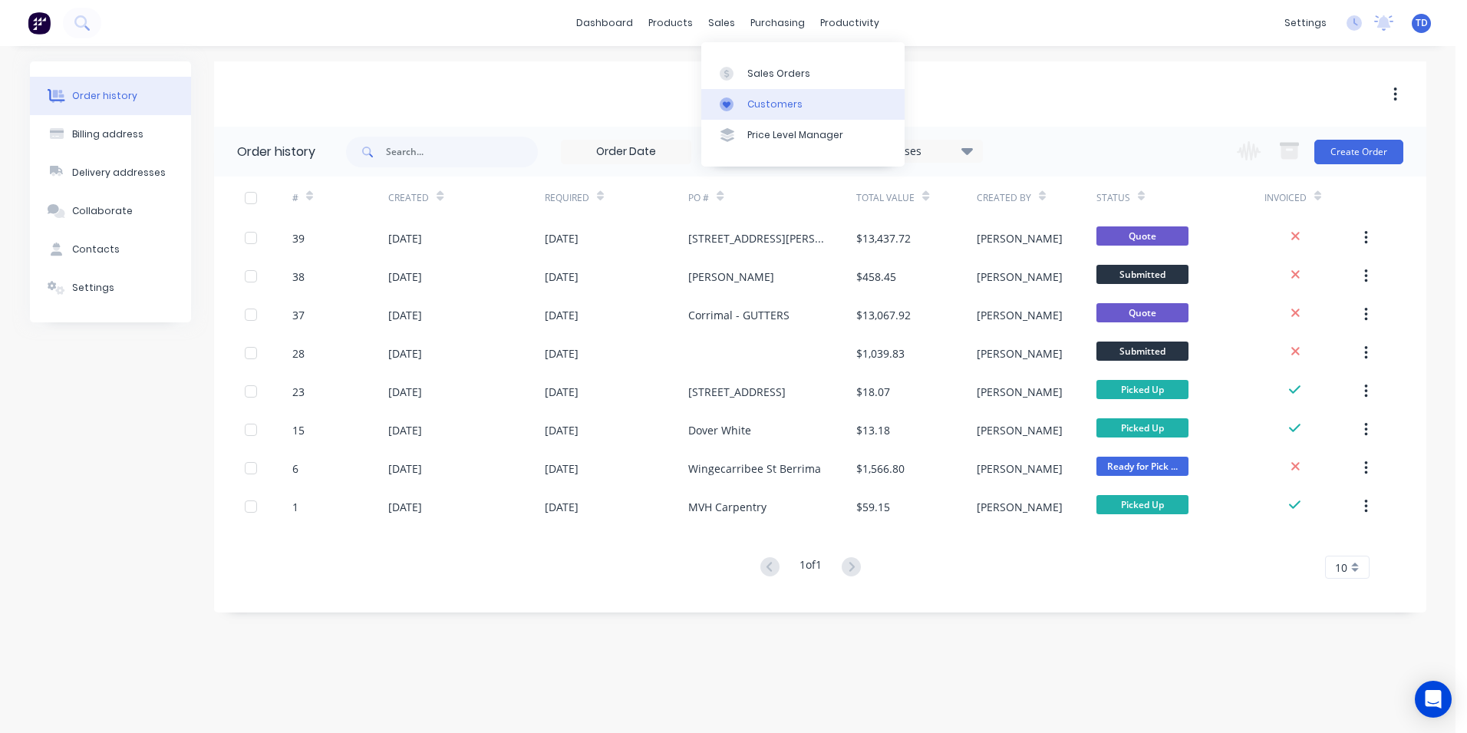
click at [772, 112] on link "Customers" at bounding box center [802, 104] width 203 height 31
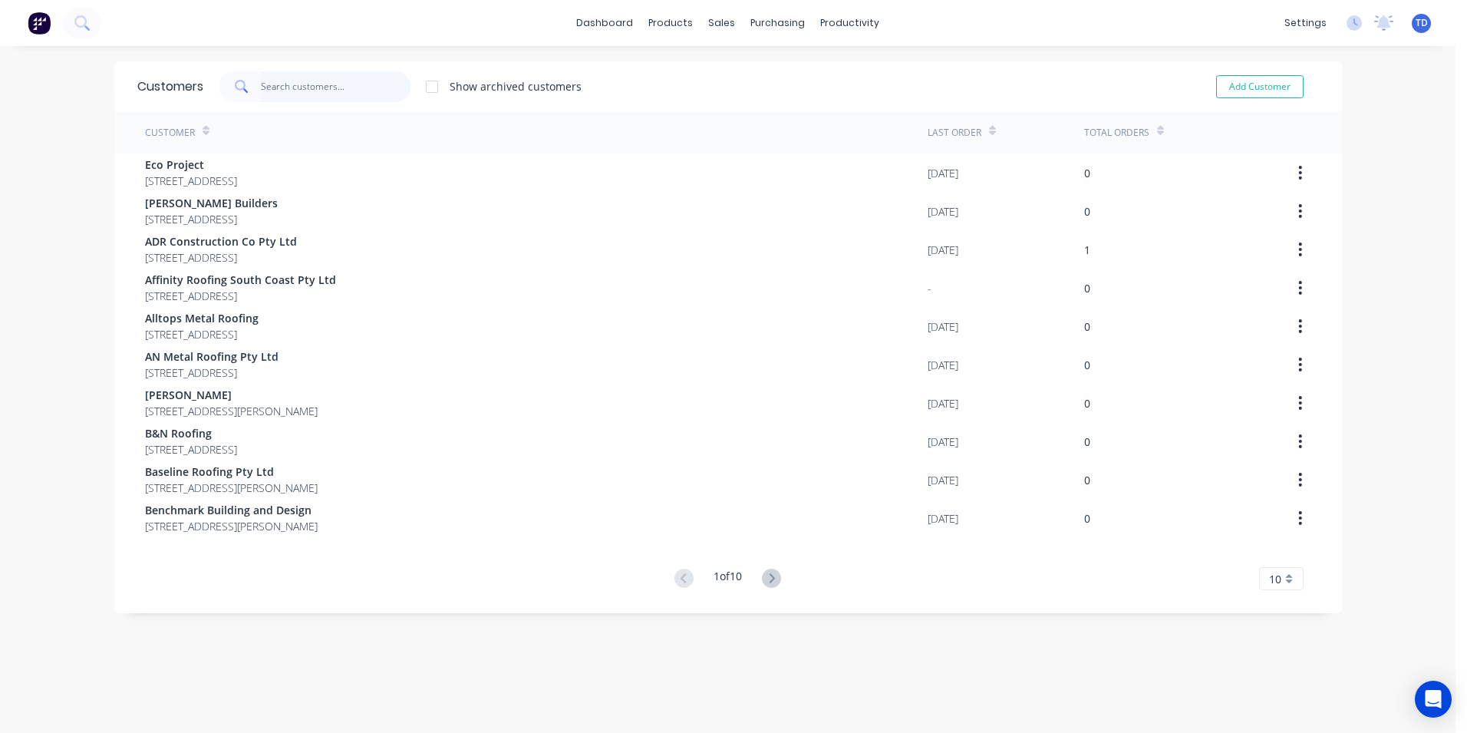
click at [264, 86] on input "text" at bounding box center [336, 86] width 150 height 31
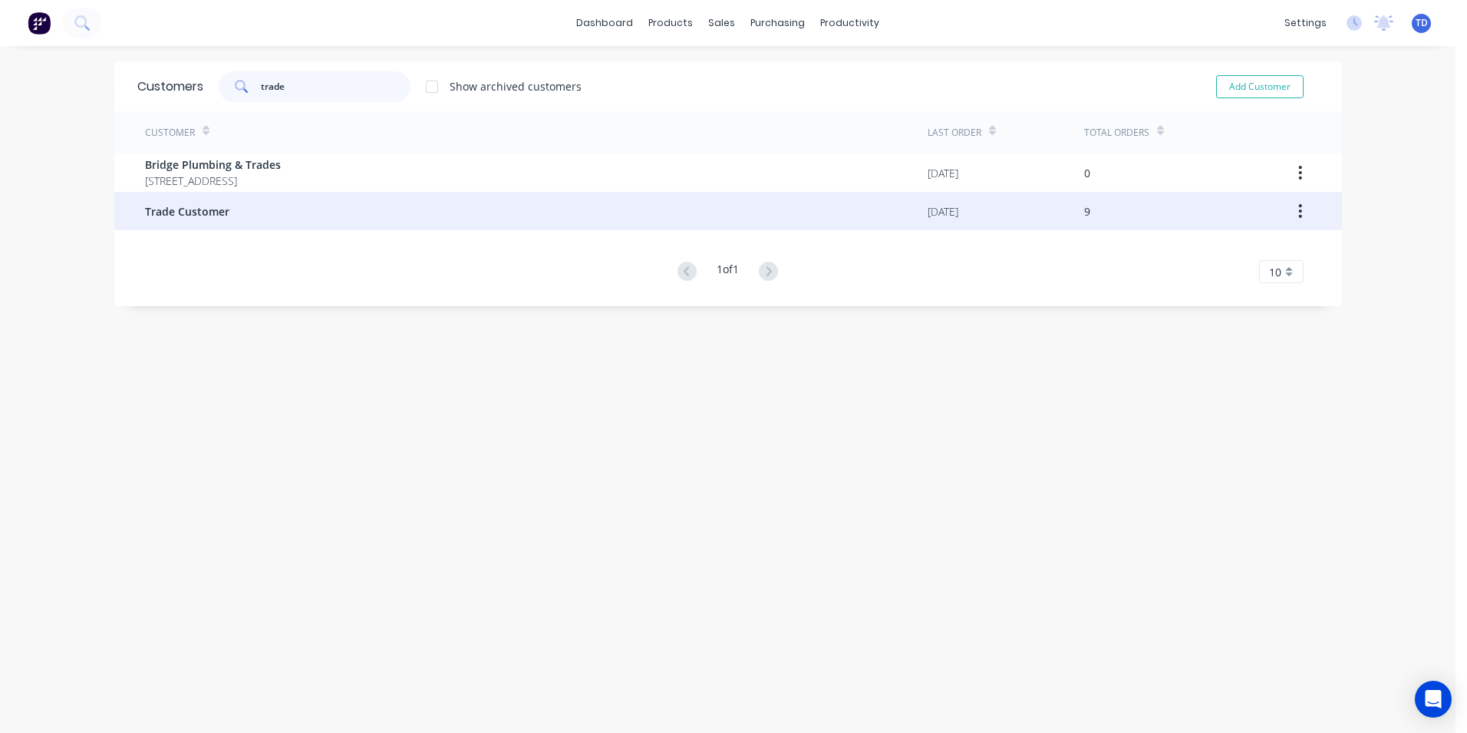
type input "trade"
click at [208, 218] on span "Trade Customer" at bounding box center [187, 211] width 84 height 16
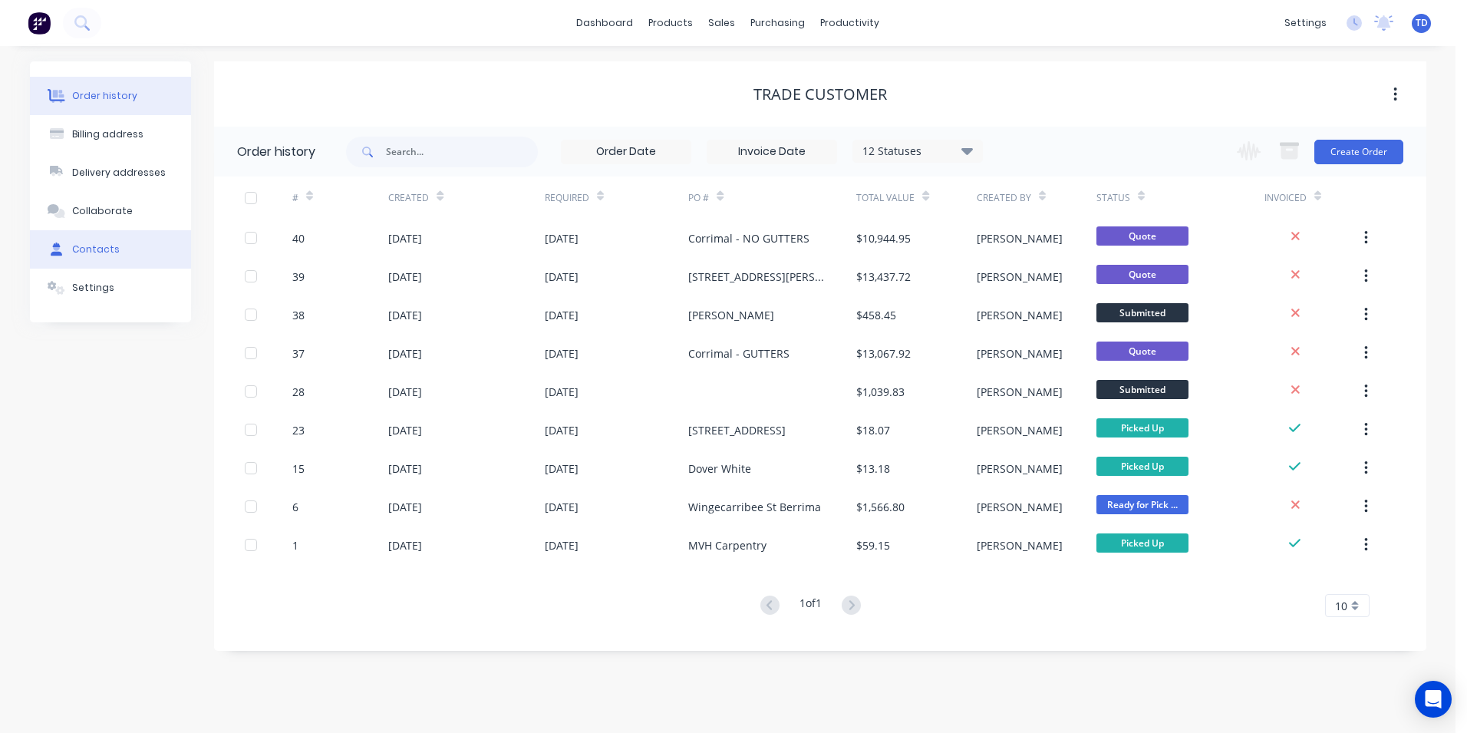
click at [96, 251] on div "Contacts" at bounding box center [96, 249] width 48 height 14
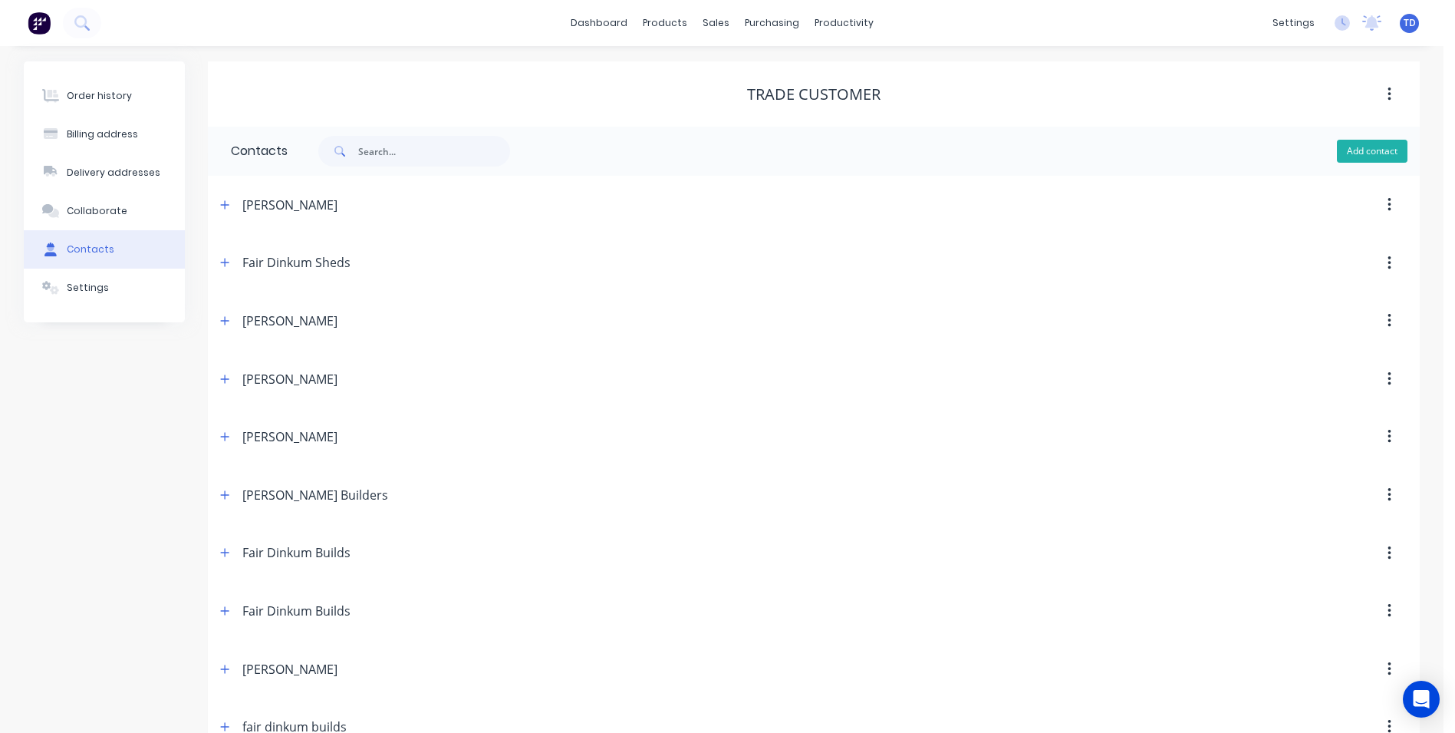
click at [1368, 150] on button "Add contact" at bounding box center [1372, 151] width 71 height 23
select select "AU"
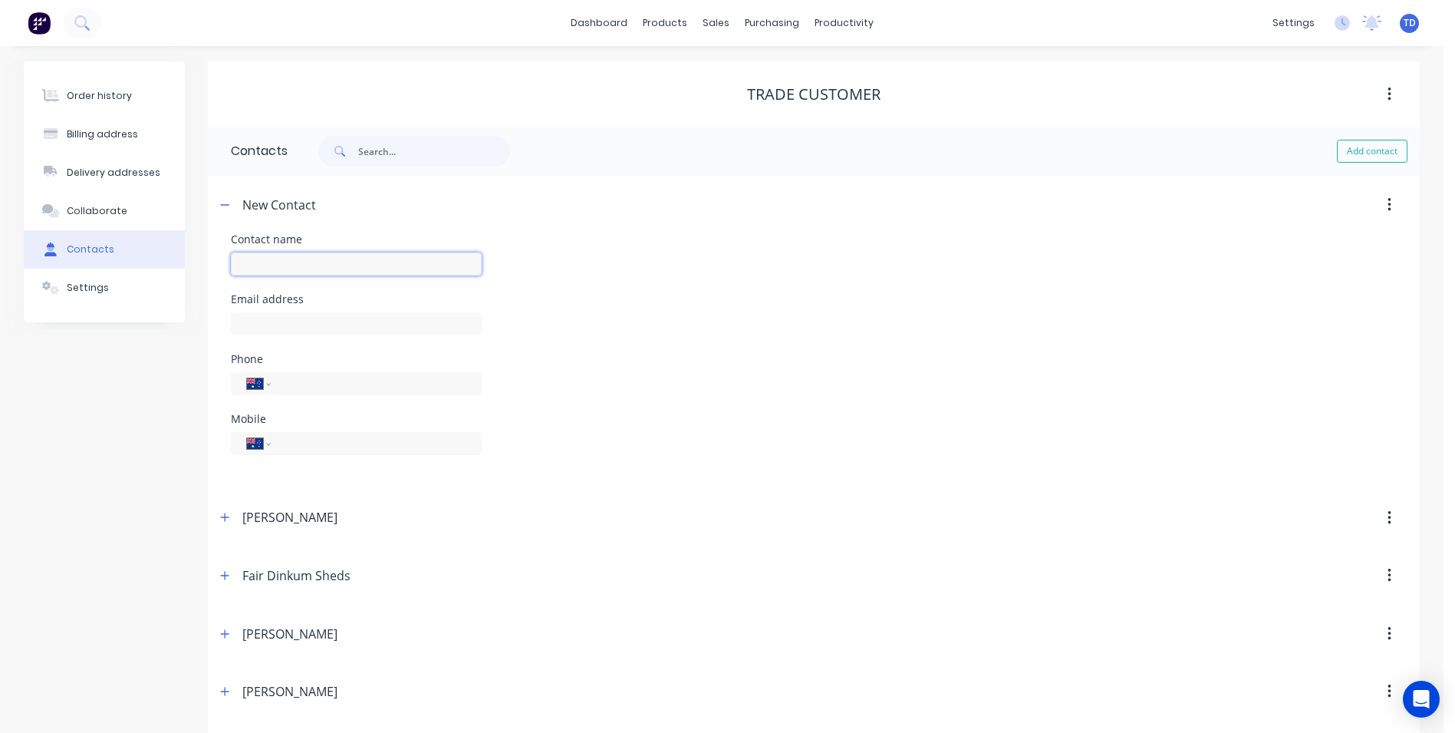
click at [322, 262] on input "text" at bounding box center [356, 263] width 251 height 23
type input "Innovated Roofing Co Pty Ltd"
type input "[PERSON_NAME][EMAIL_ADDRESS][DOMAIN_NAME]"
type input "0421 509 343"
click at [536, 305] on div "Email address john@innovatedroofco.com" at bounding box center [814, 324] width 1166 height 60
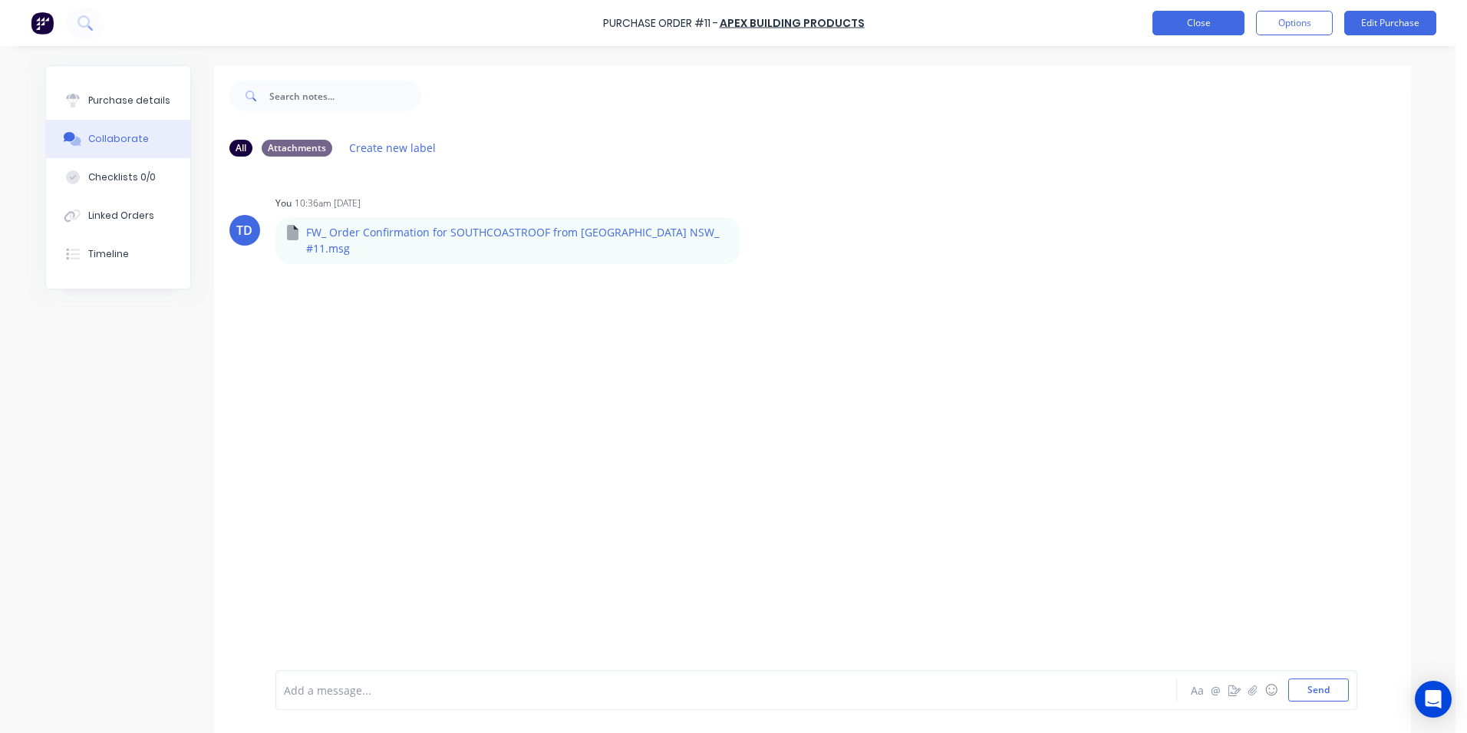
click at [1203, 27] on button "Close" at bounding box center [1198, 23] width 92 height 25
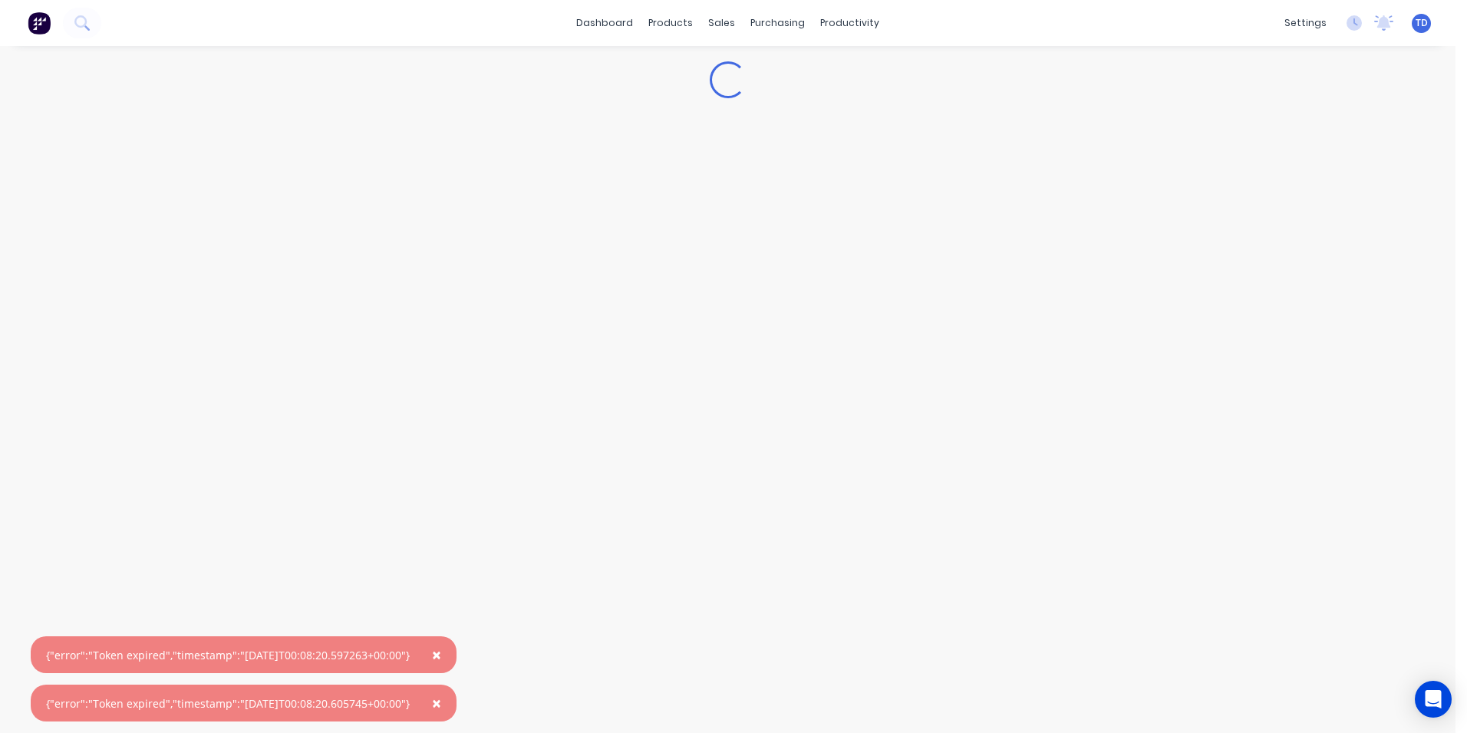
drag, startPoint x: 458, startPoint y: 664, endPoint x: 463, endPoint y: 674, distance: 11.3
click at [456, 670] on button "×" at bounding box center [437, 654] width 40 height 37
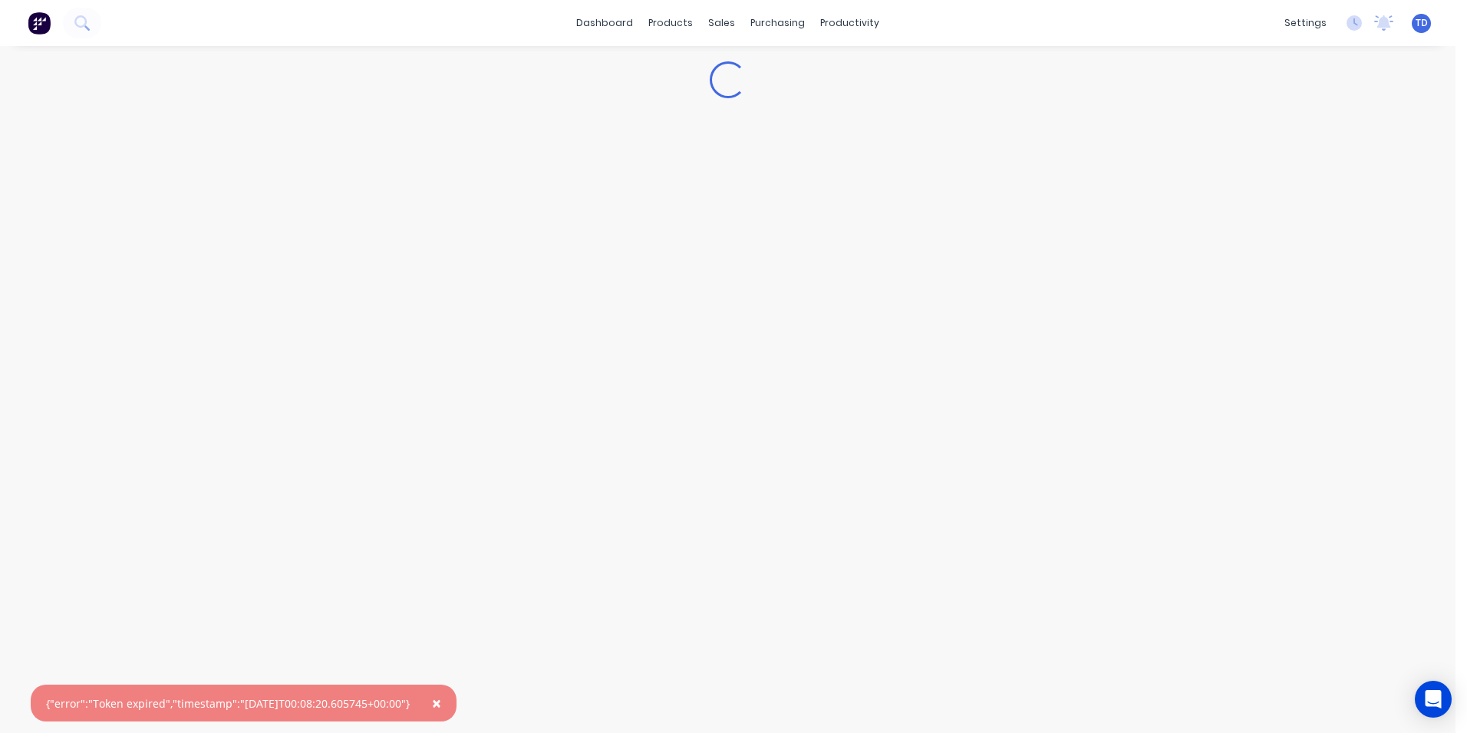
click at [441, 700] on span "×" at bounding box center [436, 702] width 9 height 21
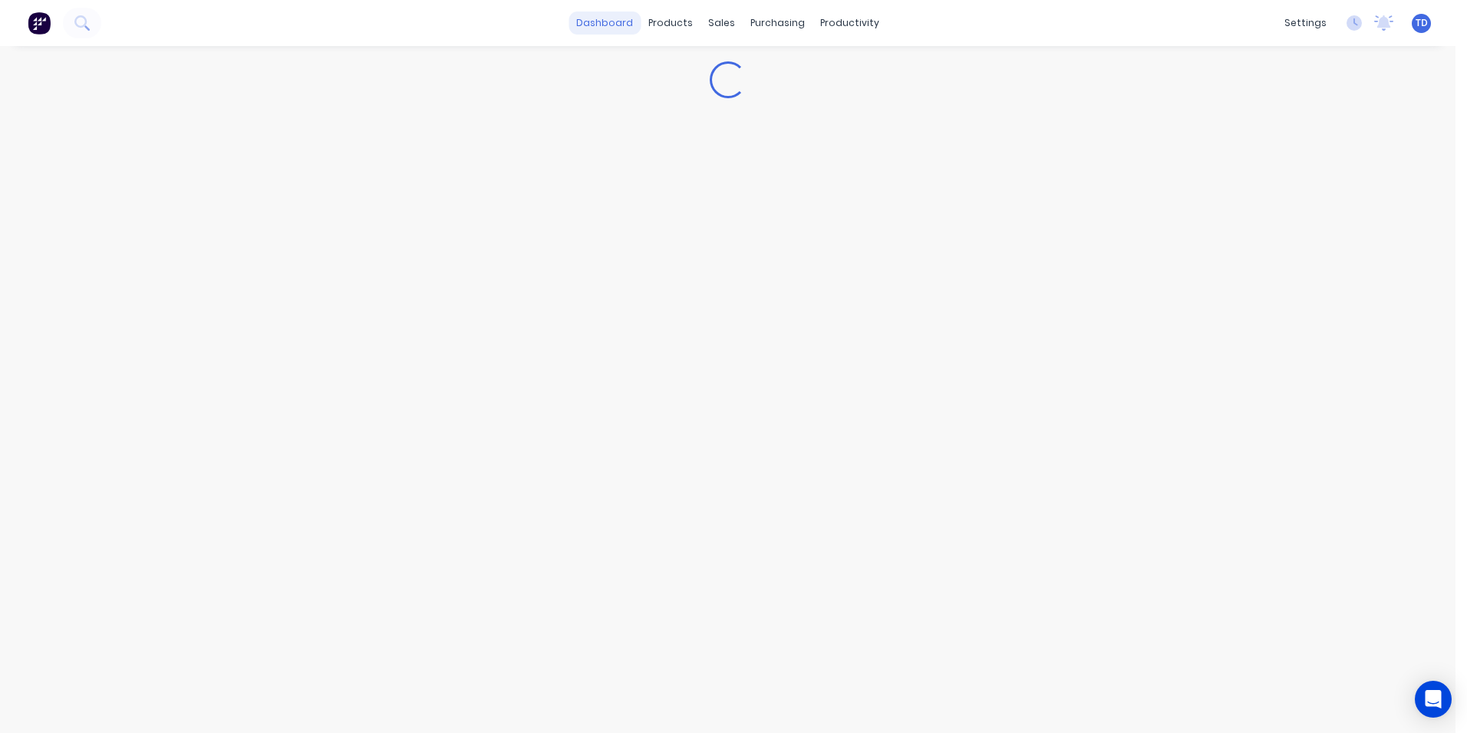
click at [627, 21] on link "dashboard" at bounding box center [604, 23] width 72 height 23
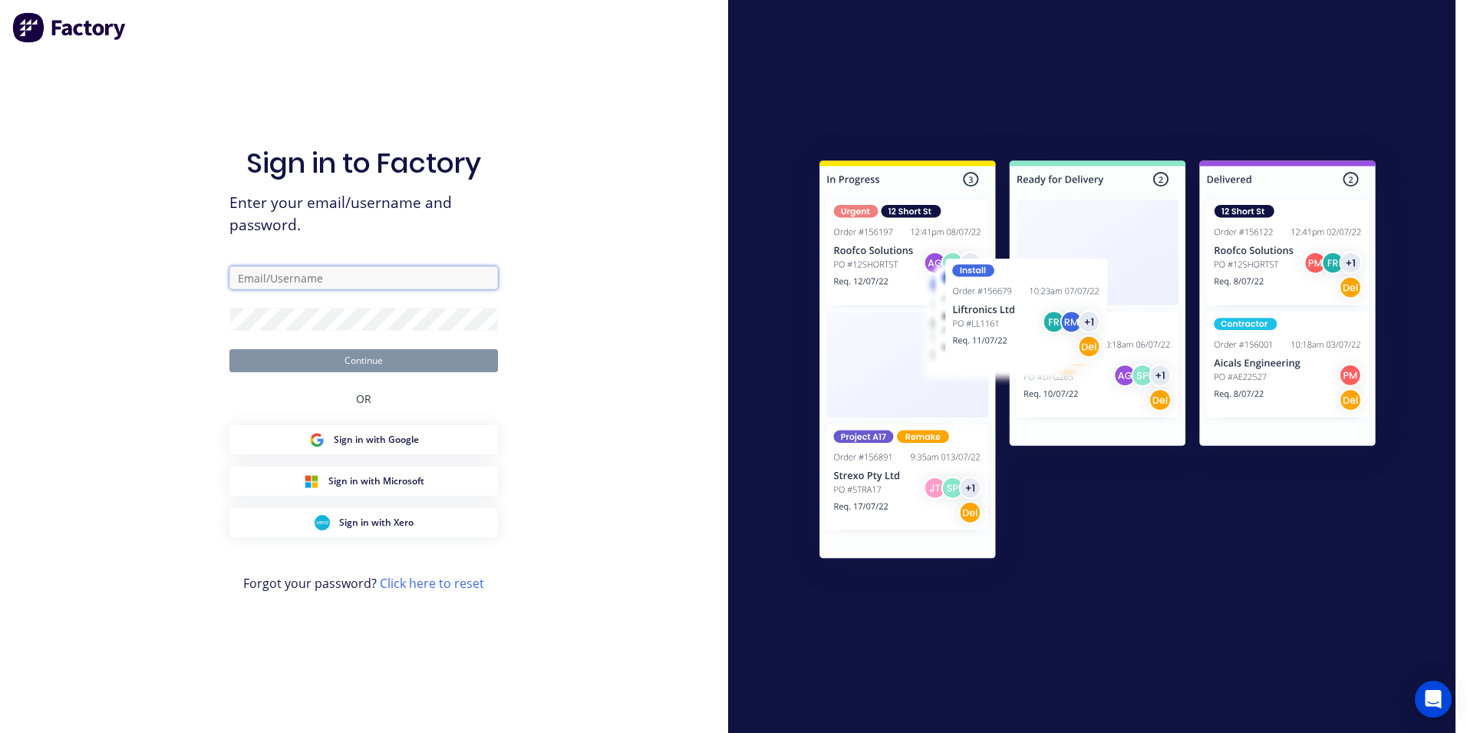
click at [276, 271] on input "text" at bounding box center [363, 277] width 269 height 23
type input "takeoffs+shoalhaven@scrs.net.au"
click at [229, 349] on button "Continue" at bounding box center [363, 360] width 269 height 23
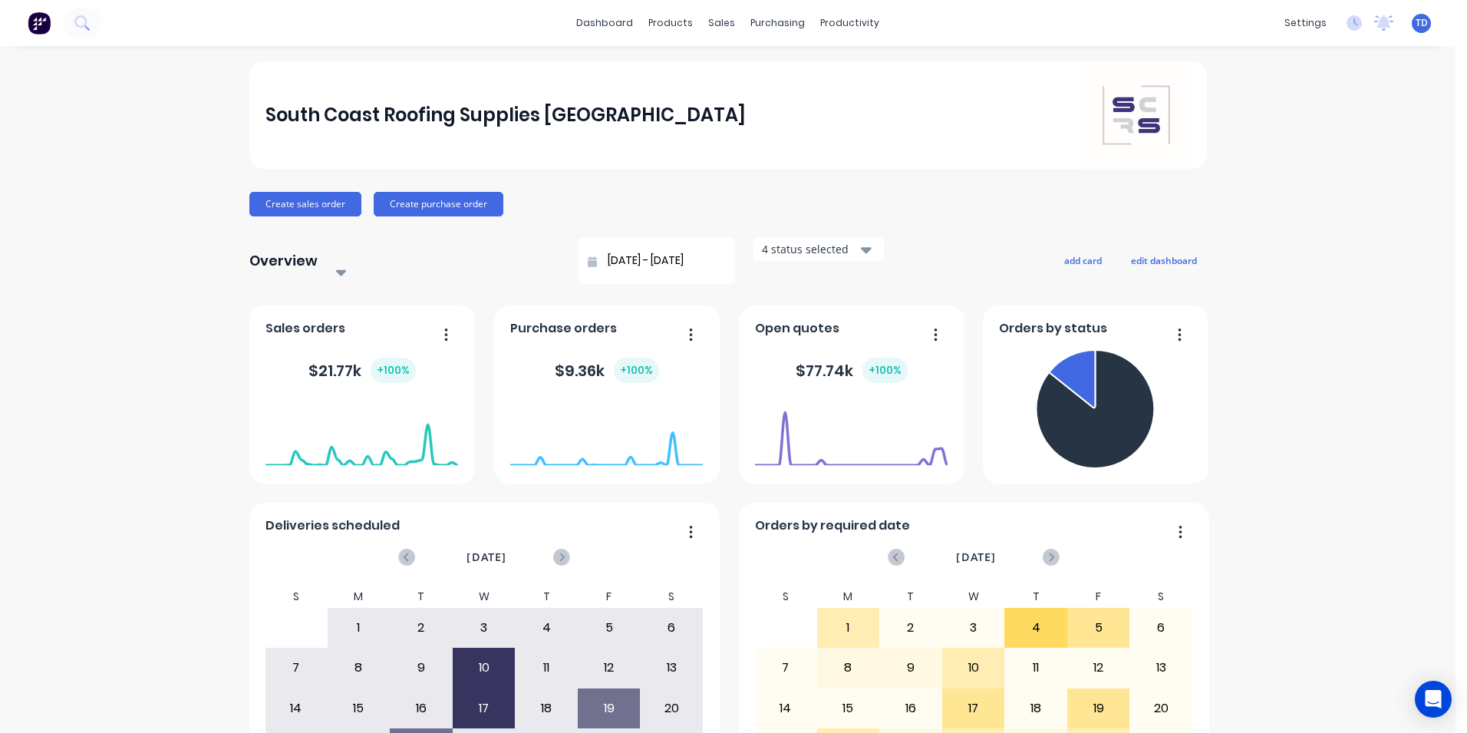
click at [588, 258] on icon at bounding box center [592, 261] width 9 height 11
drag, startPoint x: 746, startPoint y: 68, endPoint x: 773, endPoint y: 77, distance: 28.1
click at [746, 68] on div "Sales Orders" at bounding box center [772, 74] width 63 height 14
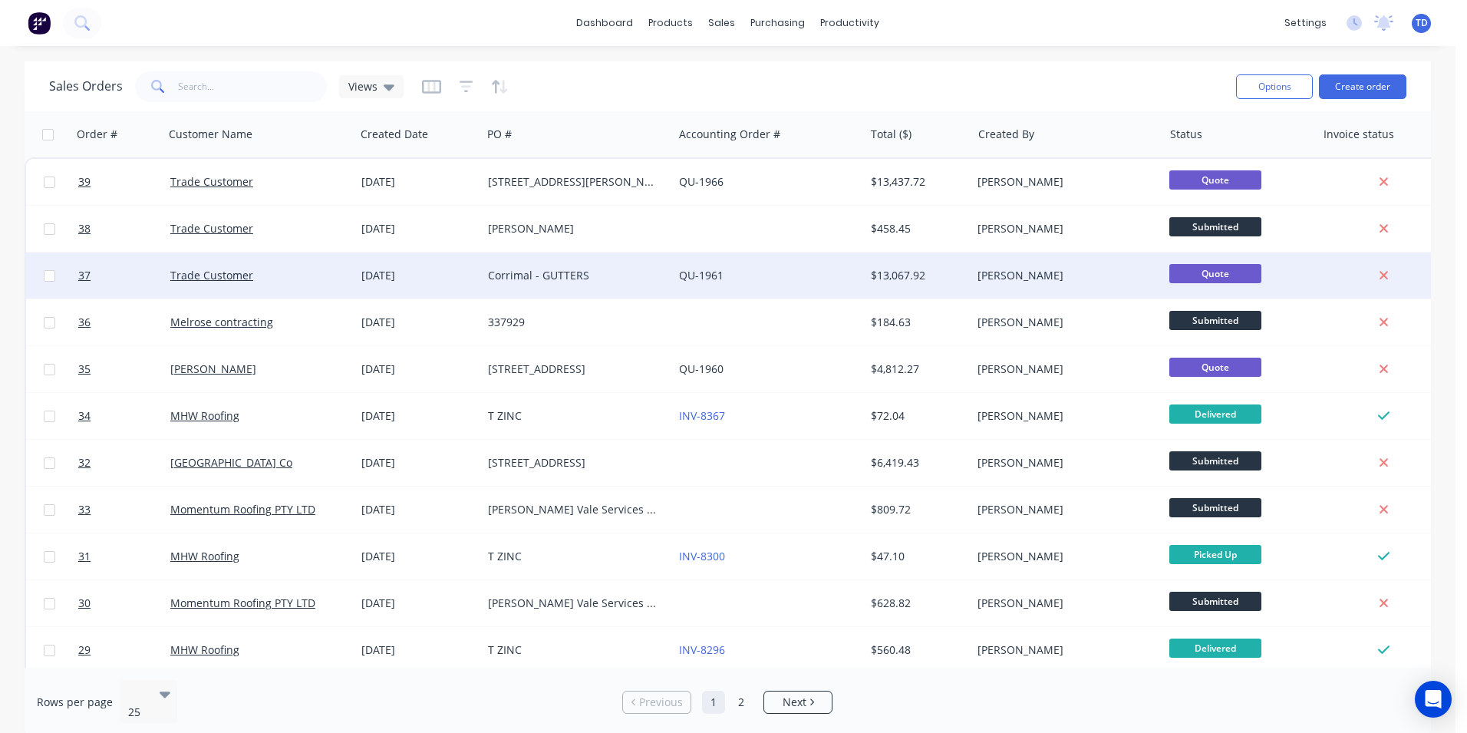
click at [558, 291] on div "Corrimal - GUTTERS" at bounding box center [577, 275] width 191 height 46
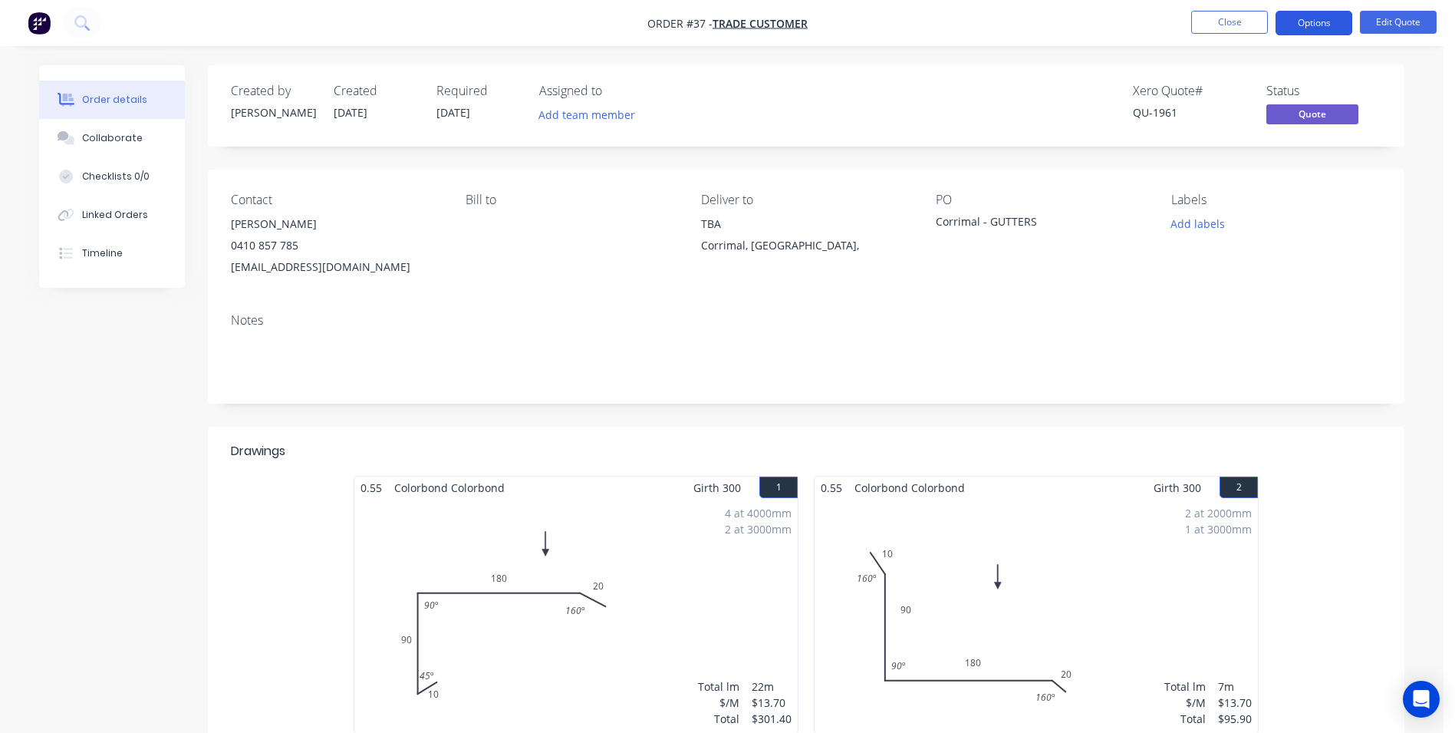
click at [1316, 26] on button "Options" at bounding box center [1314, 23] width 77 height 25
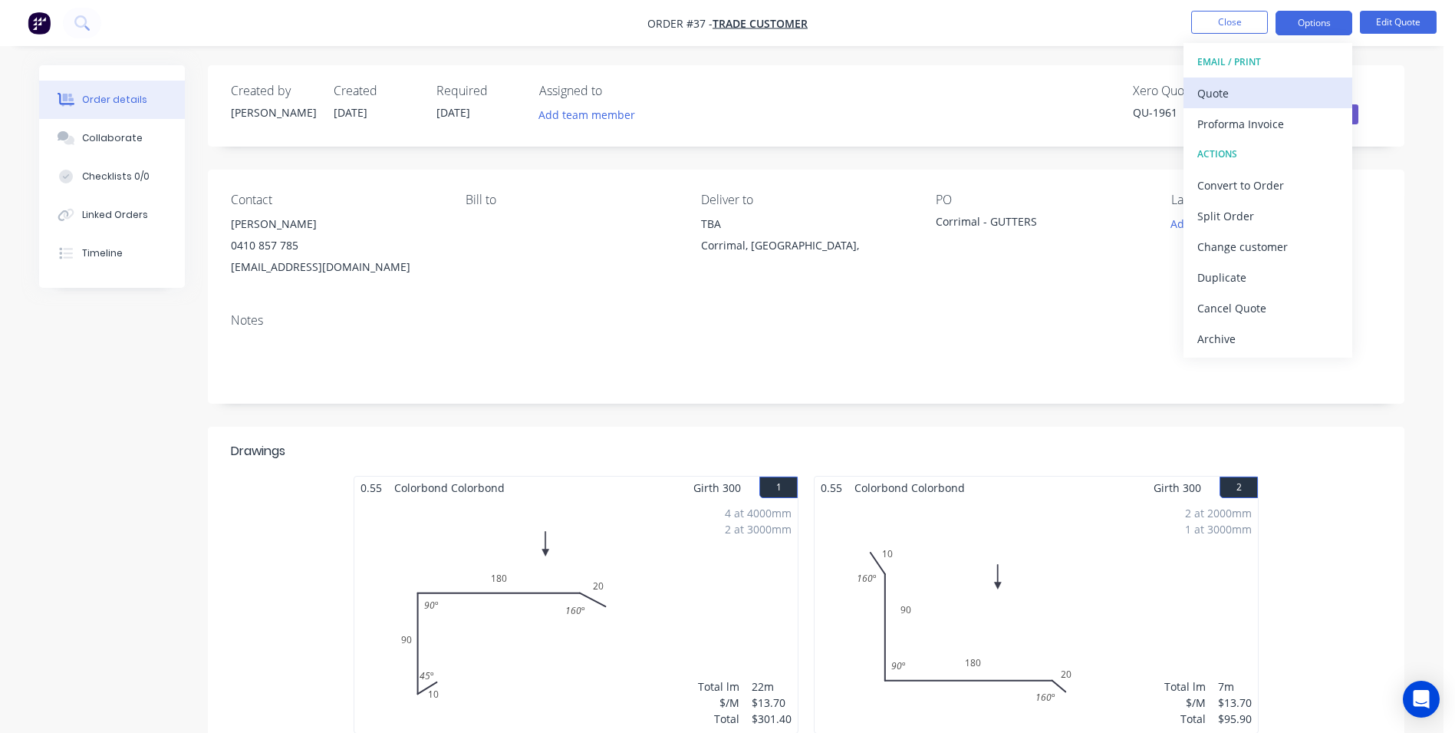
click at [1282, 101] on div "Quote" at bounding box center [1268, 93] width 141 height 22
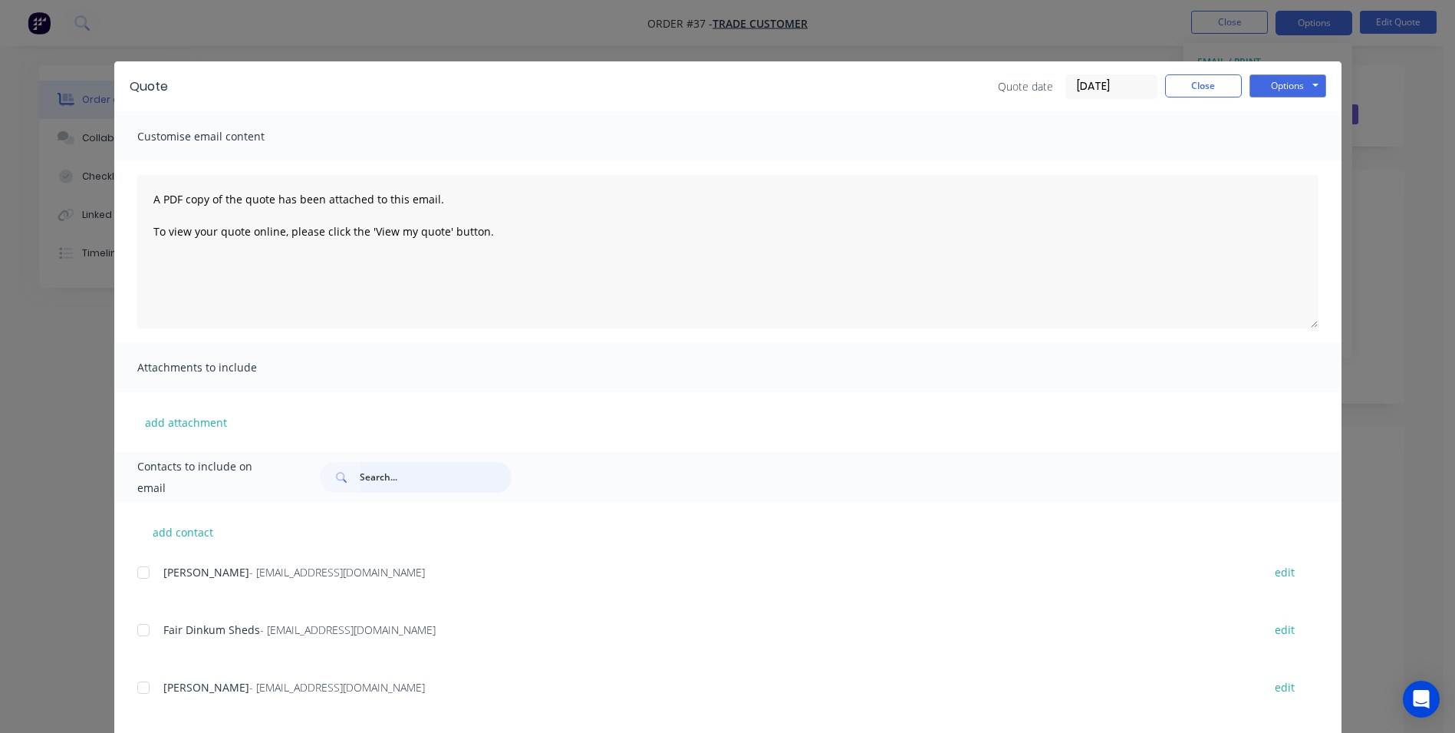
click at [371, 481] on input "text" at bounding box center [436, 477] width 152 height 31
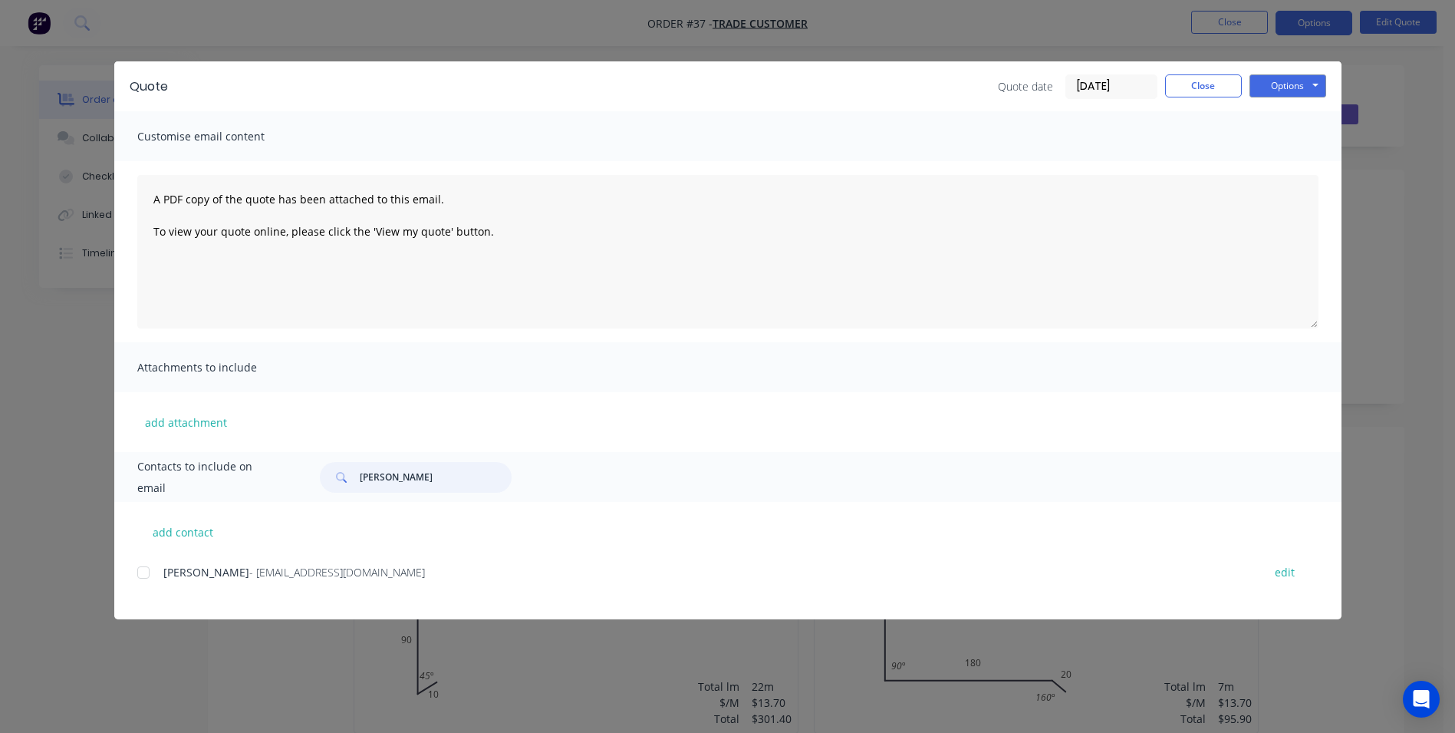
click at [140, 577] on div at bounding box center [143, 572] width 31 height 31
click at [1277, 82] on button "Options" at bounding box center [1288, 85] width 77 height 23
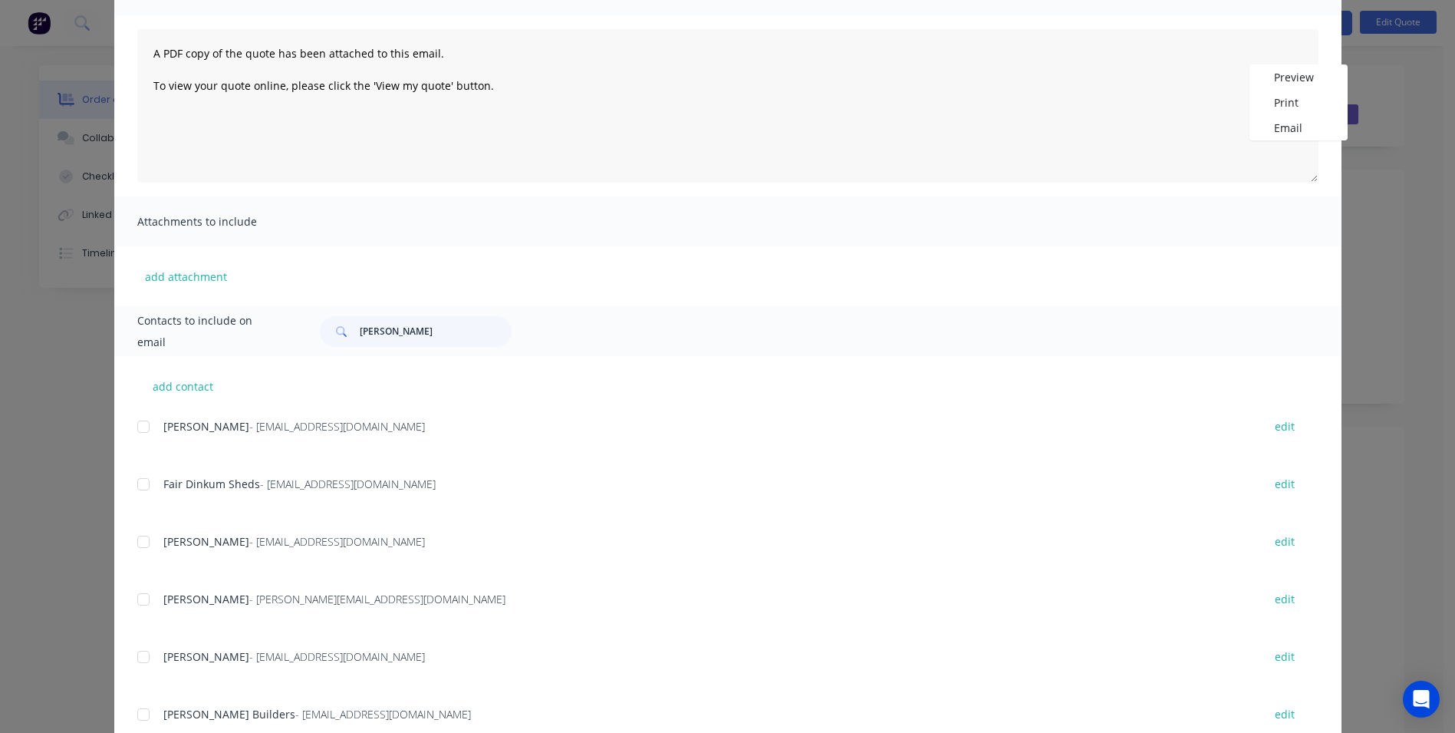
scroll to position [217, 0]
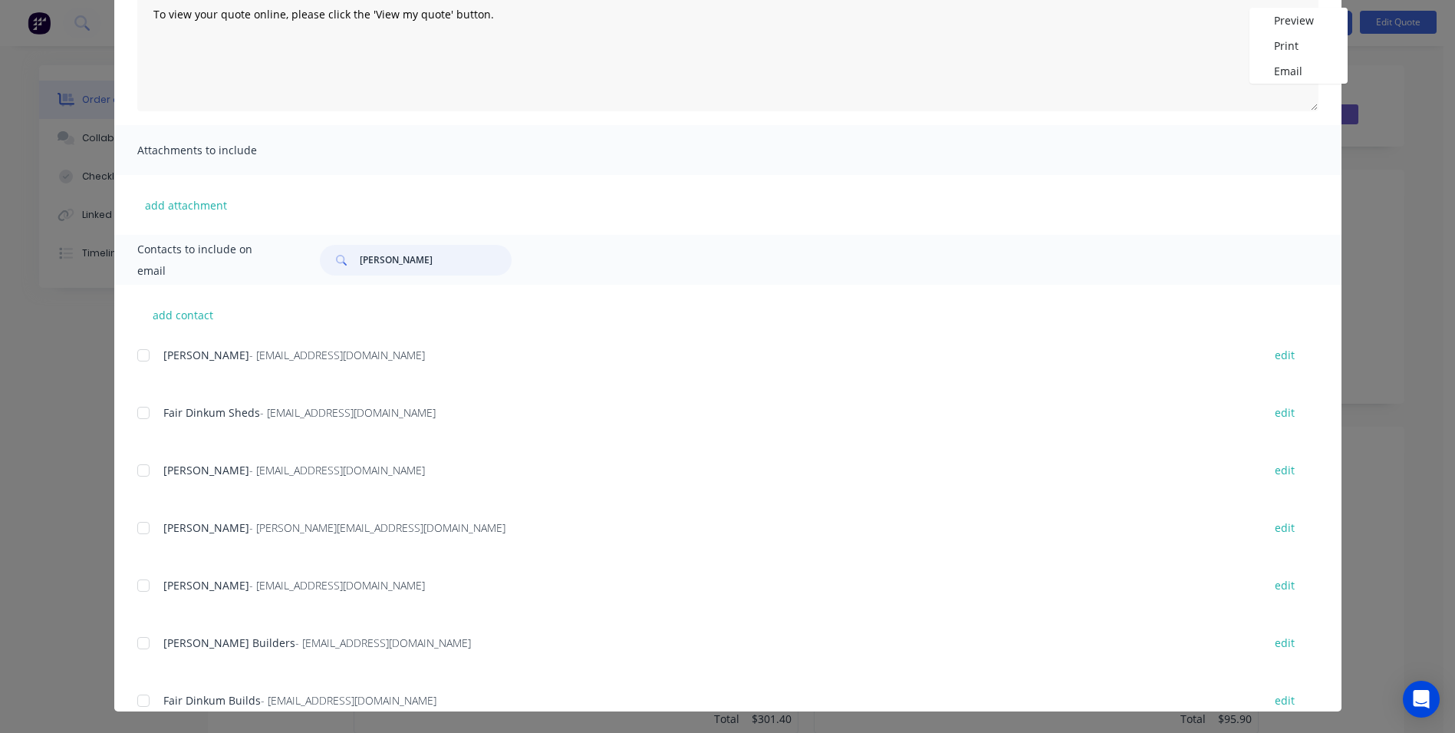
click at [430, 262] on input "abrahams" at bounding box center [436, 260] width 152 height 31
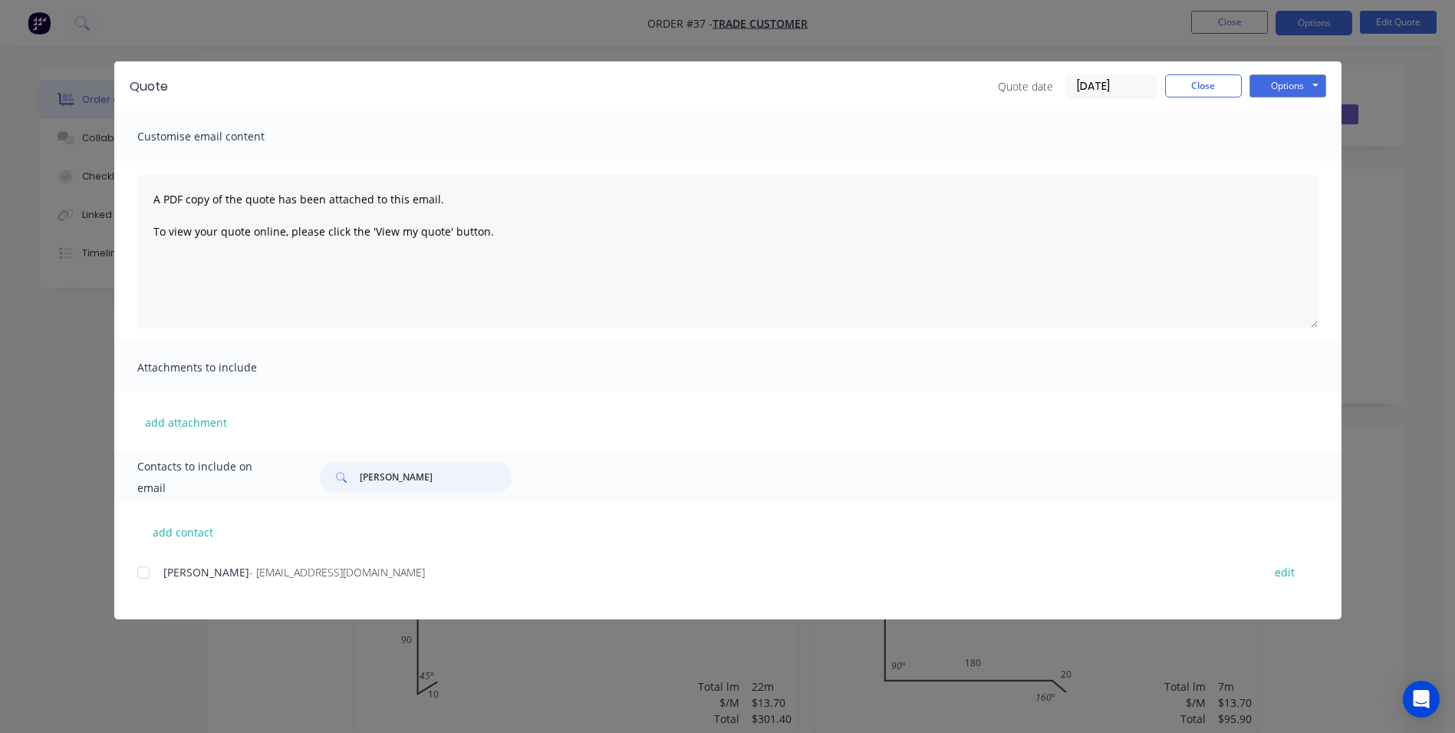
click at [138, 571] on div at bounding box center [143, 572] width 31 height 31
type input "abraham"
click at [1300, 84] on button "Options" at bounding box center [1288, 85] width 77 height 23
click at [1288, 165] on button "Email" at bounding box center [1299, 163] width 98 height 25
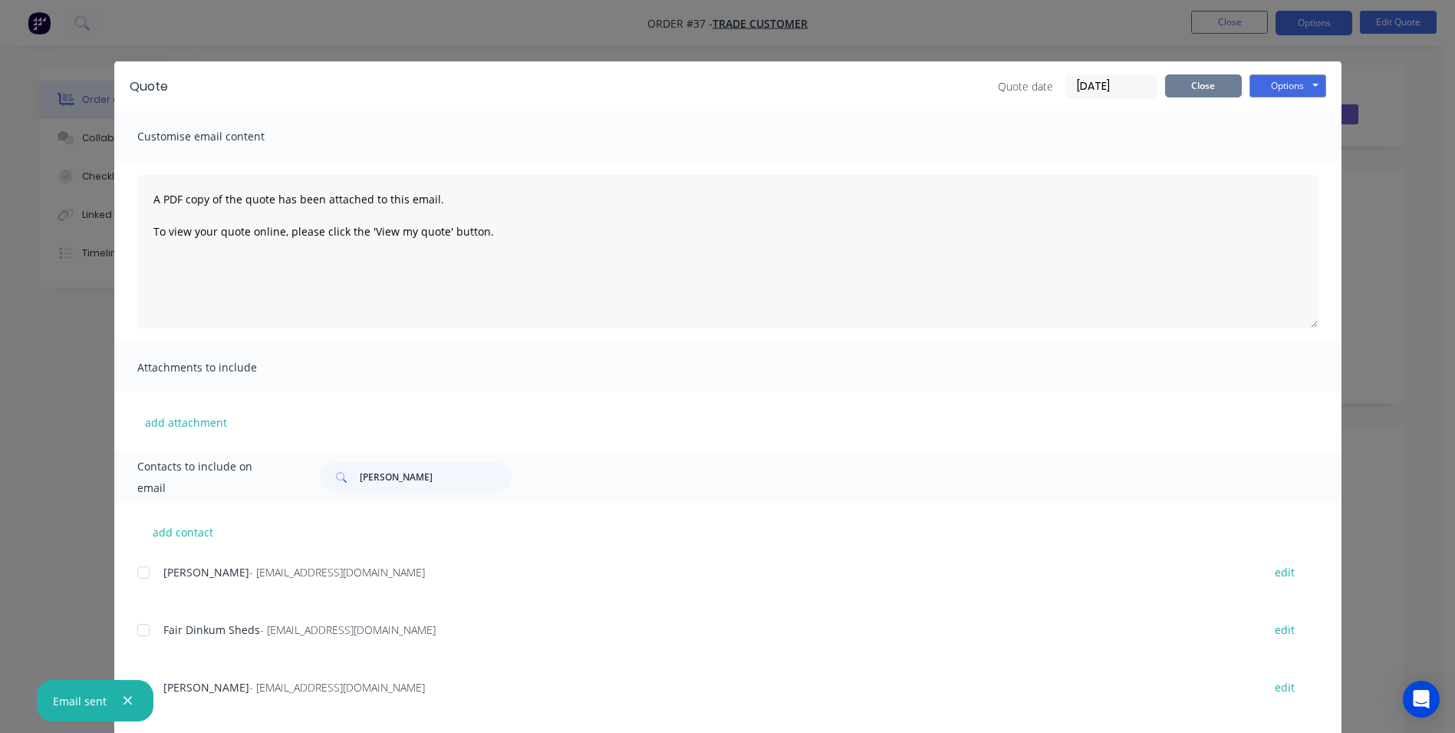
click at [1185, 94] on button "Close" at bounding box center [1203, 85] width 77 height 23
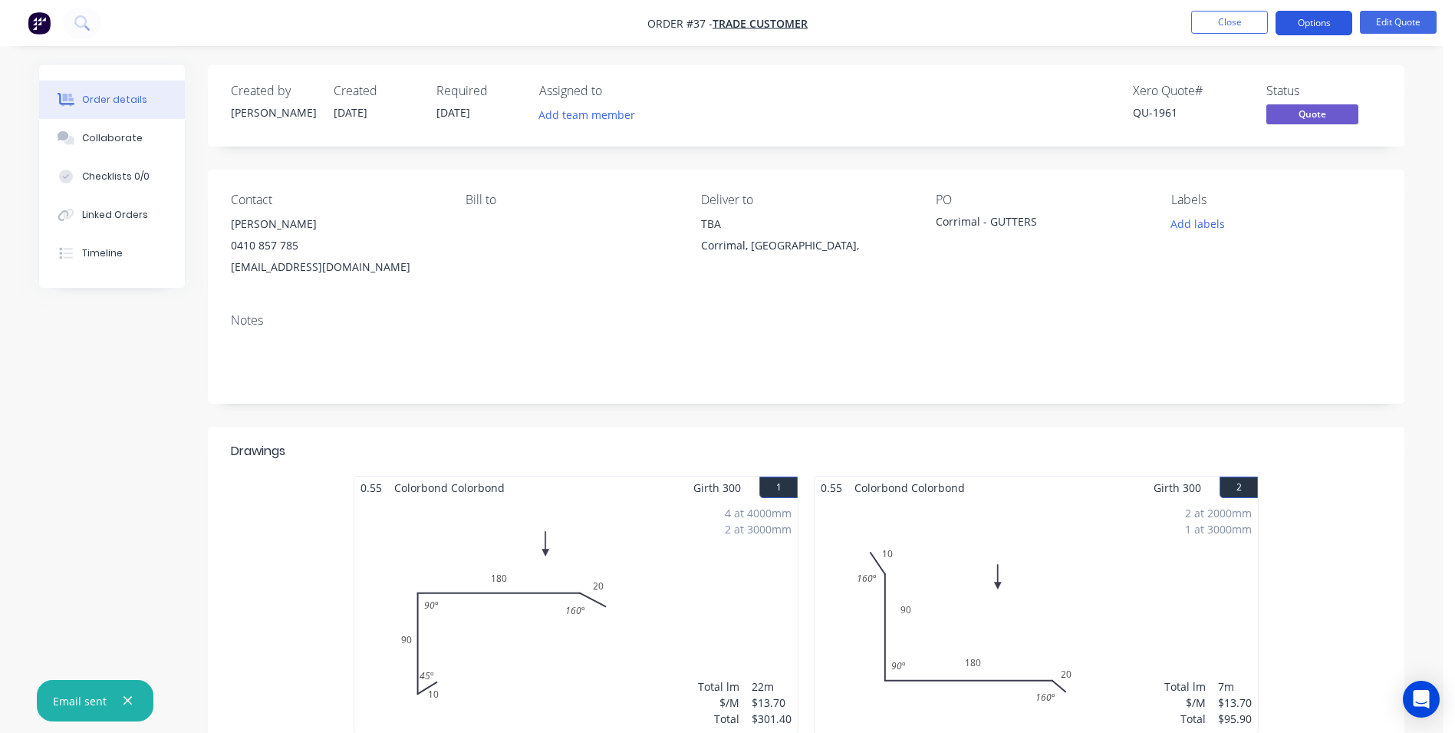
click at [1290, 25] on button "Options" at bounding box center [1314, 23] width 77 height 25
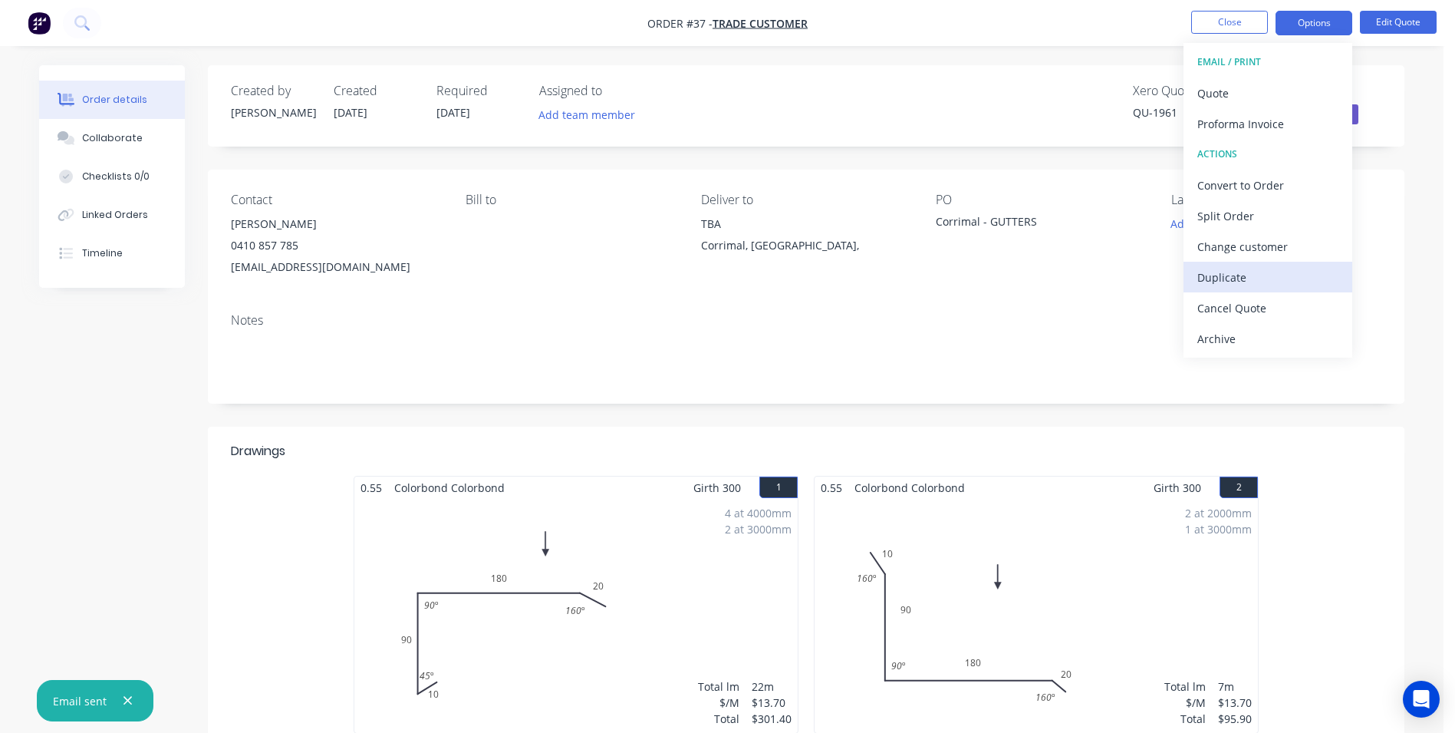
click at [1256, 280] on div "Duplicate" at bounding box center [1268, 277] width 141 height 22
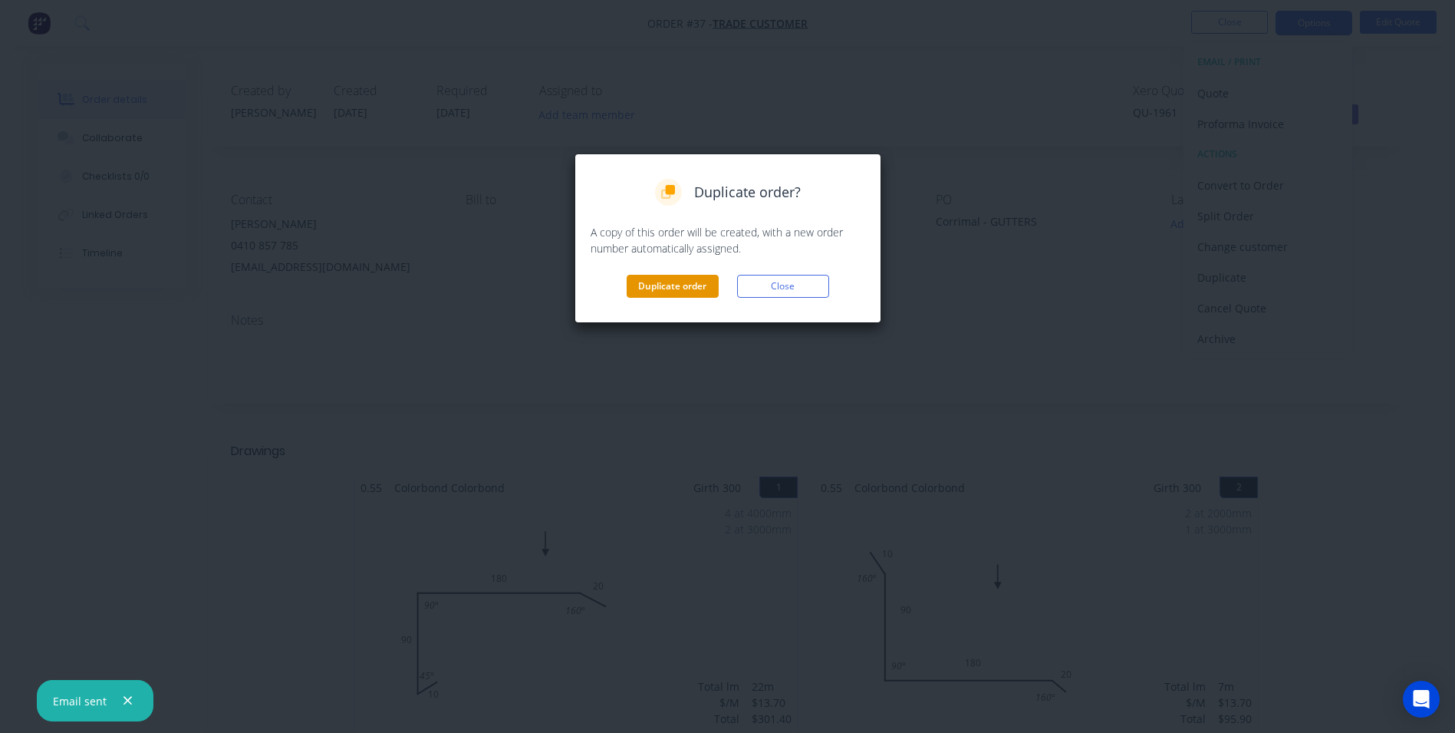
click at [661, 282] on button "Duplicate order" at bounding box center [673, 286] width 92 height 23
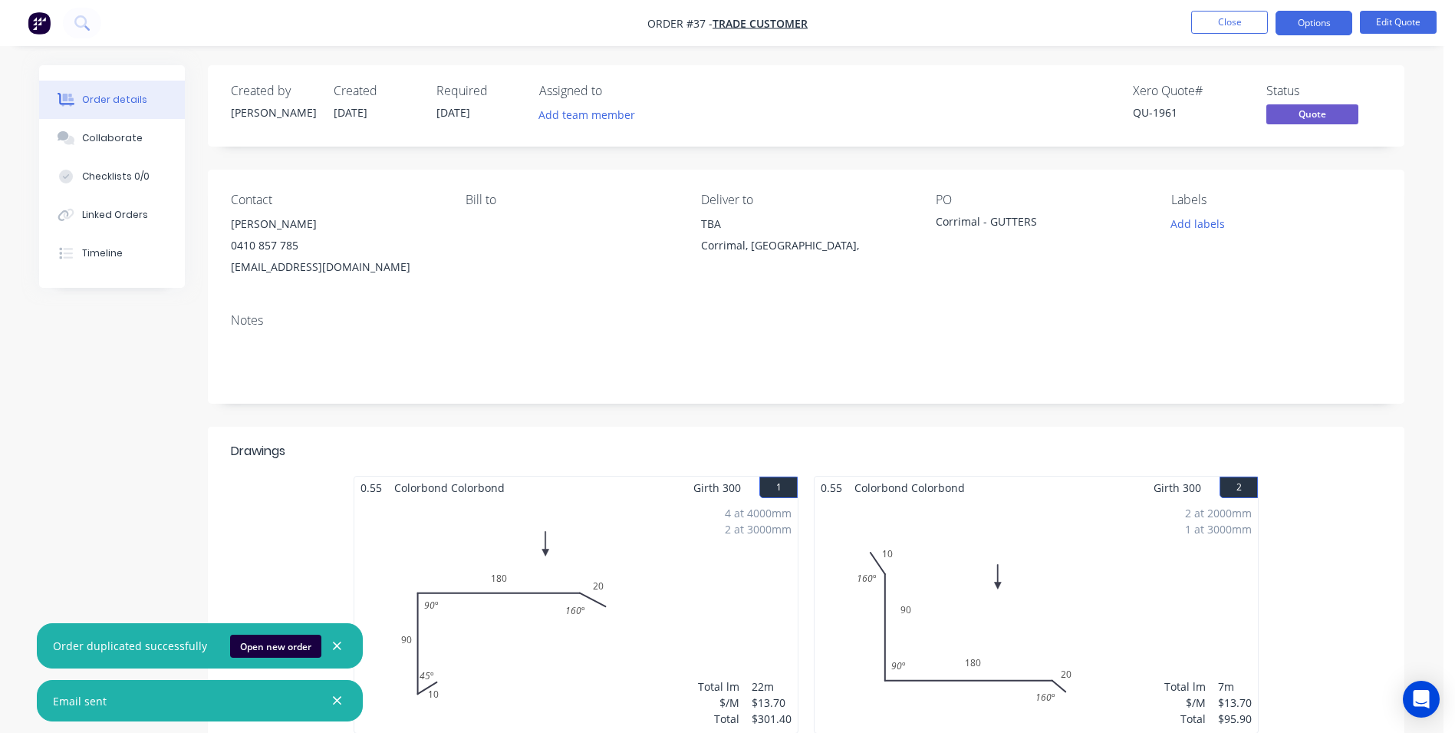
click at [333, 698] on icon "button" at bounding box center [337, 701] width 8 height 8
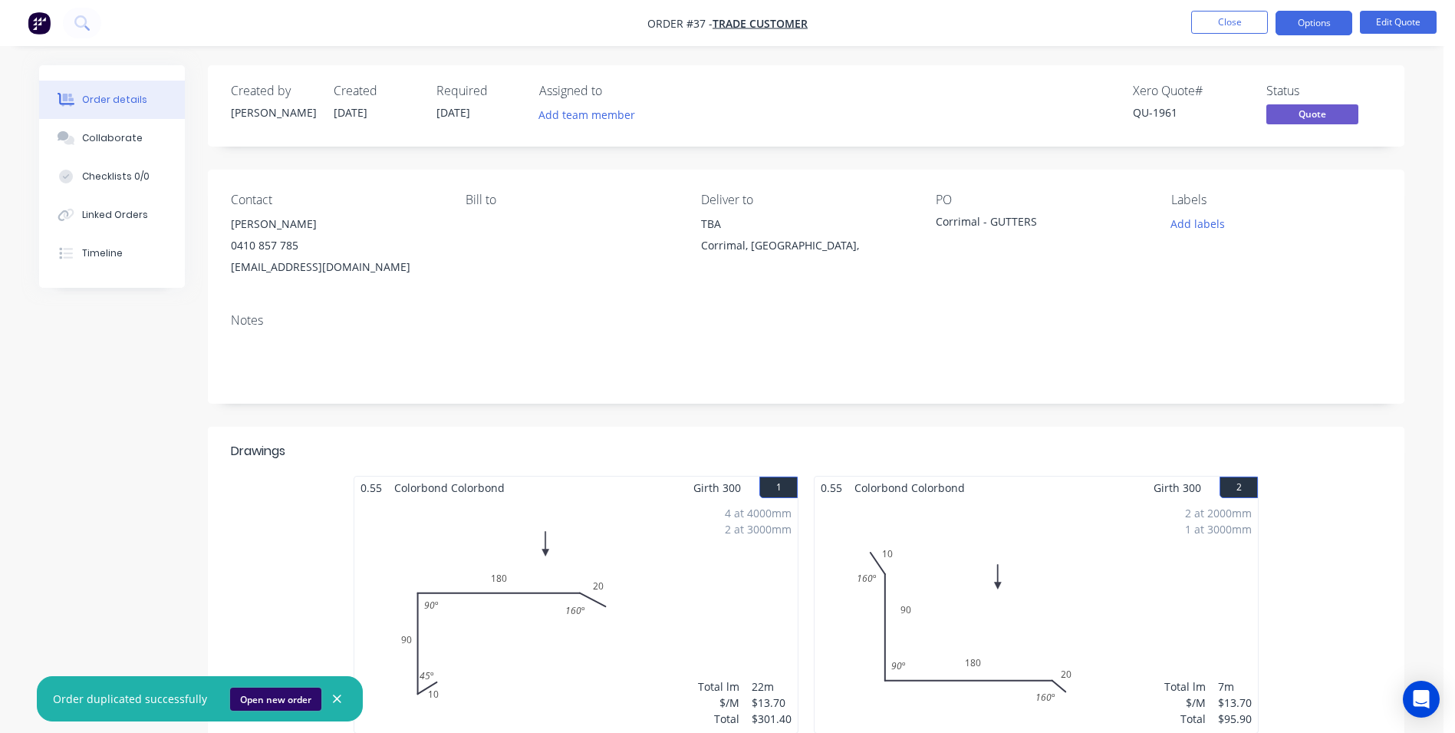
click at [242, 694] on button "Open new order" at bounding box center [275, 698] width 91 height 23
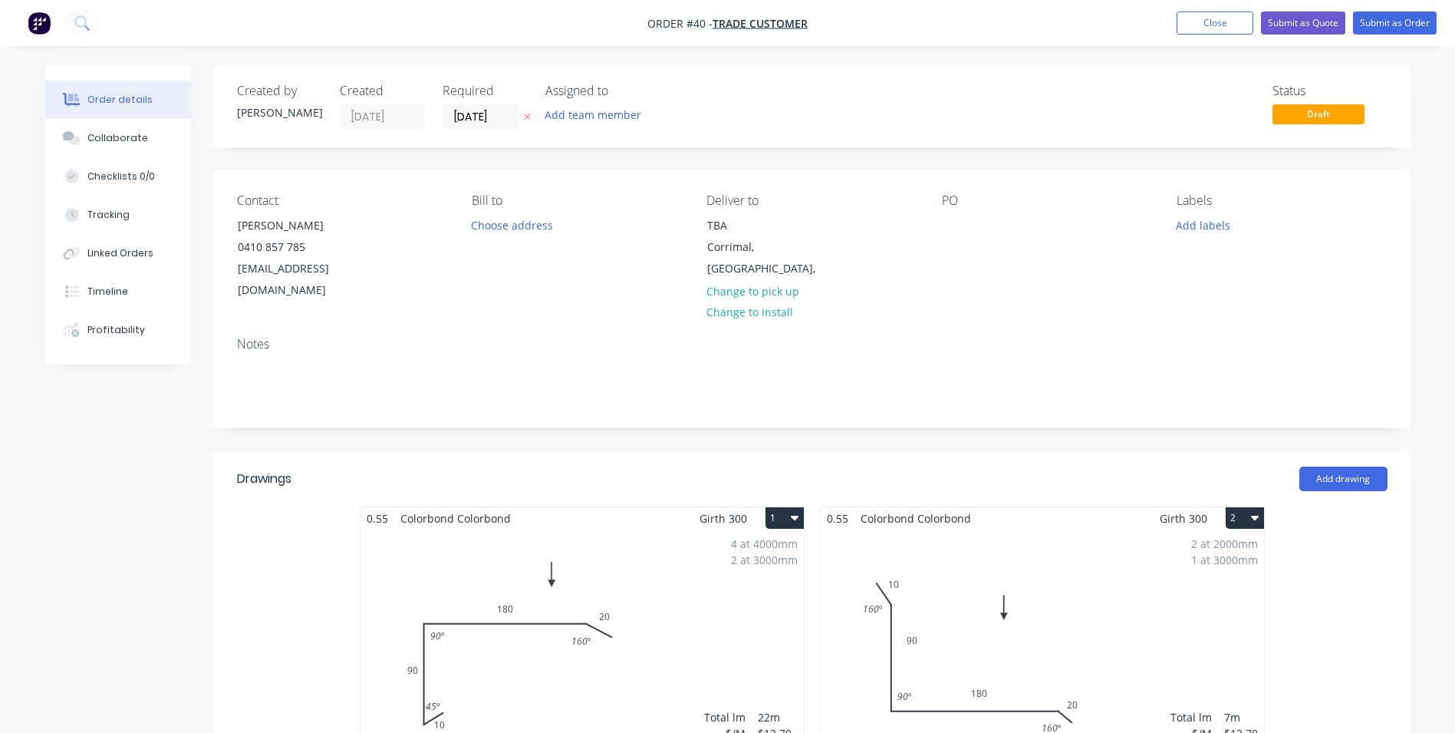
click at [519, 118] on label "[DATE]" at bounding box center [481, 116] width 77 height 25
click at [519, 118] on input "[DATE]" at bounding box center [480, 116] width 75 height 23
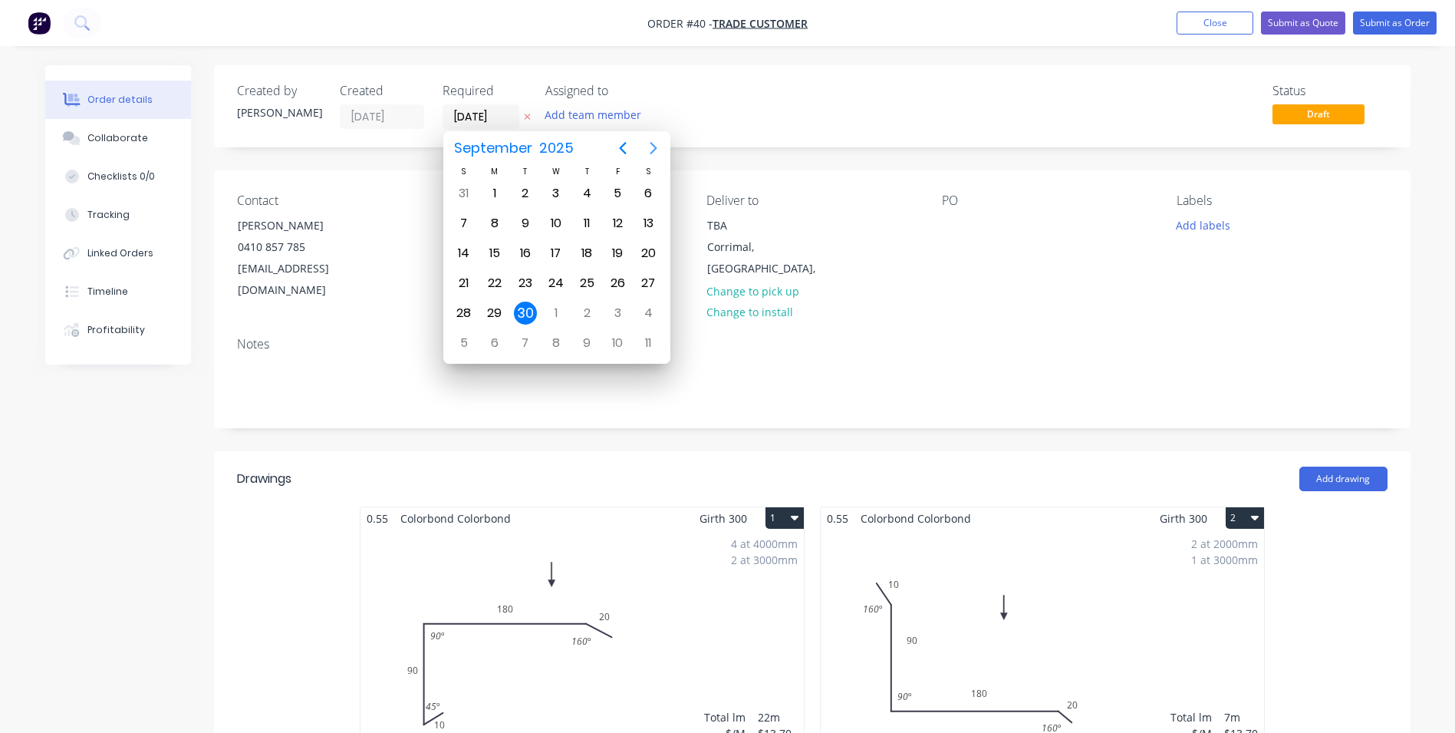
click at [641, 147] on button "Next page" at bounding box center [653, 148] width 31 height 31
click at [619, 317] on div "31" at bounding box center [617, 312] width 23 height 23
type input "[DATE]"
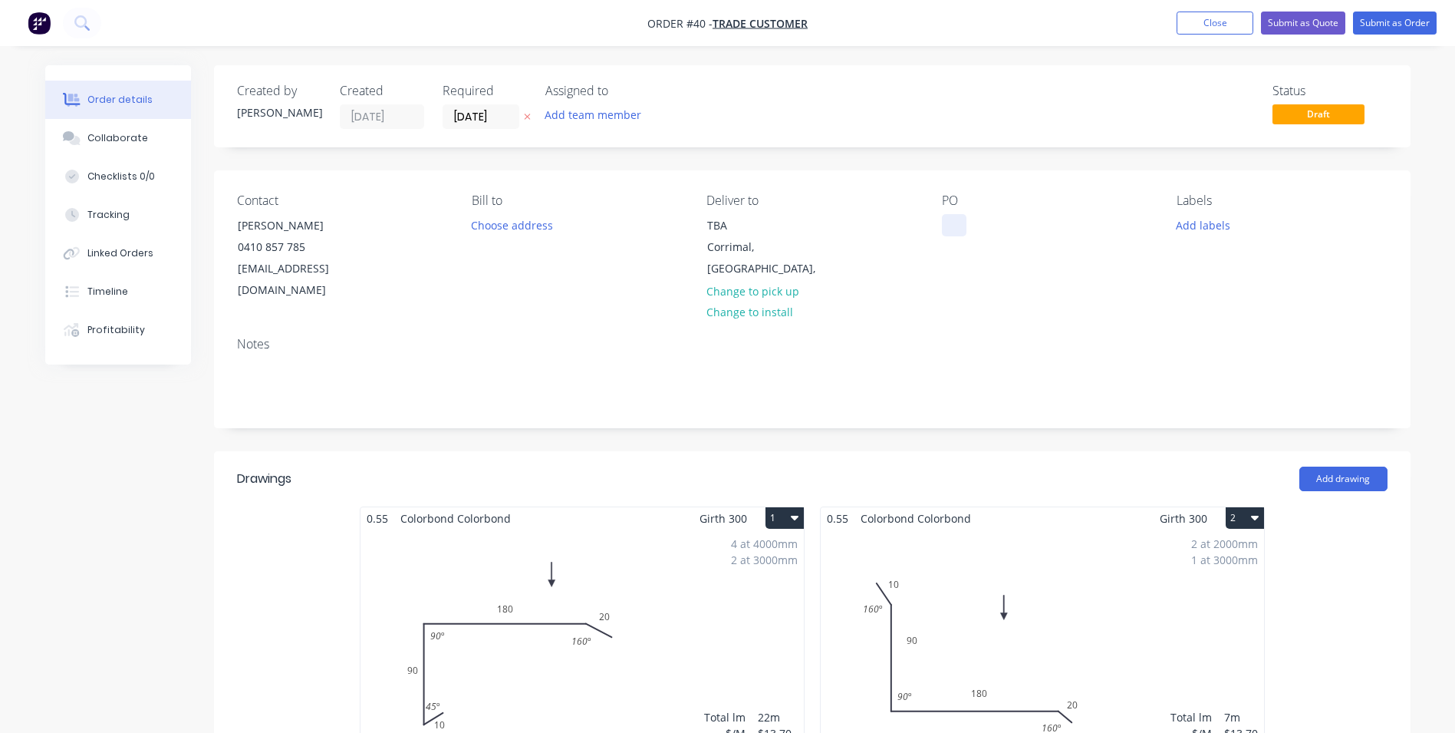
click at [951, 224] on div at bounding box center [954, 225] width 25 height 22
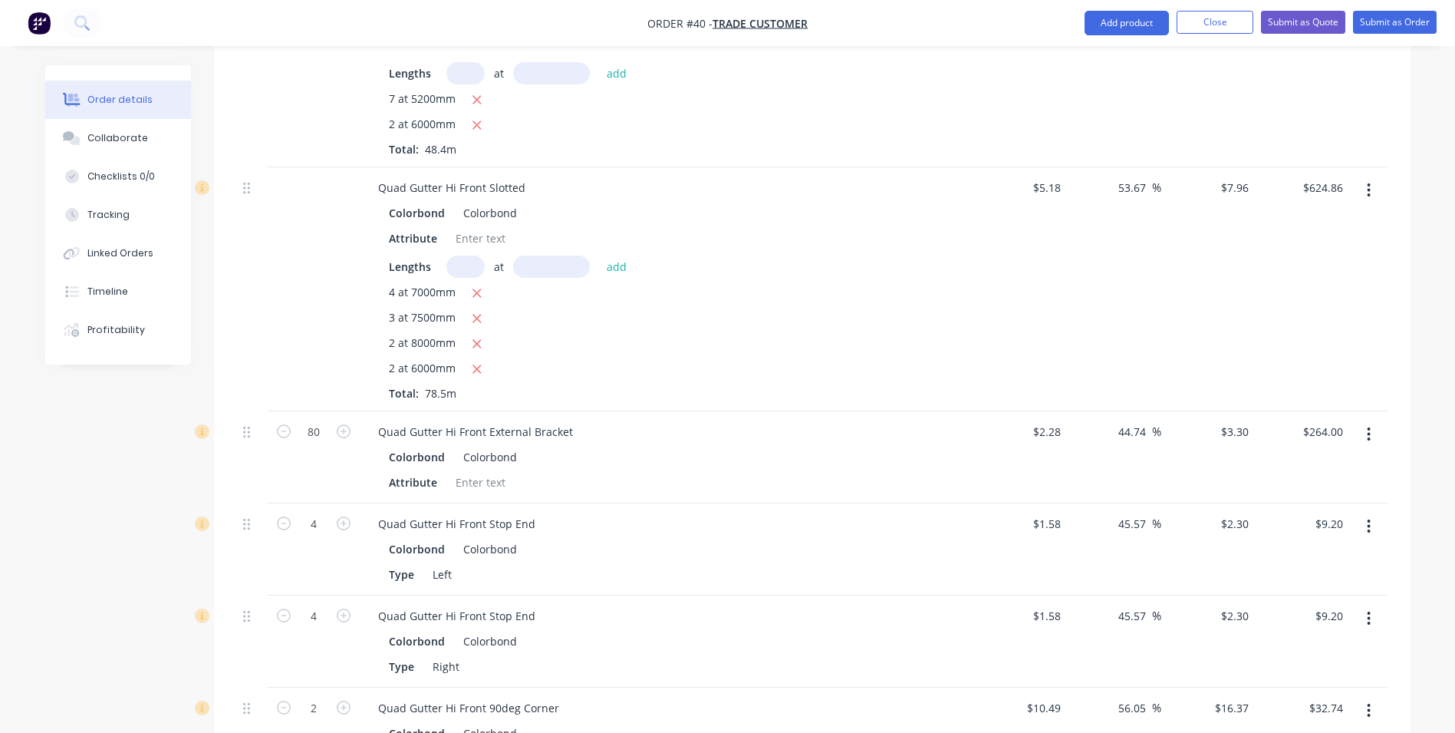
scroll to position [1611, 0]
click at [1362, 180] on button "button" at bounding box center [1369, 194] width 36 height 28
click at [1305, 315] on div "Delete" at bounding box center [1315, 326] width 118 height 22
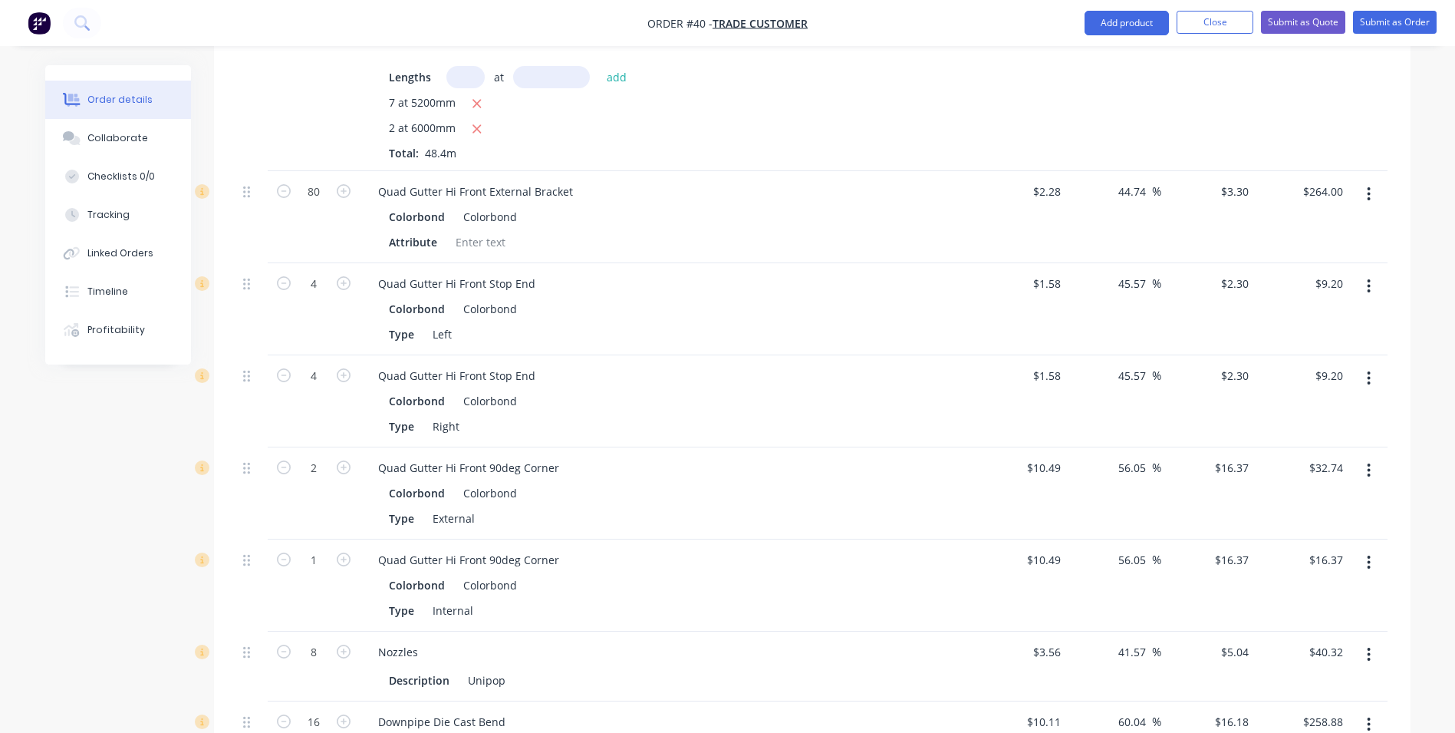
drag, startPoint x: 1366, startPoint y: 173, endPoint x: 1363, endPoint y: 190, distance: 17.8
click at [1366, 180] on button "button" at bounding box center [1369, 194] width 36 height 28
click at [1316, 315] on div "Delete" at bounding box center [1315, 326] width 118 height 22
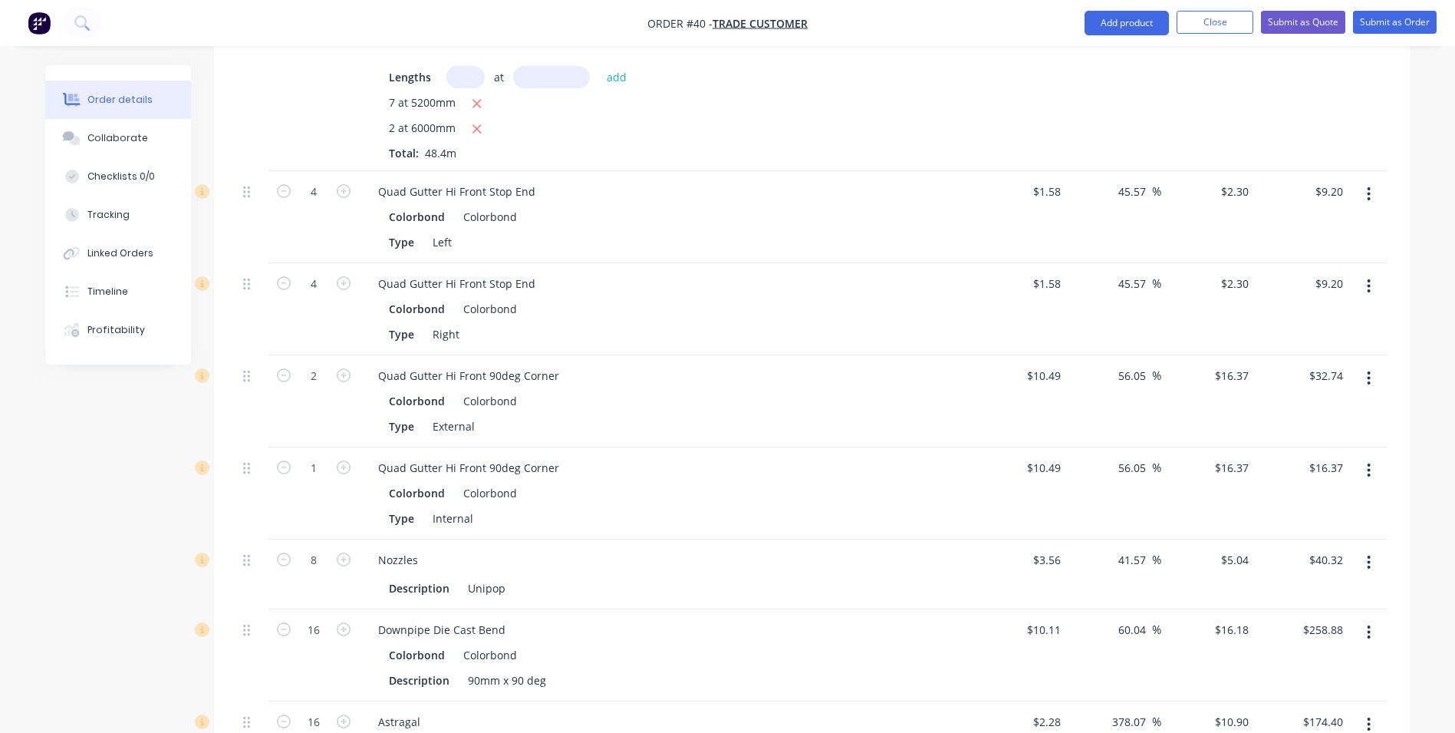
click at [1362, 180] on button "button" at bounding box center [1369, 194] width 36 height 28
click at [1315, 315] on div "Delete" at bounding box center [1315, 326] width 118 height 22
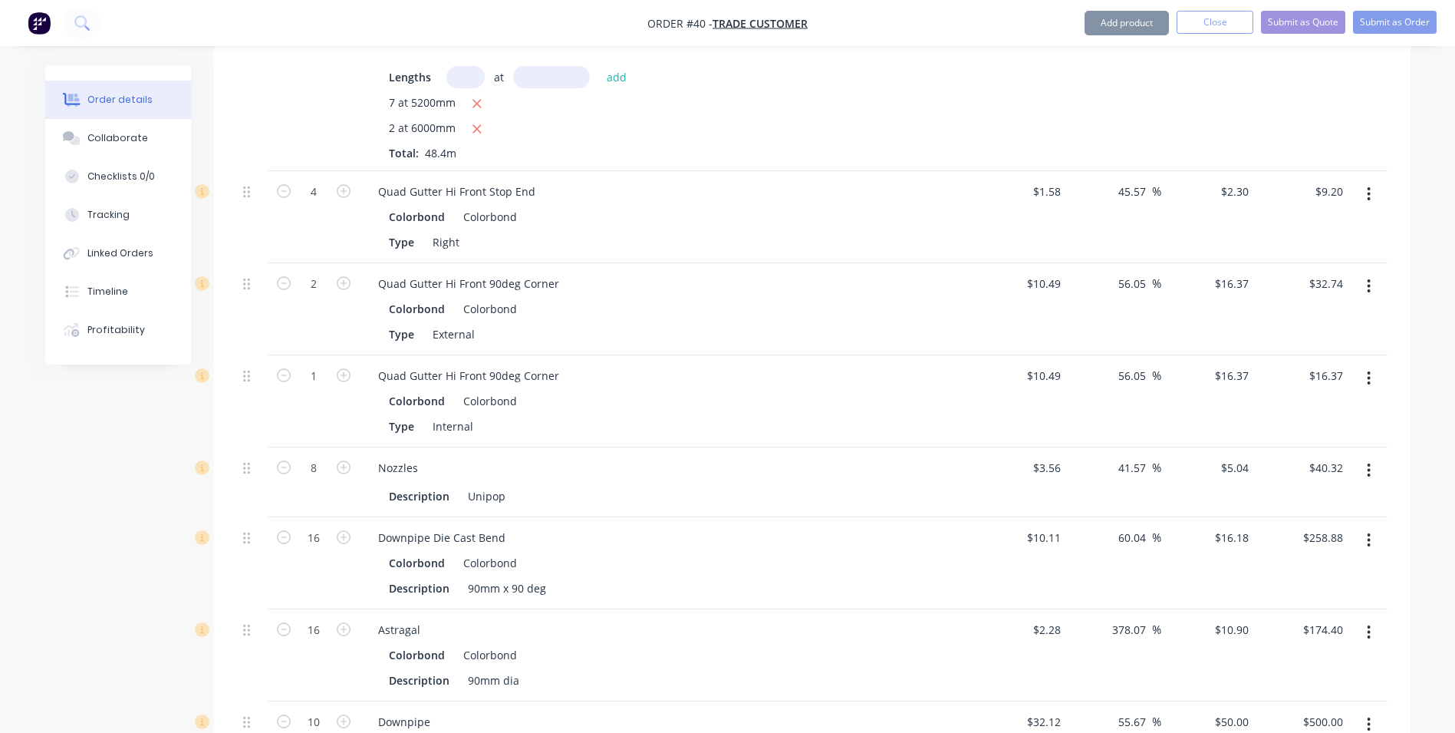
drag, startPoint x: 1371, startPoint y: 170, endPoint x: 1369, endPoint y: 180, distance: 10.1
click at [1372, 180] on button "button" at bounding box center [1369, 194] width 36 height 28
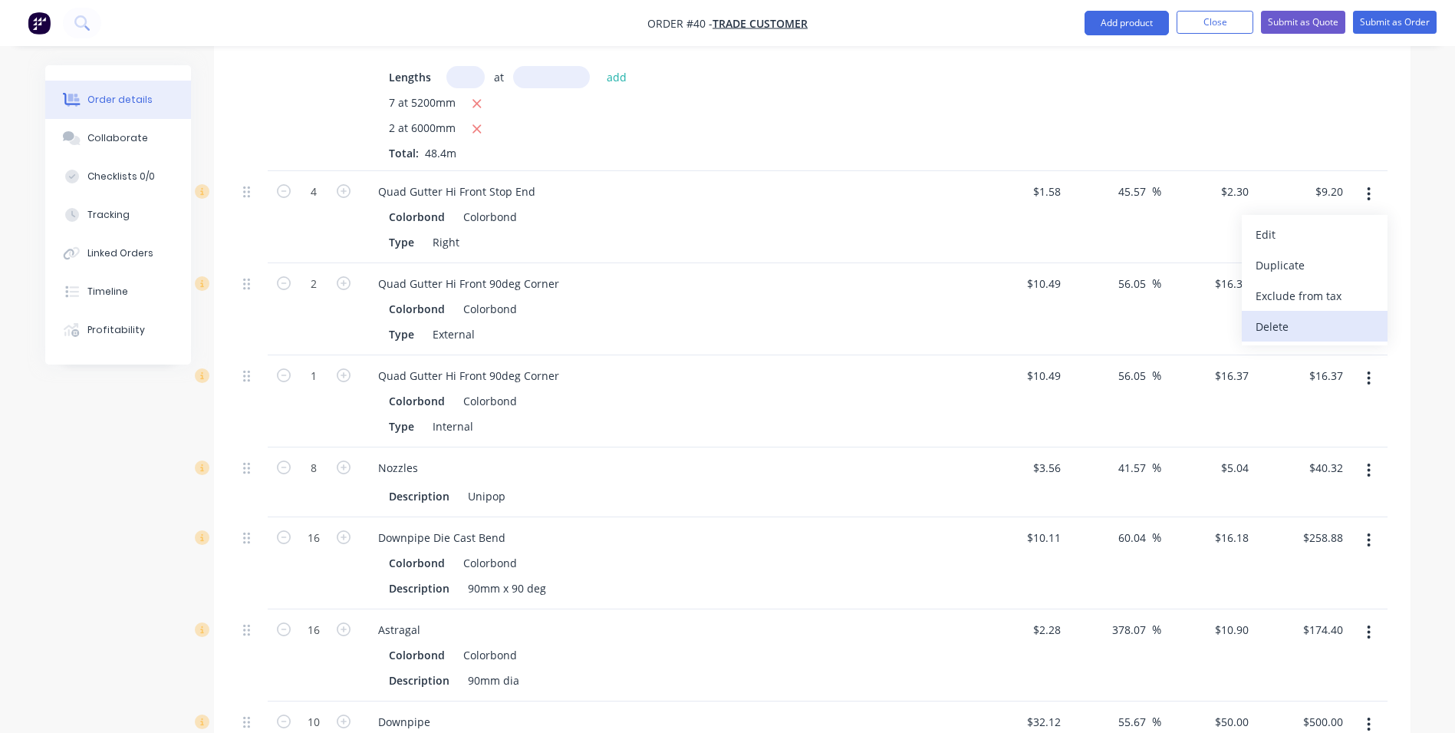
click at [1345, 315] on div "Delete" at bounding box center [1315, 326] width 118 height 22
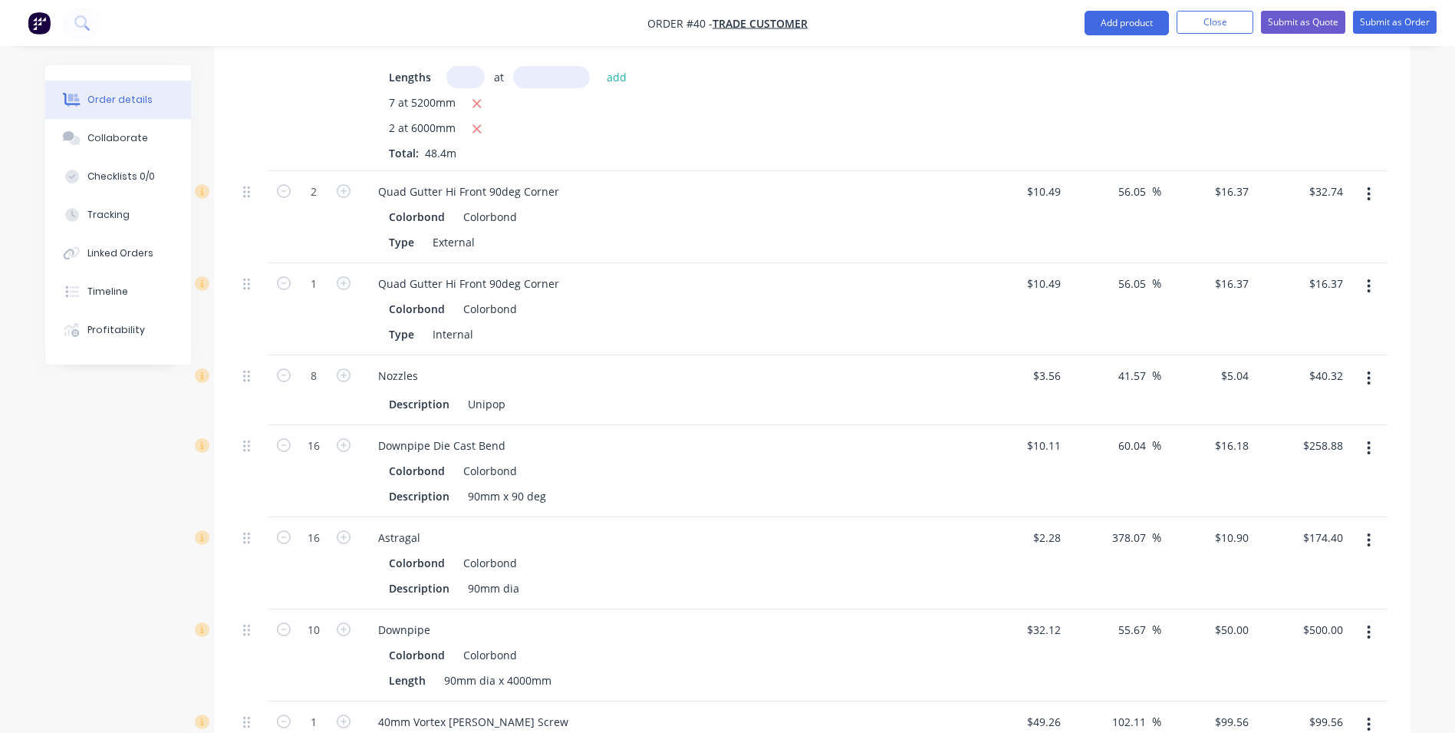
click at [1369, 186] on icon "button" at bounding box center [1369, 194] width 4 height 17
click at [1307, 315] on div "Delete" at bounding box center [1315, 326] width 118 height 22
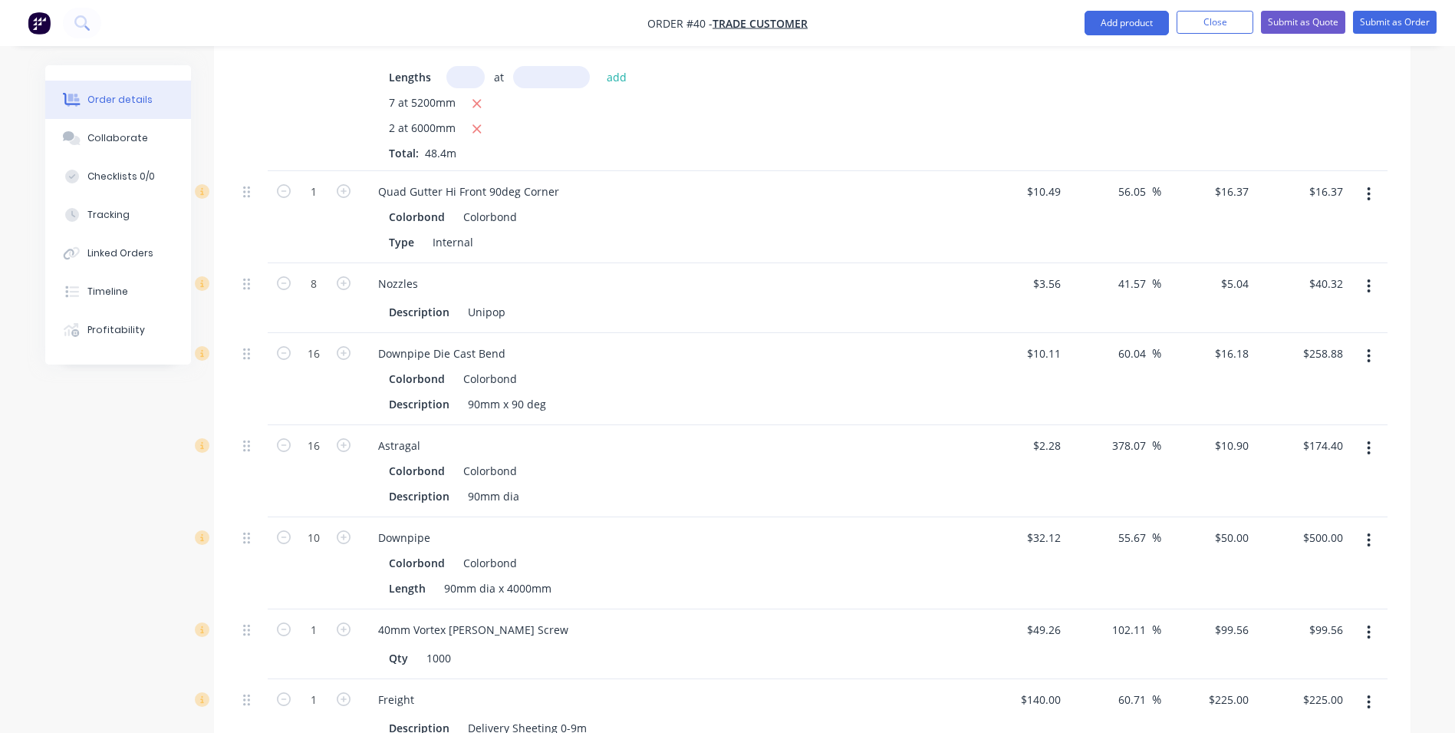
click at [1372, 180] on button "button" at bounding box center [1369, 194] width 36 height 28
click at [1283, 315] on div "Delete" at bounding box center [1315, 326] width 118 height 22
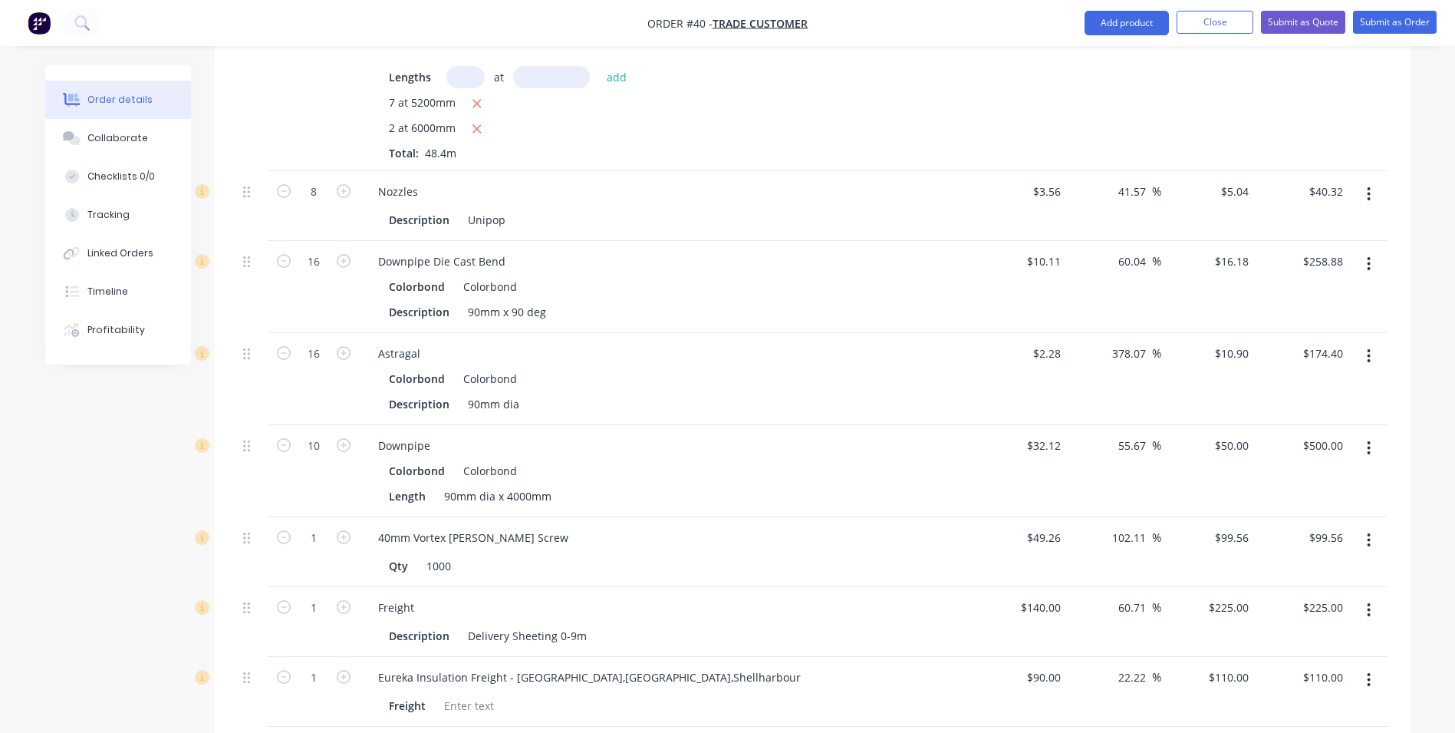
click at [1366, 180] on button "button" at bounding box center [1369, 194] width 36 height 28
click at [1295, 315] on div "Delete" at bounding box center [1315, 326] width 118 height 22
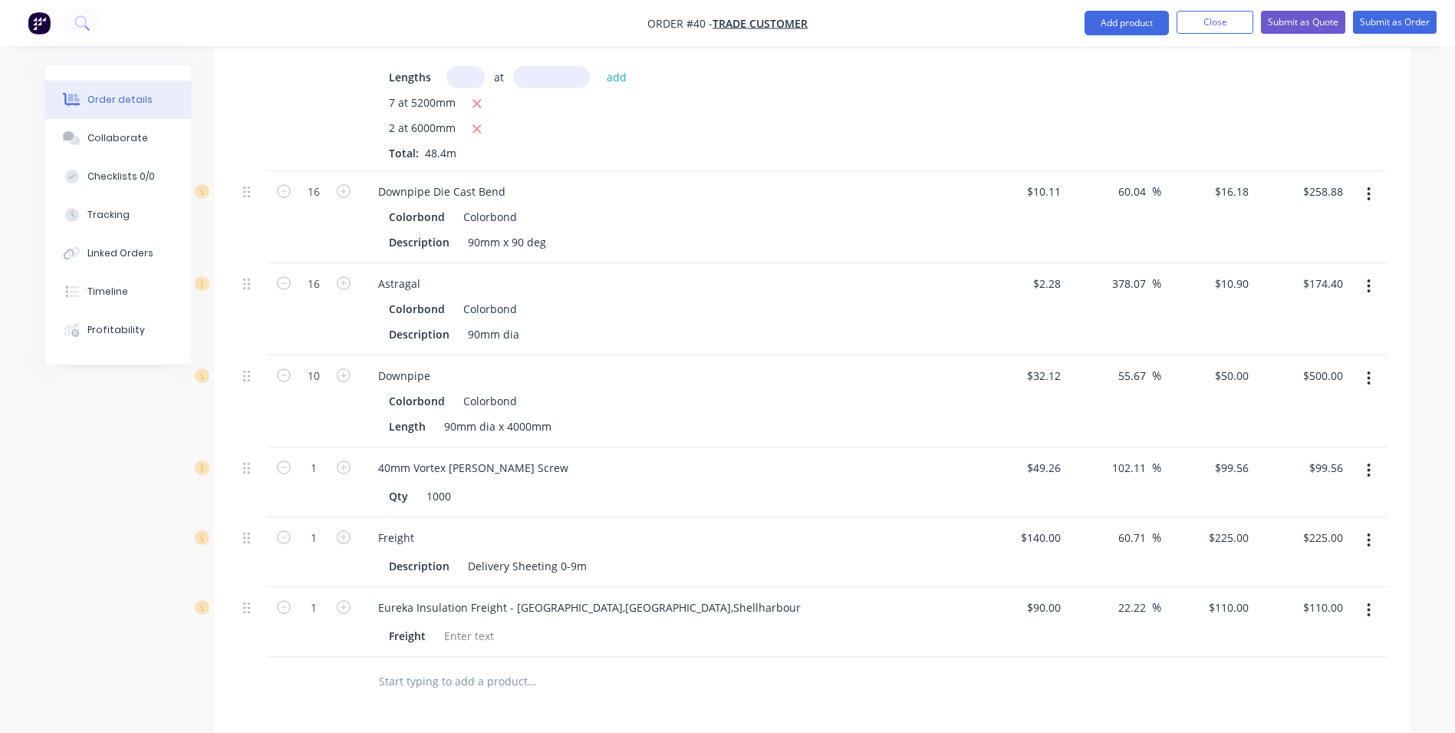
click at [1373, 180] on button "button" at bounding box center [1369, 194] width 36 height 28
click at [1283, 315] on div "Delete" at bounding box center [1315, 326] width 118 height 22
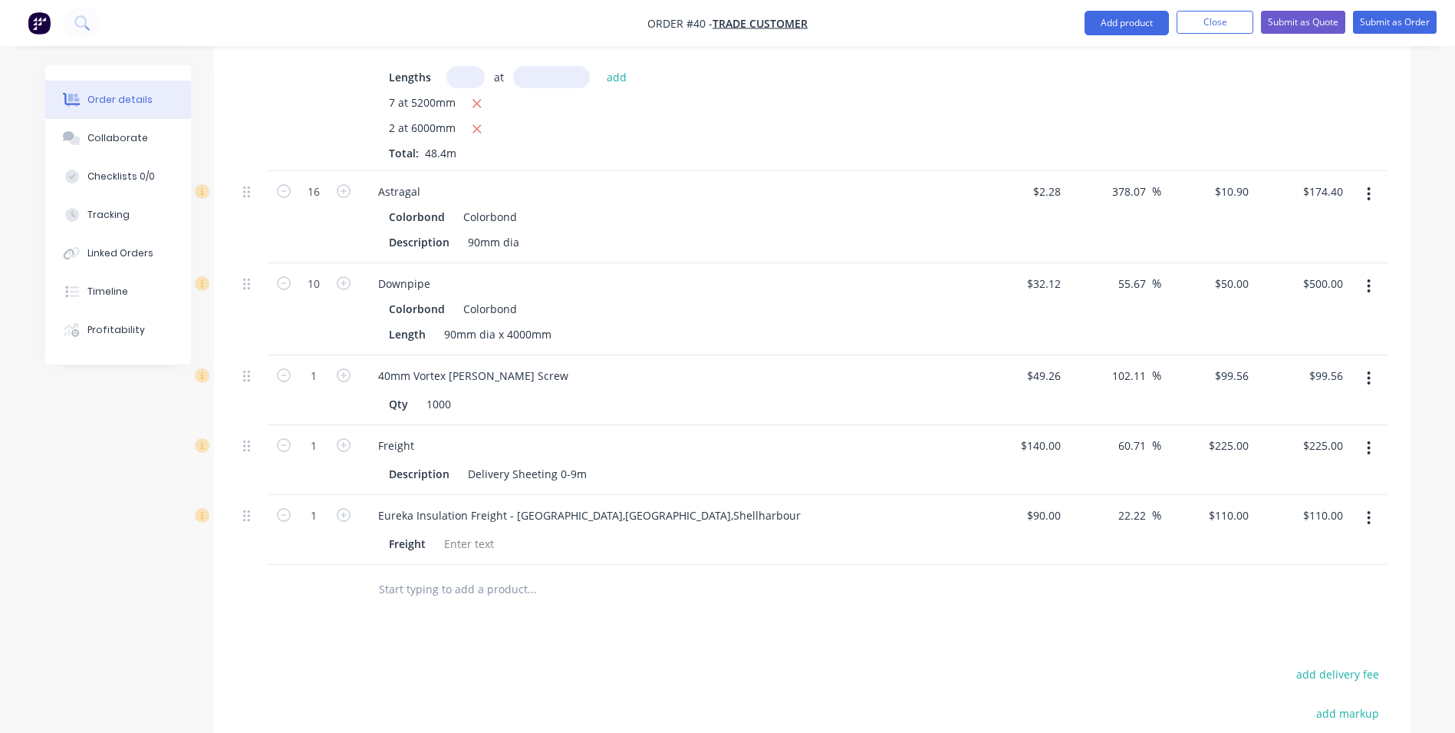
click at [1366, 180] on button "button" at bounding box center [1369, 194] width 36 height 28
click at [1292, 315] on div "Delete" at bounding box center [1315, 326] width 118 height 22
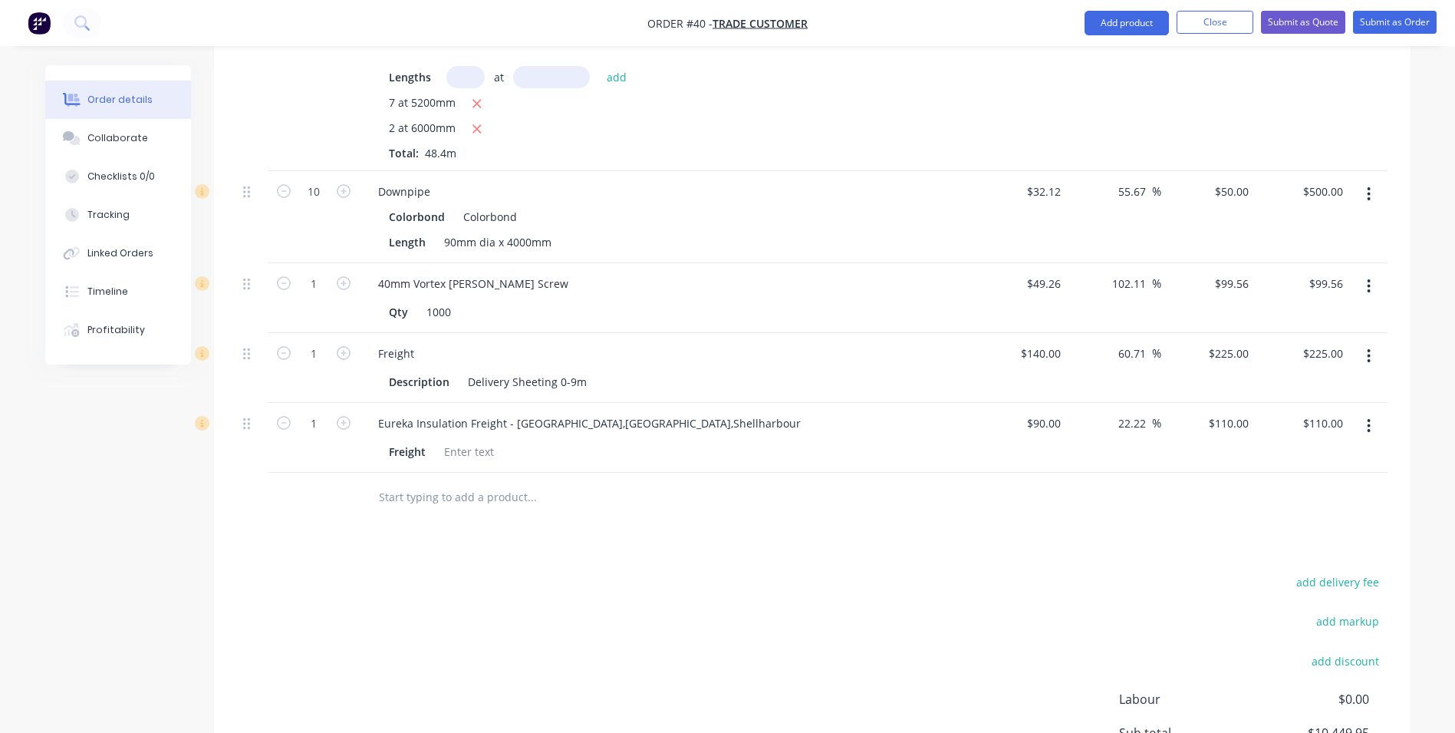
click at [1366, 180] on button "button" at bounding box center [1369, 194] width 36 height 28
click at [1286, 315] on div "Delete" at bounding box center [1315, 326] width 118 height 22
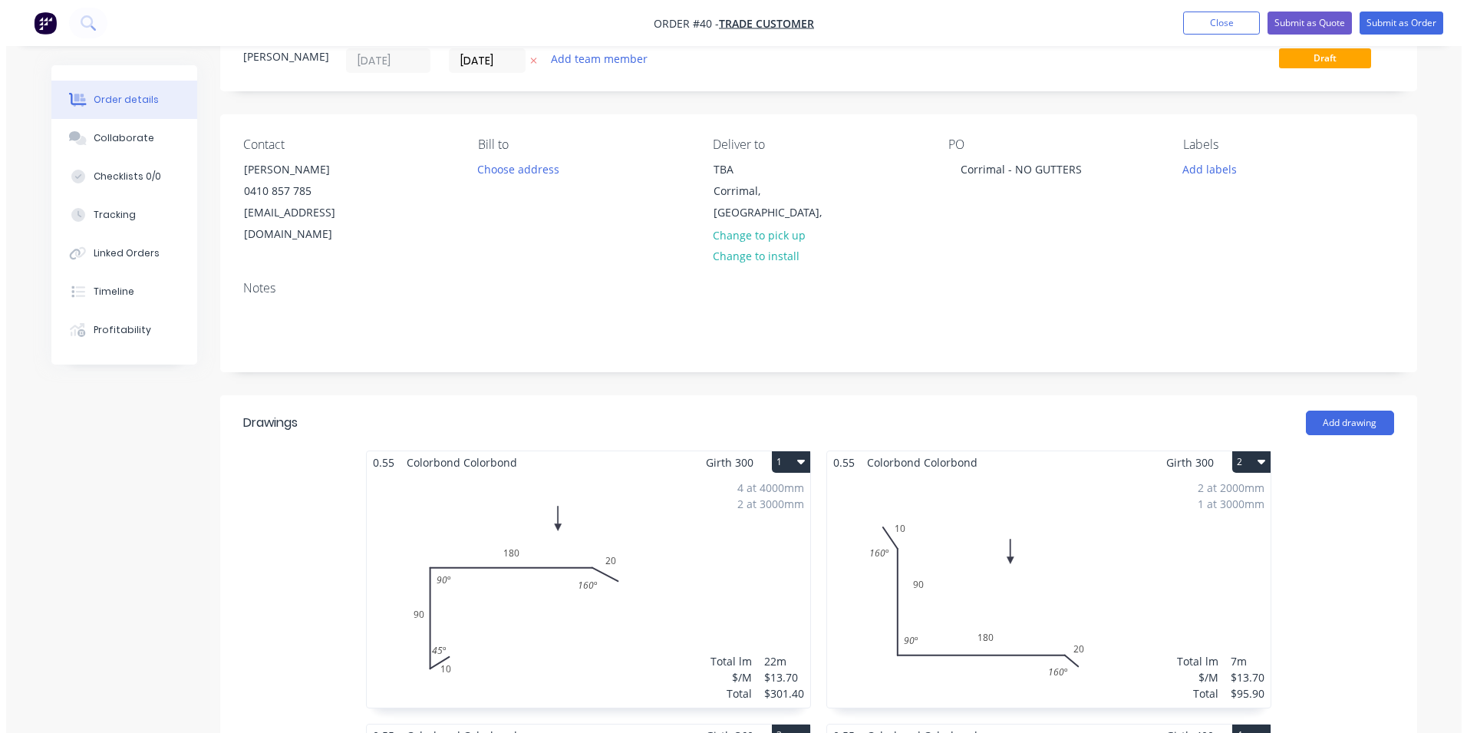
scroll to position [0, 0]
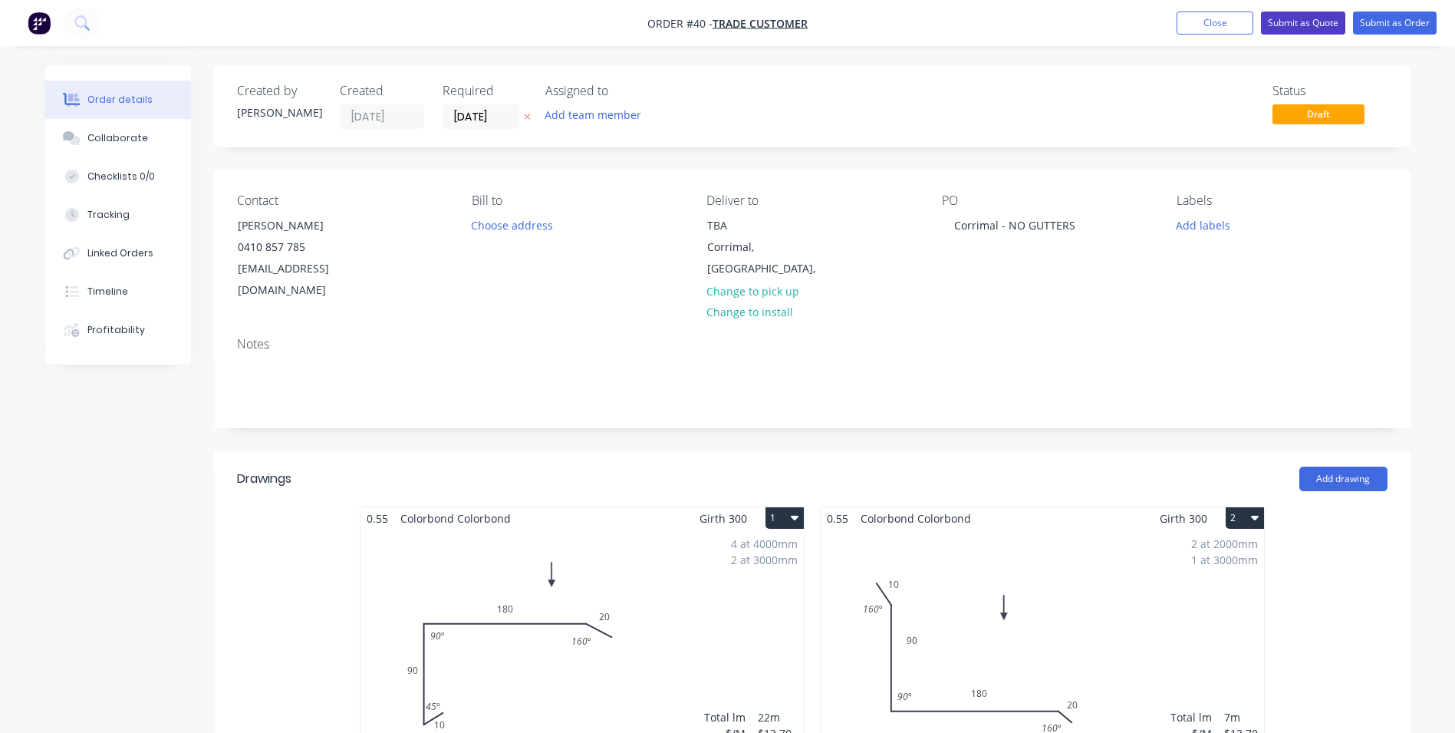
click at [1303, 18] on button "Submit as Quote" at bounding box center [1303, 23] width 84 height 23
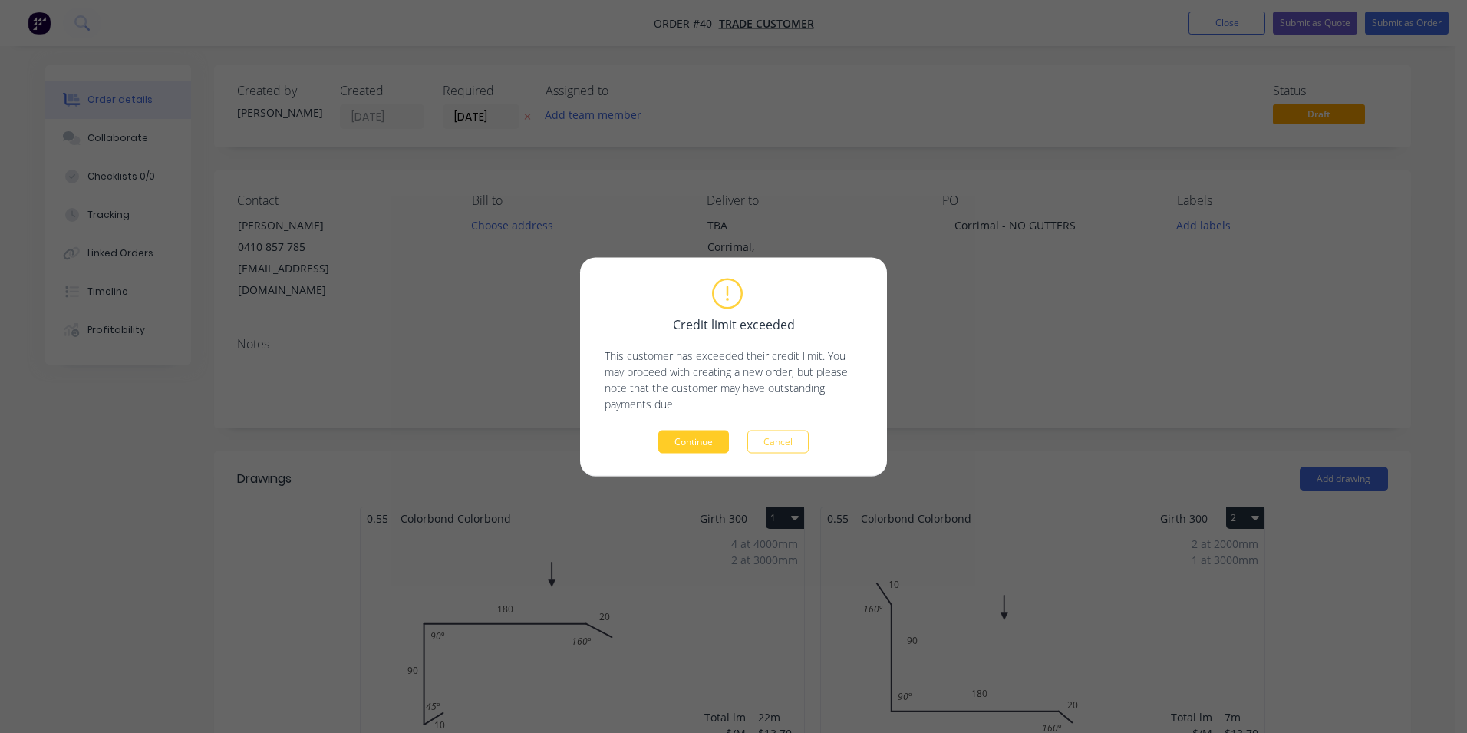
click at [674, 434] on button "Continue" at bounding box center [693, 441] width 71 height 23
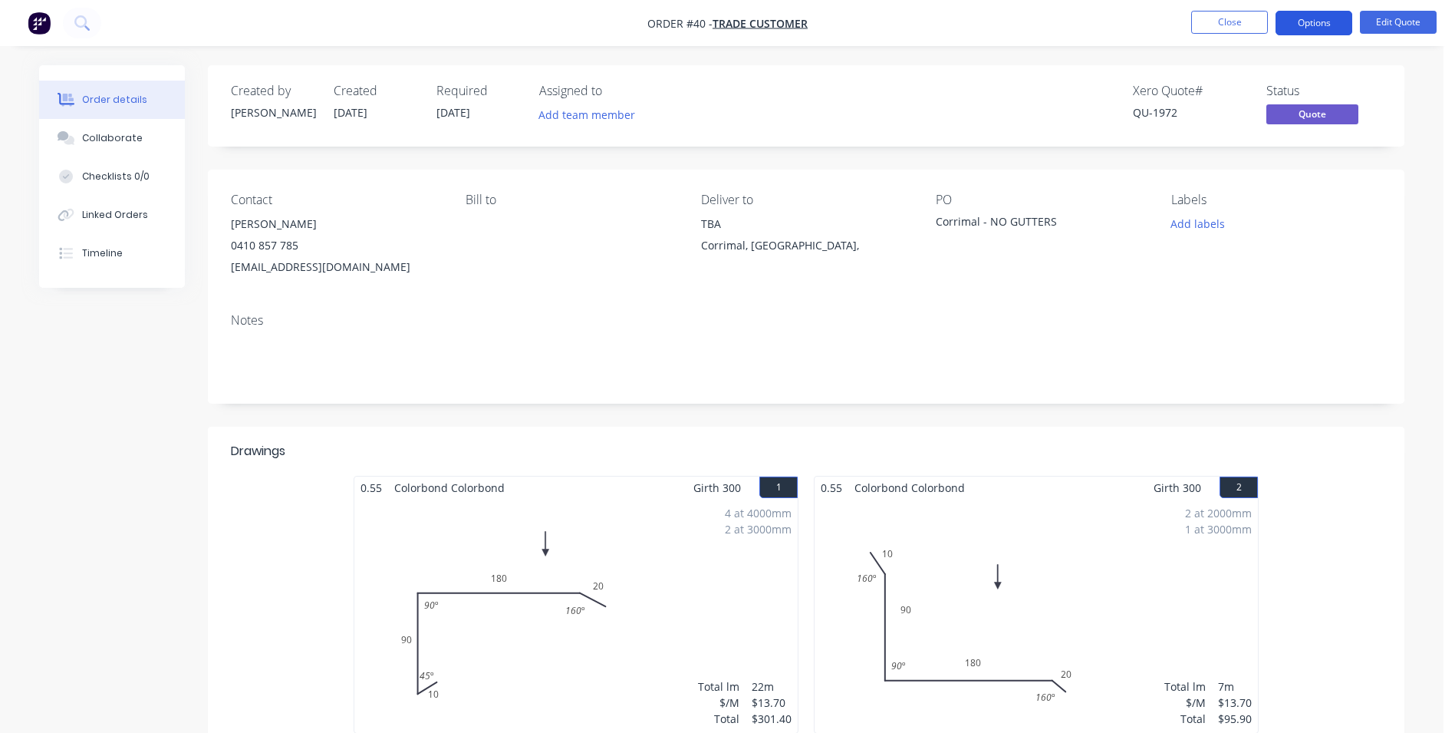
click at [1299, 19] on button "Options" at bounding box center [1314, 23] width 77 height 25
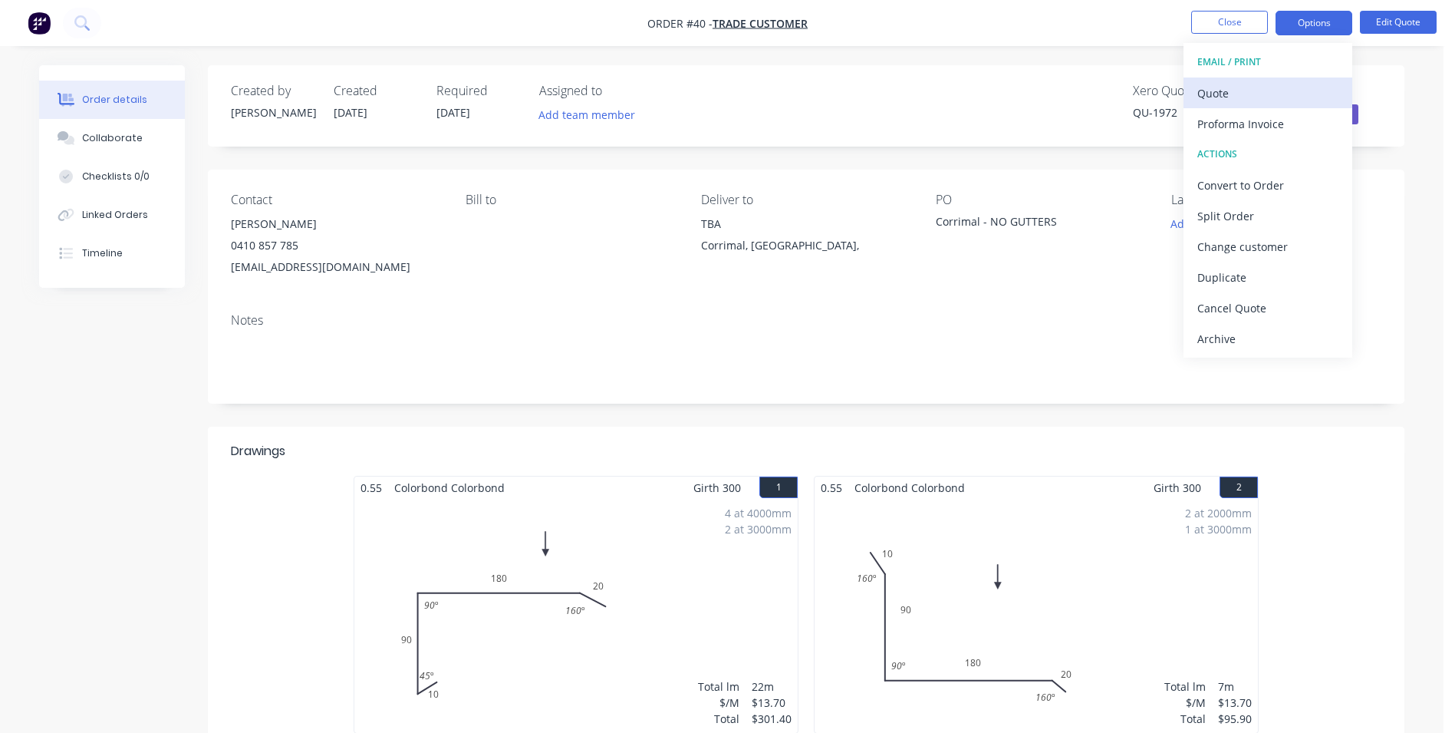
click at [1271, 84] on div "Quote" at bounding box center [1268, 93] width 141 height 22
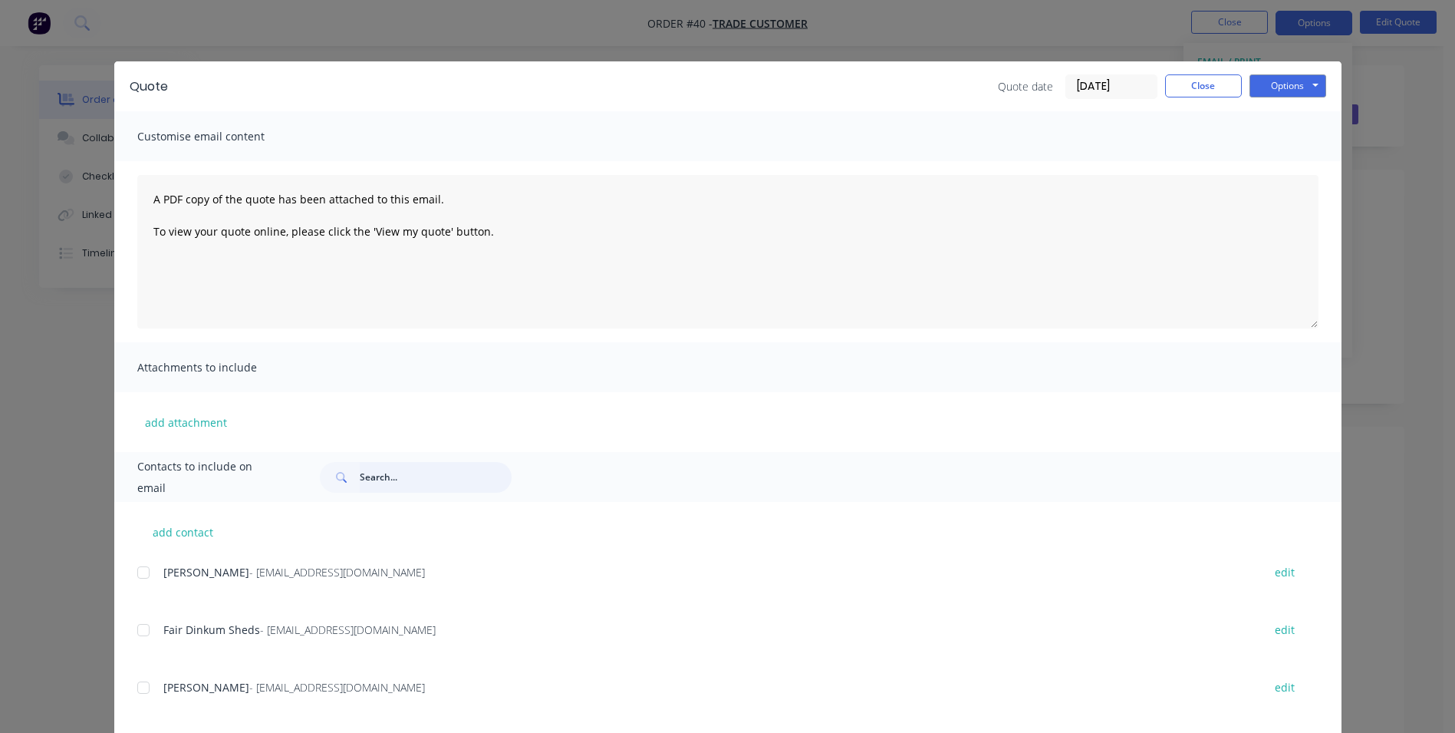
click at [409, 471] on input "text" at bounding box center [436, 477] width 152 height 31
type input "abraham"
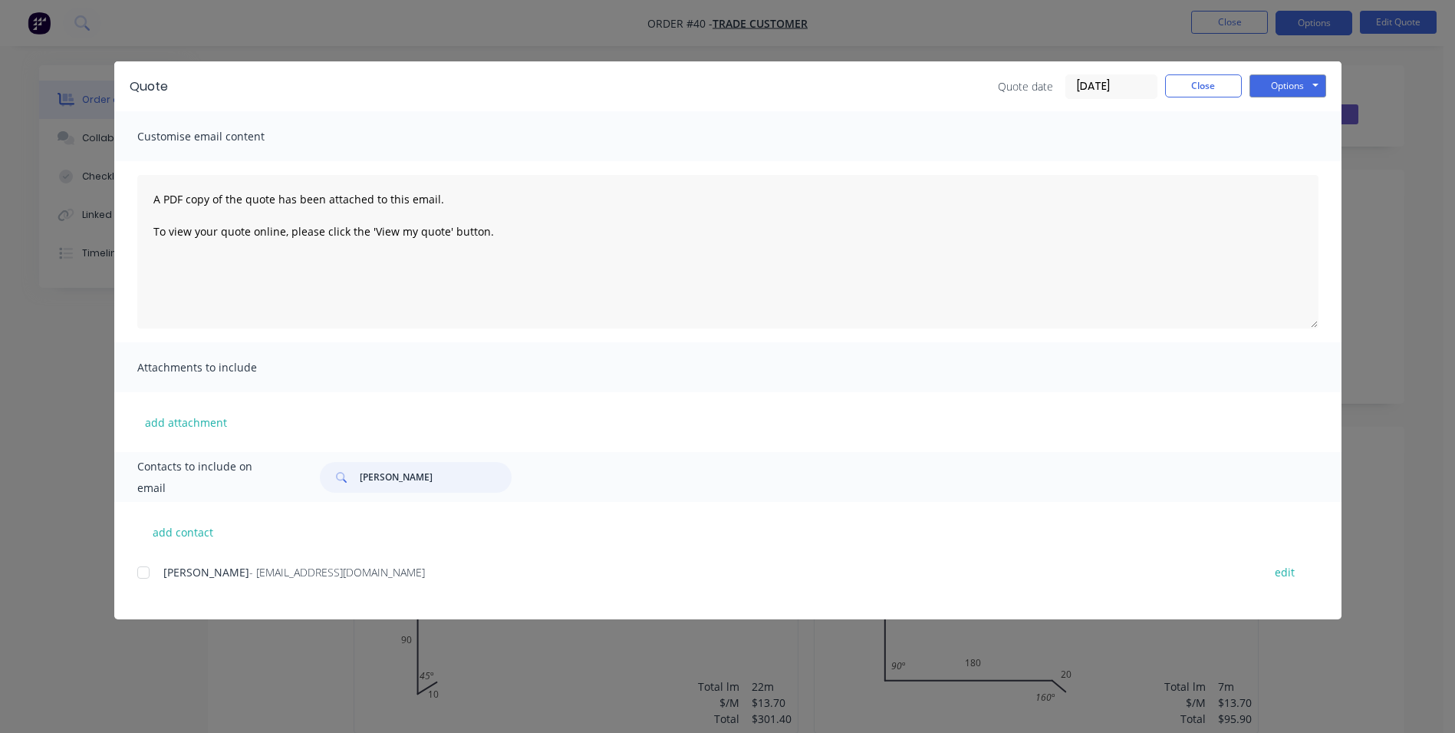
click at [140, 572] on div at bounding box center [143, 572] width 31 height 31
click at [1275, 89] on button "Options" at bounding box center [1288, 85] width 77 height 23
click at [1288, 160] on button "Email" at bounding box center [1299, 163] width 98 height 25
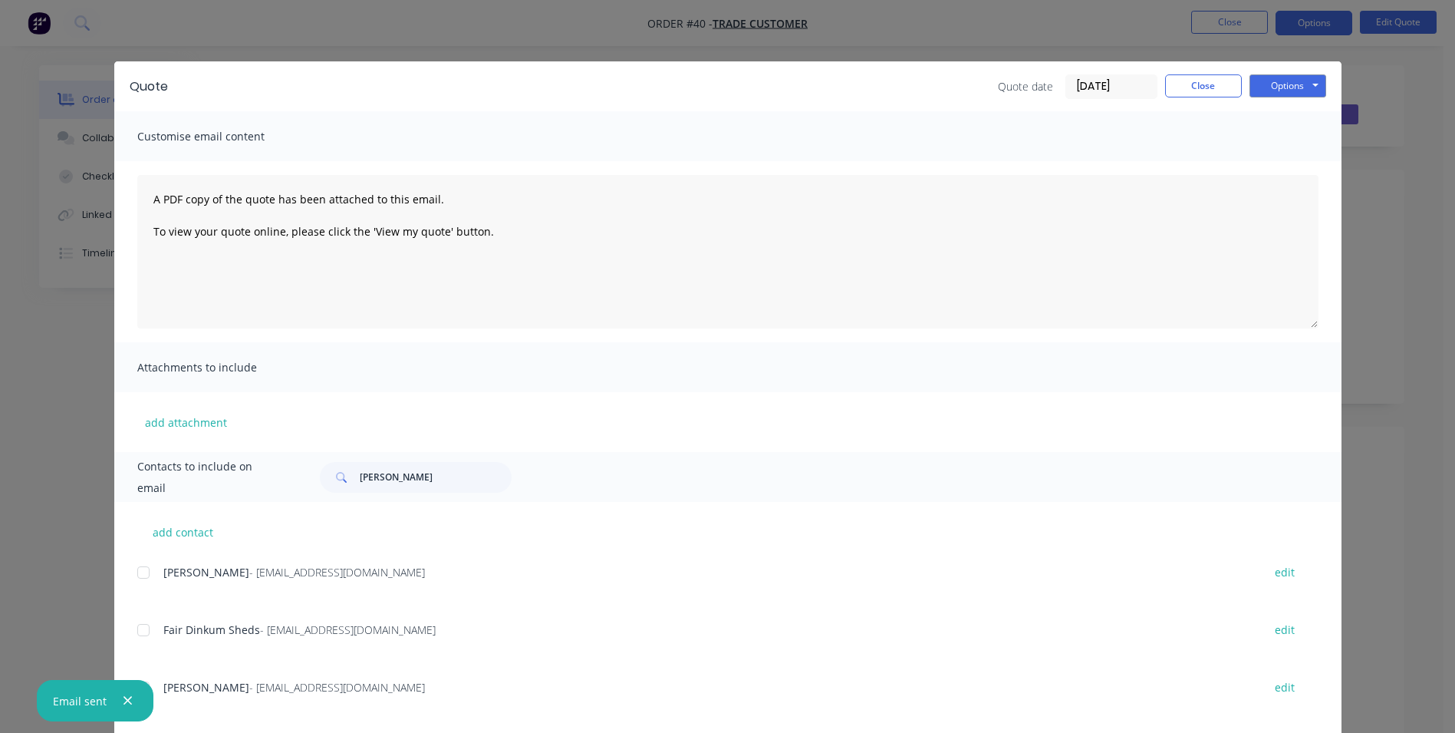
click at [126, 702] on icon "button" at bounding box center [128, 701] width 10 height 14
click at [1180, 86] on button "Close" at bounding box center [1203, 85] width 77 height 23
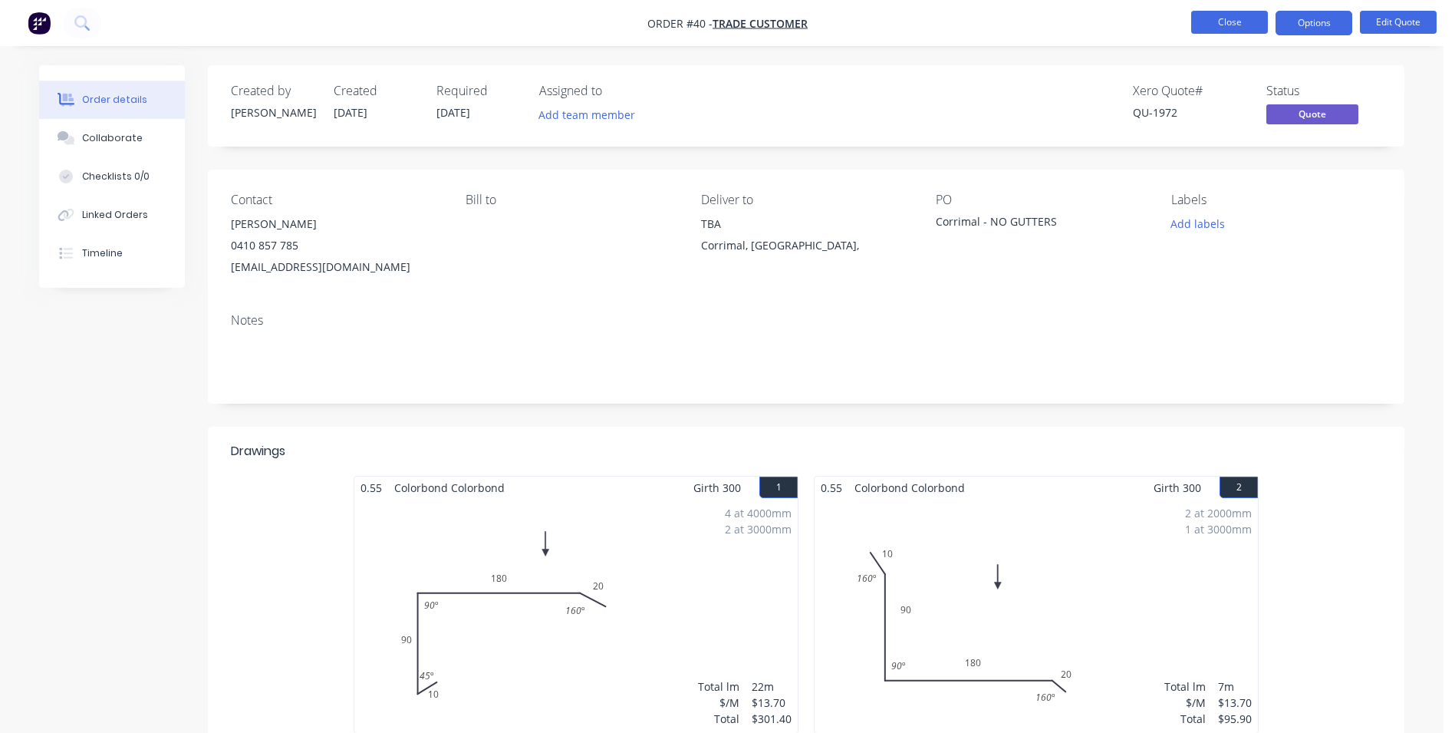
click at [1217, 28] on button "Close" at bounding box center [1229, 22] width 77 height 23
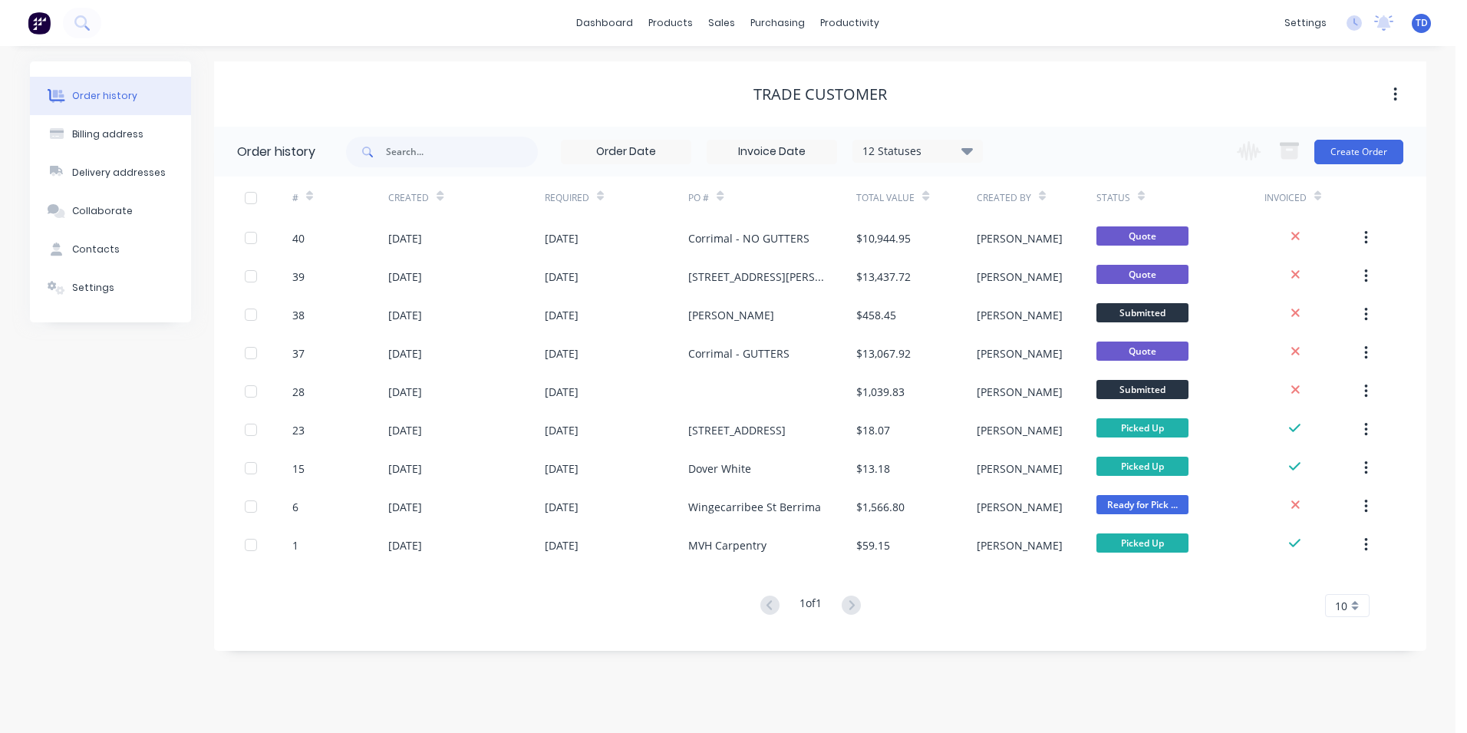
click at [1437, 459] on div "Order history Billing address Delivery addresses Collaborate Contacts Settings …" at bounding box center [727, 389] width 1455 height 687
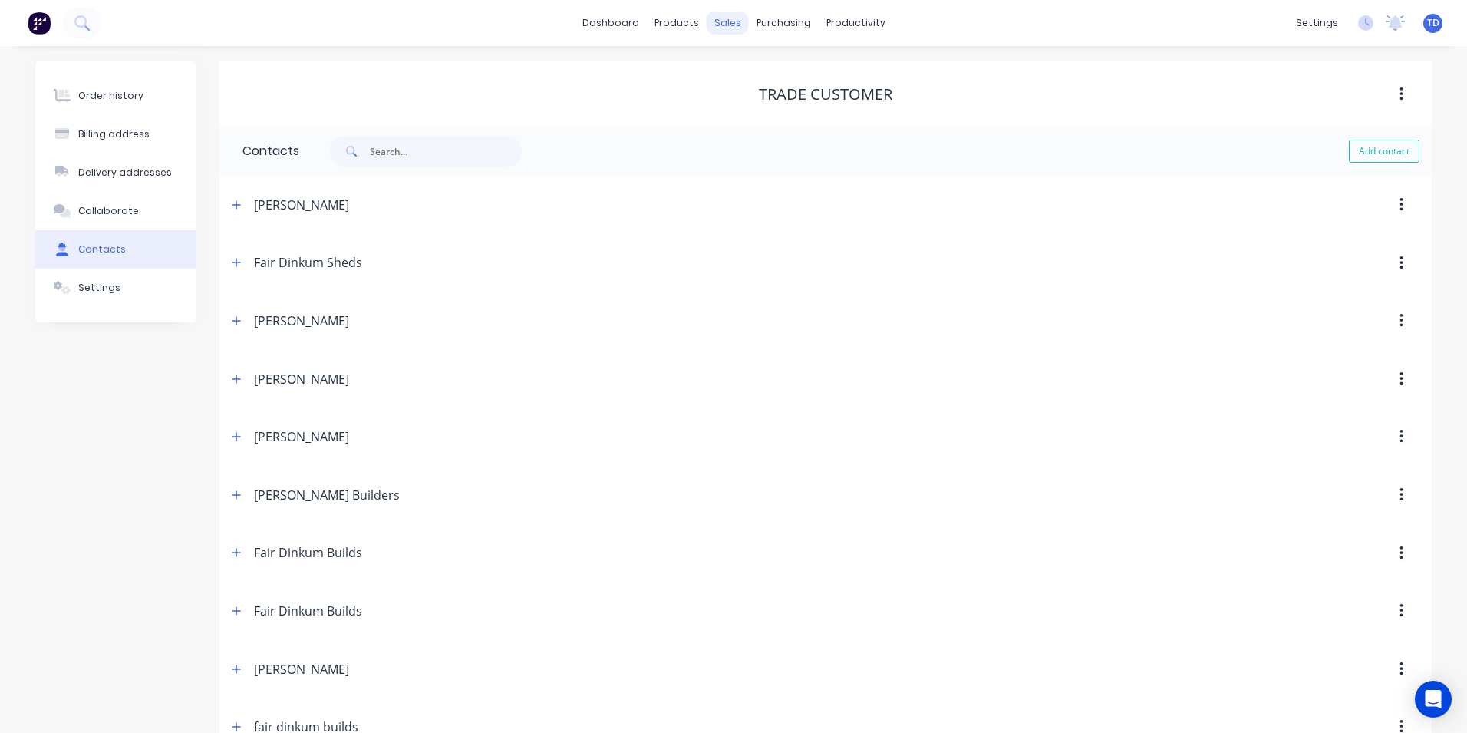
click at [722, 24] on div "sales" at bounding box center [728, 23] width 42 height 23
click at [747, 76] on div "Sales Orders" at bounding box center [778, 74] width 63 height 14
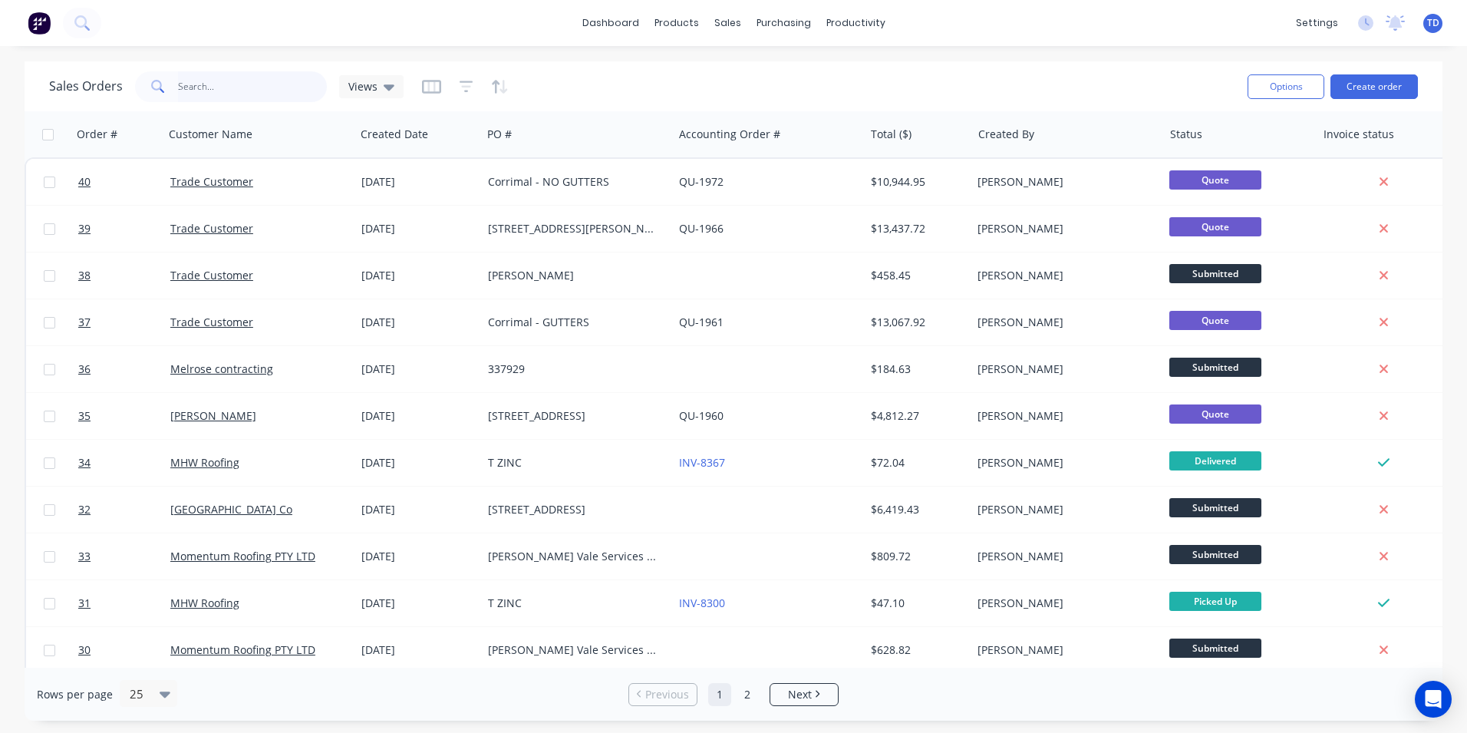
click at [238, 94] on input "text" at bounding box center [253, 86] width 150 height 31
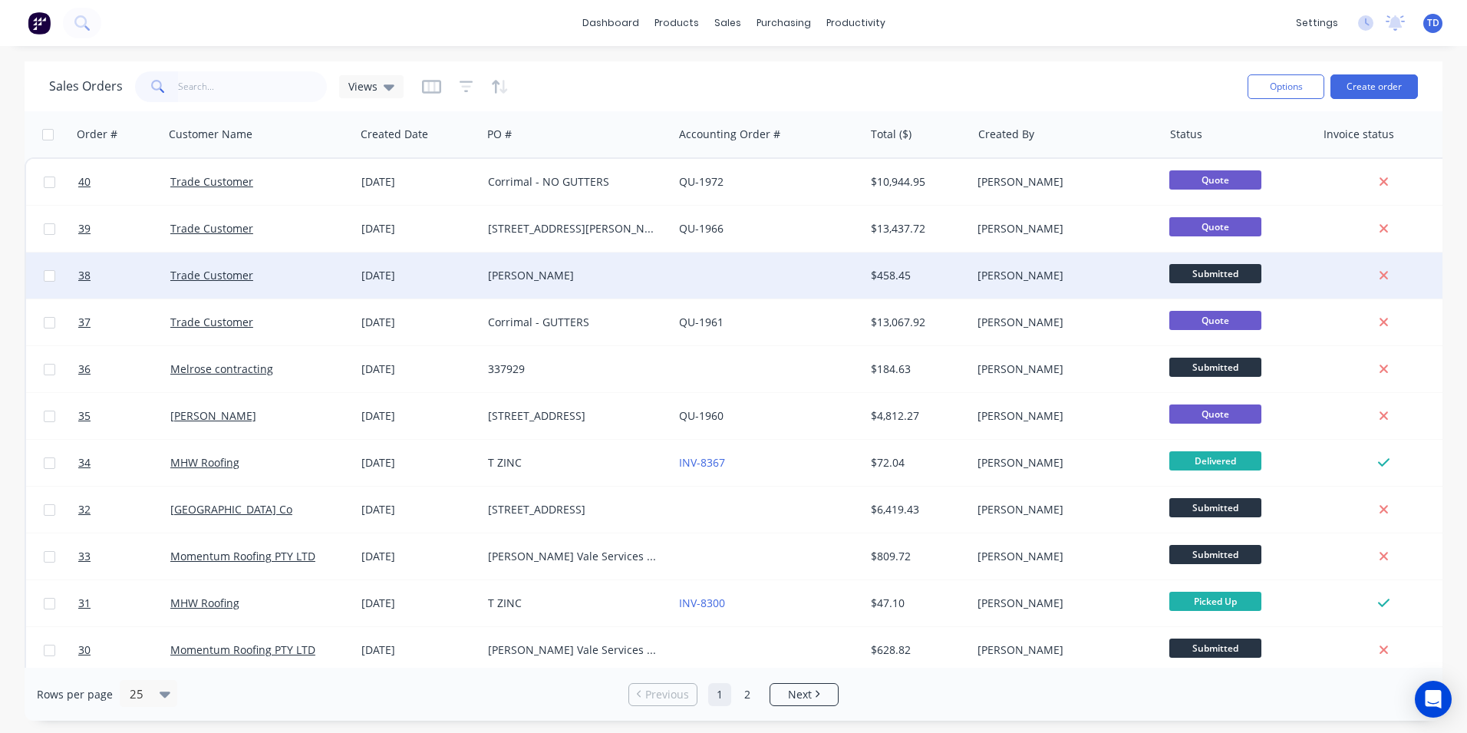
click at [341, 274] on div "Trade Customer" at bounding box center [259, 275] width 179 height 15
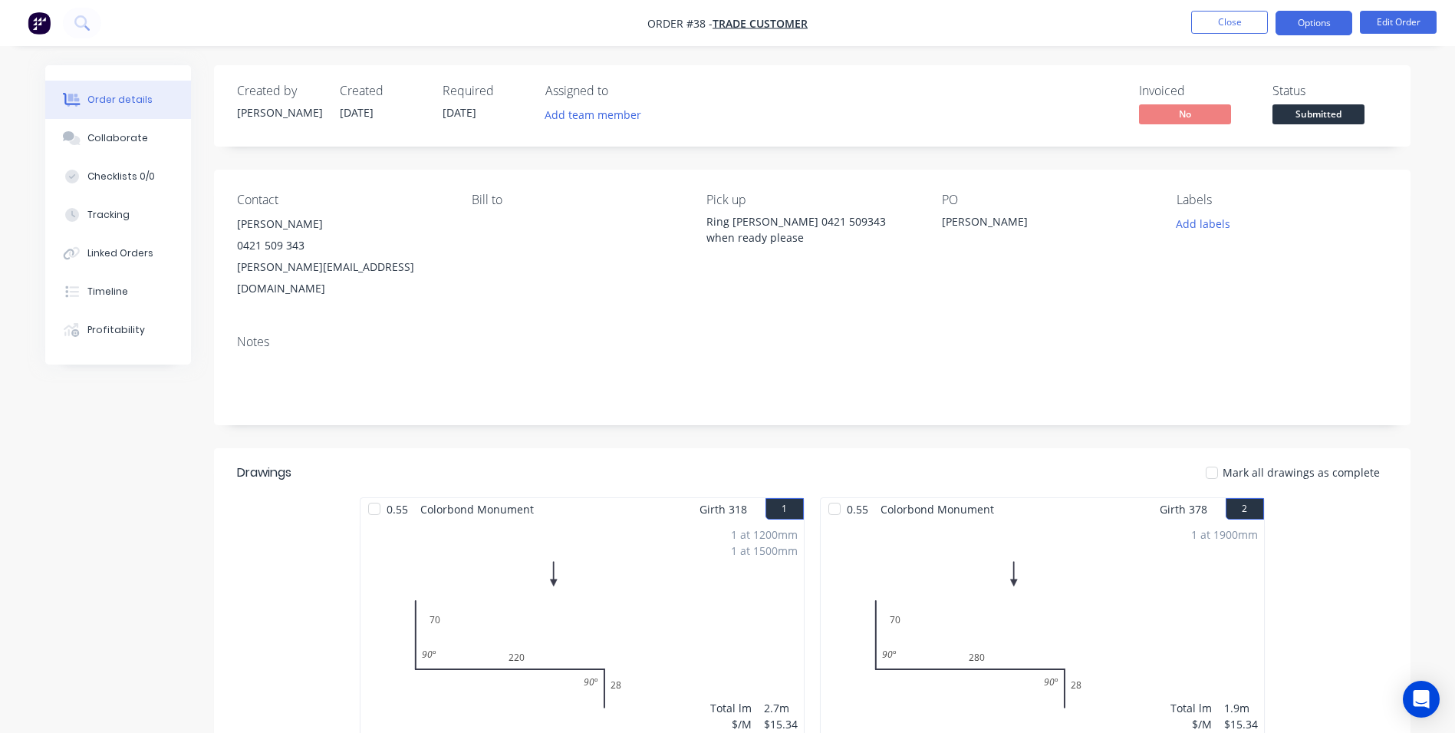
click at [1310, 22] on button "Options" at bounding box center [1314, 23] width 77 height 25
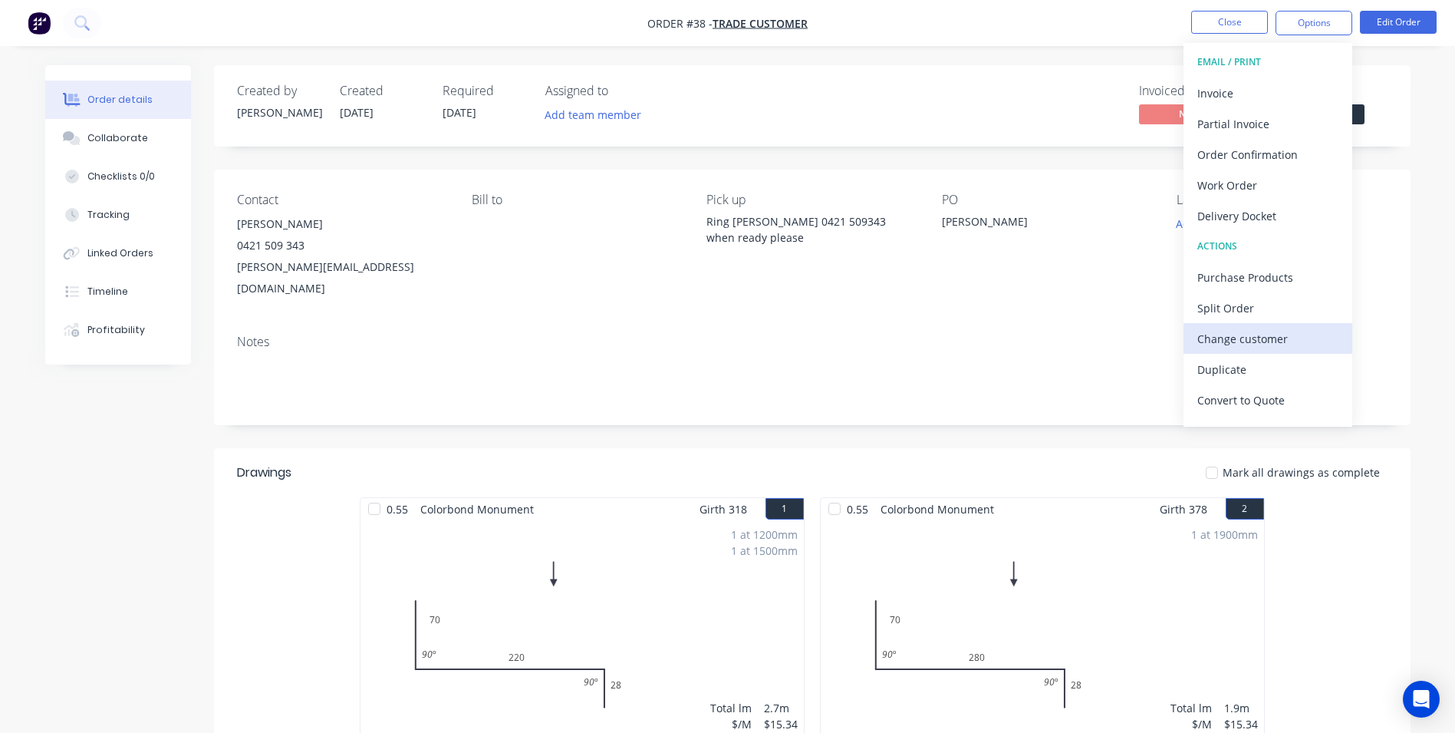
click at [1273, 347] on div "Change customer" at bounding box center [1268, 339] width 141 height 22
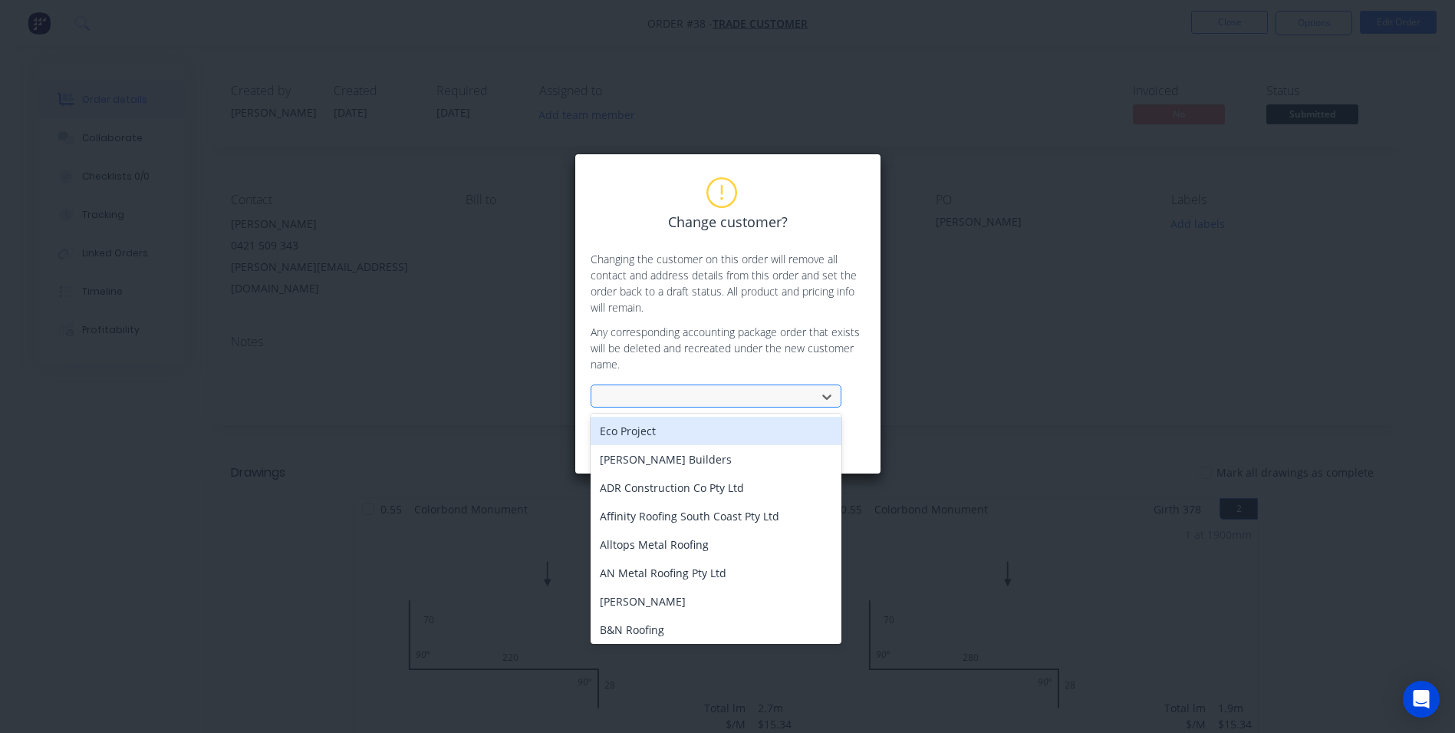
click at [637, 392] on div at bounding box center [706, 396] width 205 height 19
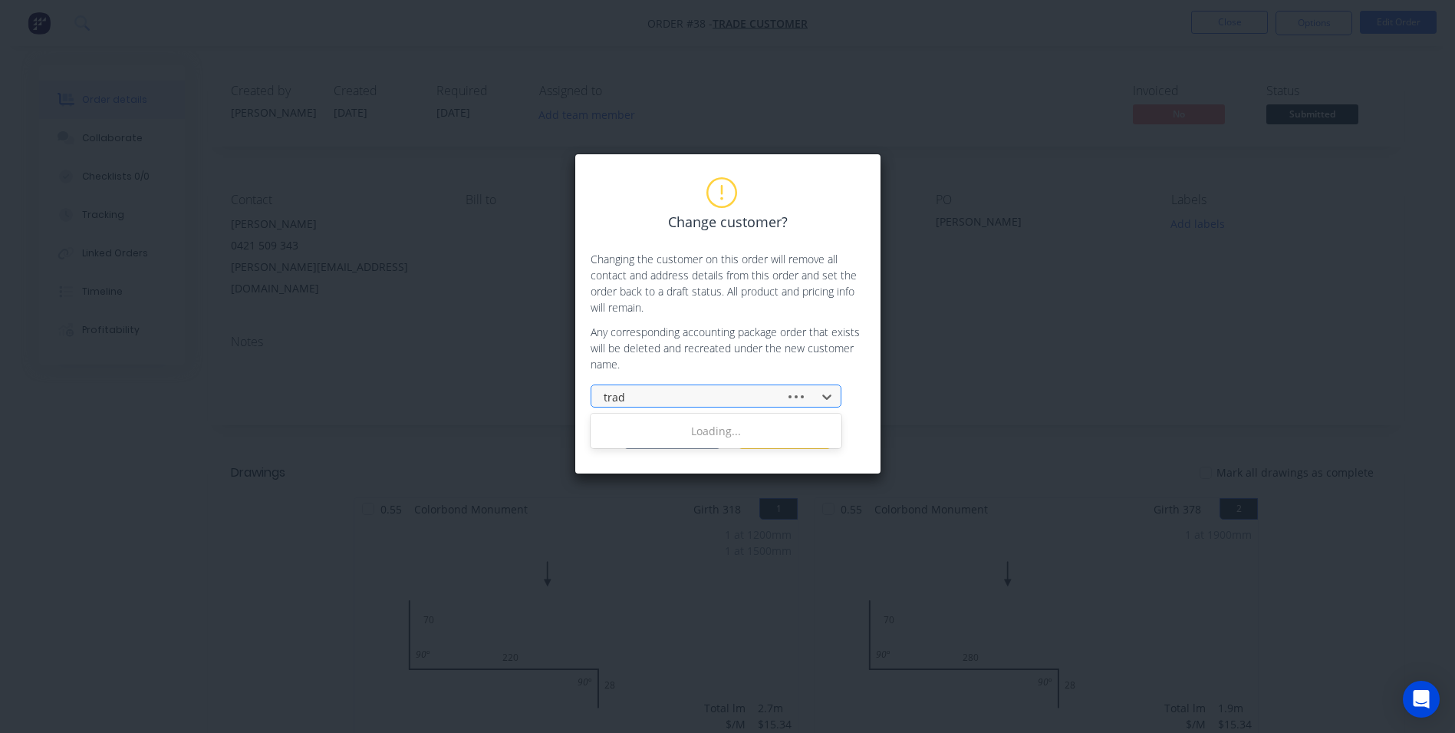
type input "trade"
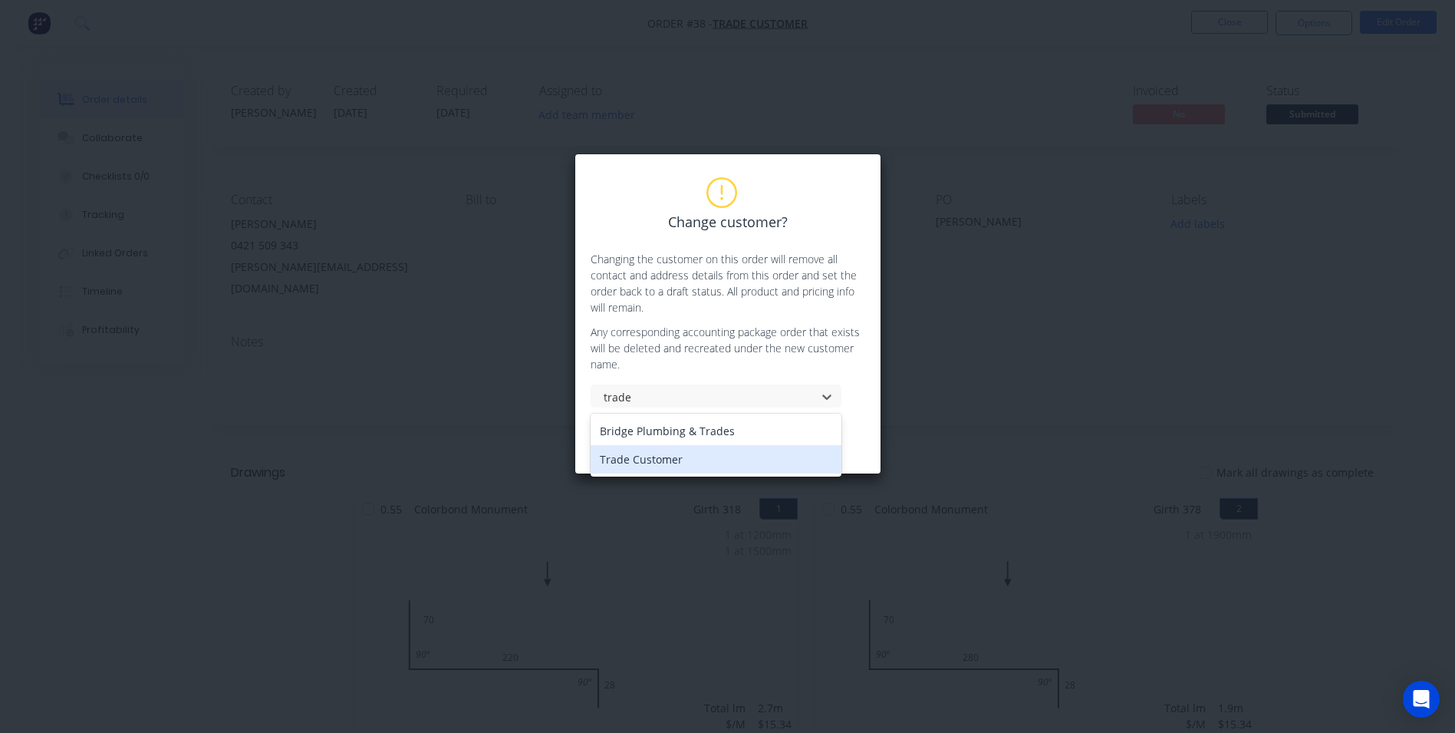
click at [667, 473] on div "Trade Customer" at bounding box center [716, 459] width 251 height 28
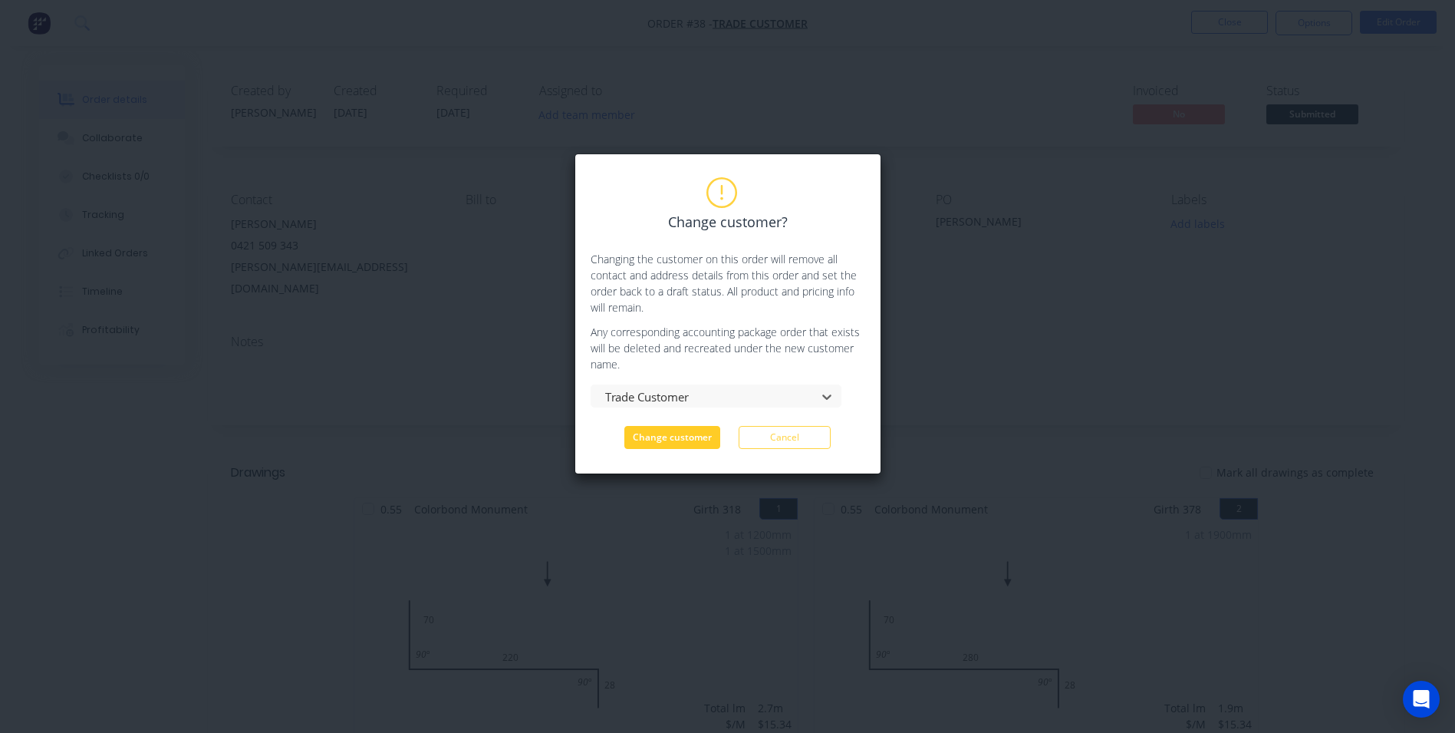
click at [674, 443] on button "Change customer" at bounding box center [672, 437] width 96 height 23
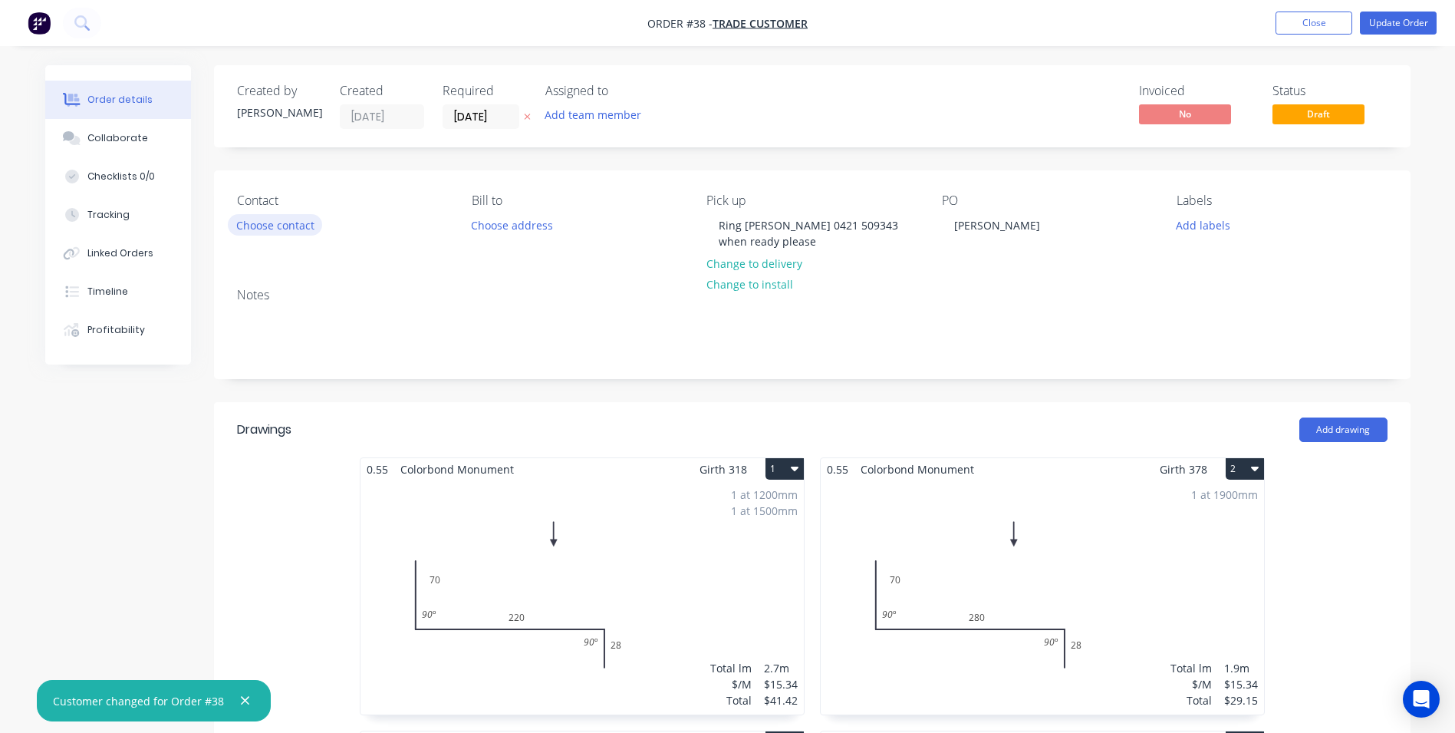
click at [283, 232] on button "Choose contact" at bounding box center [275, 224] width 94 height 21
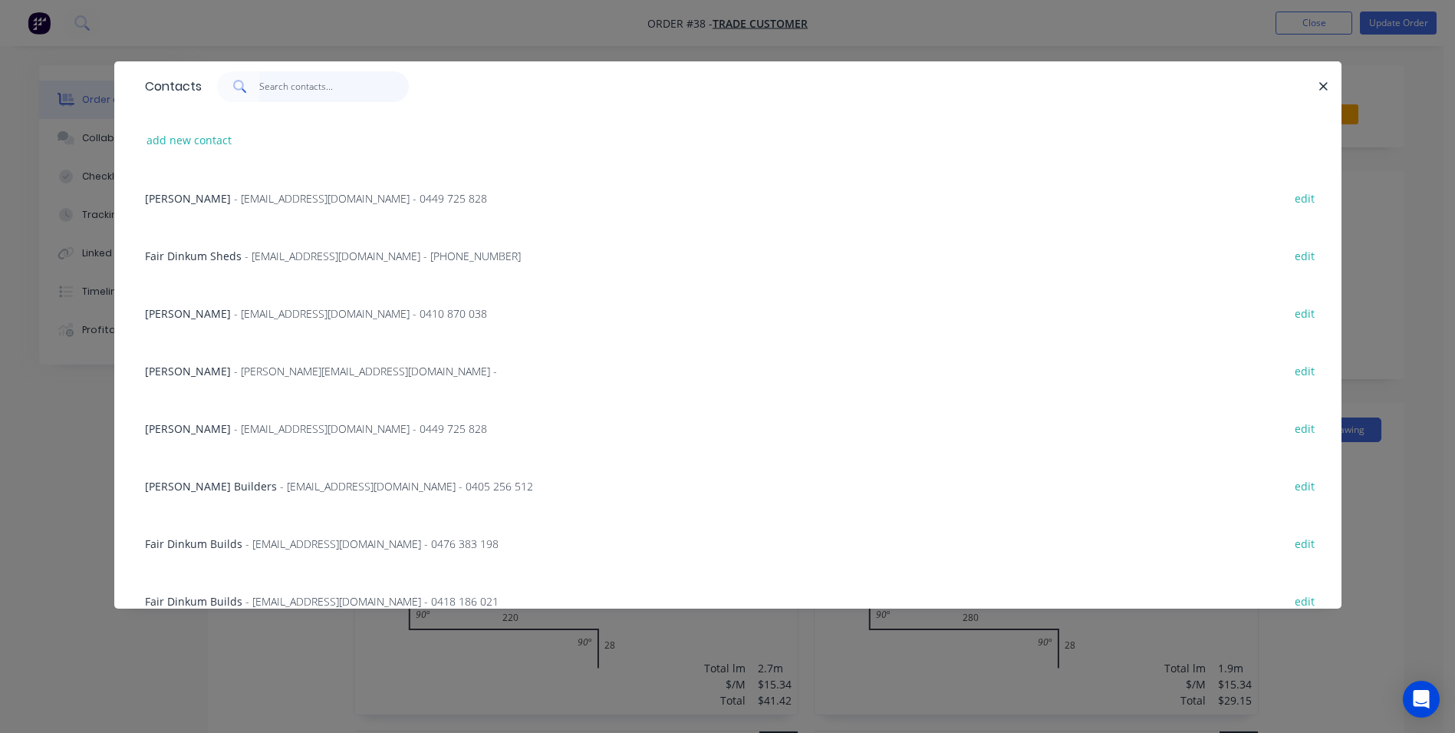
click at [286, 89] on input "text" at bounding box center [334, 86] width 150 height 31
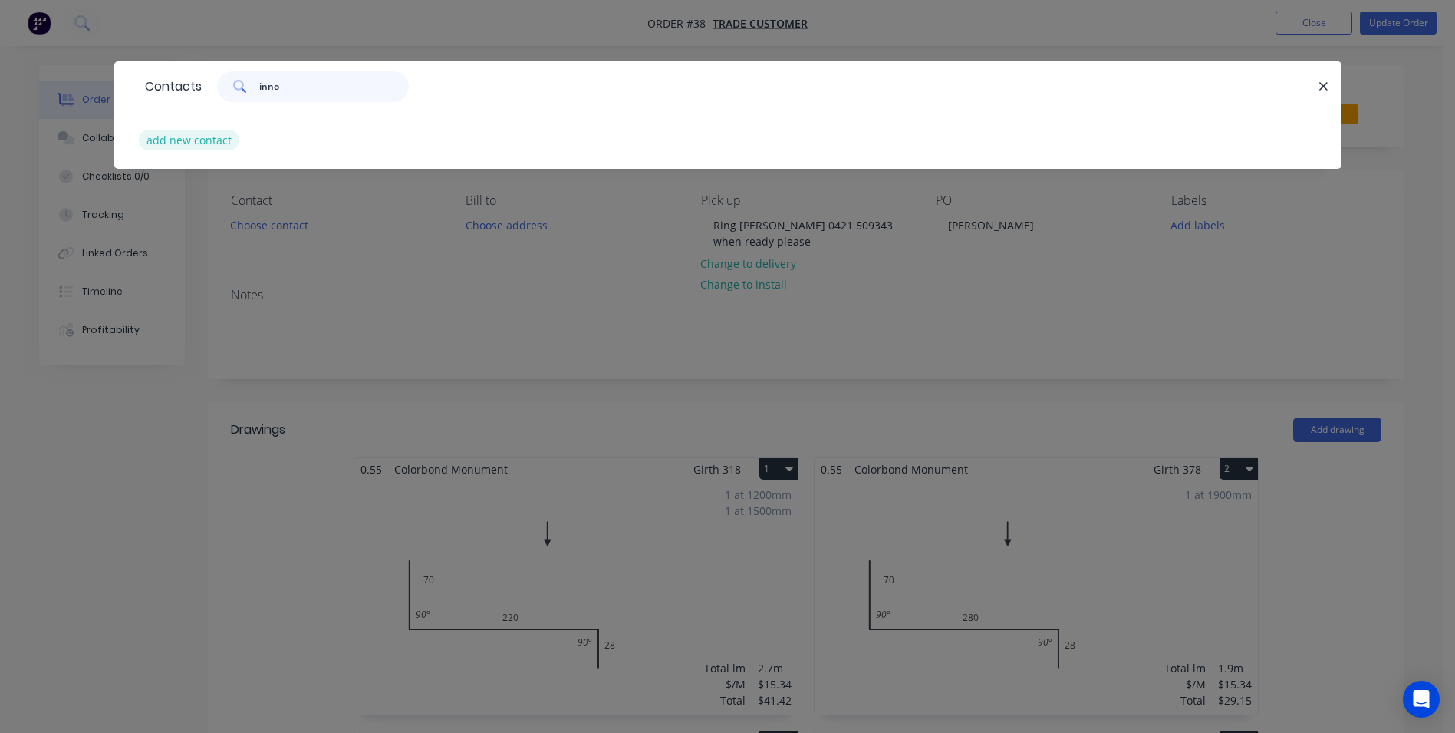
type input "inno"
click at [224, 131] on button "add new contact" at bounding box center [189, 140] width 101 height 21
select select "AU"
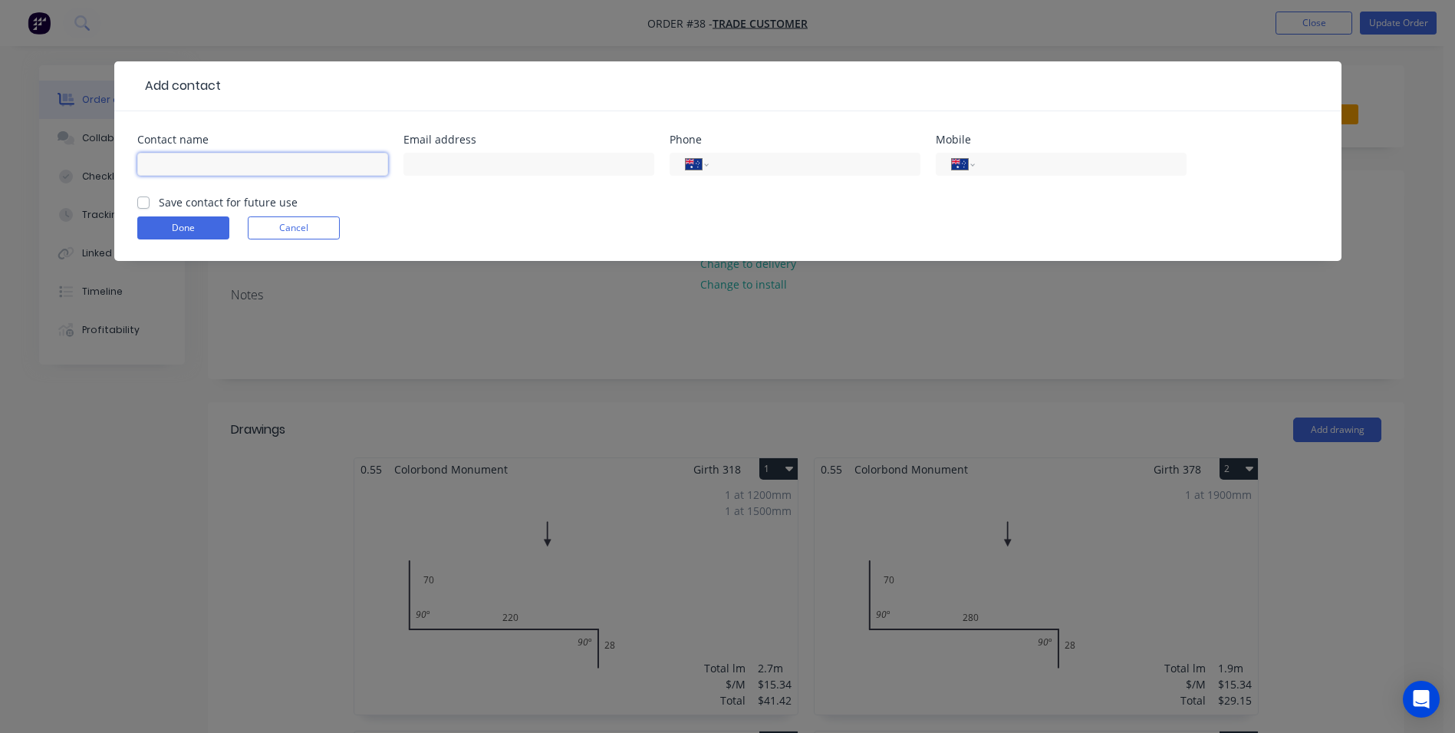
click at [195, 166] on input "text" at bounding box center [262, 164] width 251 height 23
type input "Innovated Roofing Co Pty Ltd"
type input "[PERSON_NAME][EMAIL_ADDRESS][DOMAIN_NAME]"
type input "0421 509 343"
click at [159, 200] on label "Save contact for future use" at bounding box center [228, 202] width 139 height 16
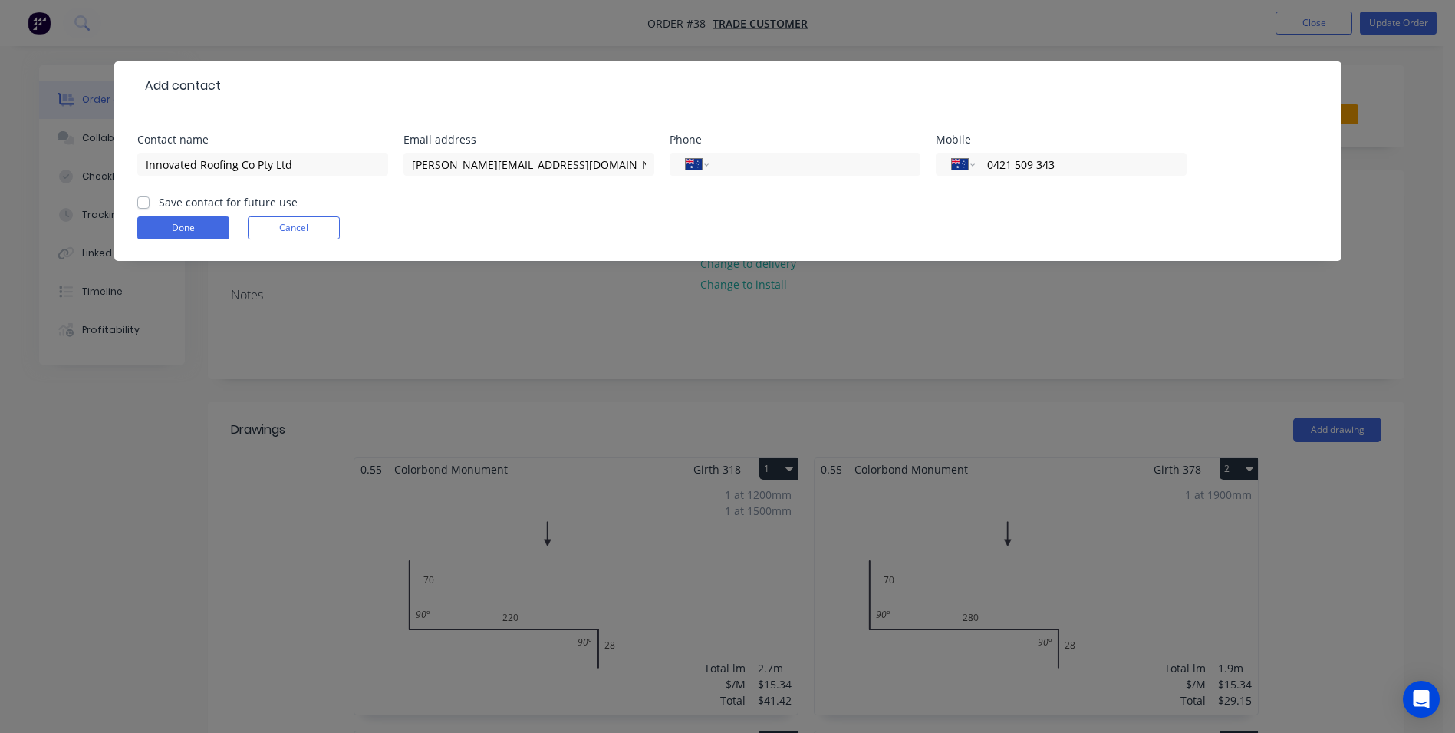
click at [140, 200] on input "Save contact for future use" at bounding box center [143, 201] width 12 height 15
checkbox input "true"
click at [151, 227] on button "Done" at bounding box center [183, 227] width 92 height 23
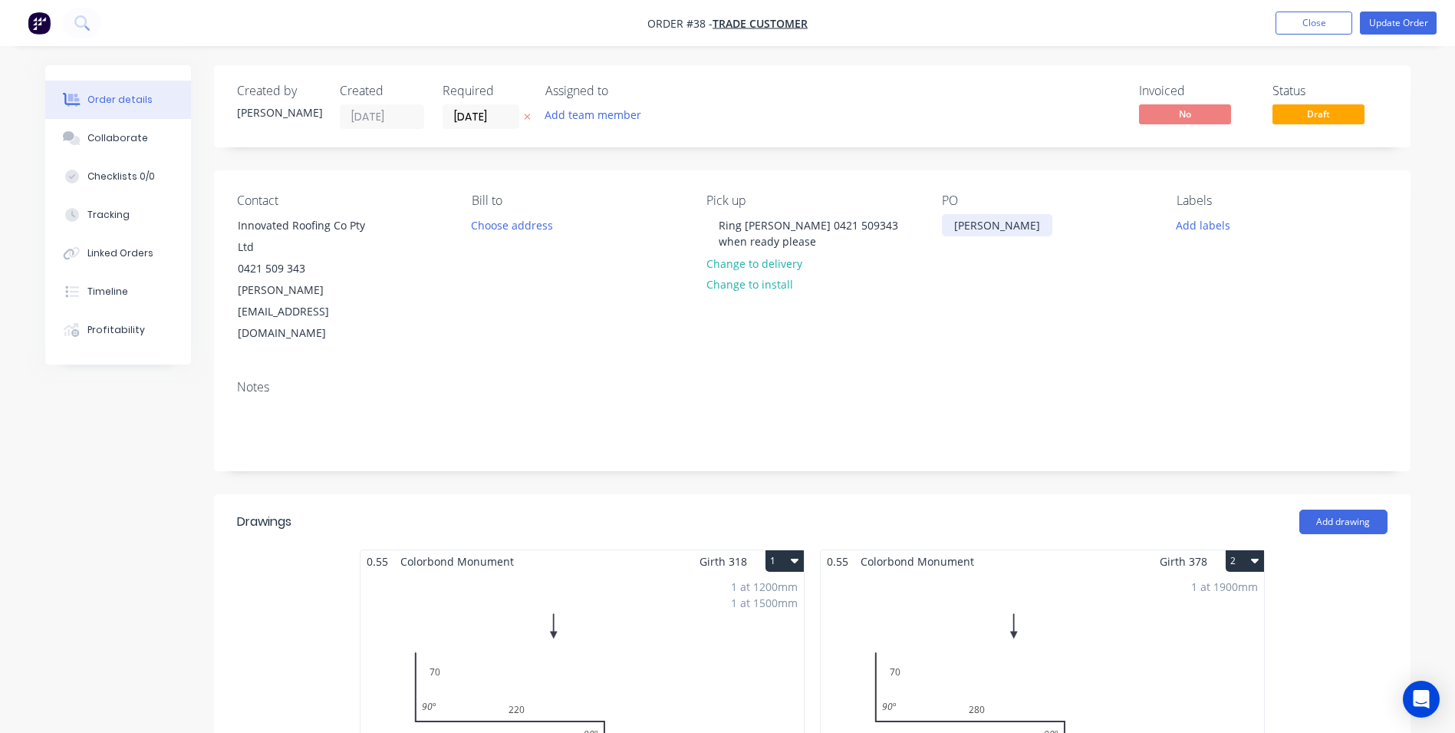
click at [990, 226] on div "Carlyon" at bounding box center [997, 225] width 110 height 22
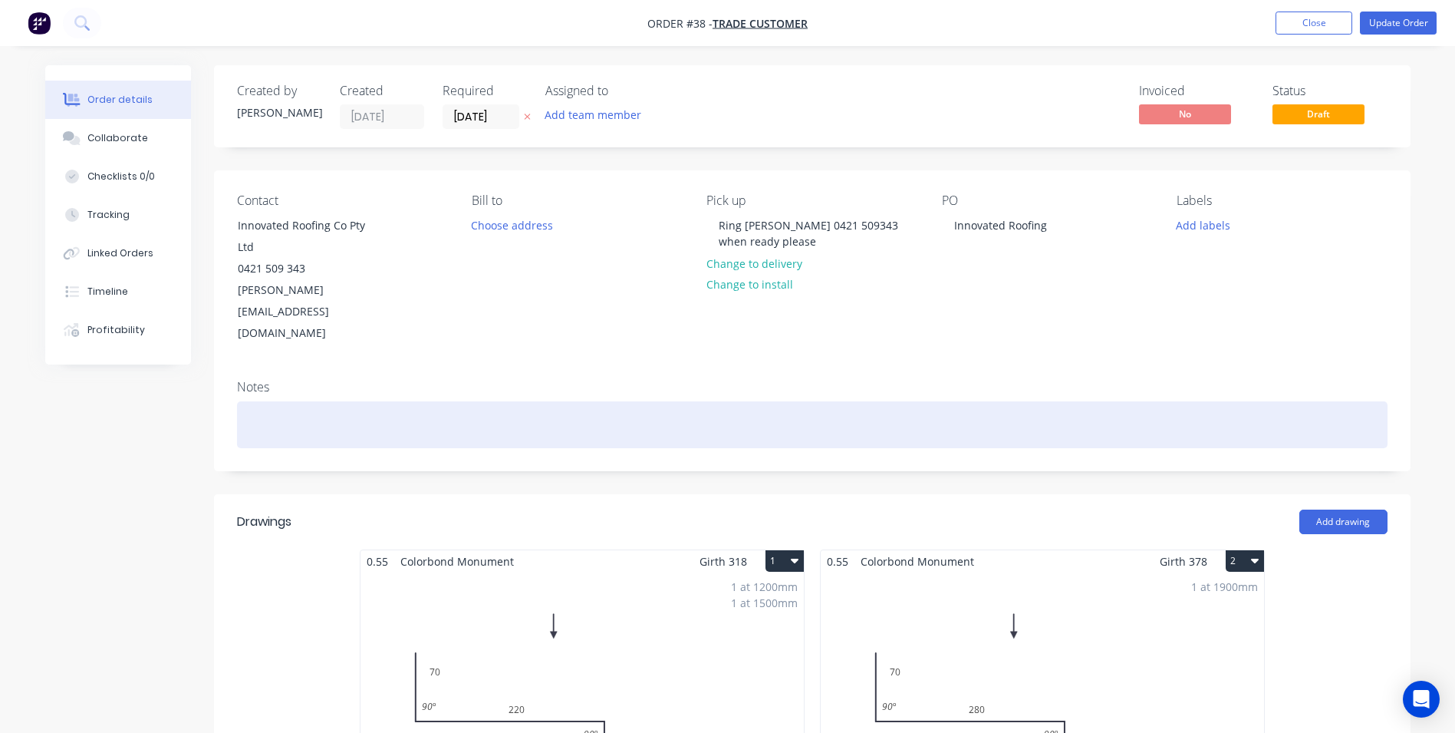
click at [977, 401] on div at bounding box center [812, 424] width 1151 height 47
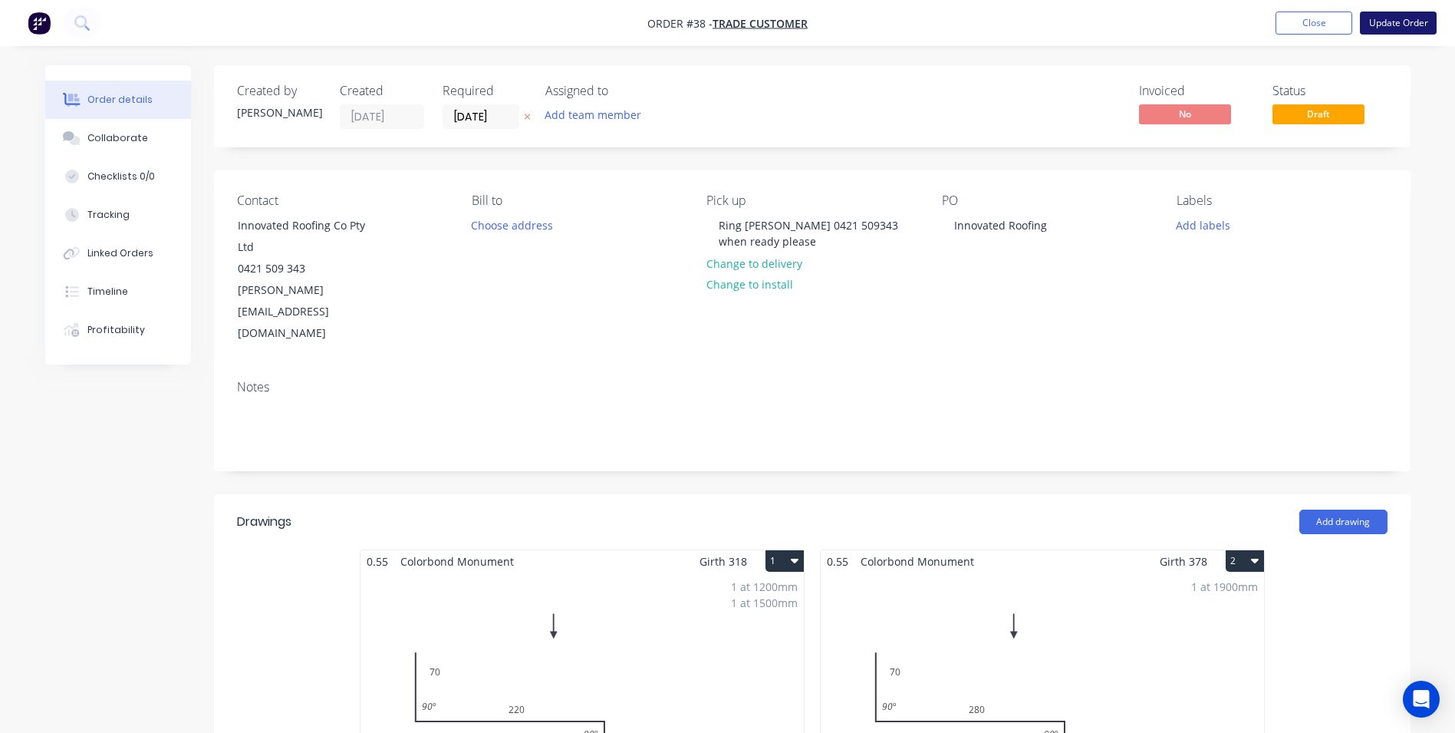
click at [1402, 32] on button "Update Order" at bounding box center [1398, 23] width 77 height 23
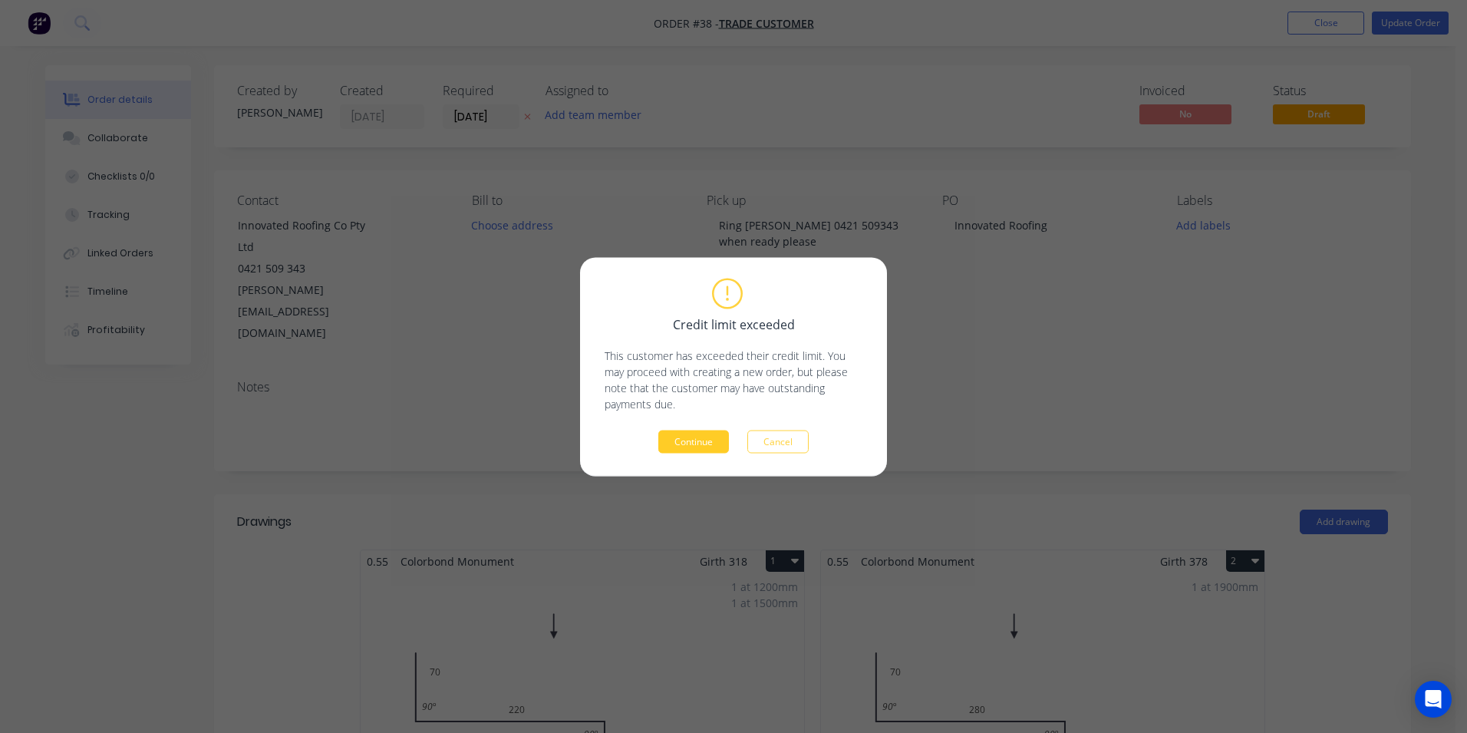
click at [700, 435] on button "Continue" at bounding box center [693, 441] width 71 height 23
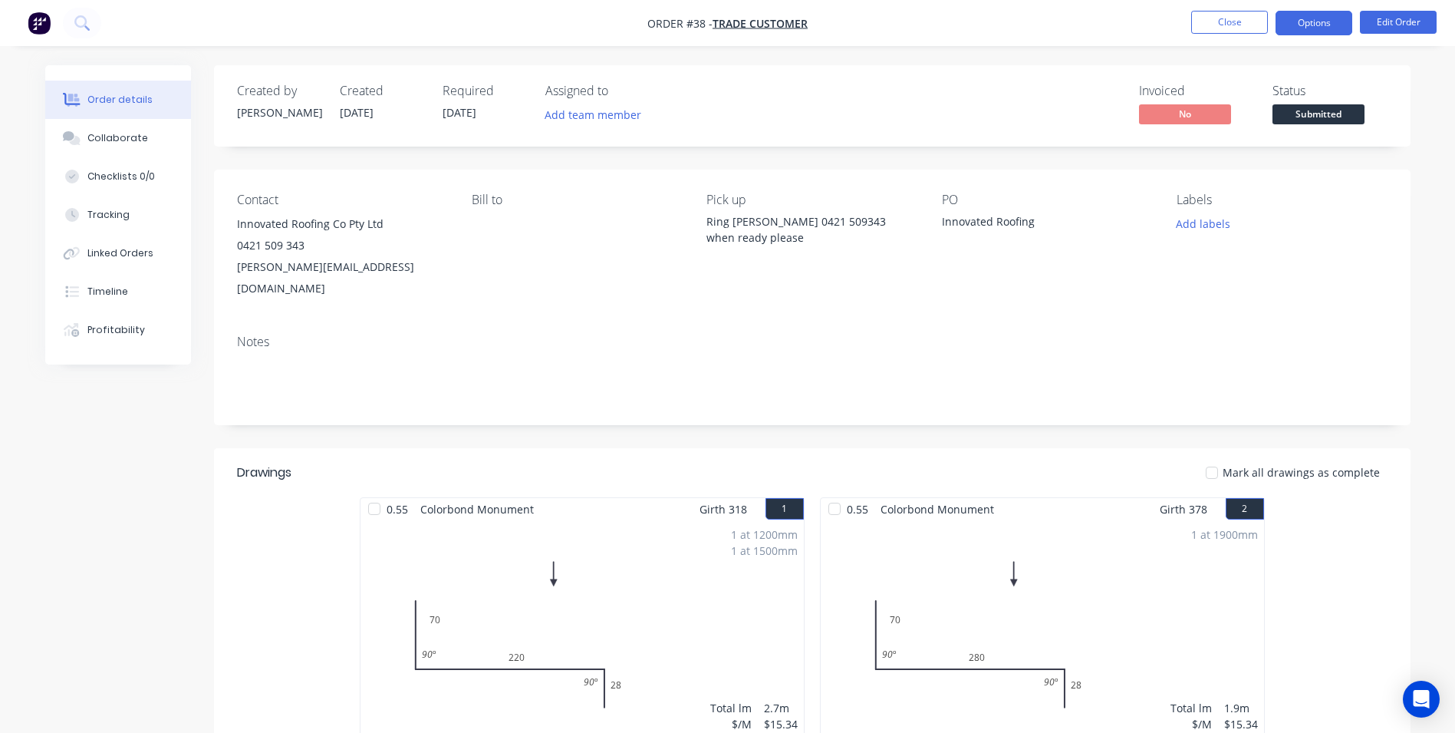
click at [1320, 20] on button "Options" at bounding box center [1314, 23] width 77 height 25
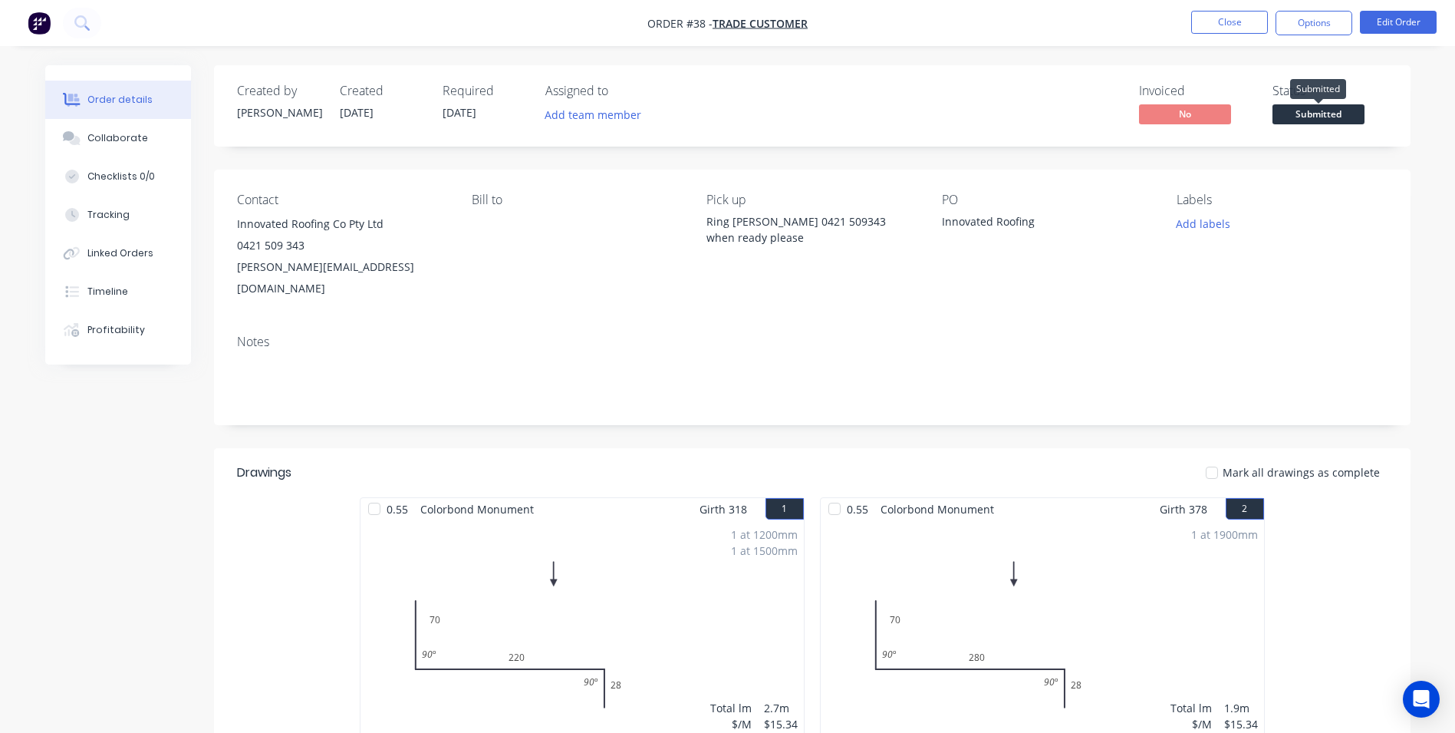
click at [1336, 121] on span "Submitted" at bounding box center [1319, 113] width 92 height 19
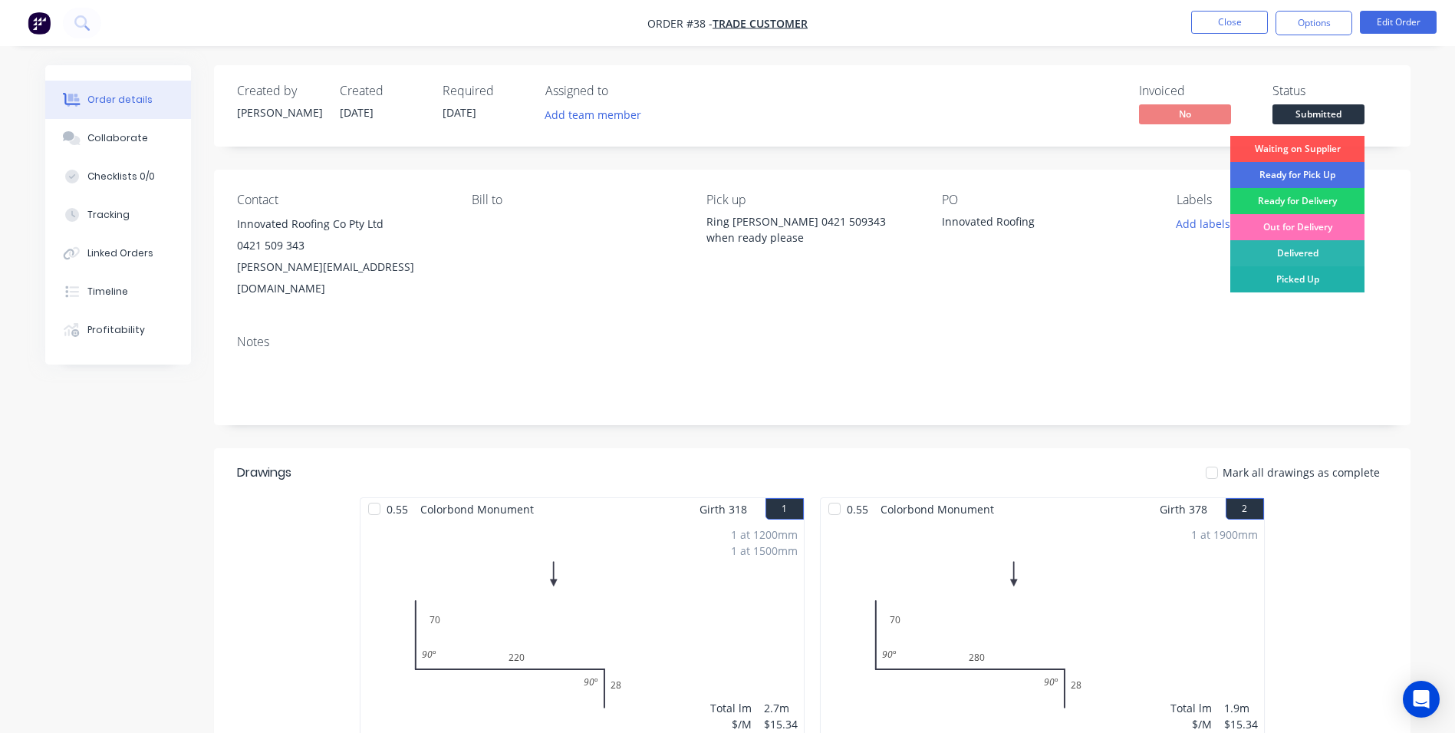
click at [1314, 281] on div "Picked Up" at bounding box center [1298, 279] width 134 height 26
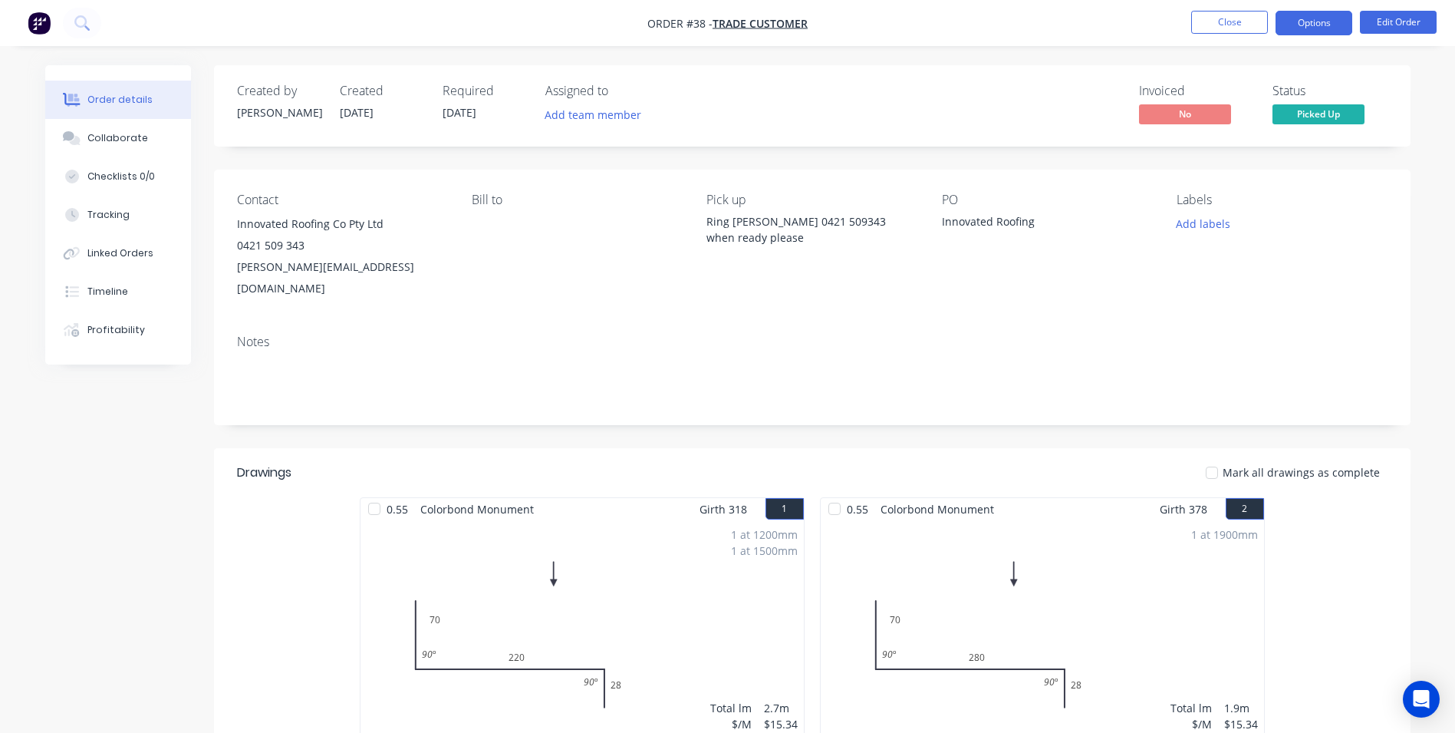
click at [1301, 23] on button "Options" at bounding box center [1314, 23] width 77 height 25
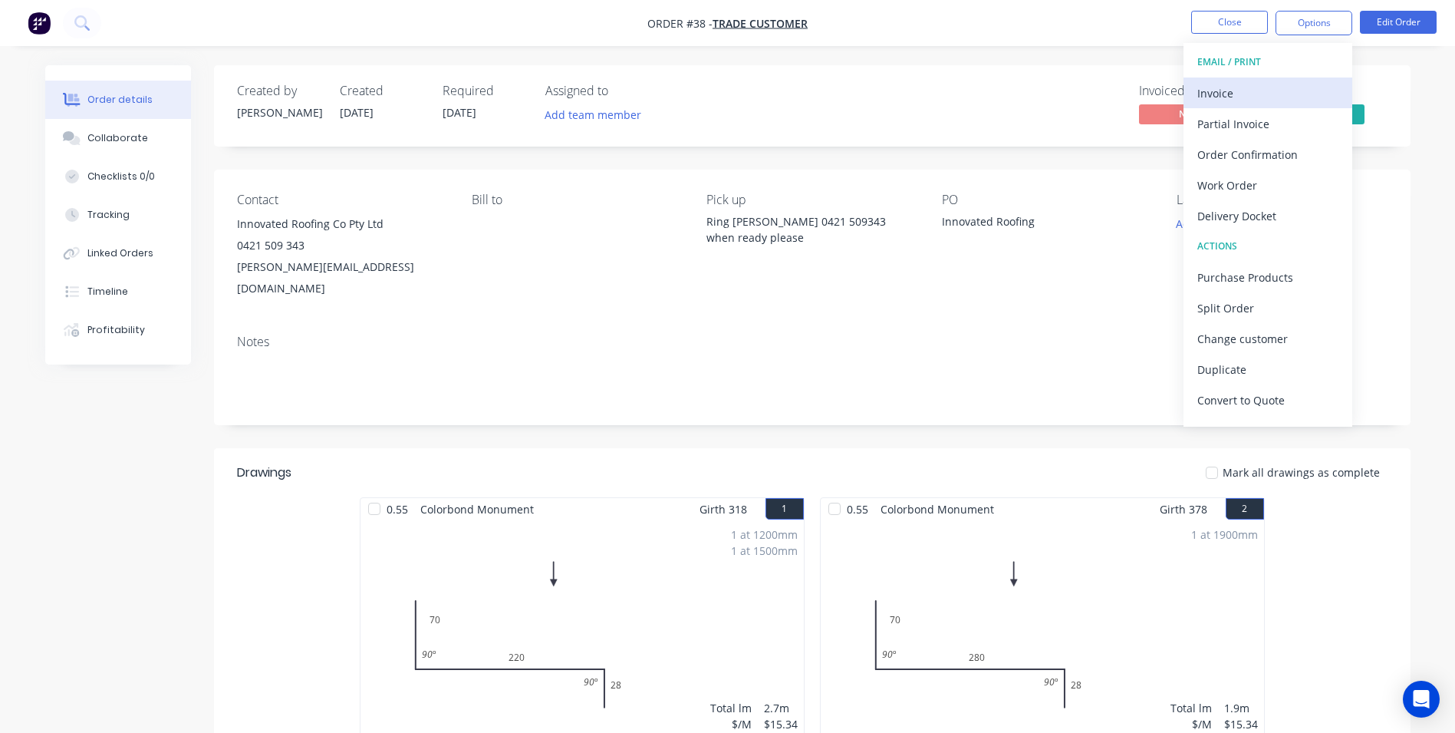
click at [1244, 90] on div "Invoice" at bounding box center [1268, 93] width 141 height 22
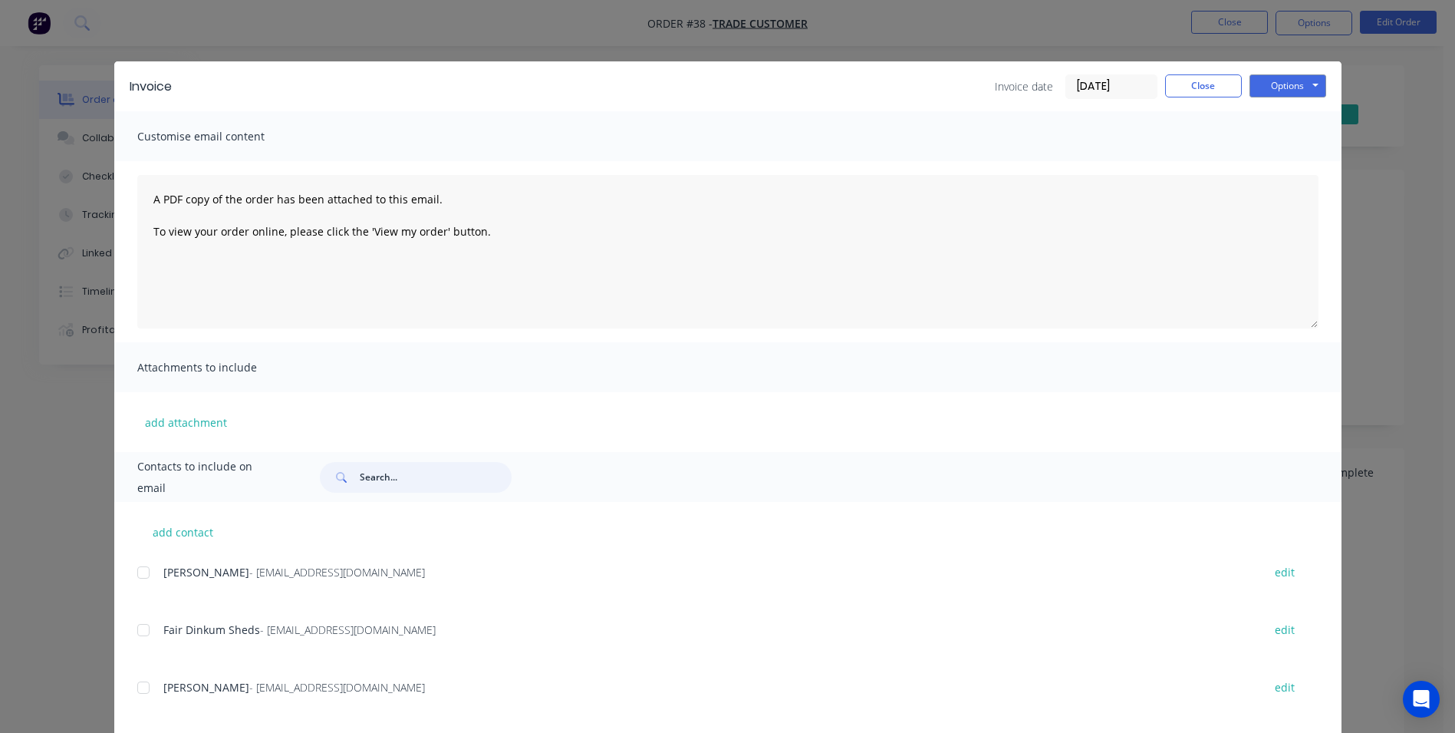
click at [389, 488] on input "text" at bounding box center [436, 477] width 152 height 31
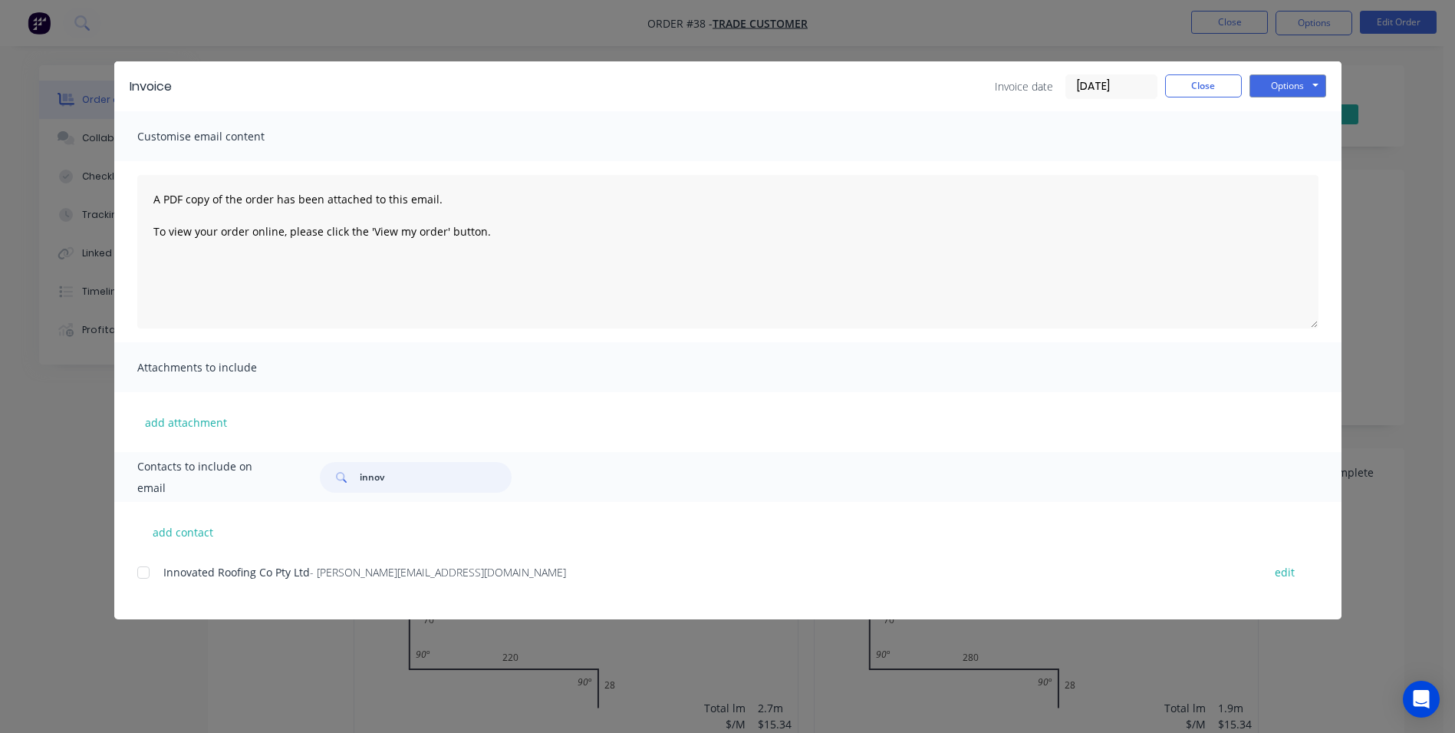
click at [149, 568] on div at bounding box center [143, 572] width 31 height 31
type input "innov"
click at [1286, 92] on button "Options" at bounding box center [1288, 85] width 77 height 23
click at [1286, 161] on button "Email" at bounding box center [1299, 163] width 98 height 25
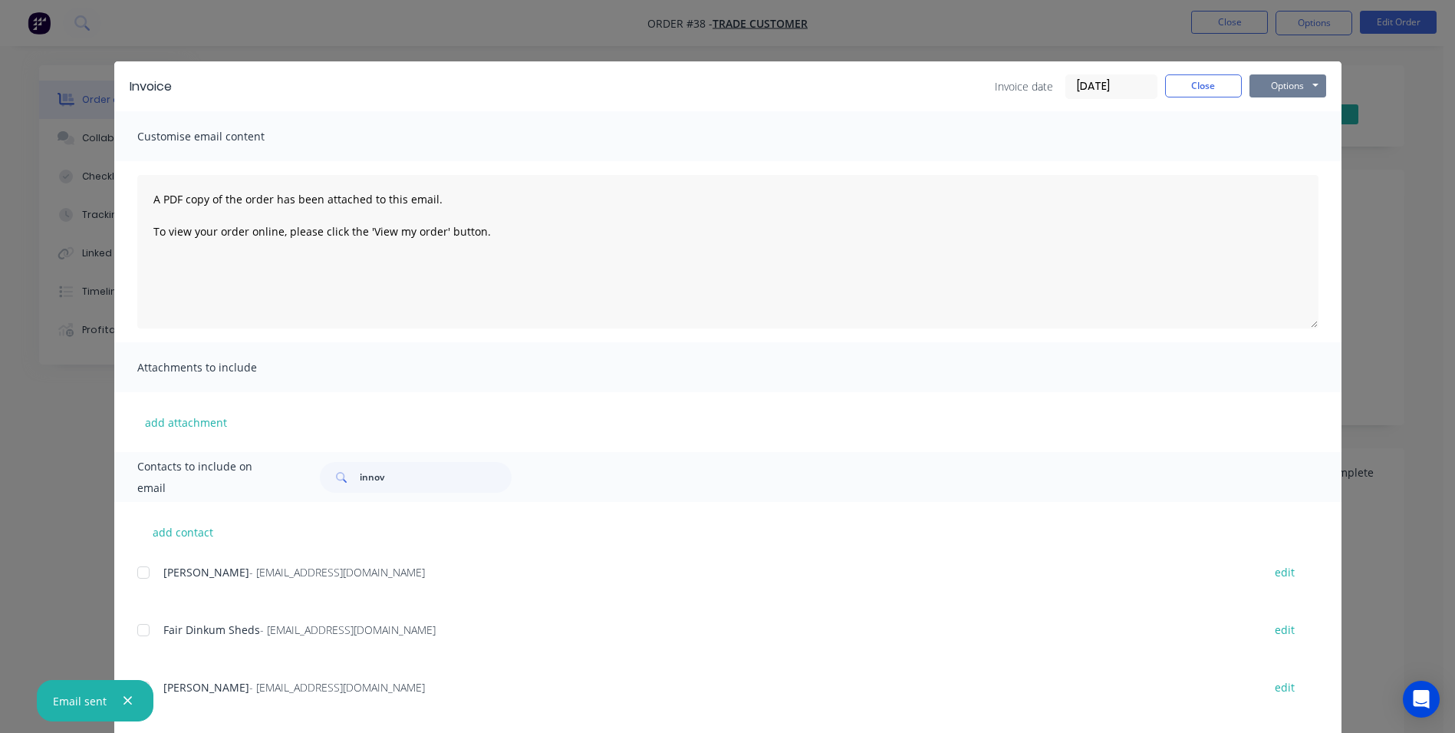
click at [1272, 91] on button "Options" at bounding box center [1288, 85] width 77 height 23
click at [1277, 142] on button "Print" at bounding box center [1299, 138] width 98 height 25
click at [1165, 77] on button "Close" at bounding box center [1203, 85] width 77 height 23
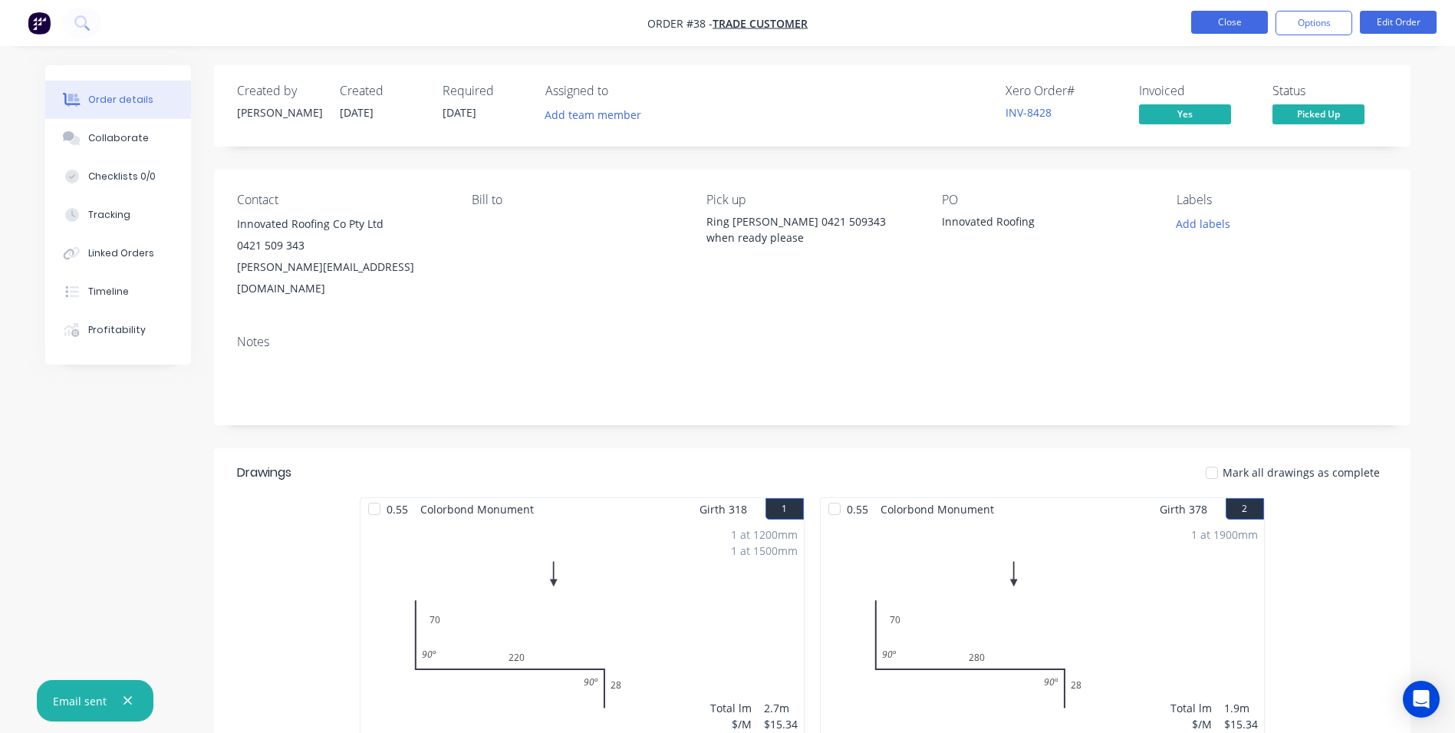
click at [1196, 25] on button "Close" at bounding box center [1229, 22] width 77 height 23
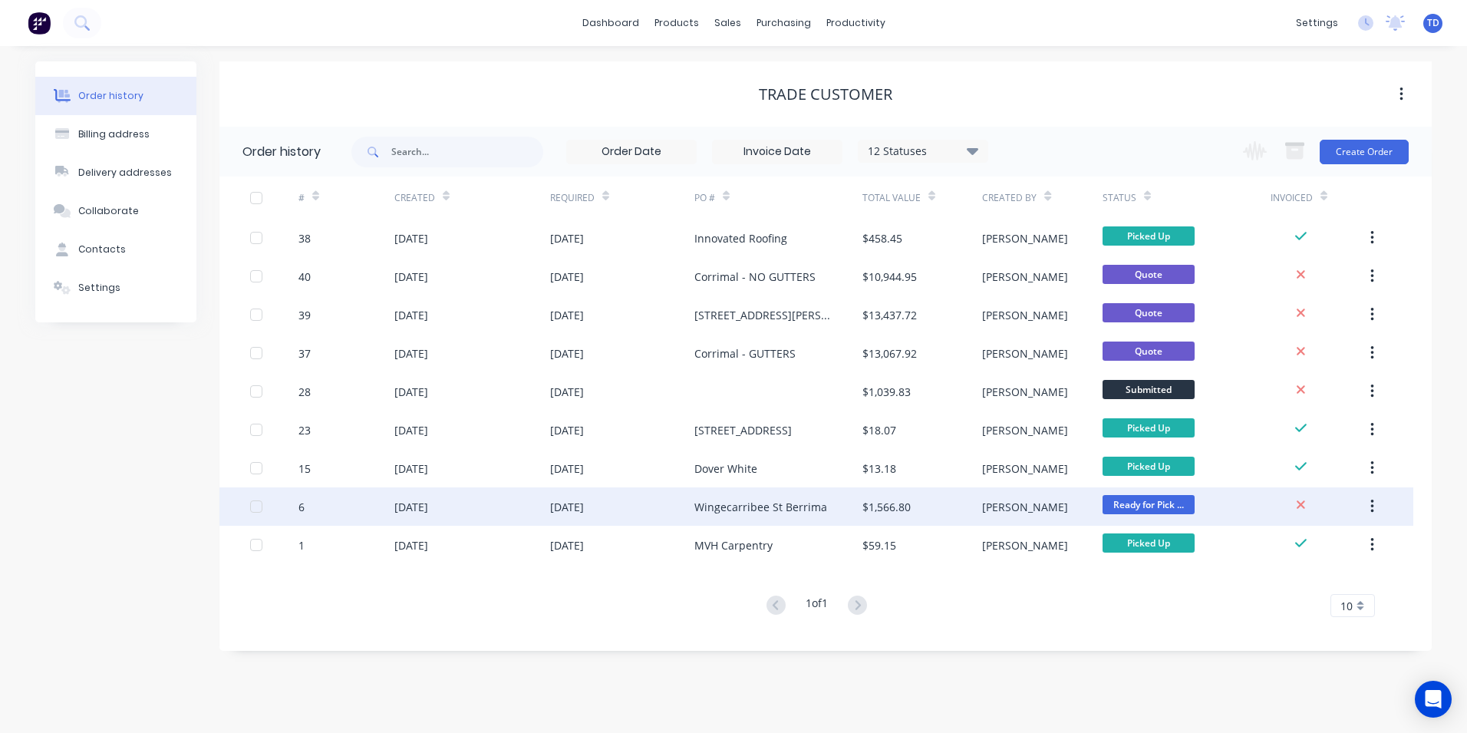
click at [732, 514] on div "Wingecarribee St Berrima" at bounding box center [760, 507] width 133 height 16
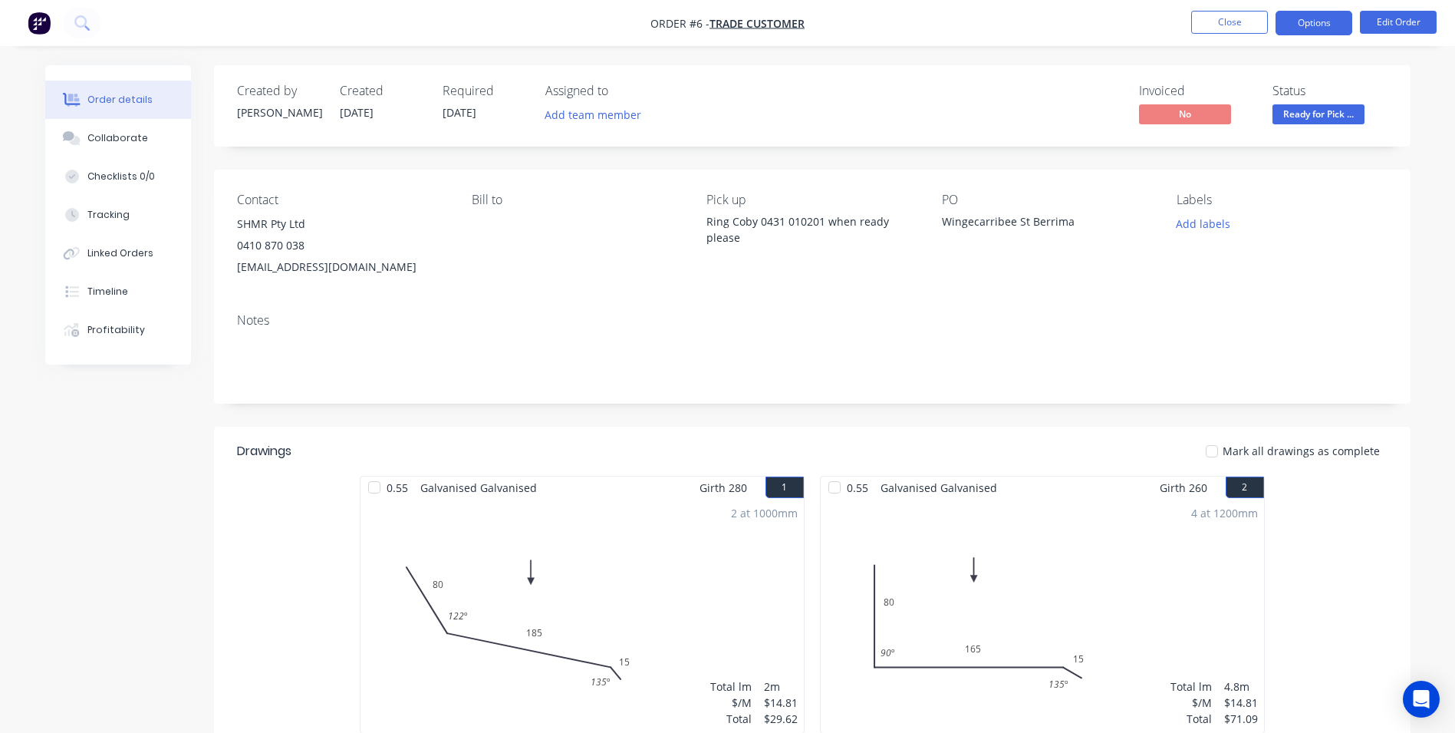
click at [1300, 27] on button "Options" at bounding box center [1314, 23] width 77 height 25
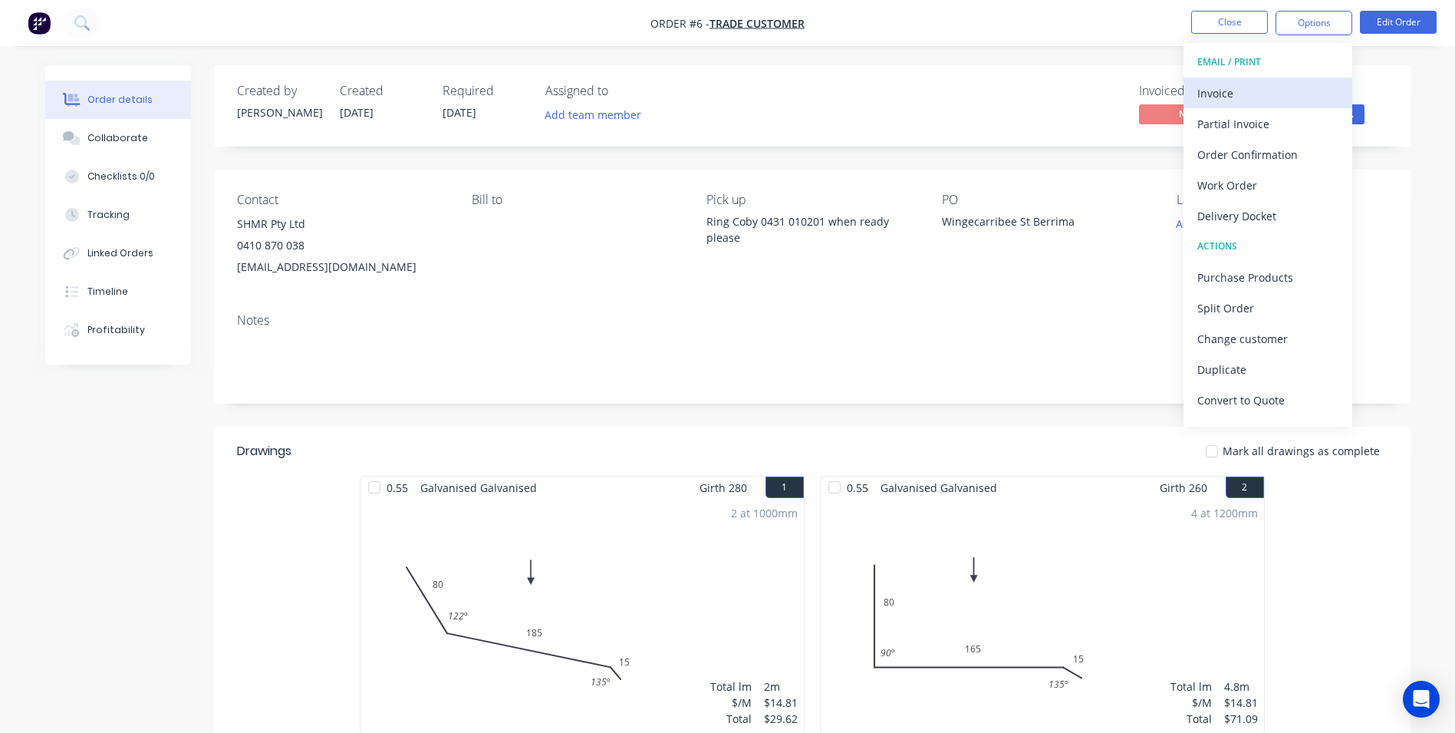
click at [1250, 94] on div "Invoice" at bounding box center [1268, 93] width 141 height 22
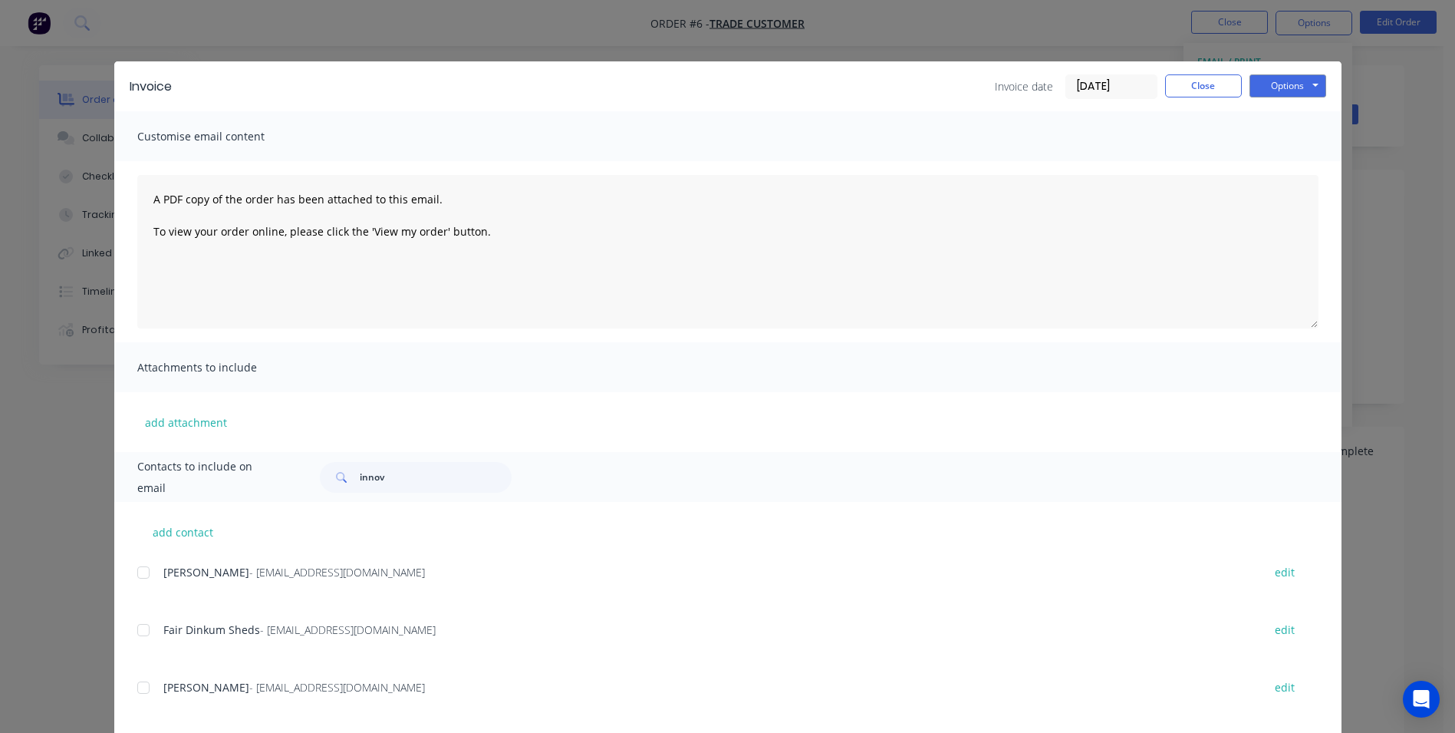
click at [410, 501] on div "Contacts to include on email innov" at bounding box center [727, 477] width 1227 height 50
type input "i"
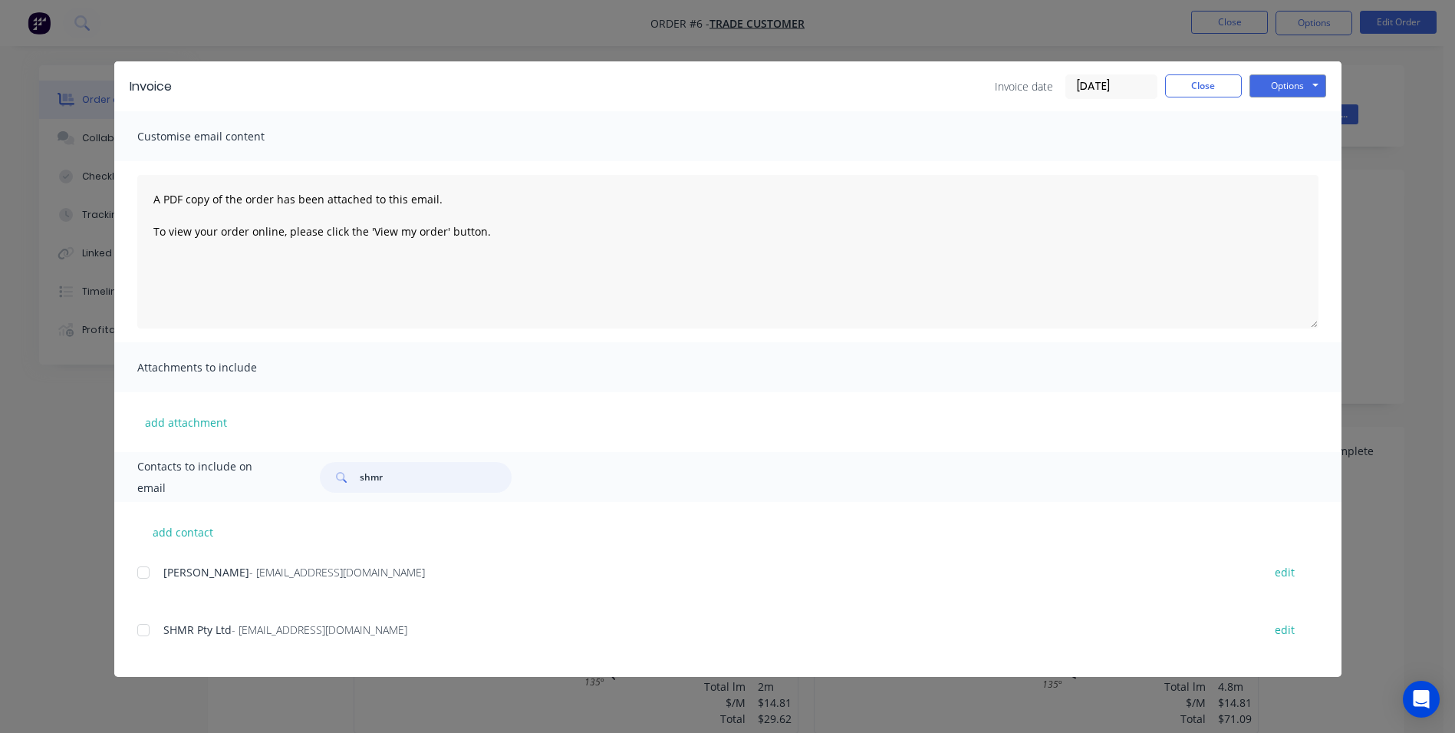
type input "shmr"
click at [1184, 98] on div "Invoice date 30/09/25 Close Options Preview Print Email" at bounding box center [1160, 86] width 331 height 25
click at [1188, 92] on button "Close" at bounding box center [1203, 85] width 77 height 23
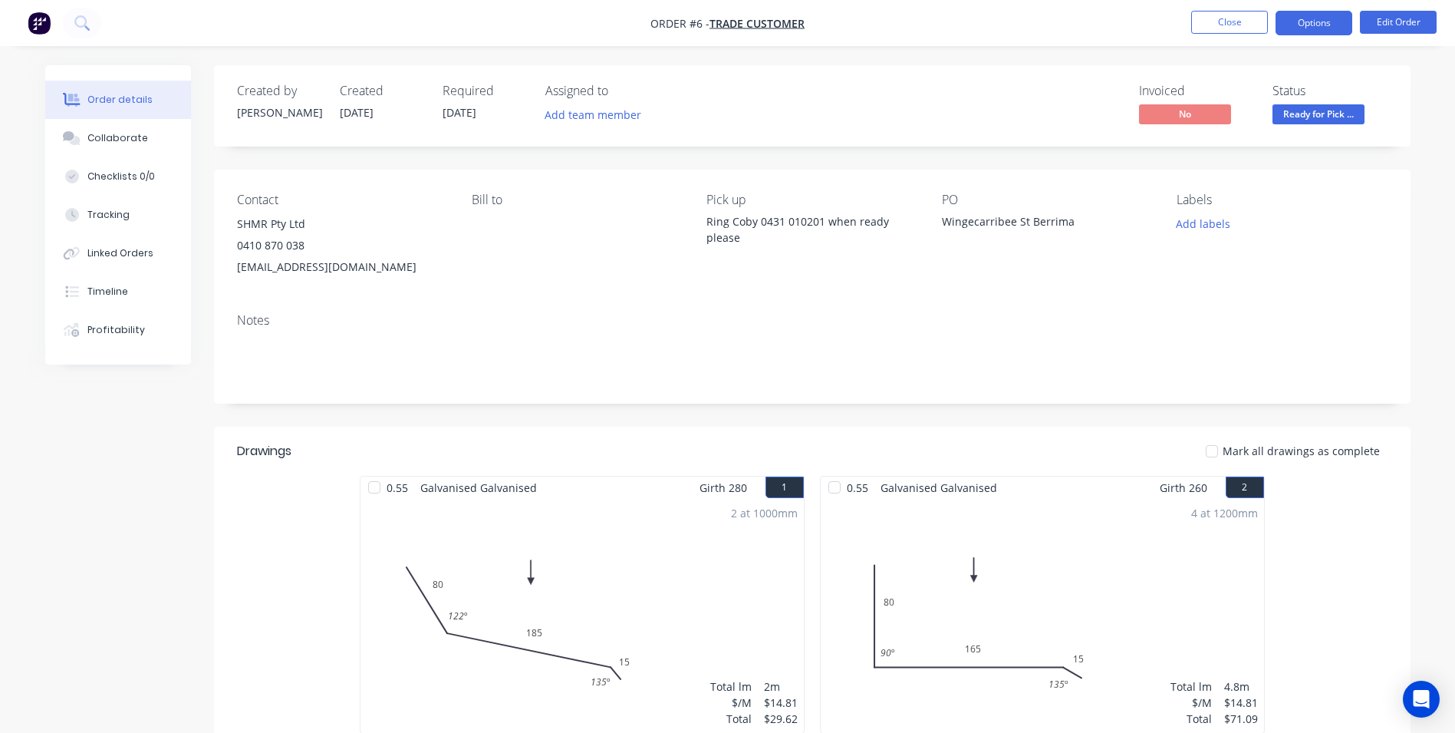
click at [1289, 26] on button "Options" at bounding box center [1314, 23] width 77 height 25
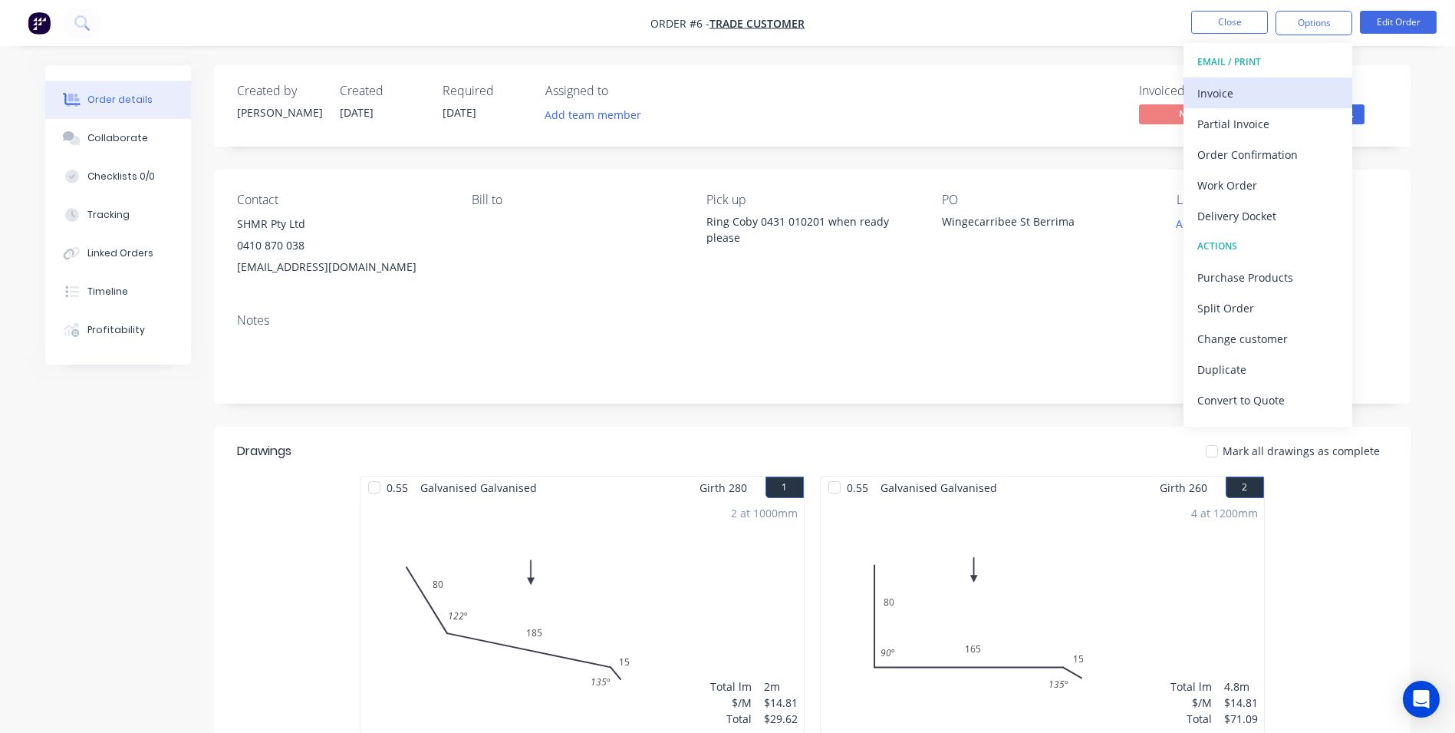
click at [1239, 87] on div "Invoice" at bounding box center [1268, 93] width 141 height 22
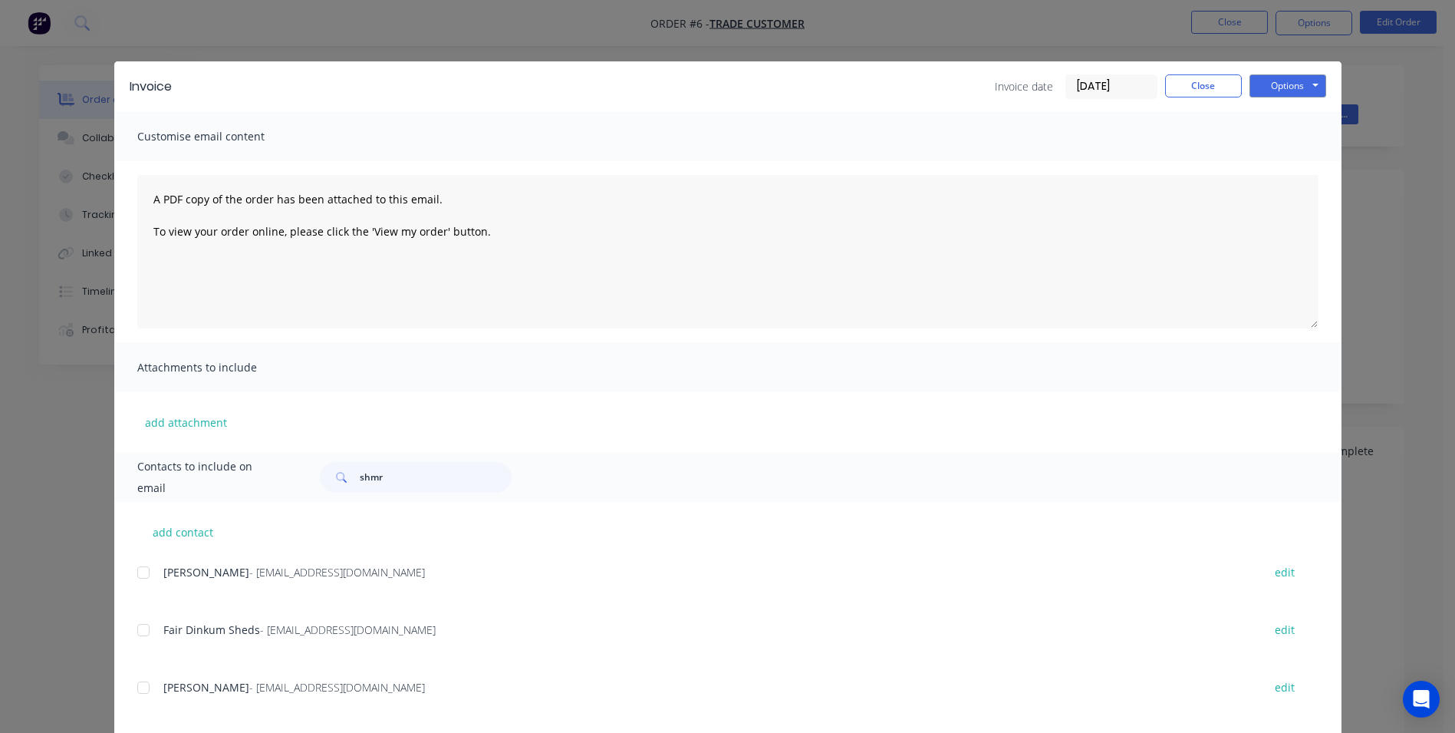
click at [684, 525] on div "add contact Luke Austin - cleansweep1989@Yahoo.com edit Fair Dinkum Sheds - Ull…" at bounding box center [727, 715] width 1227 height 427
click at [450, 470] on input "shmr" at bounding box center [436, 477] width 152 height 31
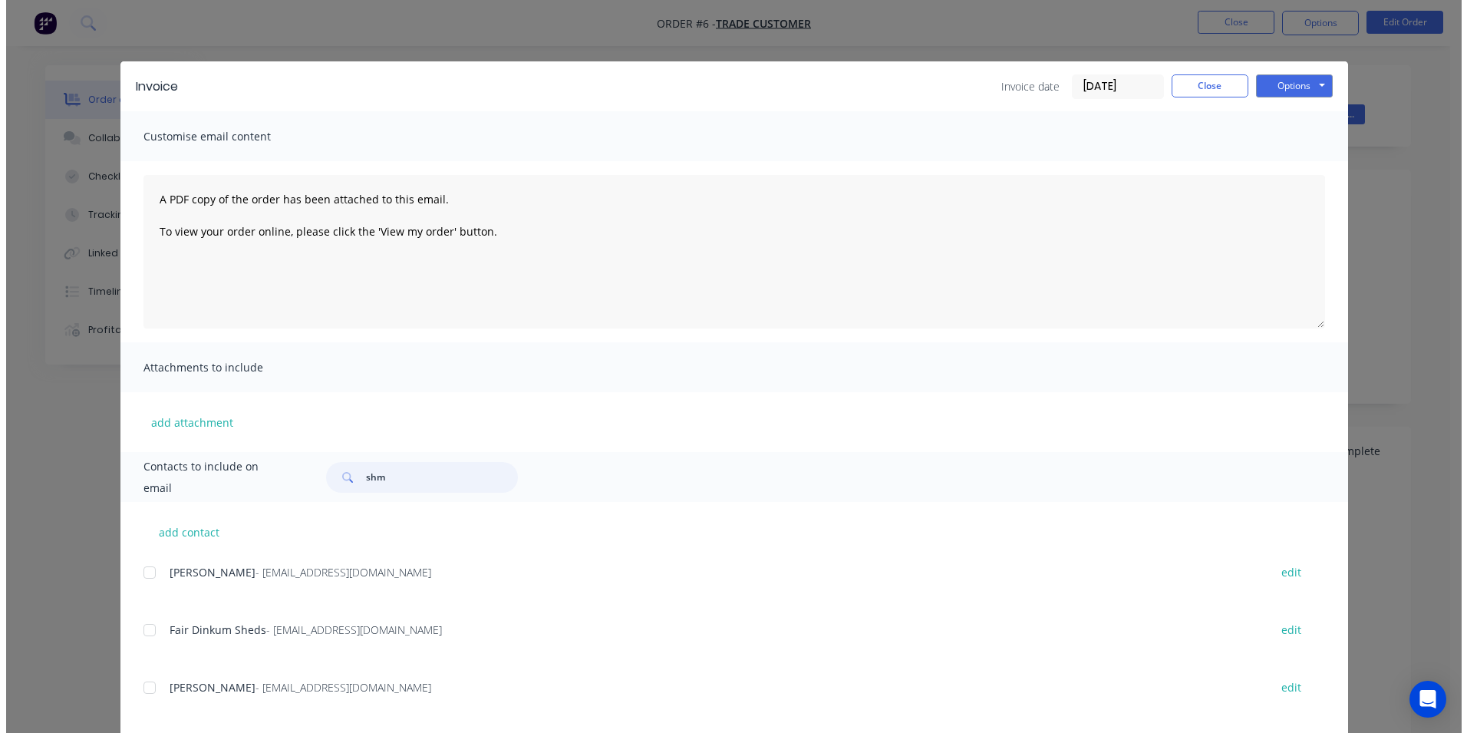
scroll to position [77, 0]
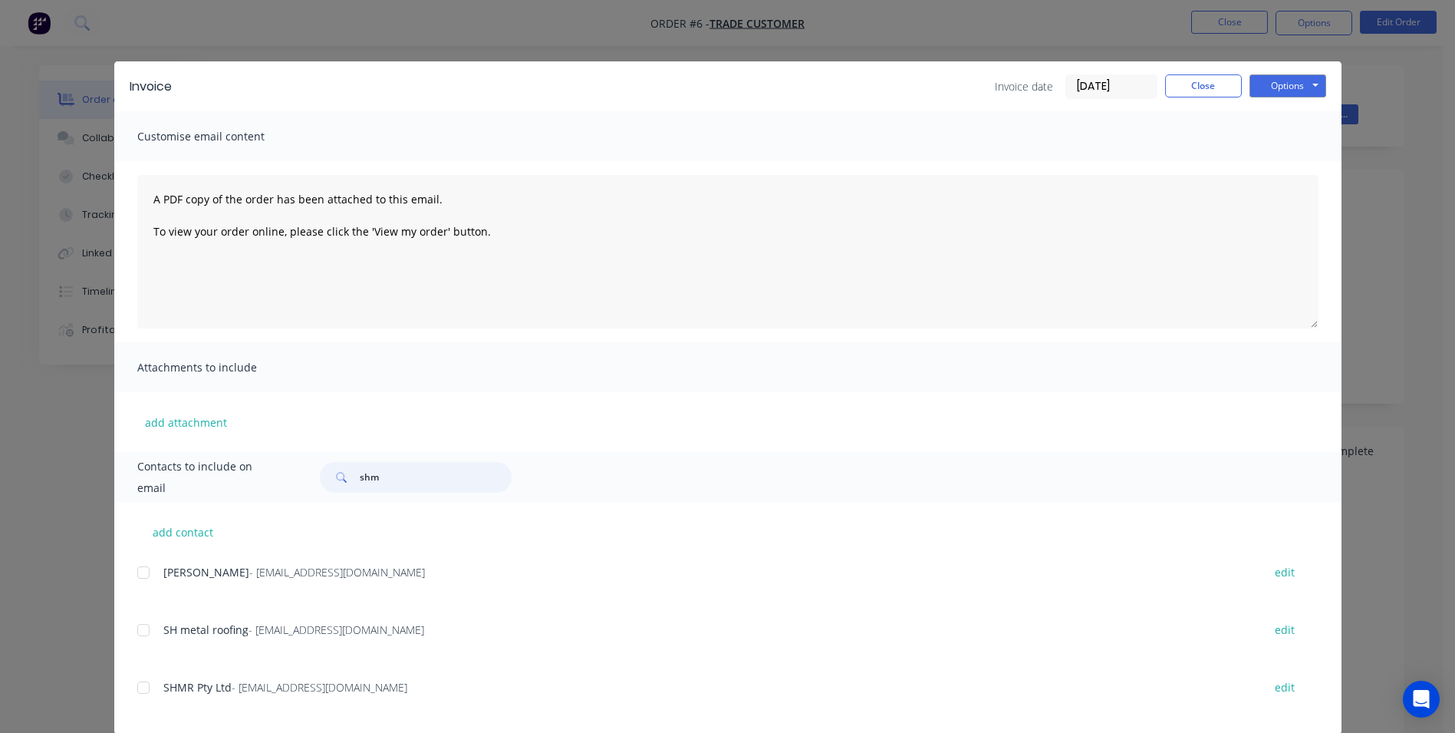
click at [147, 687] on div at bounding box center [143, 687] width 31 height 31
type input "shm"
click at [1286, 91] on button "Options" at bounding box center [1288, 85] width 77 height 23
click at [1300, 161] on button "Email" at bounding box center [1299, 163] width 98 height 25
click at [1290, 84] on button "Options" at bounding box center [1288, 85] width 77 height 23
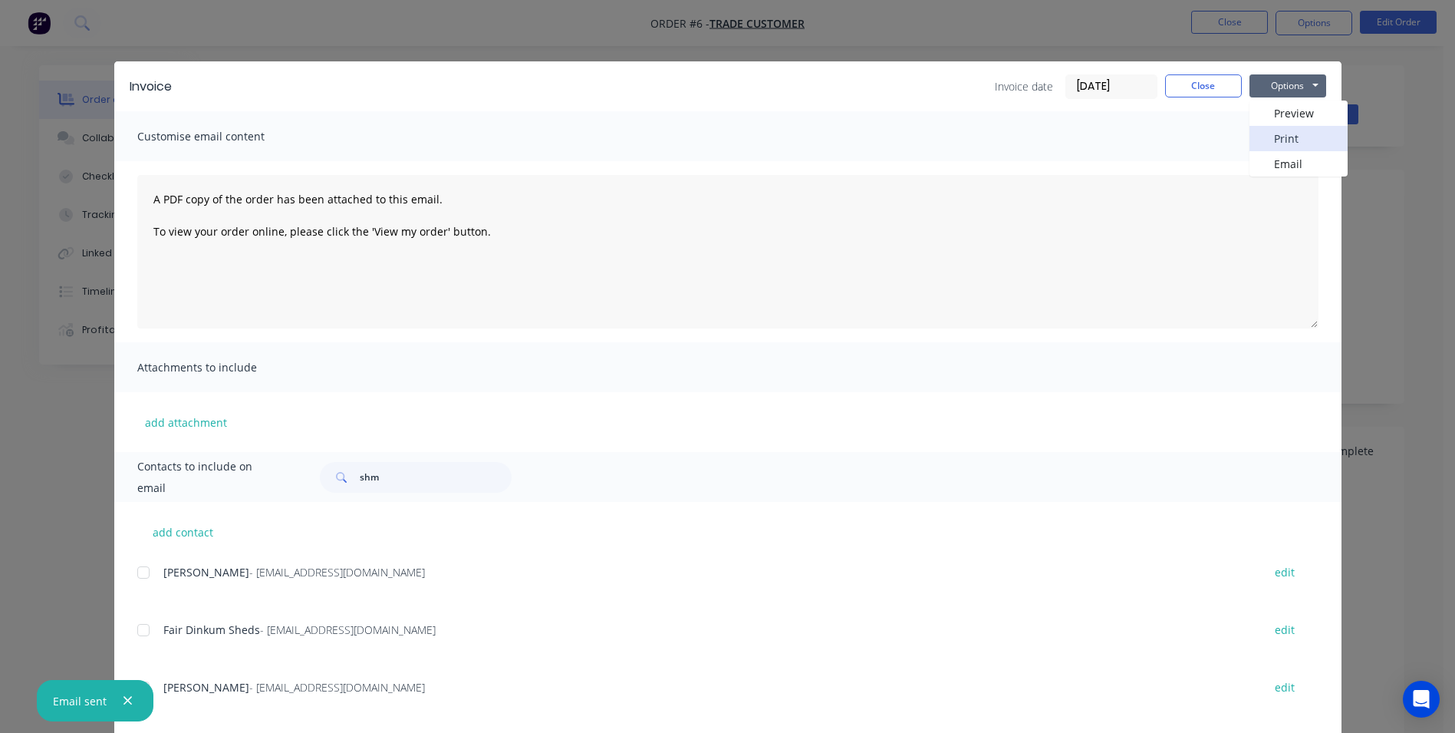
click at [1267, 142] on button "Print" at bounding box center [1299, 138] width 98 height 25
click at [1175, 84] on button "Close" at bounding box center [1203, 85] width 77 height 23
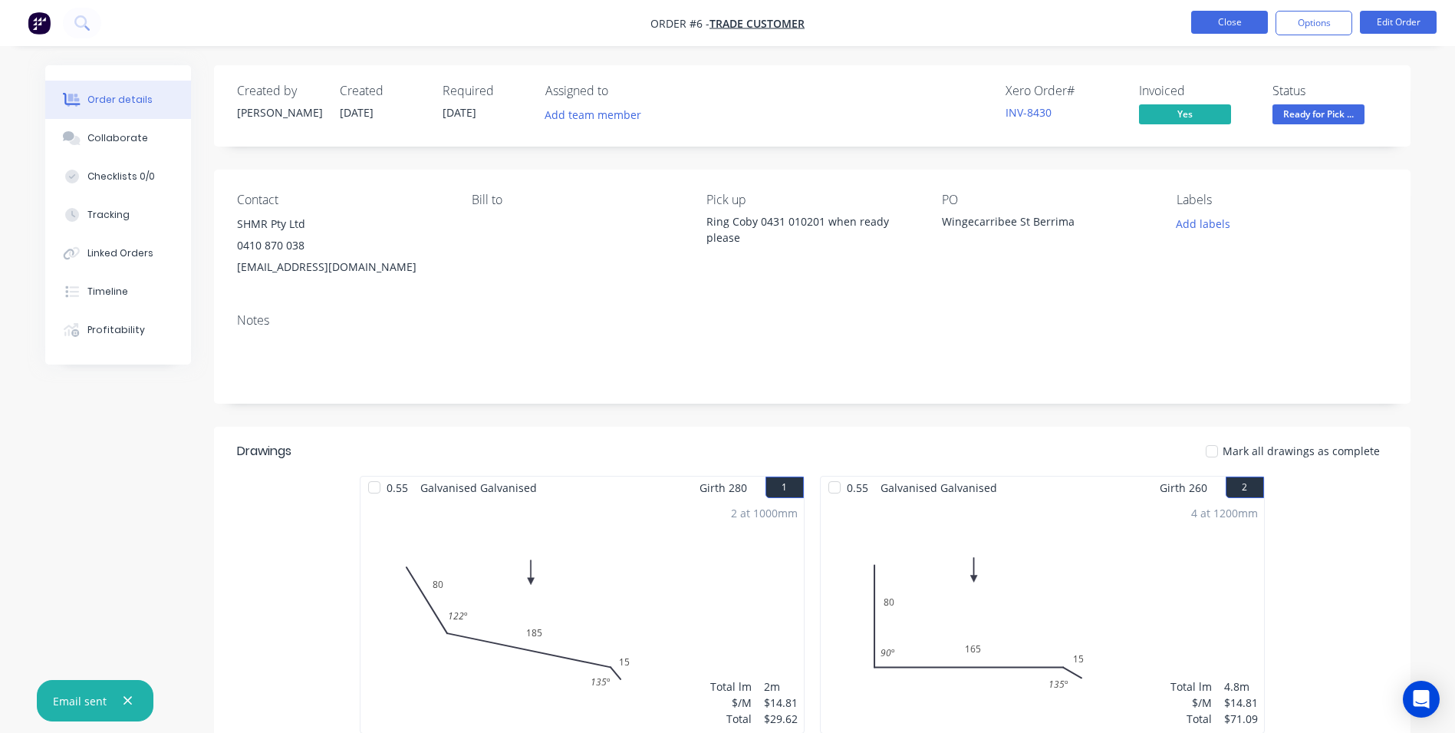
click at [1219, 18] on button "Close" at bounding box center [1229, 22] width 77 height 23
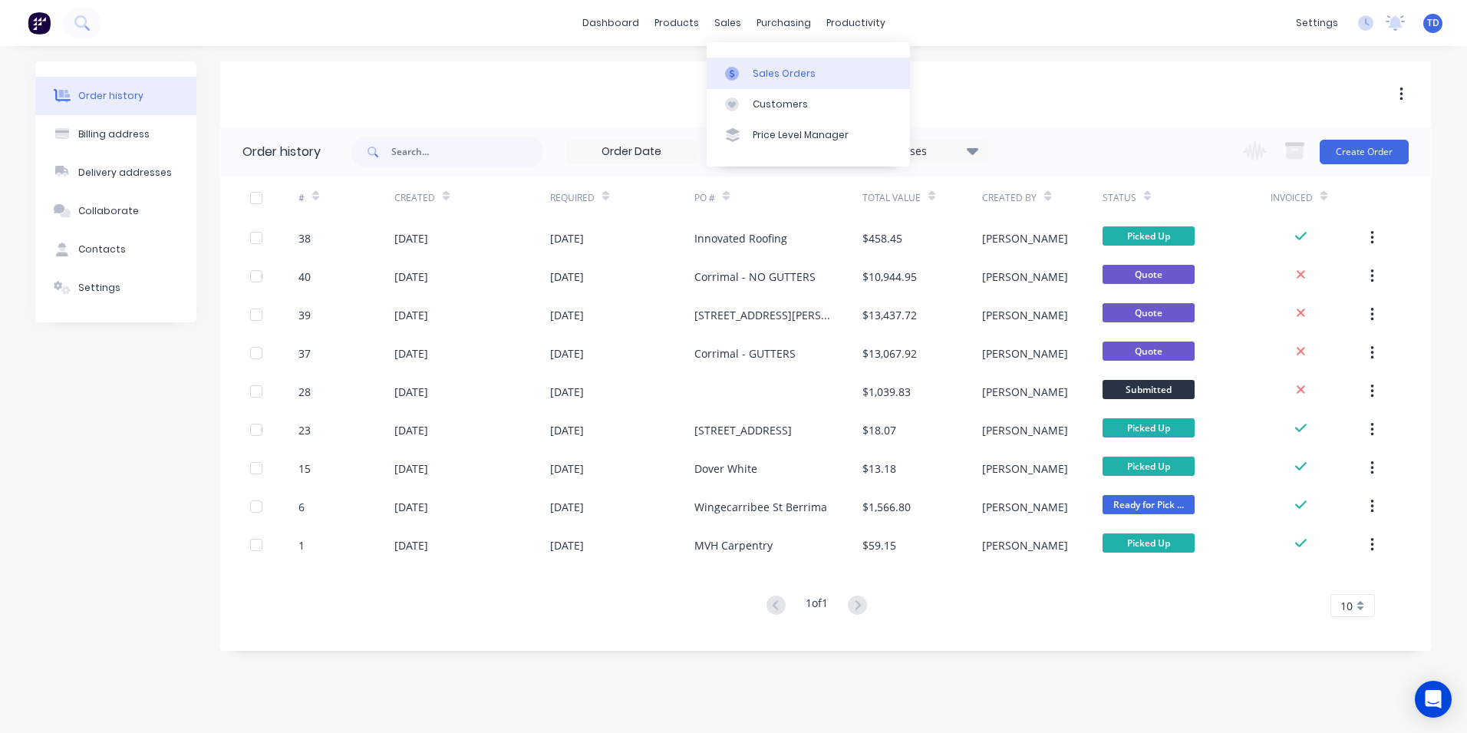
click at [761, 72] on div "Sales Orders" at bounding box center [784, 74] width 63 height 14
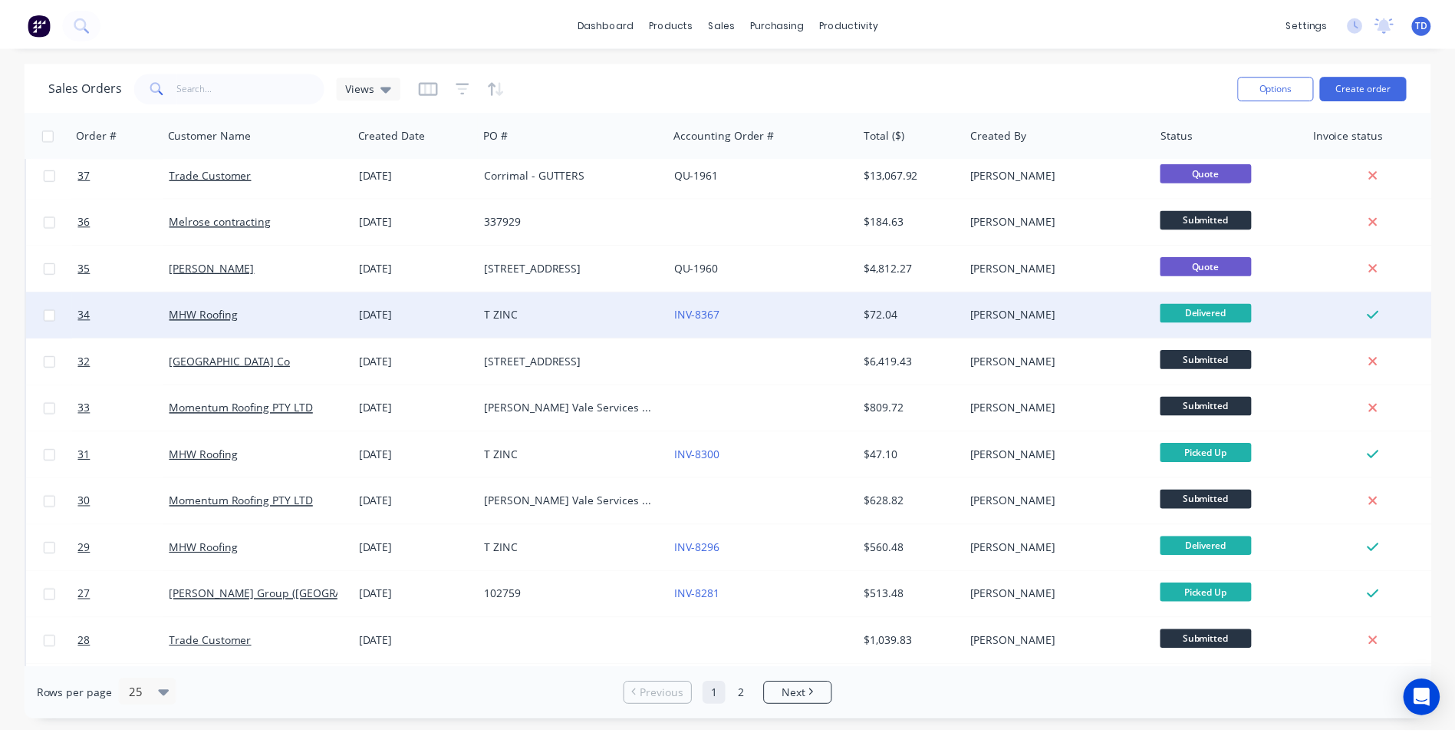
scroll to position [153, 0]
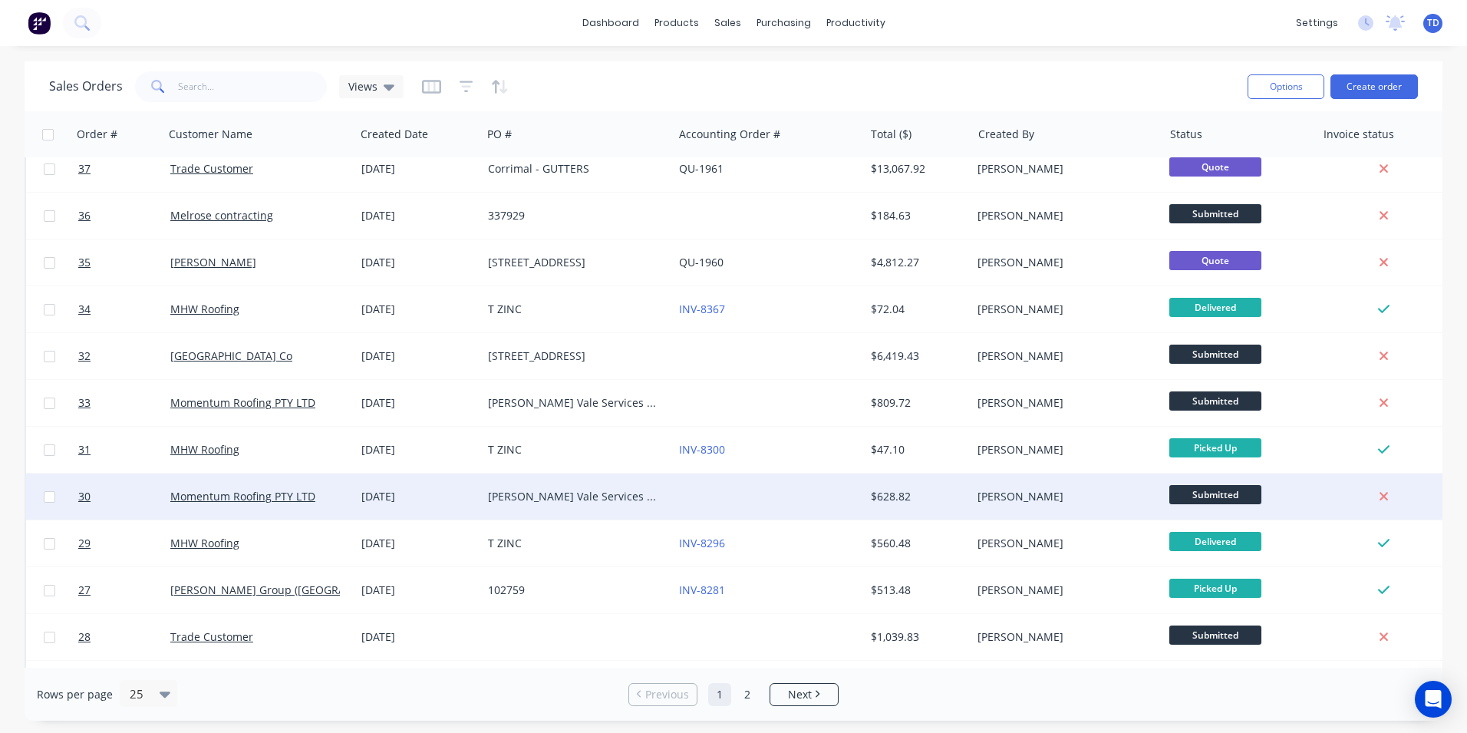
click at [888, 492] on div "$628.82" at bounding box center [916, 496] width 90 height 15
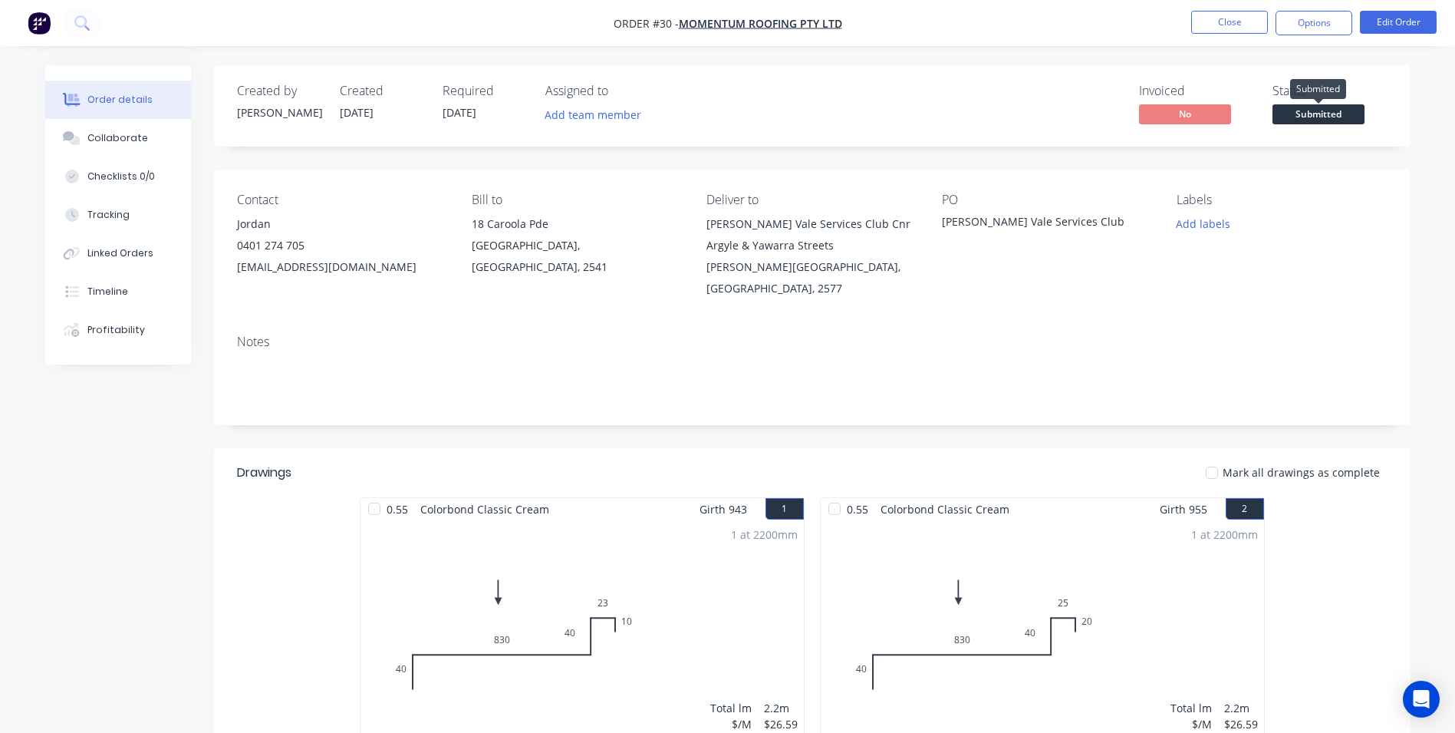
click at [1333, 116] on span "Submitted" at bounding box center [1319, 113] width 92 height 19
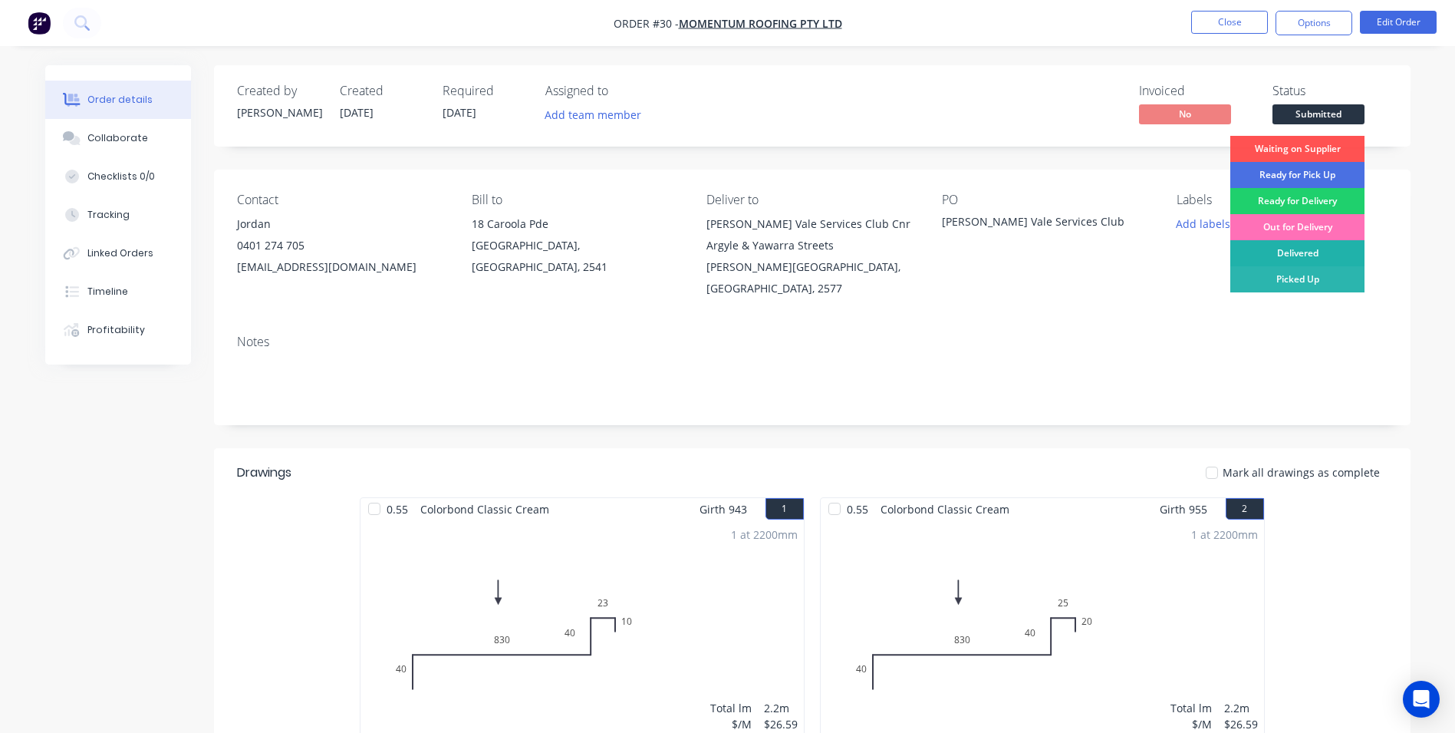
click at [1315, 256] on div "Delivered" at bounding box center [1298, 253] width 134 height 26
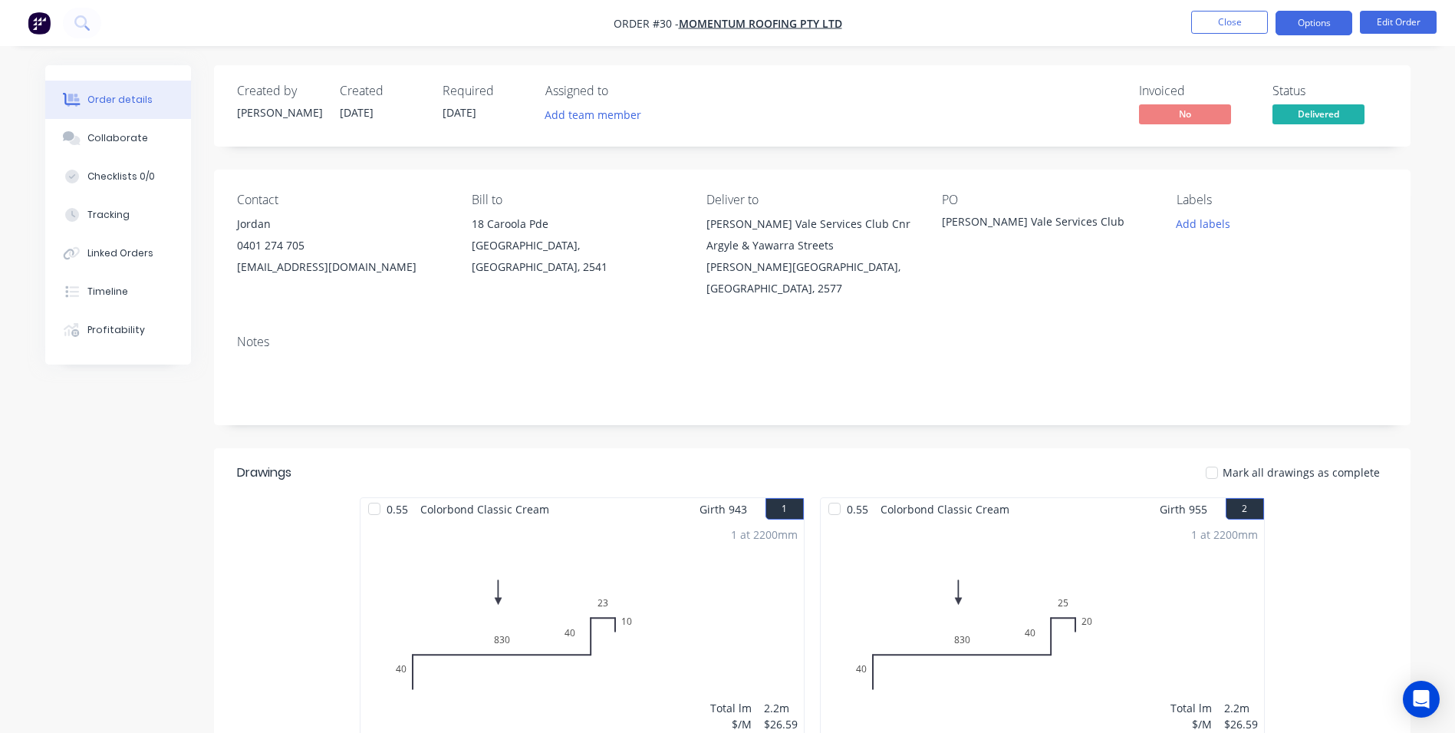
click at [1316, 23] on button "Options" at bounding box center [1314, 23] width 77 height 25
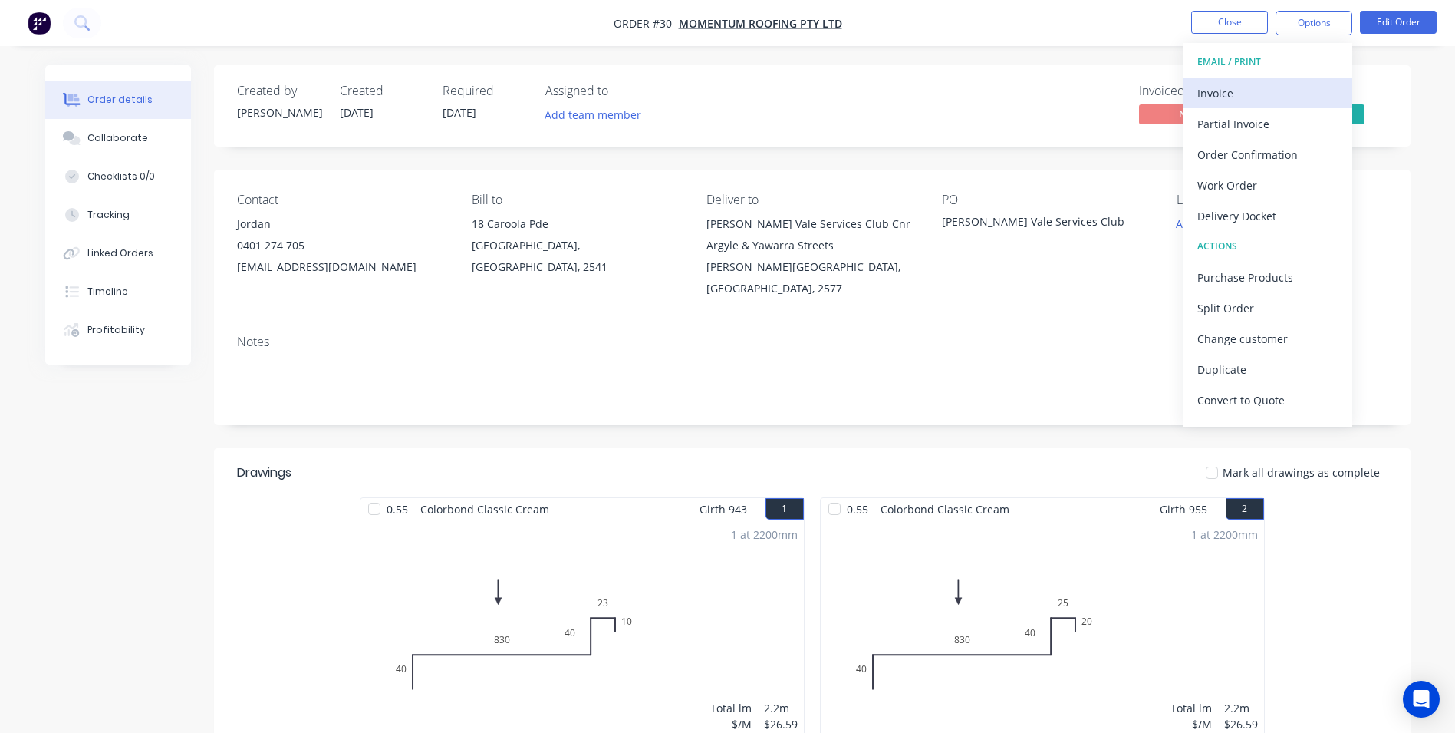
click at [1209, 95] on div "Invoice" at bounding box center [1268, 93] width 141 height 22
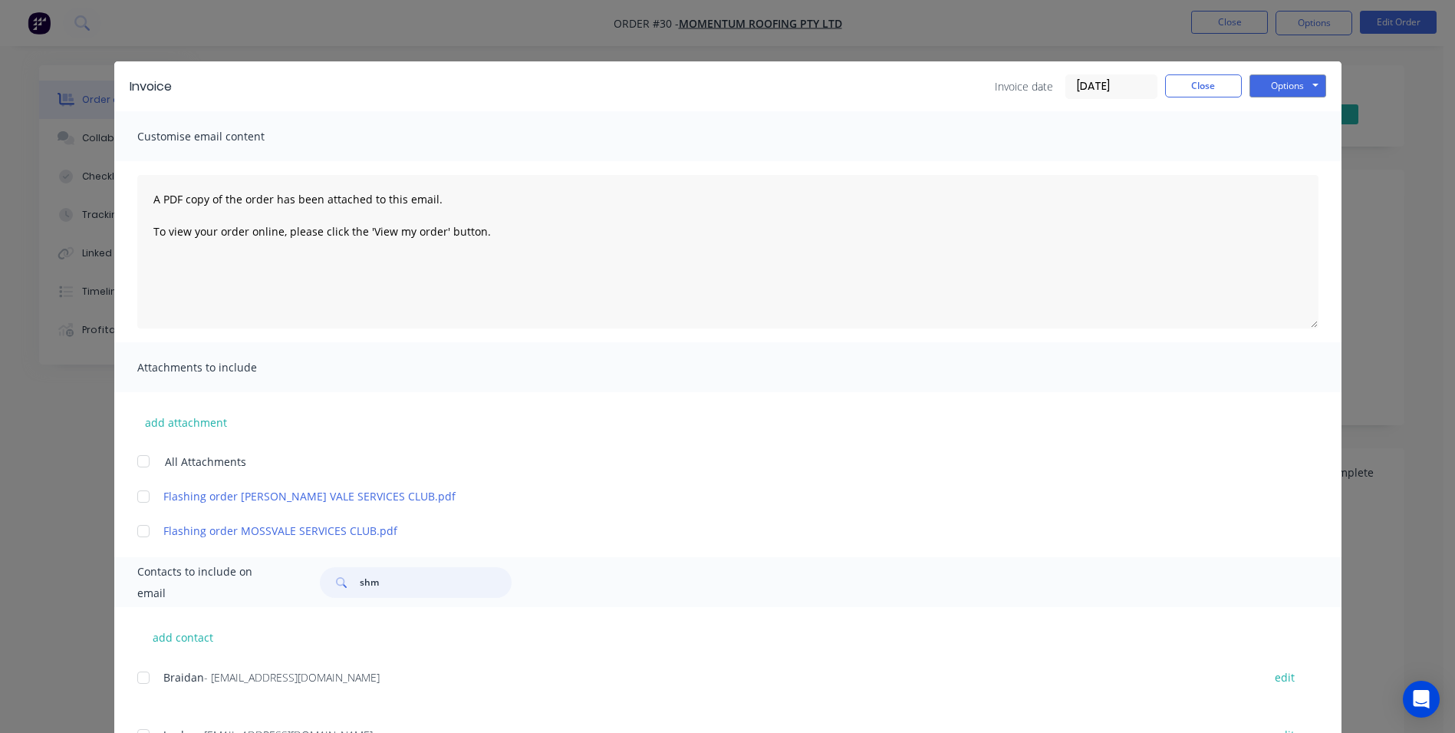
click at [378, 576] on input "shm" at bounding box center [436, 582] width 152 height 31
type input "s"
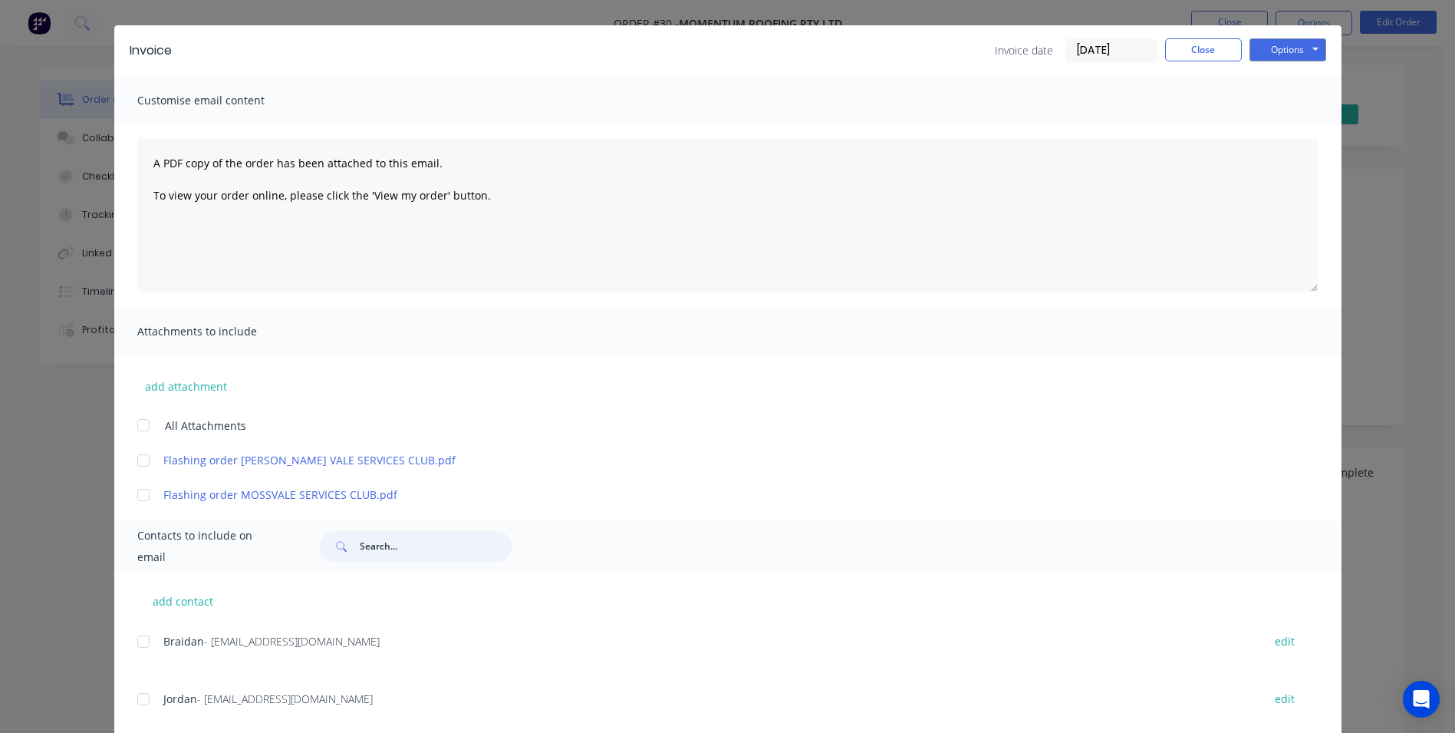
scroll to position [71, 0]
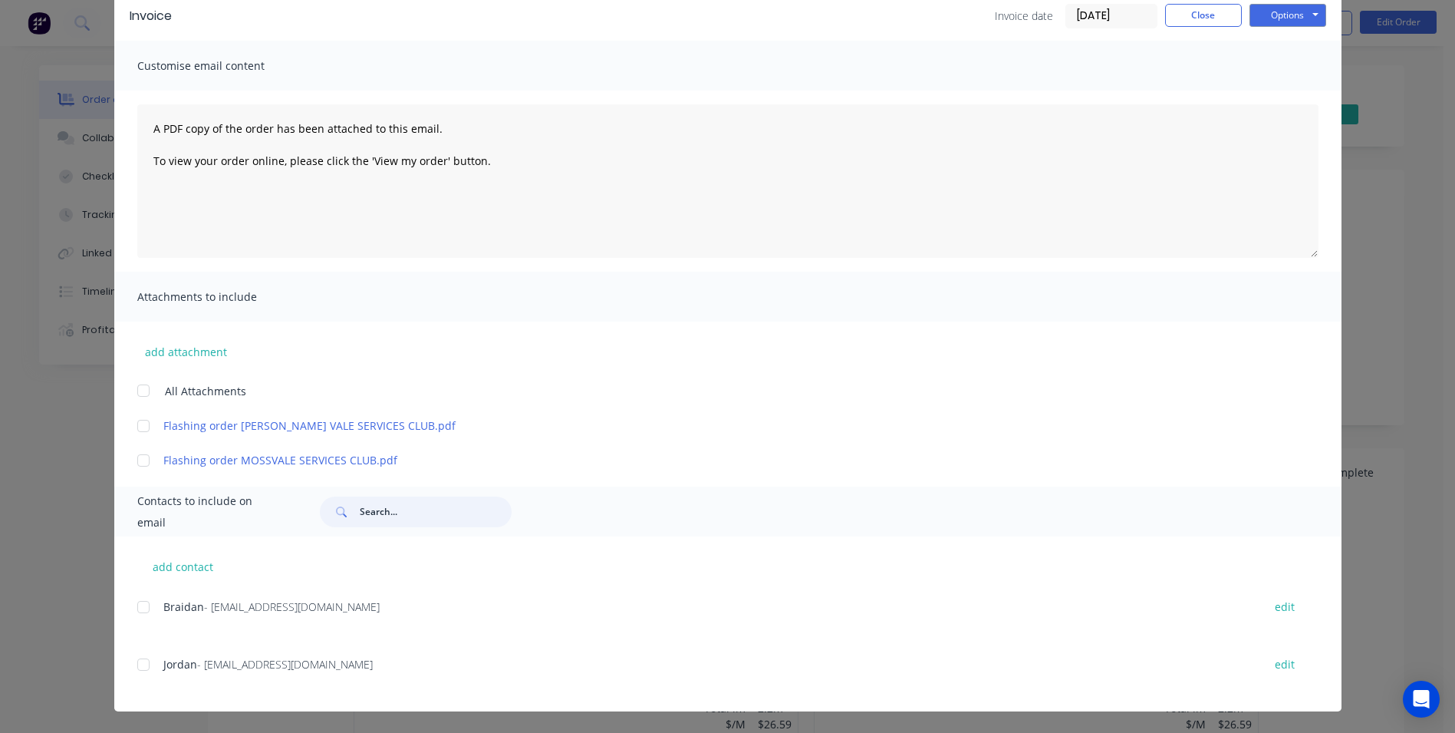
click at [142, 661] on div at bounding box center [143, 664] width 31 height 31
click at [1267, 10] on button "Options" at bounding box center [1288, 15] width 77 height 23
click at [1273, 95] on button "Email" at bounding box center [1299, 93] width 98 height 25
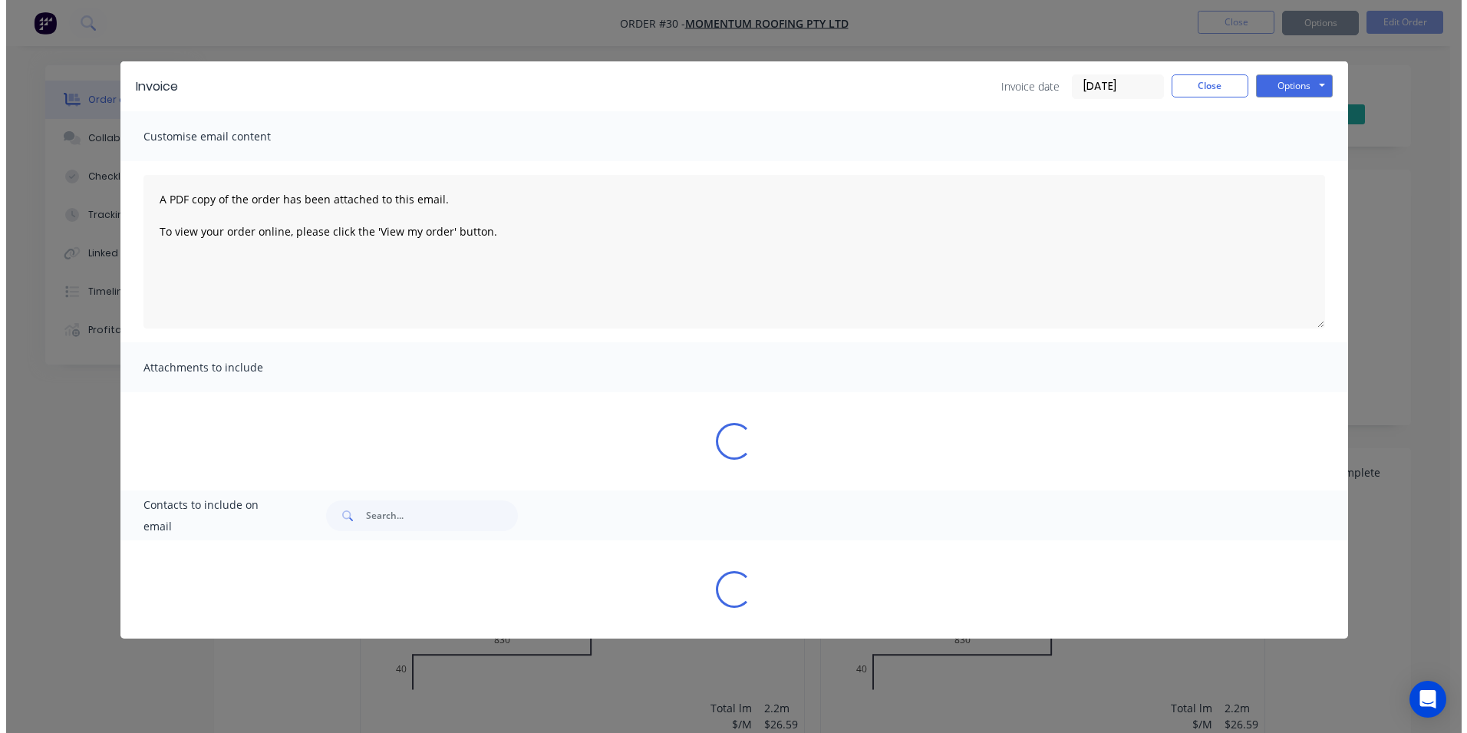
scroll to position [0, 0]
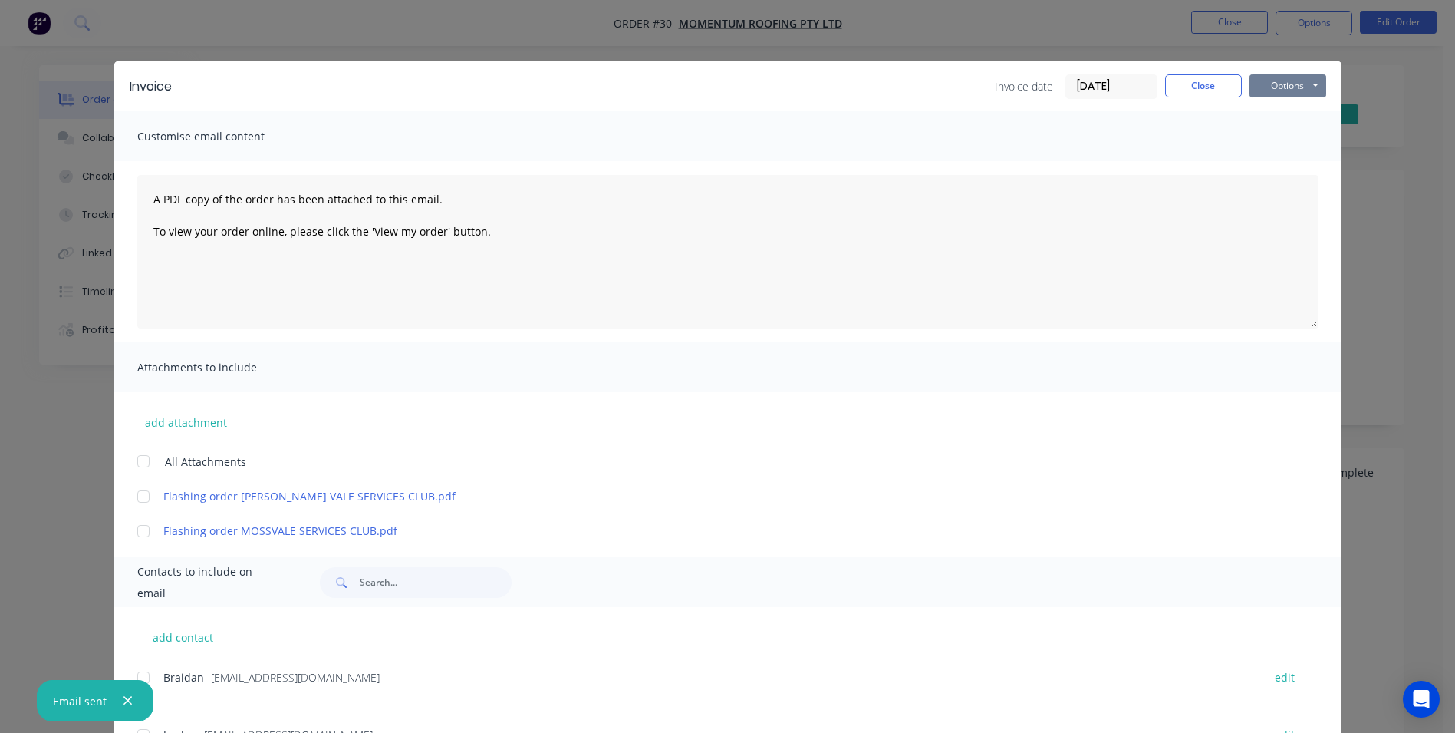
click at [1283, 86] on button "Options" at bounding box center [1288, 85] width 77 height 23
click at [1267, 143] on button "Print" at bounding box center [1299, 138] width 98 height 25
click at [1182, 91] on button "Close" at bounding box center [1203, 85] width 77 height 23
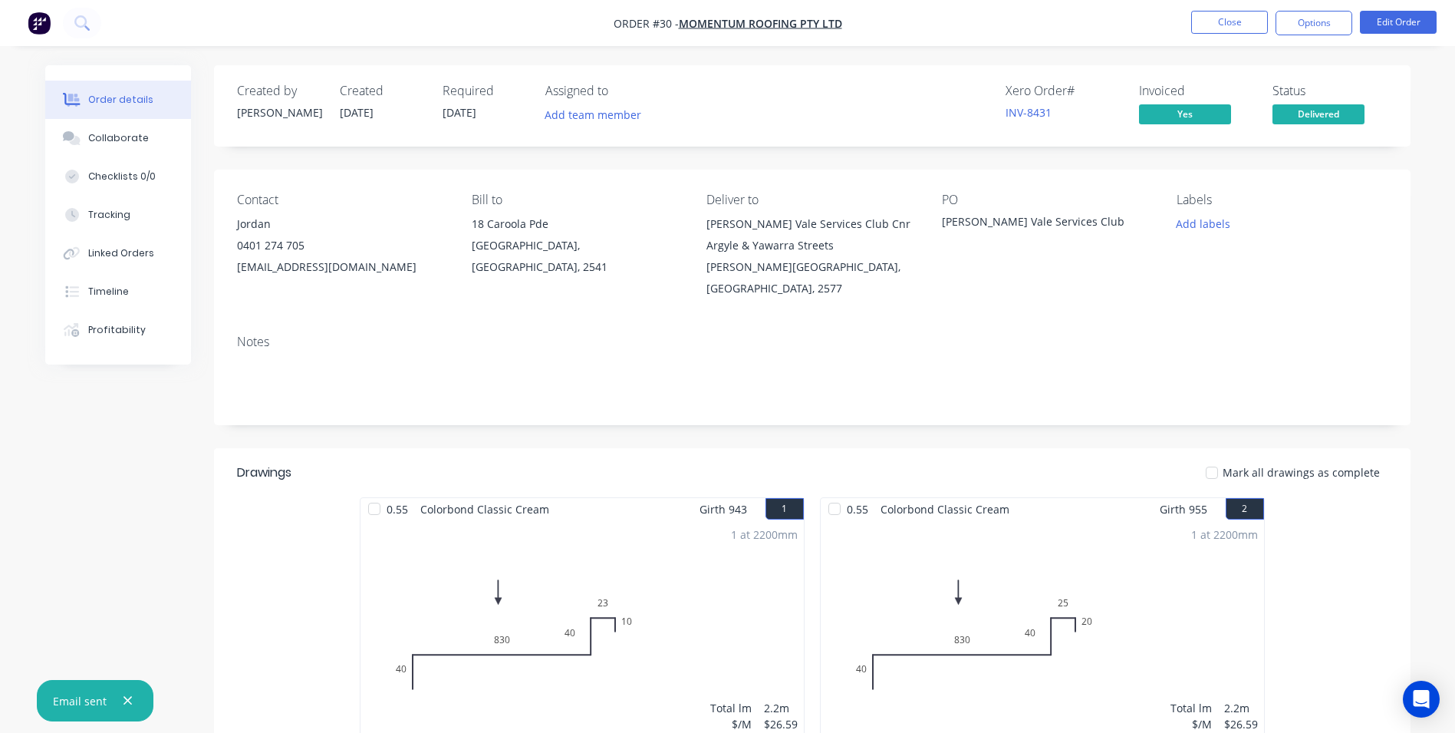
click at [1219, 34] on li "Close" at bounding box center [1229, 23] width 77 height 25
click at [1208, 22] on button "Close" at bounding box center [1229, 22] width 77 height 23
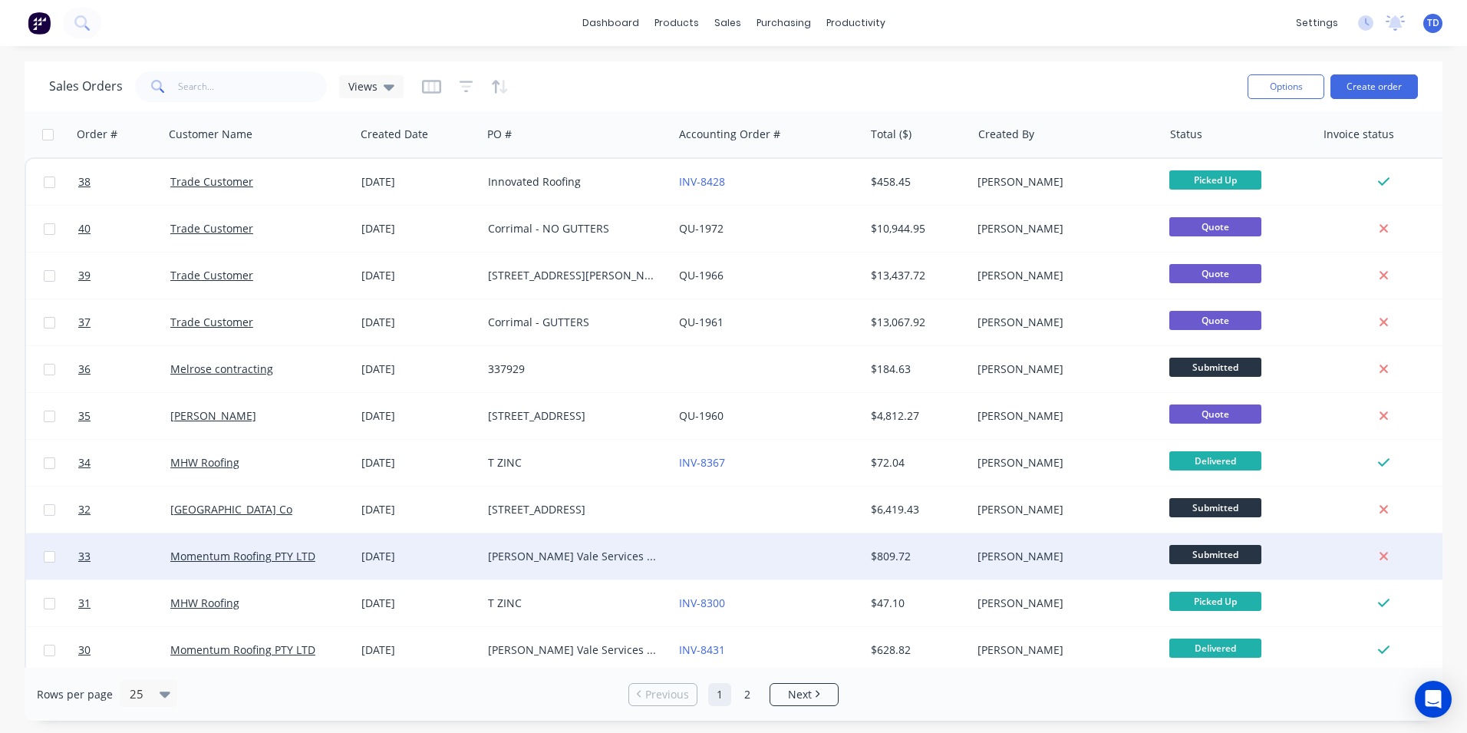
click at [785, 560] on div at bounding box center [768, 556] width 191 height 46
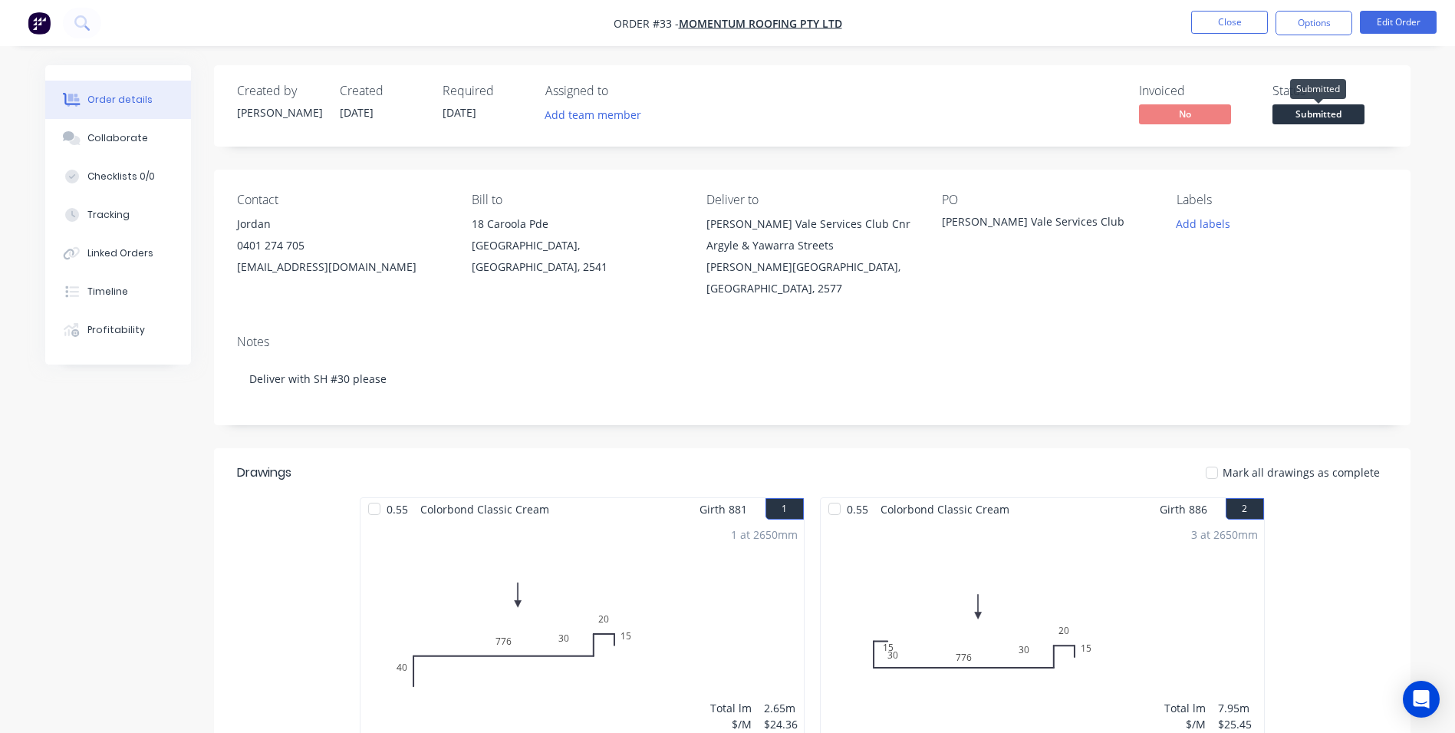
click at [1305, 116] on span "Submitted" at bounding box center [1319, 113] width 92 height 19
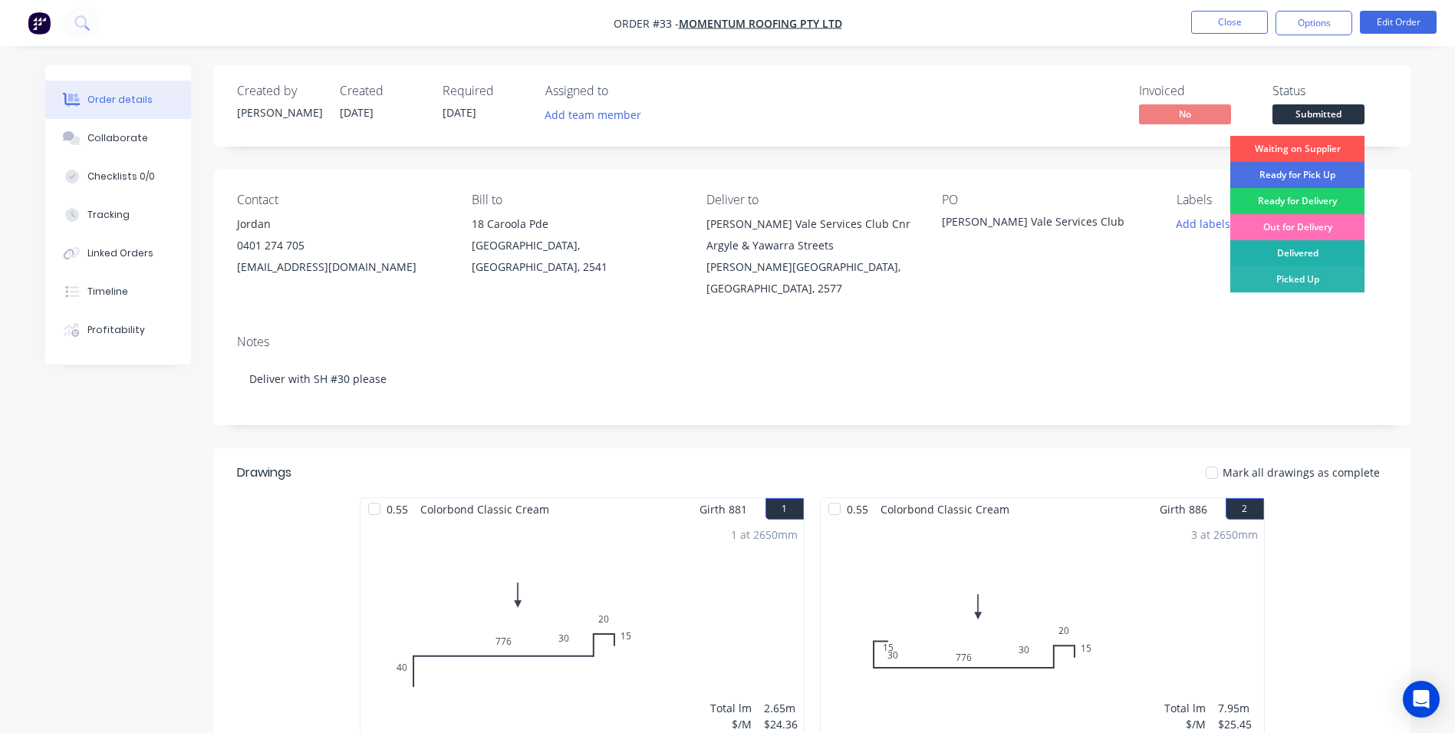
click at [1320, 256] on div "Delivered" at bounding box center [1298, 253] width 134 height 26
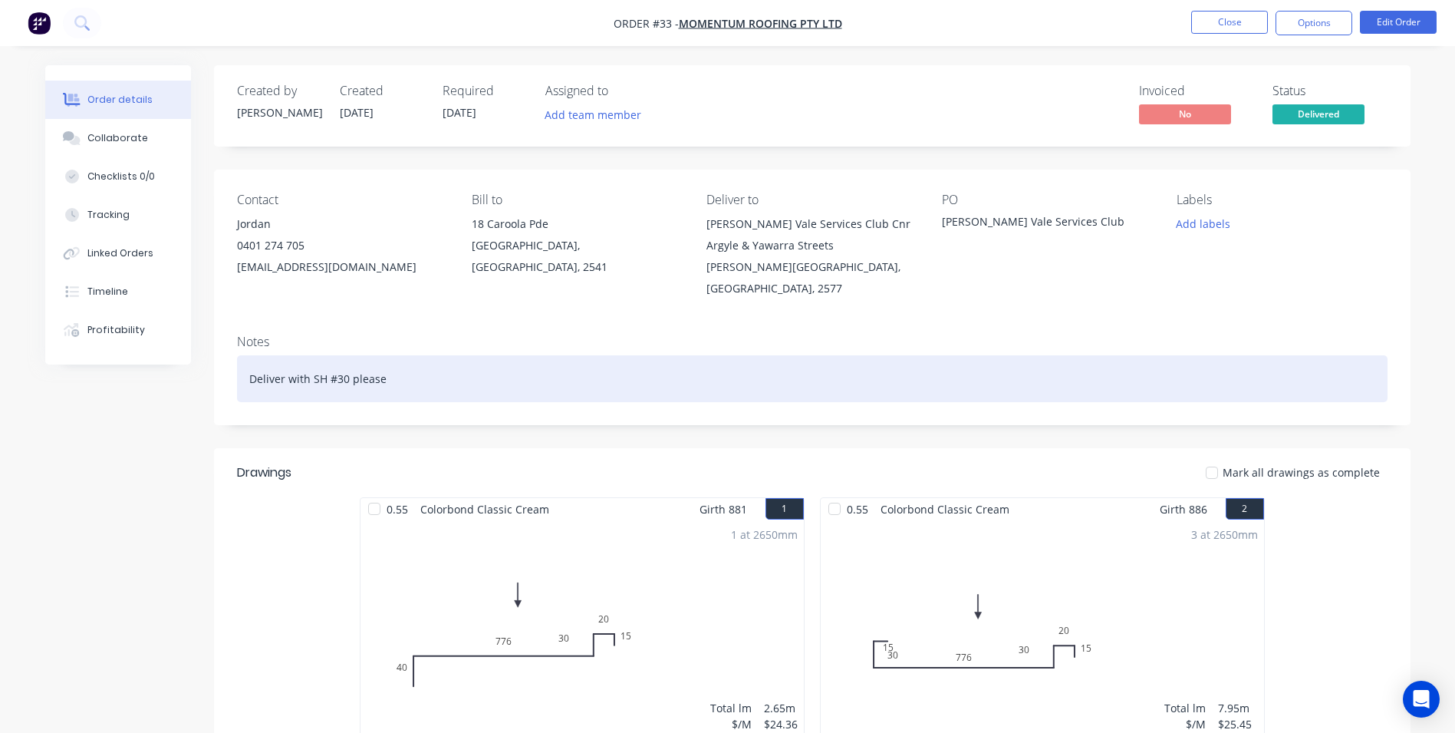
click at [426, 364] on div "Deliver with SH #30 please" at bounding box center [812, 378] width 1151 height 47
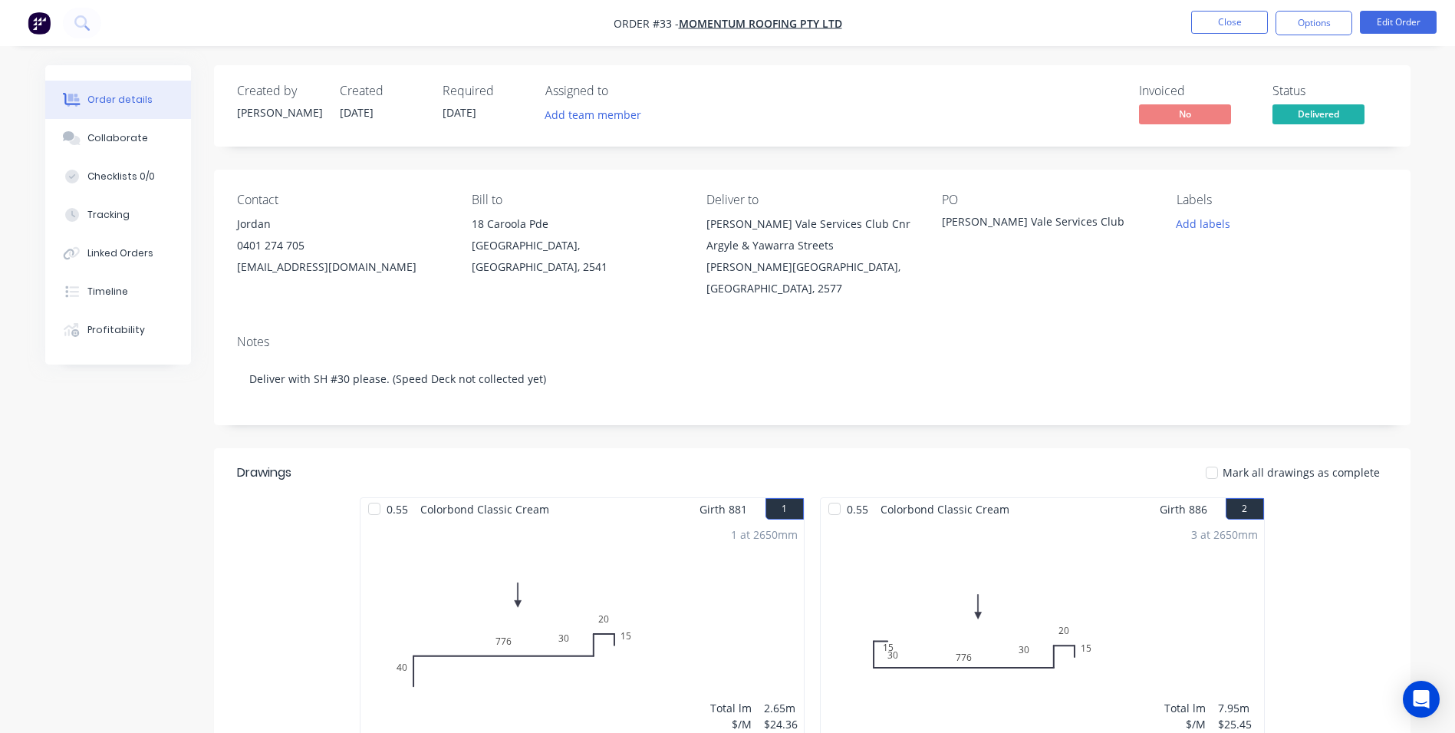
click at [602, 448] on header "Drawings Mark all drawings as complete" at bounding box center [812, 472] width 1197 height 49
click at [1312, 21] on button "Options" at bounding box center [1314, 23] width 77 height 25
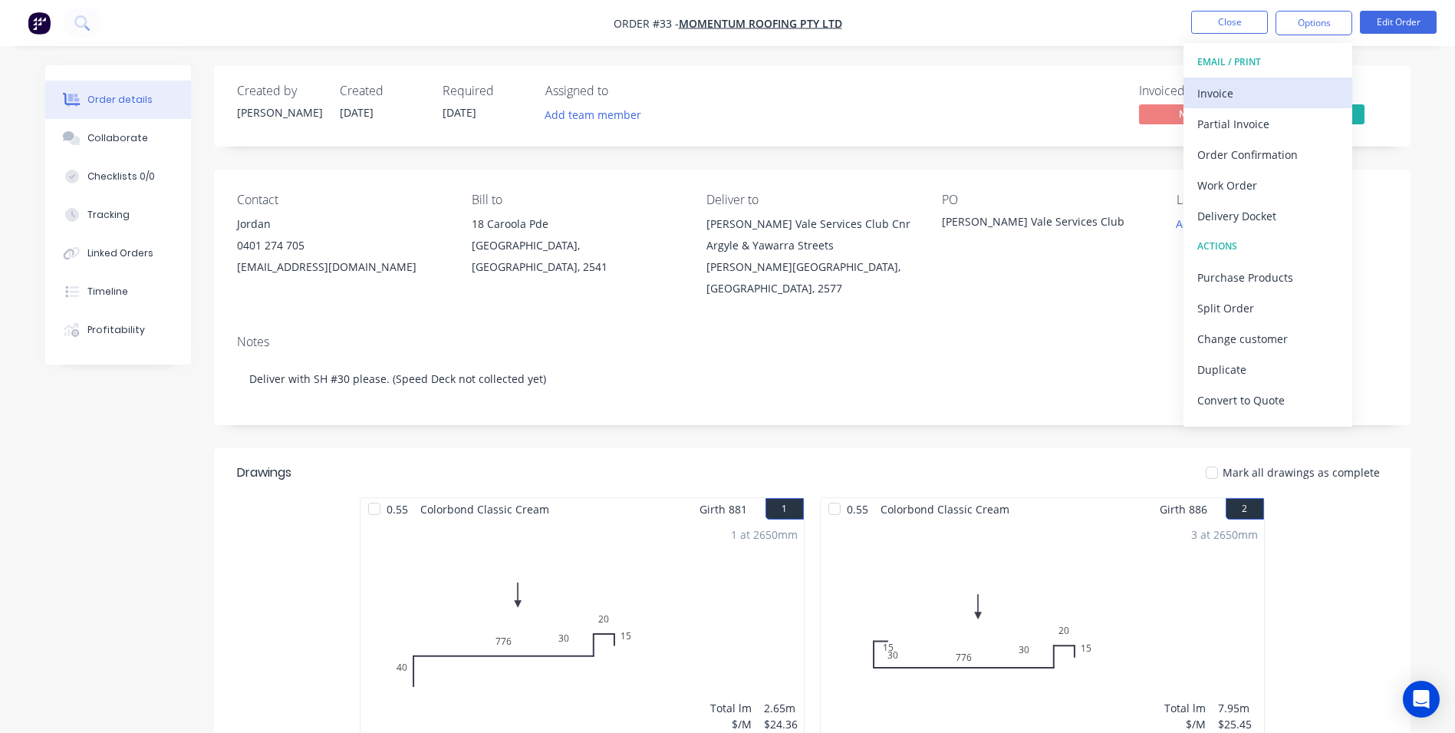
click at [1234, 90] on div "Invoice" at bounding box center [1268, 93] width 141 height 22
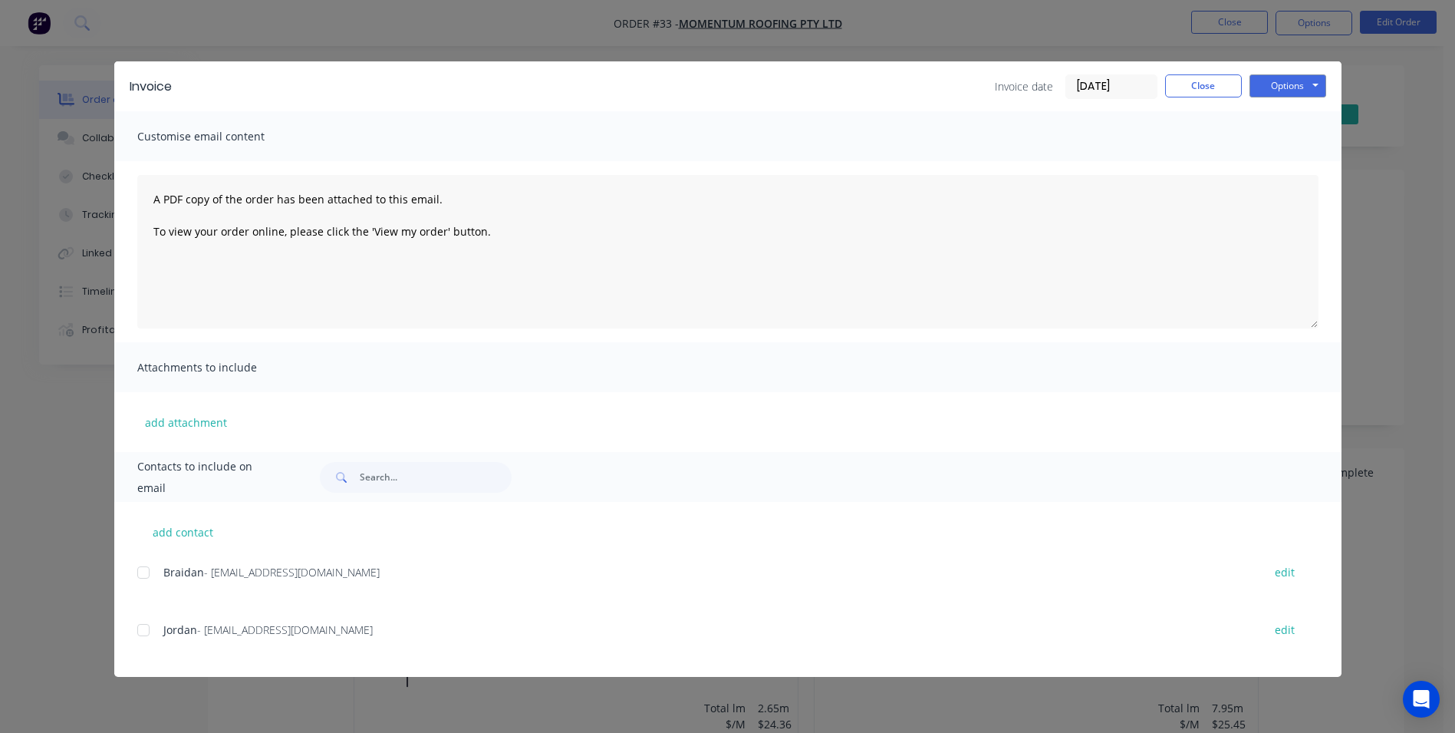
click at [150, 632] on div at bounding box center [143, 629] width 31 height 31
click at [1279, 84] on button "Options" at bounding box center [1288, 85] width 77 height 23
click at [1296, 157] on button "Email" at bounding box center [1299, 163] width 98 height 25
click at [1270, 82] on button "Options" at bounding box center [1288, 85] width 77 height 23
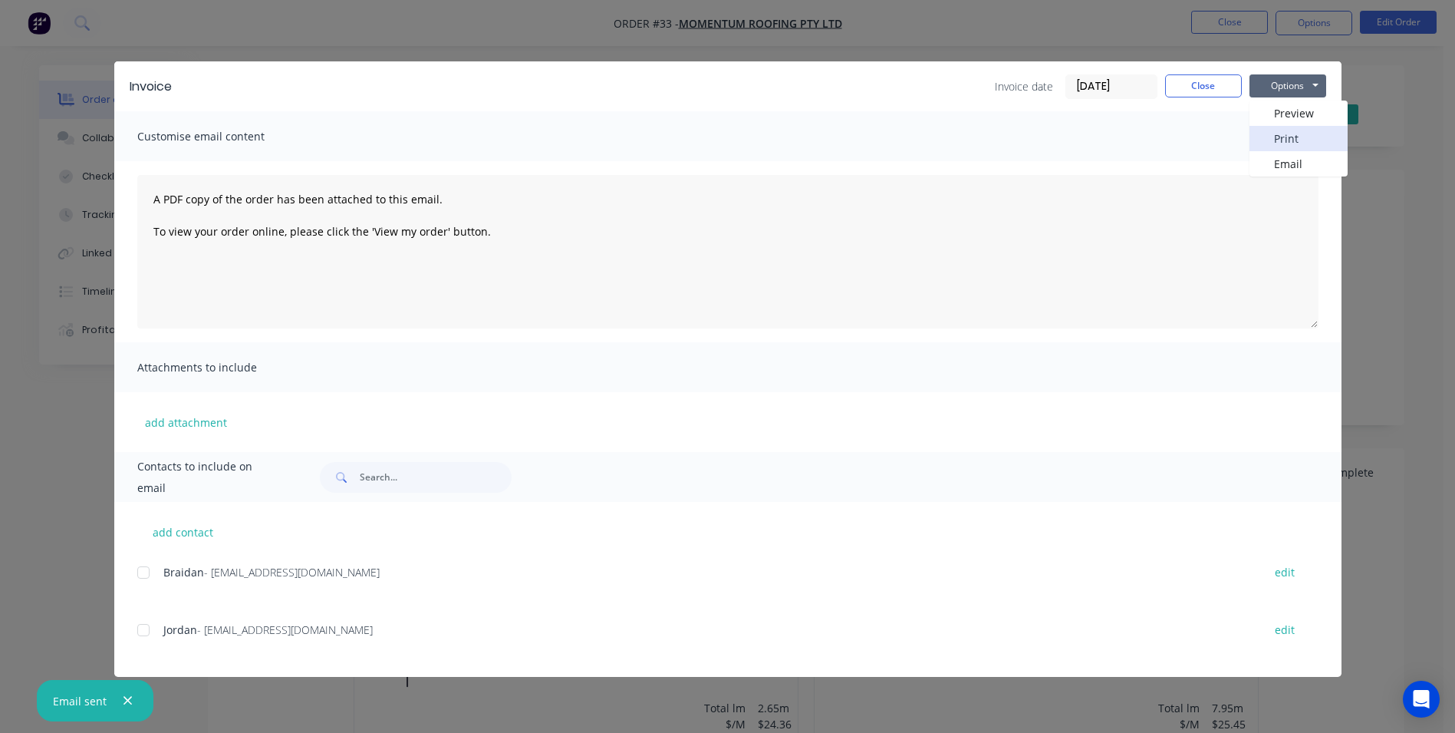
click at [1272, 132] on button "Print" at bounding box center [1299, 138] width 98 height 25
click at [1178, 93] on button "Close" at bounding box center [1203, 85] width 77 height 23
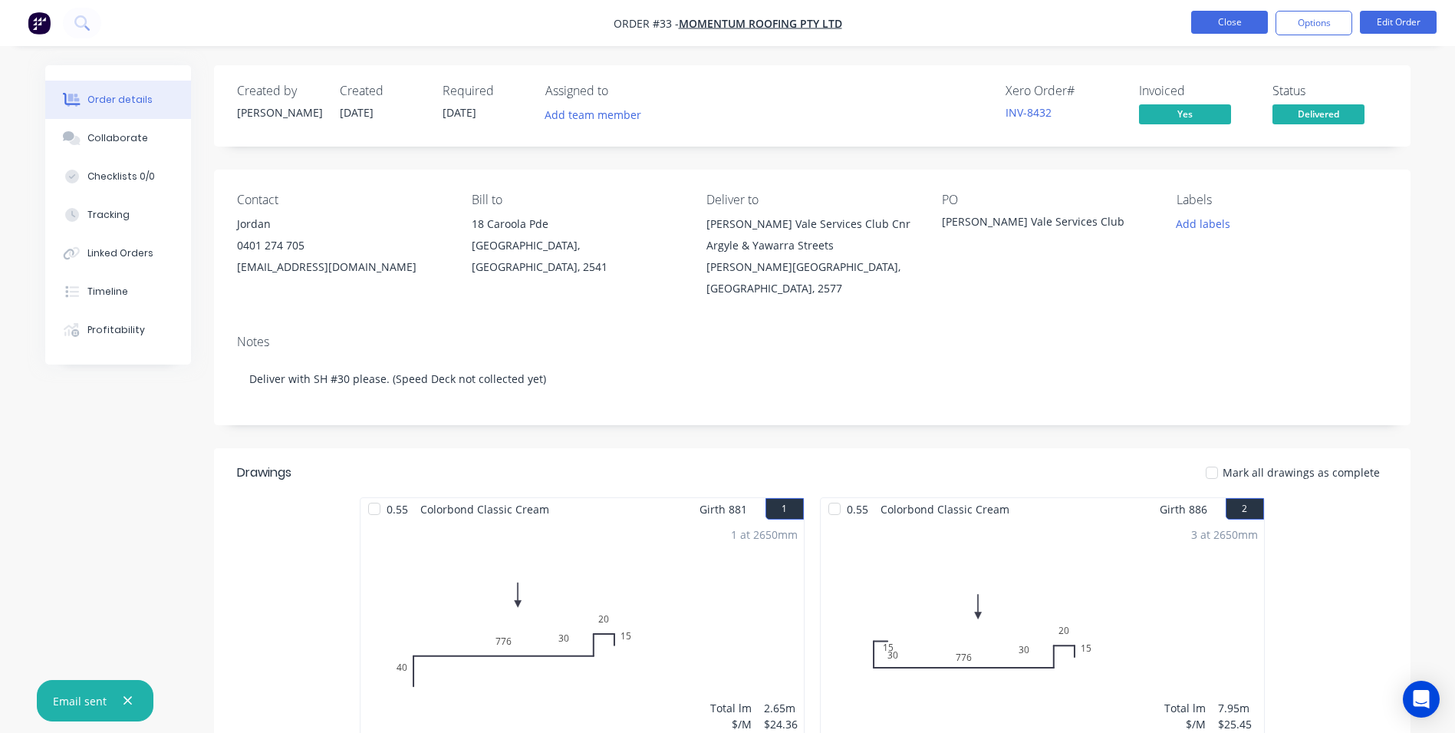
click at [1228, 20] on button "Close" at bounding box center [1229, 22] width 77 height 23
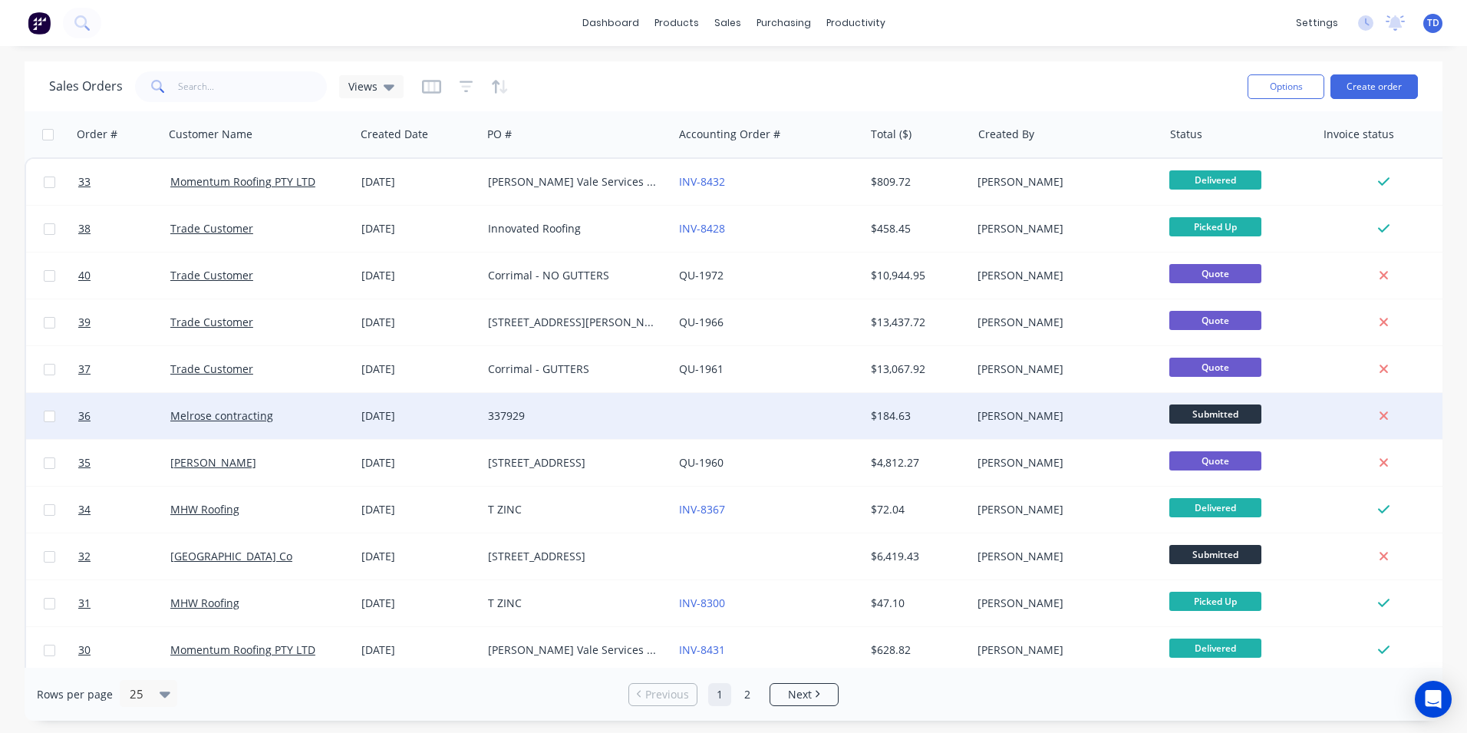
click at [898, 409] on div "$184.63" at bounding box center [916, 415] width 90 height 15
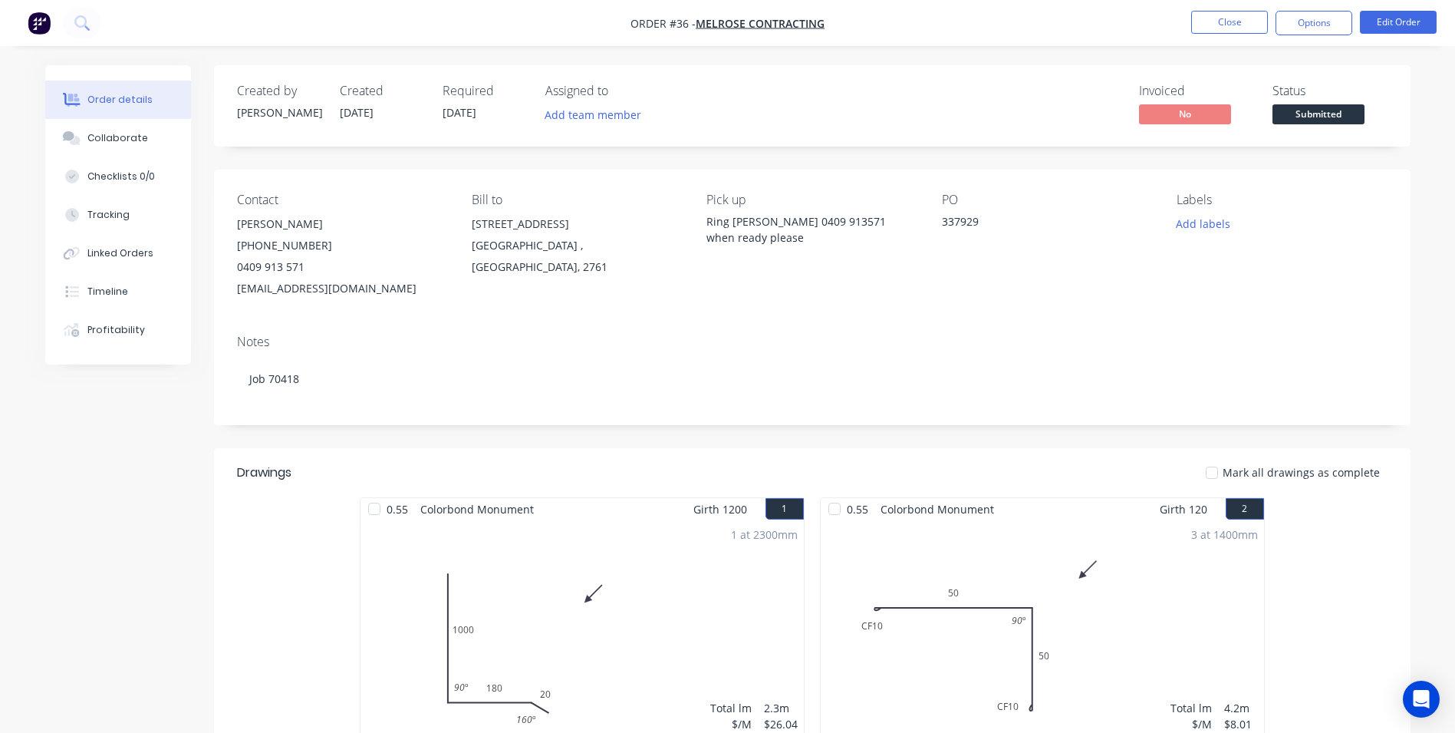
click at [1327, 115] on span "Submitted" at bounding box center [1319, 113] width 92 height 19
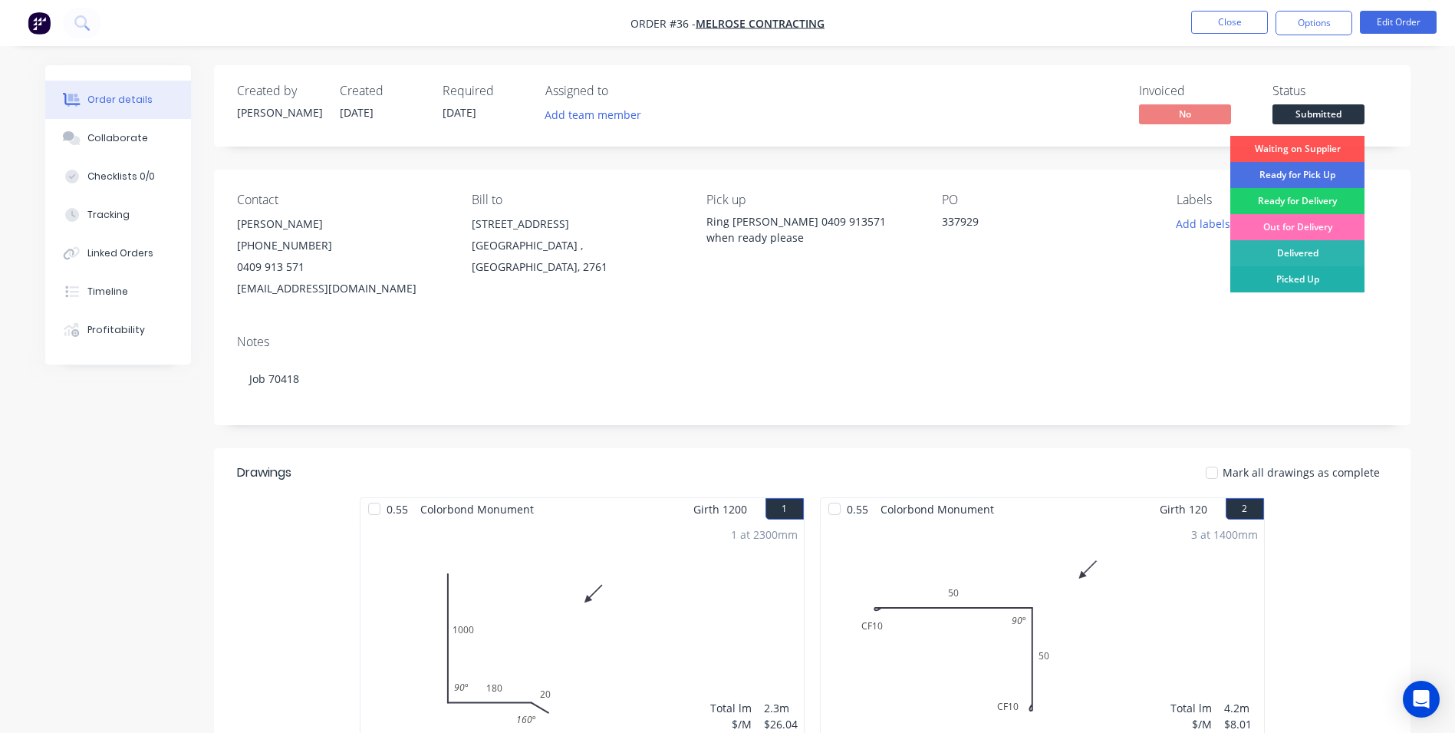
click at [1329, 275] on div "Picked Up" at bounding box center [1298, 279] width 134 height 26
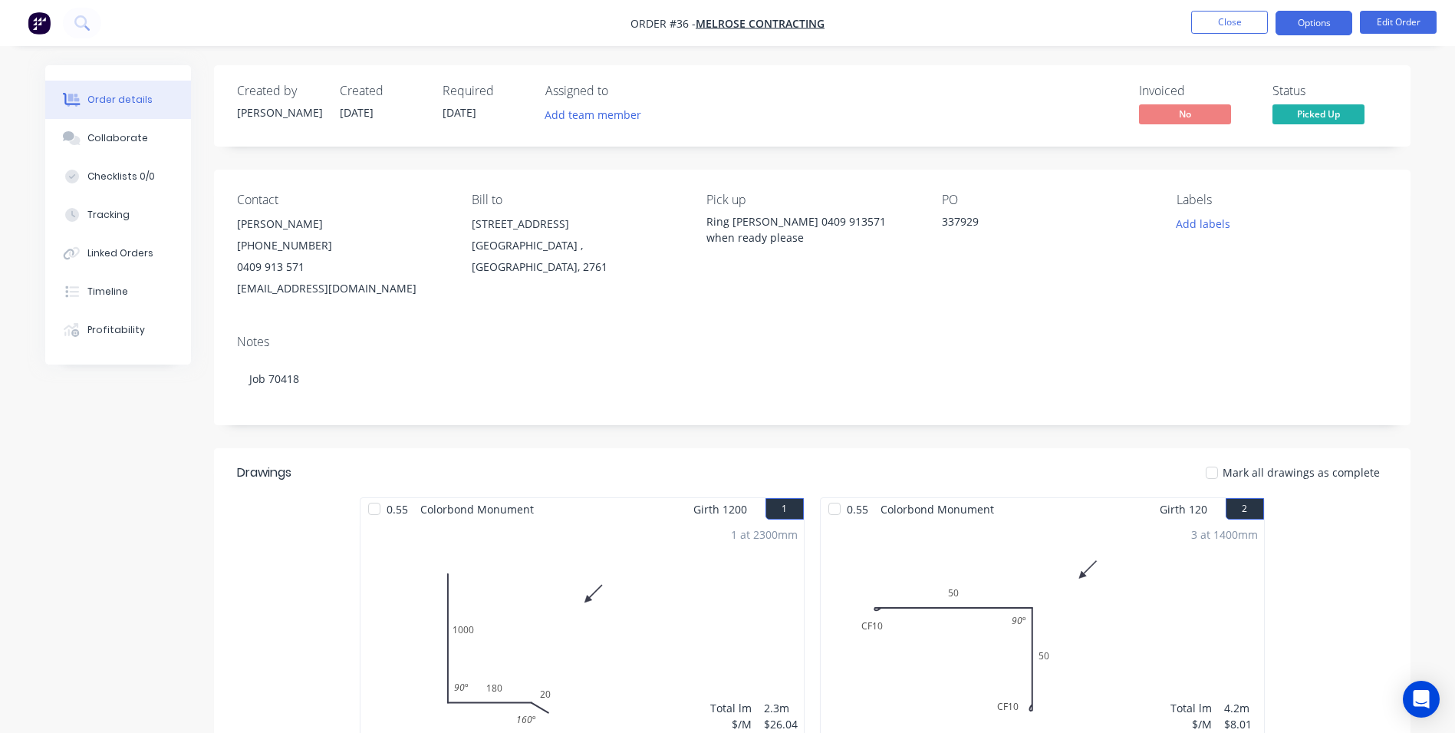
click at [1320, 21] on button "Options" at bounding box center [1314, 23] width 77 height 25
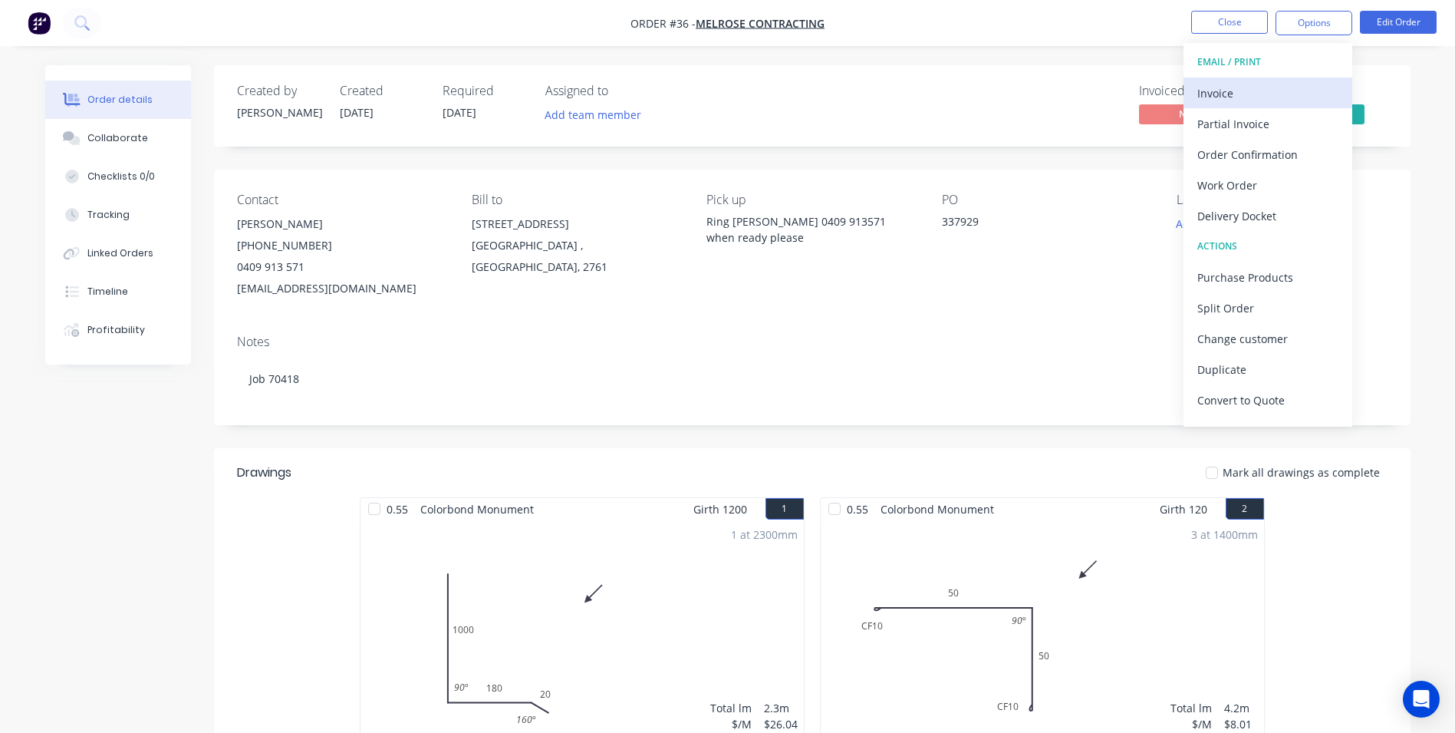
click at [1237, 99] on div "Invoice" at bounding box center [1268, 93] width 141 height 22
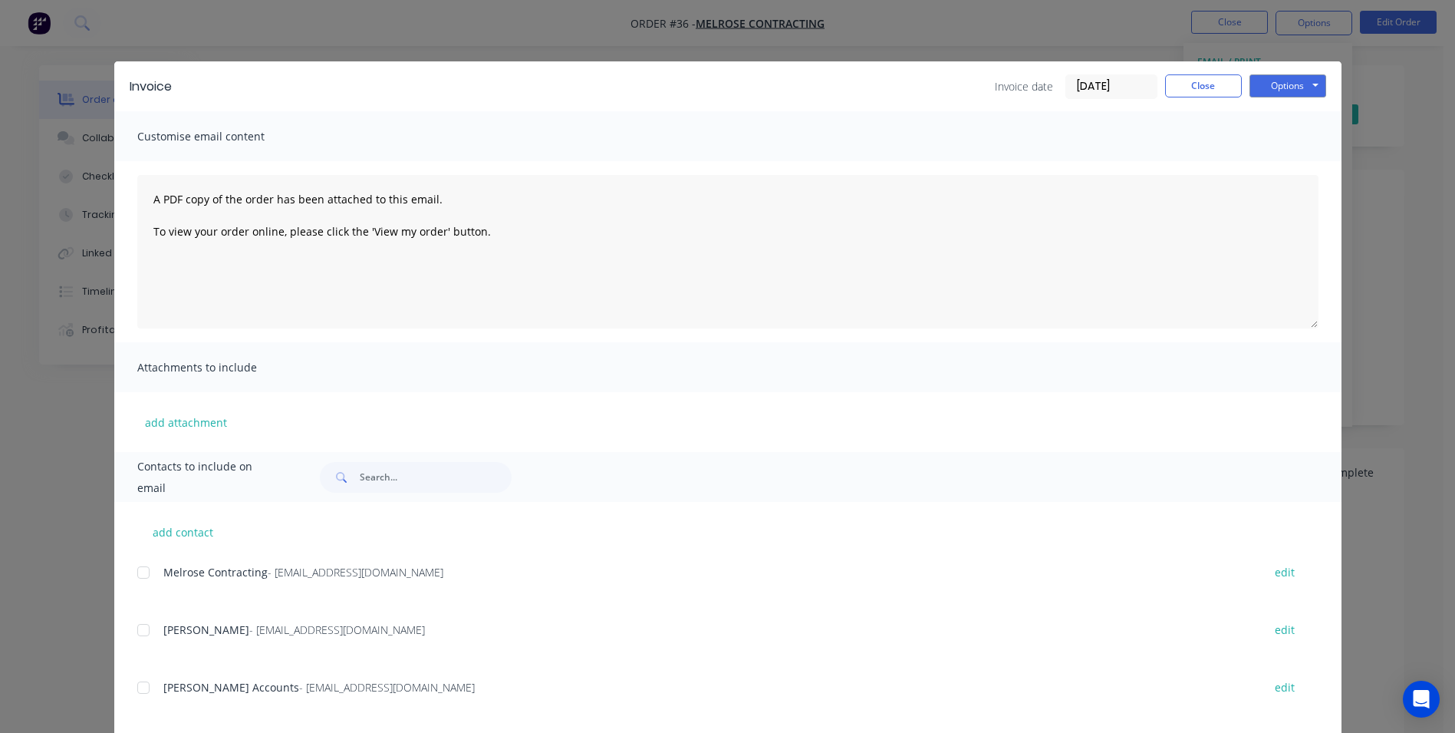
click at [132, 680] on div "add contact Melrose Contracting - adminsydney2023@melroseroofing.com.au edit Br…" at bounding box center [727, 647] width 1227 height 290
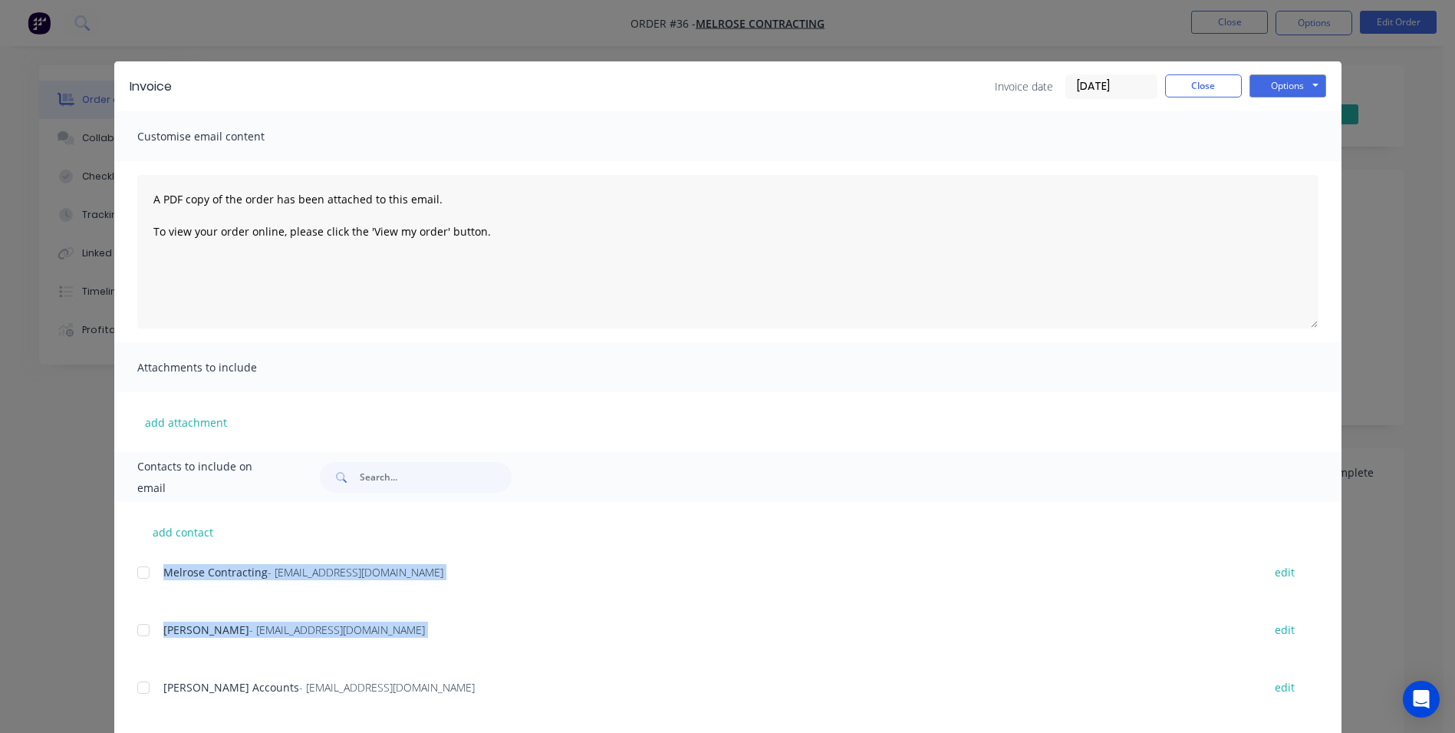
drag, startPoint x: 132, startPoint y: 680, endPoint x: 372, endPoint y: 621, distance: 247.3
click at [371, 623] on div "Brett Cini - Brettc@melroseroofing.com.au" at bounding box center [705, 629] width 1084 height 16
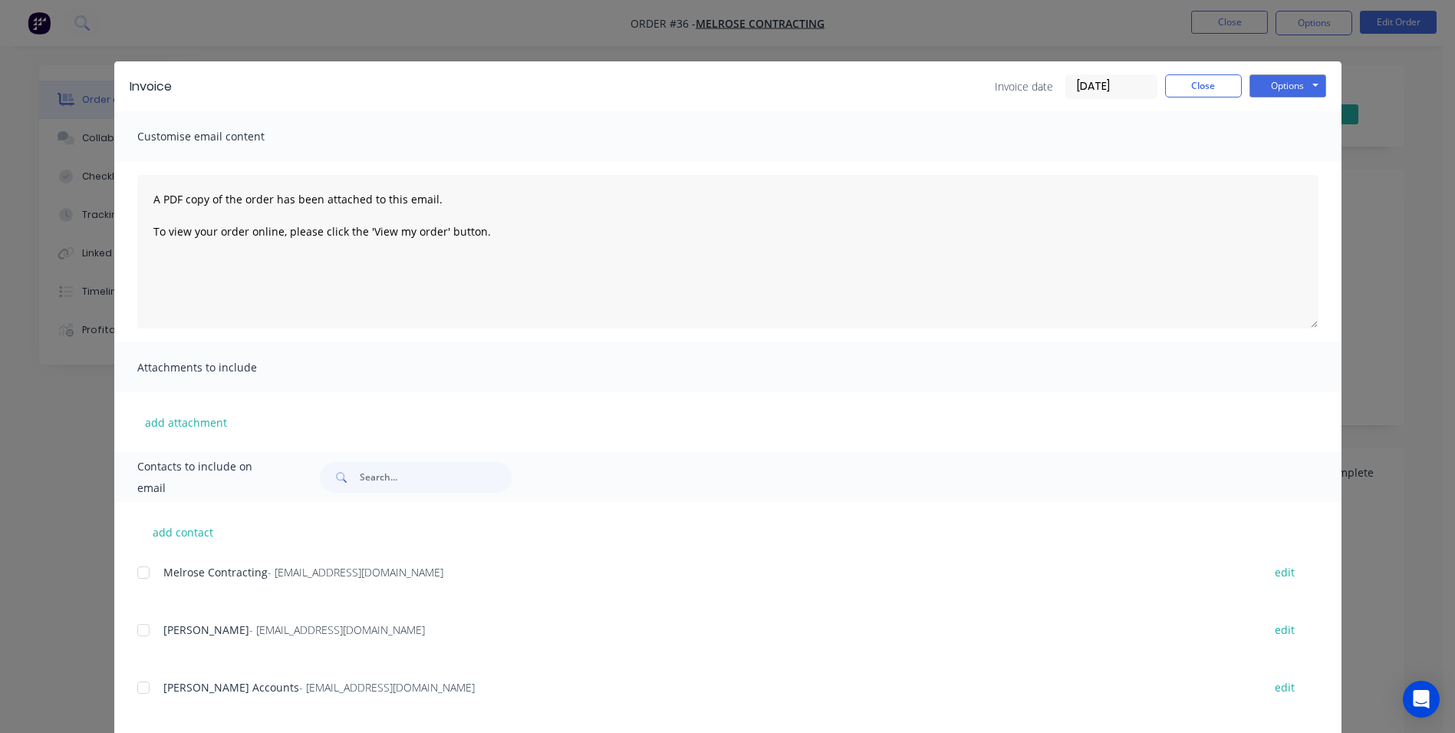
click at [140, 698] on div at bounding box center [143, 687] width 31 height 31
click at [1261, 88] on button "Options" at bounding box center [1288, 85] width 77 height 23
click at [1274, 164] on button "Email" at bounding box center [1299, 163] width 98 height 25
click at [1298, 87] on button "Options" at bounding box center [1288, 85] width 77 height 23
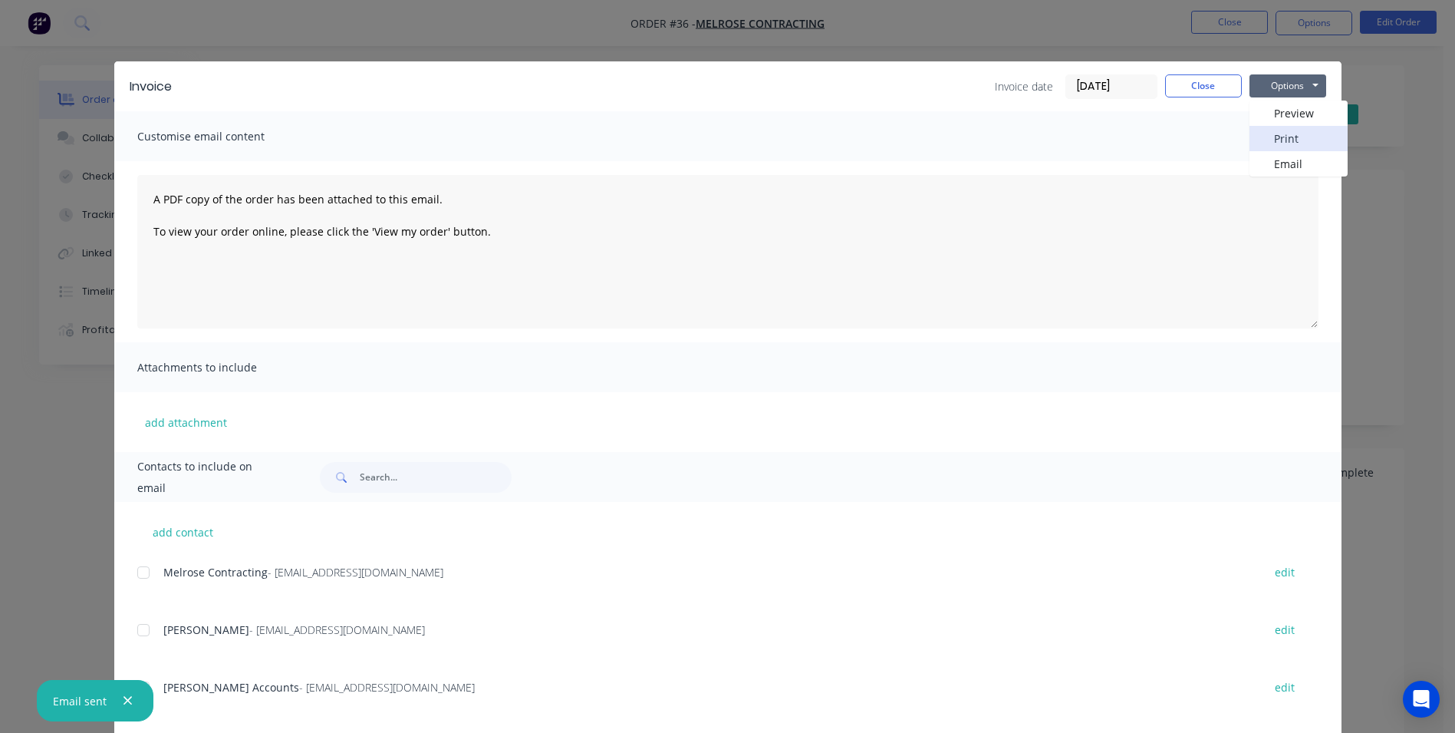
click at [1271, 137] on button "Print" at bounding box center [1299, 138] width 98 height 25
click at [1224, 91] on button "Close" at bounding box center [1203, 85] width 77 height 23
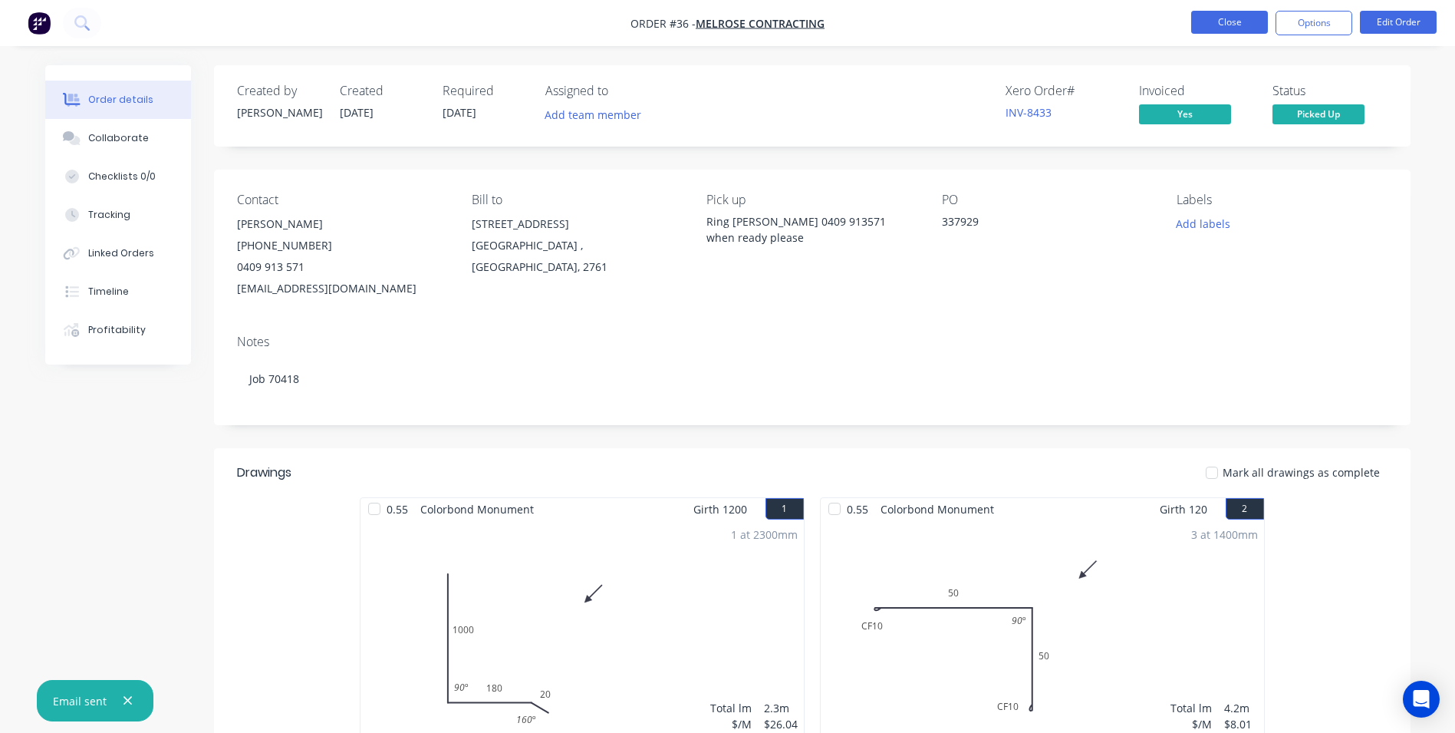
click at [1201, 28] on button "Close" at bounding box center [1229, 22] width 77 height 23
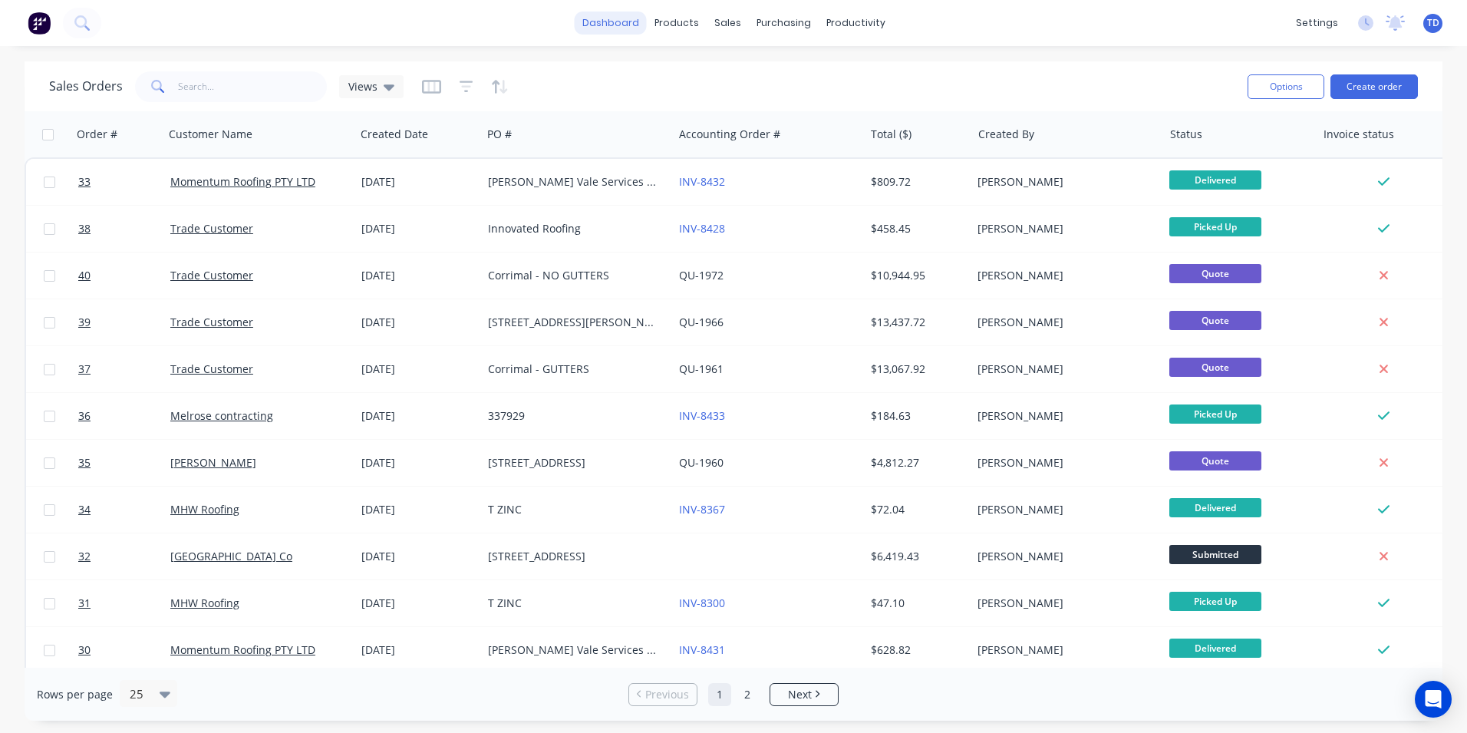
click at [604, 14] on link "dashboard" at bounding box center [611, 23] width 72 height 23
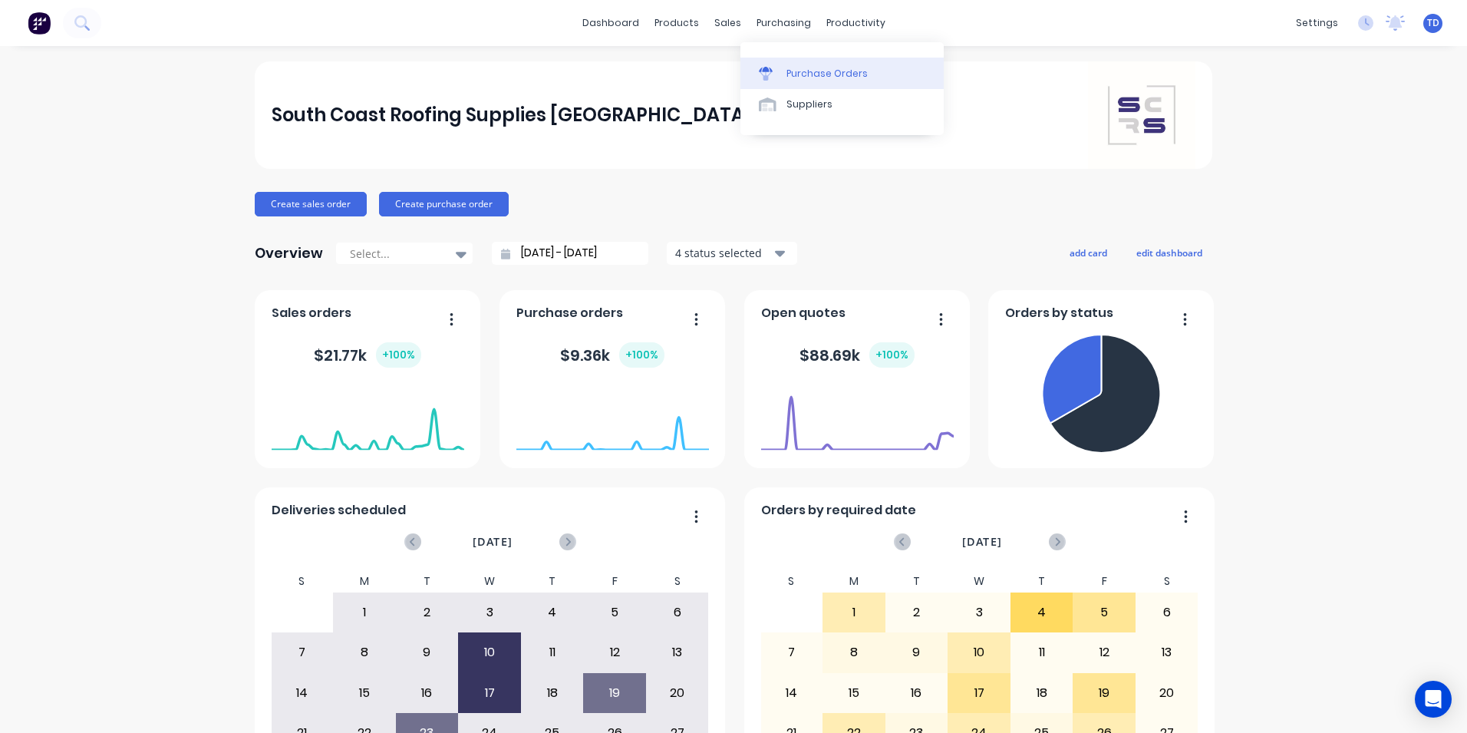
click at [796, 65] on link "Purchase Orders" at bounding box center [841, 73] width 203 height 31
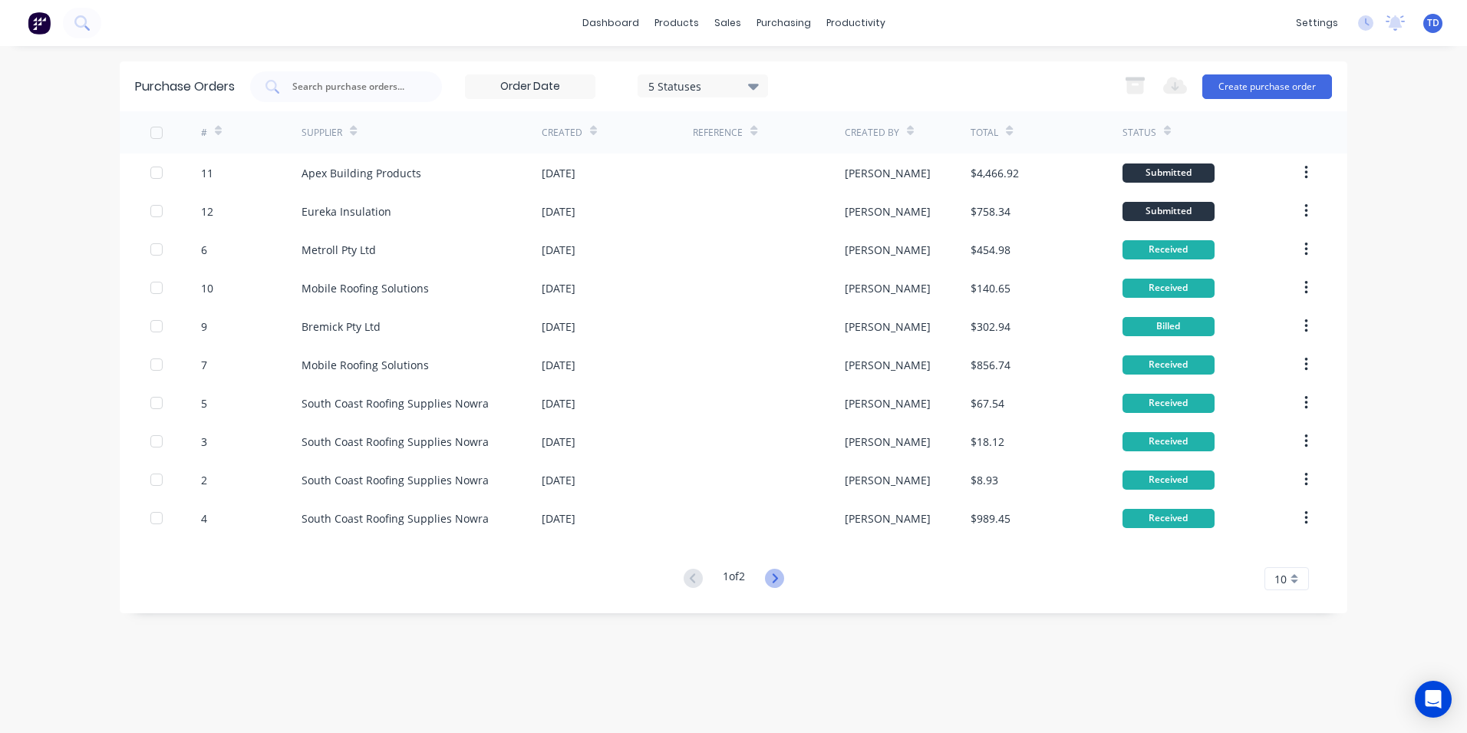
click at [769, 575] on icon at bounding box center [774, 577] width 19 height 19
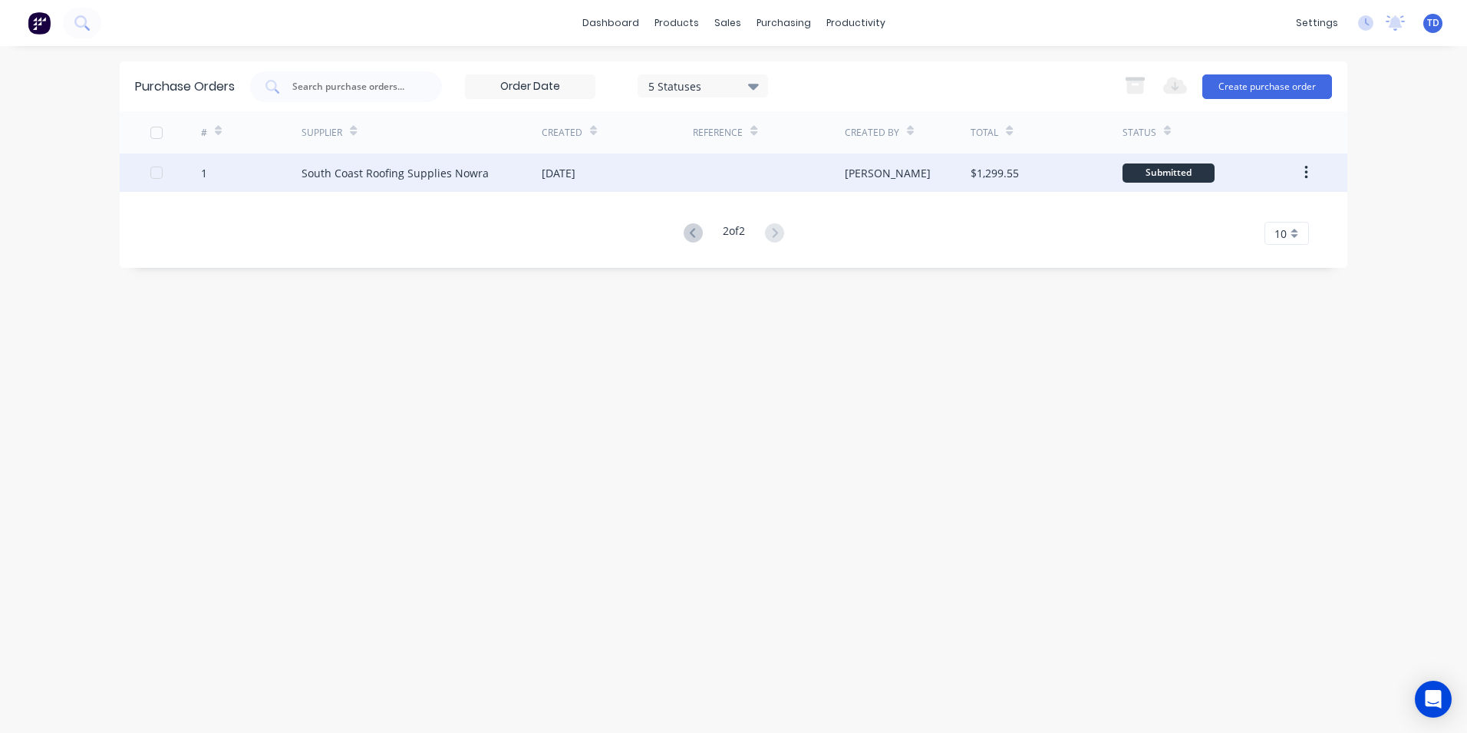
click at [826, 176] on div at bounding box center [768, 172] width 151 height 38
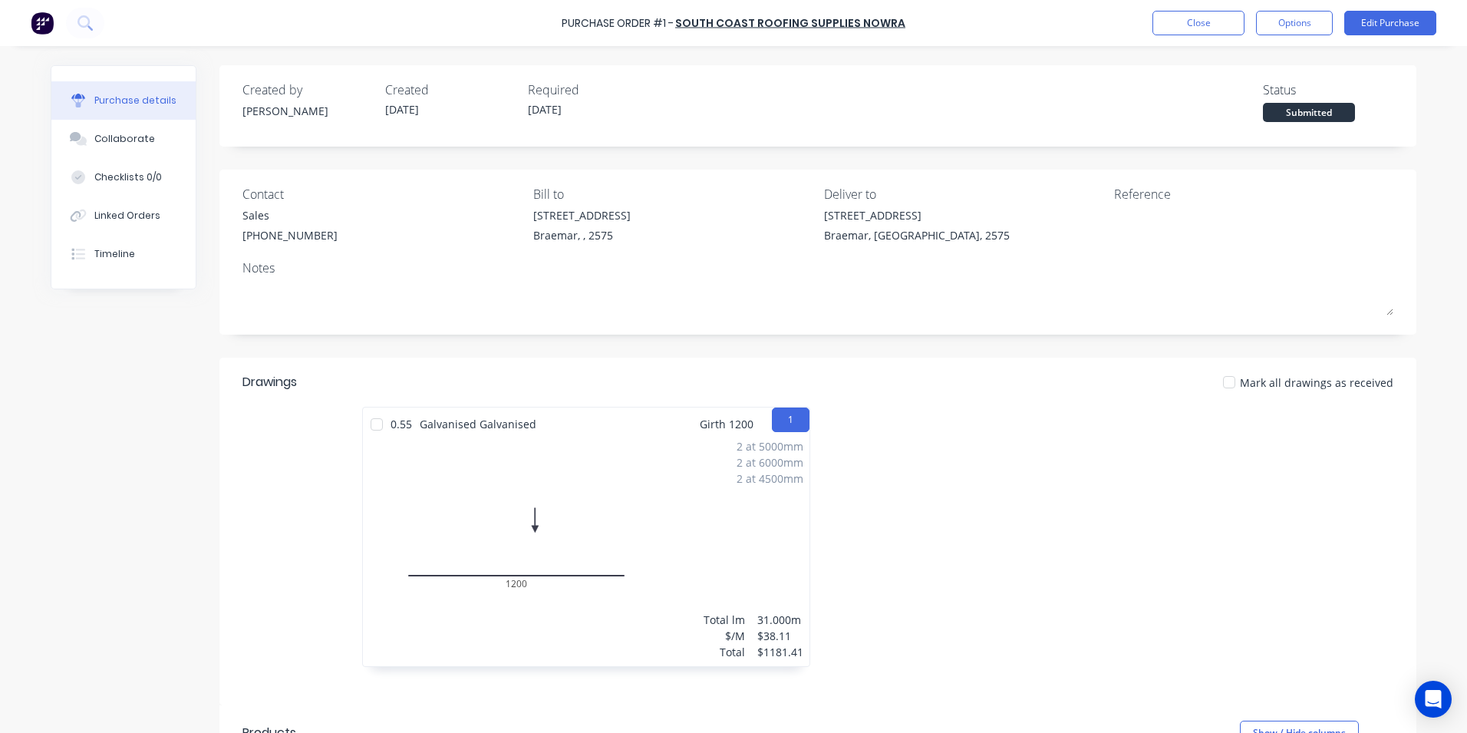
click at [374, 433] on div at bounding box center [376, 424] width 31 height 31
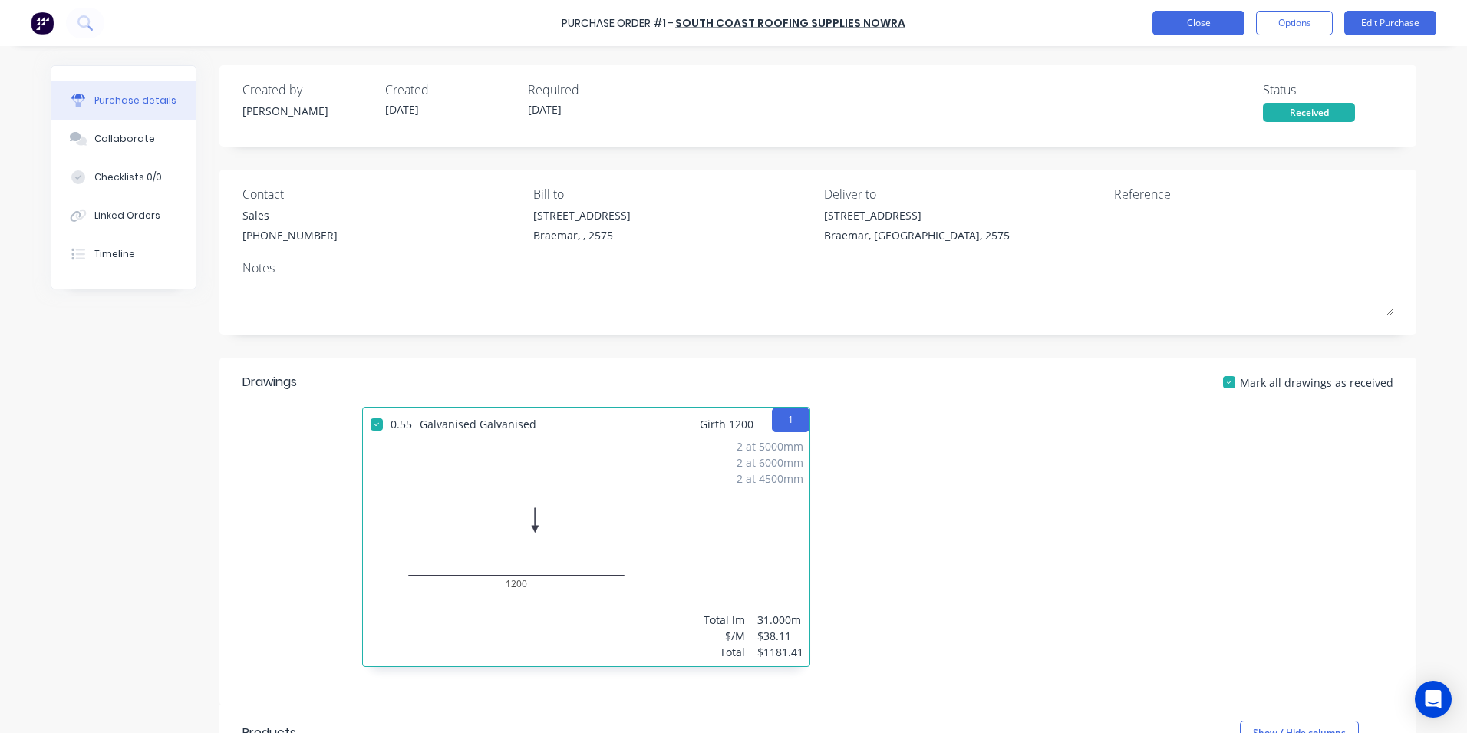
click at [1225, 25] on button "Close" at bounding box center [1198, 23] width 92 height 25
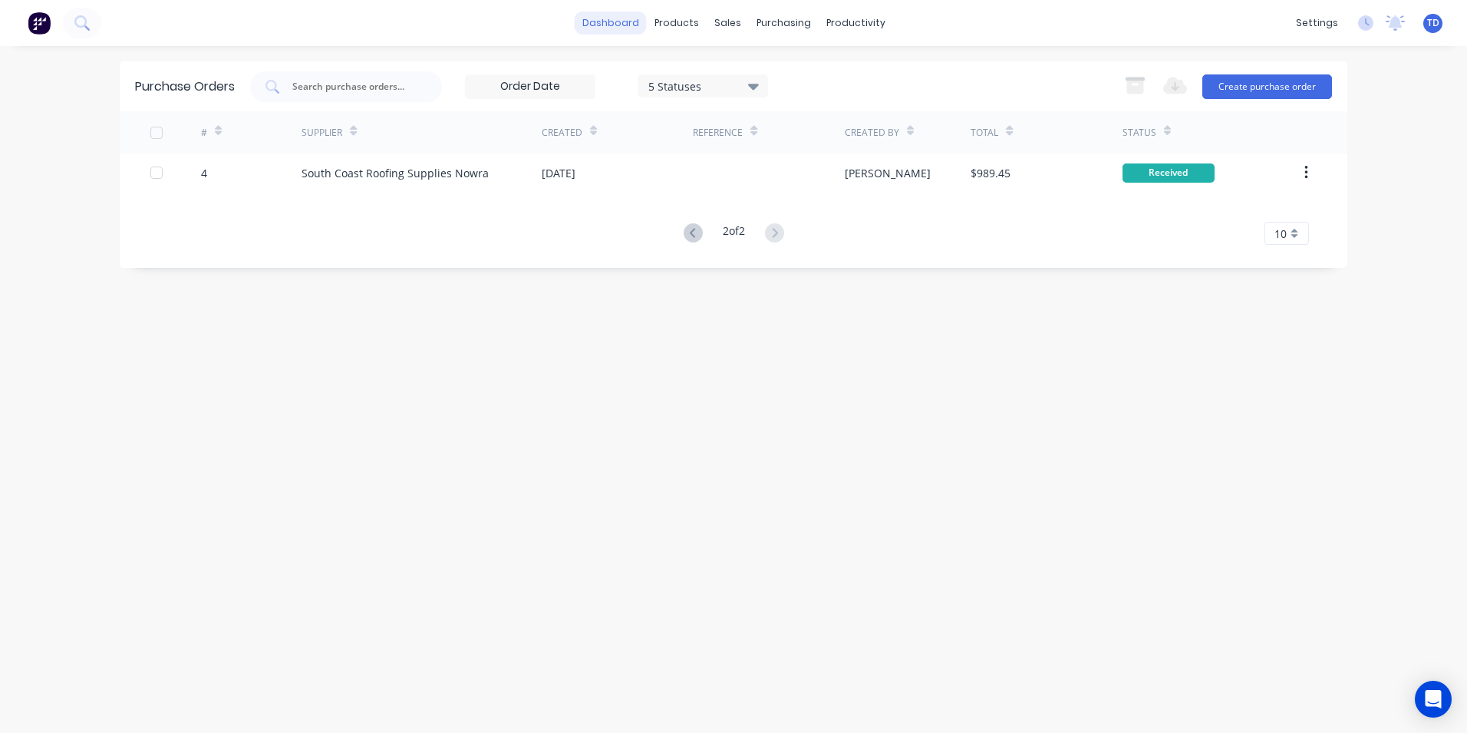
click at [623, 21] on link "dashboard" at bounding box center [611, 23] width 72 height 23
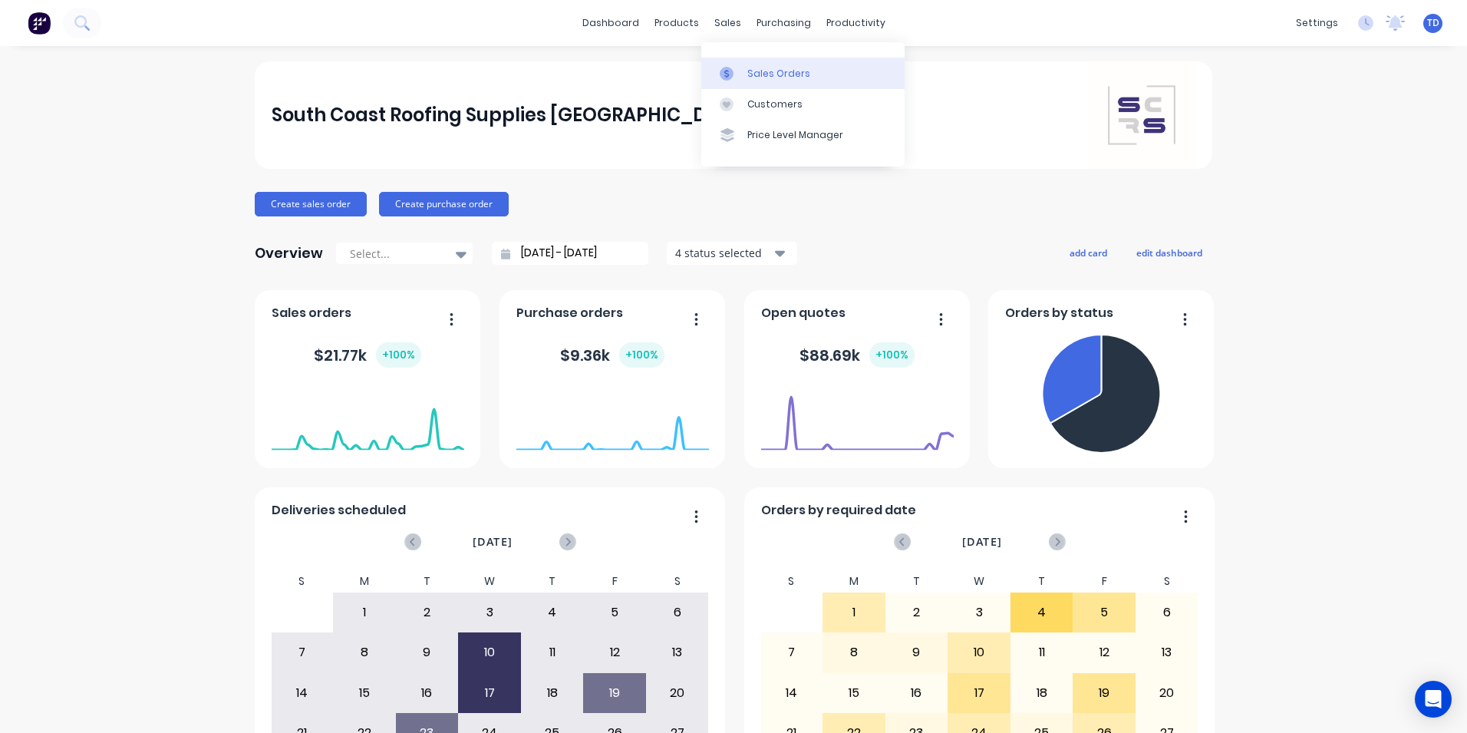
click at [757, 74] on div "Sales Orders" at bounding box center [778, 74] width 63 height 14
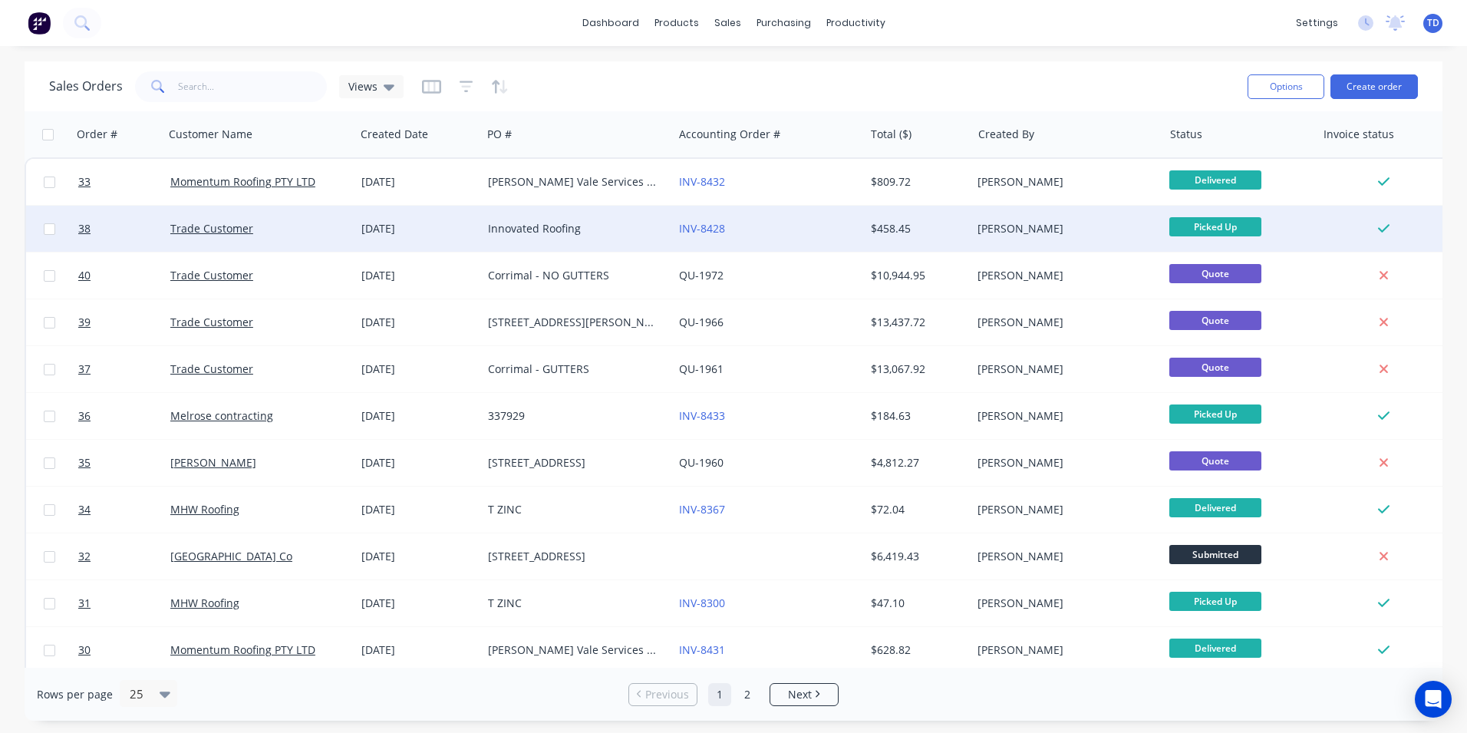
click at [401, 226] on div "[DATE]" at bounding box center [418, 228] width 114 height 15
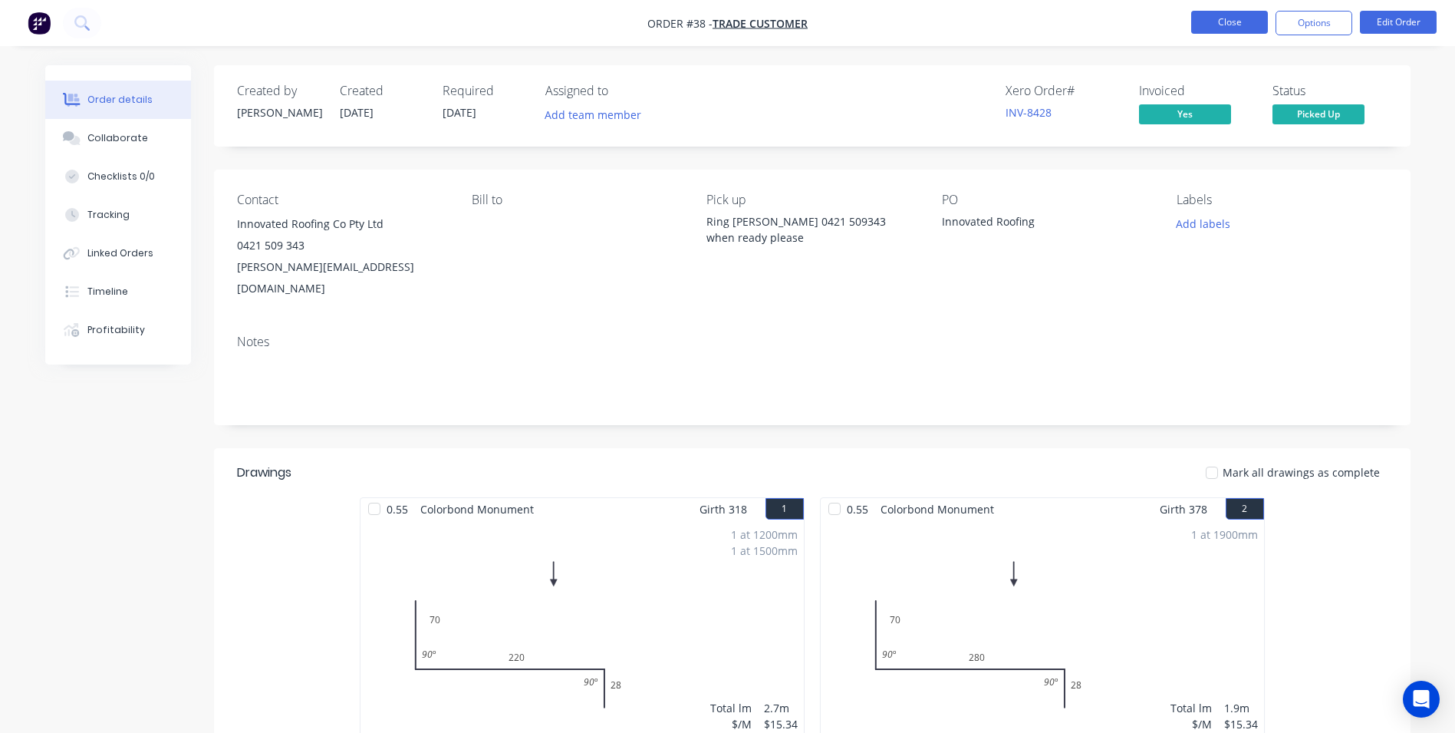
click at [1224, 26] on button "Close" at bounding box center [1229, 22] width 77 height 23
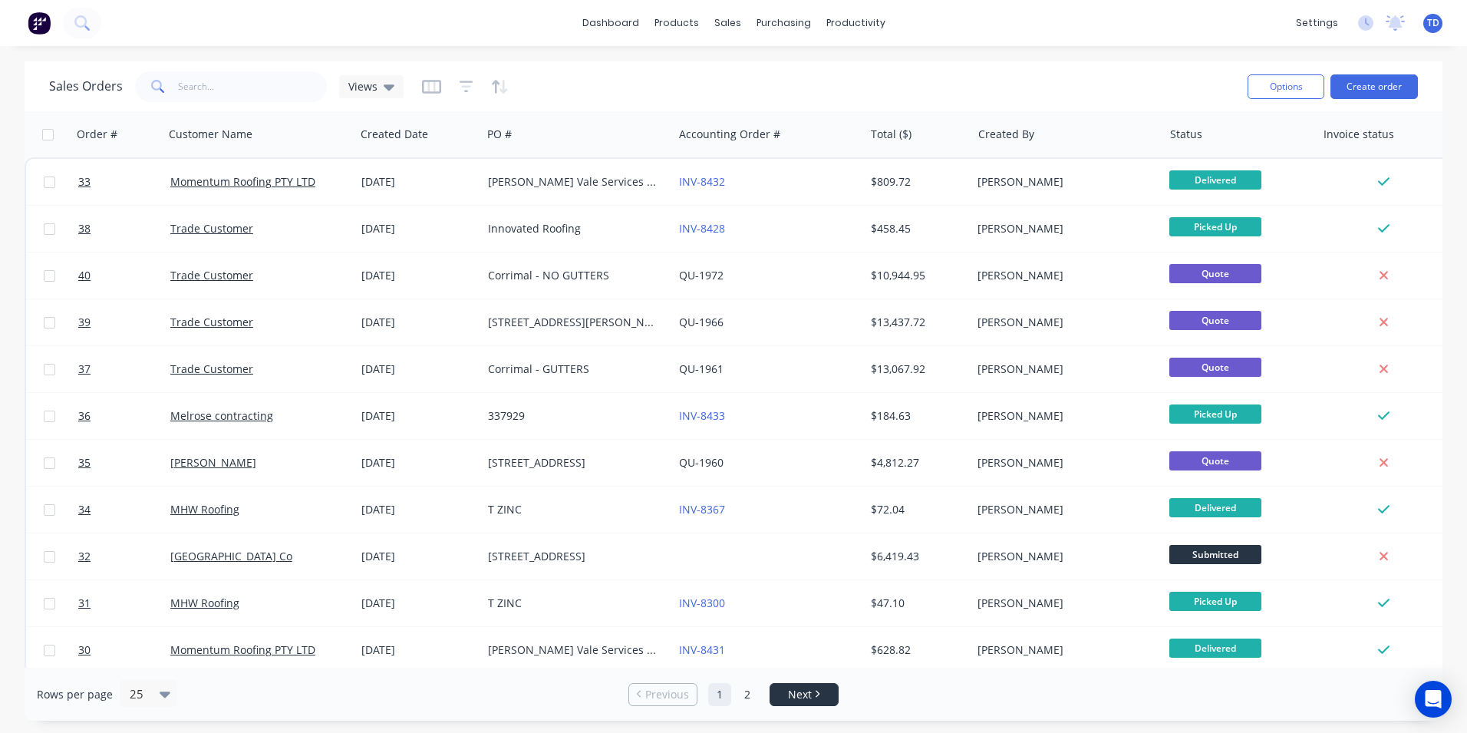
click at [814, 694] on link "Next" at bounding box center [804, 694] width 68 height 15
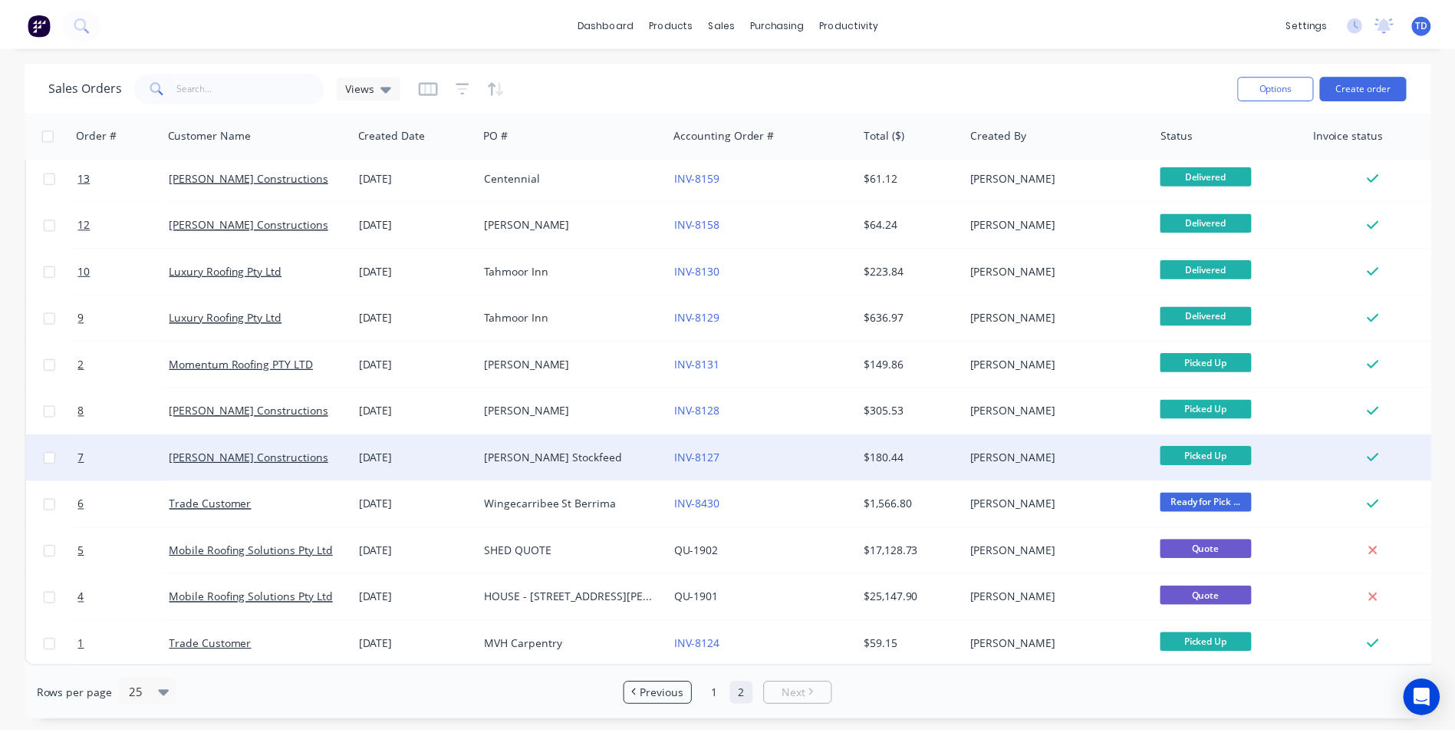
scroll to position [153, 0]
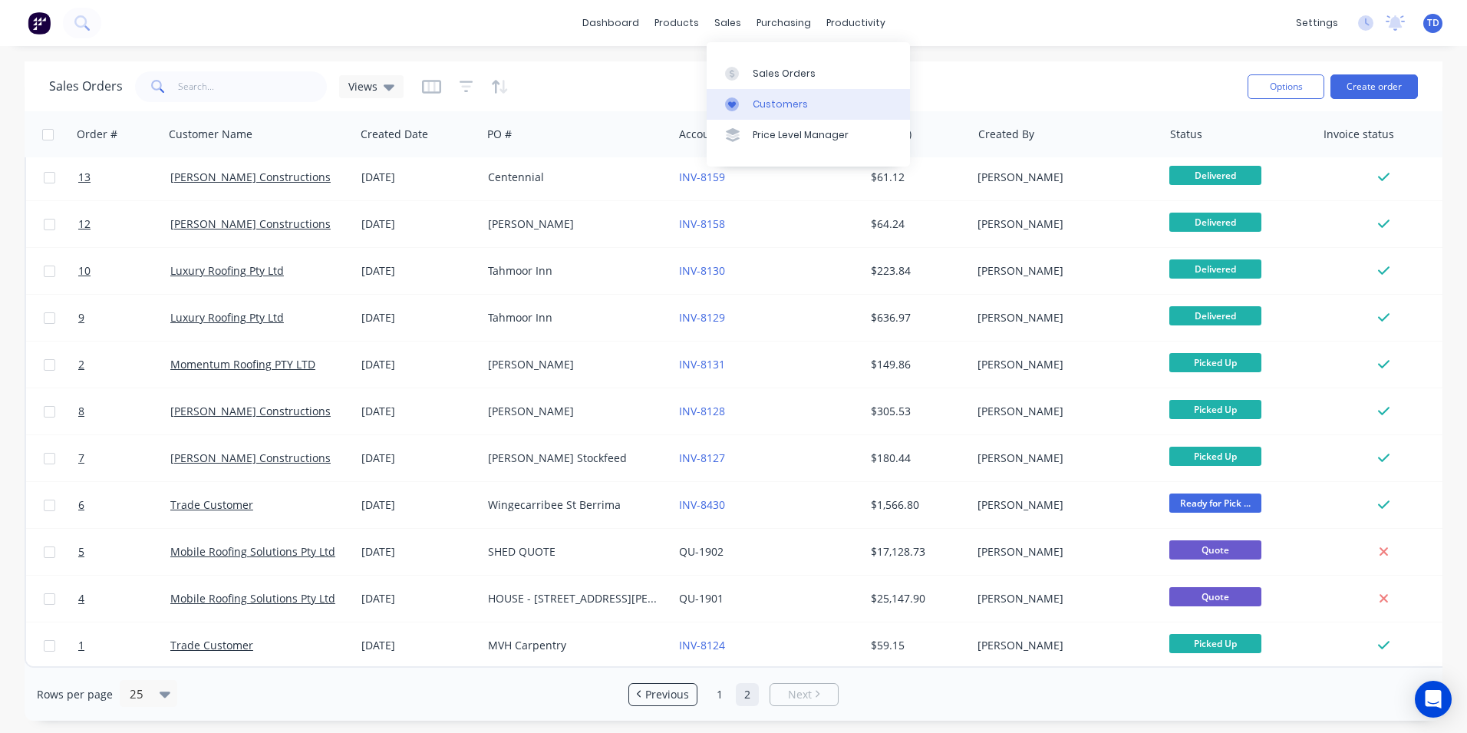
click at [768, 111] on link "Customers" at bounding box center [808, 104] width 203 height 31
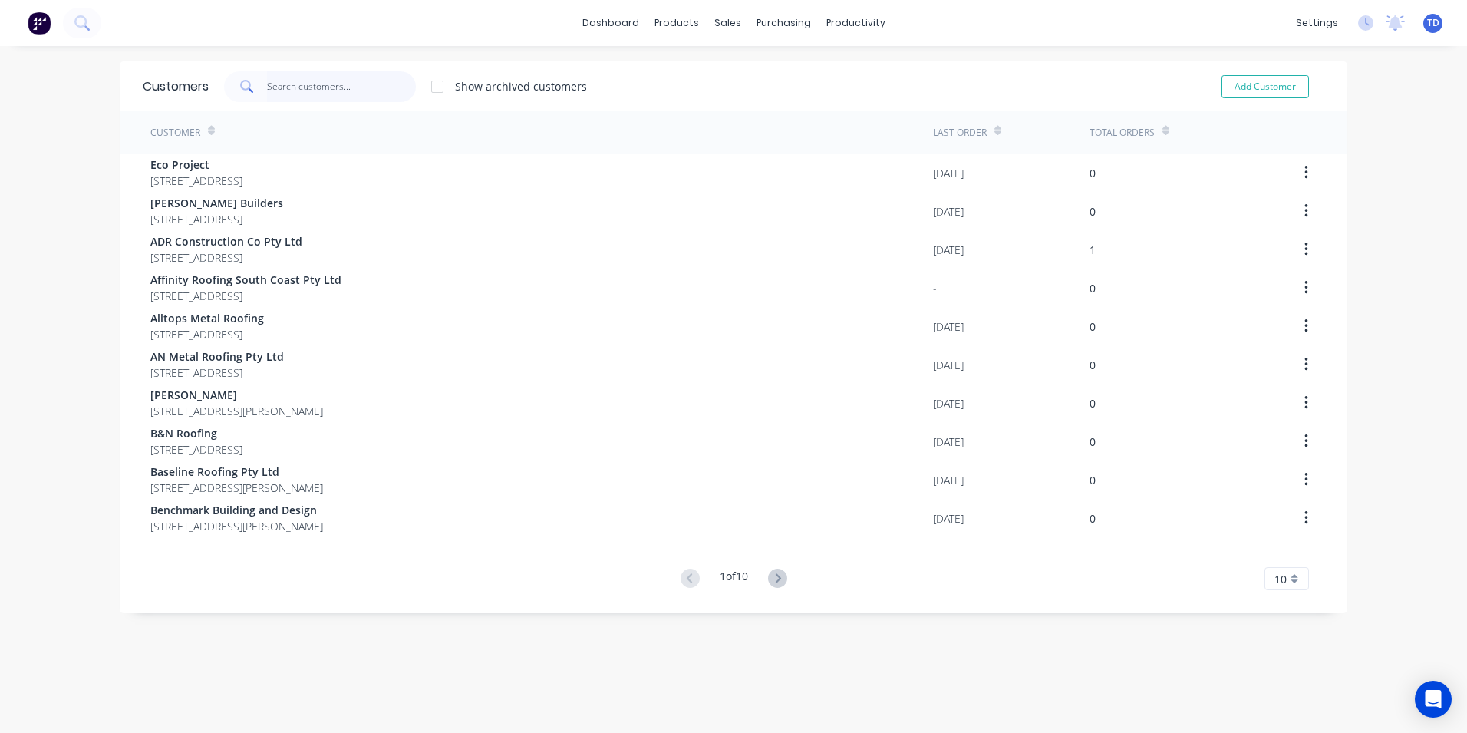
click at [338, 94] on input "text" at bounding box center [342, 86] width 150 height 31
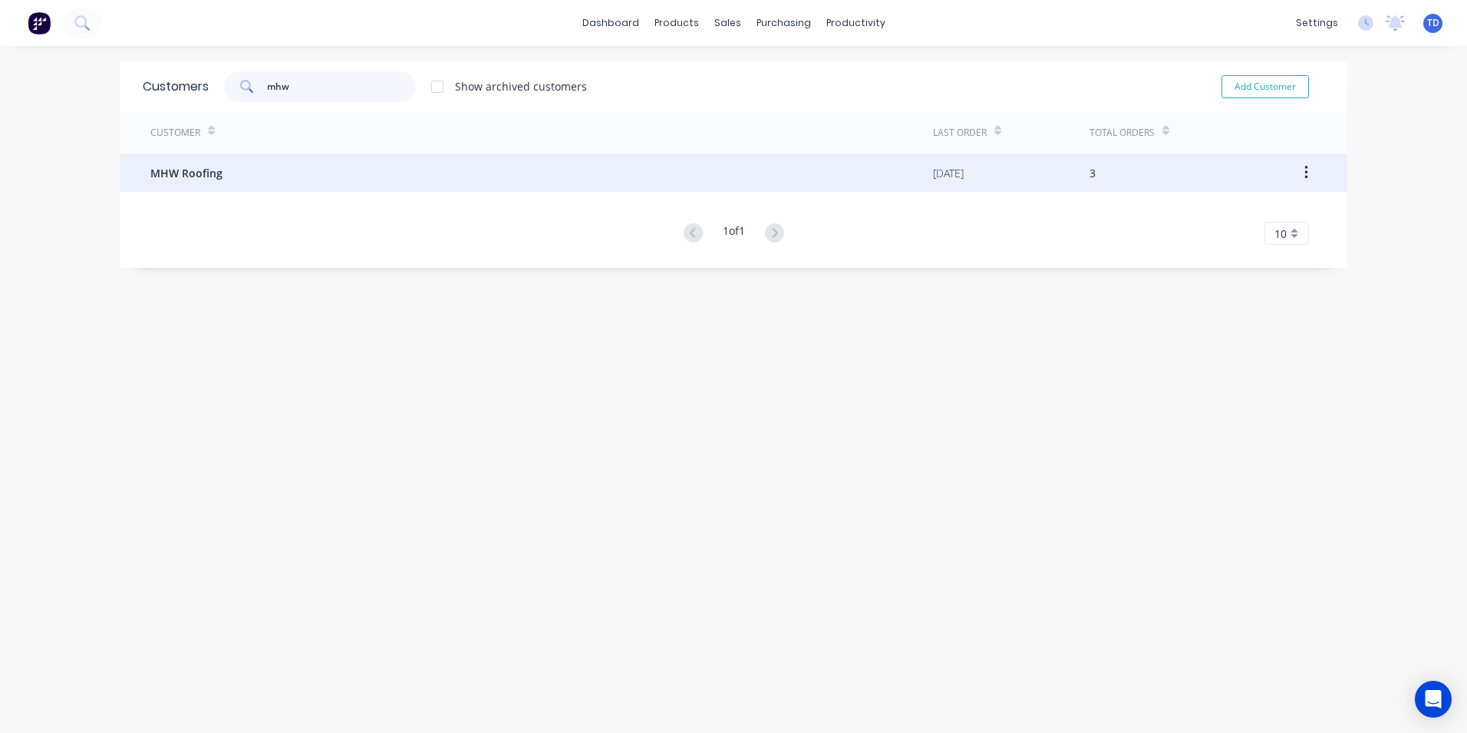
type input "mhw"
click at [219, 171] on div "MHW Roofing" at bounding box center [541, 172] width 783 height 38
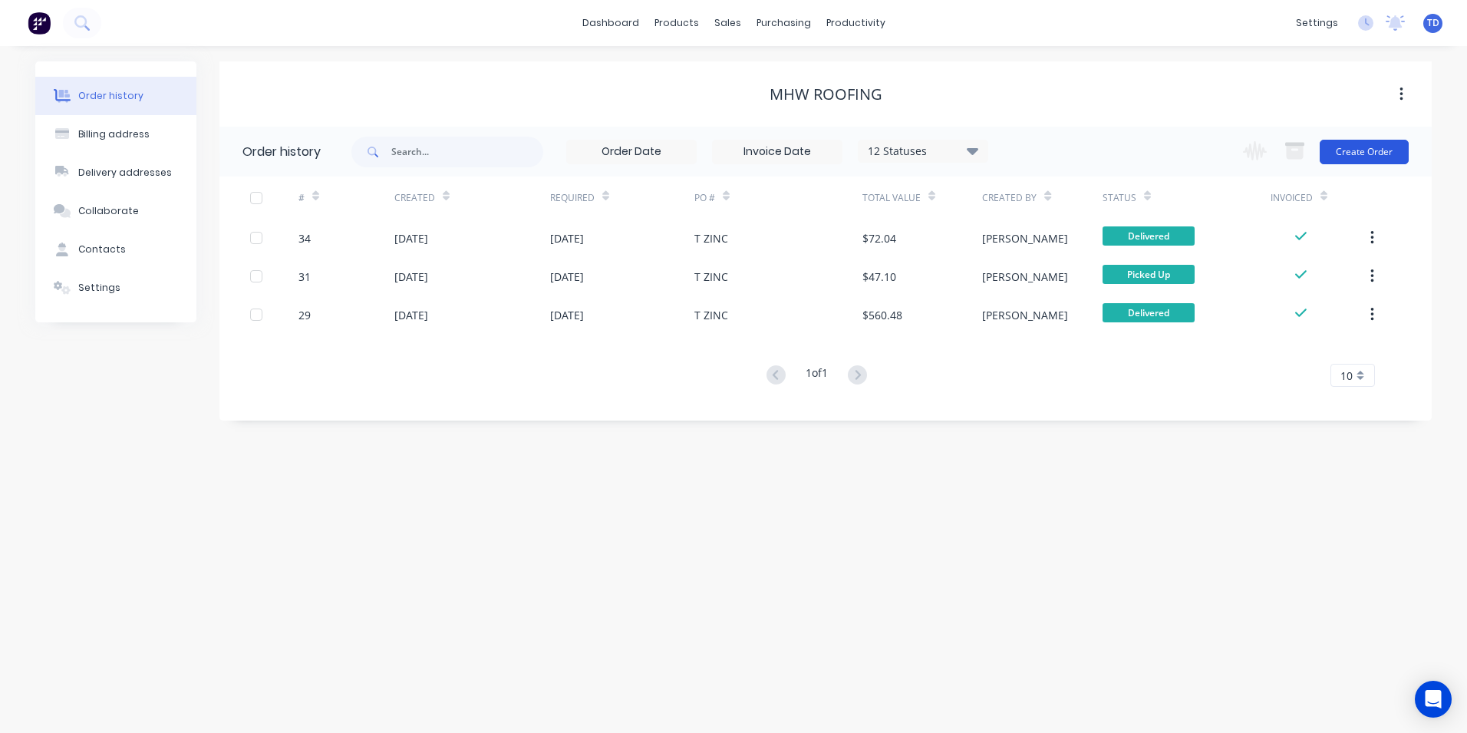
click at [1348, 157] on button "Create Order" at bounding box center [1364, 152] width 89 height 25
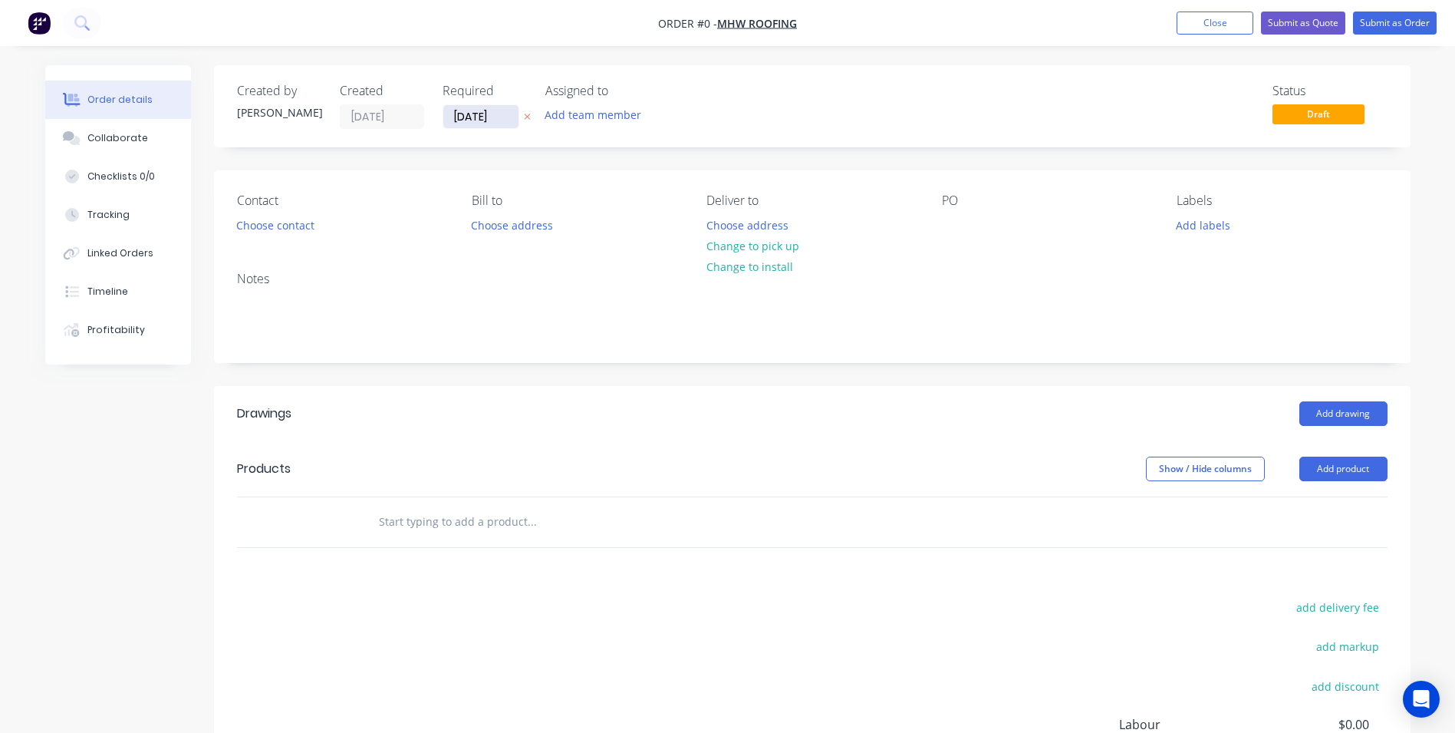
click at [514, 123] on input "[DATE]" at bounding box center [480, 116] width 75 height 23
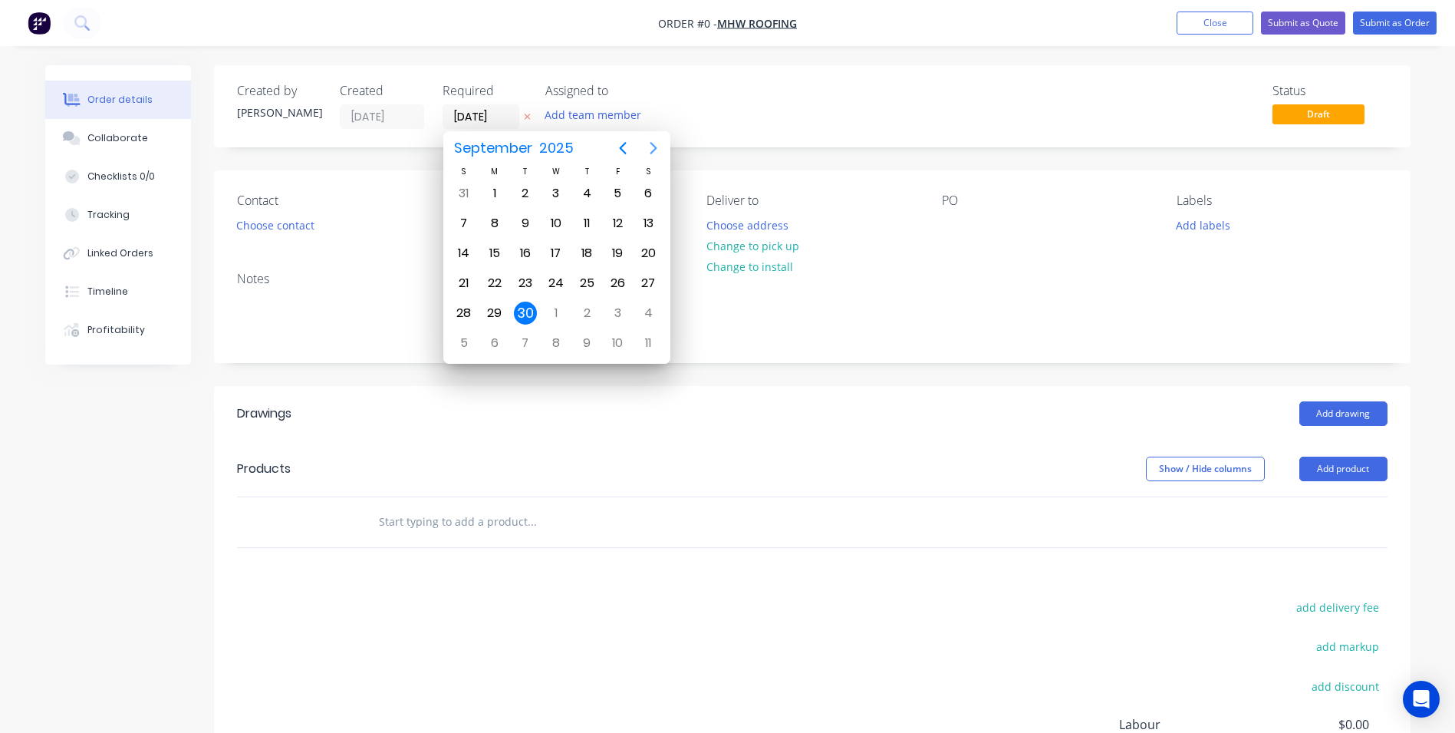
click at [654, 153] on icon "Next page" at bounding box center [653, 148] width 18 height 18
click at [611, 316] on div "31" at bounding box center [617, 312] width 23 height 23
type input "[DATE]"
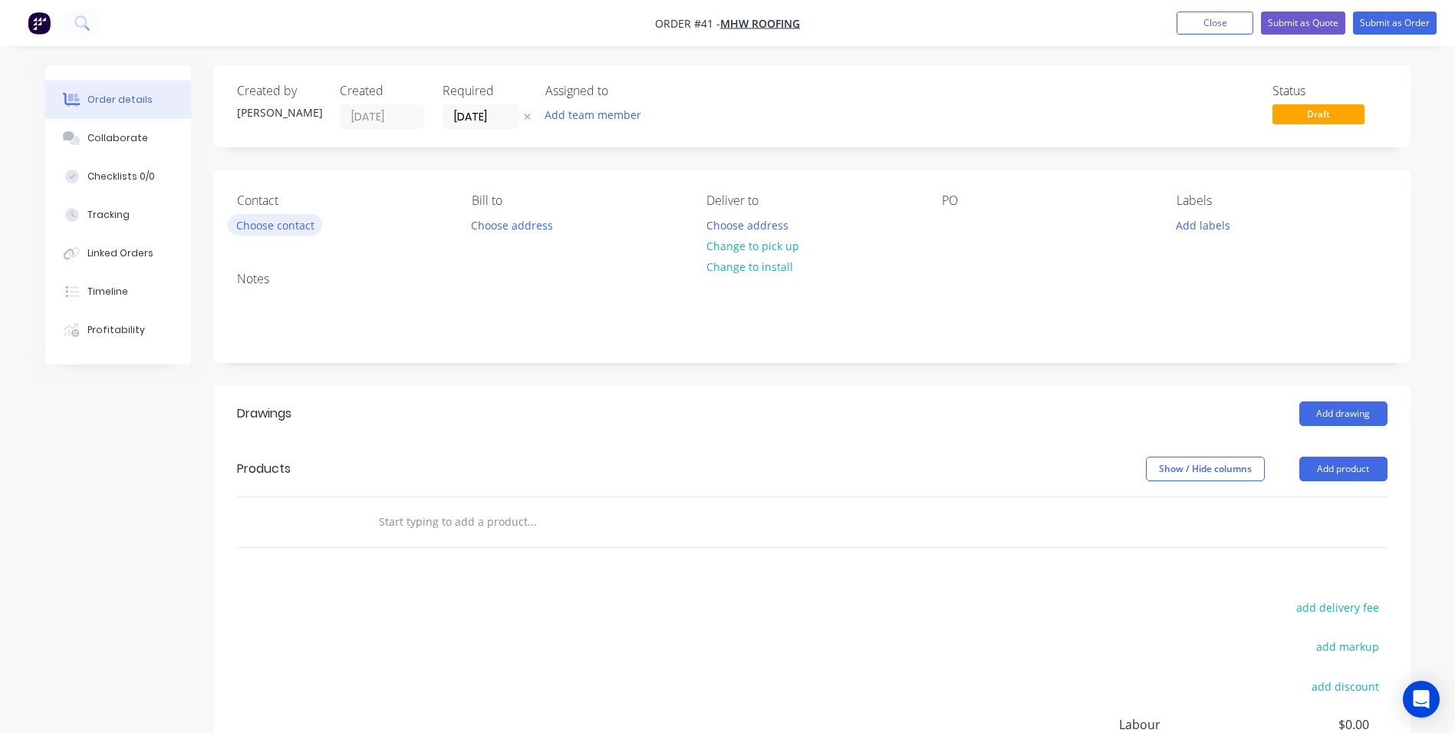
click at [283, 221] on button "Choose contact" at bounding box center [275, 224] width 94 height 21
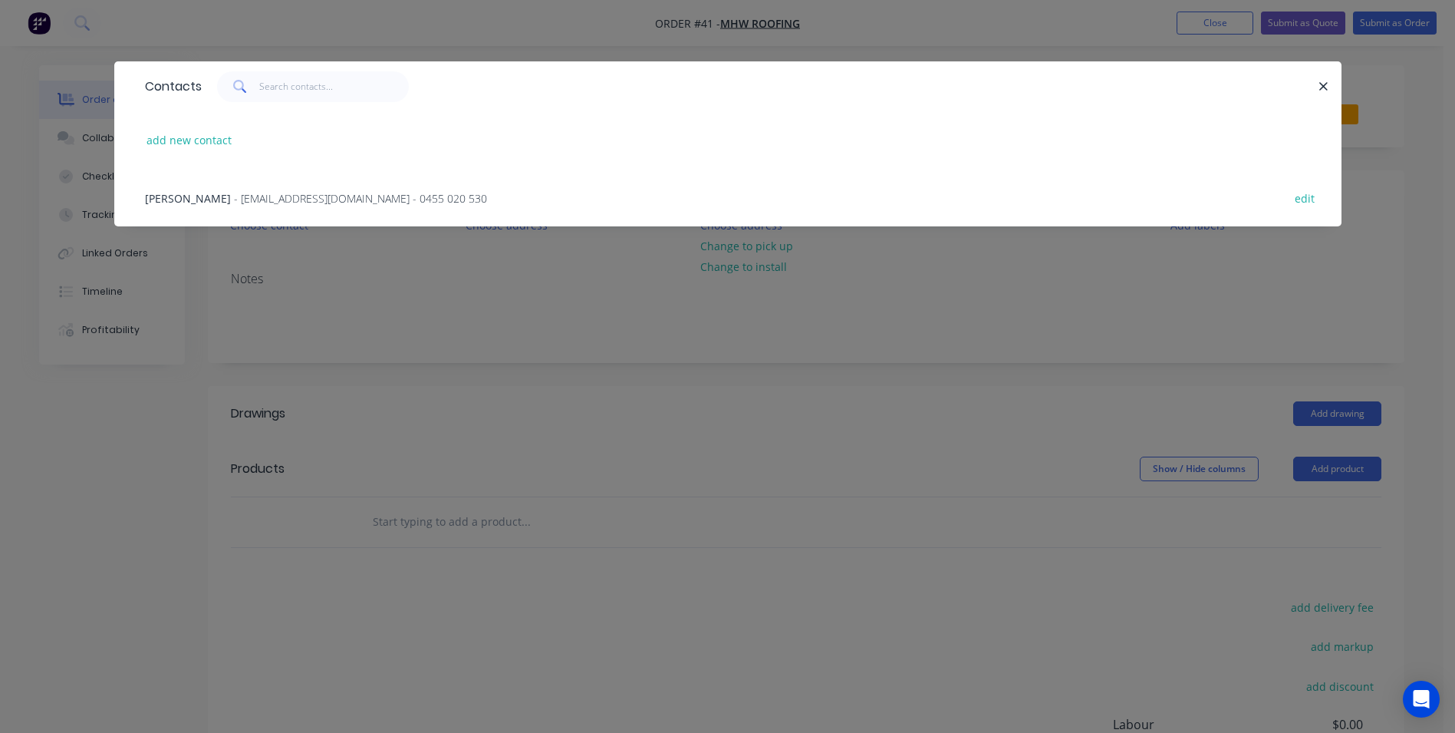
click at [281, 206] on div "[PERSON_NAME] - [EMAIL_ADDRESS][DOMAIN_NAME] - 0455 020 530" at bounding box center [316, 198] width 342 height 16
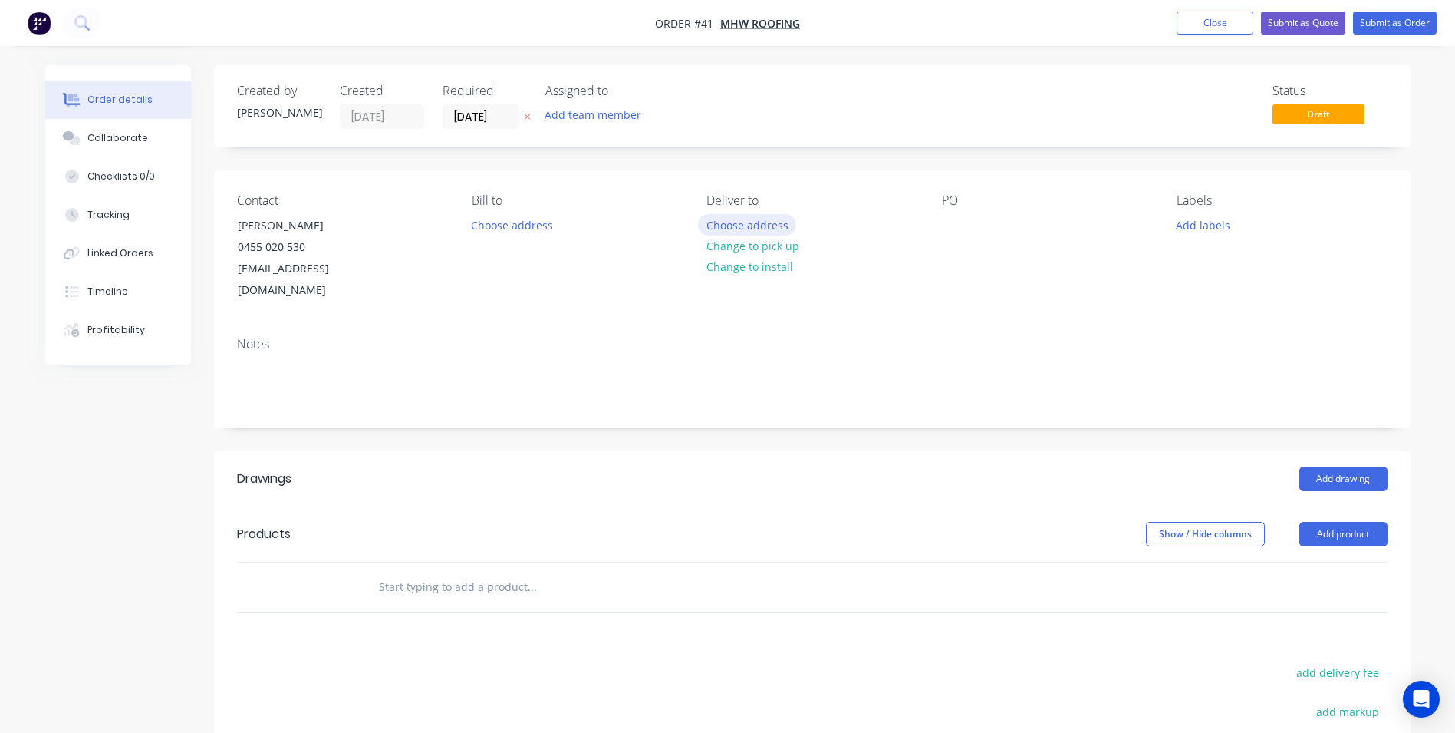
click at [716, 228] on button "Choose address" at bounding box center [747, 224] width 98 height 21
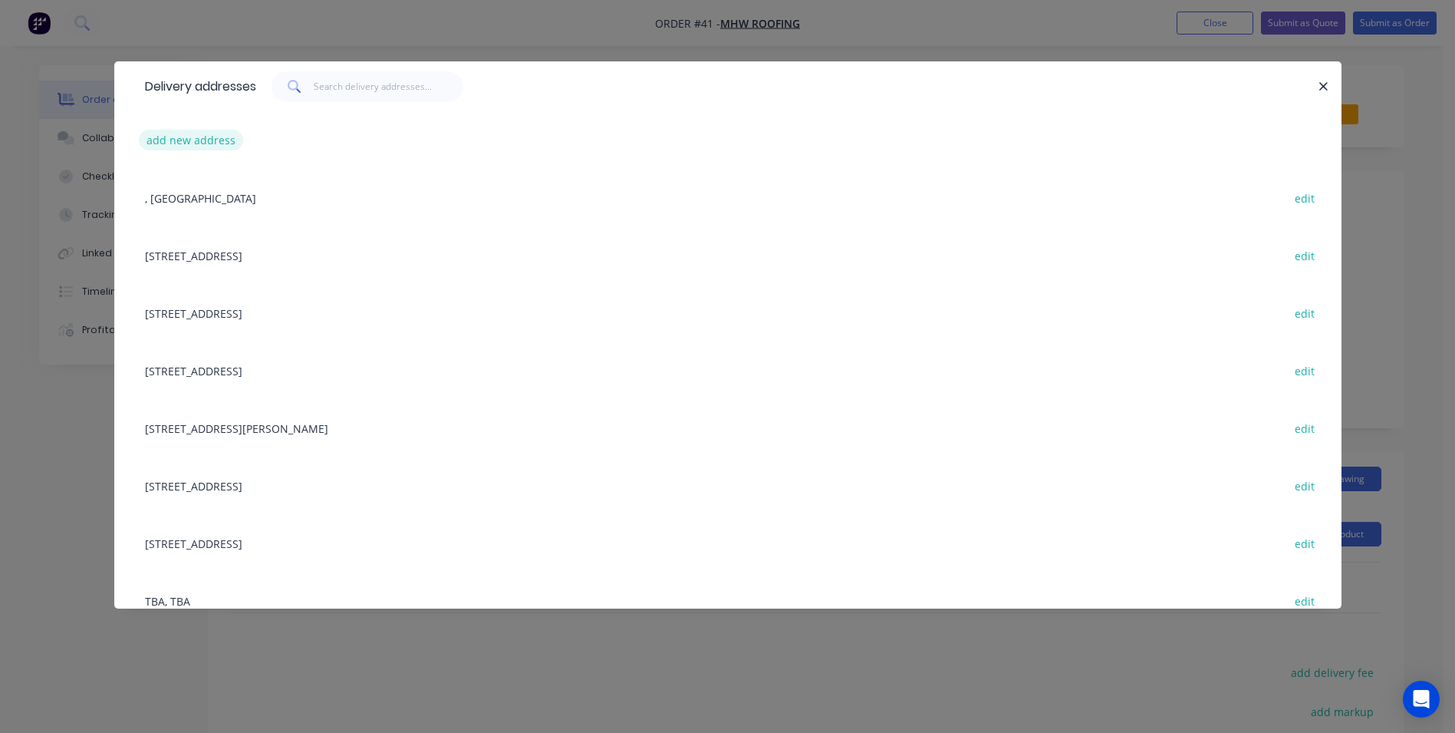
click at [226, 147] on button "add new address" at bounding box center [191, 140] width 105 height 21
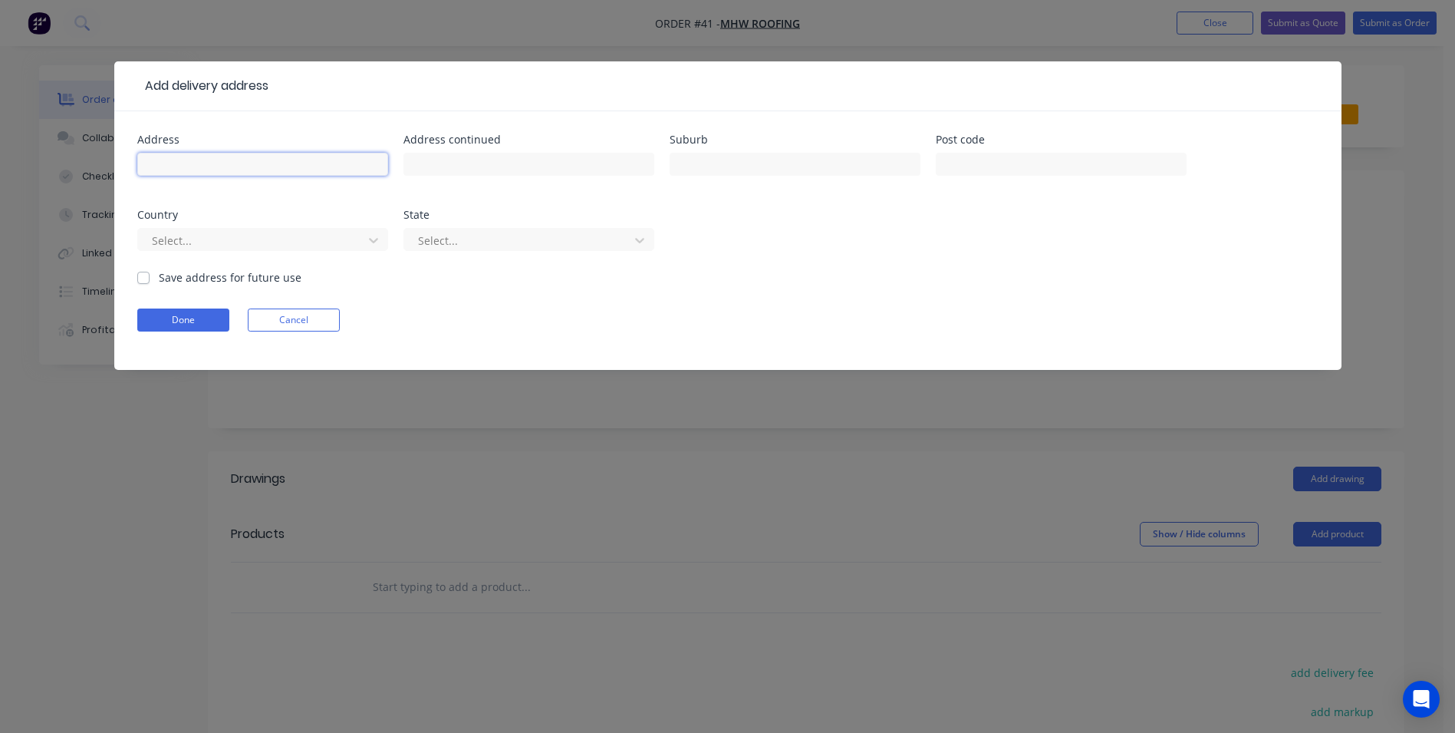
click at [256, 161] on input "text" at bounding box center [262, 164] width 251 height 23
type input "[STREET_ADDRESS]"
type input "Bowral"
type input "2576"
click at [159, 282] on label "Save address for future use" at bounding box center [230, 277] width 143 height 16
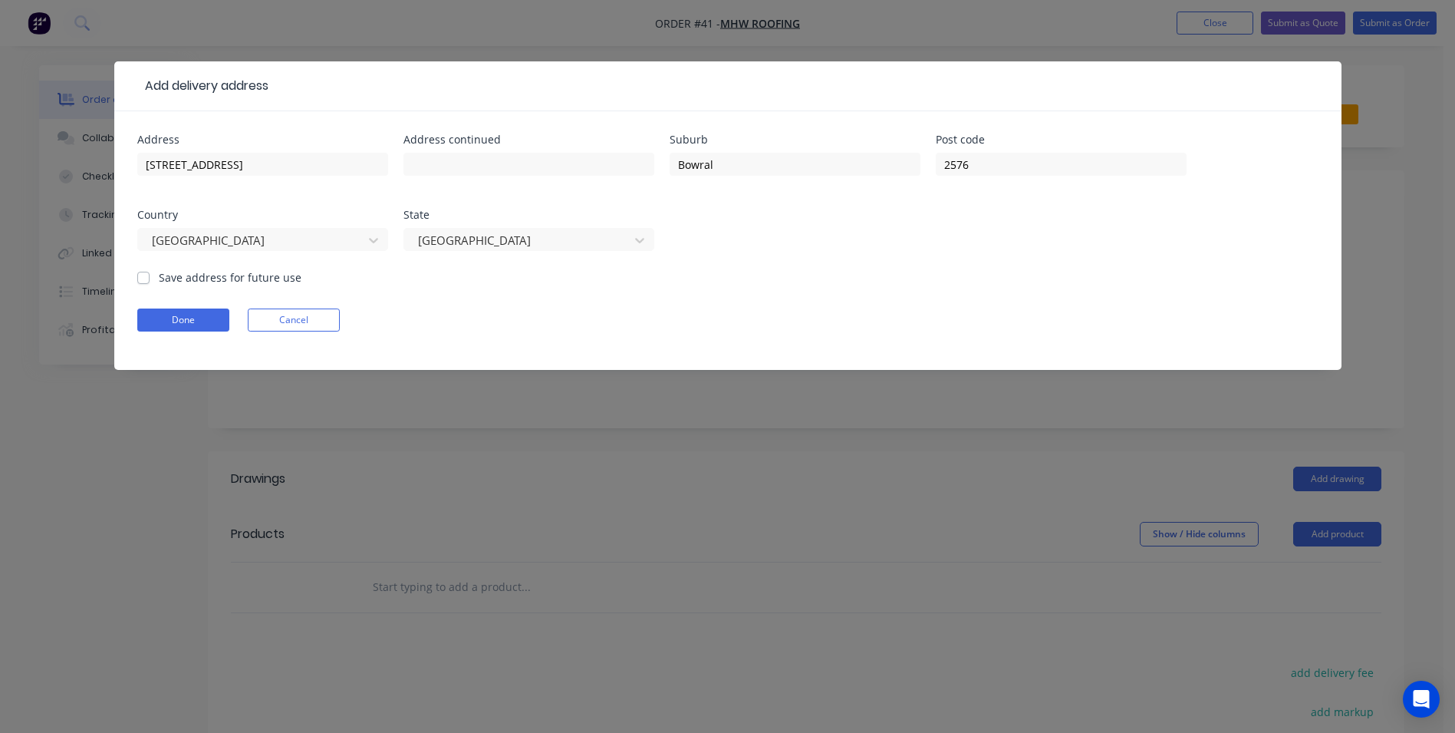
click at [144, 282] on input "Save address for future use" at bounding box center [143, 276] width 12 height 15
checkbox input "true"
click at [163, 315] on button "Done" at bounding box center [183, 319] width 92 height 23
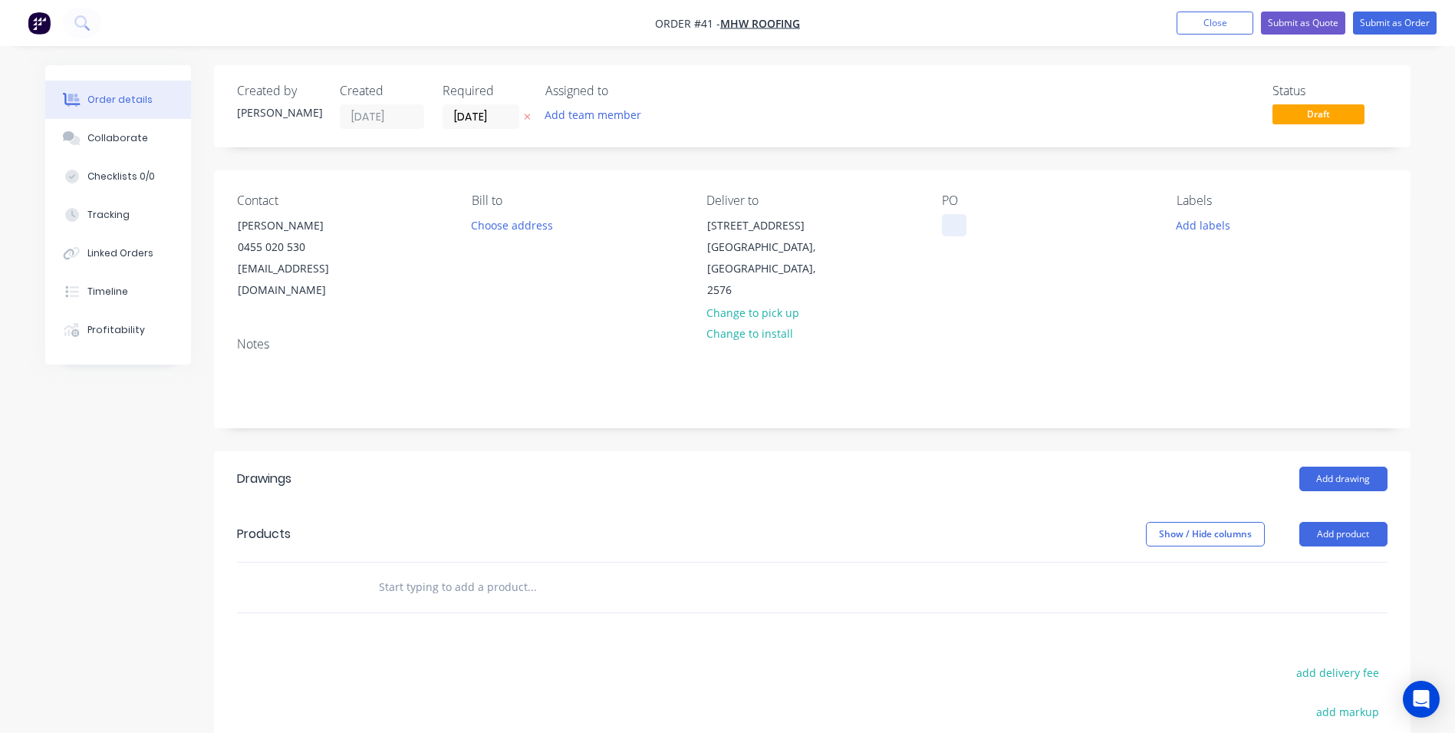
click at [960, 226] on div at bounding box center [954, 225] width 25 height 22
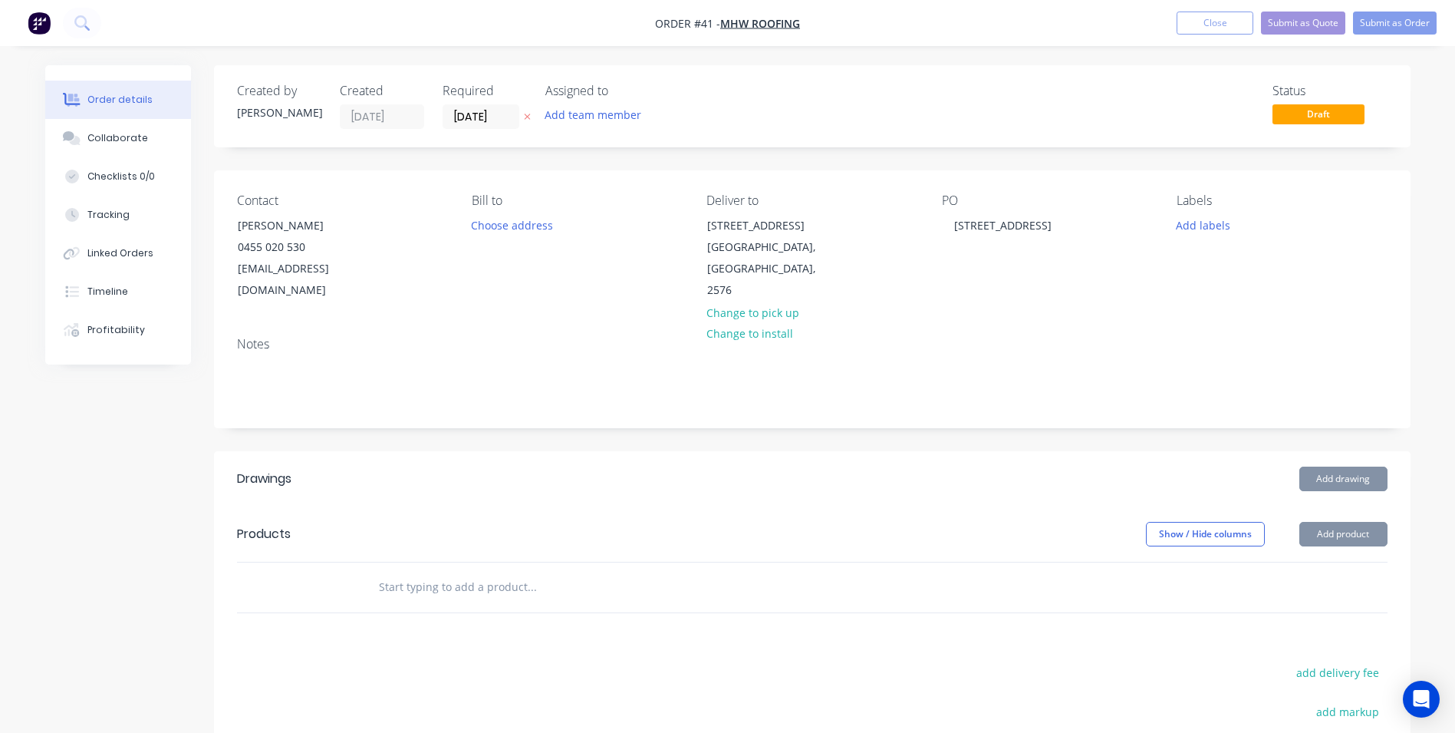
click at [453, 572] on input "text" at bounding box center [531, 587] width 307 height 31
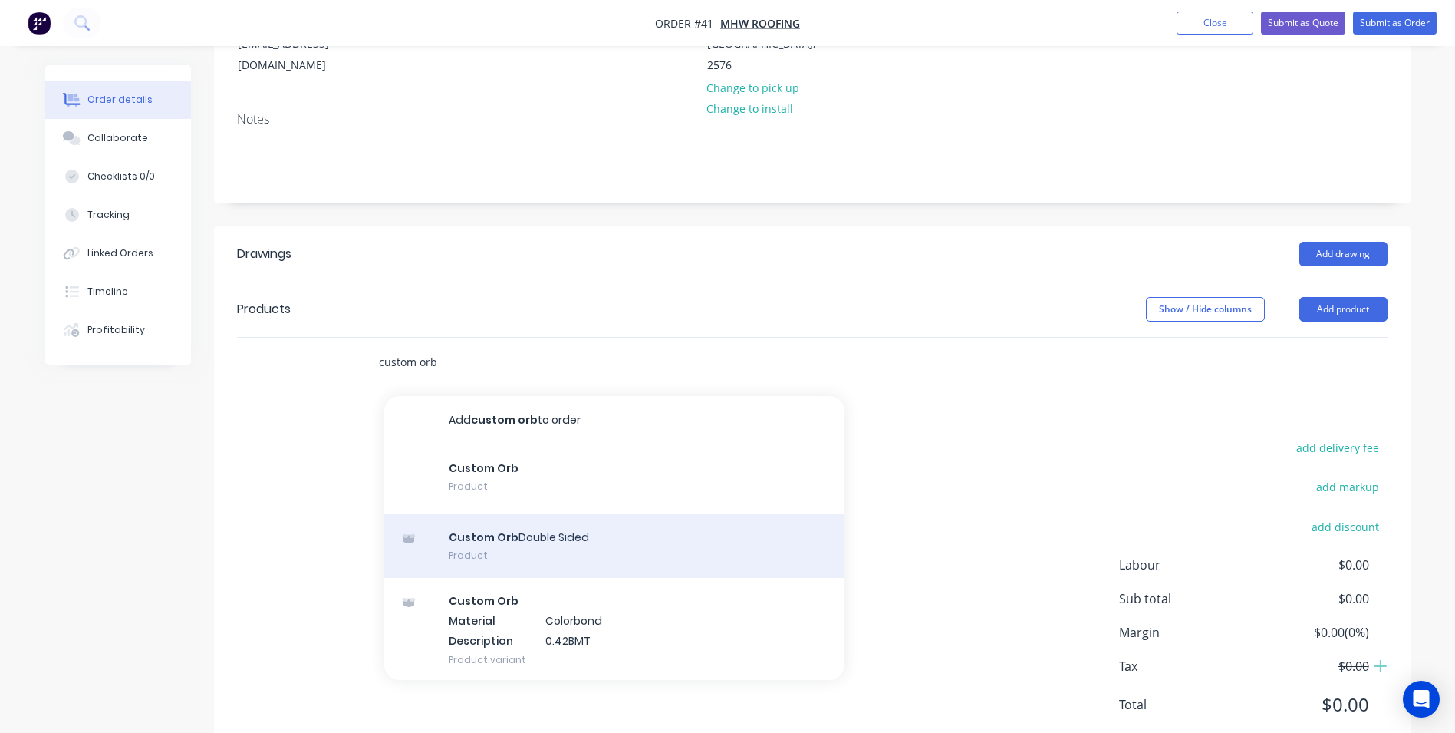
scroll to position [230, 0]
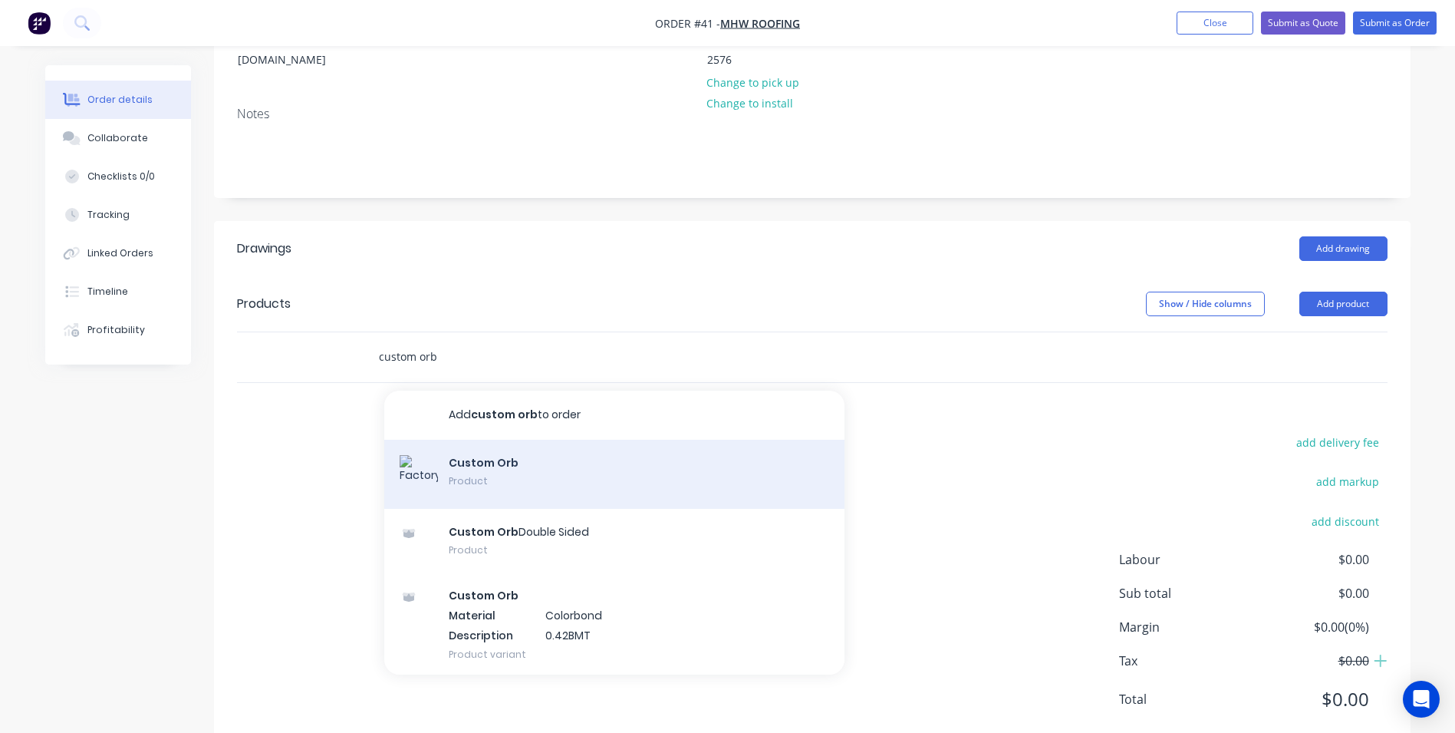
type input "custom orb"
click at [483, 450] on div "Custom Orb Product" at bounding box center [614, 474] width 460 height 69
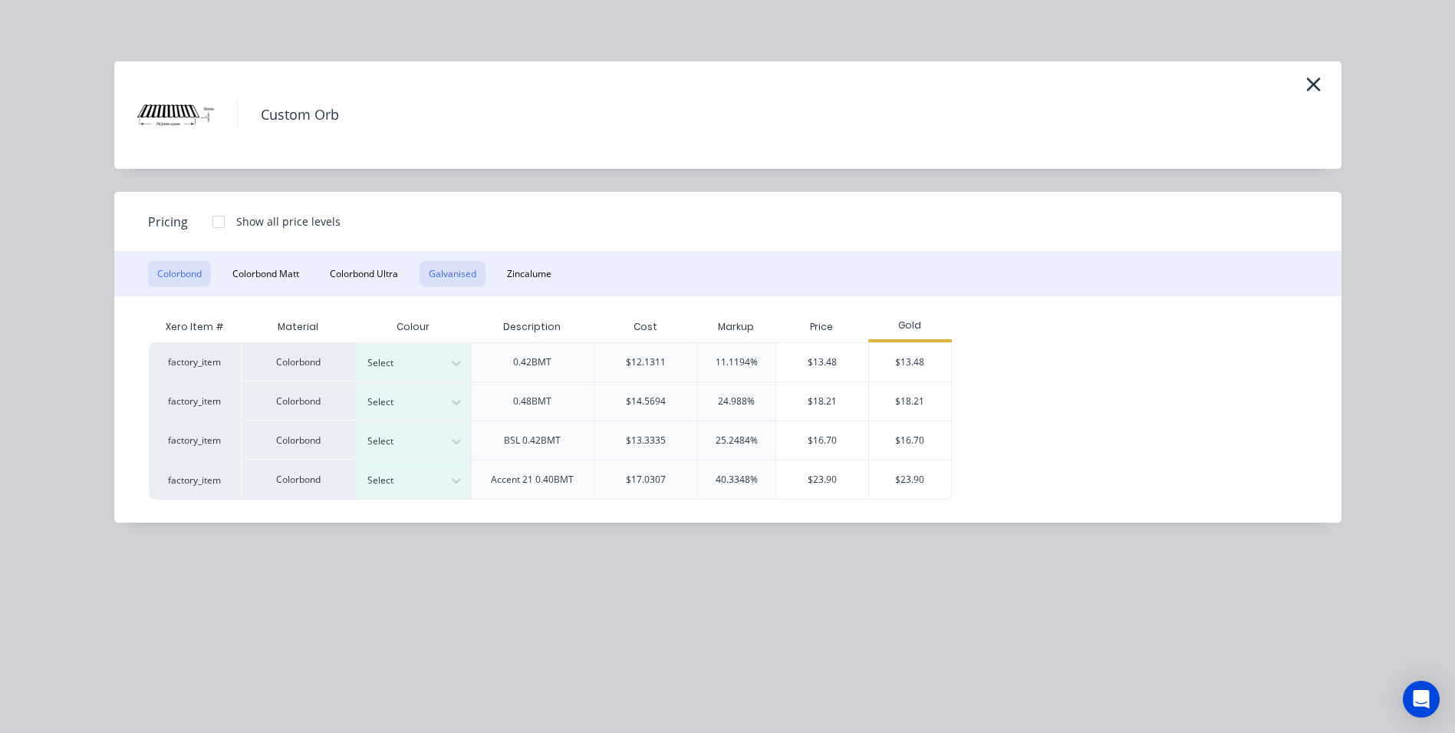
click at [428, 265] on button "Galvanised" at bounding box center [453, 274] width 66 height 26
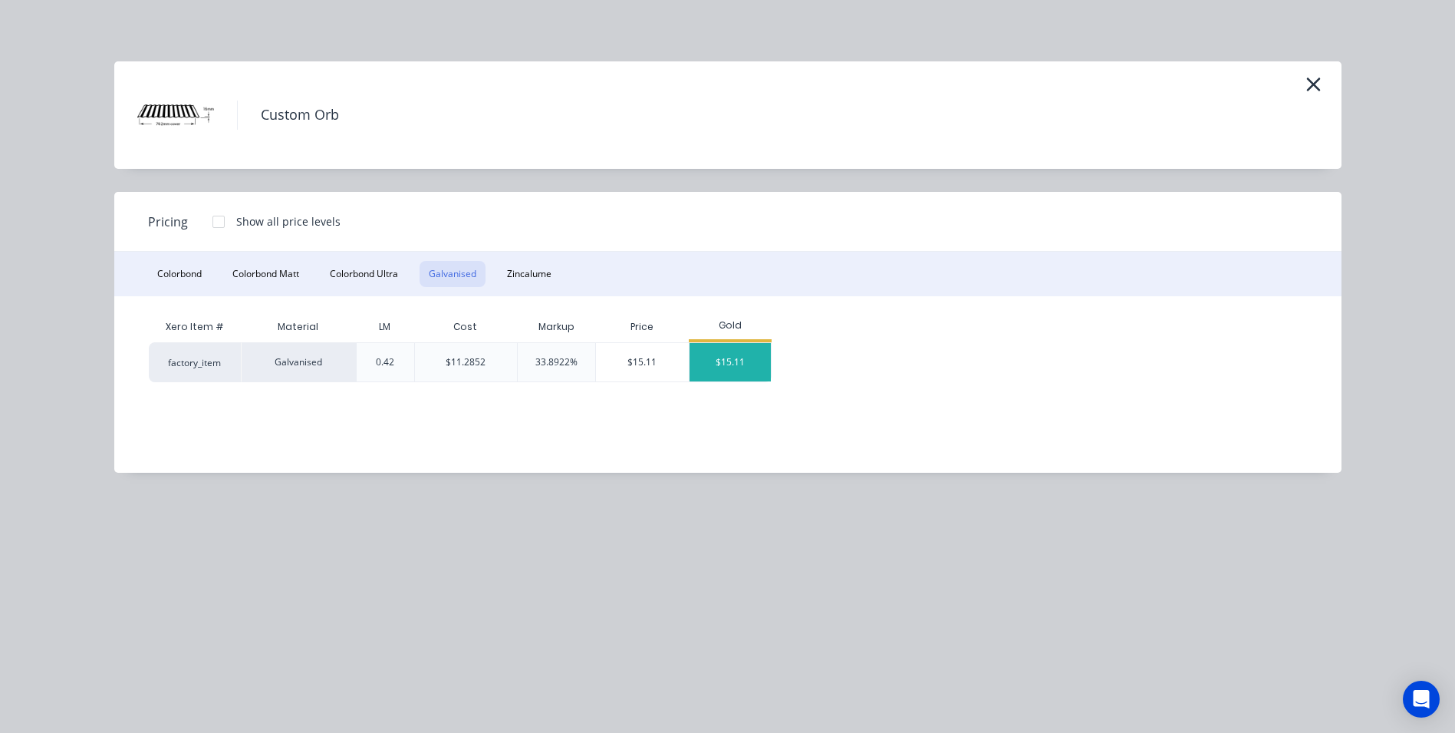
click at [719, 356] on div "$15.11" at bounding box center [731, 362] width 82 height 38
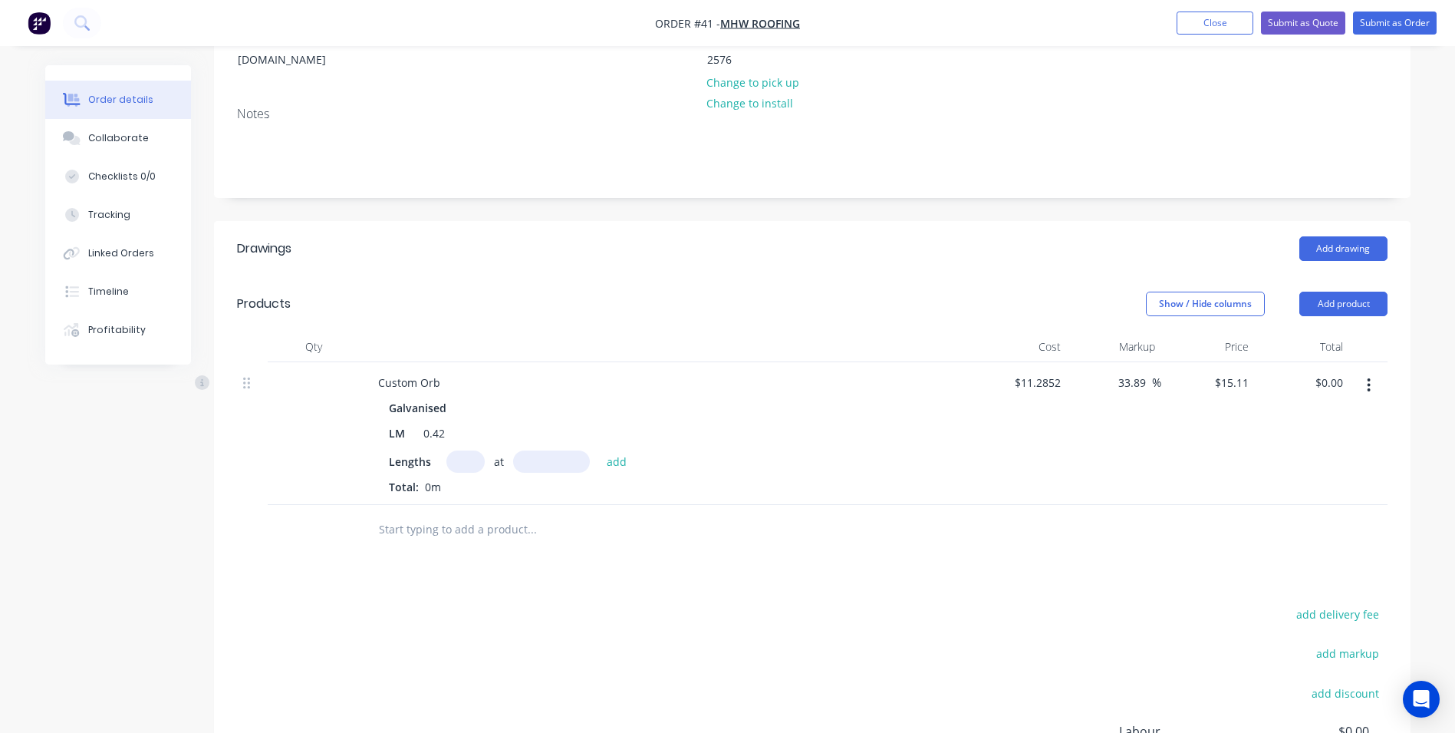
click at [479, 450] on input "text" at bounding box center [465, 461] width 38 height 22
type input "1"
type input "331000"
click at [599, 450] on button "add" at bounding box center [617, 460] width 36 height 21
type input "$5,001.41"
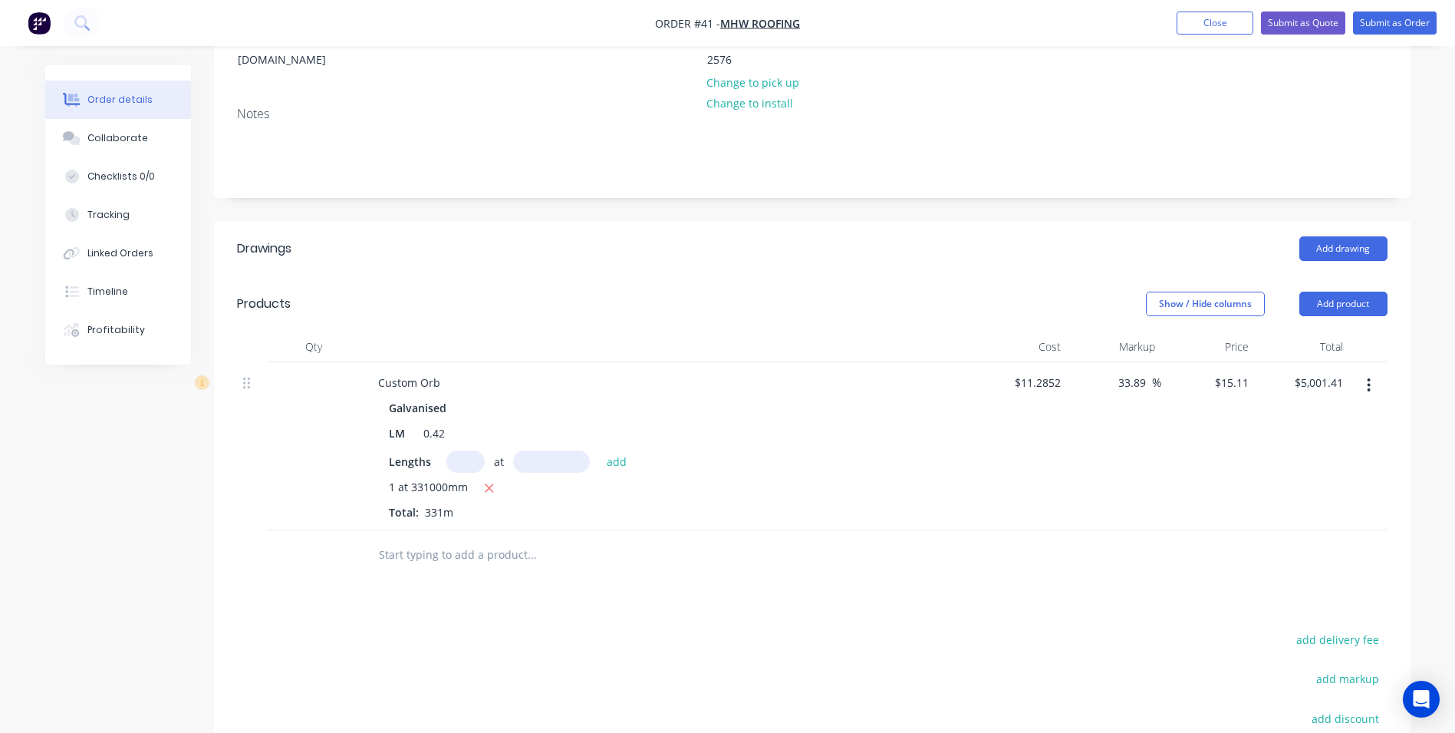
click at [464, 545] on input "text" at bounding box center [531, 554] width 307 height 31
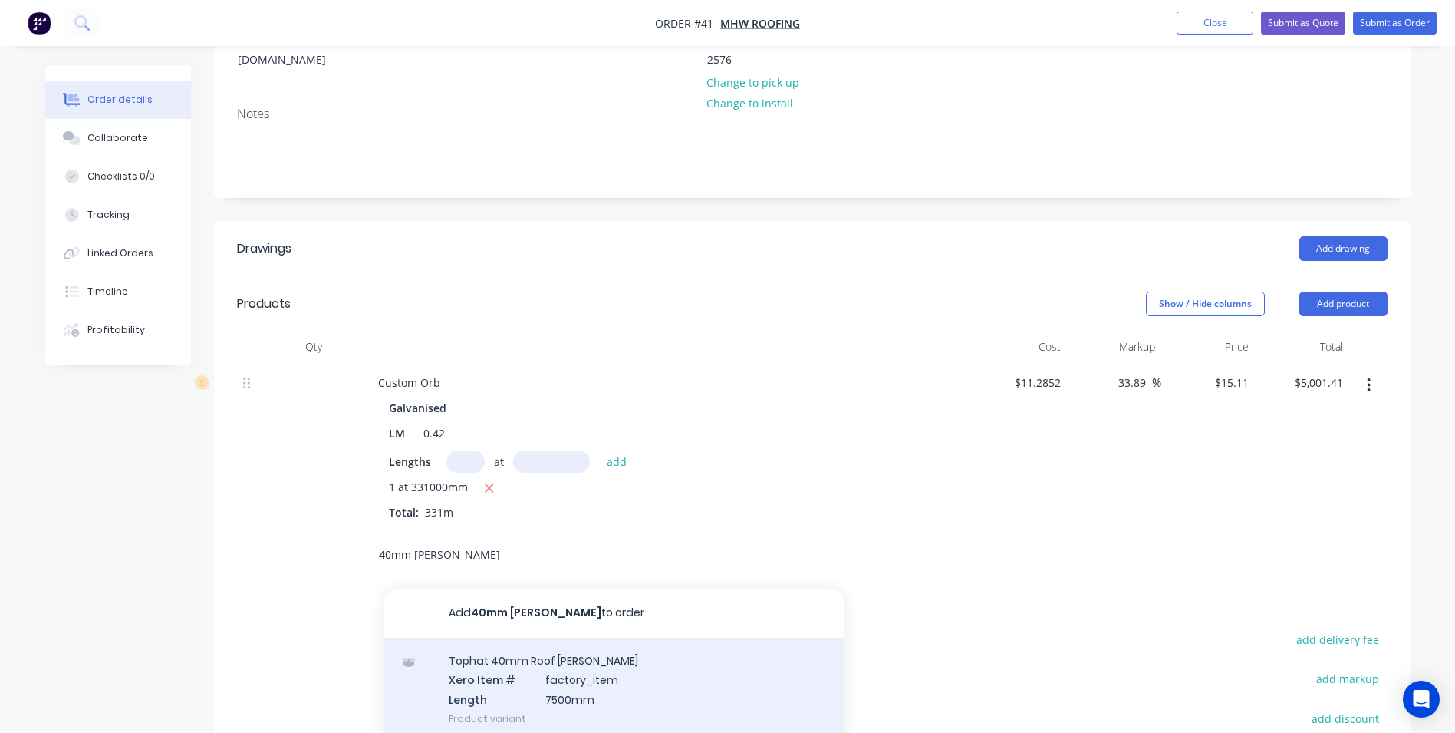
type input "40mm [PERSON_NAME]"
click at [493, 657] on div "Tophat 40mm Roof [PERSON_NAME] Xero Item # factory_item Length 7500mm Product v…" at bounding box center [614, 690] width 460 height 104
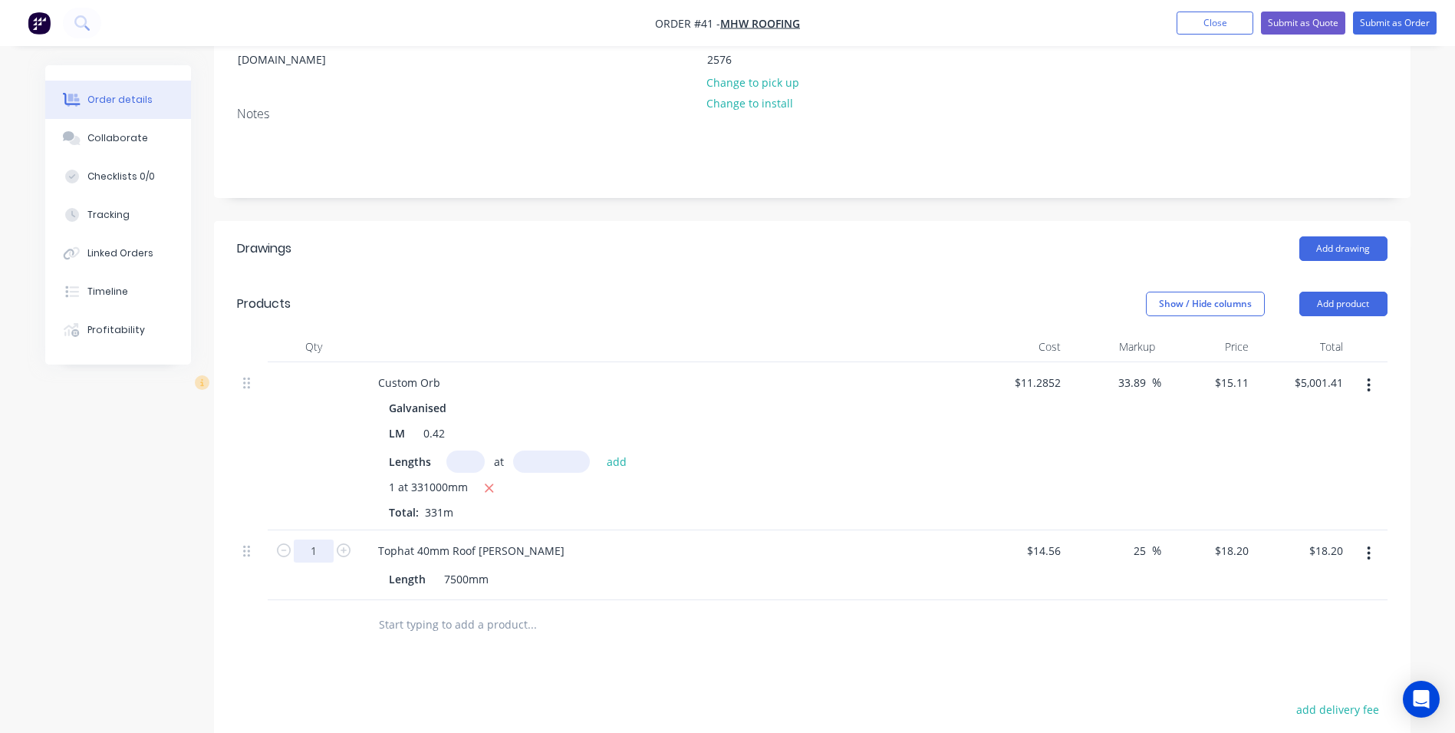
click at [317, 539] on input "1" at bounding box center [314, 550] width 40 height 23
type input "72"
type input "$1,310.40"
click at [321, 627] on div at bounding box center [314, 625] width 92 height 50
click at [404, 611] on input "text" at bounding box center [531, 624] width 307 height 31
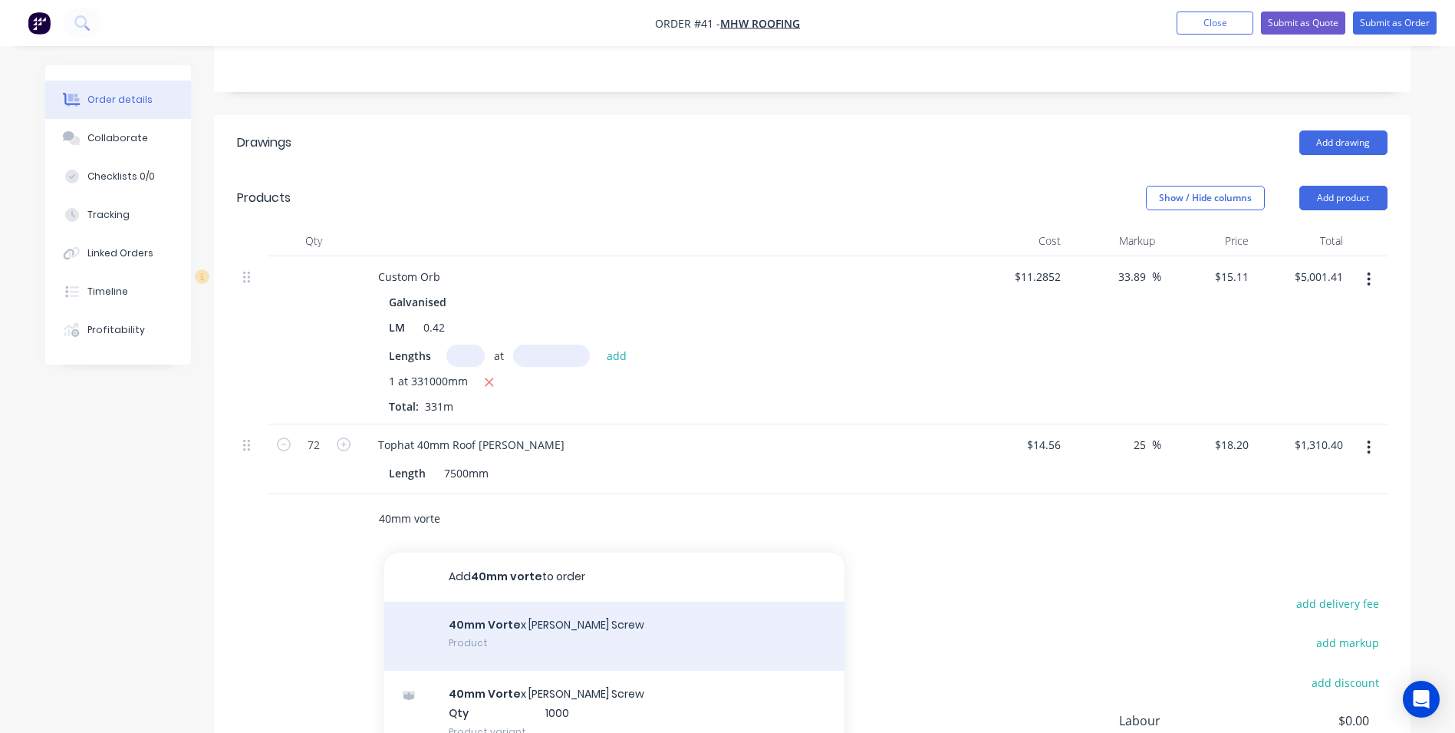
scroll to position [384, 0]
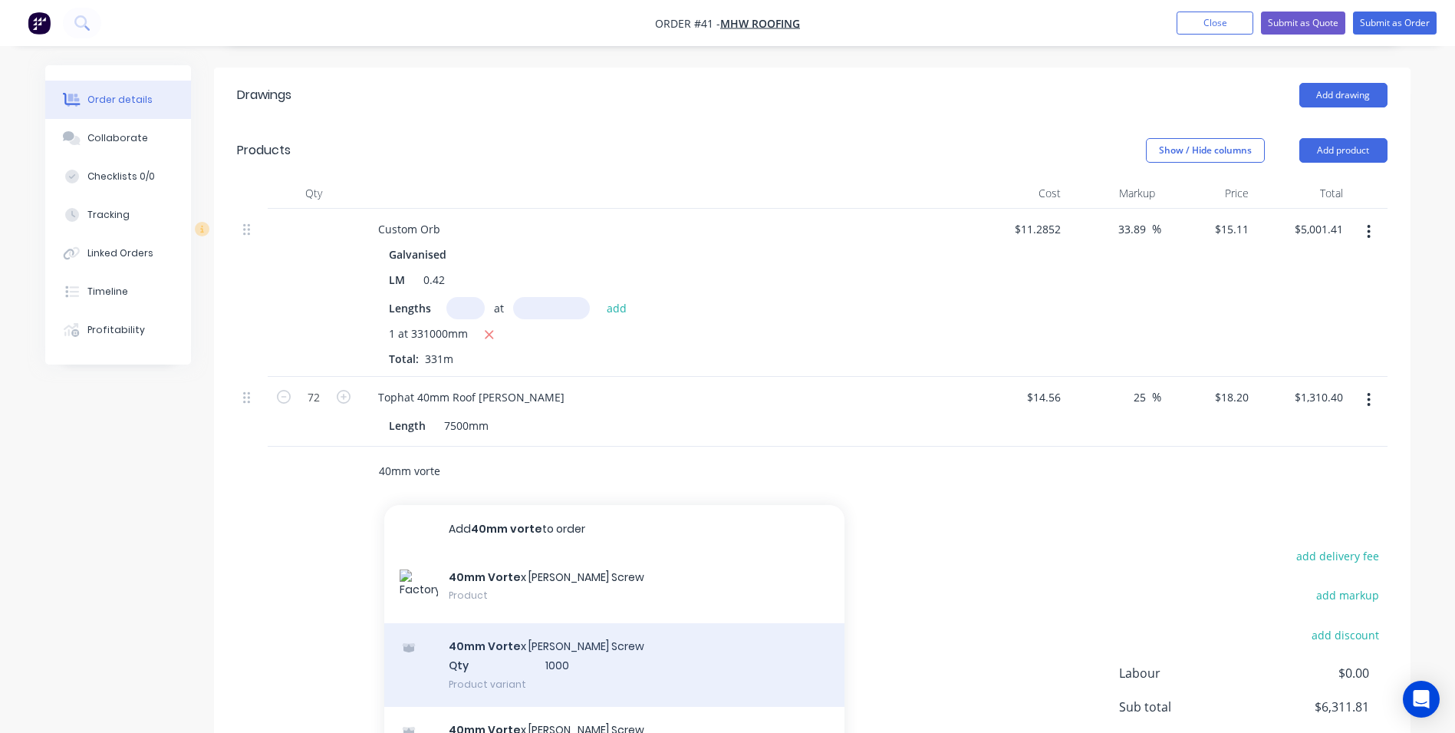
type input "40mm vorte"
click at [486, 634] on div "40mm Vorte x [PERSON_NAME] Screw Qty 1000 Product variant" at bounding box center [614, 665] width 460 height 84
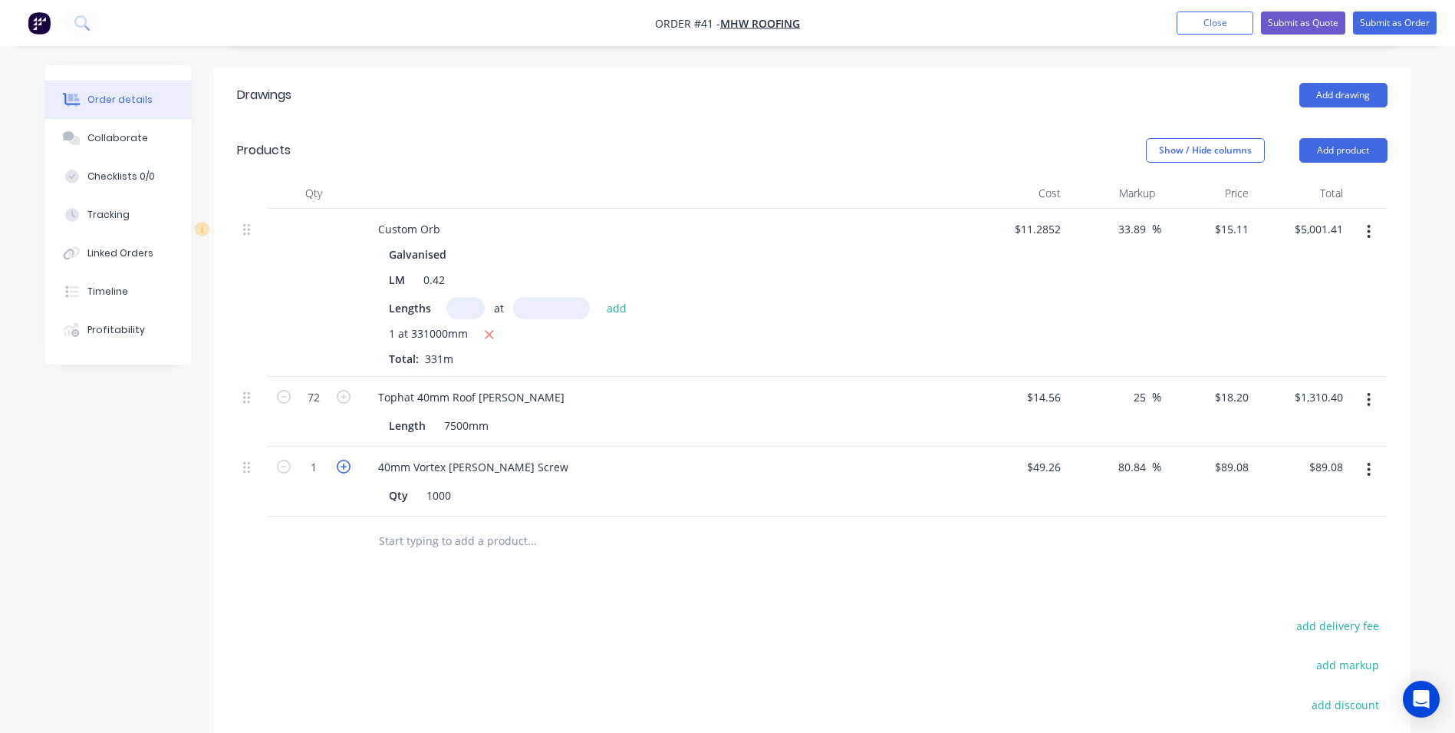
click at [345, 460] on icon "button" at bounding box center [344, 467] width 14 height 14
type input "2"
type input "$178.16"
click at [409, 526] on input "text" at bounding box center [531, 541] width 307 height 31
click at [379, 526] on input "text" at bounding box center [531, 541] width 307 height 31
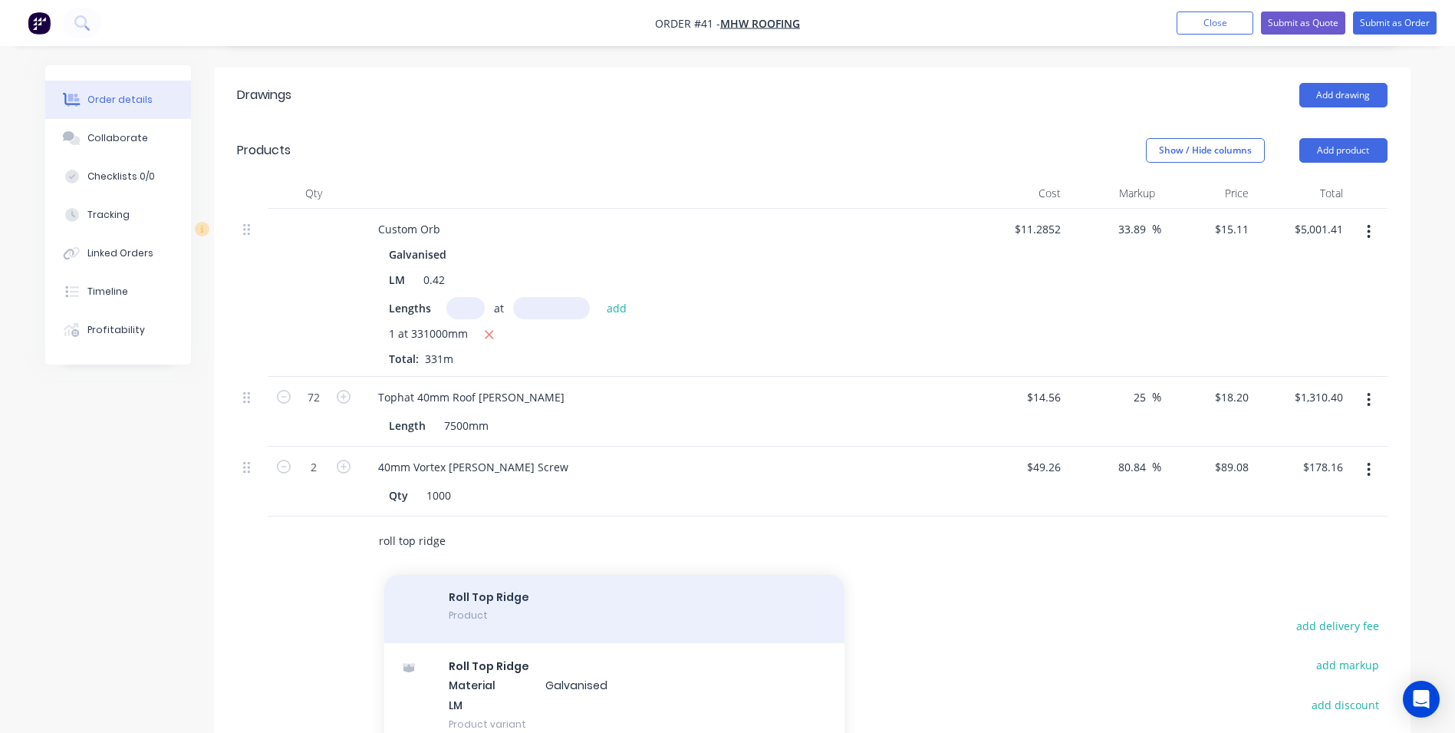
scroll to position [77, 0]
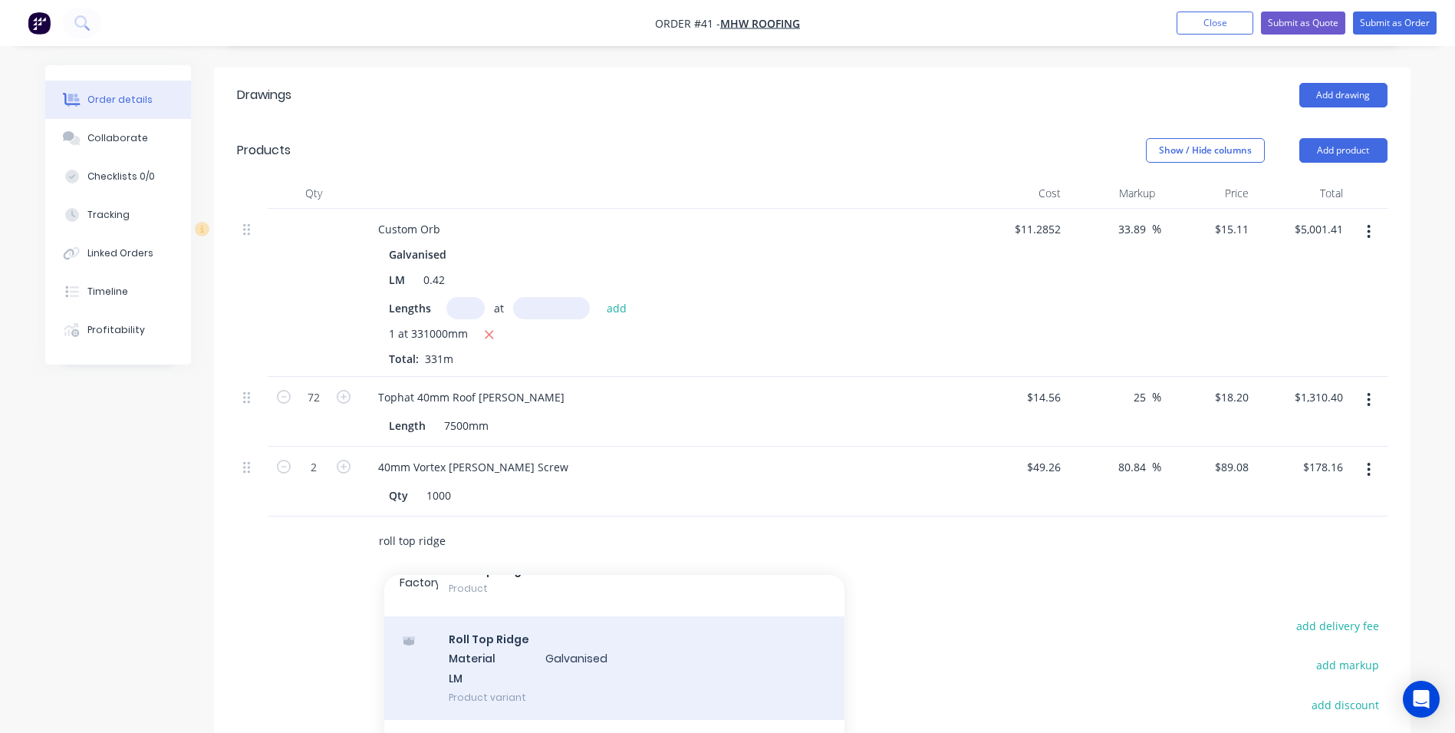
type input "roll top ridge"
click at [502, 630] on div "Roll Top Ridge Material Galvanised LM Product variant" at bounding box center [614, 668] width 460 height 104
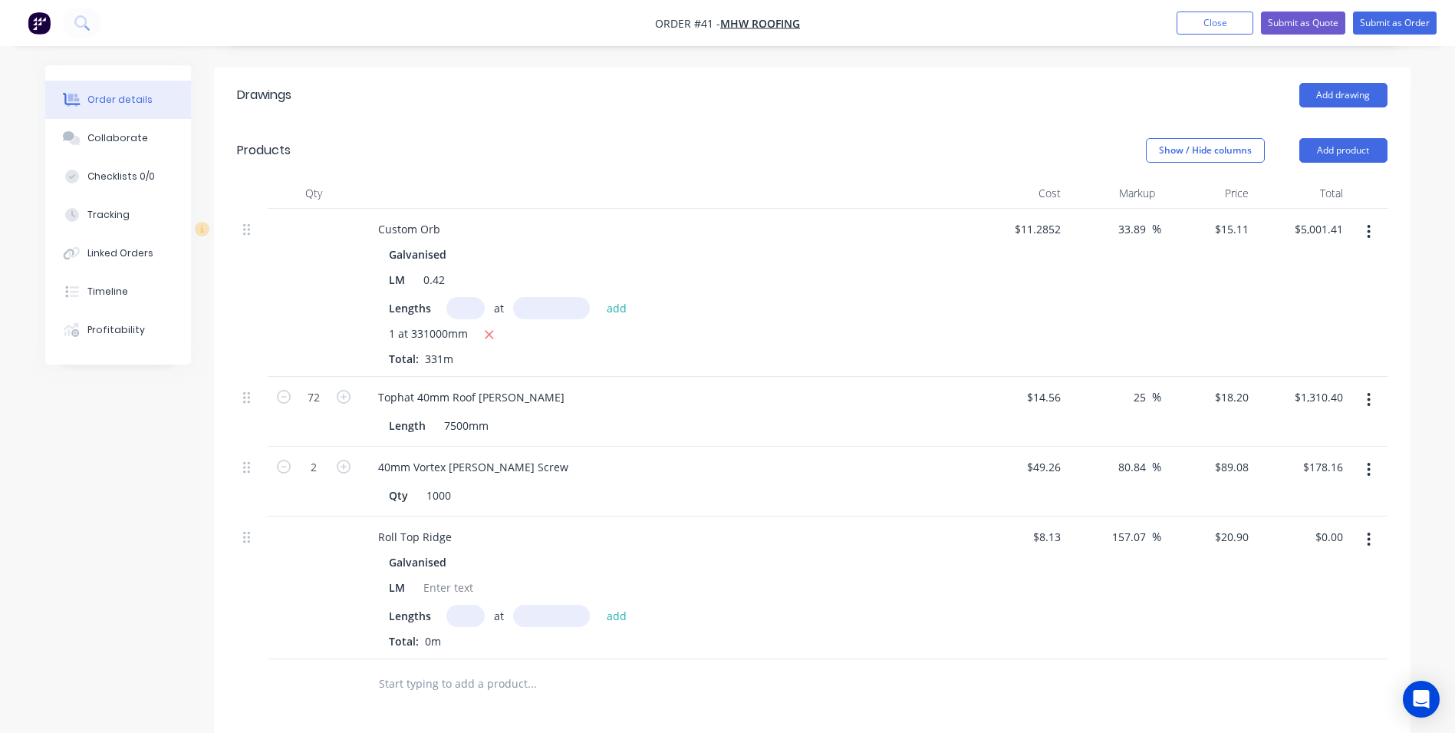
click at [471, 605] on input "text" at bounding box center [465, 616] width 38 height 22
type input "2"
type input "3100"
click at [599, 605] on button "add" at bounding box center [617, 615] width 36 height 21
type input "$129.58"
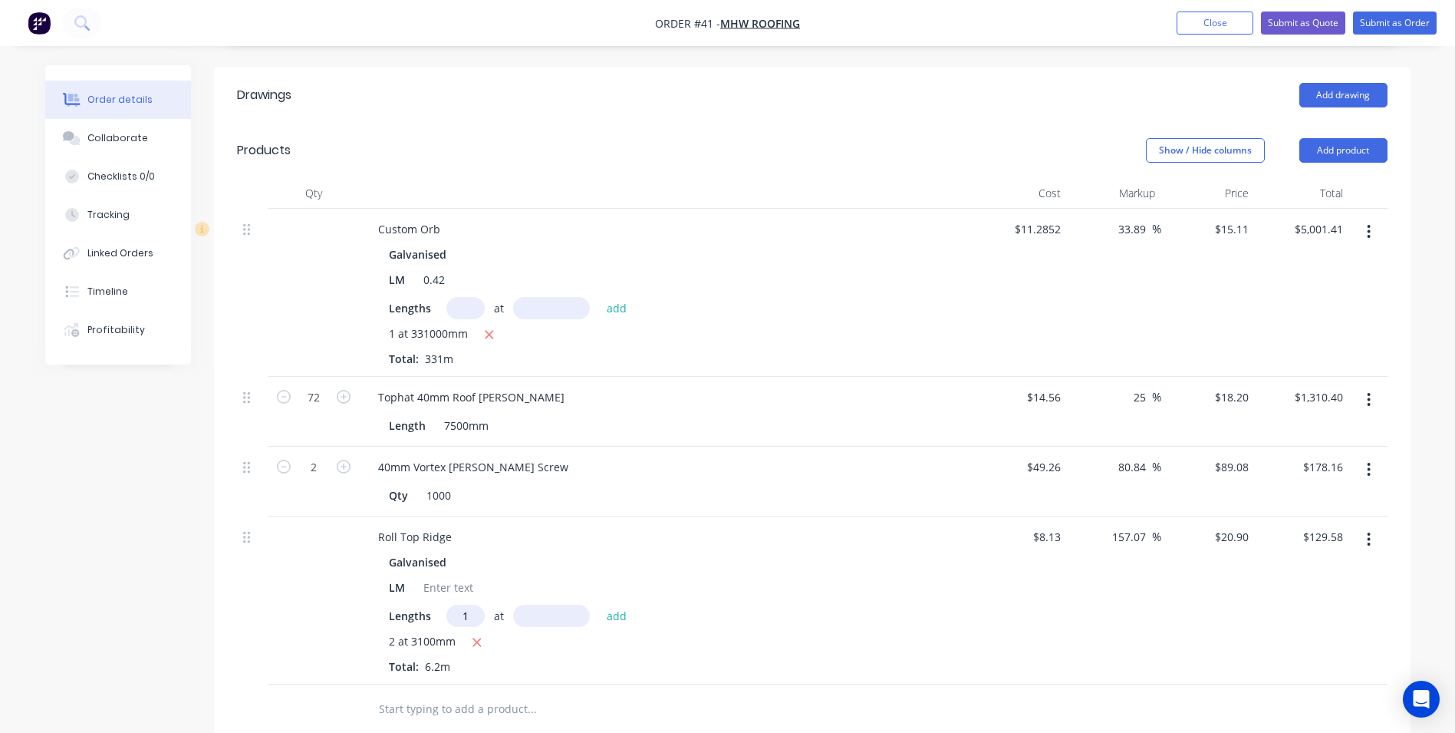
type input "1"
click at [476, 638] on icon "button" at bounding box center [477, 642] width 8 height 8
type input "$0.00"
click at [470, 605] on input "1" at bounding box center [465, 616] width 38 height 22
type input "62200"
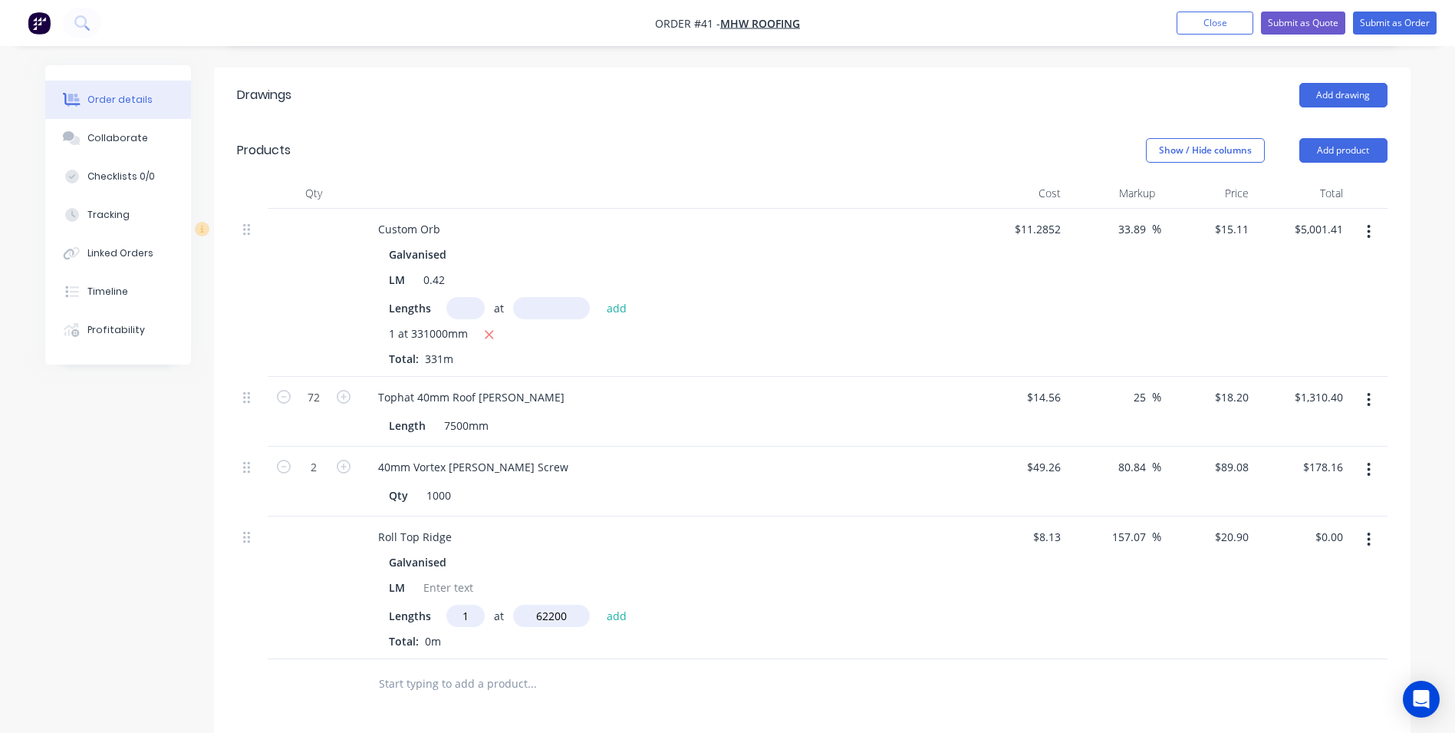
click at [599, 605] on button "add" at bounding box center [617, 615] width 36 height 21
type input "$1,299.98"
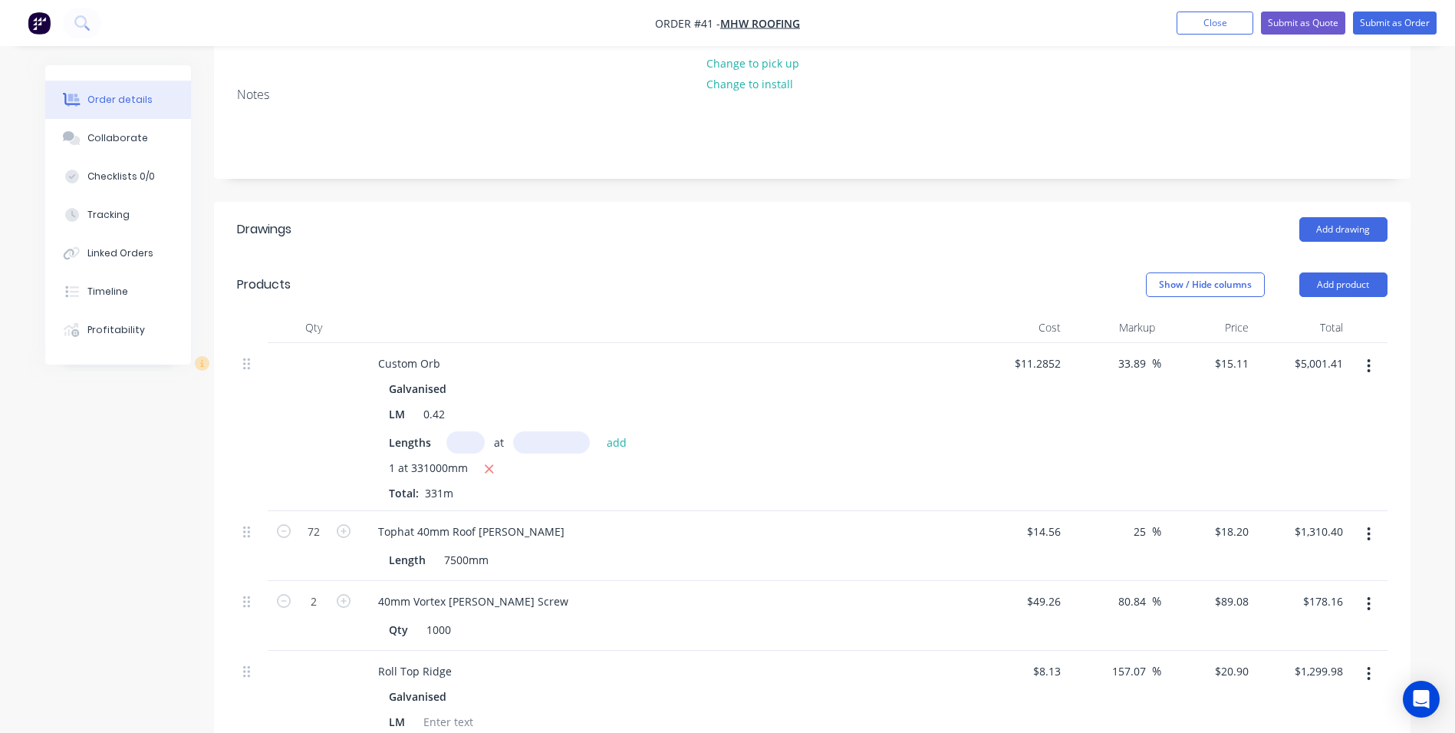
scroll to position [0, 0]
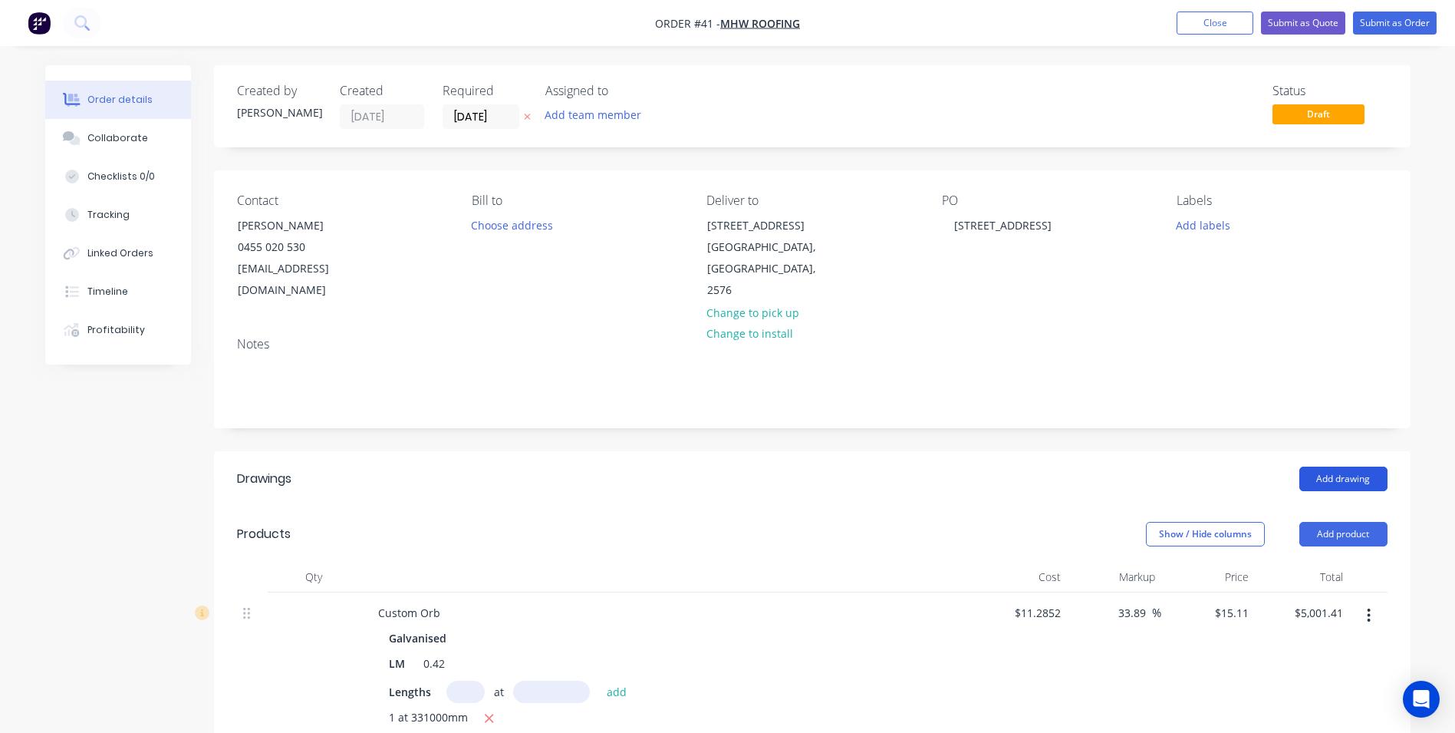
click at [1336, 466] on button "Add drawing" at bounding box center [1344, 478] width 88 height 25
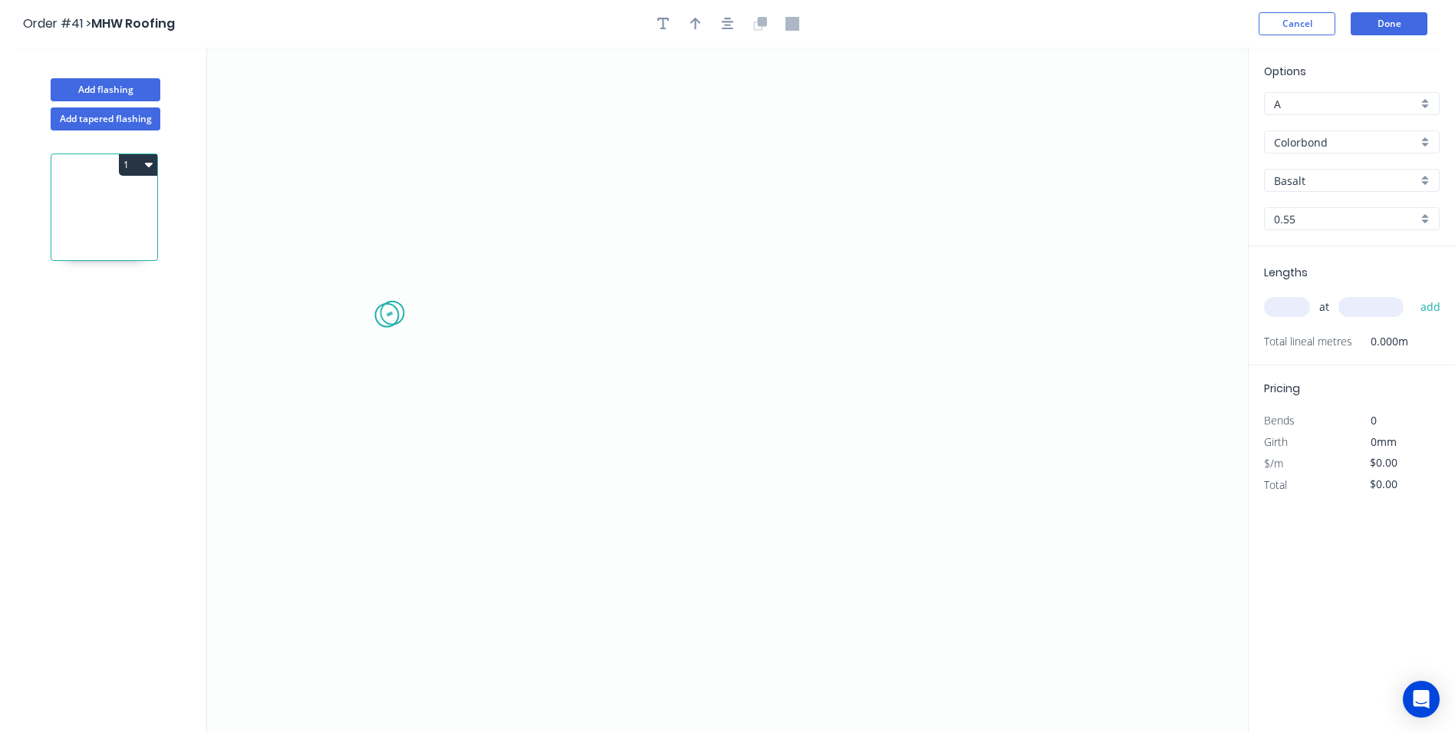
click at [392, 313] on icon "0" at bounding box center [727, 390] width 1041 height 685
click at [332, 342] on icon "0" at bounding box center [727, 390] width 1041 height 685
click at [757, 534] on icon "0 ?" at bounding box center [727, 390] width 1041 height 685
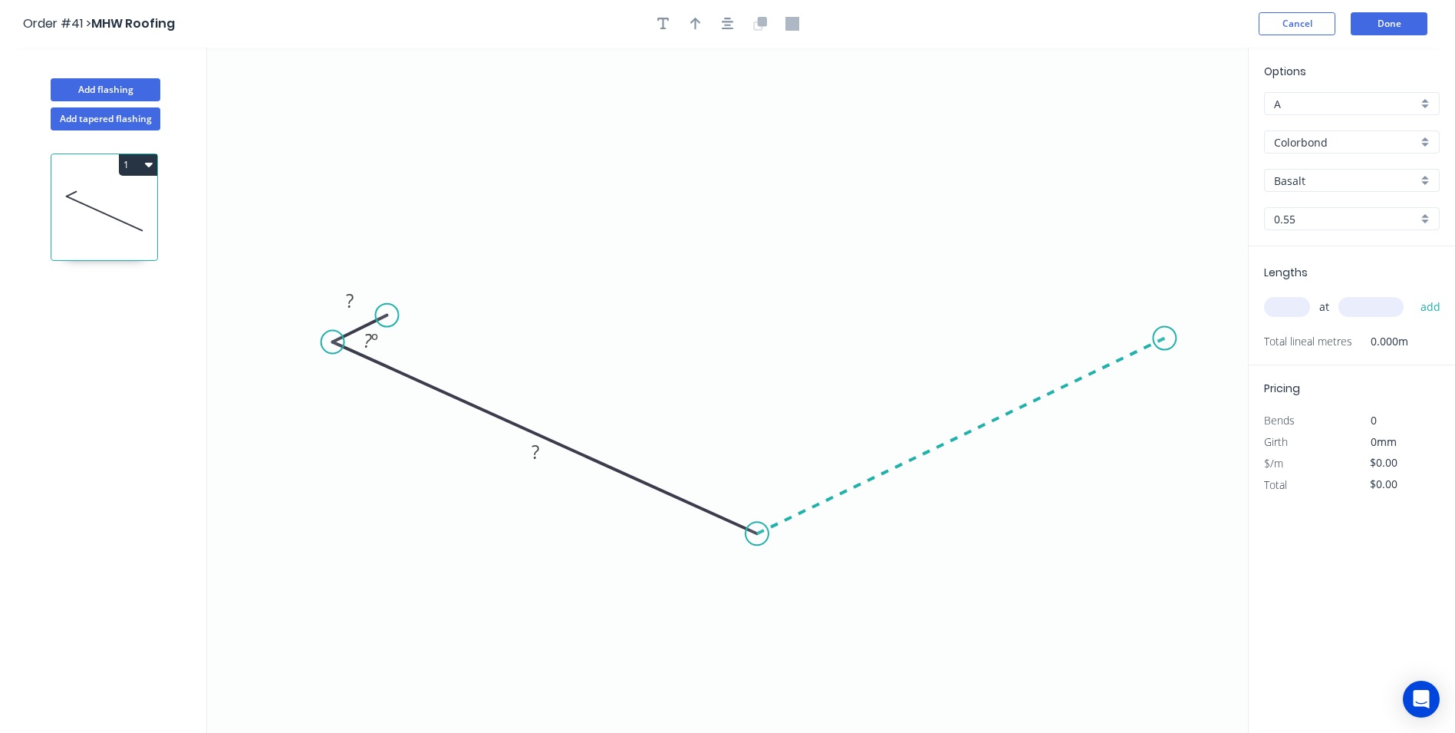
click at [1166, 338] on icon "0 ? ? ? º" at bounding box center [727, 390] width 1041 height 685
click at [1093, 310] on icon at bounding box center [1128, 324] width 73 height 28
click at [1093, 310] on circle at bounding box center [1092, 309] width 23 height 23
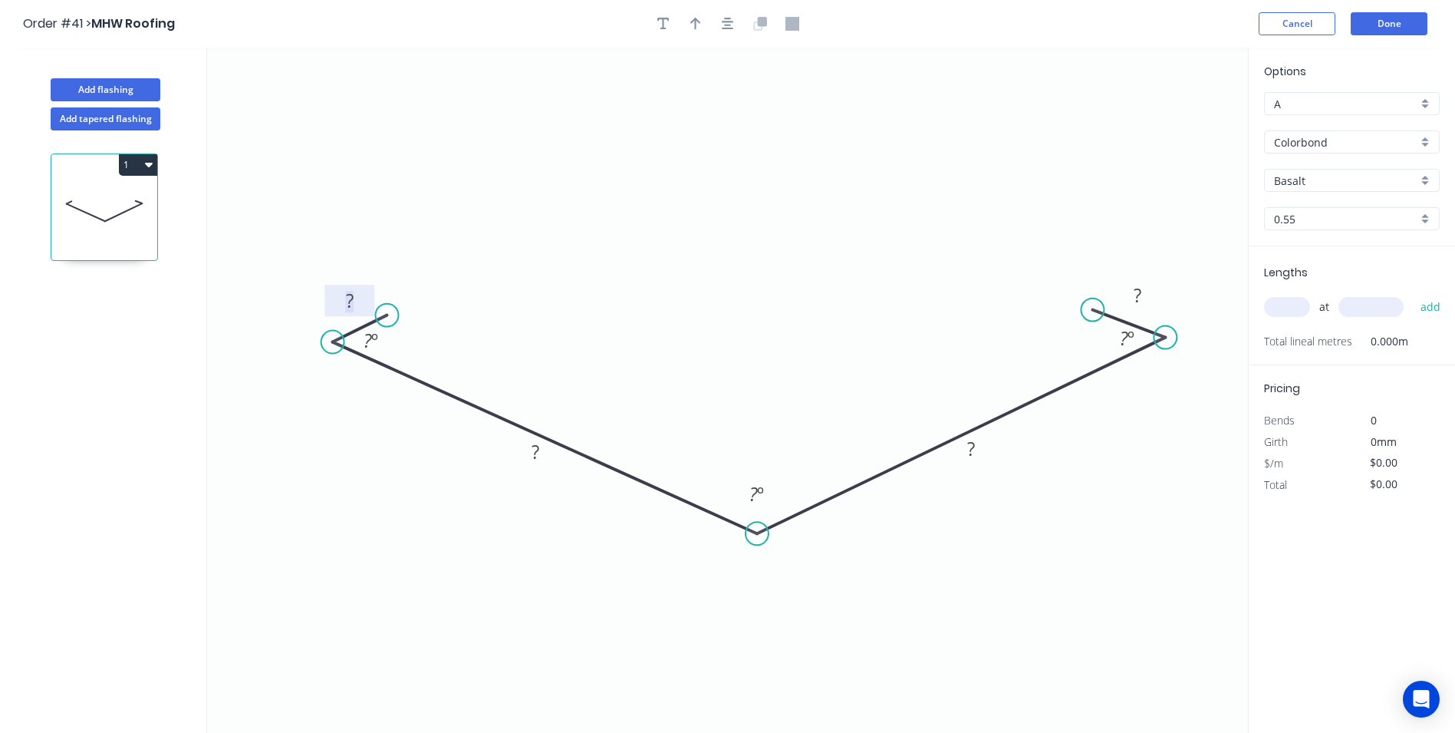
click at [354, 294] on rect at bounding box center [349, 301] width 31 height 21
type input "$14.75"
drag, startPoint x: 1218, startPoint y: 170, endPoint x: 1237, endPoint y: 170, distance: 19.2
click at [1218, 170] on icon "0 20 210 210 20 45 º ? º 45 º" at bounding box center [727, 390] width 1041 height 685
click at [1419, 139] on div "Colorbond" at bounding box center [1352, 141] width 176 height 23
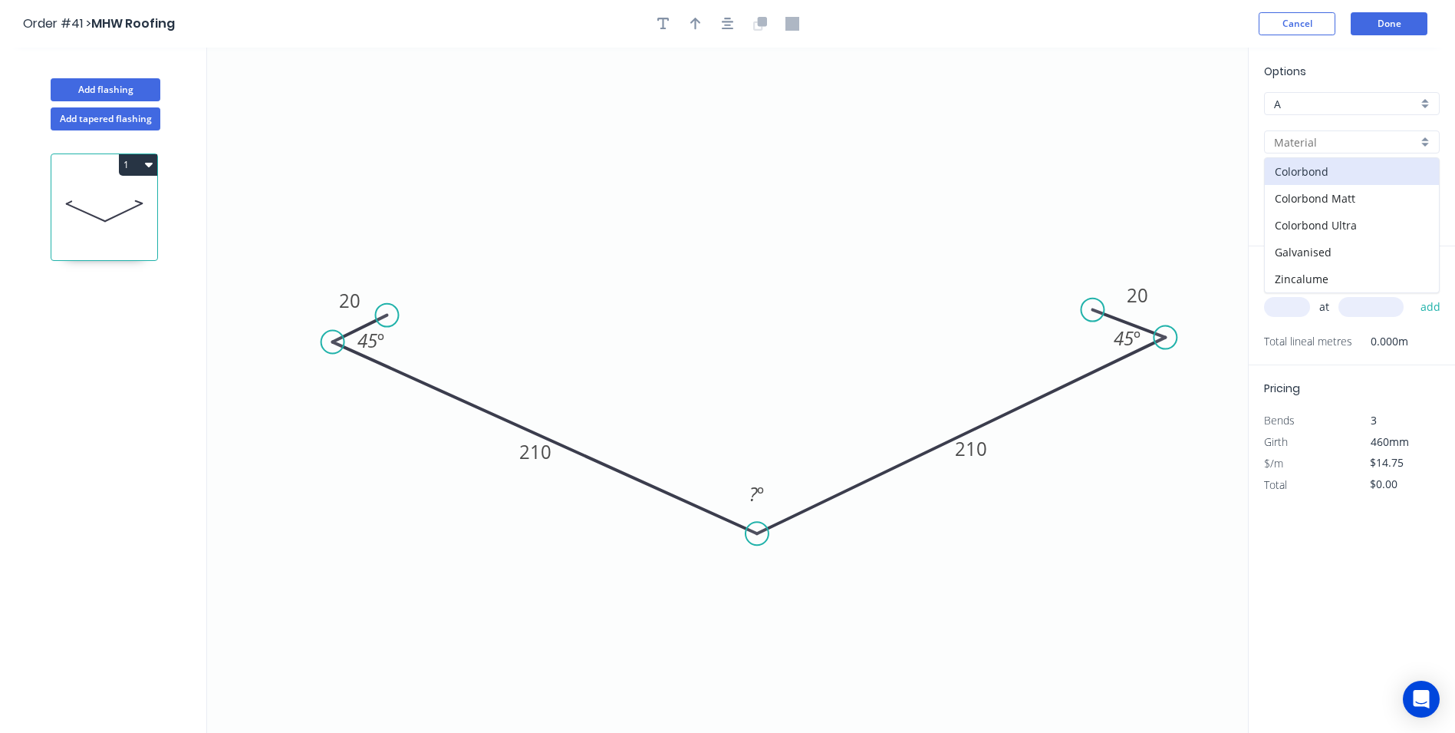
click at [1423, 139] on div at bounding box center [1352, 141] width 176 height 23
click at [1352, 252] on div "Galvanised" at bounding box center [1352, 252] width 174 height 27
type input "Galvanised"
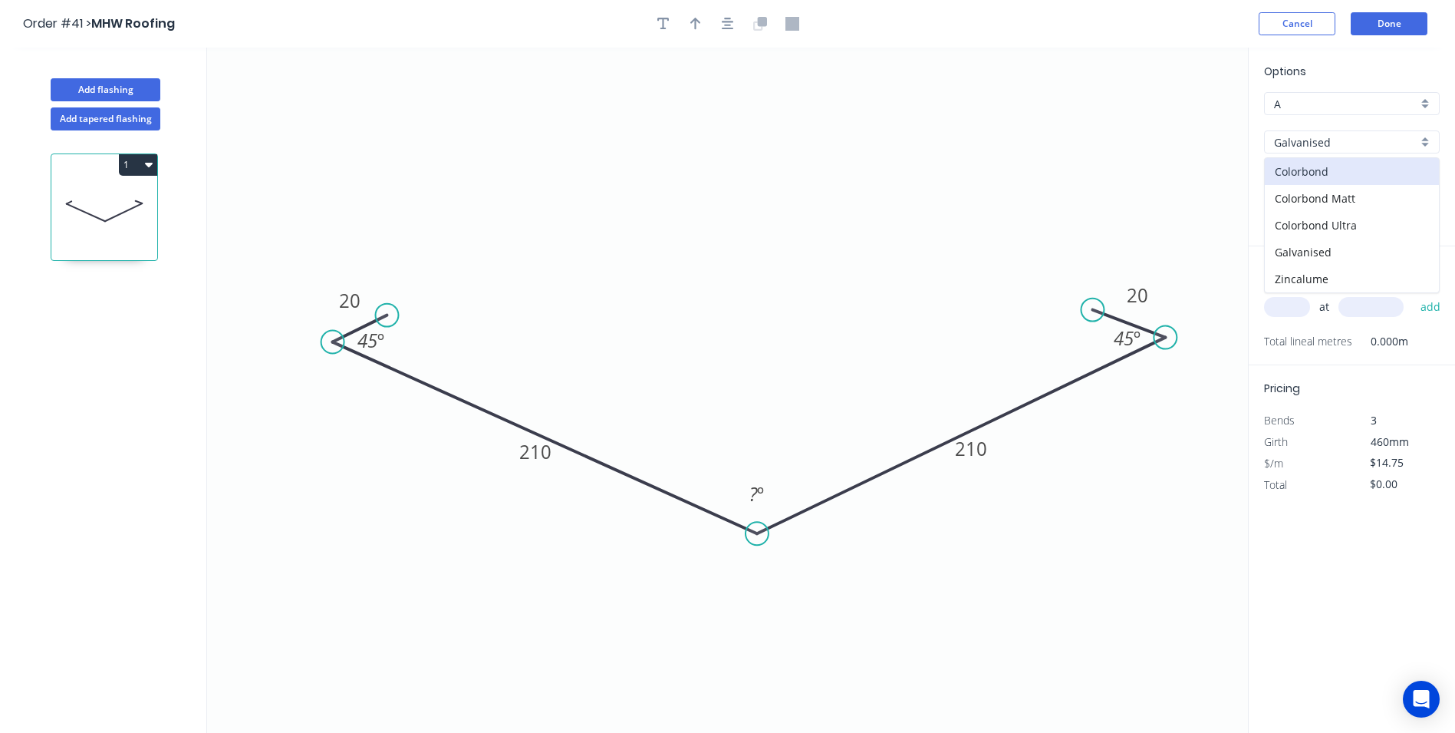
type input "$22.43"
click at [1293, 300] on input "text" at bounding box center [1287, 307] width 46 height 20
type input "1"
type input "56700"
click at [1413, 294] on button "add" at bounding box center [1431, 307] width 36 height 26
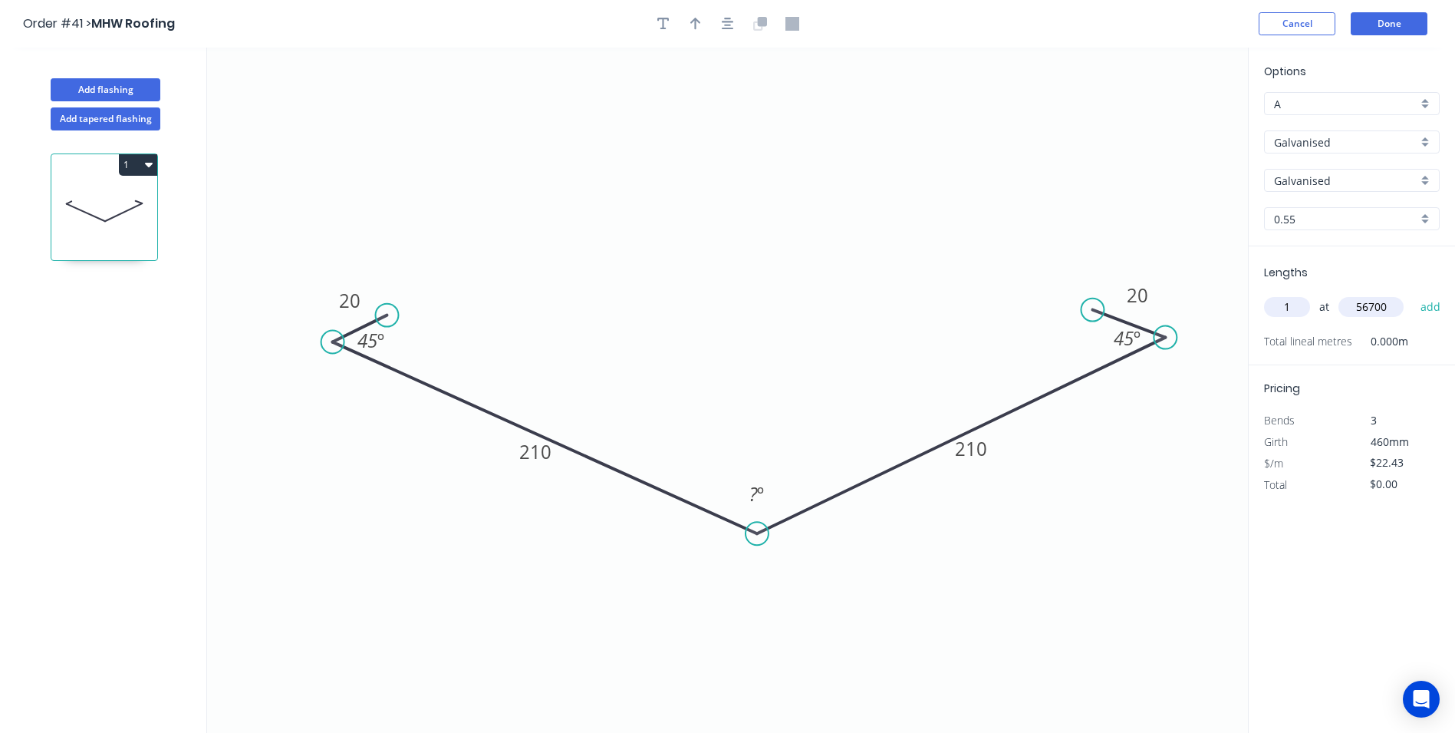
type input "$1,271.78"
click at [1389, 31] on button "Done" at bounding box center [1389, 23] width 77 height 23
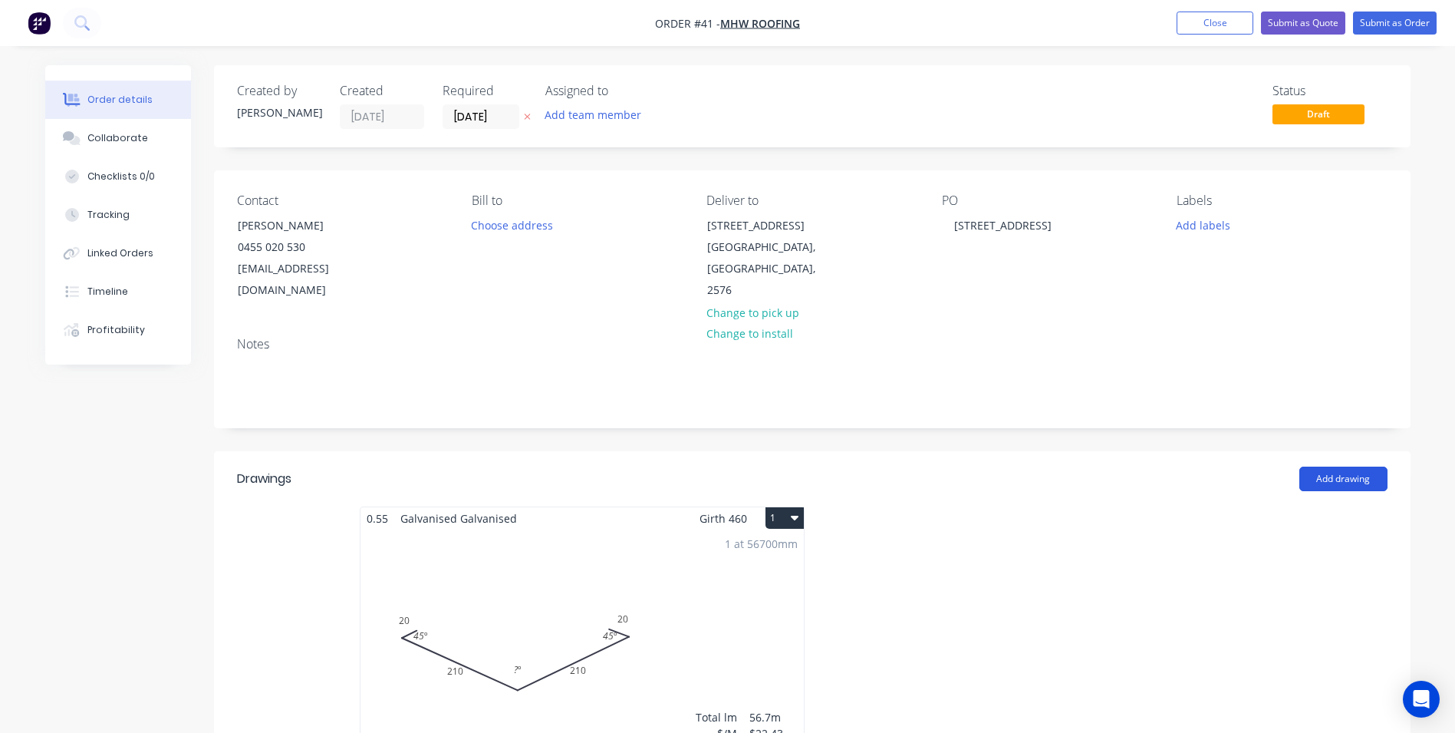
click at [1359, 466] on button "Add drawing" at bounding box center [1344, 478] width 88 height 25
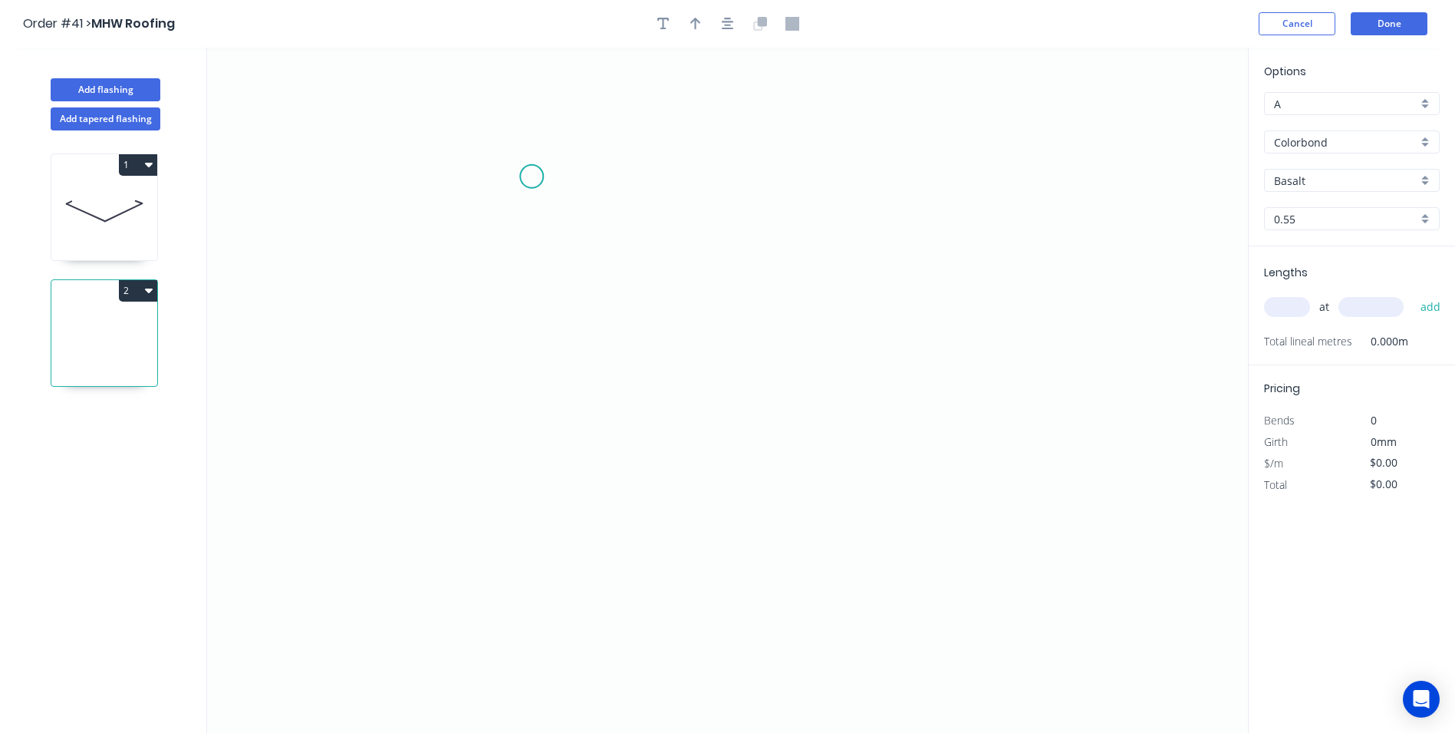
click at [532, 176] on icon "0" at bounding box center [727, 390] width 1041 height 685
click at [526, 414] on icon "0" at bounding box center [727, 390] width 1041 height 685
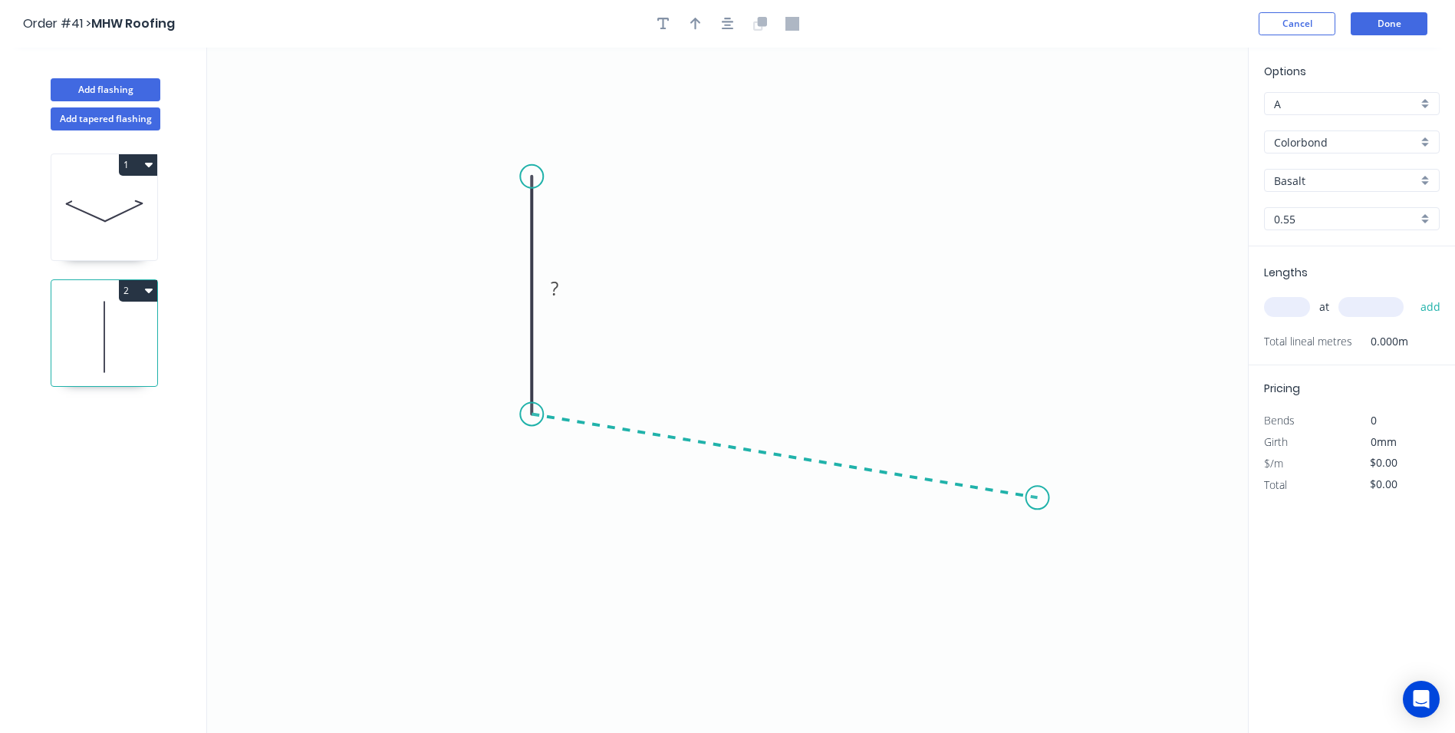
drag, startPoint x: 1038, startPoint y: 498, endPoint x: 1068, endPoint y: 527, distance: 41.8
click at [1038, 497] on icon "0 ?" at bounding box center [727, 390] width 1041 height 685
click at [1080, 540] on icon "0 ? ? ? º" at bounding box center [727, 390] width 1041 height 685
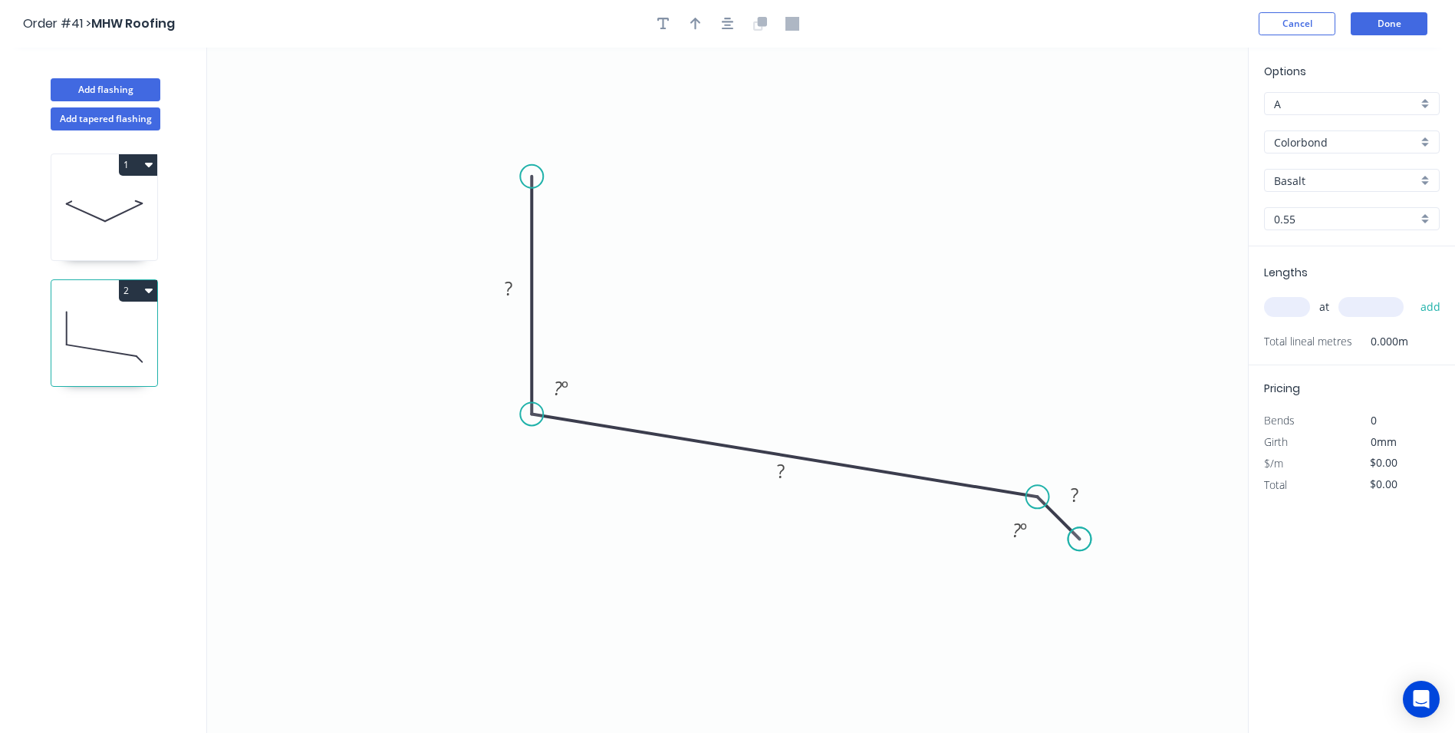
click at [1080, 540] on circle at bounding box center [1080, 538] width 23 height 23
drag, startPoint x: 527, startPoint y: 278, endPoint x: 668, endPoint y: 257, distance: 142.7
click at [668, 257] on rect at bounding box center [650, 267] width 50 height 31
drag, startPoint x: 793, startPoint y: 459, endPoint x: 835, endPoint y: 344, distance: 121.6
click at [835, 344] on rect at bounding box center [823, 356] width 50 height 31
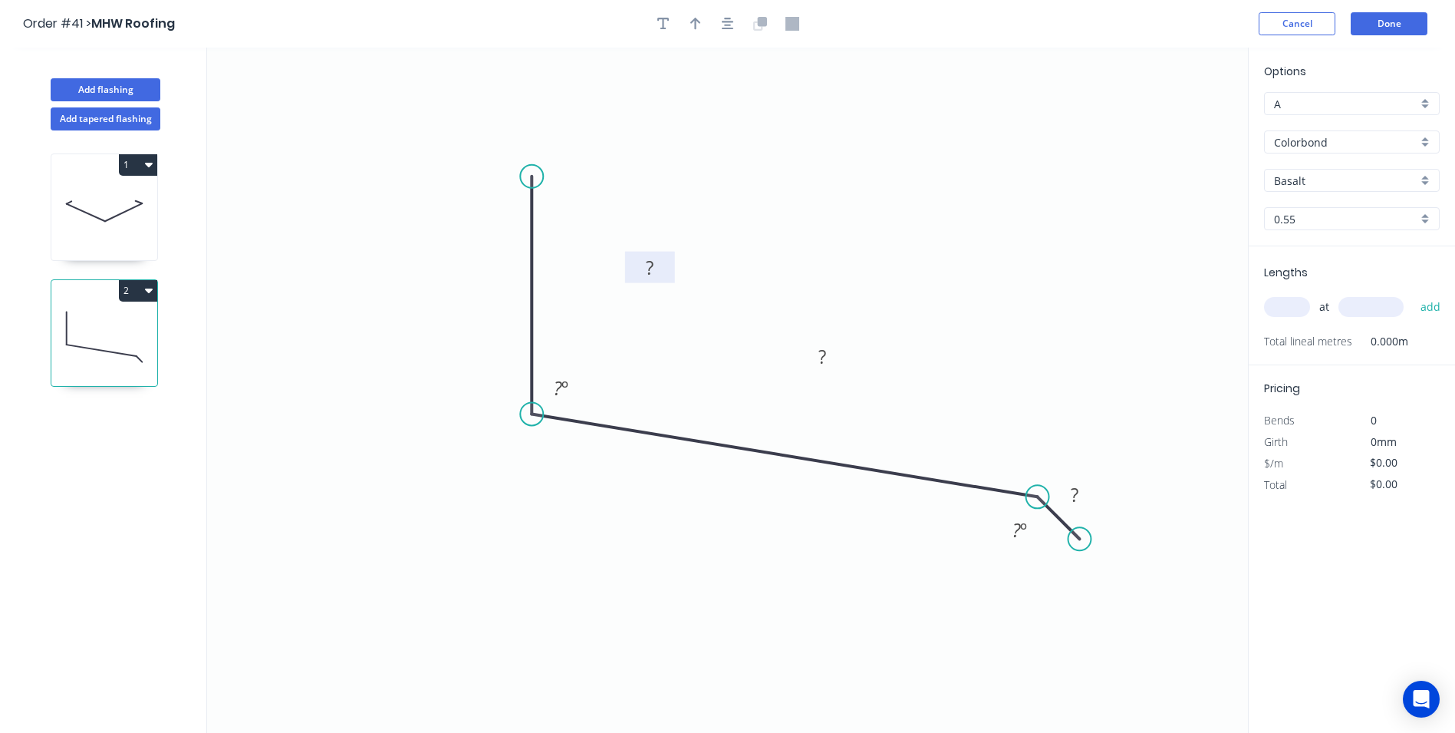
click at [661, 262] on rect at bounding box center [649, 268] width 31 height 21
type input "$9.07"
click at [1343, 152] on div "Colorbond" at bounding box center [1352, 141] width 176 height 23
click at [1322, 255] on div "Galvanised" at bounding box center [1352, 252] width 174 height 27
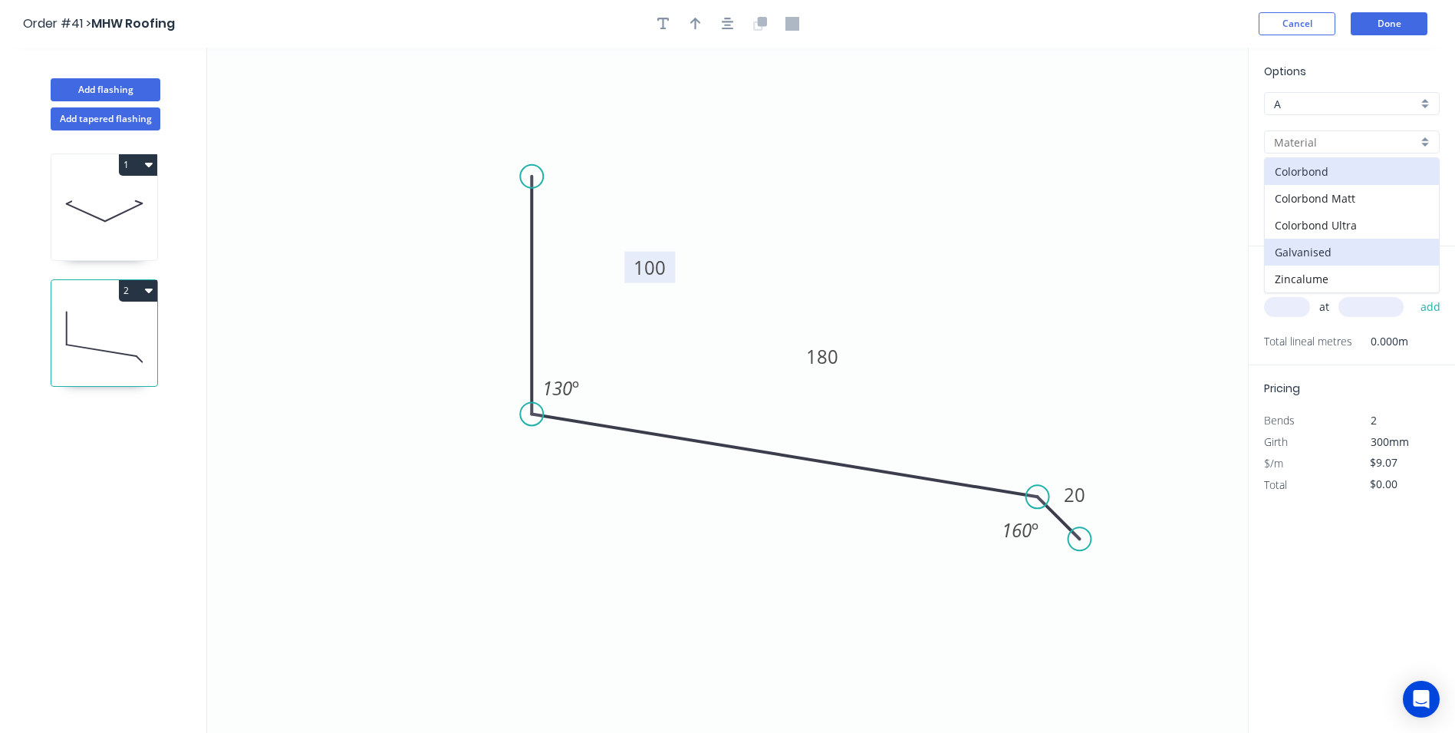
type input "Galvanised"
type input "$14.81"
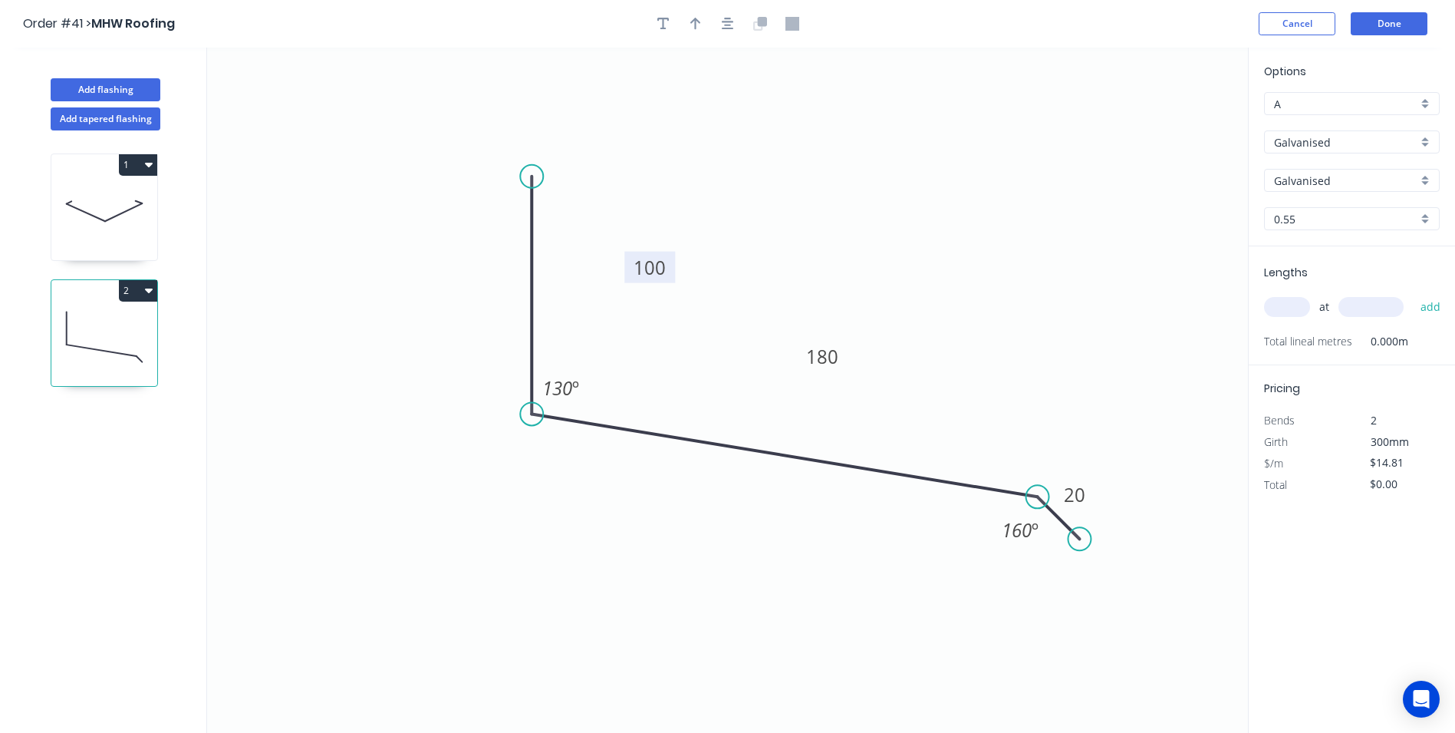
click at [1295, 295] on div "at add" at bounding box center [1353, 307] width 179 height 26
click at [1295, 304] on input "text" at bounding box center [1287, 307] width 46 height 20
type input "1"
type input "3300"
click at [1413, 294] on button "add" at bounding box center [1431, 307] width 36 height 26
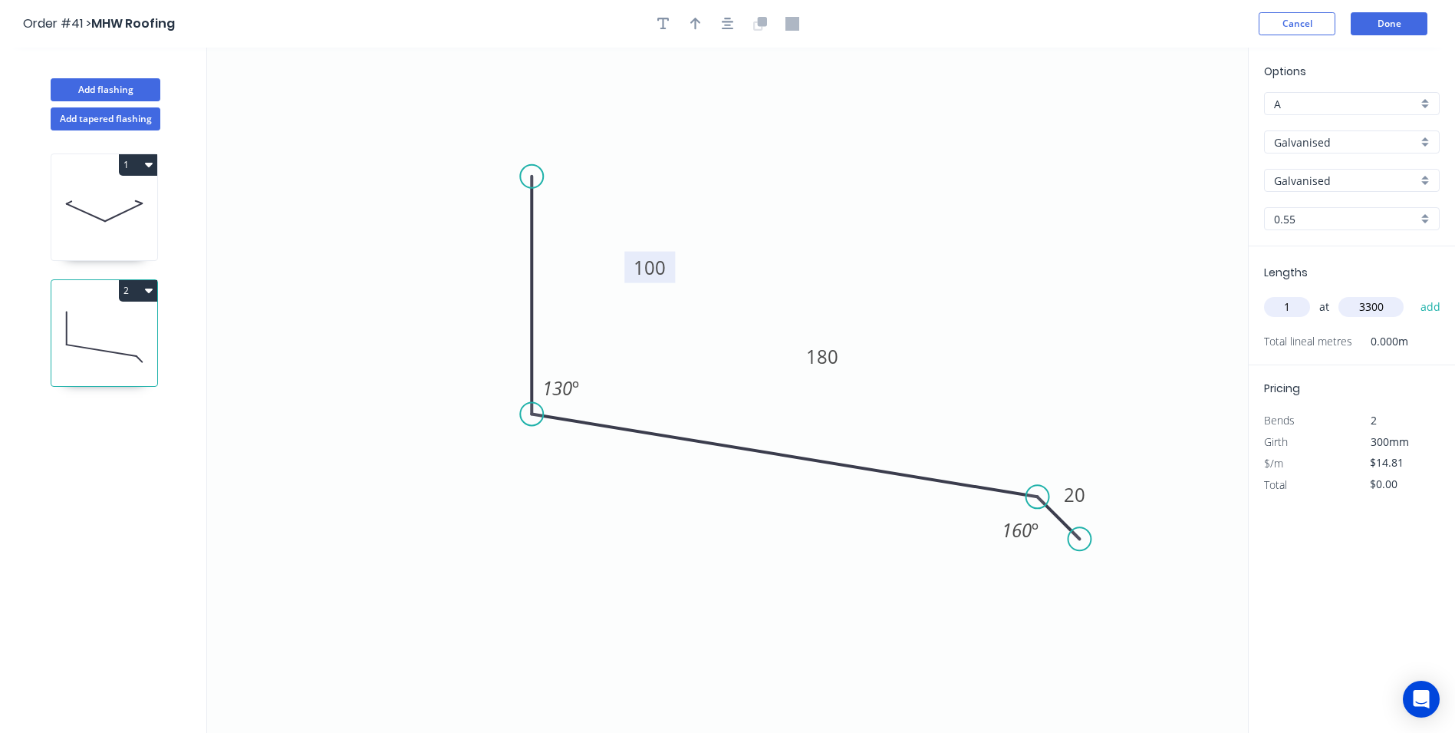
type input "$48.87"
type input "4"
type input "2000"
click at [1413, 294] on button "add" at bounding box center [1431, 307] width 36 height 26
type input "$167.35"
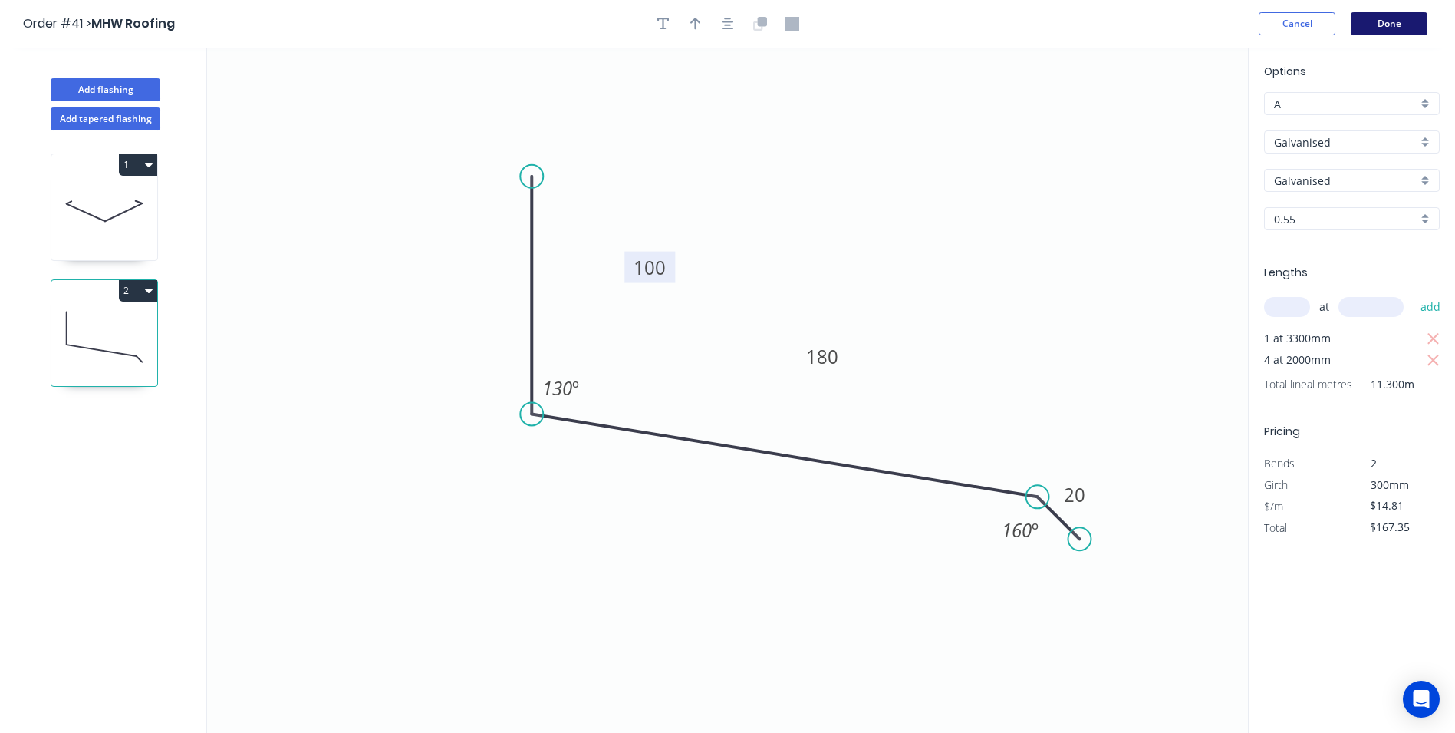
click at [1382, 25] on button "Done" at bounding box center [1389, 23] width 77 height 23
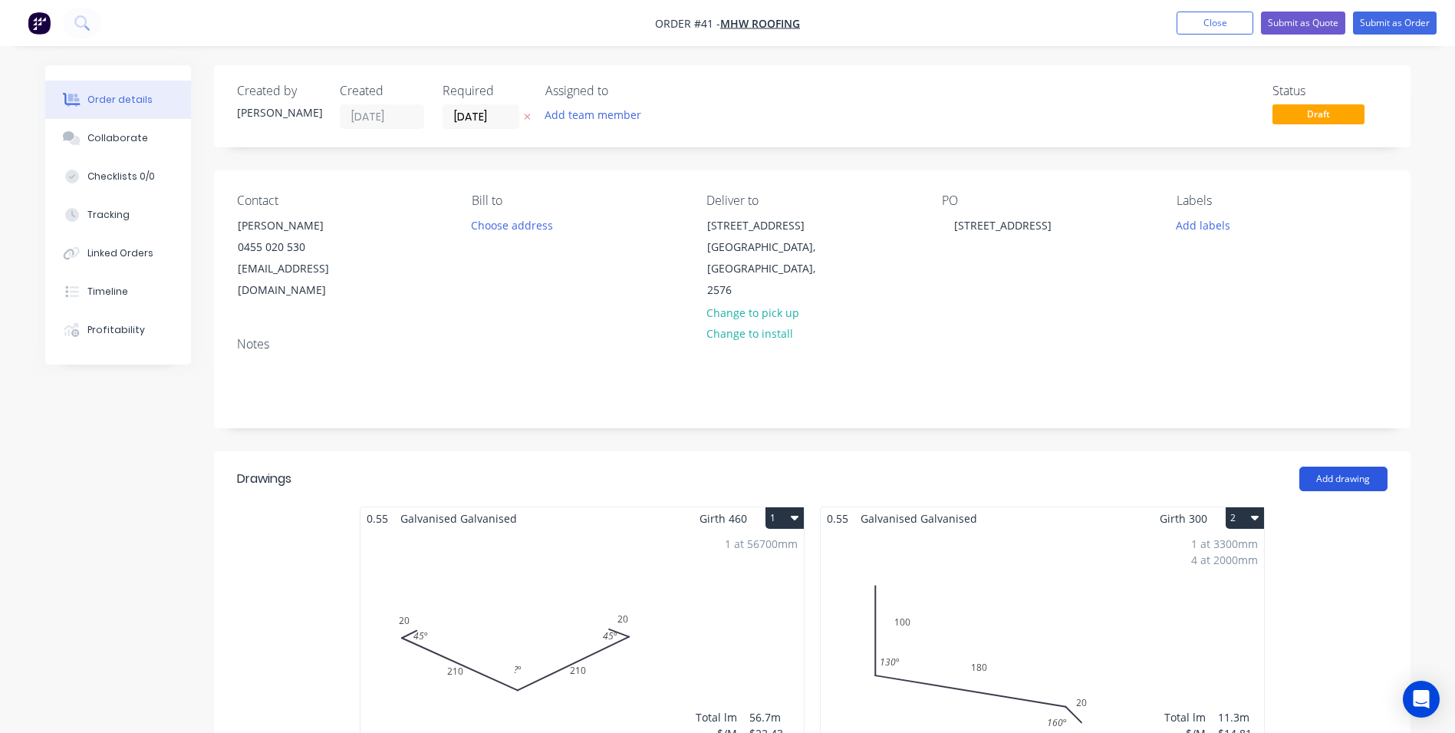
click at [1329, 469] on button "Add drawing" at bounding box center [1344, 478] width 88 height 25
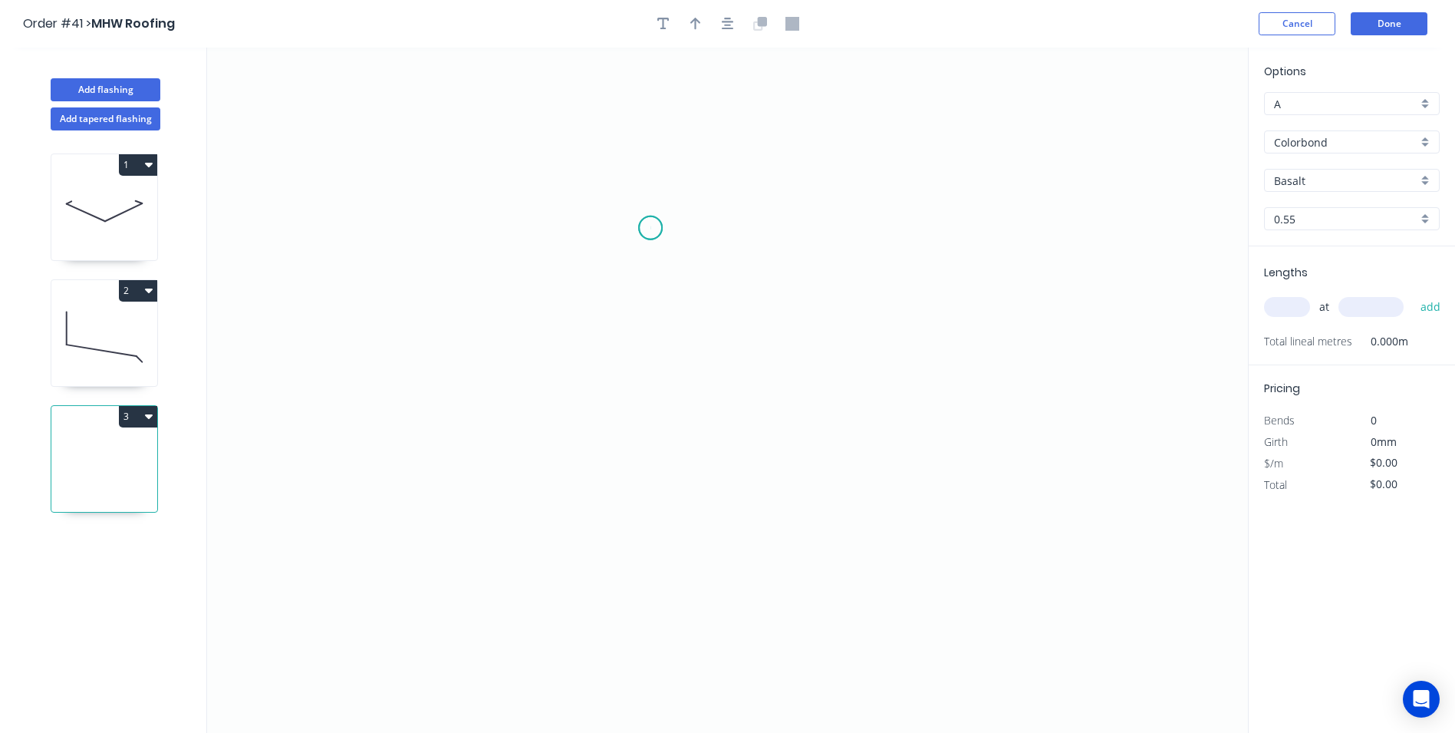
click at [651, 228] on icon "0" at bounding box center [727, 390] width 1041 height 685
click at [581, 272] on icon "0" at bounding box center [727, 390] width 1041 height 685
click at [684, 278] on icon "0 ?" at bounding box center [727, 390] width 1041 height 685
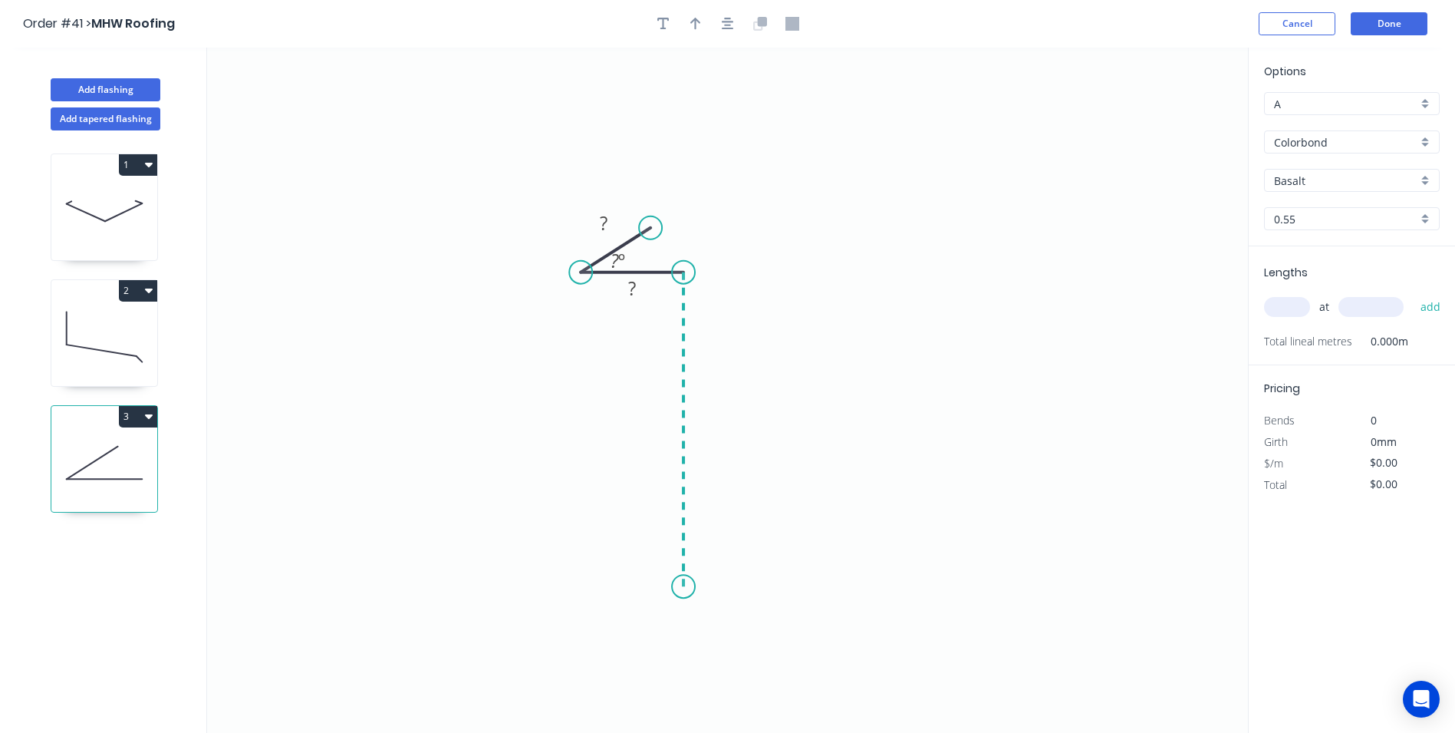
click at [694, 587] on icon "0 ? ? ? º" at bounding box center [727, 390] width 1041 height 685
click at [655, 619] on icon "0 ? ? ? ? º" at bounding box center [727, 390] width 1041 height 685
click at [658, 618] on circle at bounding box center [655, 614] width 23 height 23
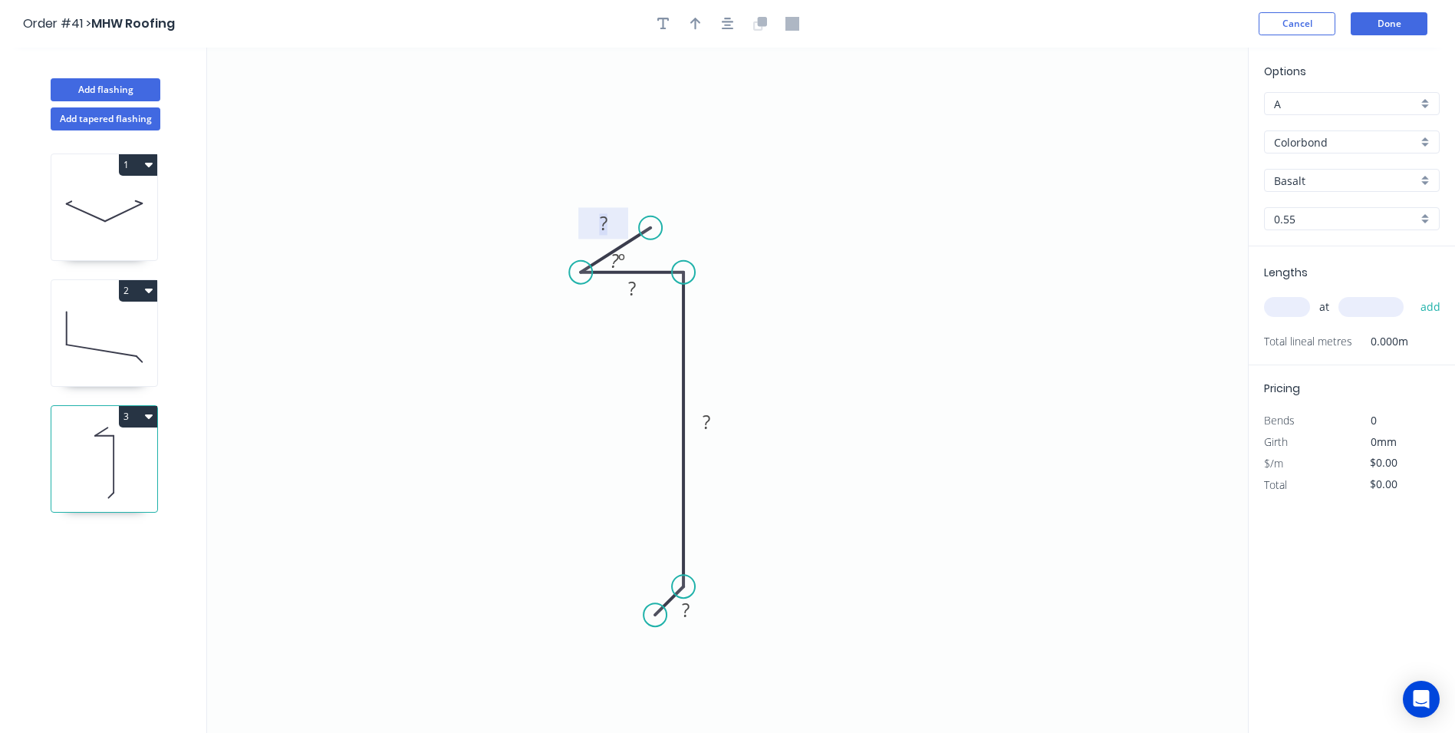
click at [611, 222] on rect at bounding box center [603, 223] width 31 height 21
type input "$5.55"
drag, startPoint x: 1207, startPoint y: 246, endPoint x: 1244, endPoint y: 236, distance: 38.2
click at [1207, 246] on icon "0 10 10 50 10 45 º" at bounding box center [727, 390] width 1041 height 685
click at [1425, 140] on div "Colorbond" at bounding box center [1352, 141] width 176 height 23
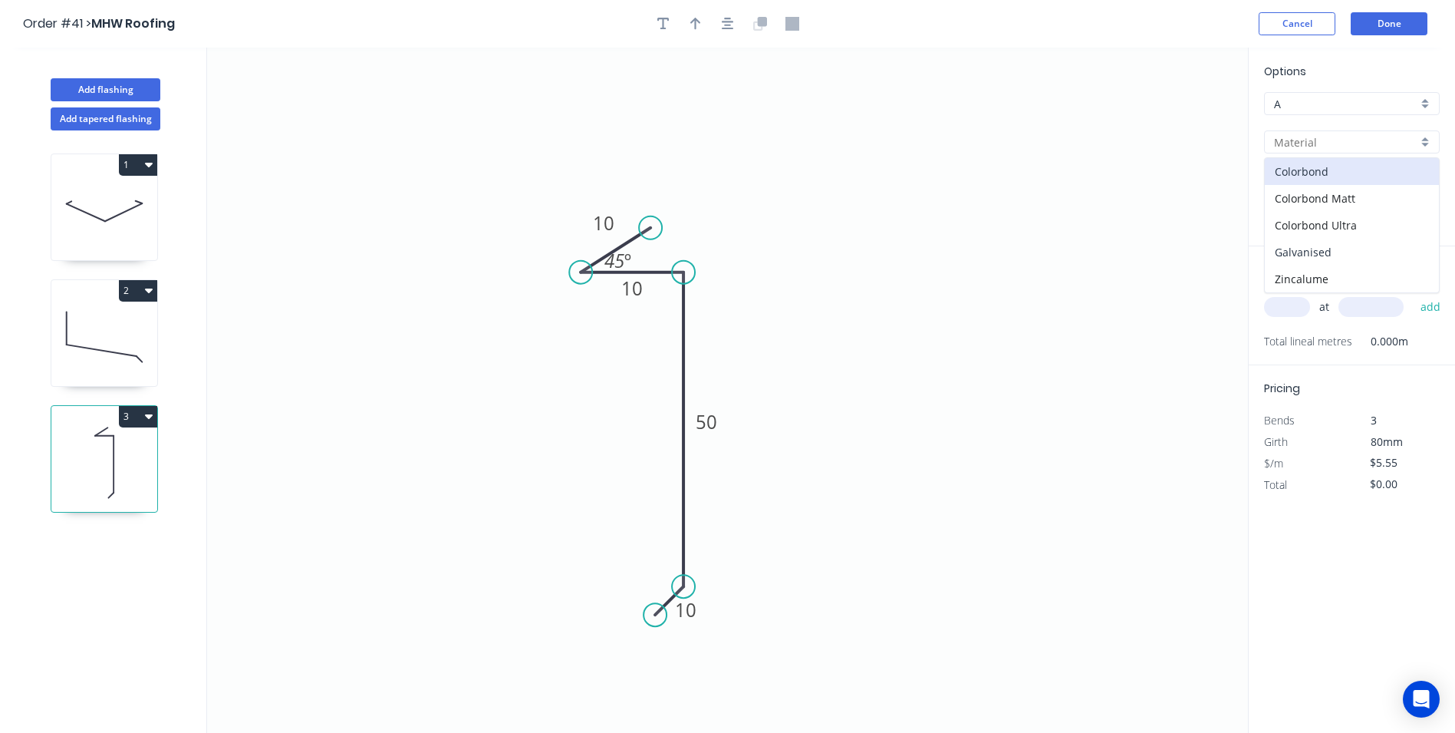
click at [1356, 255] on div "Galvanised" at bounding box center [1352, 252] width 174 height 27
type input "Galvanised"
type input "$8.38"
click at [1299, 308] on input "text" at bounding box center [1287, 307] width 46 height 20
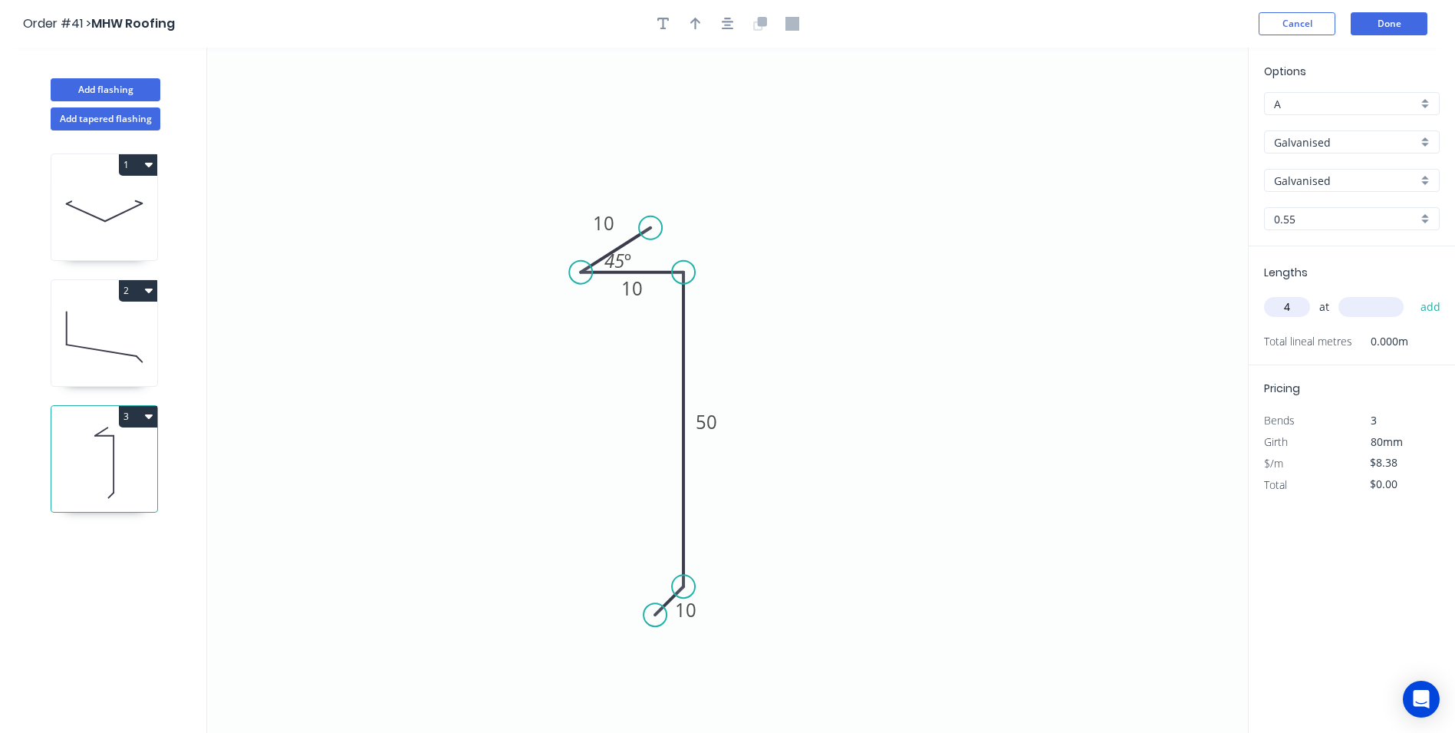
type input "4"
type input "2000"
click at [1413, 294] on button "add" at bounding box center [1431, 307] width 36 height 26
type input "$67.04"
click at [1375, 23] on button "Done" at bounding box center [1389, 23] width 77 height 23
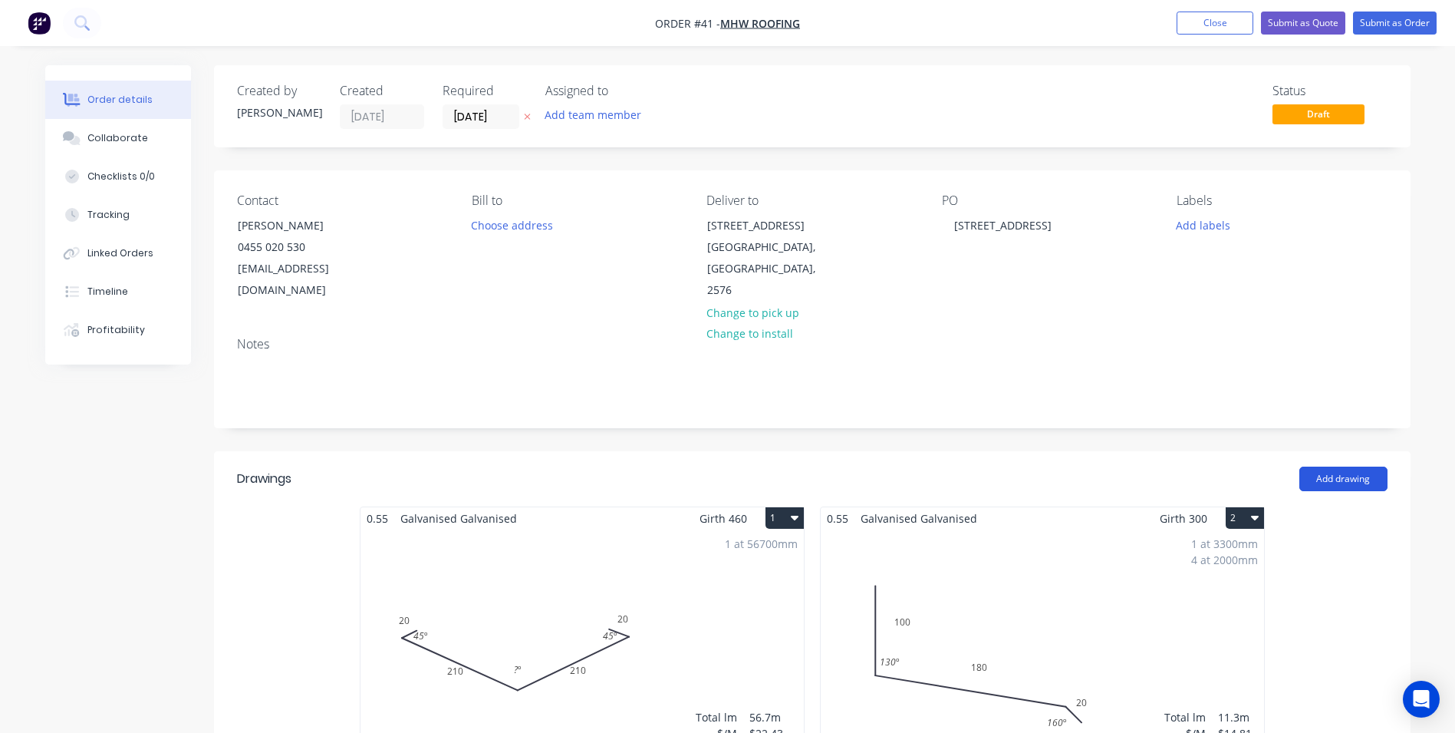
click at [1352, 466] on button "Add drawing" at bounding box center [1344, 478] width 88 height 25
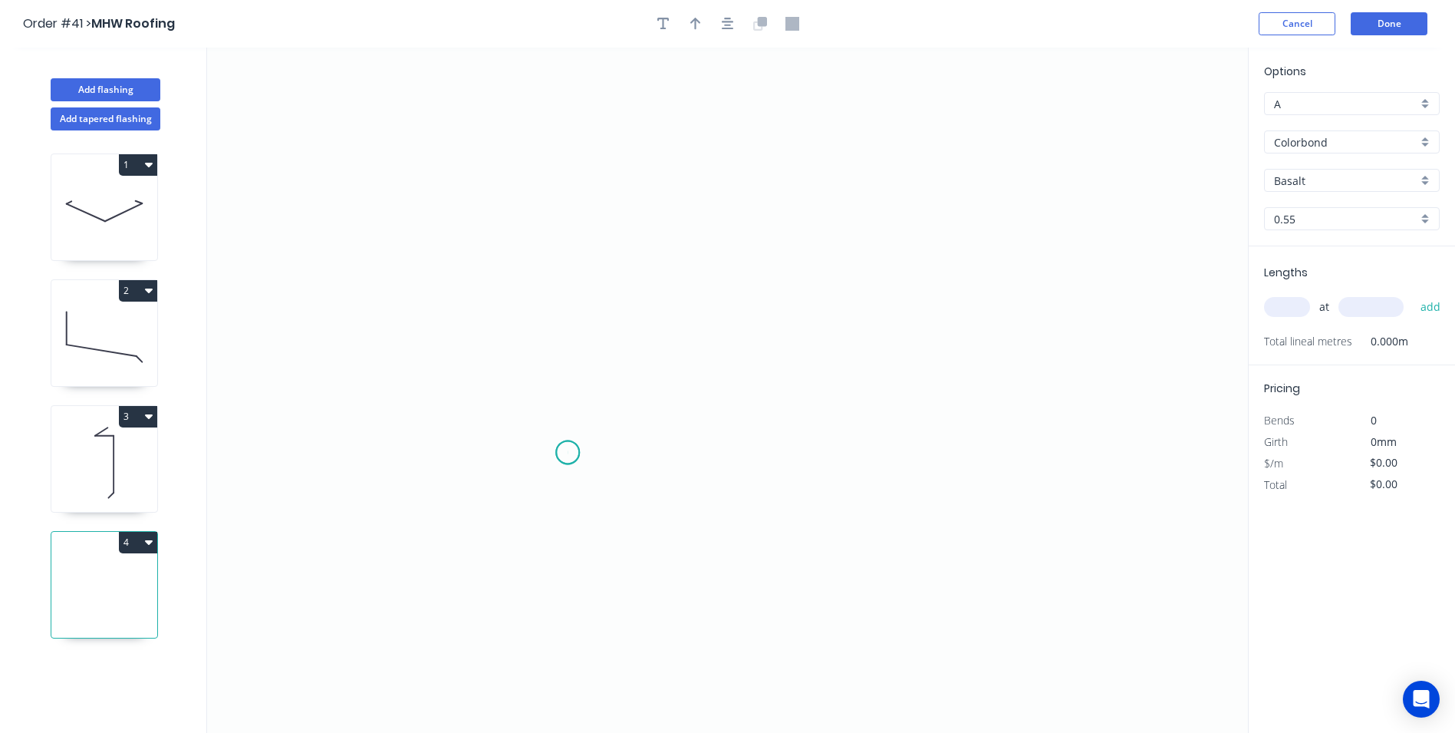
click at [568, 453] on icon "0" at bounding box center [727, 390] width 1041 height 685
click at [497, 497] on icon "0" at bounding box center [727, 390] width 1041 height 685
click at [509, 147] on icon "0 ?" at bounding box center [727, 390] width 1041 height 685
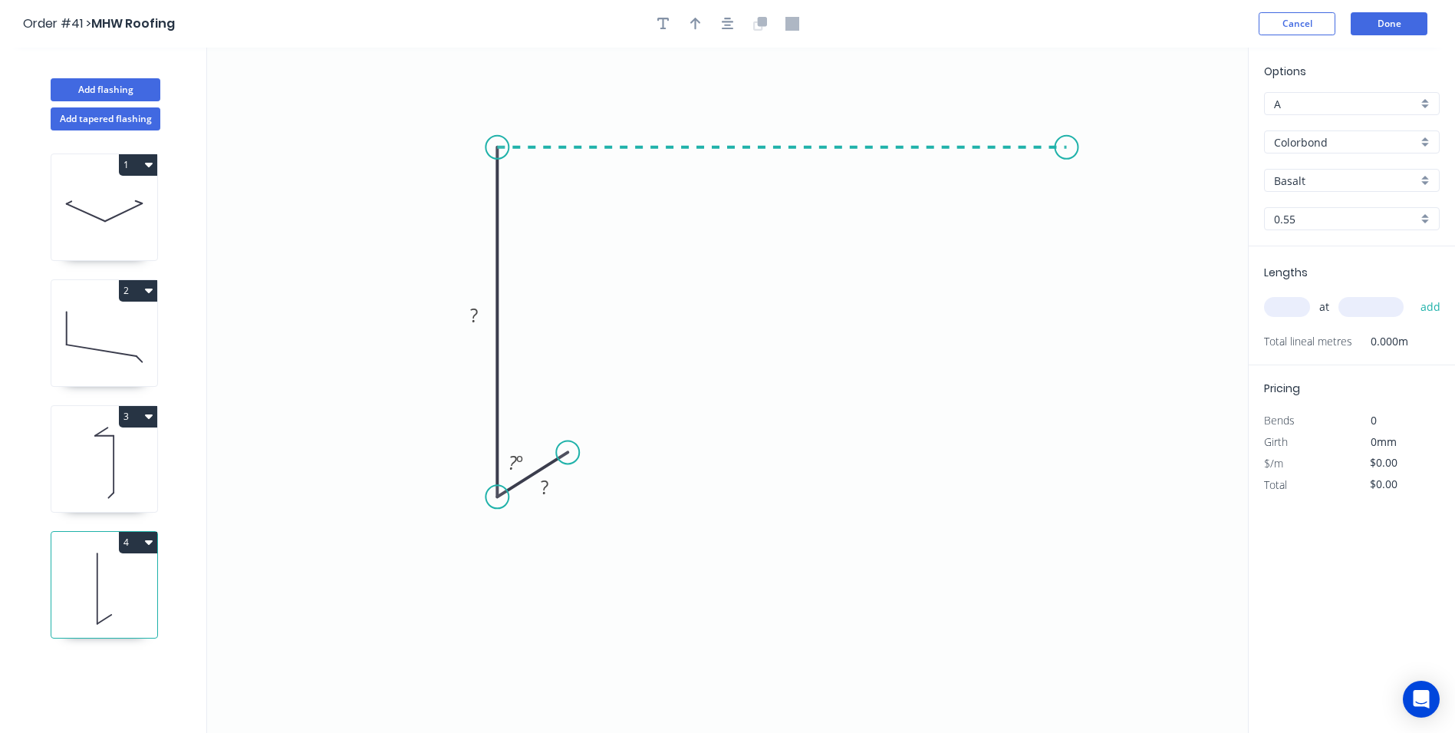
click at [1069, 163] on icon "0 ? ? ? º" at bounding box center [727, 390] width 1041 height 685
click at [1108, 196] on icon "0 ? ? ? ? º" at bounding box center [727, 390] width 1041 height 685
click at [566, 486] on rect at bounding box center [545, 486] width 50 height 31
click at [555, 490] on rect at bounding box center [544, 487] width 31 height 21
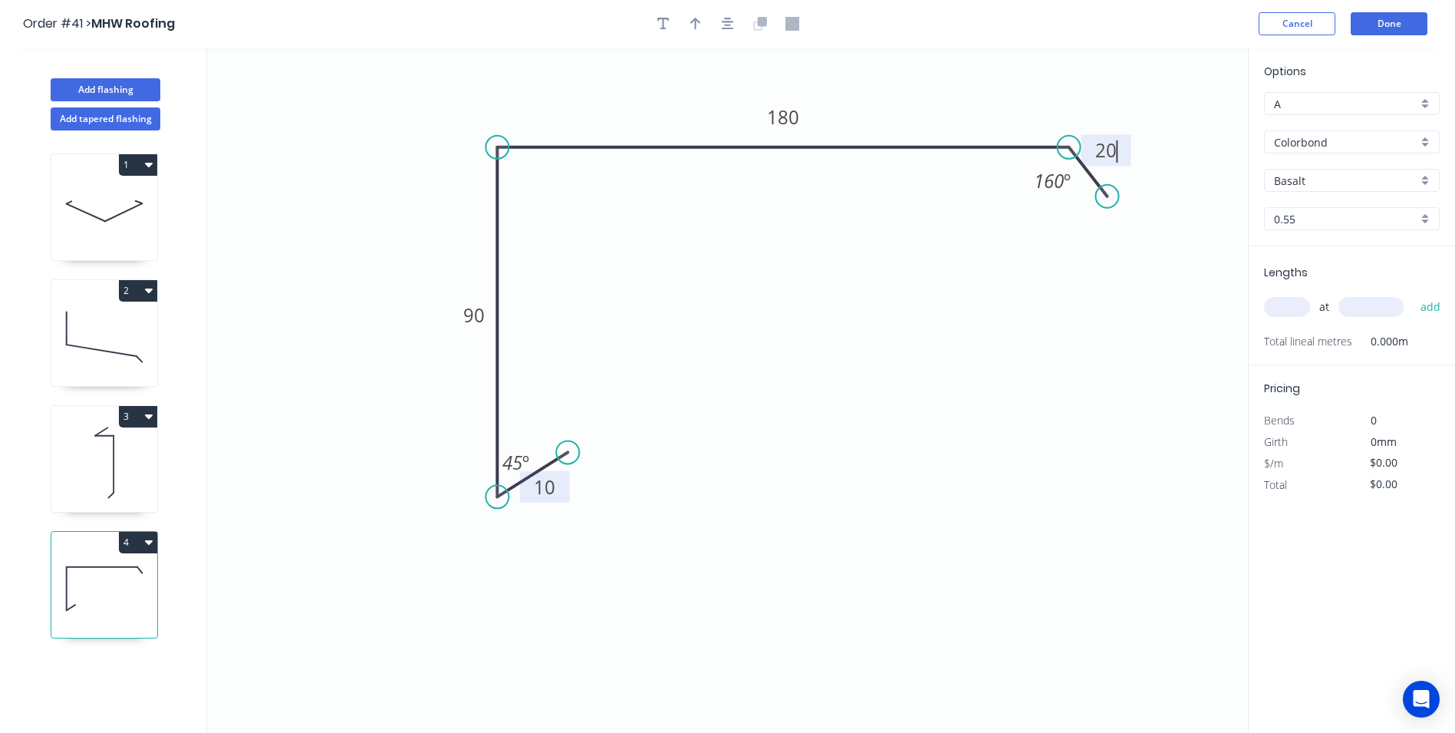
type input "$10.14"
click at [1429, 140] on div "Colorbond" at bounding box center [1352, 141] width 176 height 23
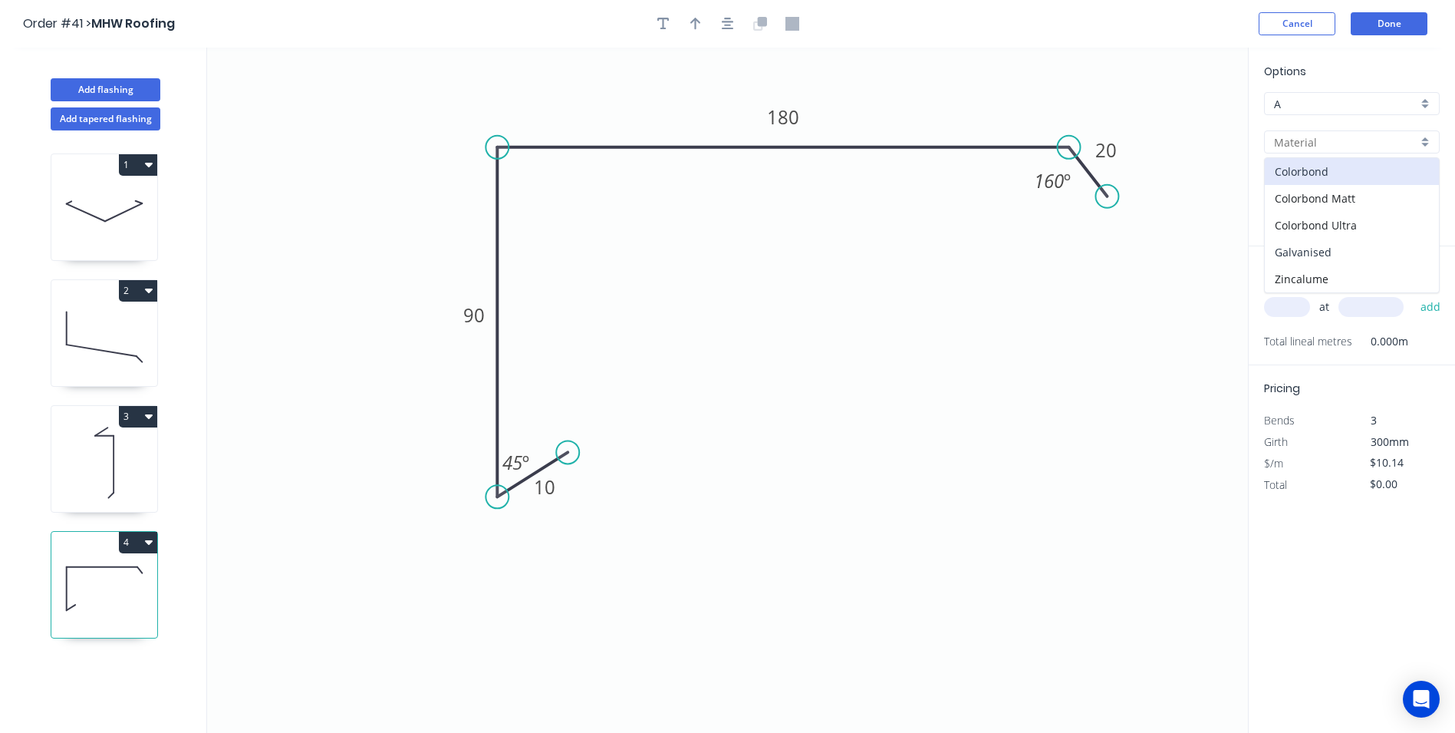
click at [1360, 246] on div "Galvanised" at bounding box center [1352, 252] width 174 height 27
type input "Galvanised"
type input "$15.40"
click at [1296, 303] on input "text" at bounding box center [1287, 307] width 46 height 20
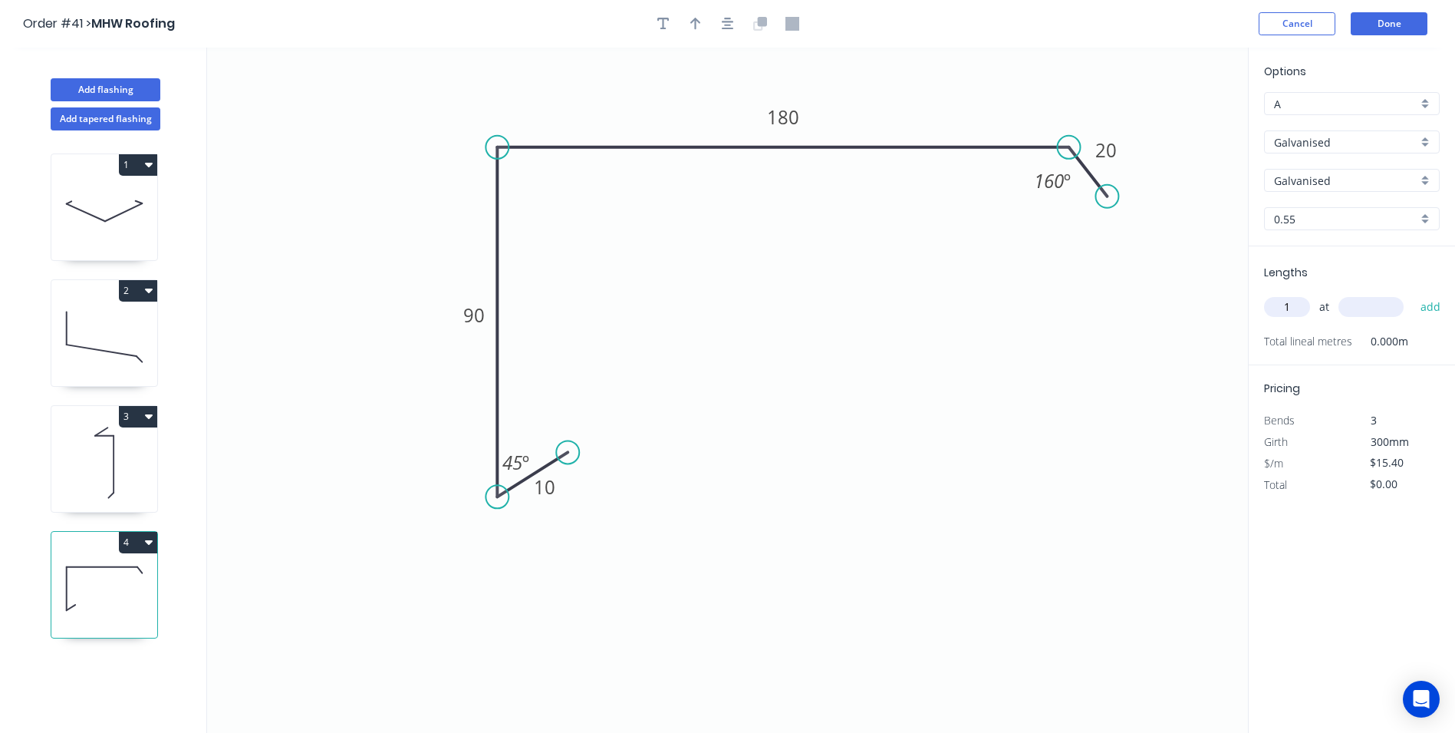
type input "1"
type input "37400"
click at [1413, 294] on button "add" at bounding box center [1431, 307] width 36 height 26
type input "$575.96"
click at [1410, 18] on button "Done" at bounding box center [1389, 23] width 77 height 23
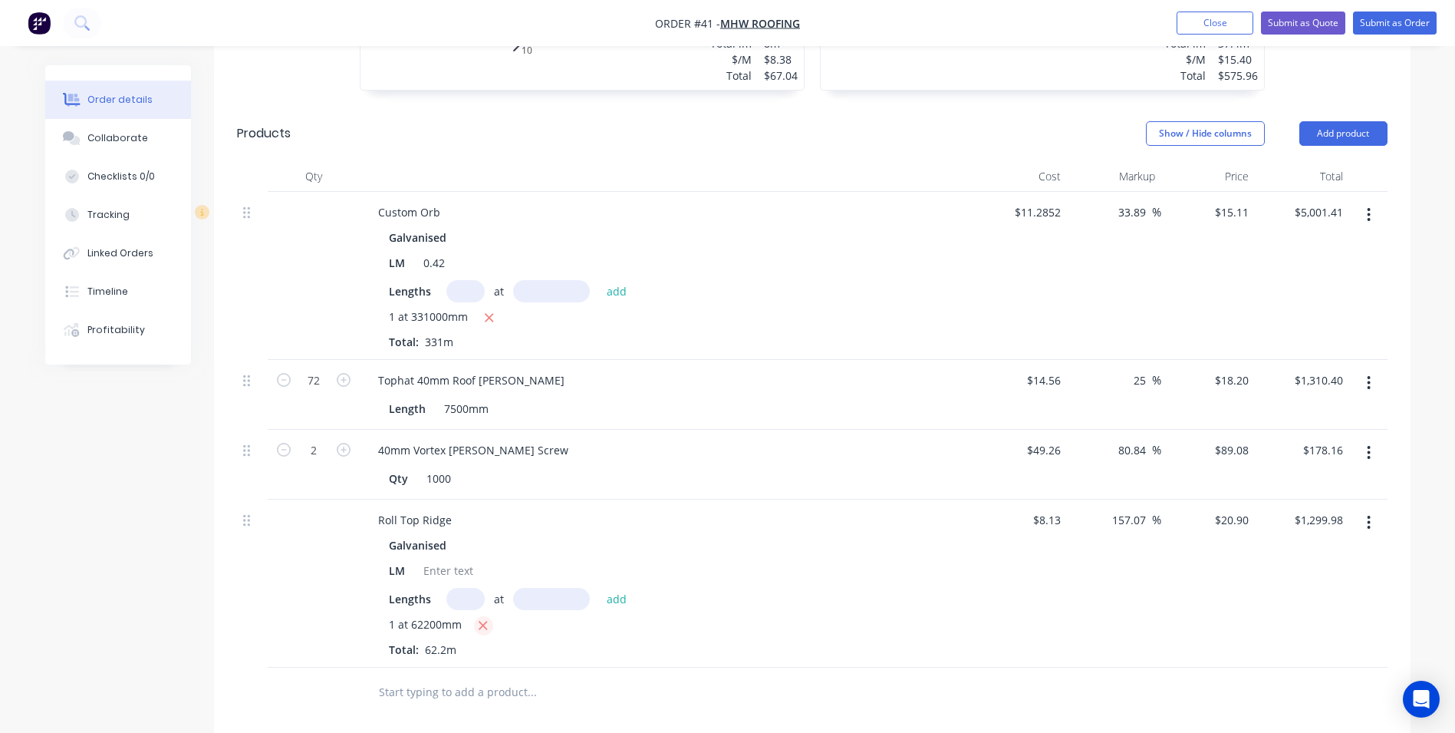
scroll to position [997, 0]
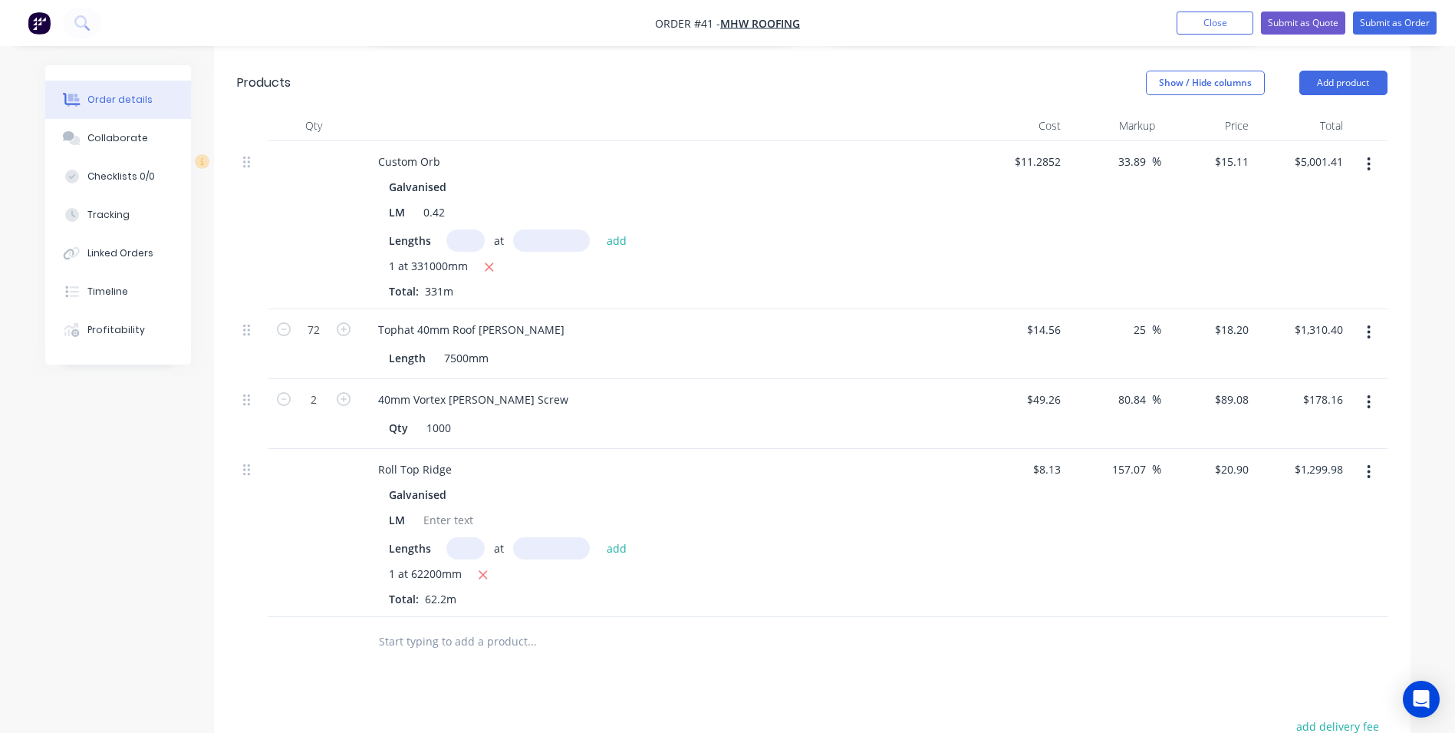
click at [450, 627] on input "text" at bounding box center [531, 641] width 307 height 31
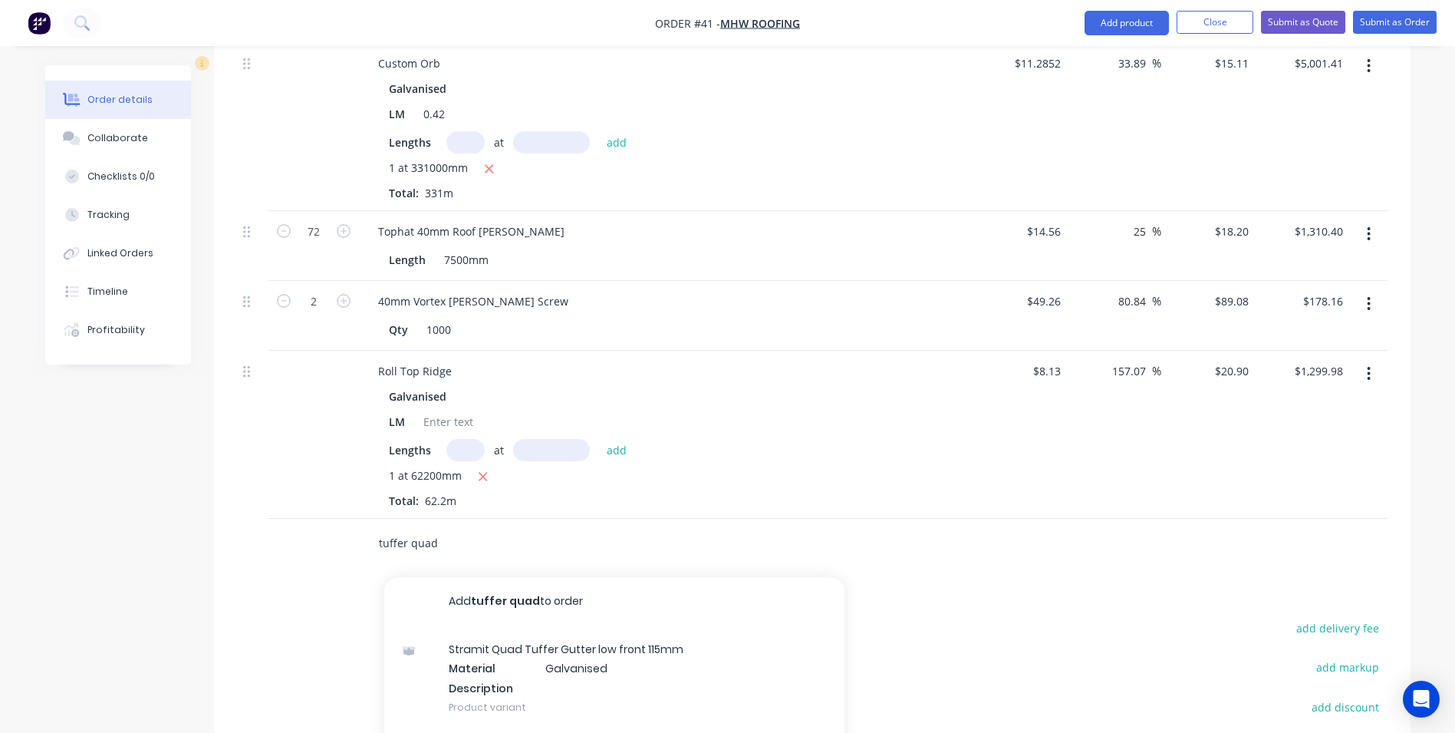
scroll to position [1151, 0]
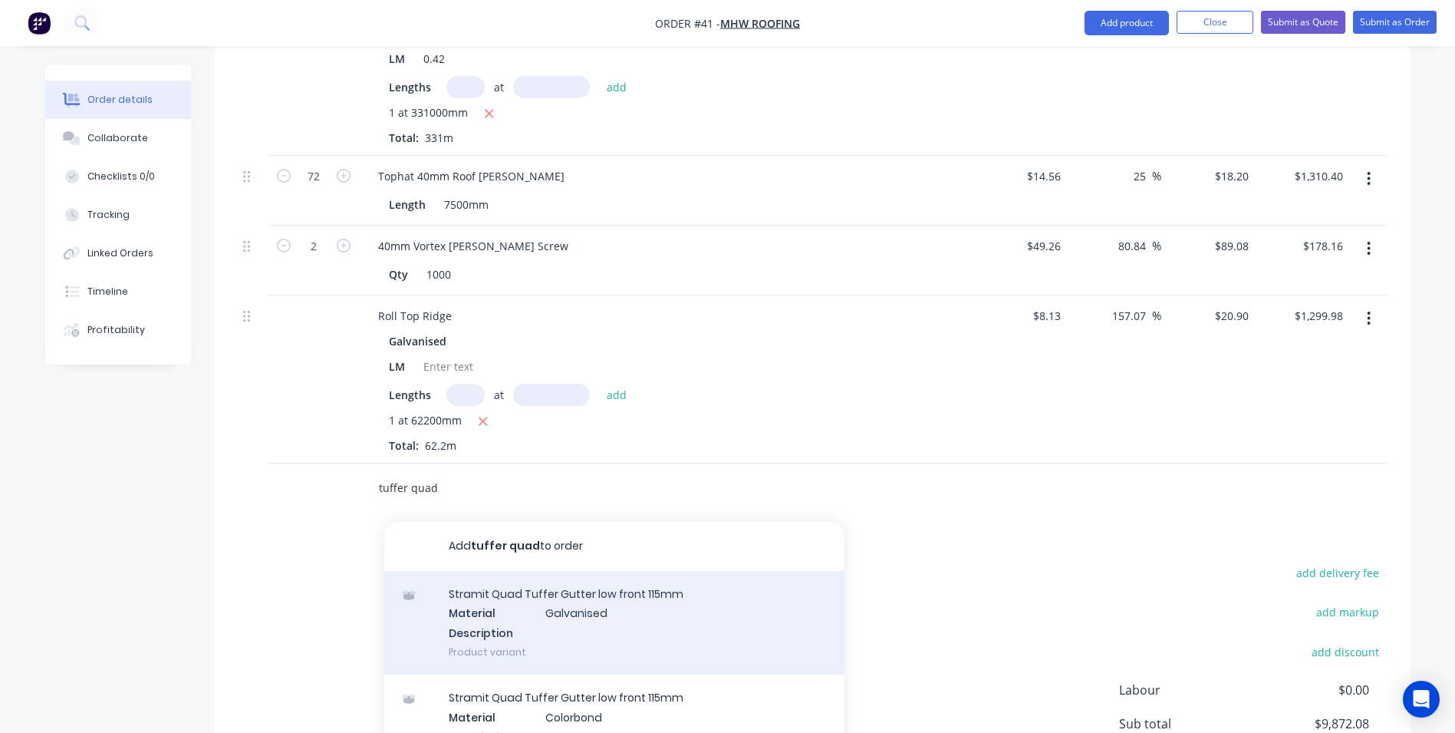
type input "tuffer quad"
click at [565, 611] on div "Stramit Quad Tuffer Gutter low front 115mm Material Galvanised Description Prod…" at bounding box center [614, 623] width 460 height 104
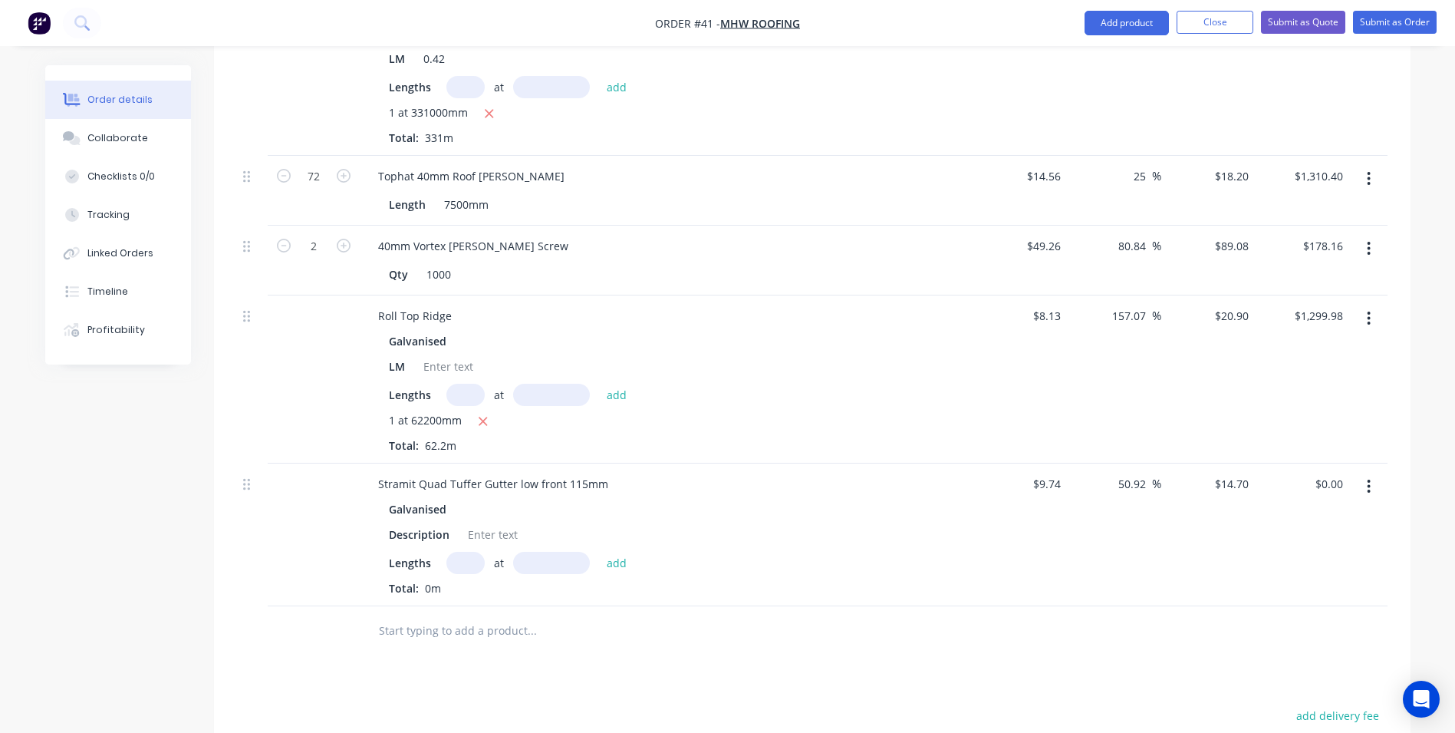
click at [455, 552] on input "text" at bounding box center [465, 563] width 38 height 22
click at [493, 615] on input "text" at bounding box center [531, 630] width 307 height 31
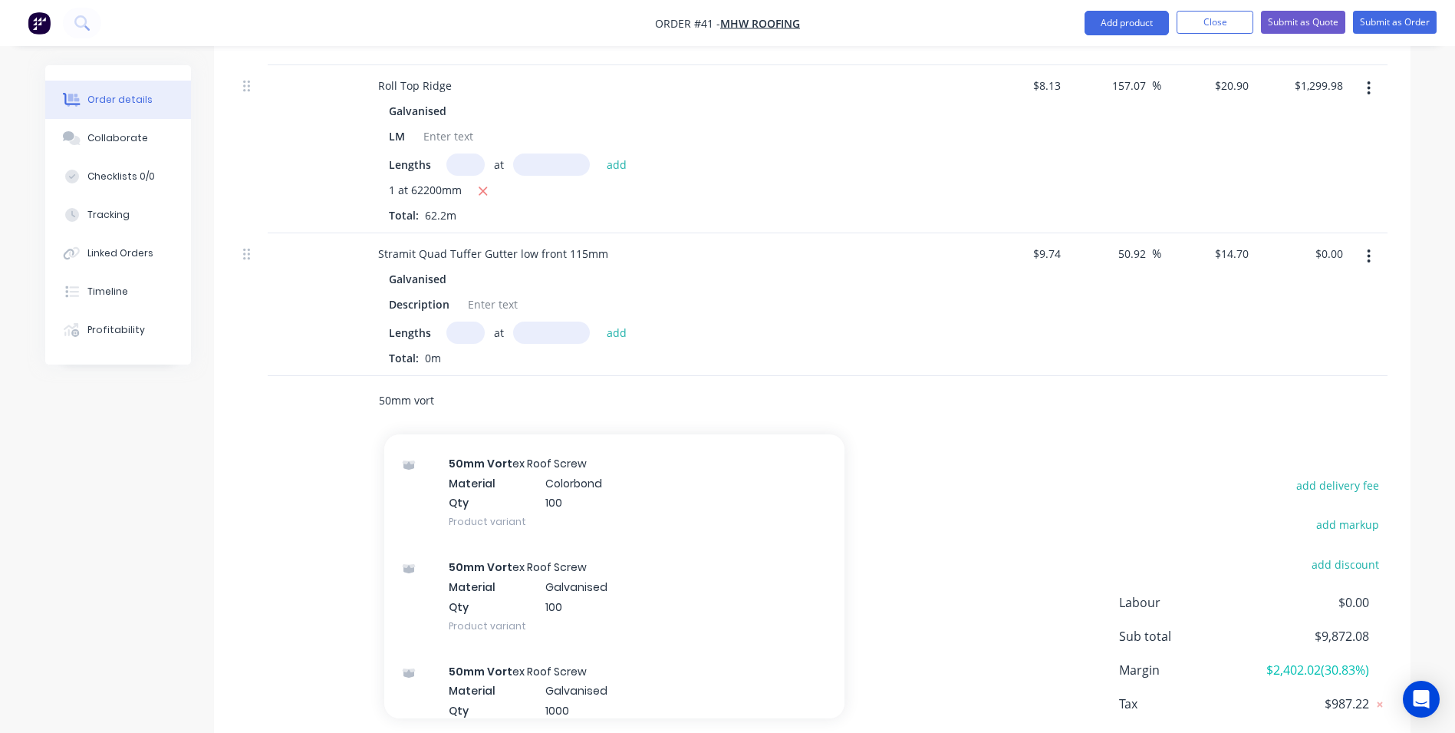
scroll to position [460, 0]
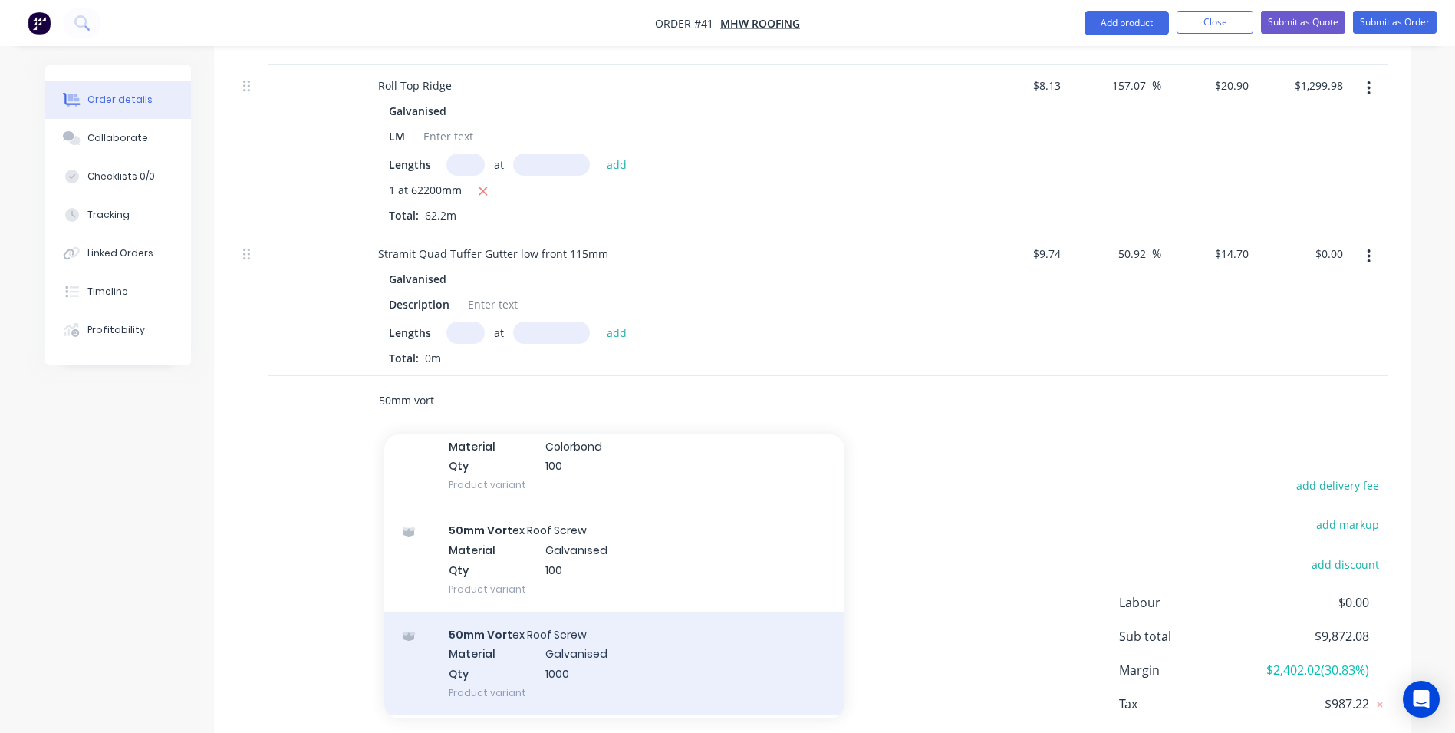
type input "50mm vort"
click at [520, 618] on div "50mm Vort ex Roof Screw Material Galvanised Qty 1000 Product variant" at bounding box center [614, 663] width 460 height 104
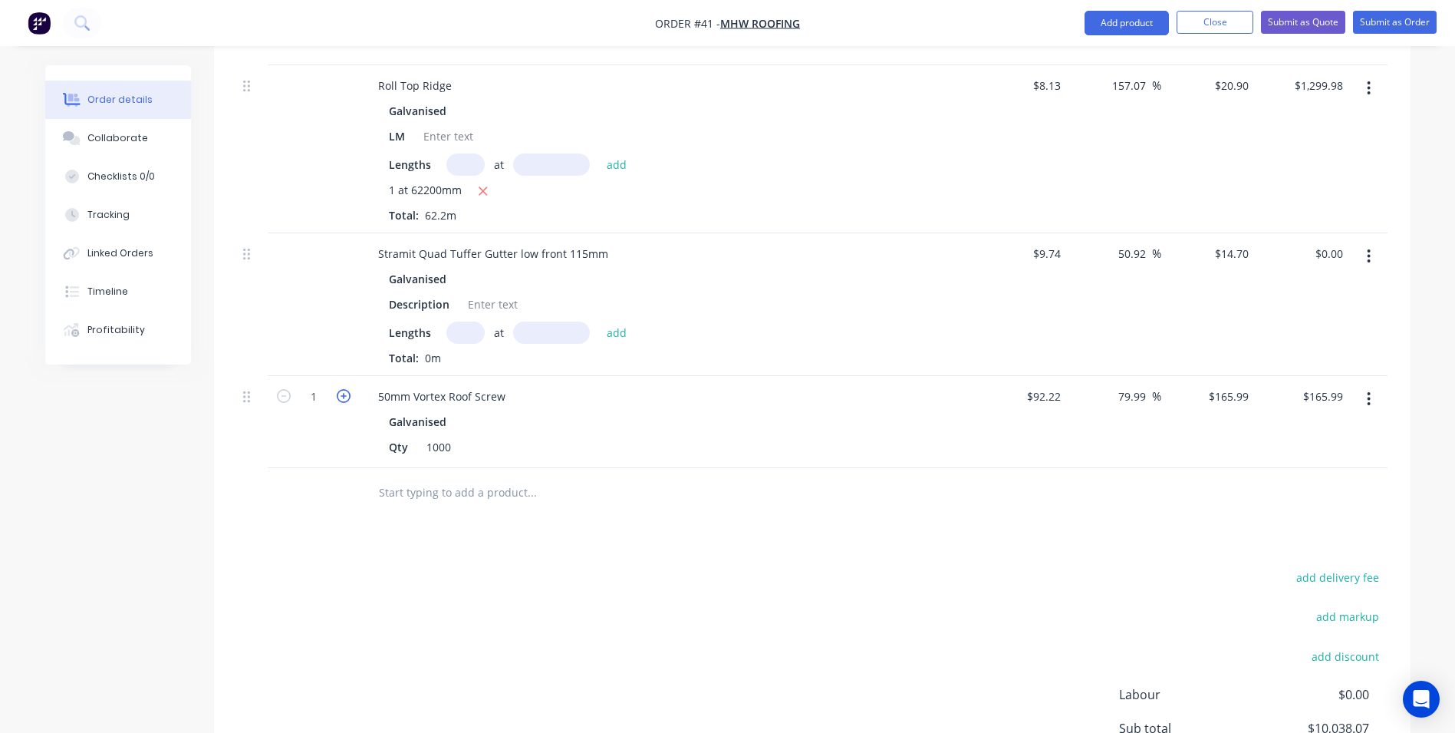
click at [343, 389] on icon "button" at bounding box center [344, 396] width 14 height 14
type input "2"
type input "$331.98"
click at [364, 610] on div "add delivery fee add markup add discount Labour $0.00 Sub total $10,204.06 Marg…" at bounding box center [812, 715] width 1151 height 296
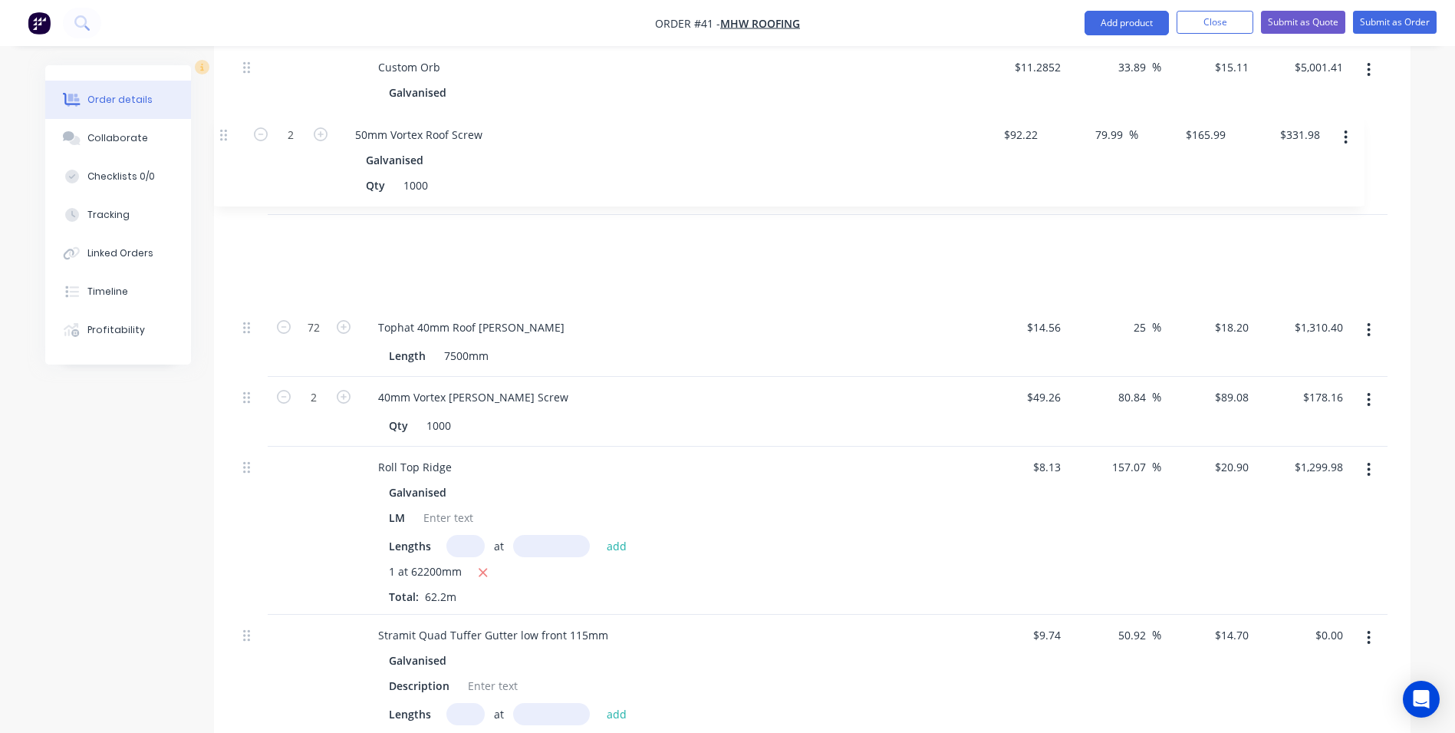
scroll to position [1090, 0]
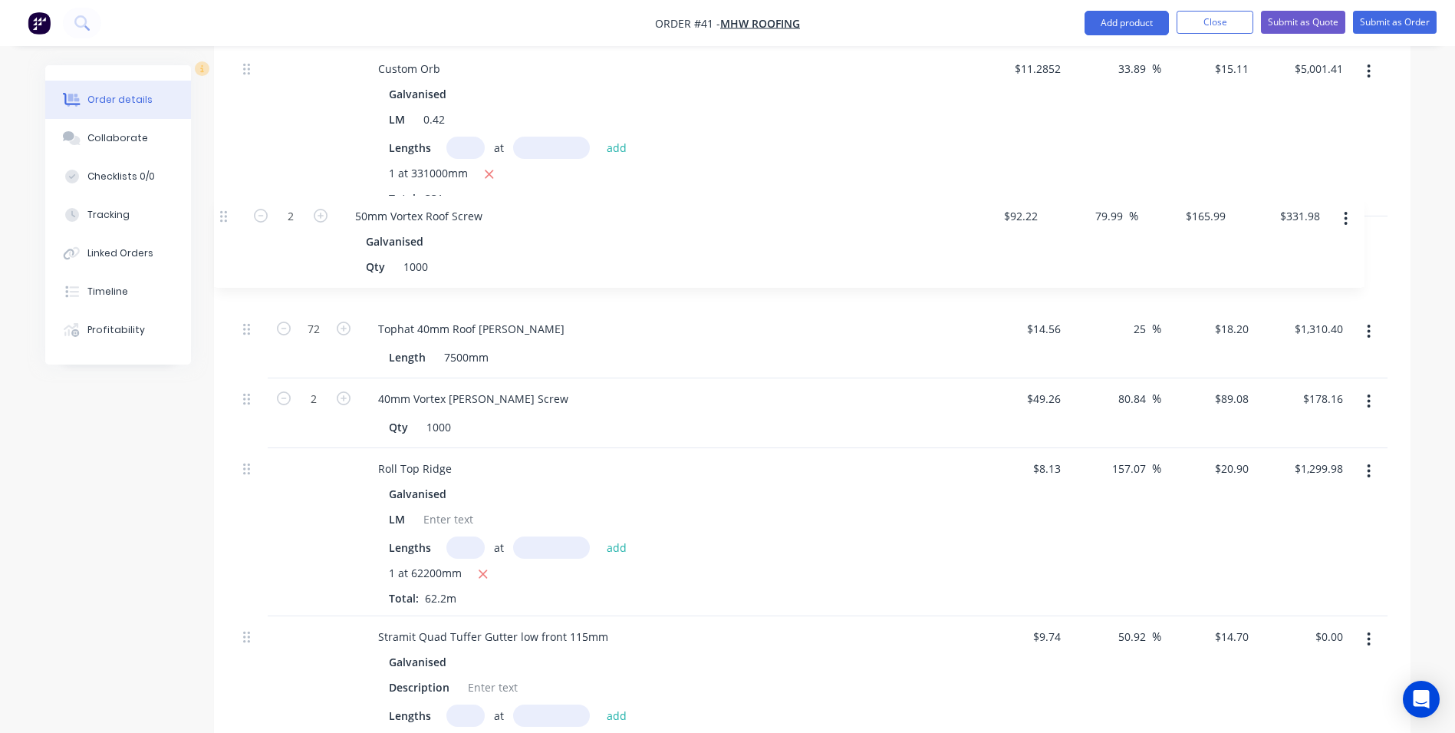
drag, startPoint x: 246, startPoint y: 375, endPoint x: 227, endPoint y: 216, distance: 160.7
click at [227, 216] on div "Qty Cost Markup Price Total Custom Orb Galvanised LM 0.42 Lengths at add 1 at 3…" at bounding box center [812, 413] width 1197 height 791
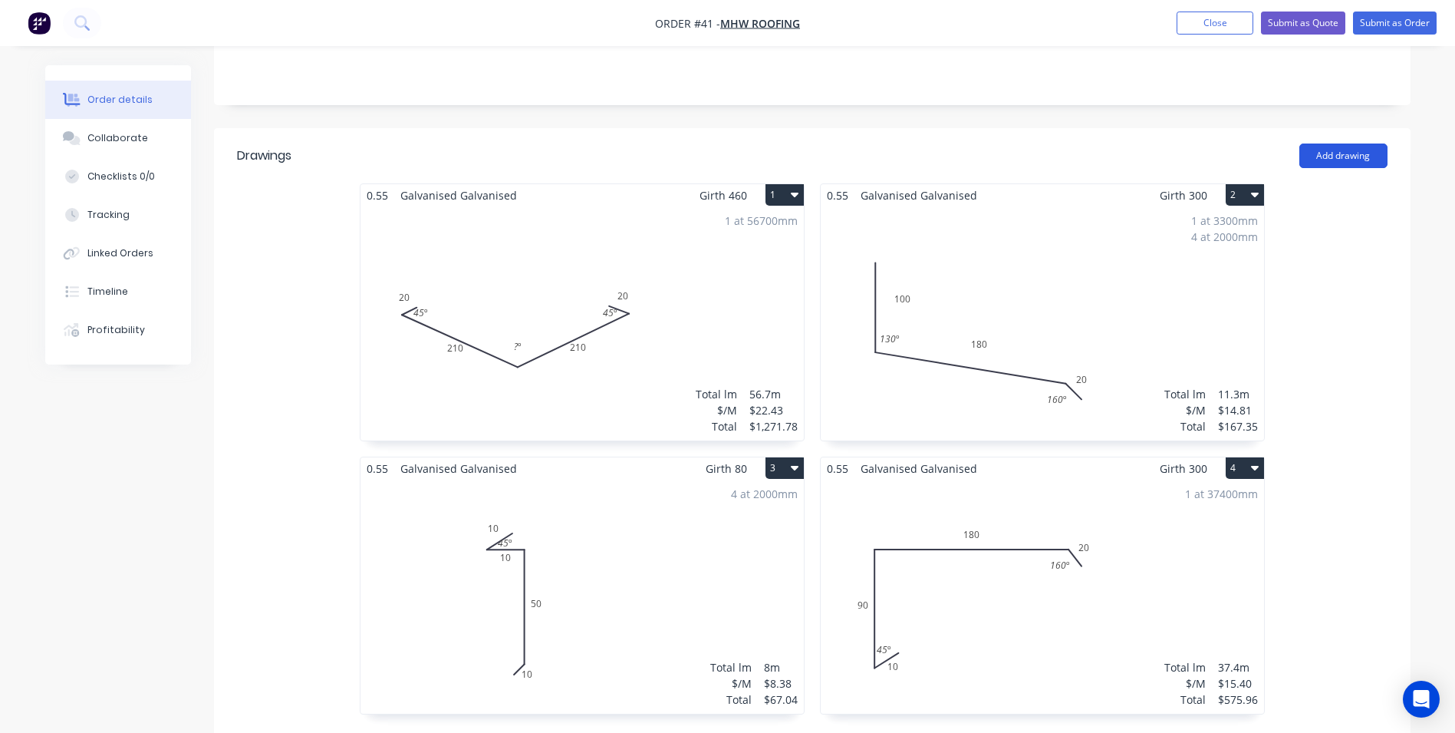
click at [1322, 143] on button "Add drawing" at bounding box center [1344, 155] width 88 height 25
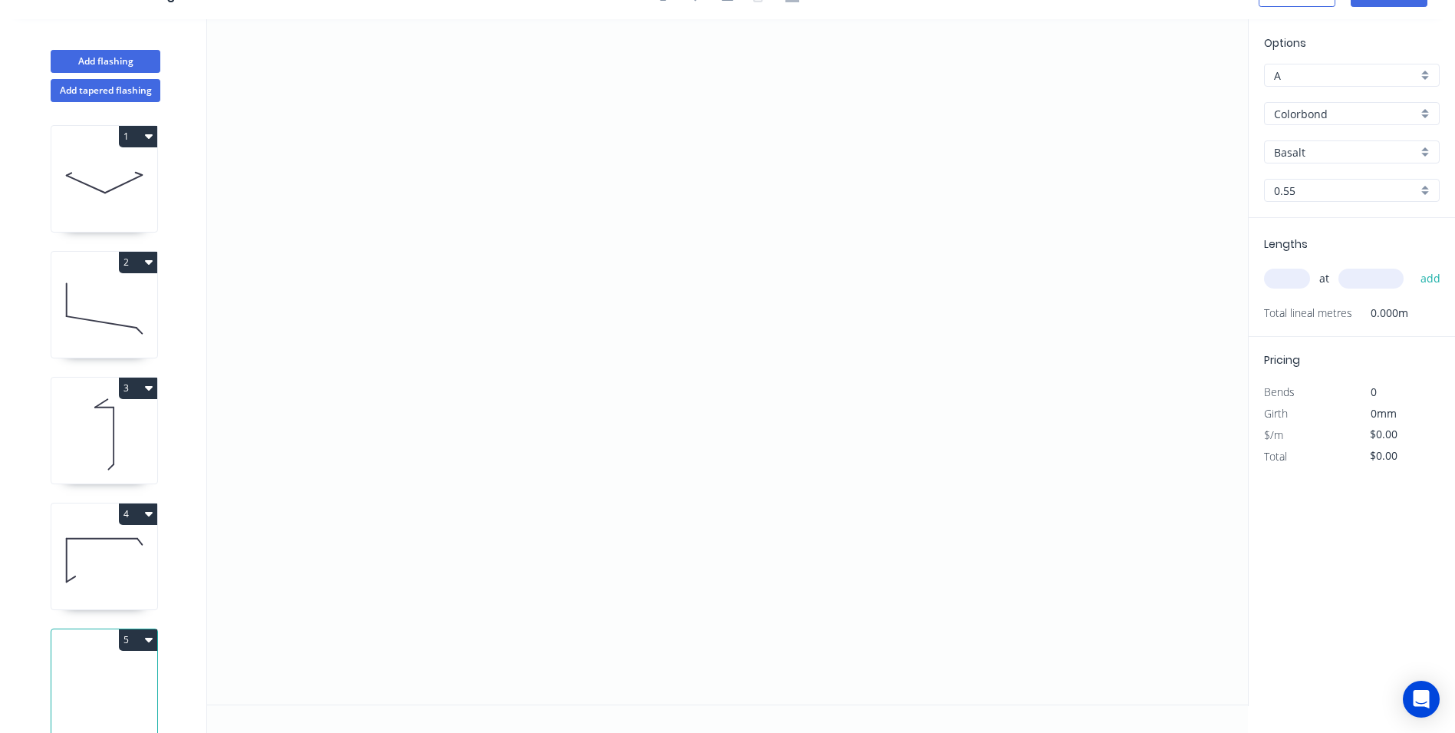
scroll to position [28, 0]
click at [403, 387] on icon "0" at bounding box center [727, 361] width 1041 height 685
drag, startPoint x: 499, startPoint y: 328, endPoint x: 716, endPoint y: 341, distance: 217.5
click at [499, 328] on icon at bounding box center [451, 357] width 96 height 58
click at [1086, 343] on icon "0 ?" at bounding box center [727, 361] width 1041 height 685
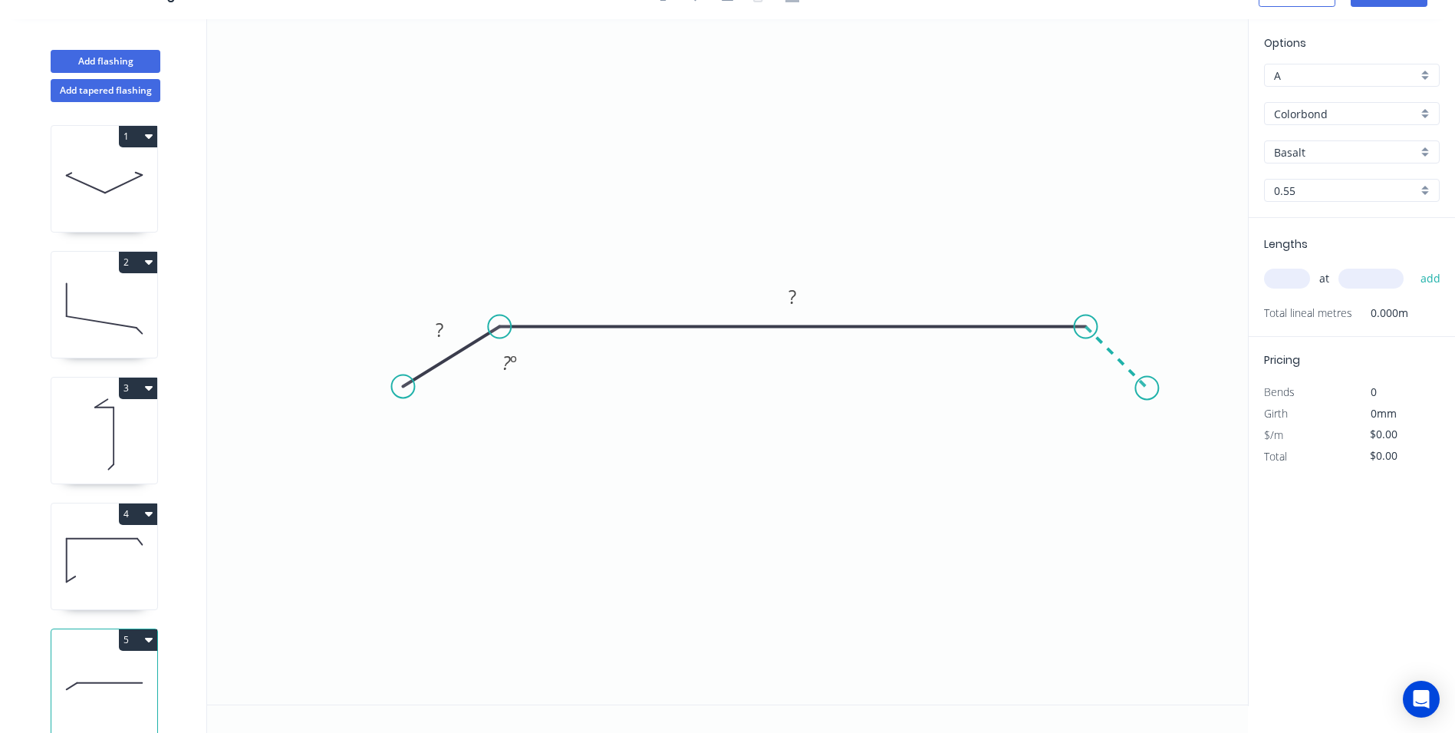
click at [1148, 381] on icon "0 ? ? ? º" at bounding box center [727, 361] width 1041 height 685
click at [1148, 381] on circle at bounding box center [1146, 387] width 23 height 23
click at [442, 330] on tspan "?" at bounding box center [440, 329] width 8 height 25
type input "$28.87"
drag, startPoint x: 1143, startPoint y: 384, endPoint x: 1156, endPoint y: 368, distance: 20.1
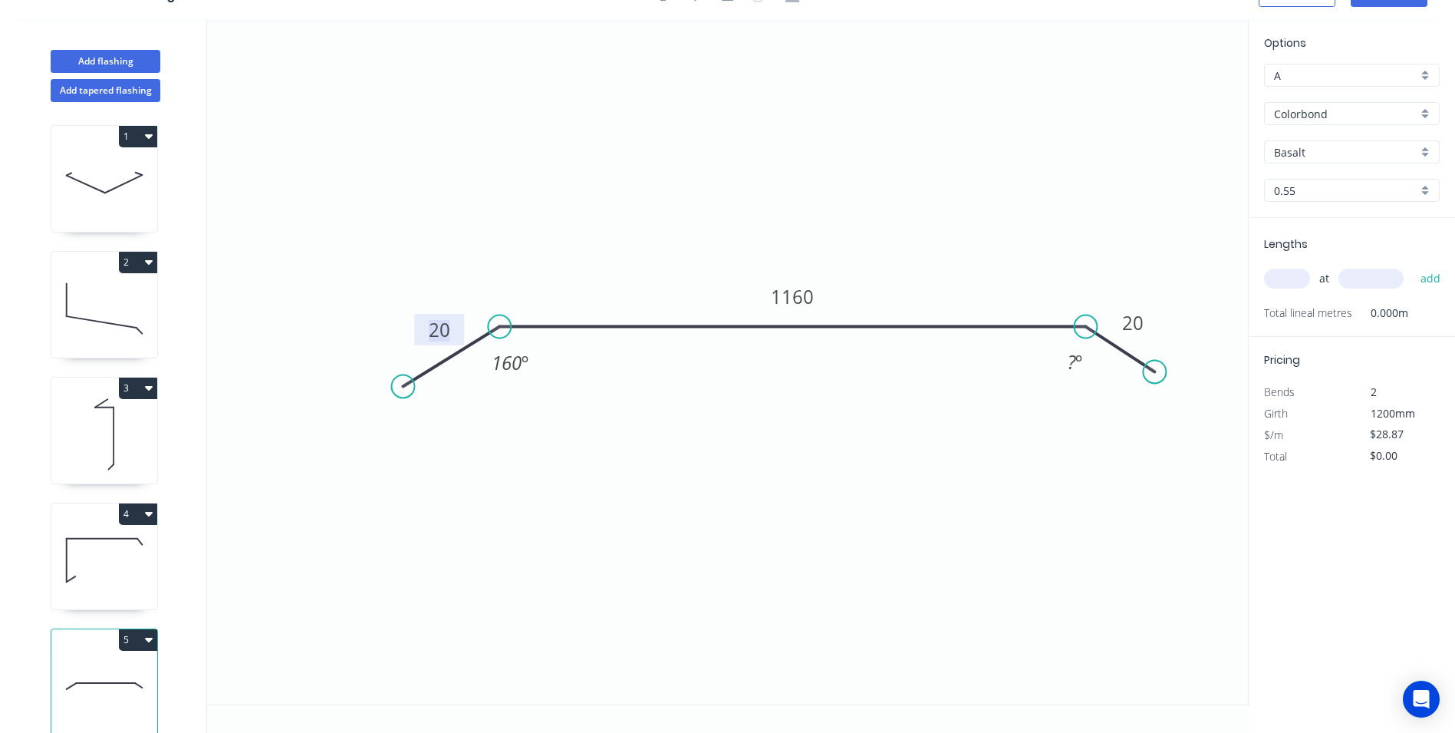
click at [1156, 368] on circle at bounding box center [1154, 372] width 23 height 23
click at [1079, 361] on tspan "º" at bounding box center [1079, 362] width 7 height 25
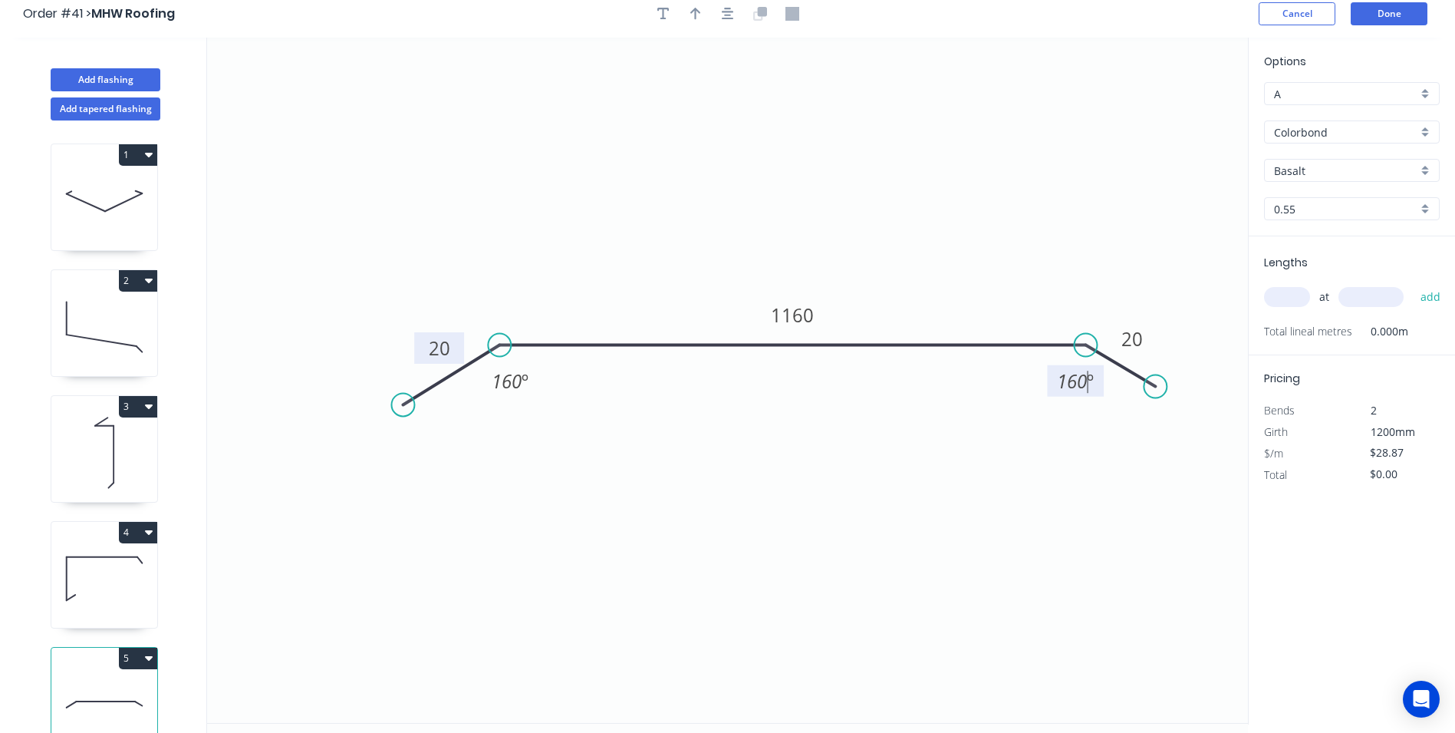
scroll to position [0, 0]
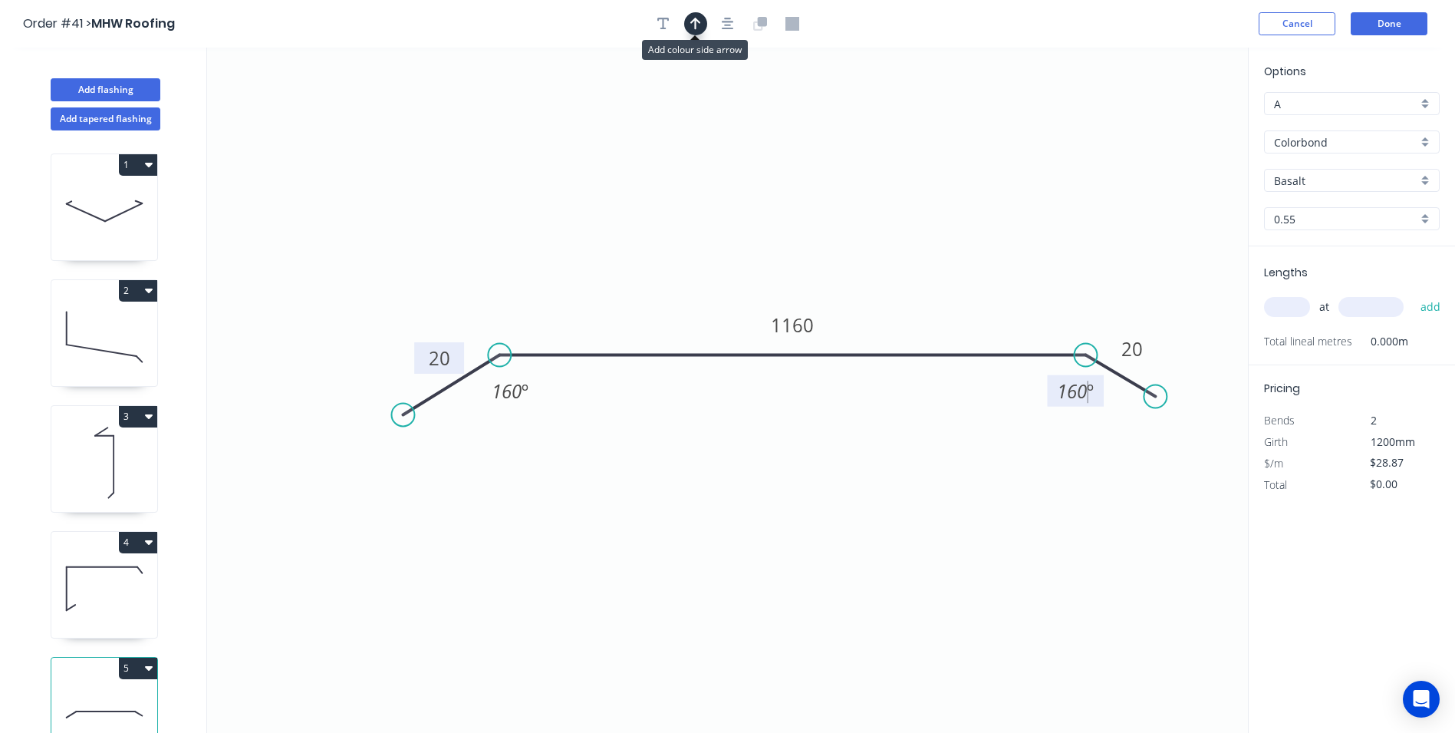
click at [695, 25] on icon "button" at bounding box center [695, 24] width 11 height 12
drag, startPoint x: 1174, startPoint y: 121, endPoint x: 1047, endPoint y: 175, distance: 137.5
click at [898, 160] on icon at bounding box center [905, 136] width 14 height 49
click at [1427, 140] on div "Colorbond" at bounding box center [1352, 141] width 176 height 23
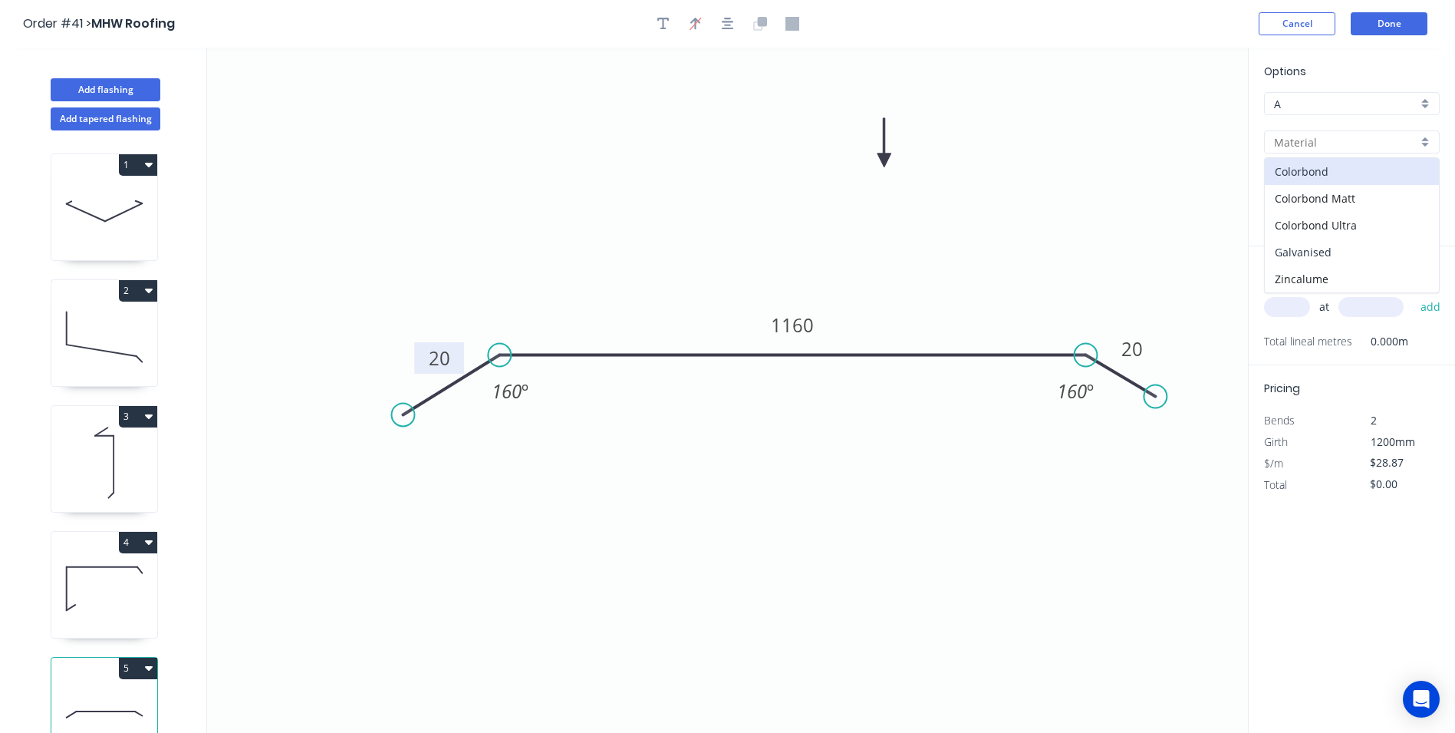
click at [1360, 242] on div "Galvanised" at bounding box center [1352, 252] width 174 height 27
type input "Galvanised"
type input "$38.70"
click at [1300, 310] on input "text" at bounding box center [1287, 307] width 46 height 20
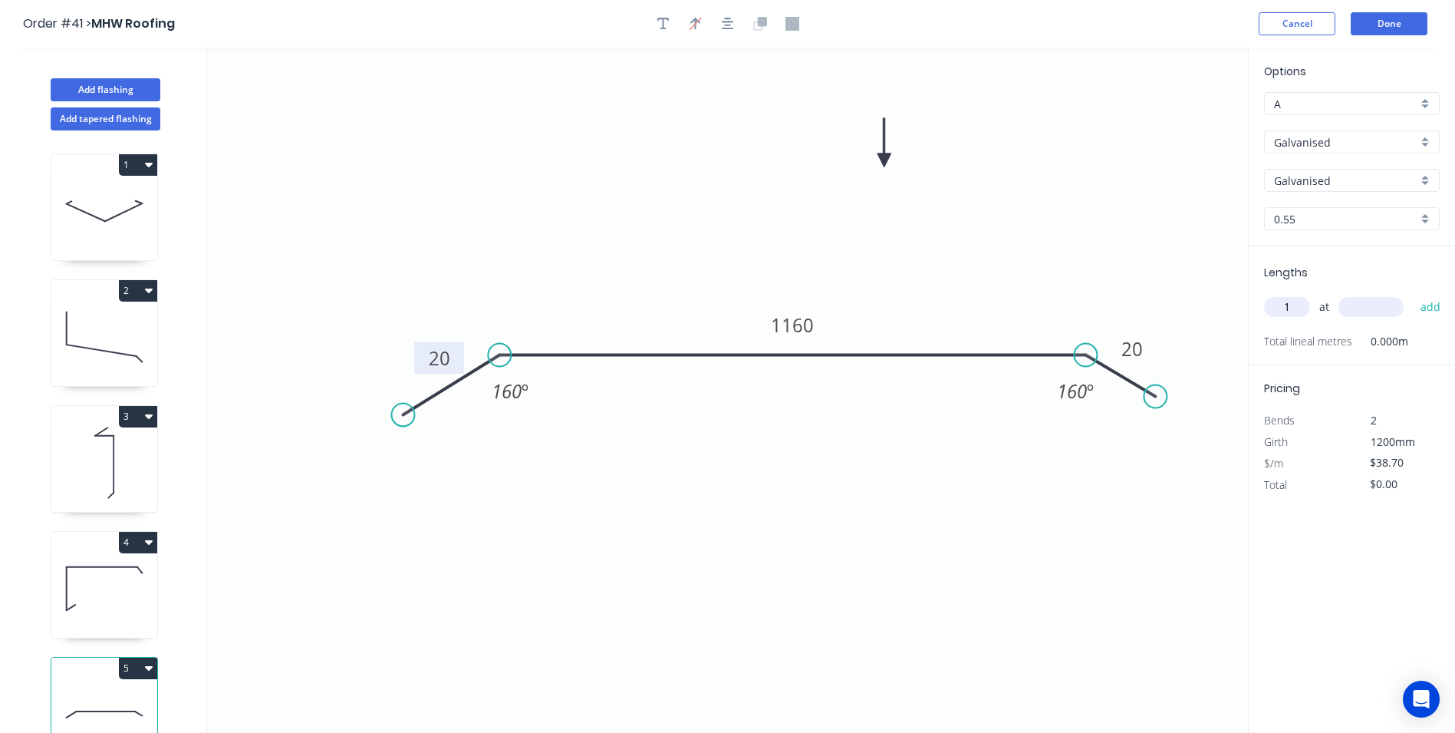
type input "1"
type input "12300"
click at [1413, 294] on button "add" at bounding box center [1431, 307] width 36 height 26
type input "$476.01"
click at [1379, 23] on button "Done" at bounding box center [1389, 23] width 77 height 23
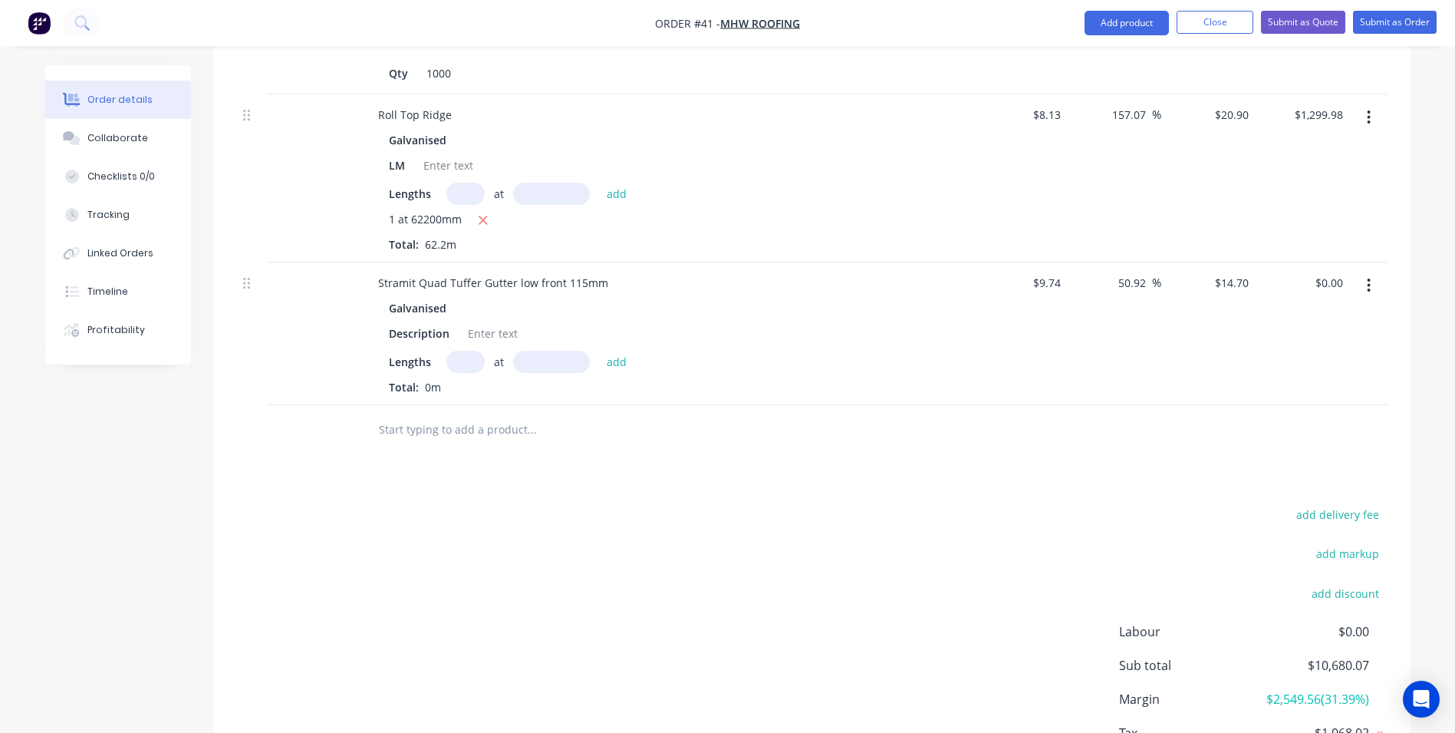
scroll to position [1764, 0]
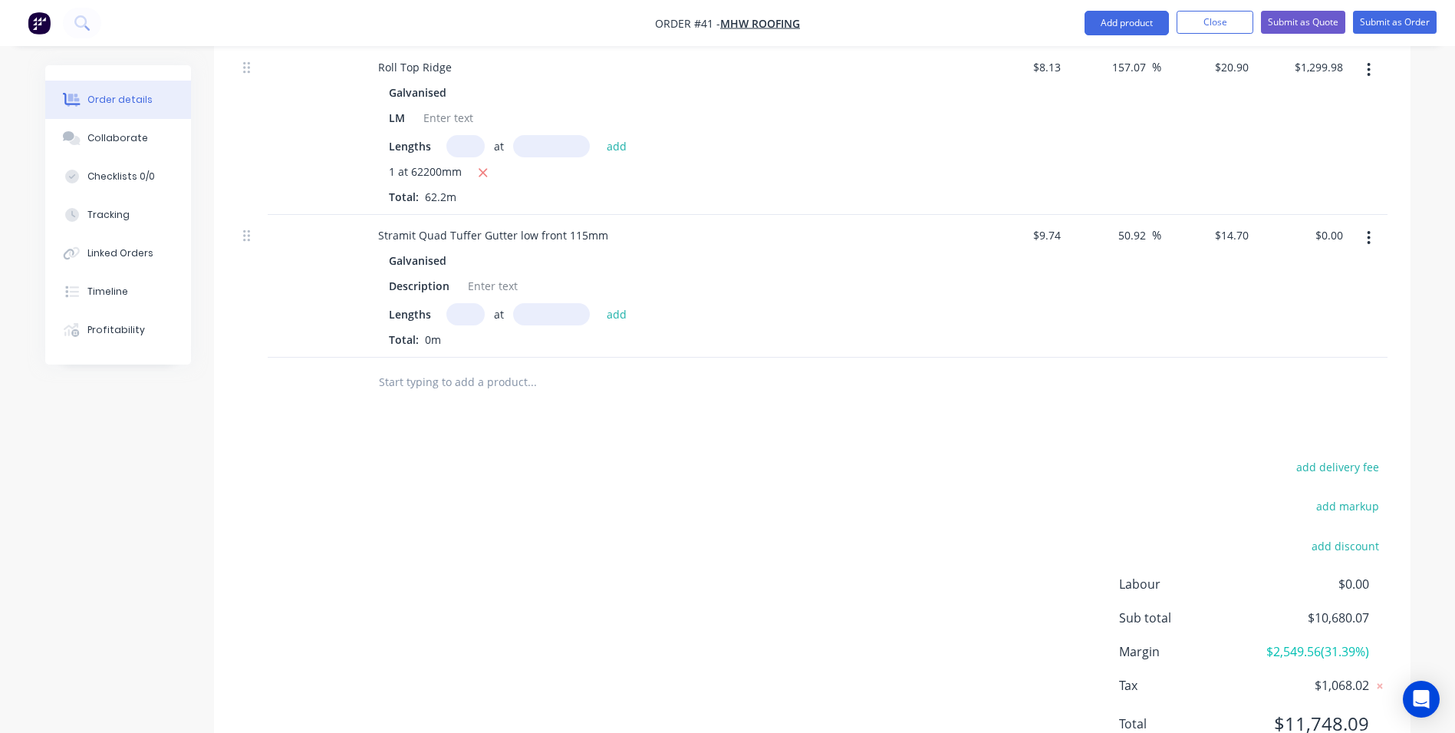
click at [469, 369] on input "text" at bounding box center [531, 382] width 307 height 31
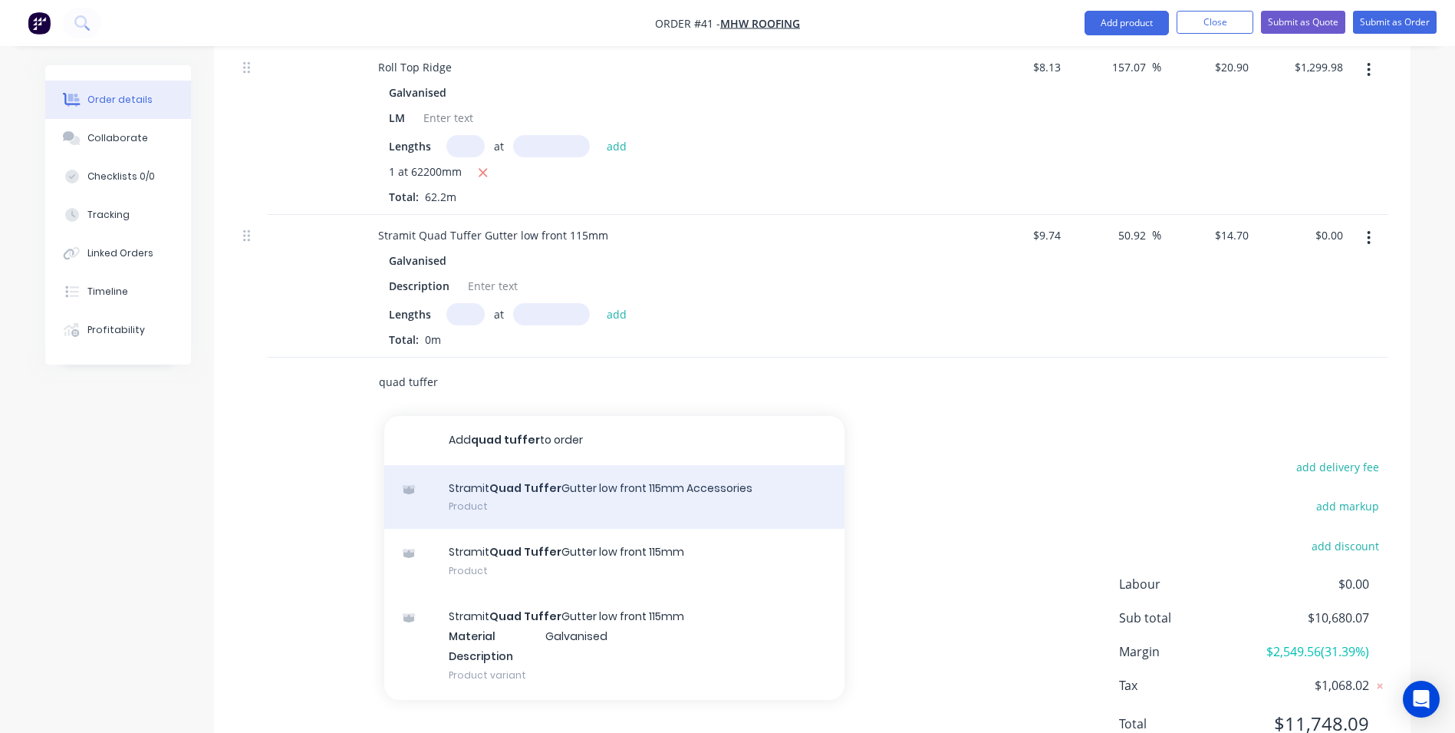
type input "quad tuffer"
click at [585, 473] on div "Stramit Quad Tuffer Gutter low front 115mm Accessories Product" at bounding box center [614, 497] width 460 height 64
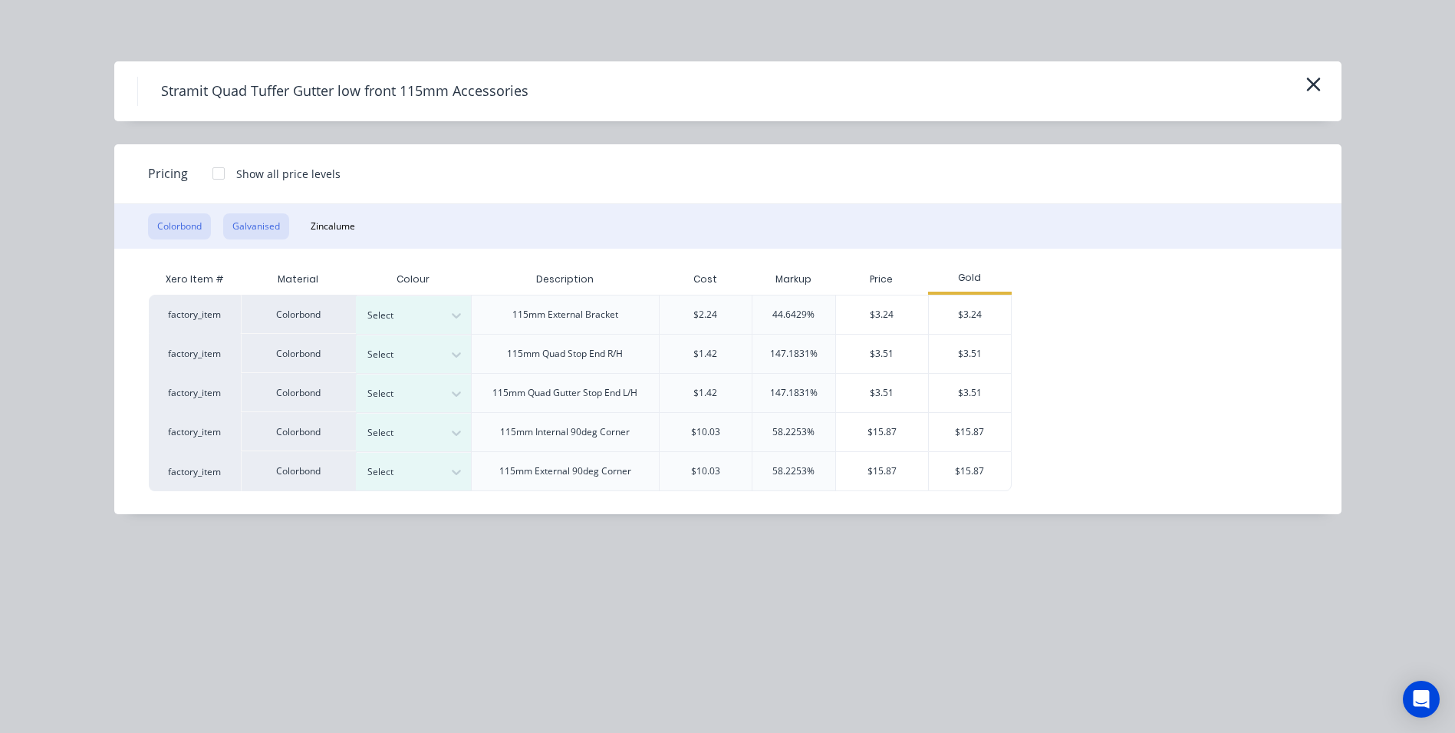
click at [243, 216] on button "Galvanised" at bounding box center [256, 226] width 66 height 26
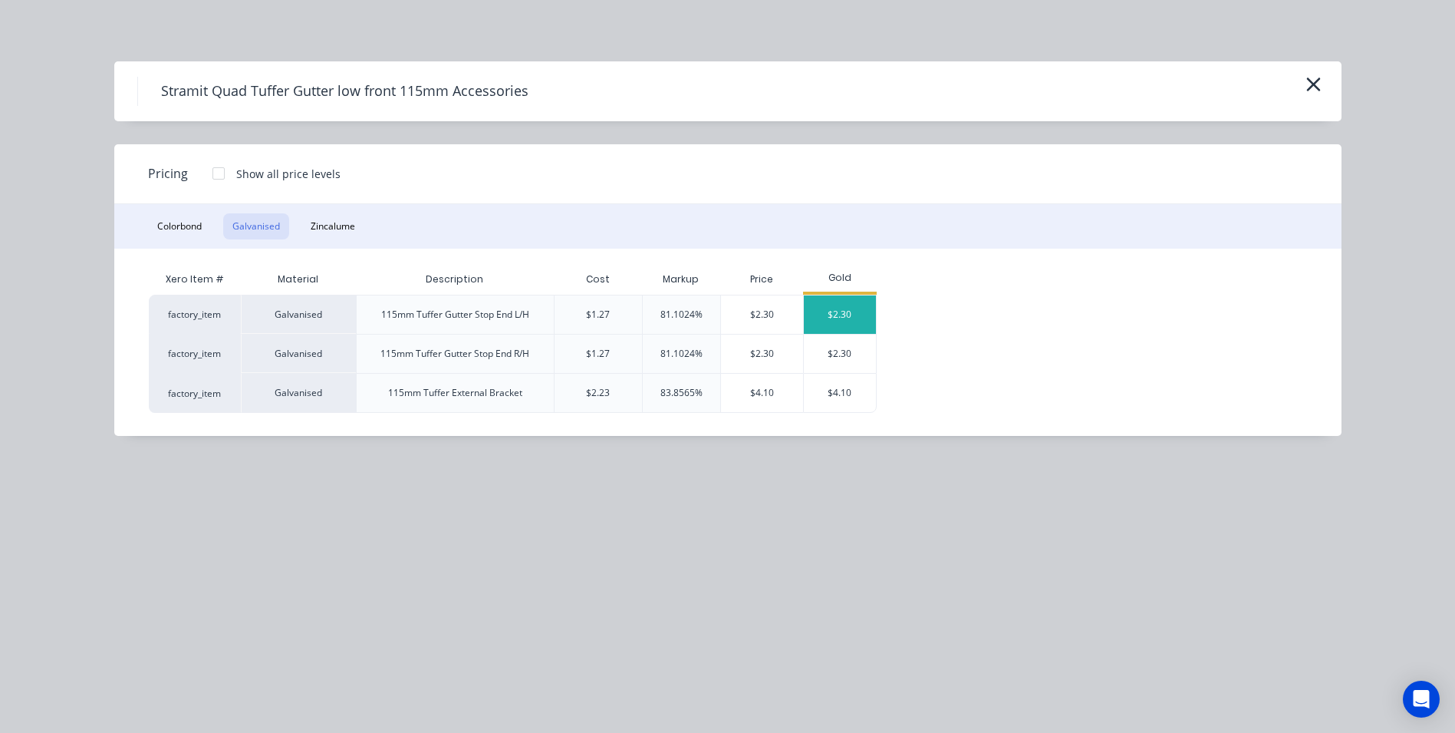
click at [843, 316] on div "$2.30" at bounding box center [840, 314] width 72 height 38
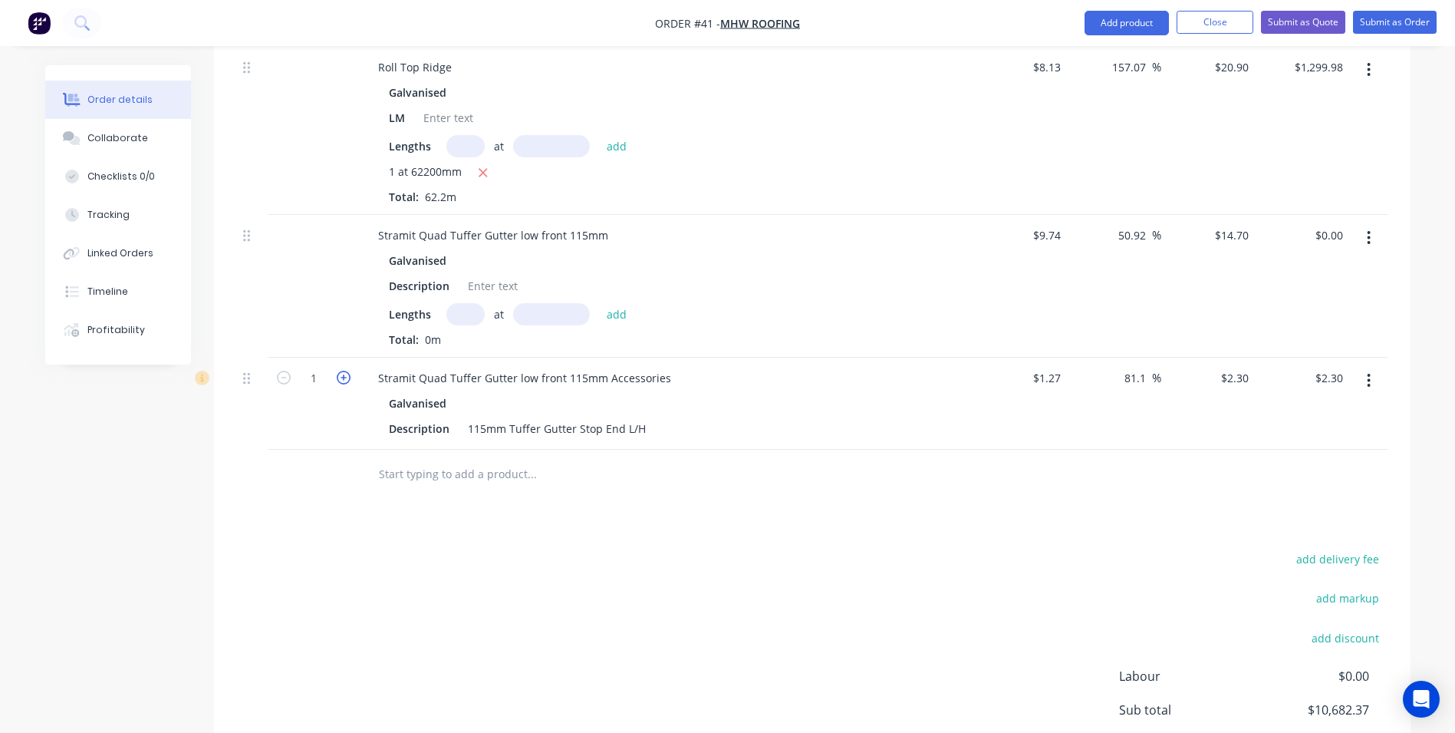
click at [344, 371] on icon "button" at bounding box center [344, 378] width 14 height 14
type input "2"
type input "$4.60"
click at [344, 371] on icon "button" at bounding box center [344, 378] width 14 height 14
type input "3"
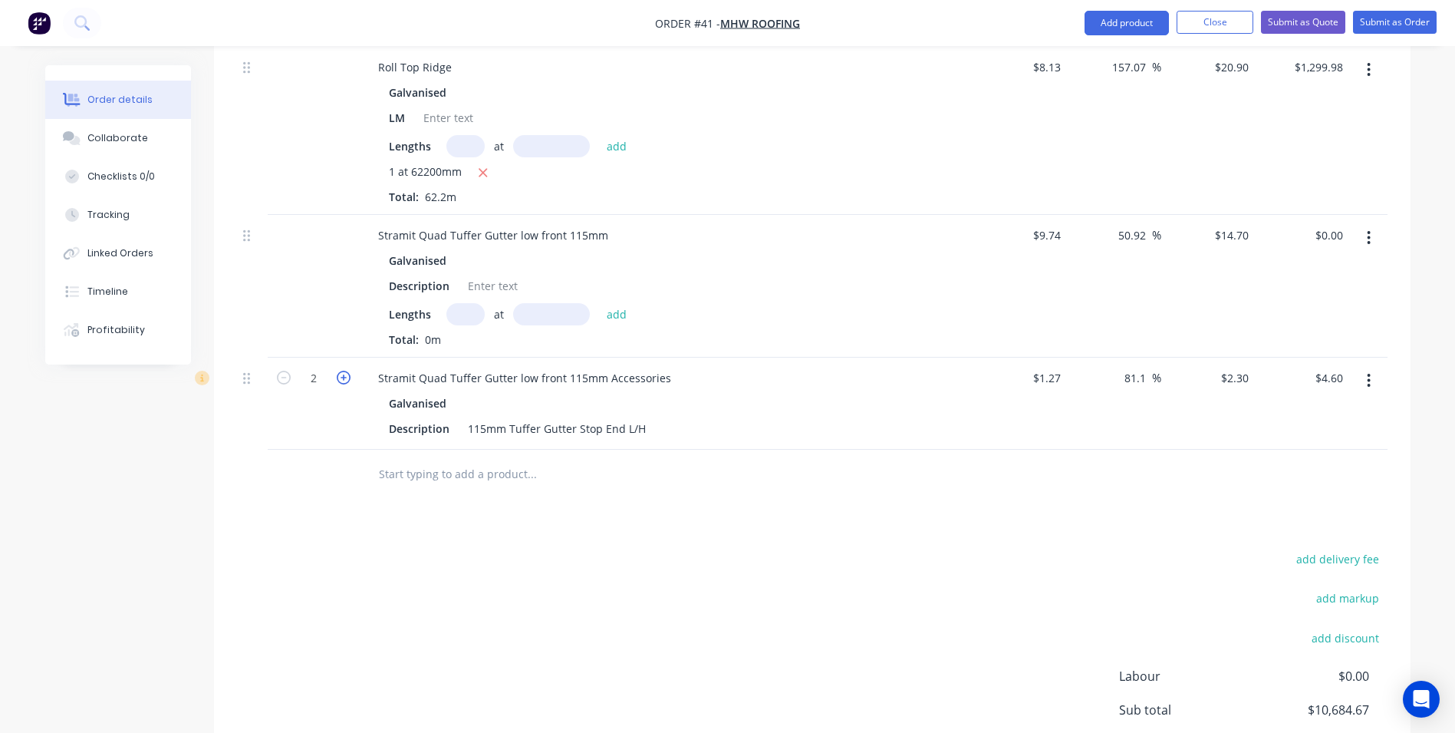
type input "$6.90"
click at [344, 371] on icon "button" at bounding box center [344, 378] width 14 height 14
type input "4"
type input "$9.20"
click at [344, 371] on icon "button" at bounding box center [344, 378] width 14 height 14
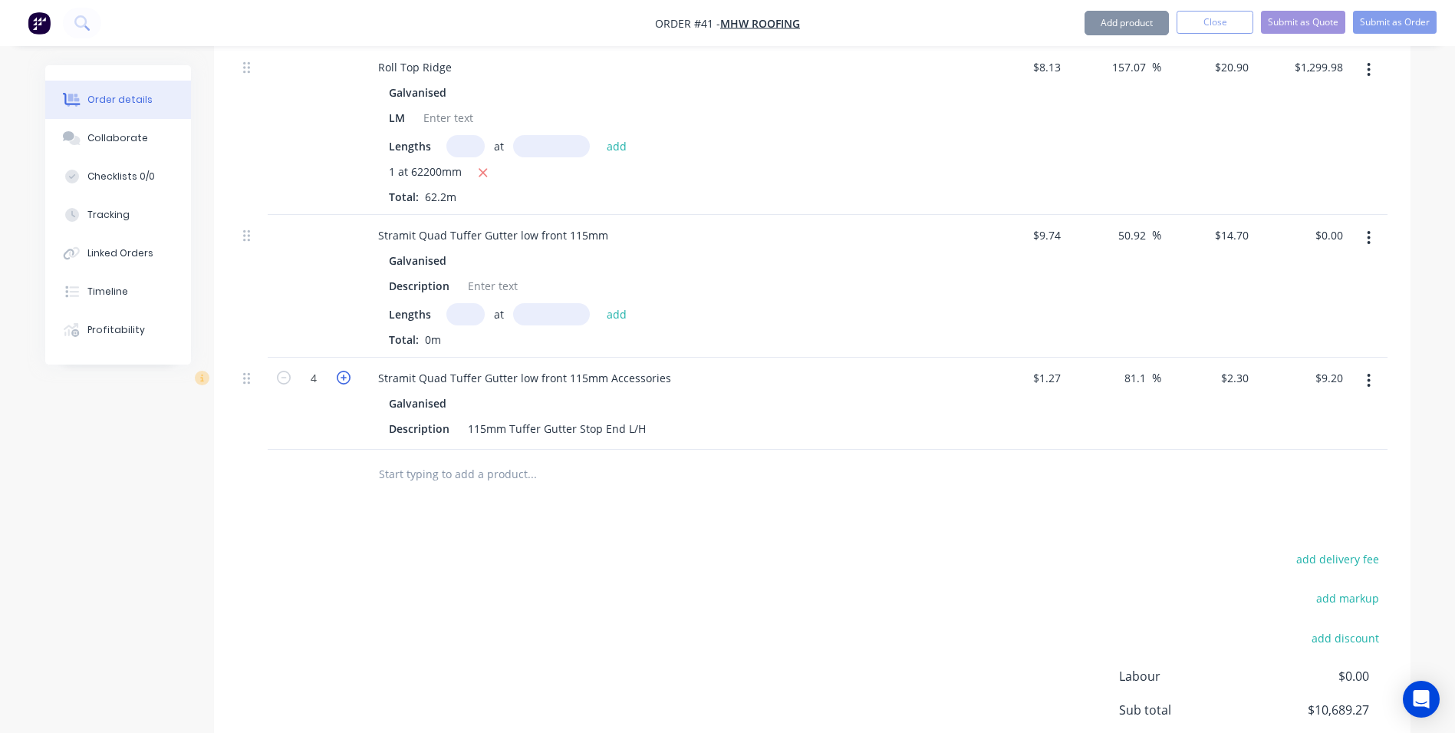
type input "5"
type input "$11.50"
click at [409, 459] on input "text" at bounding box center [531, 474] width 307 height 31
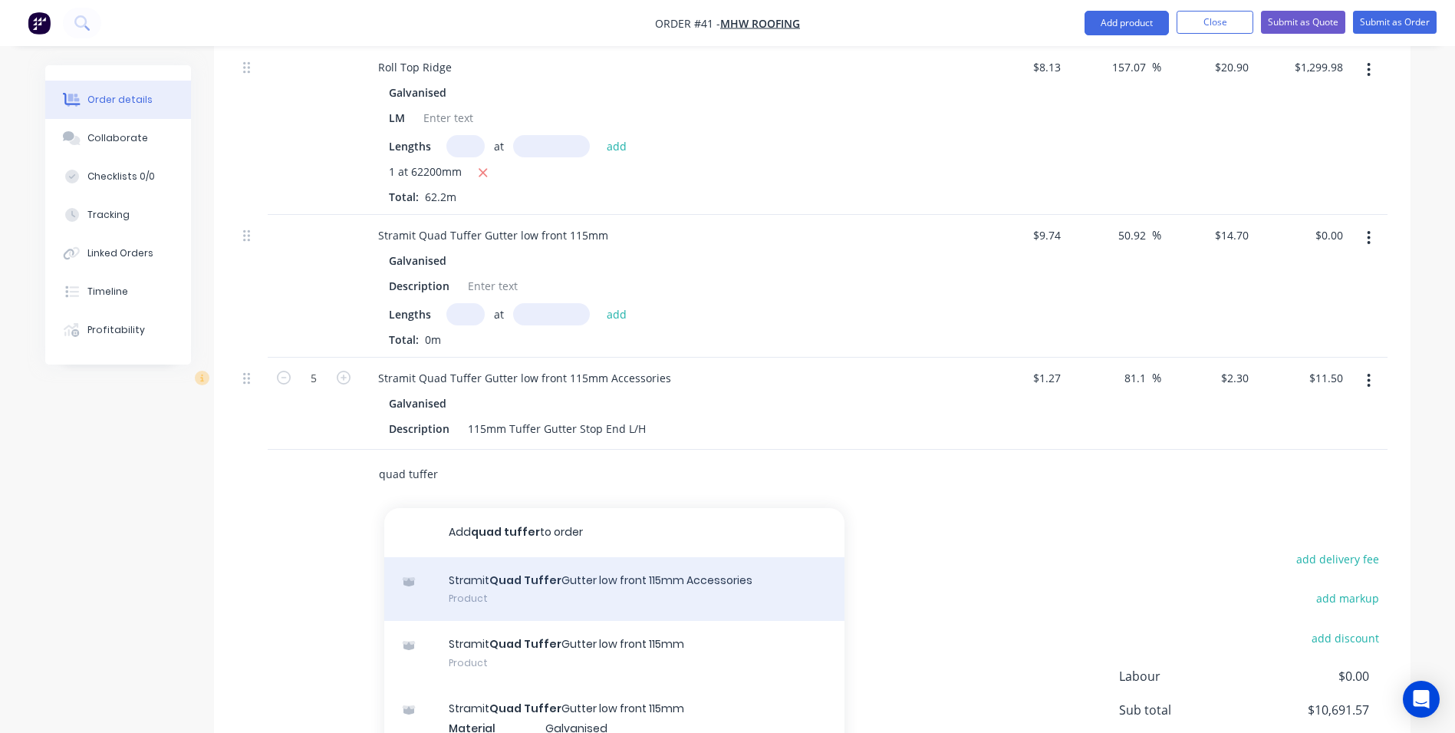
type input "quad tuffer"
click at [641, 582] on div "Stramit Quad Tuffer Gutter low front 115mm Accessories Product" at bounding box center [614, 589] width 460 height 64
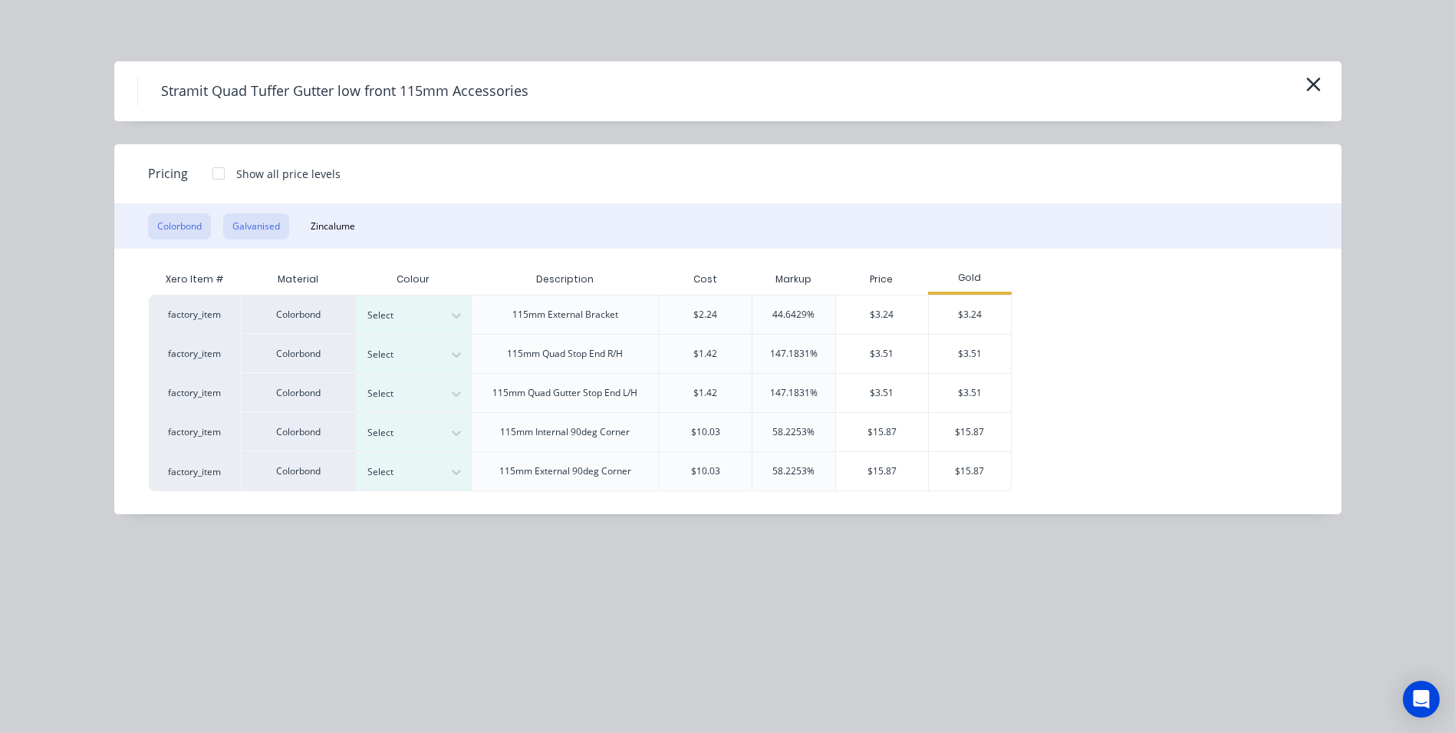
click at [247, 221] on button "Galvanised" at bounding box center [256, 226] width 66 height 26
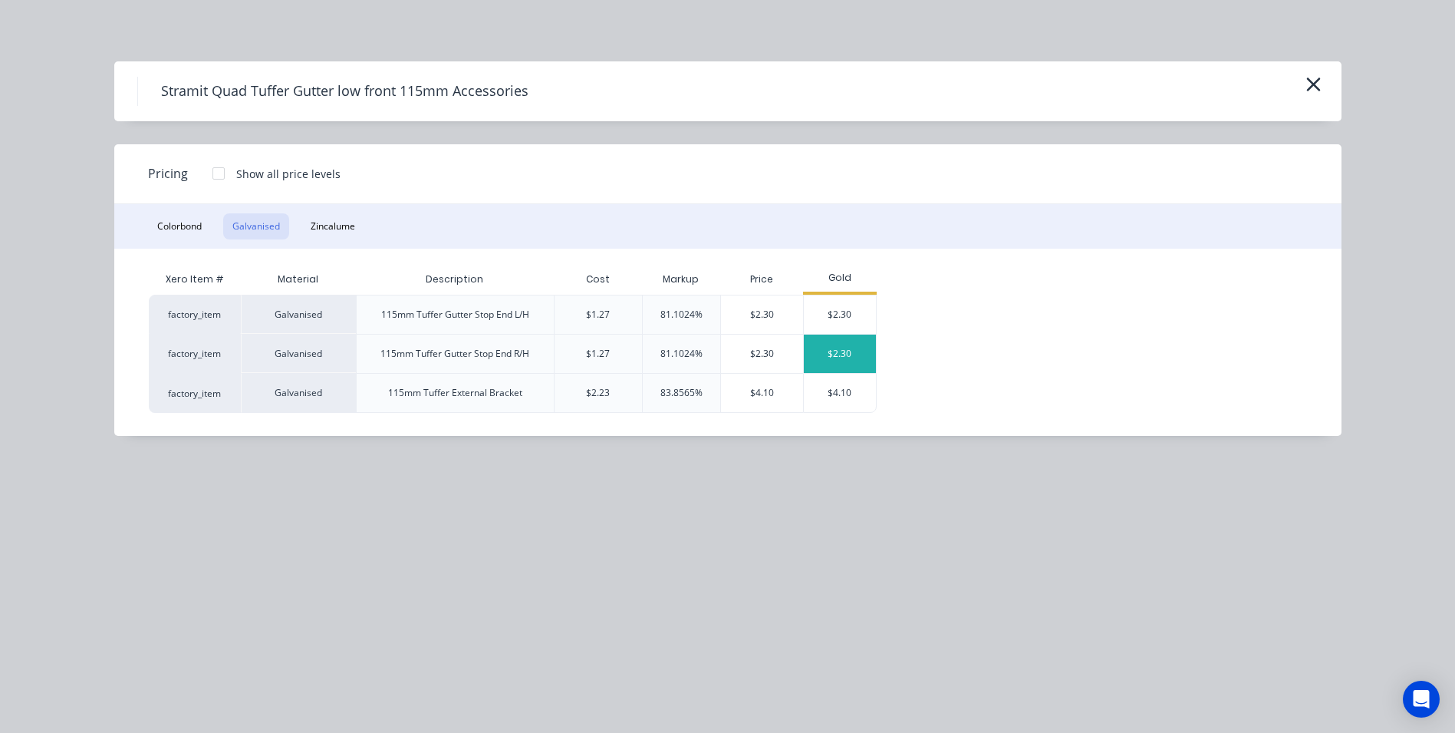
click at [841, 354] on div "$2.30" at bounding box center [840, 353] width 72 height 38
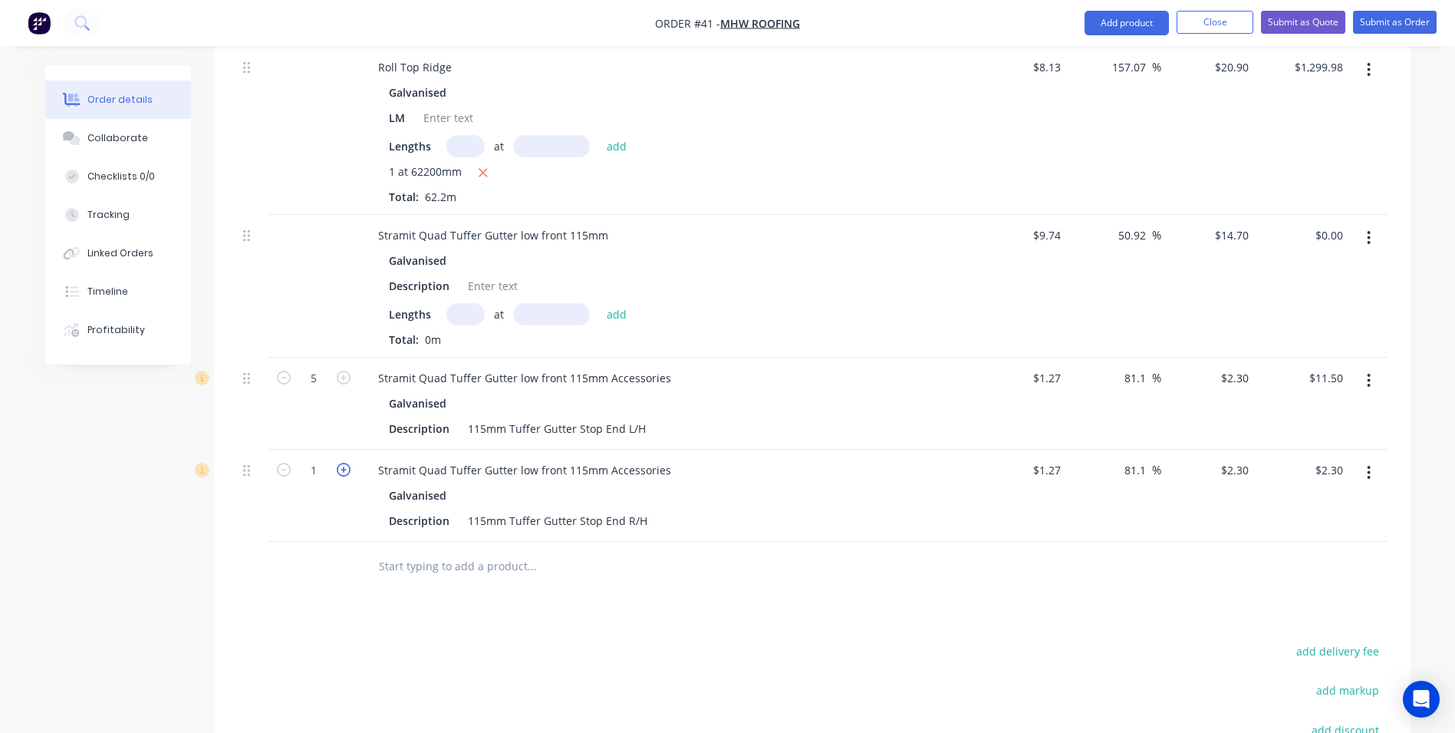
click at [338, 463] on icon "button" at bounding box center [344, 470] width 14 height 14
type input "2"
type input "$4.60"
click at [341, 463] on icon "button" at bounding box center [344, 470] width 14 height 14
type input "3"
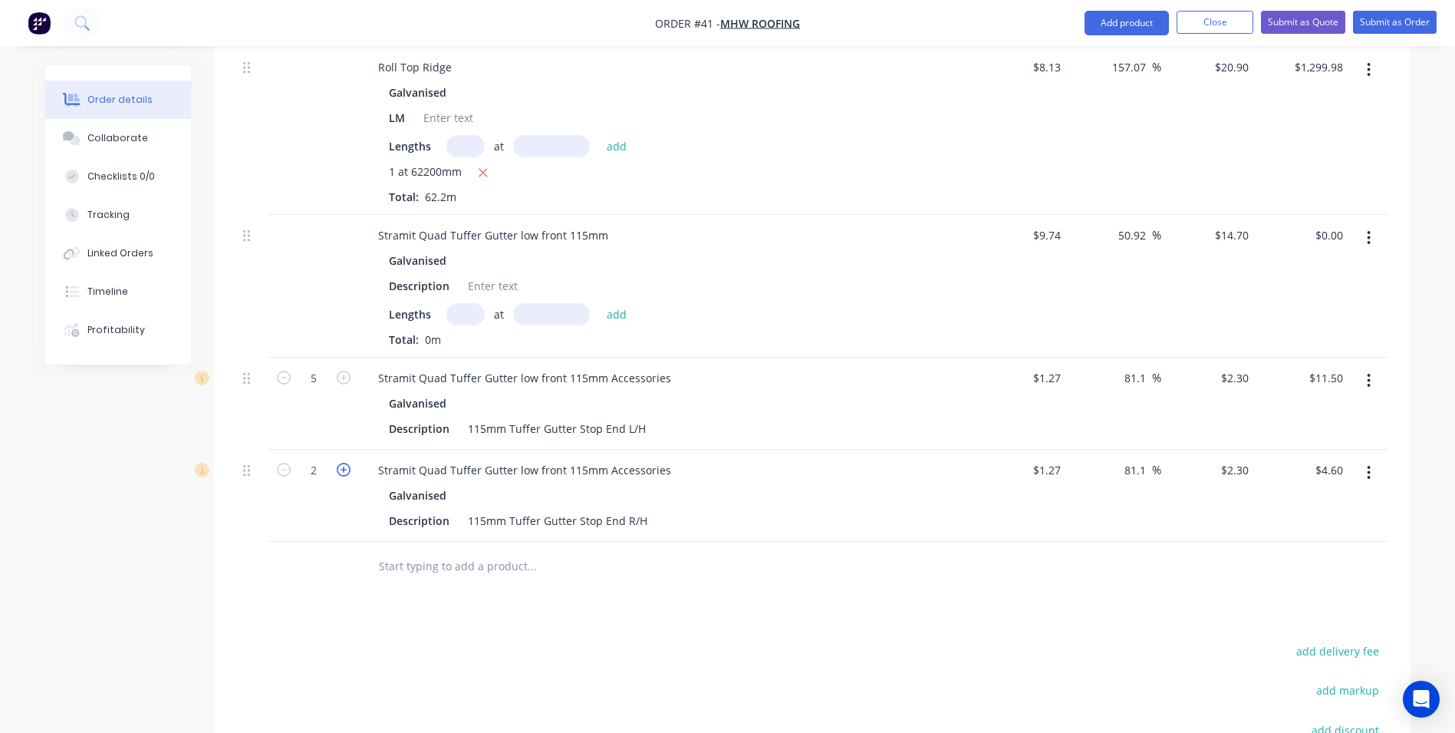
type input "$6.90"
click at [341, 463] on icon "button" at bounding box center [344, 470] width 14 height 14
type input "4"
type input "$9.20"
click at [341, 463] on icon "button" at bounding box center [344, 470] width 14 height 14
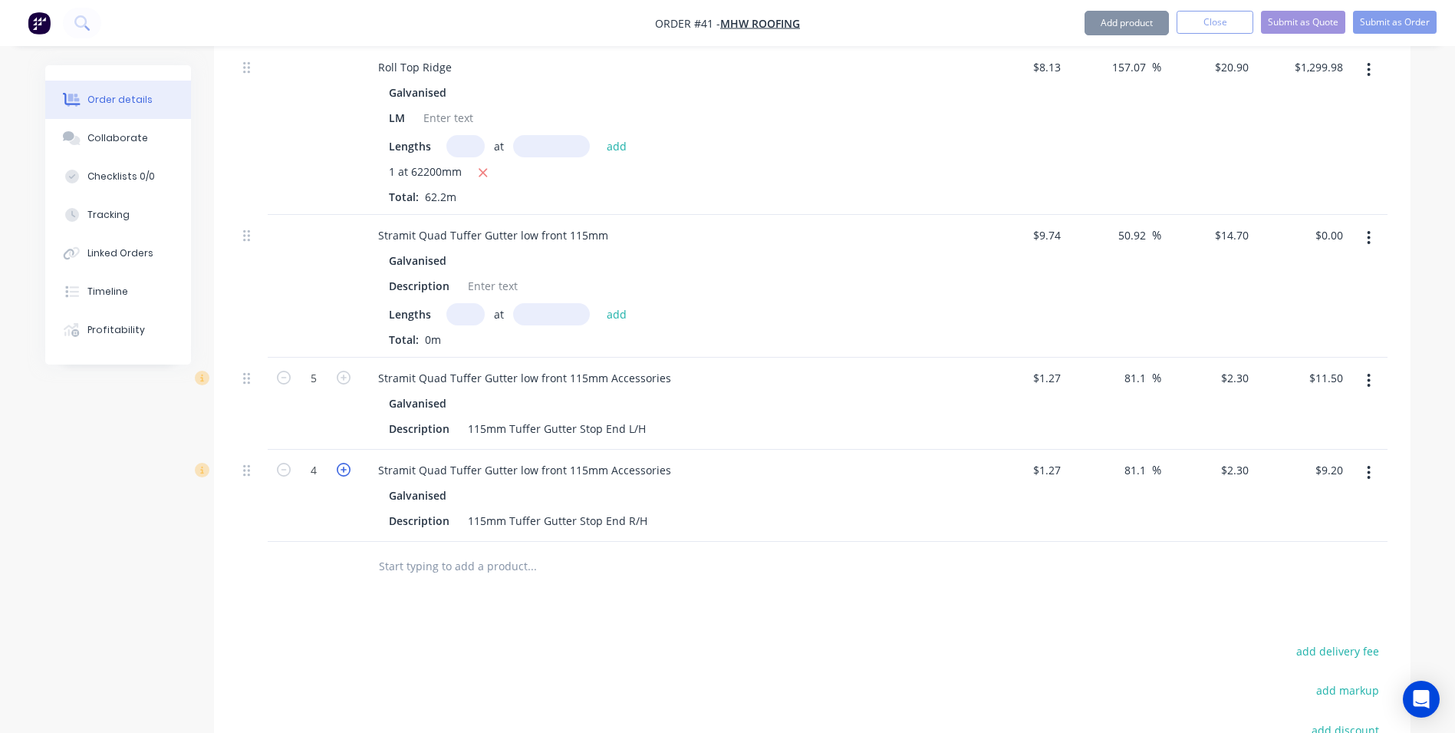
type input "5"
type input "$11.50"
click at [341, 463] on icon "button" at bounding box center [344, 470] width 14 height 14
type input "6"
type input "$13.80"
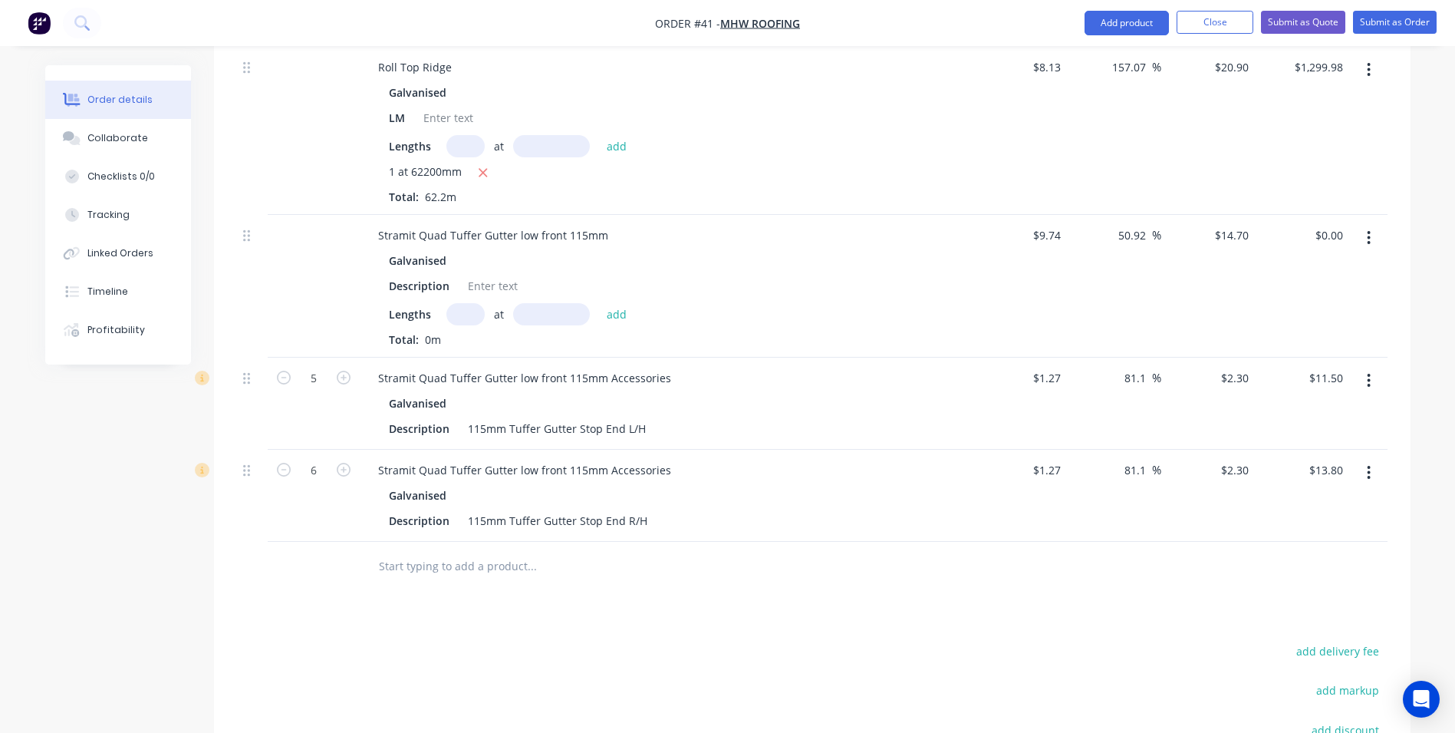
click at [291, 460] on button "button" at bounding box center [284, 468] width 20 height 16
type input "5"
type input "$11.50"
click at [450, 554] on input "text" at bounding box center [531, 566] width 307 height 31
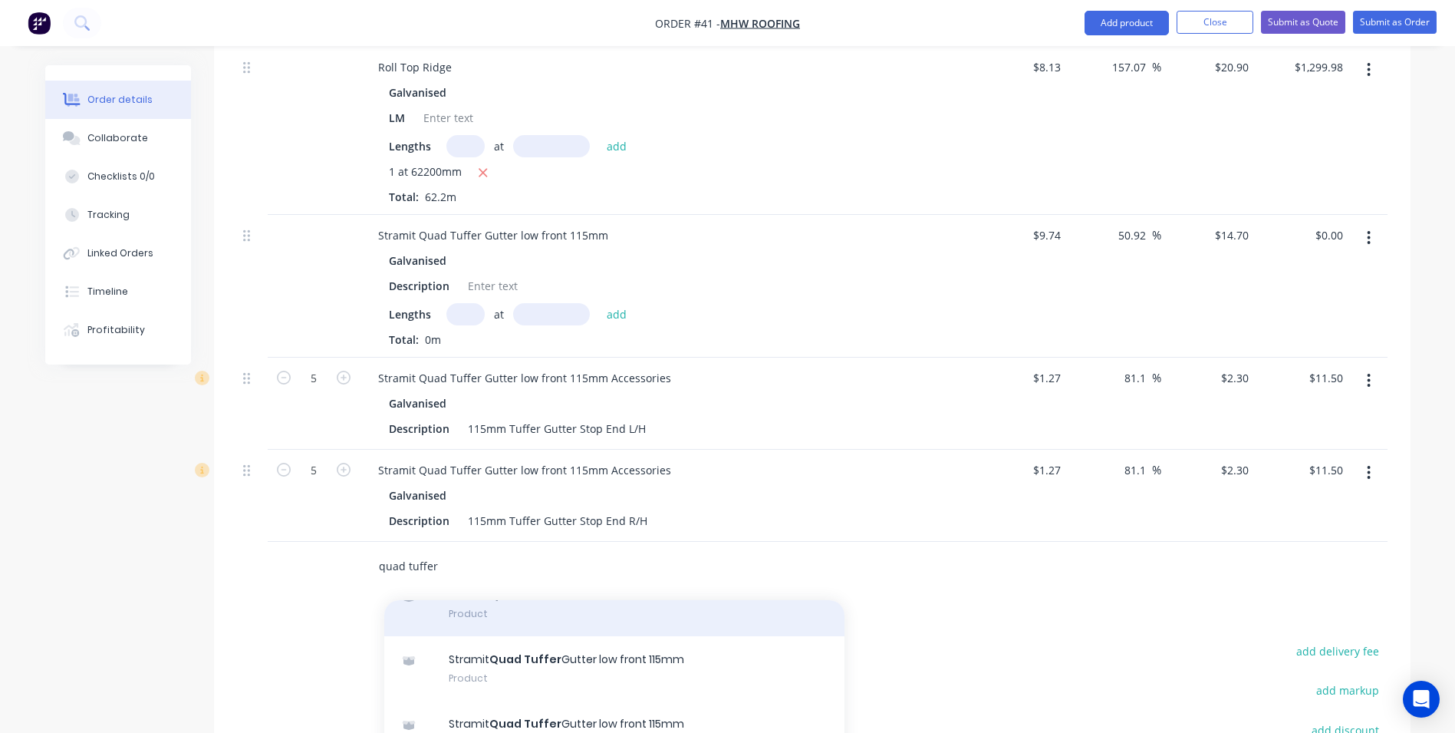
scroll to position [0, 0]
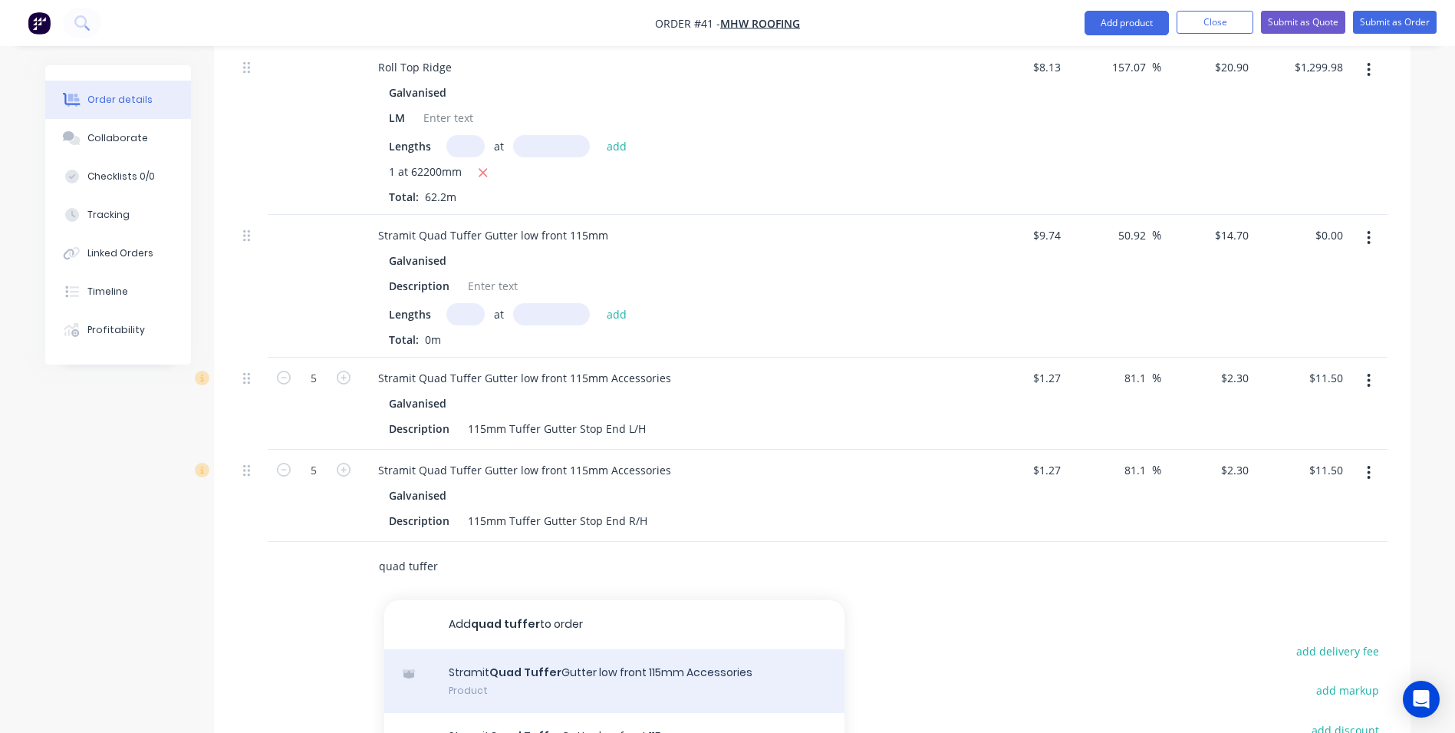
type input "quad tuffer"
click at [636, 657] on div "Stramit Quad Tuffer Gutter low front 115mm Accessories Product" at bounding box center [614, 681] width 460 height 64
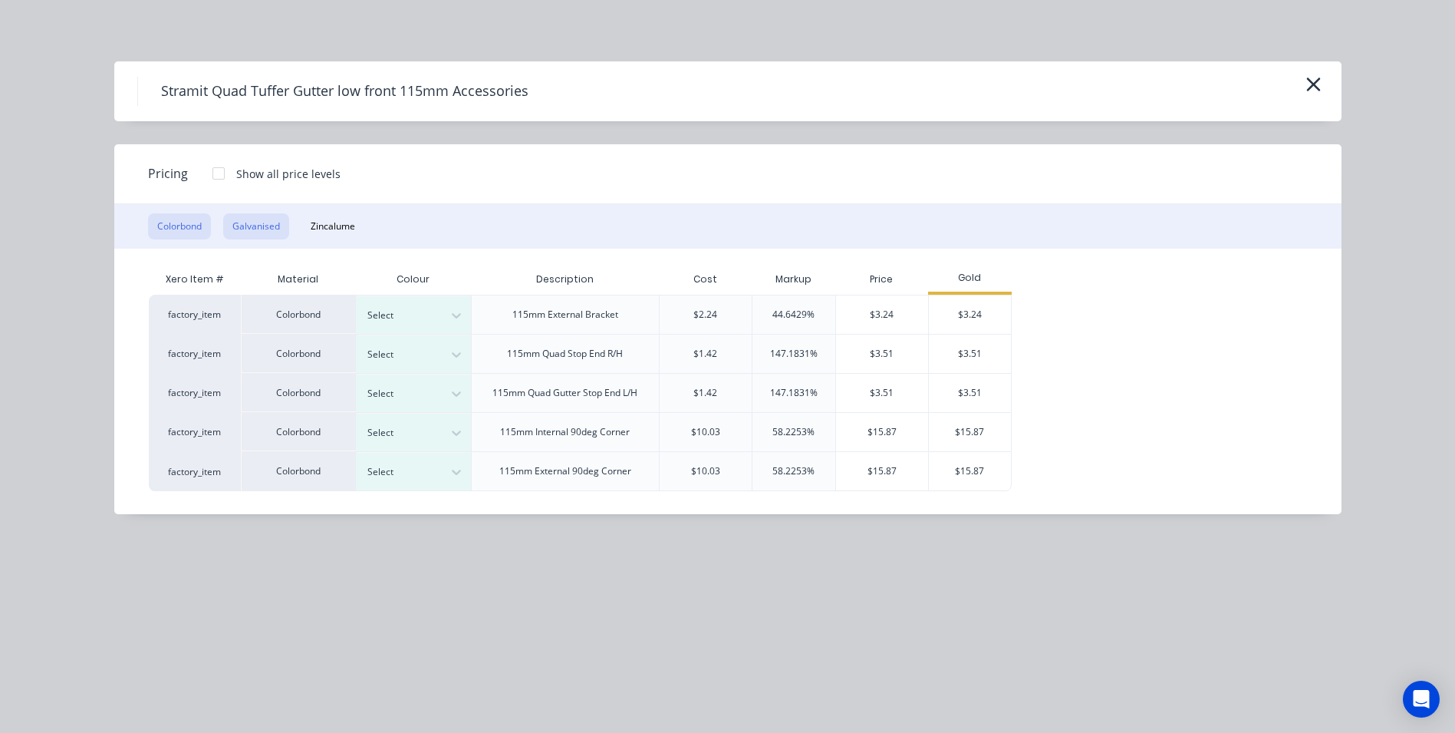
click at [253, 229] on button "Galvanised" at bounding box center [256, 226] width 66 height 26
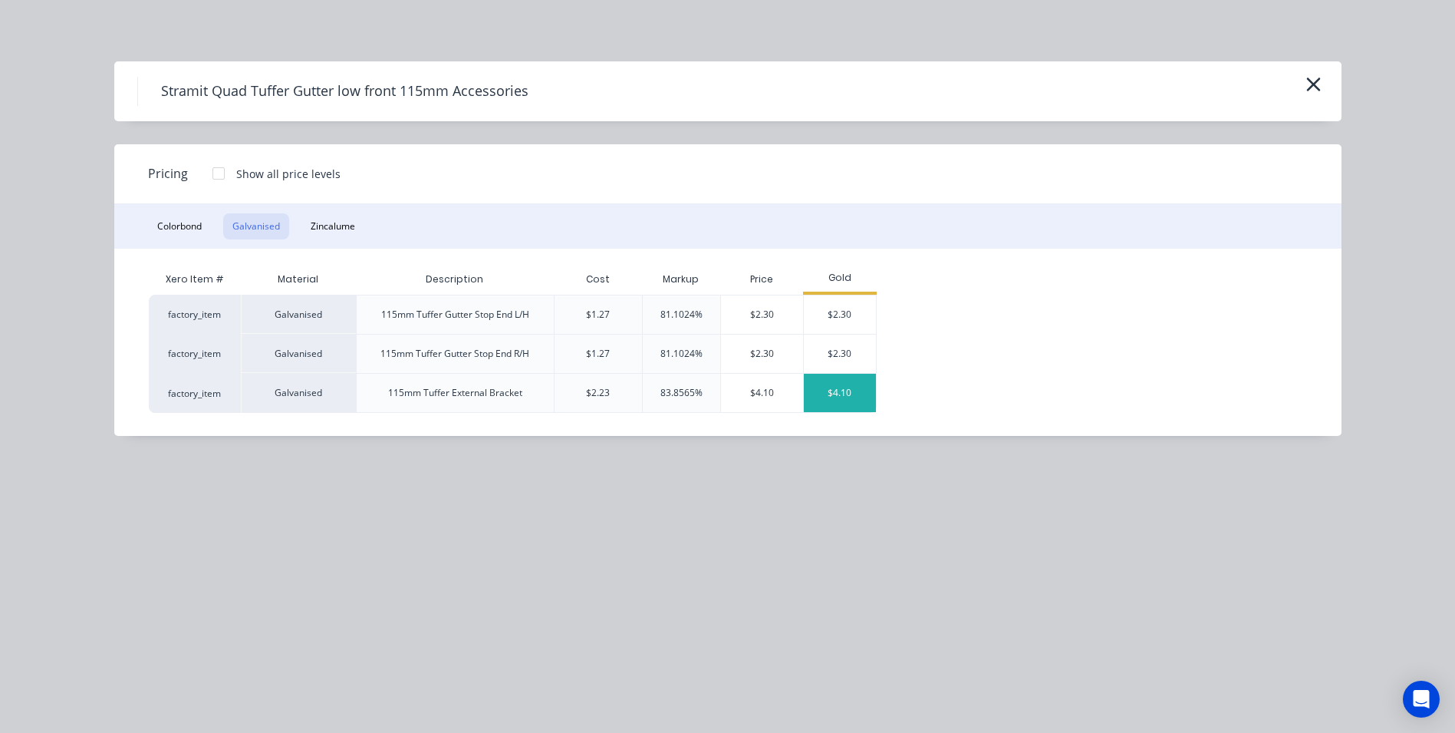
click at [850, 404] on div "$4.10" at bounding box center [840, 393] width 72 height 38
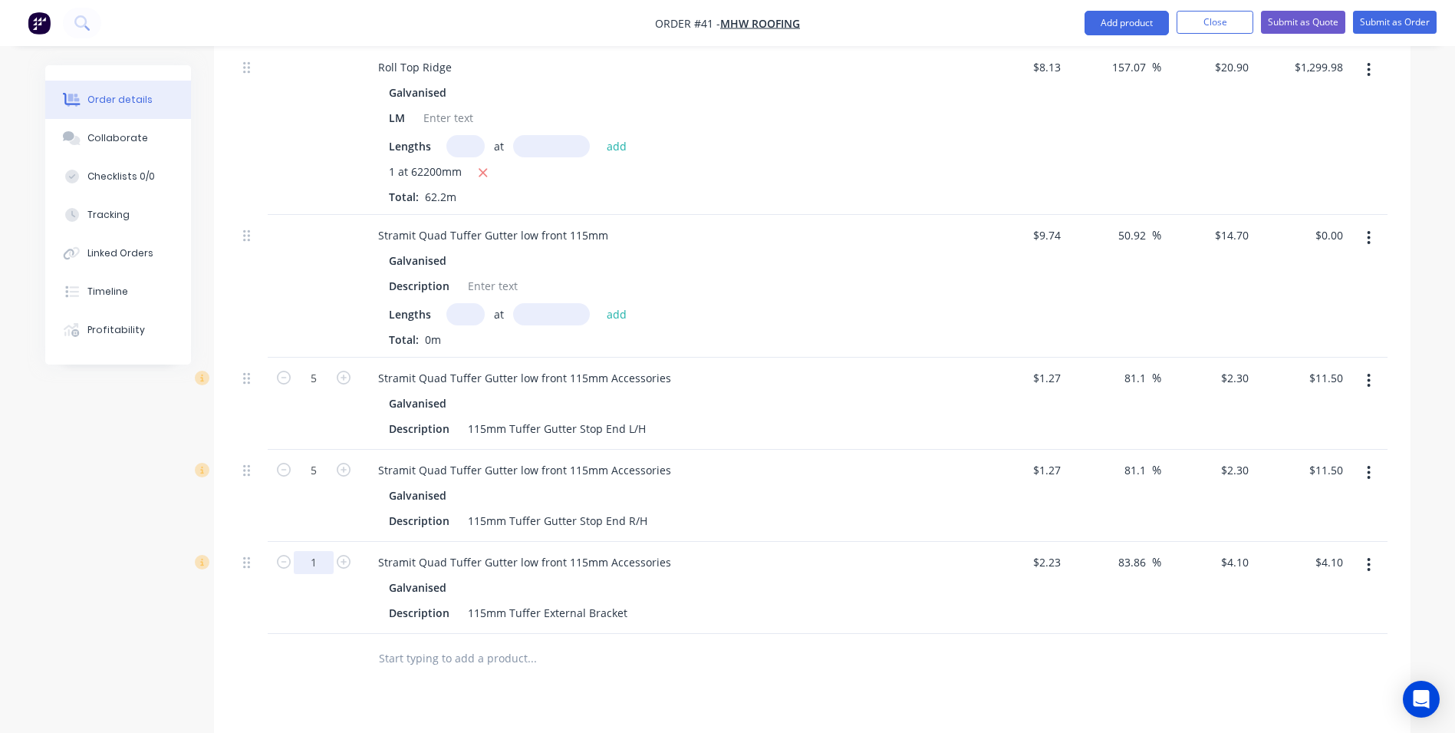
click at [333, 551] on input "1" at bounding box center [314, 562] width 40 height 23
type input "70"
type input "$287.00"
click at [348, 634] on div at bounding box center [314, 659] width 92 height 50
click at [428, 643] on input "text" at bounding box center [531, 658] width 307 height 31
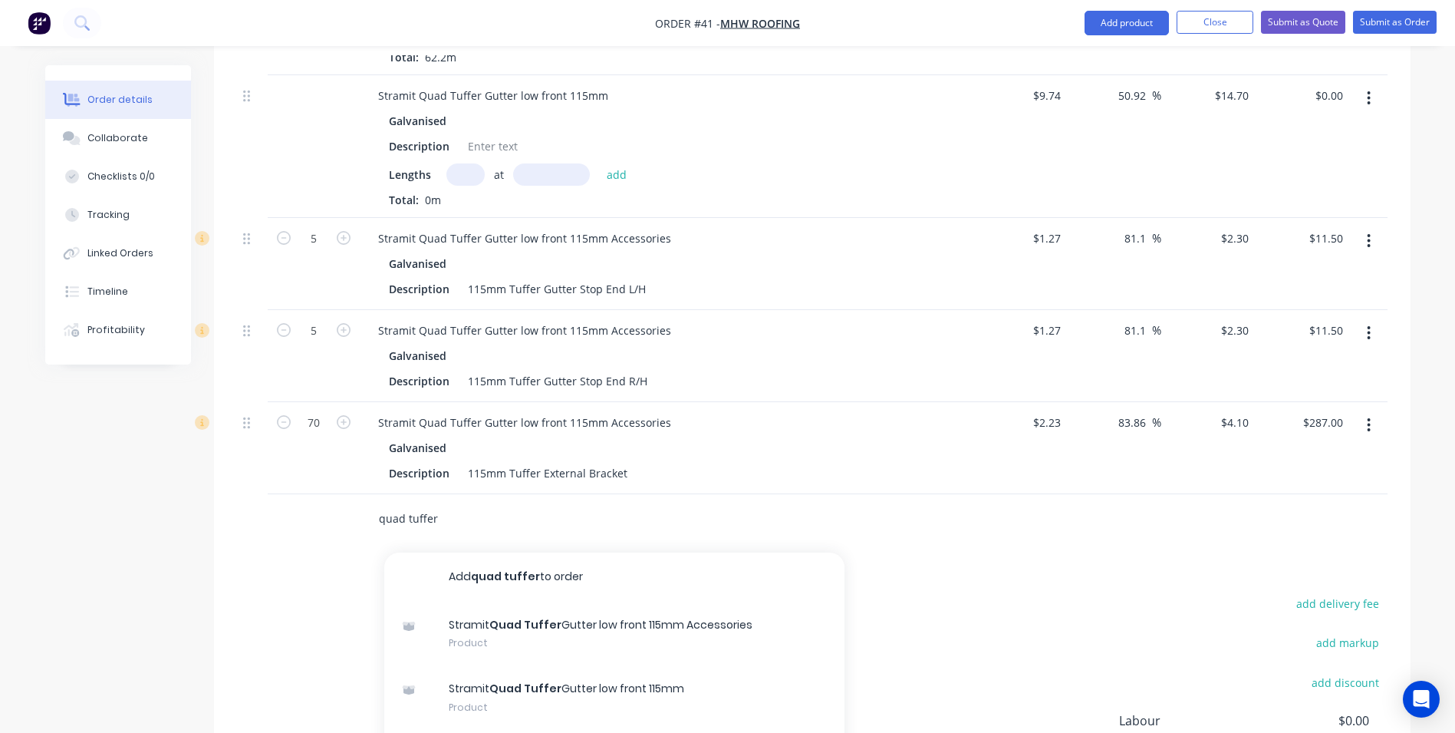
scroll to position [1932, 0]
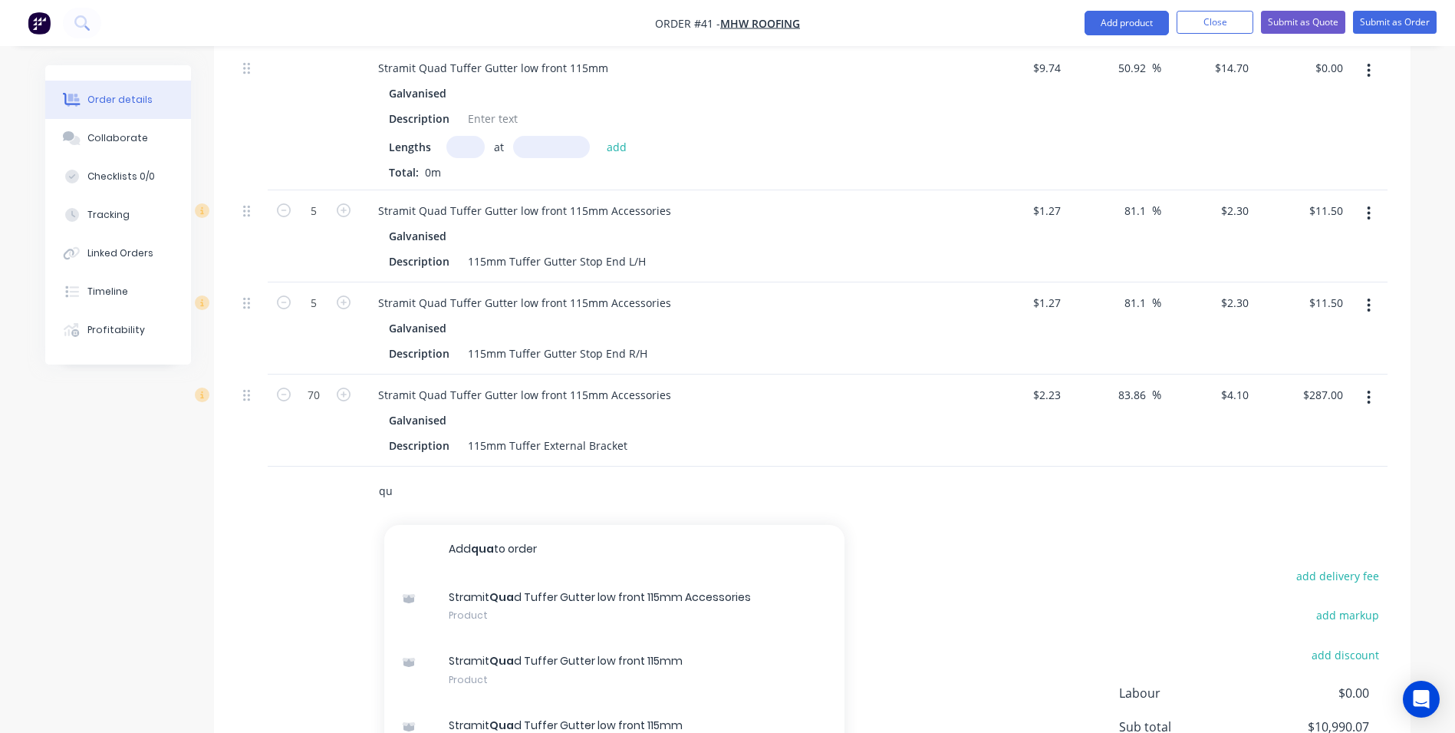
type input "q"
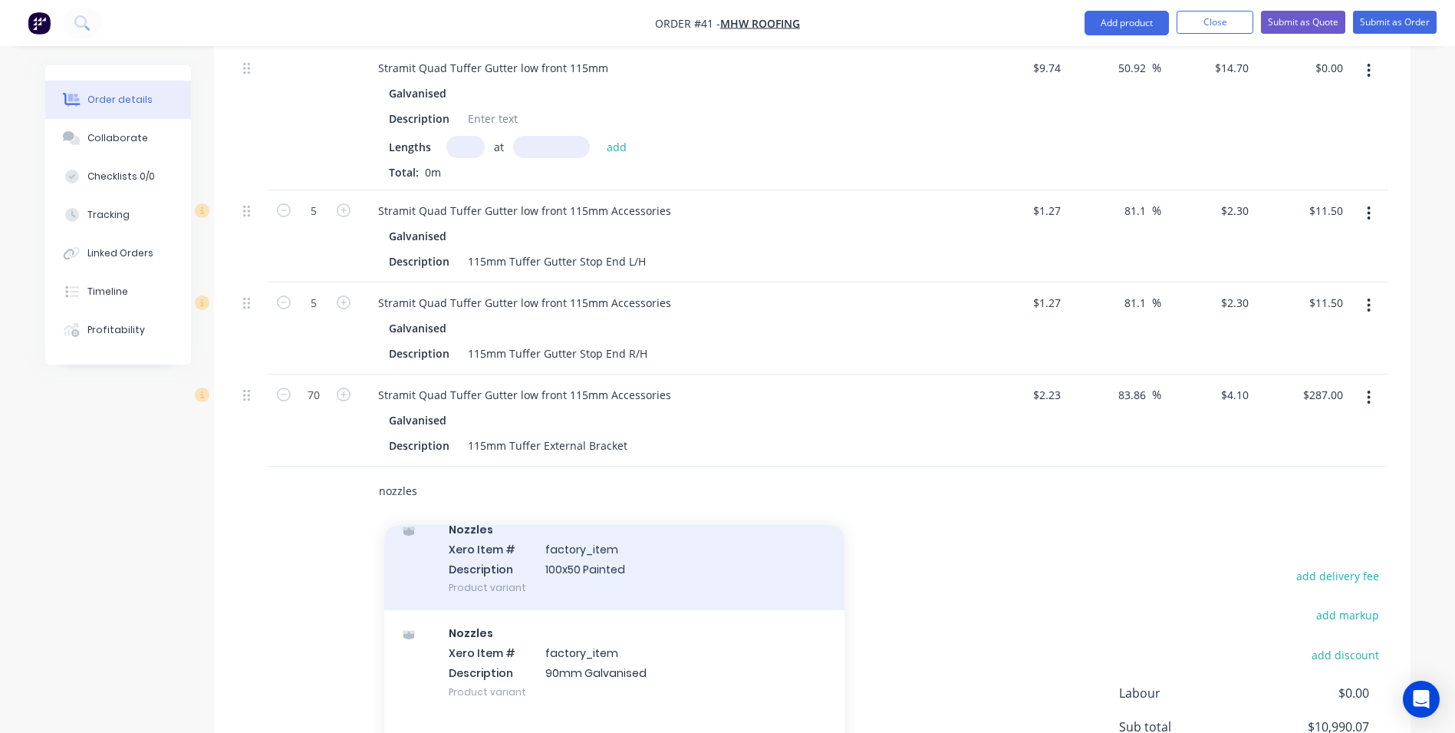
scroll to position [767, 0]
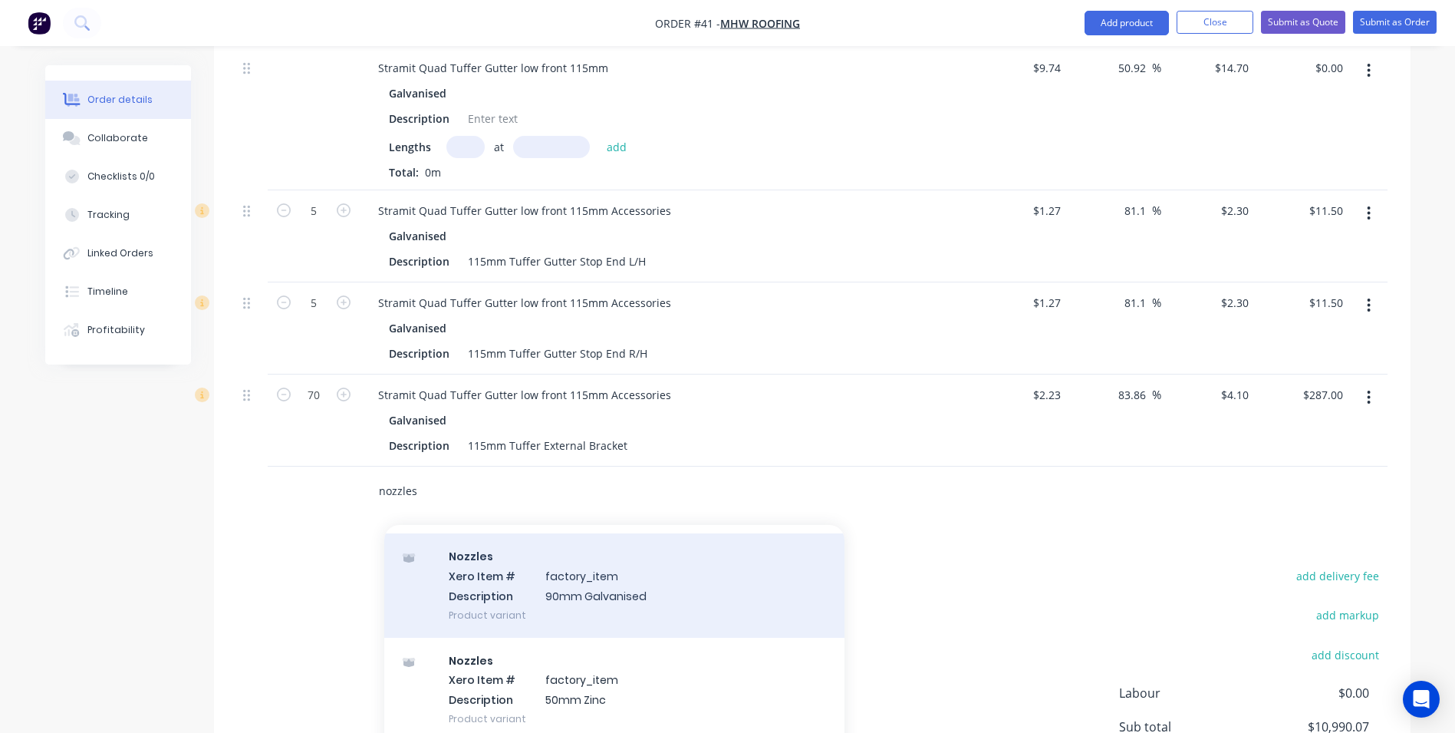
type input "nozzles"
click at [562, 563] on div "Nozzles Xero Item # factory_item Description 90mm Galvanised Product variant" at bounding box center [614, 585] width 460 height 104
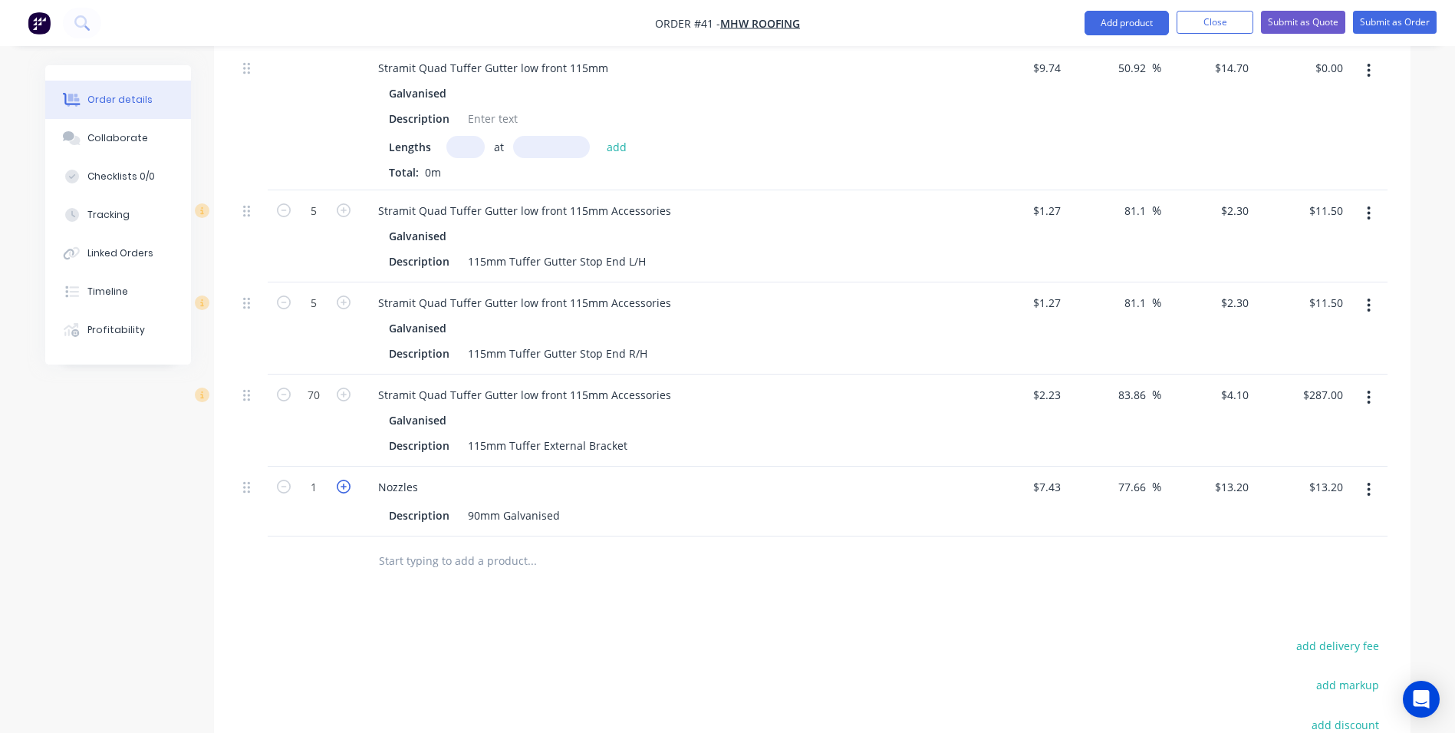
click at [342, 479] on icon "button" at bounding box center [344, 486] width 14 height 14
type input "2"
type input "$26.40"
click at [342, 479] on icon "button" at bounding box center [344, 486] width 14 height 14
type input "3"
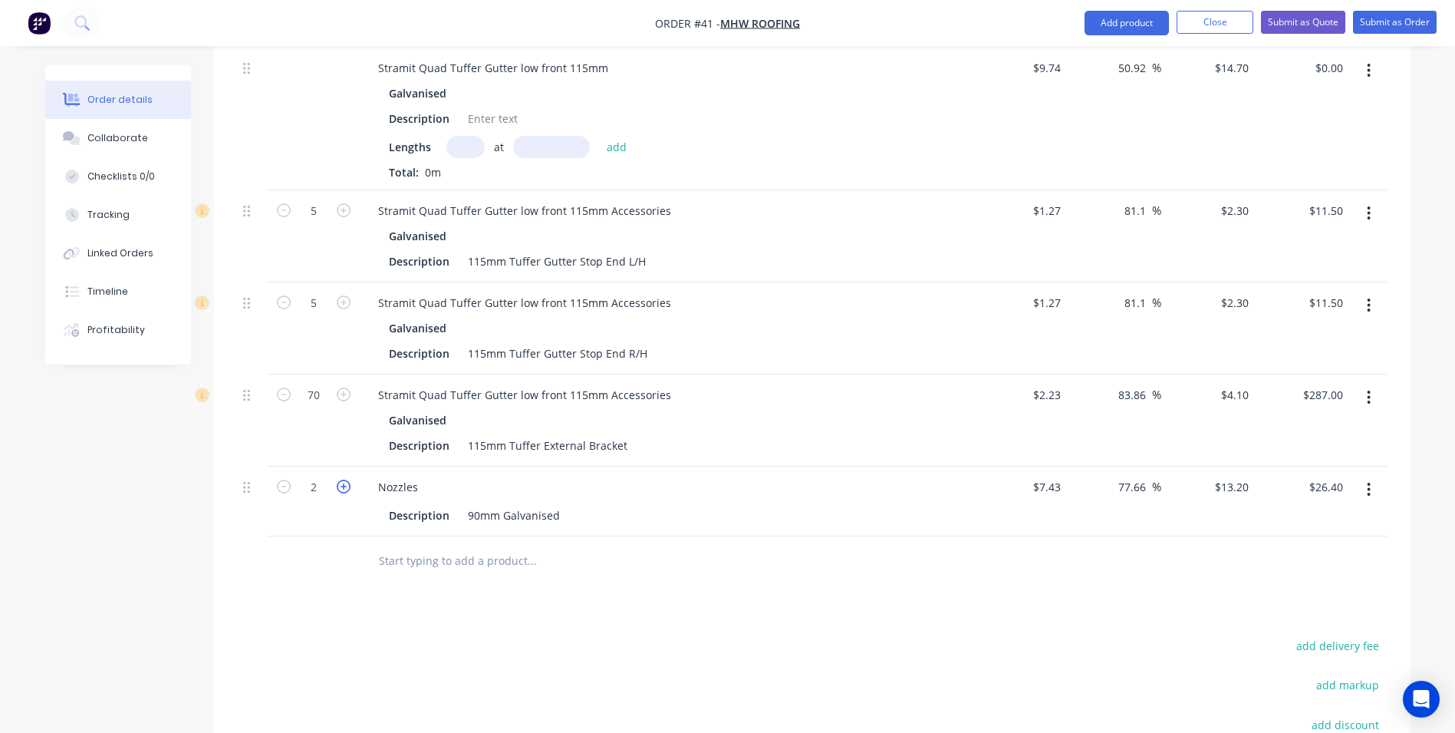
type input "$39.60"
click at [342, 479] on icon "button" at bounding box center [344, 486] width 14 height 14
type input "4"
type input "$52.80"
click at [342, 479] on icon "button" at bounding box center [344, 486] width 14 height 14
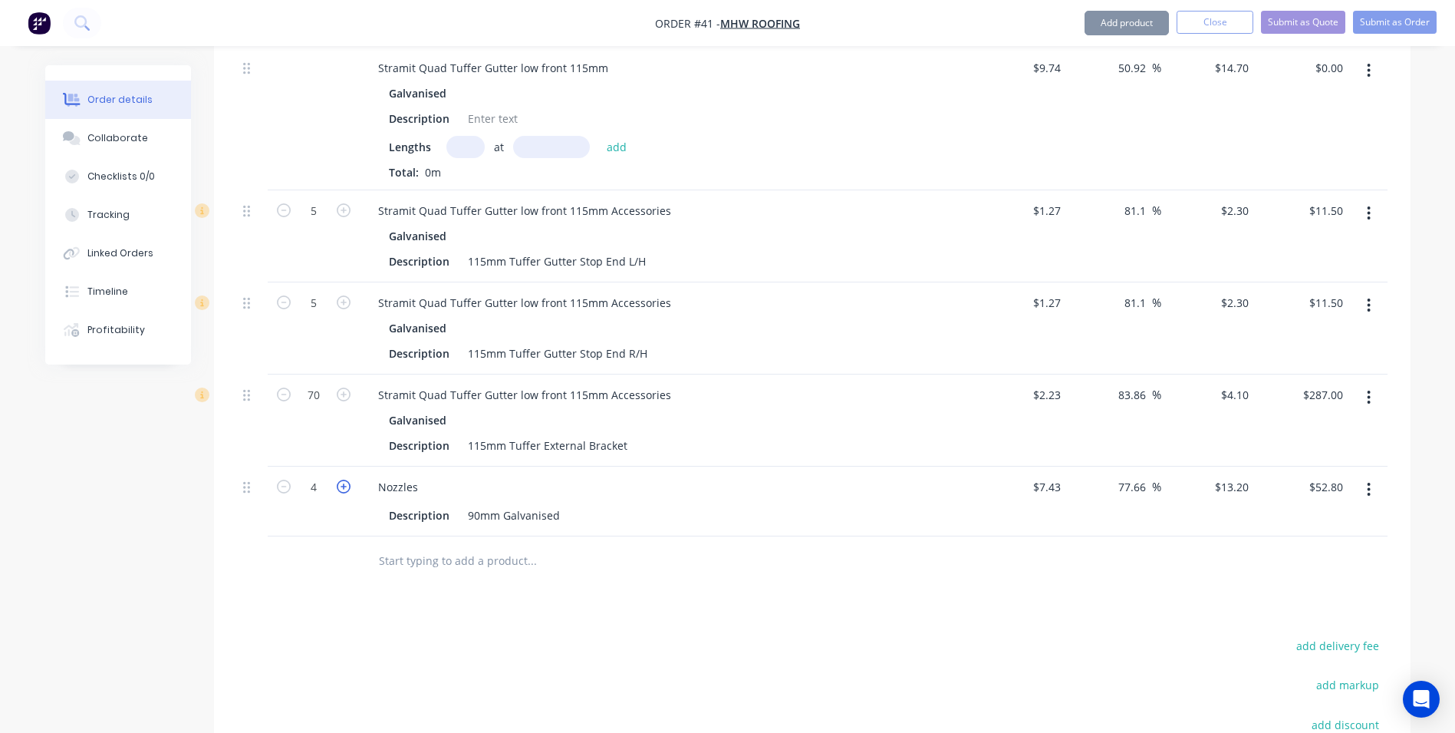
type input "5"
type input "$66.00"
click at [342, 479] on icon "button" at bounding box center [344, 486] width 14 height 14
type input "6"
type input "$79.20"
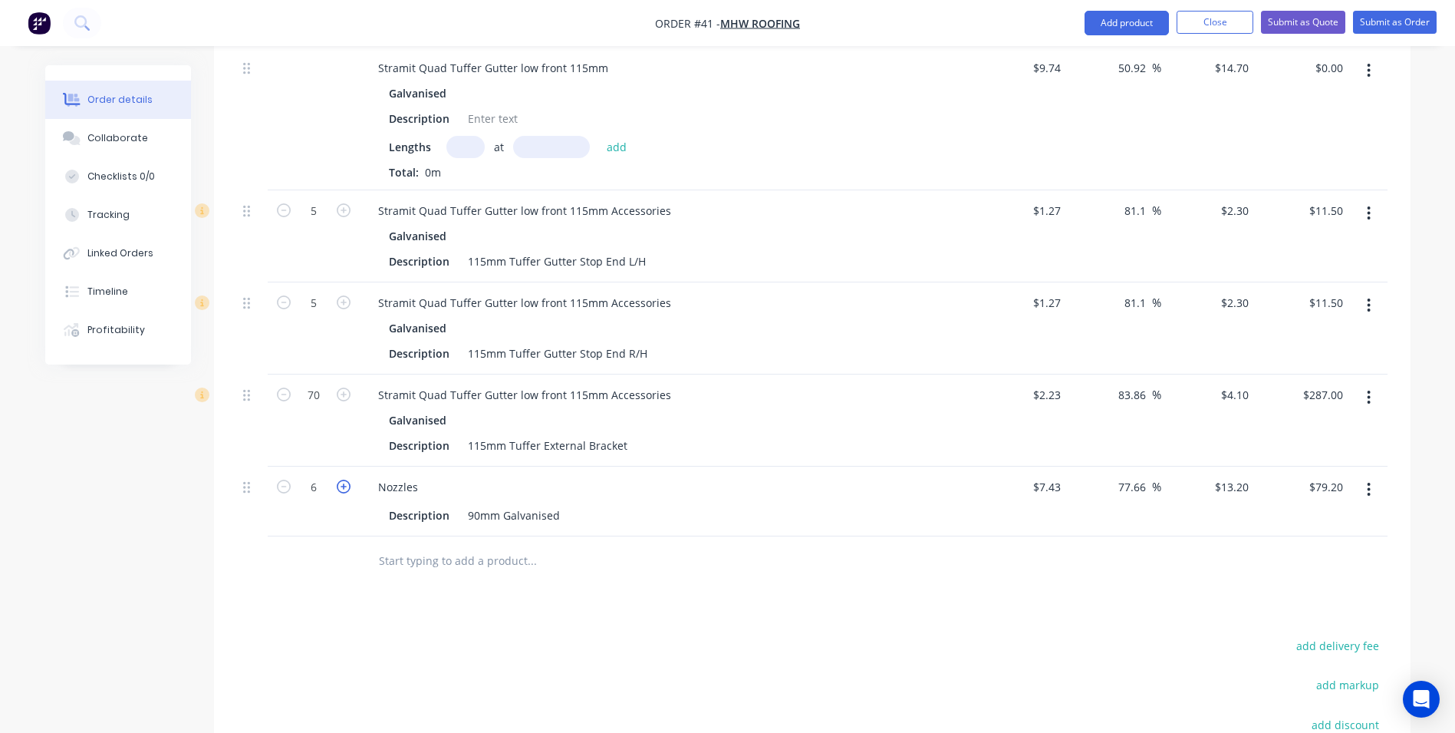
click at [342, 479] on icon "button" at bounding box center [344, 486] width 14 height 14
type input "7"
type input "$92.40"
click at [350, 536] on div at bounding box center [314, 561] width 92 height 50
click at [392, 545] on input "text" at bounding box center [531, 560] width 307 height 31
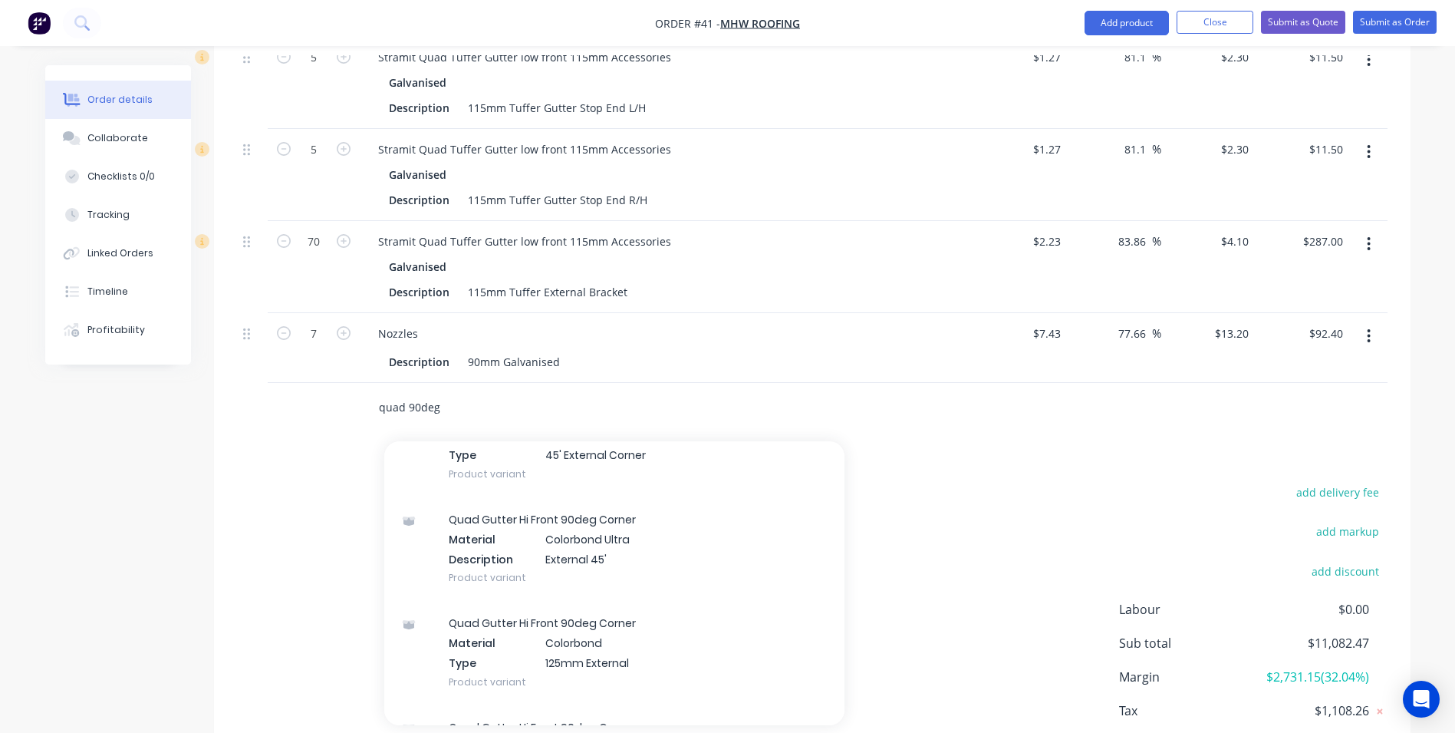
scroll to position [900, 0]
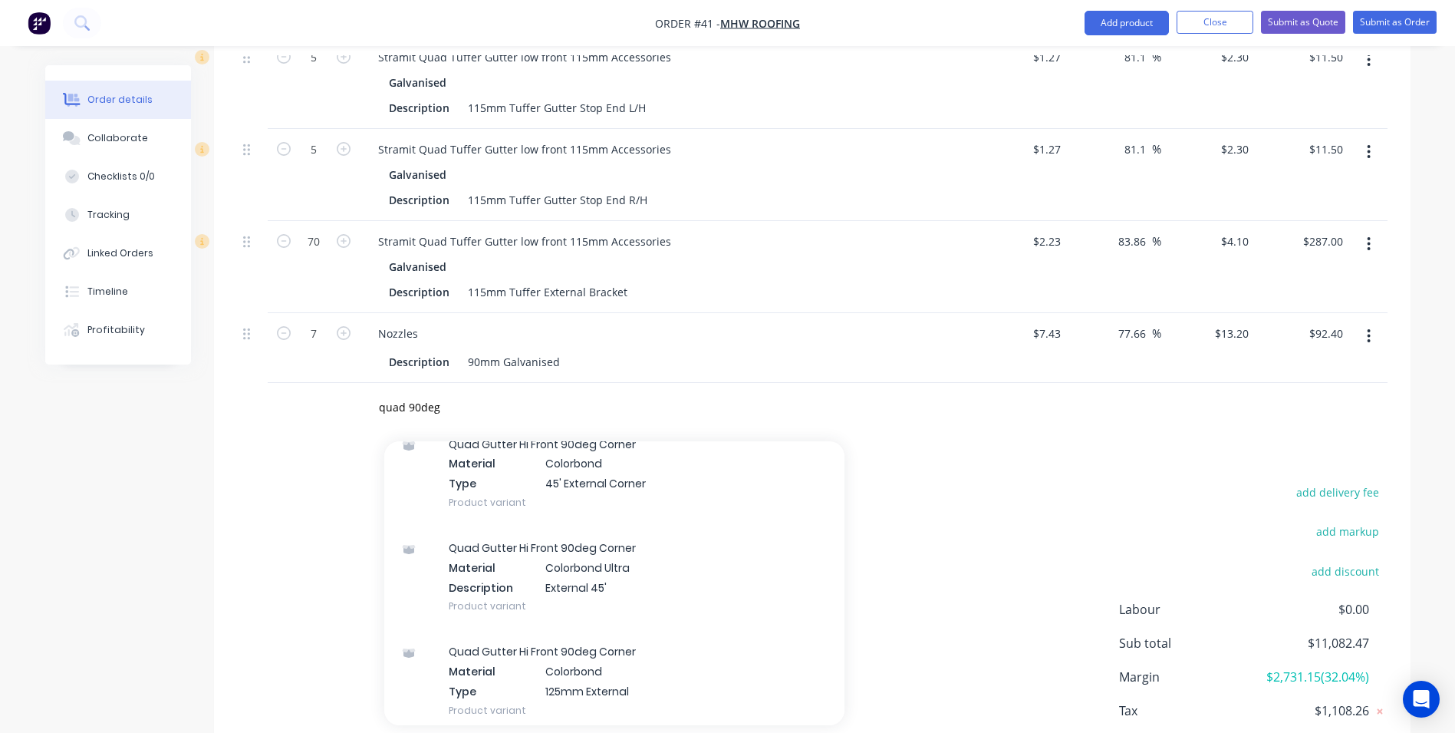
click at [914, 482] on div "add delivery fee add markup add discount Labour $0.00 Sub total $11,082.47 Marg…" at bounding box center [812, 630] width 1151 height 296
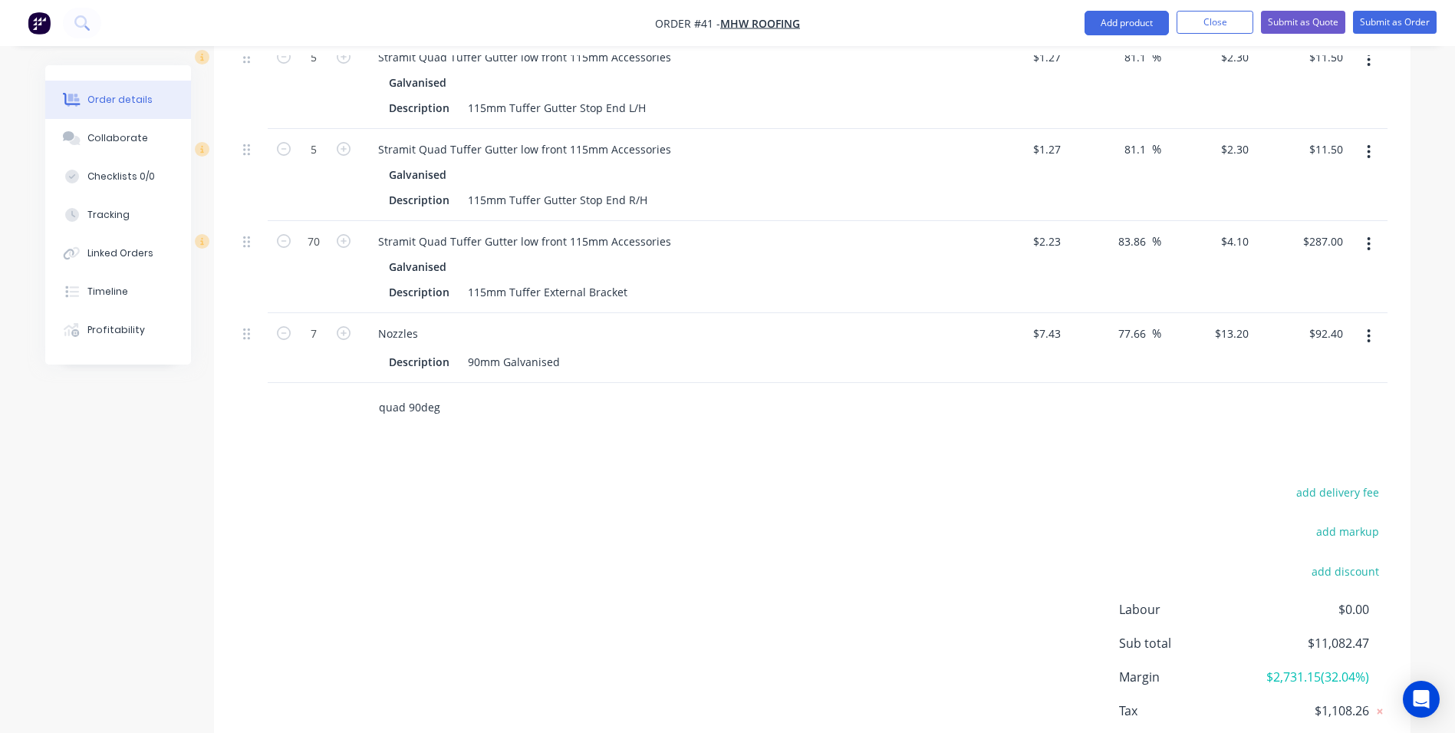
click at [471, 392] on input "quad 90deg" at bounding box center [531, 407] width 307 height 31
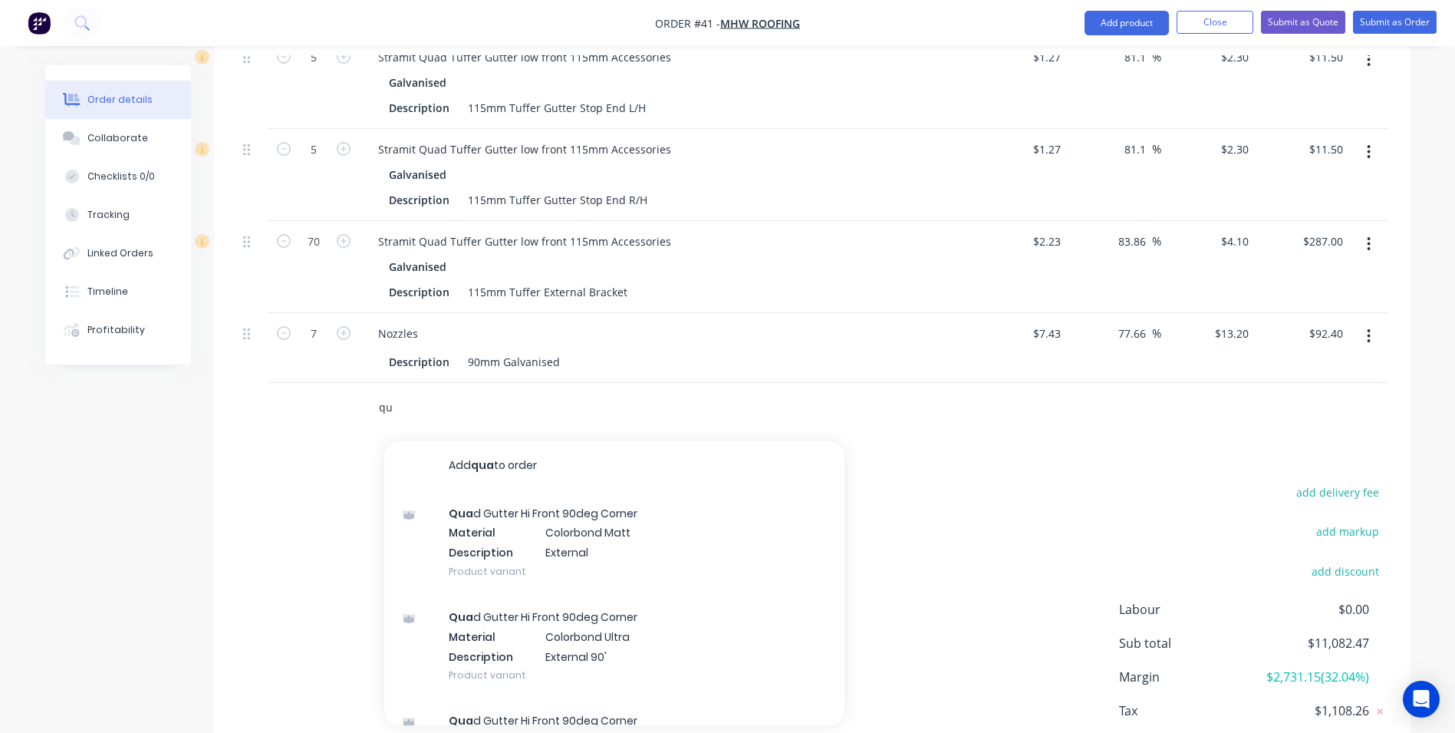
type input "q"
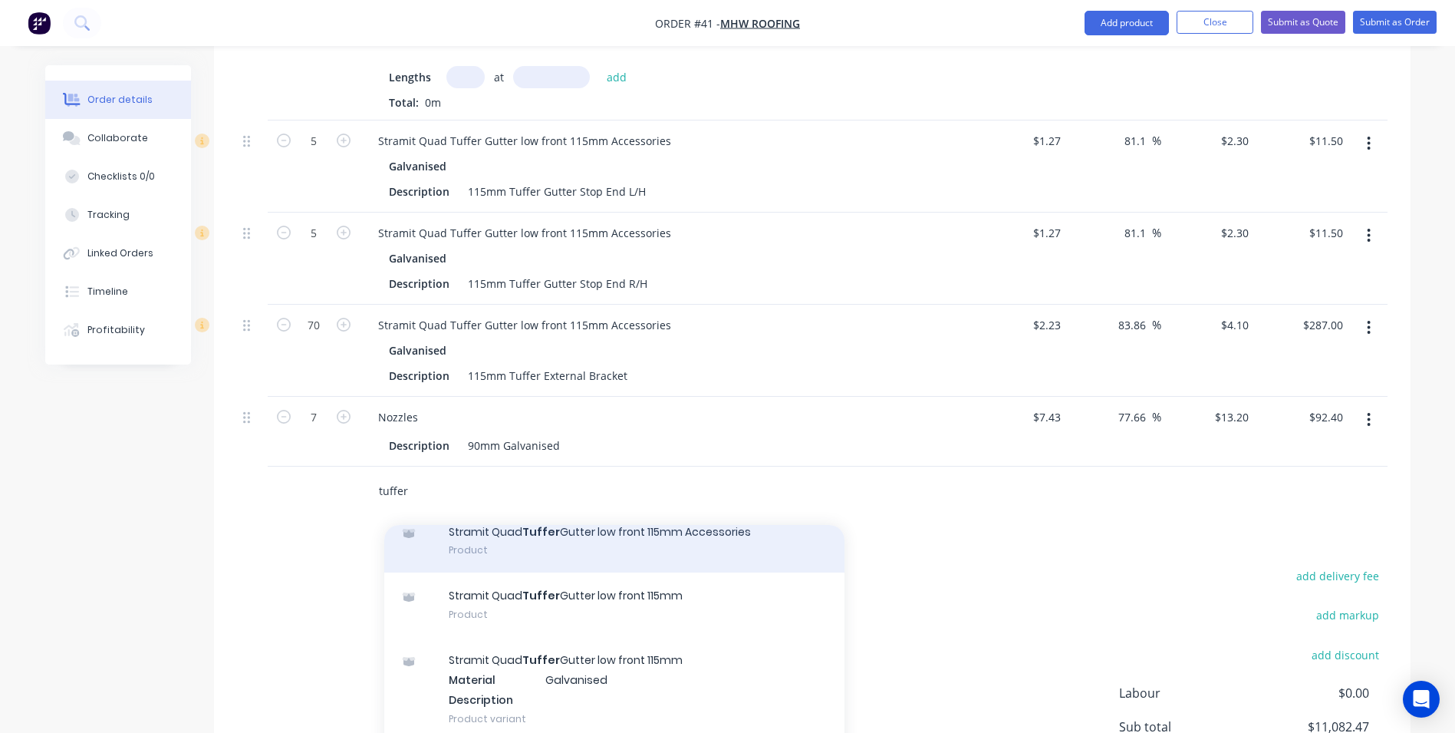
scroll to position [0, 0]
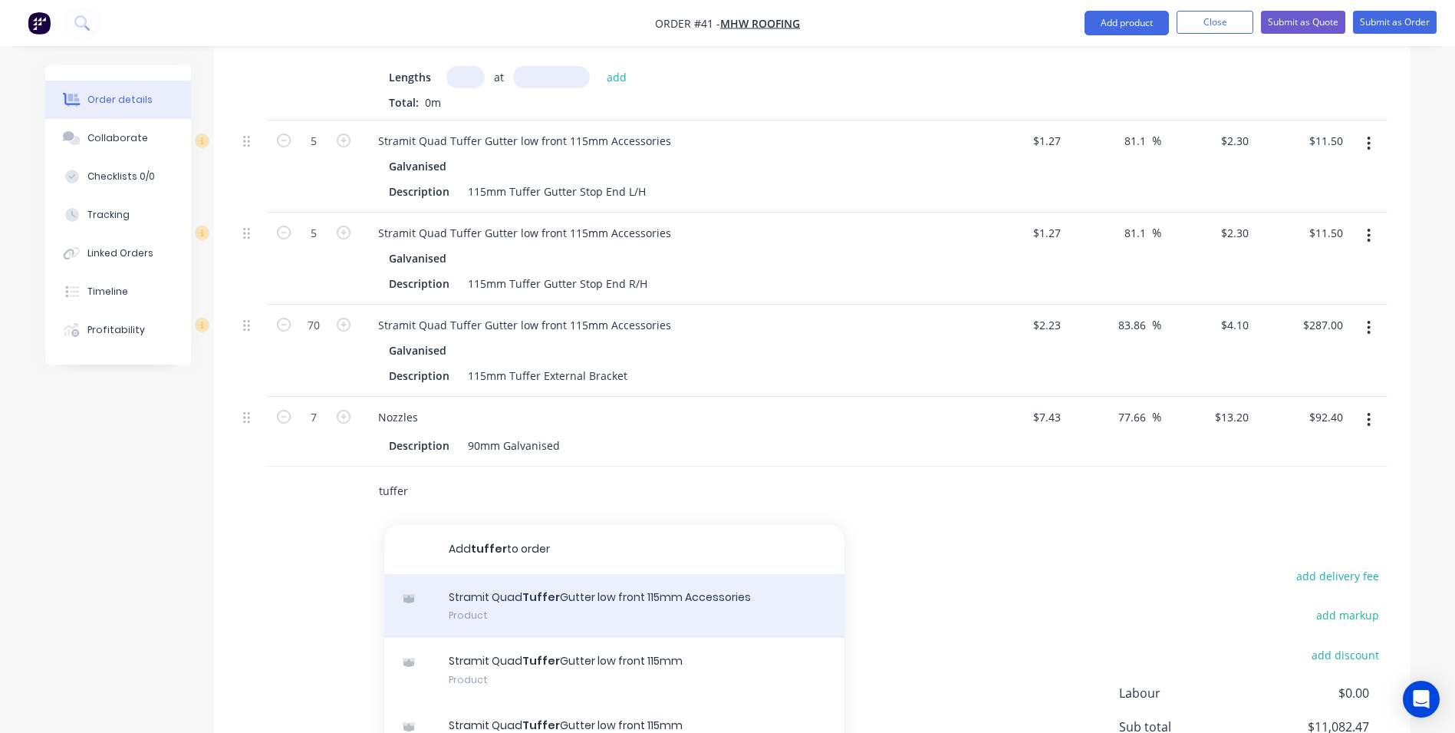
type input "tuffer"
click at [589, 574] on div "Stramit Quad Tuffer Gutter low front 115mm Accessories Product" at bounding box center [614, 606] width 460 height 64
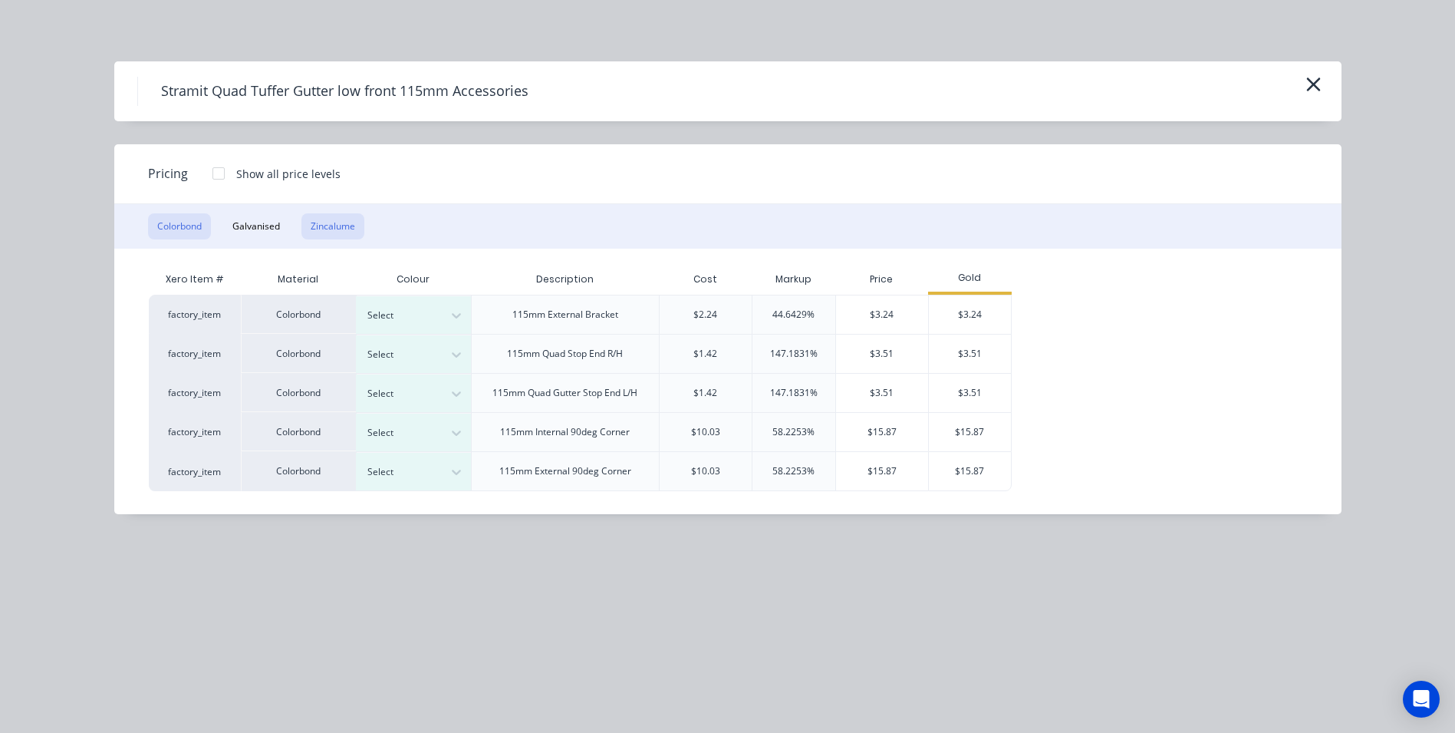
click at [356, 231] on button "Zincalume" at bounding box center [332, 226] width 63 height 26
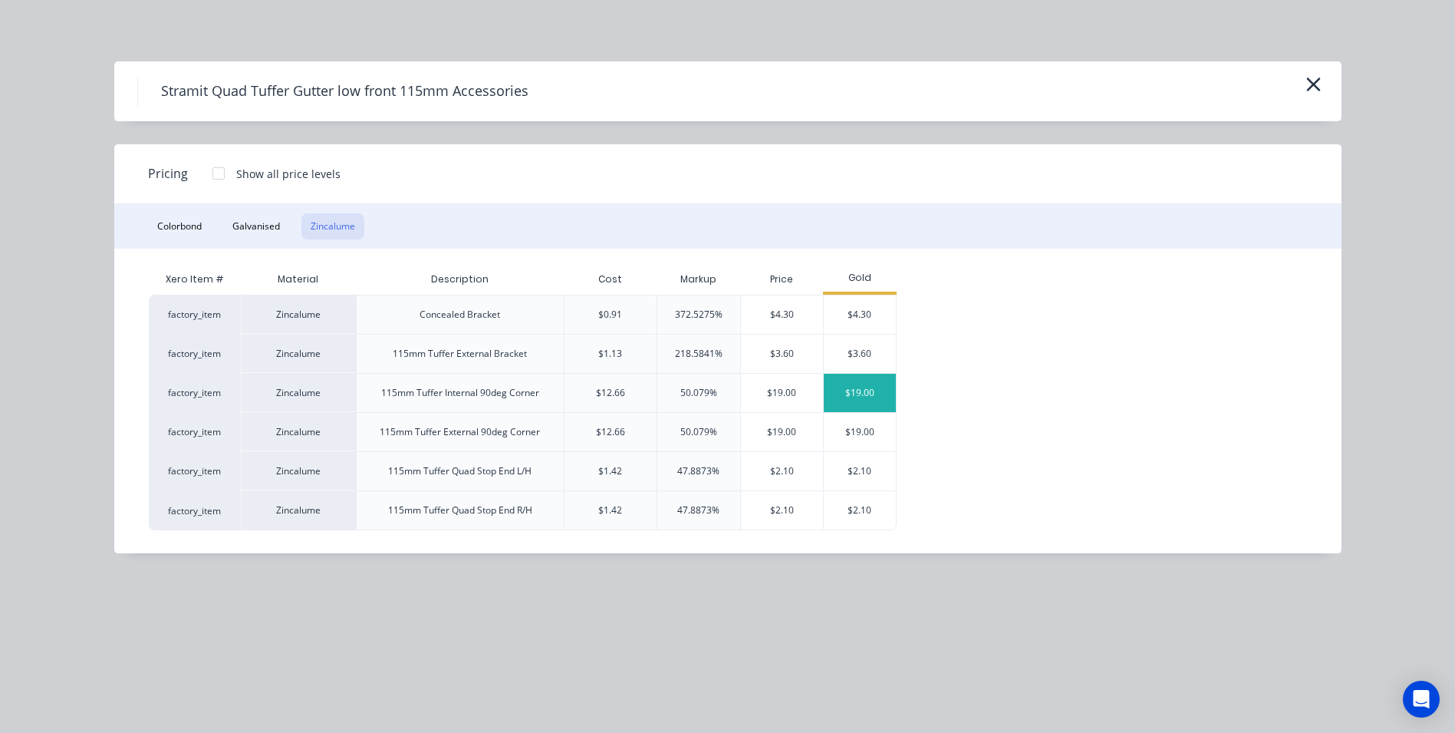
click at [859, 394] on div "$19.00" at bounding box center [860, 393] width 72 height 38
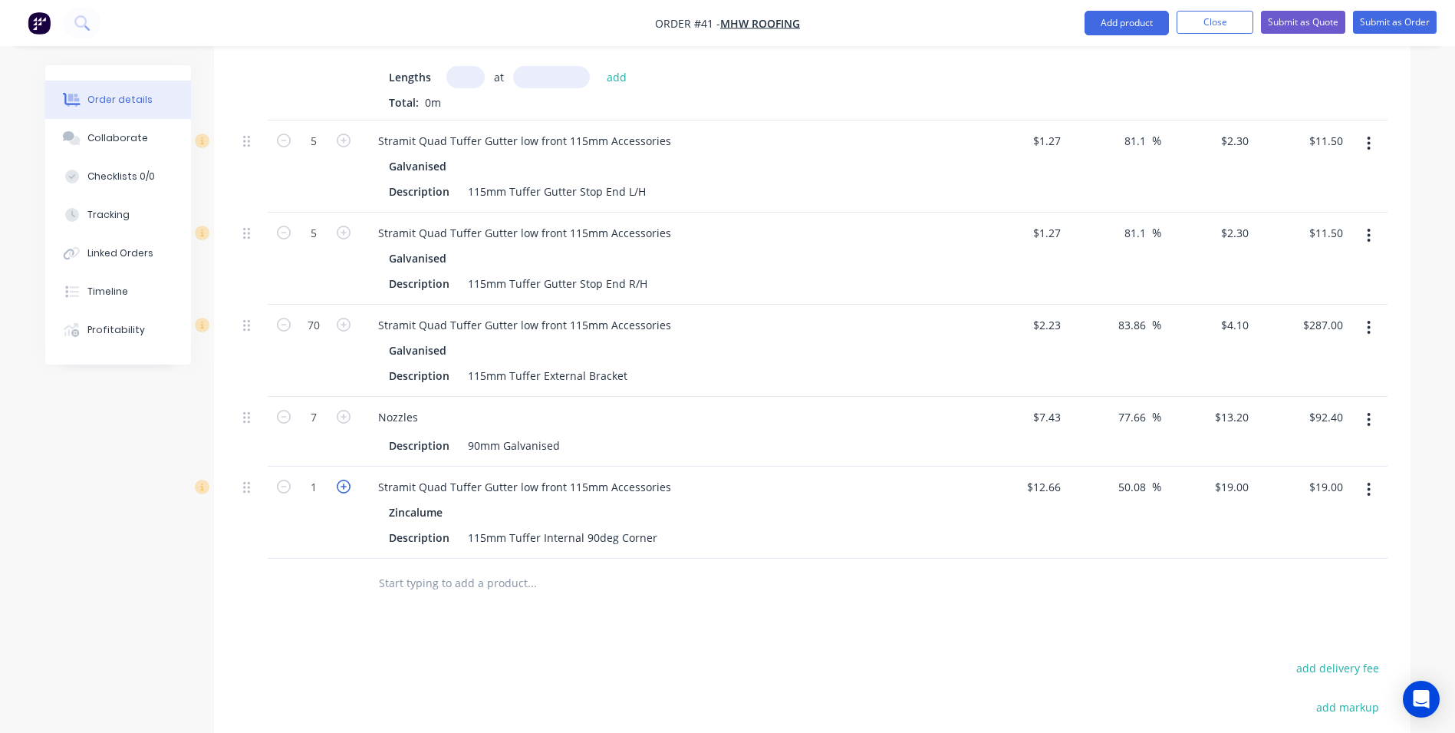
click at [347, 479] on icon "button" at bounding box center [344, 486] width 14 height 14
type input "2"
type input "$38.00"
click at [347, 479] on icon "button" at bounding box center [344, 486] width 14 height 14
type input "3"
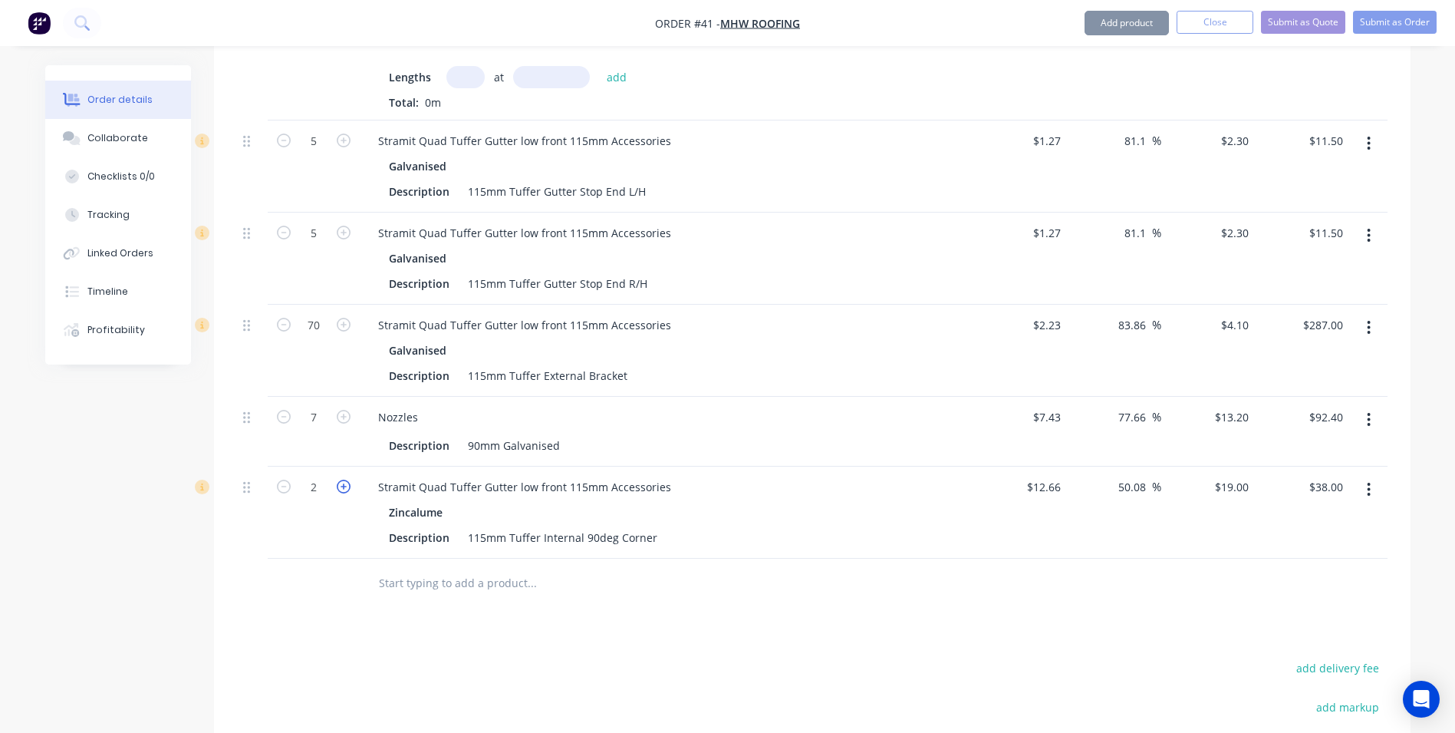
type input "$57.00"
click at [347, 479] on icon "button" at bounding box center [344, 486] width 14 height 14
type input "4"
type input "$76.00"
click at [347, 479] on icon "button" at bounding box center [344, 486] width 14 height 14
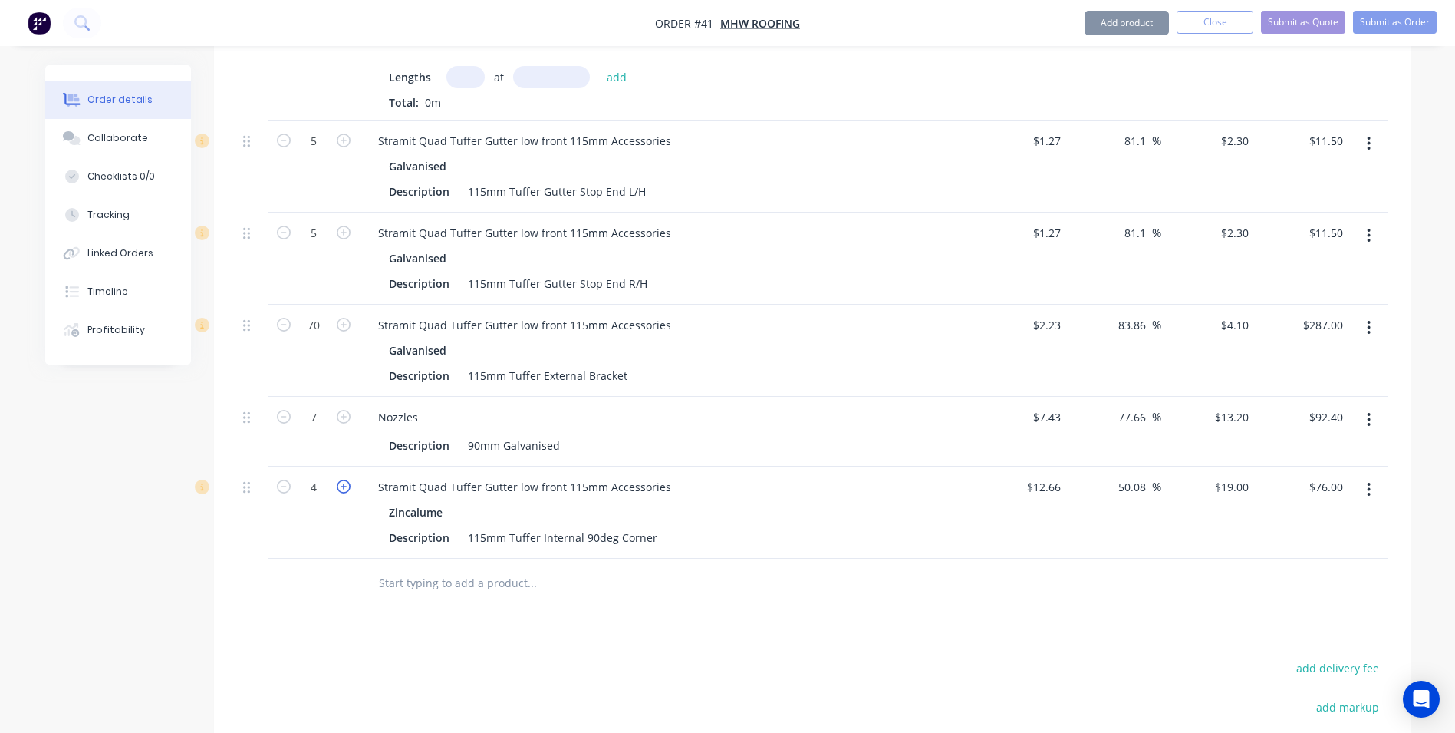
type input "5"
type input "$95.00"
click at [348, 479] on icon "button" at bounding box center [344, 486] width 14 height 14
type input "6"
type input "$114.00"
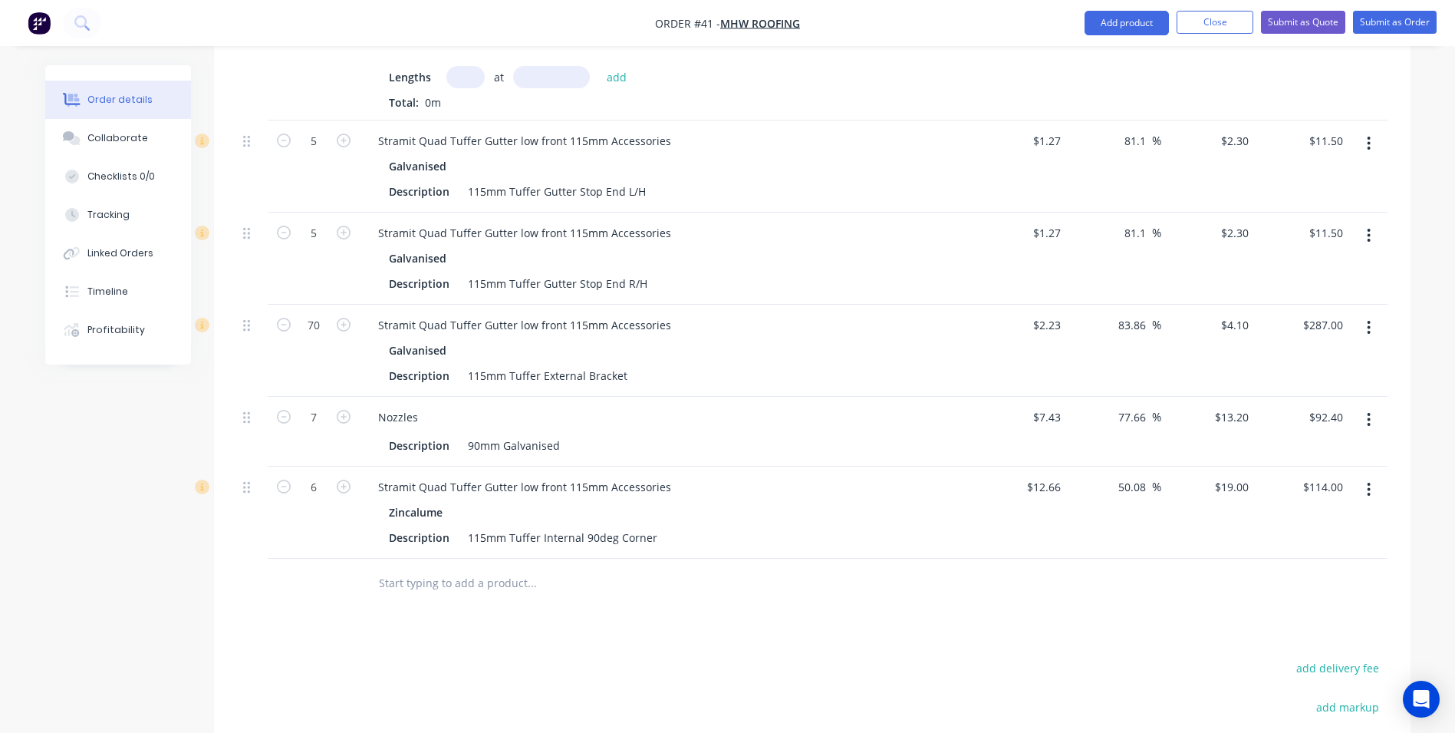
click at [399, 568] on input "text" at bounding box center [531, 583] width 307 height 31
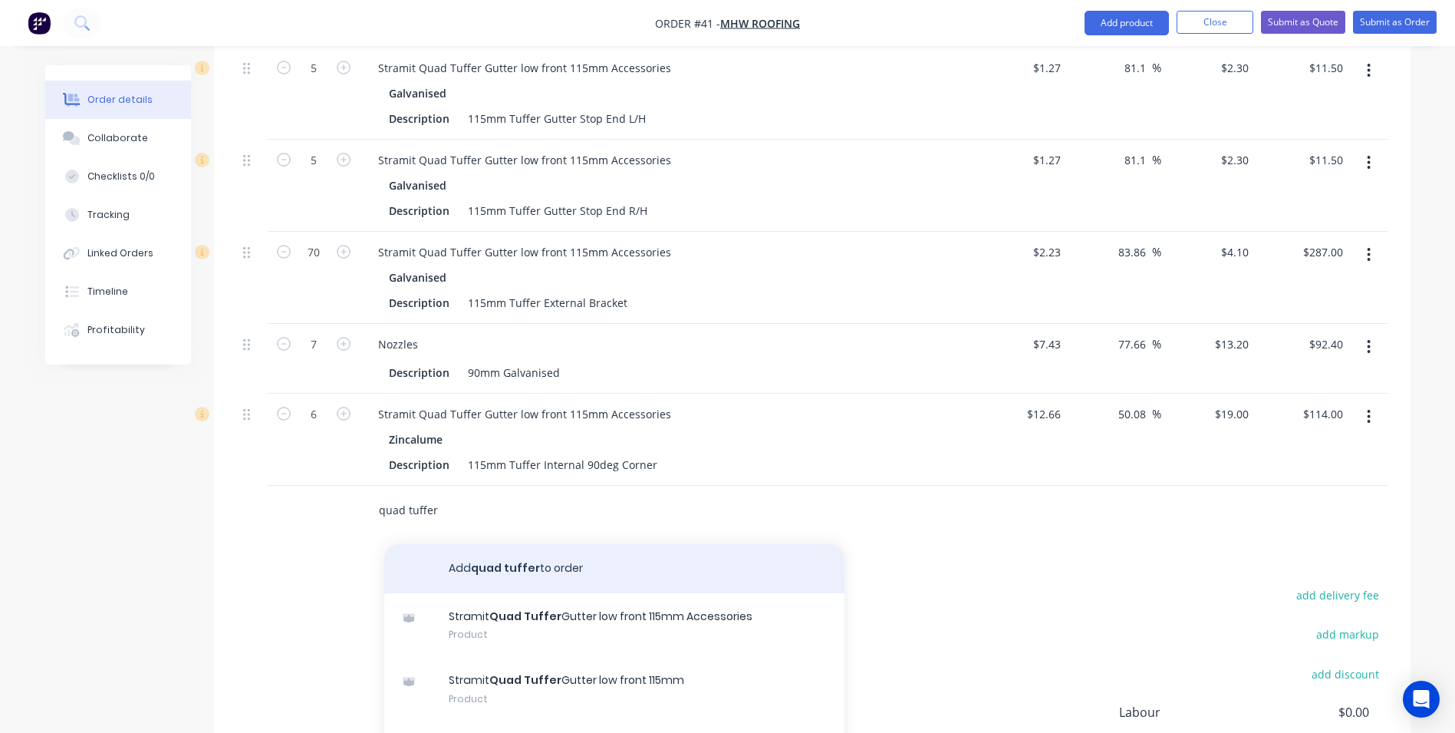
scroll to position [2078, 0]
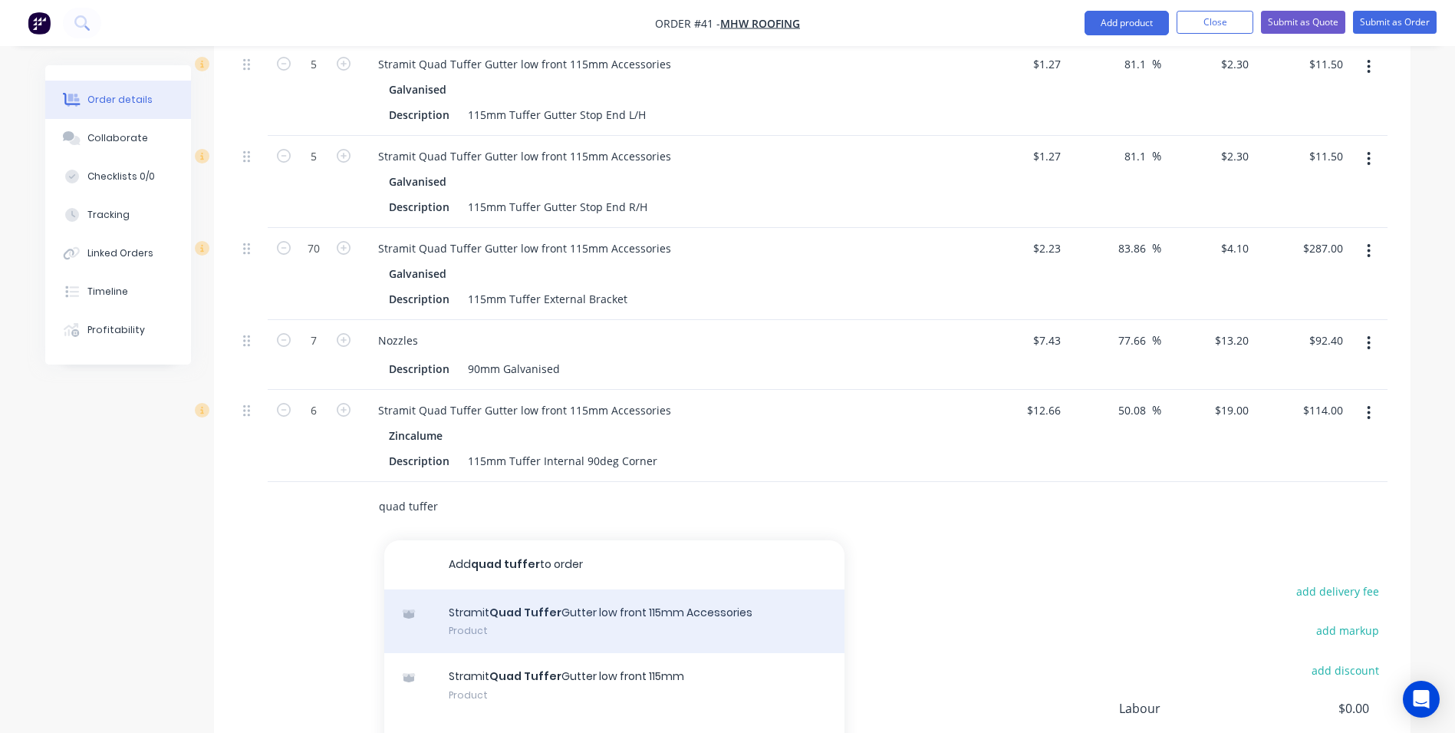
type input "quad tuffer"
click at [481, 589] on div "Stramit Quad Tuffer Gutter low front 115mm Accessories Product" at bounding box center [614, 621] width 460 height 64
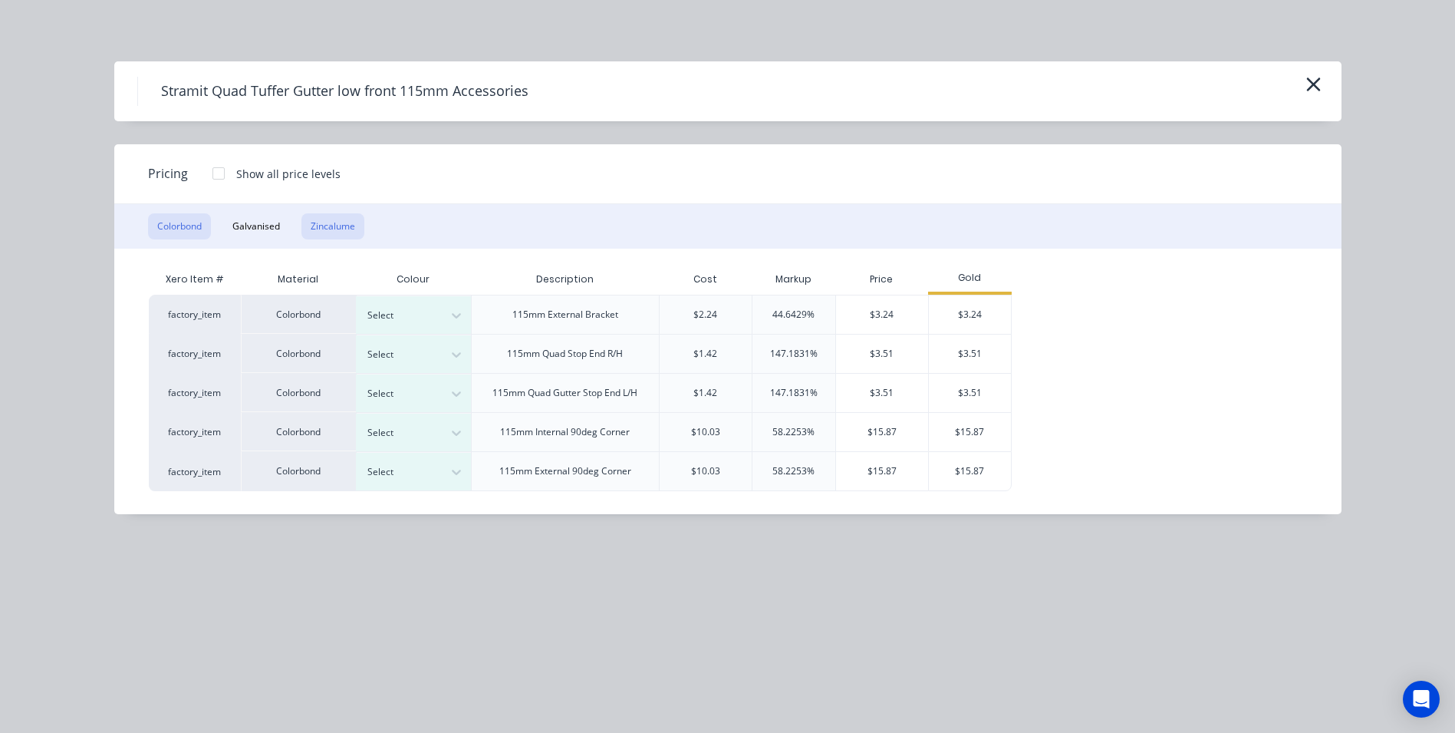
click at [321, 226] on button "Zincalume" at bounding box center [332, 226] width 63 height 26
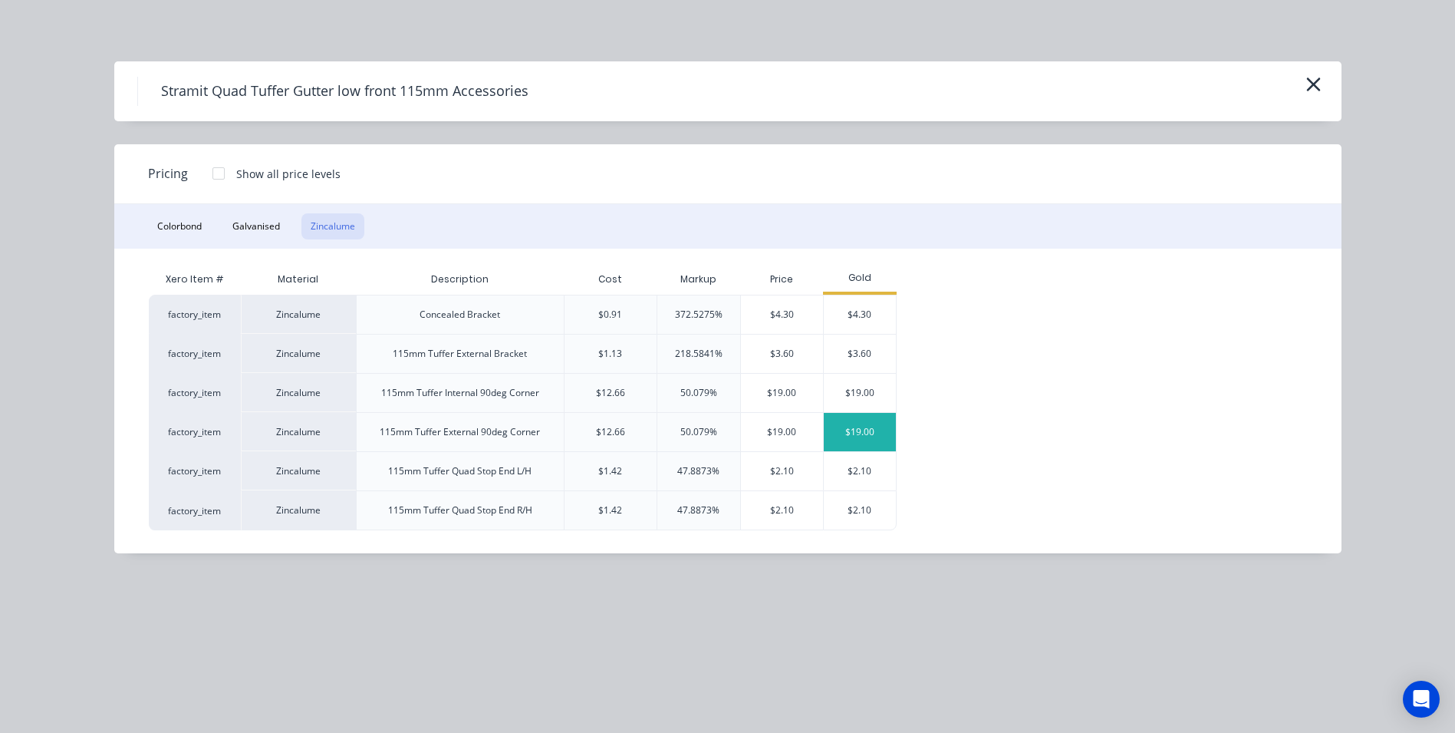
click at [859, 426] on div "$19.00" at bounding box center [860, 432] width 72 height 38
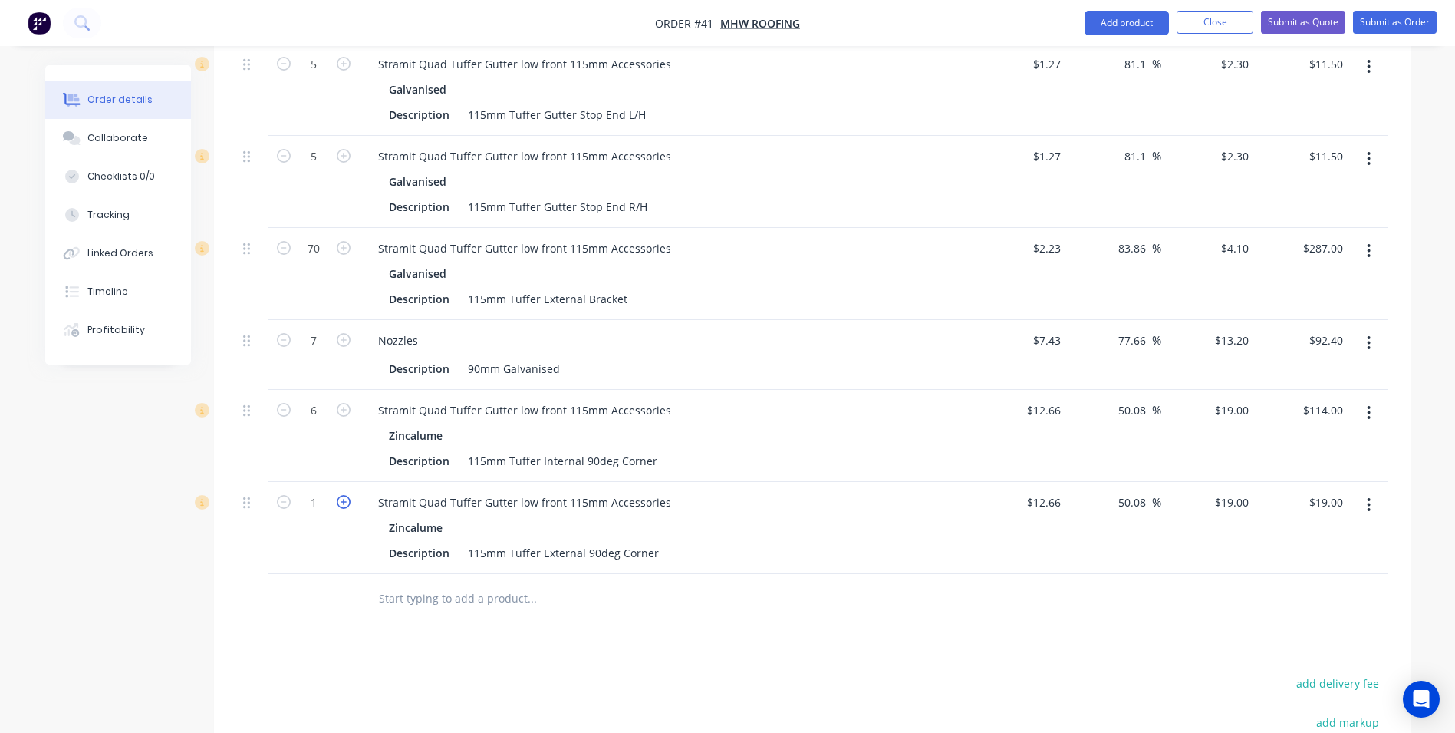
click at [345, 495] on icon "button" at bounding box center [344, 502] width 14 height 14
type input "2"
type input "$38.00"
click at [345, 495] on icon "button" at bounding box center [344, 502] width 14 height 14
type input "3"
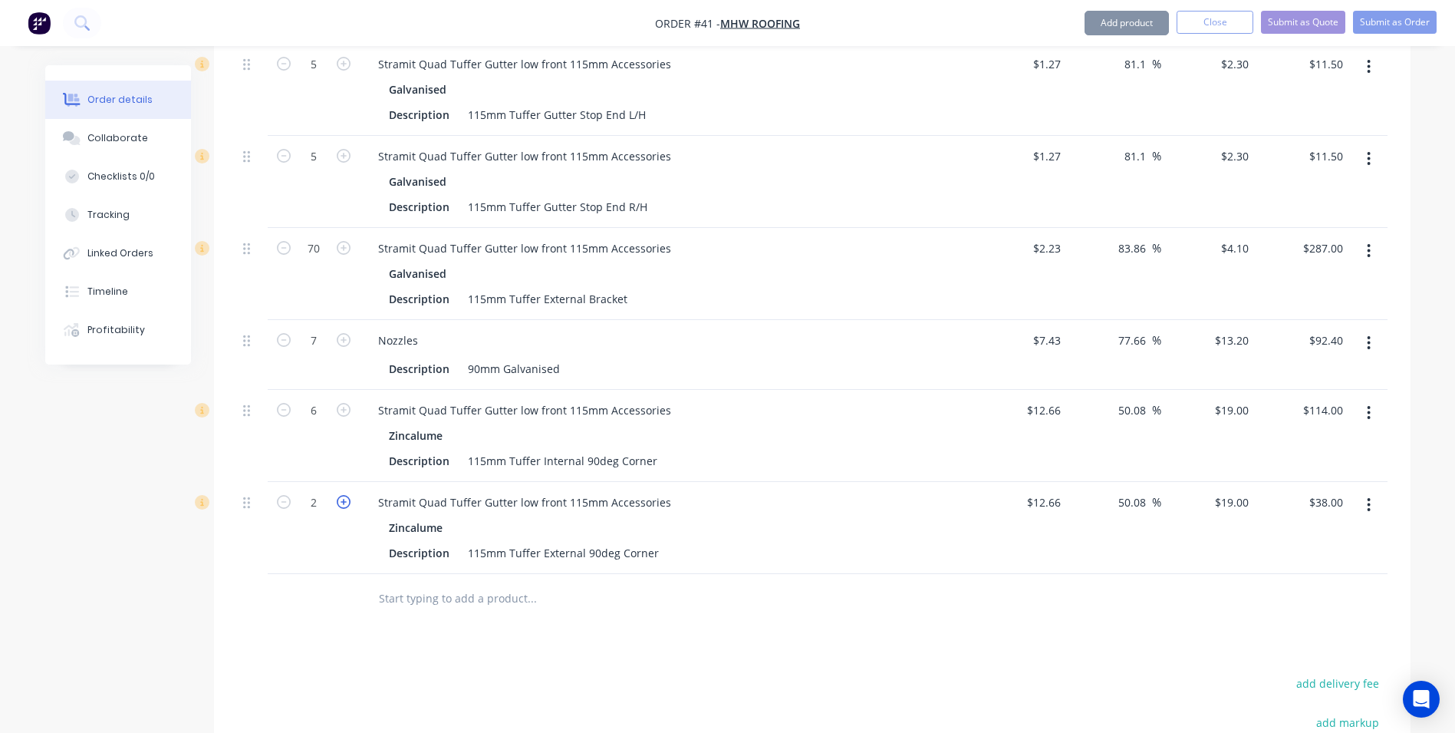
type input "$57.00"
click at [345, 495] on icon "button" at bounding box center [344, 502] width 14 height 14
type input "4"
type input "$76.00"
click at [331, 590] on div at bounding box center [314, 599] width 92 height 50
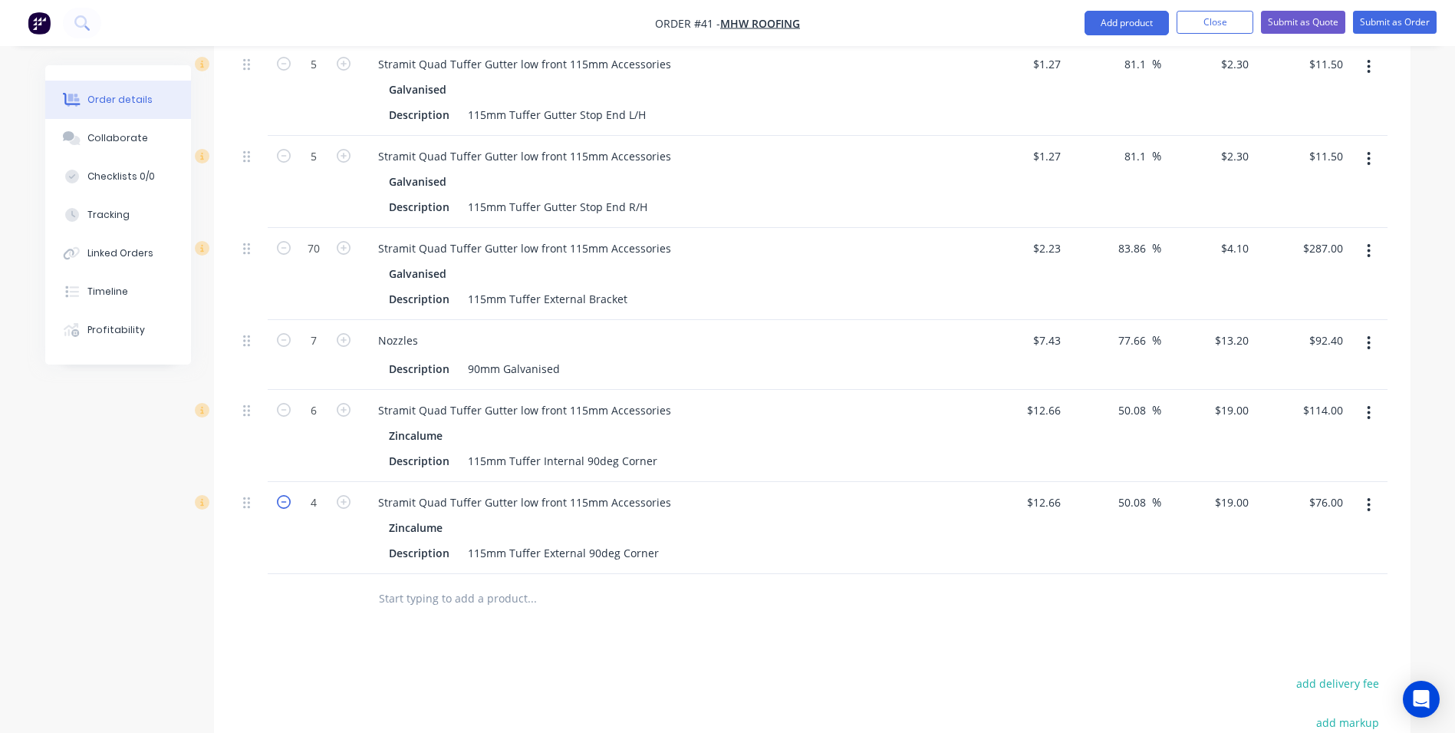
click at [282, 495] on icon "button" at bounding box center [284, 502] width 14 height 14
type input "3"
type input "$57.00"
click at [282, 495] on icon "button" at bounding box center [284, 502] width 14 height 14
type input "2"
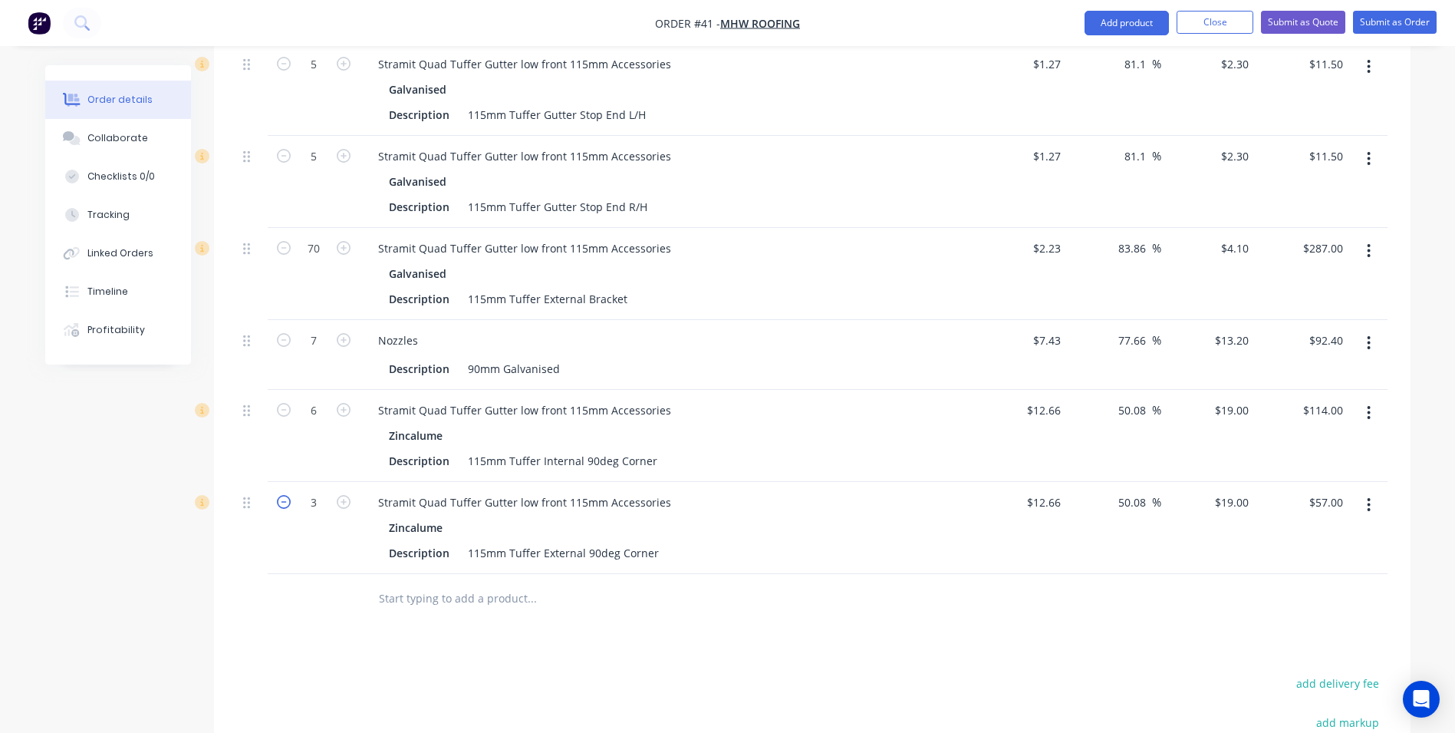
type input "$38.00"
click at [420, 583] on input "text" at bounding box center [531, 598] width 307 height 31
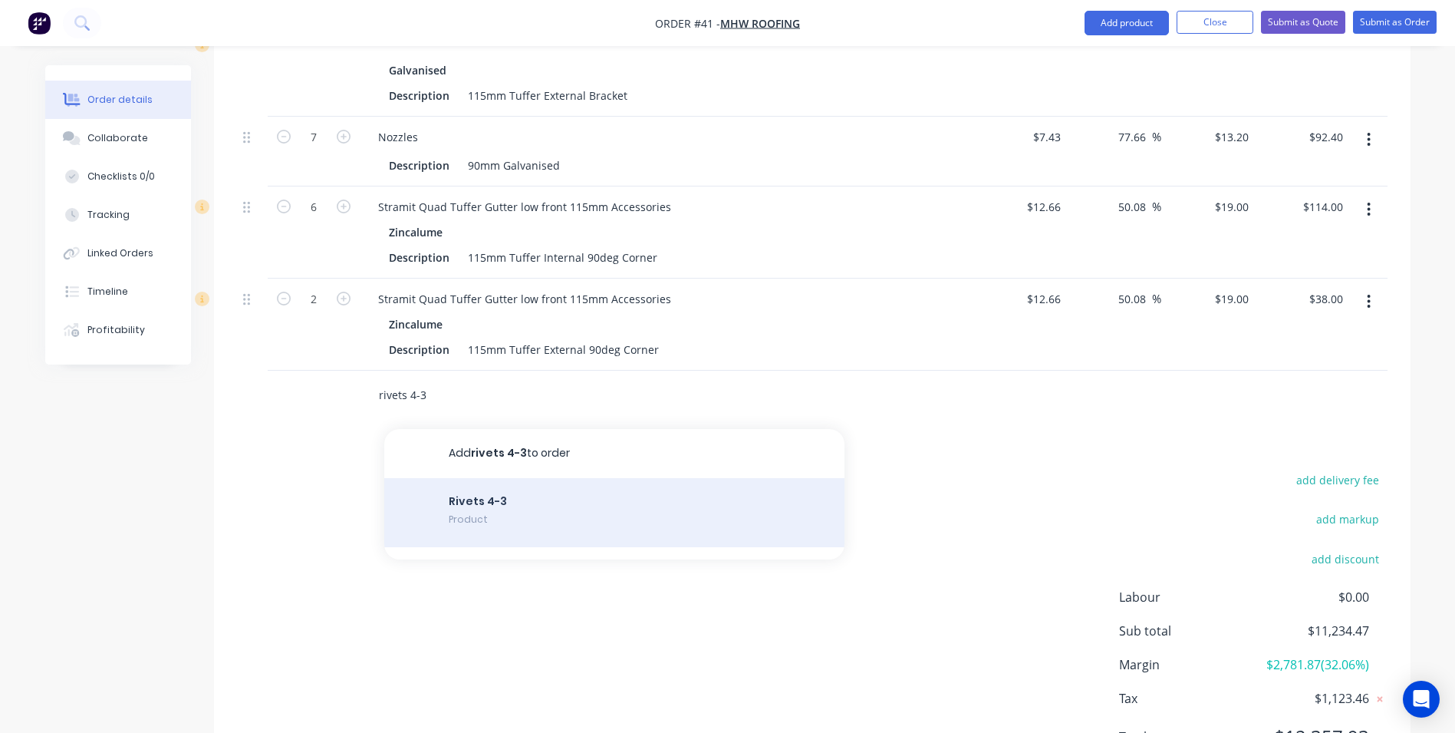
scroll to position [2308, 0]
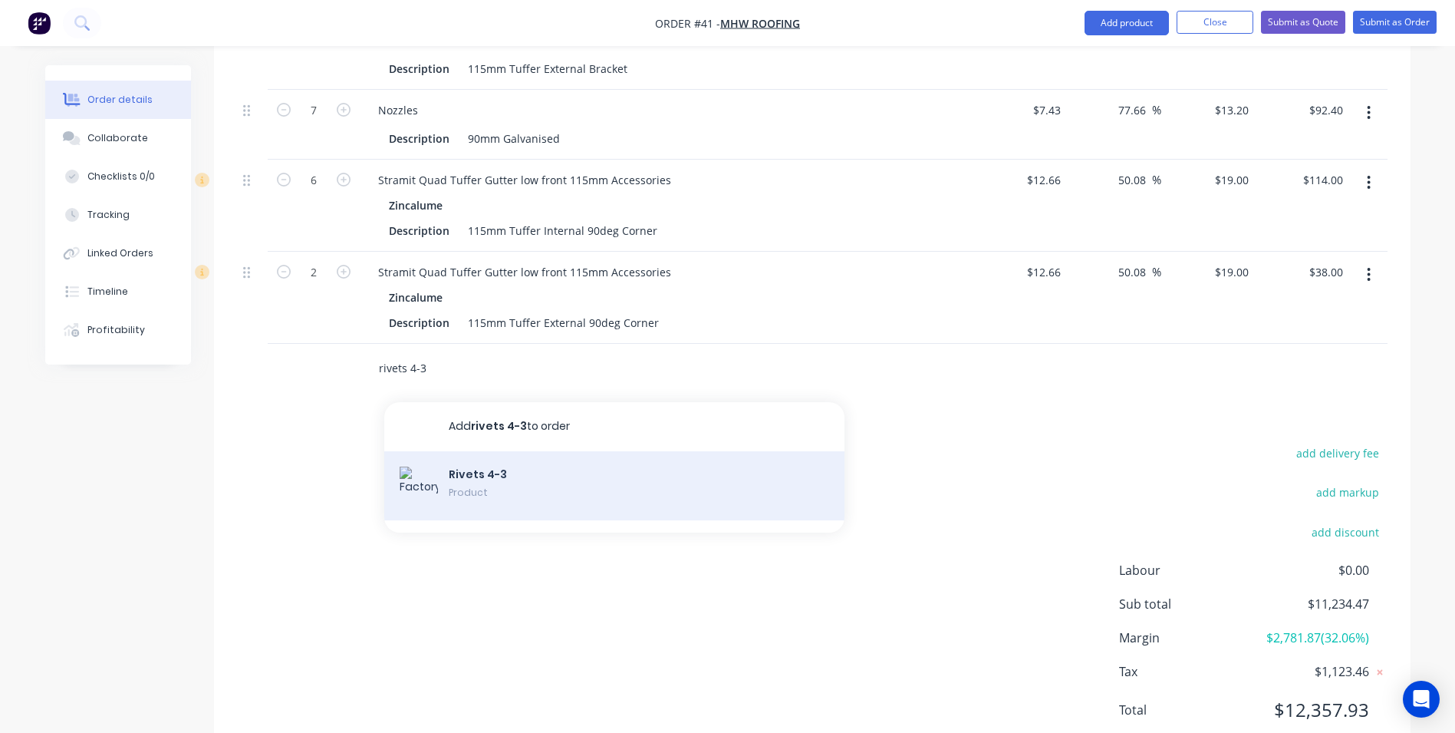
type input "rivets 4-3"
click at [485, 463] on div "Rivets 4-3 Product" at bounding box center [614, 485] width 460 height 69
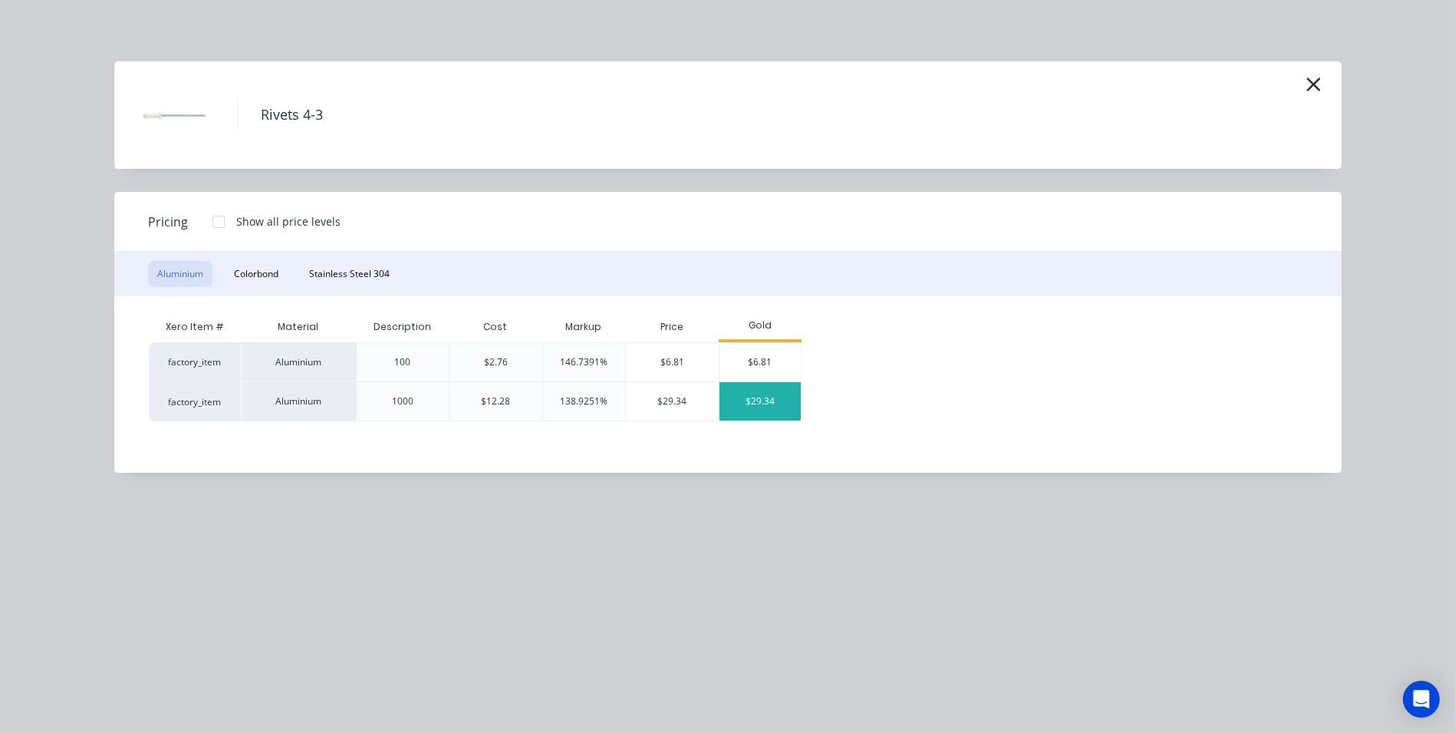
click at [760, 403] on div "$29.34" at bounding box center [761, 401] width 82 height 38
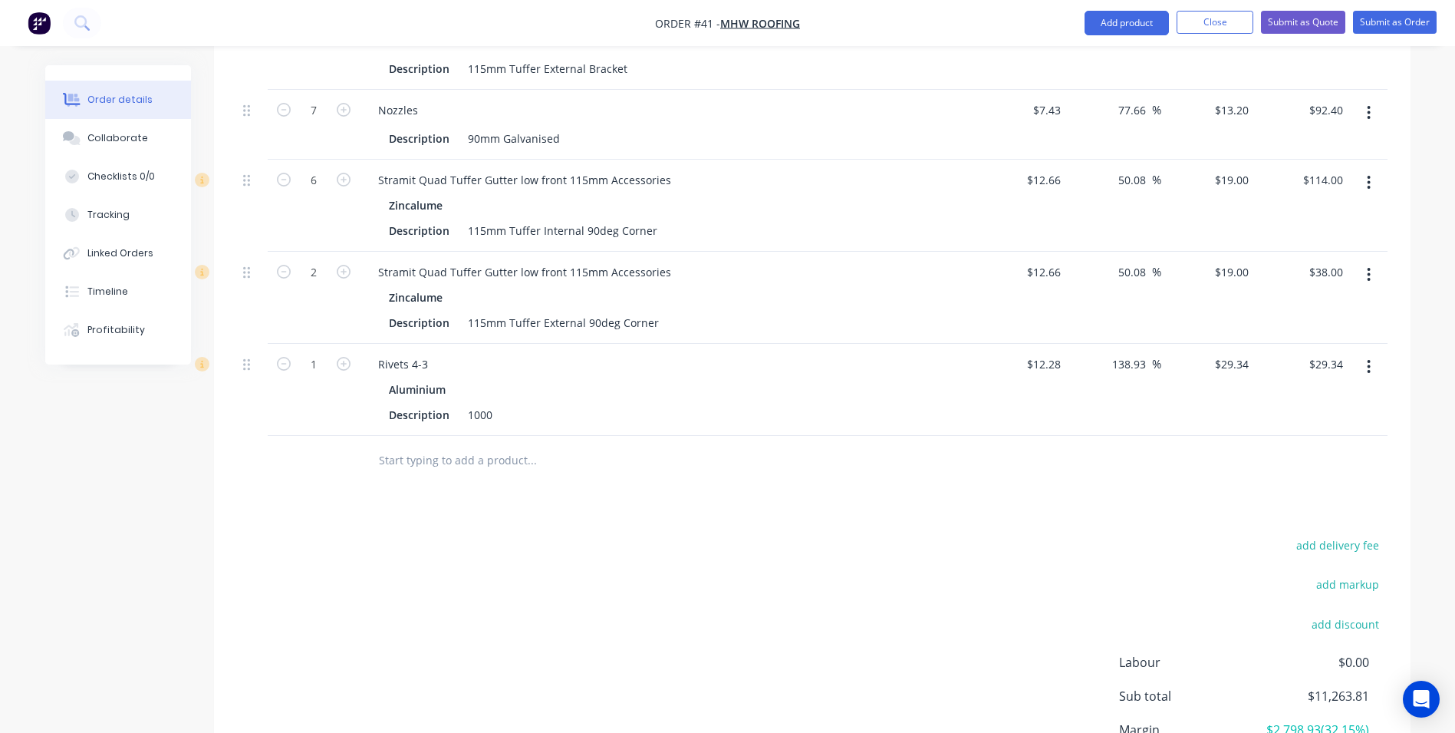
click at [426, 445] on input "text" at bounding box center [531, 460] width 307 height 31
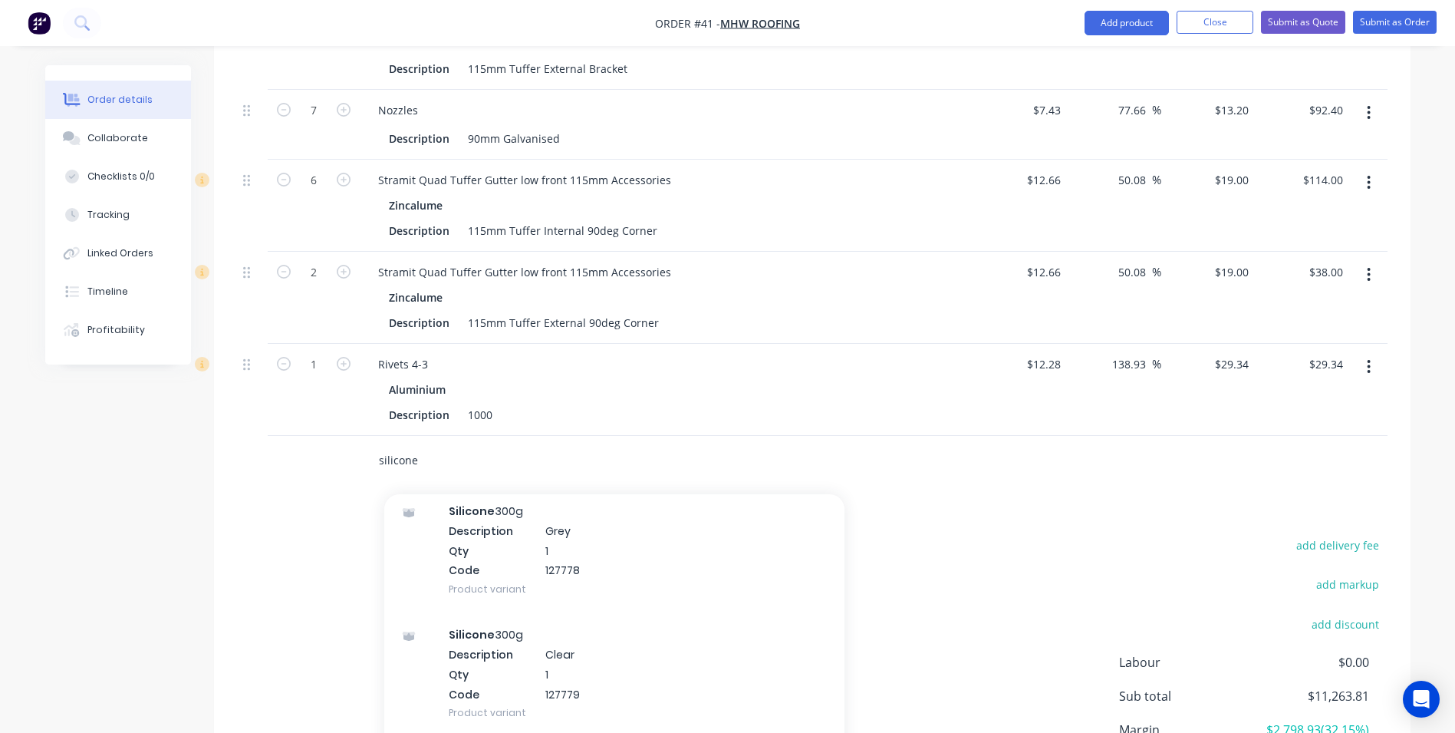
scroll to position [384, 0]
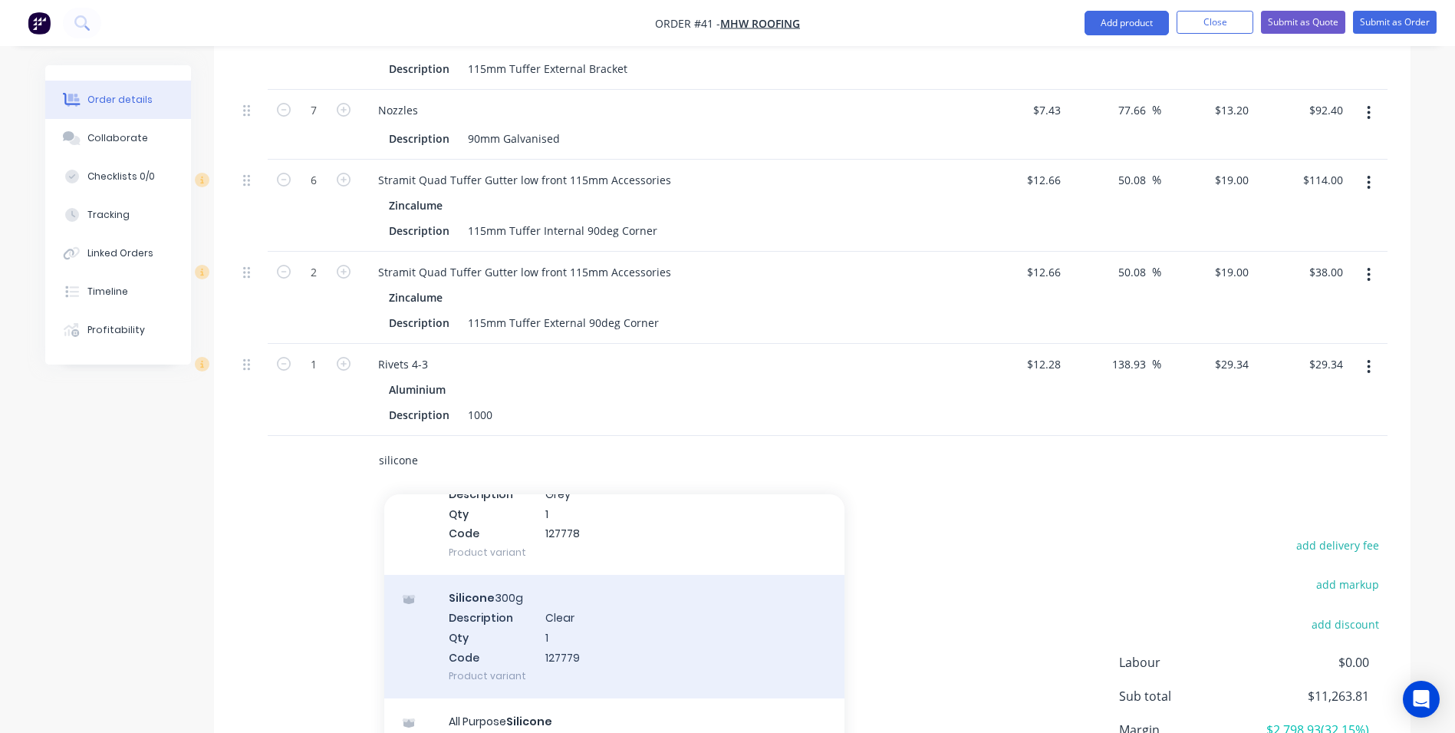
type input "silicone"
click at [536, 613] on div "Silicone 300g Description Clear Qty 1 Code 127779 Product variant" at bounding box center [614, 637] width 460 height 124
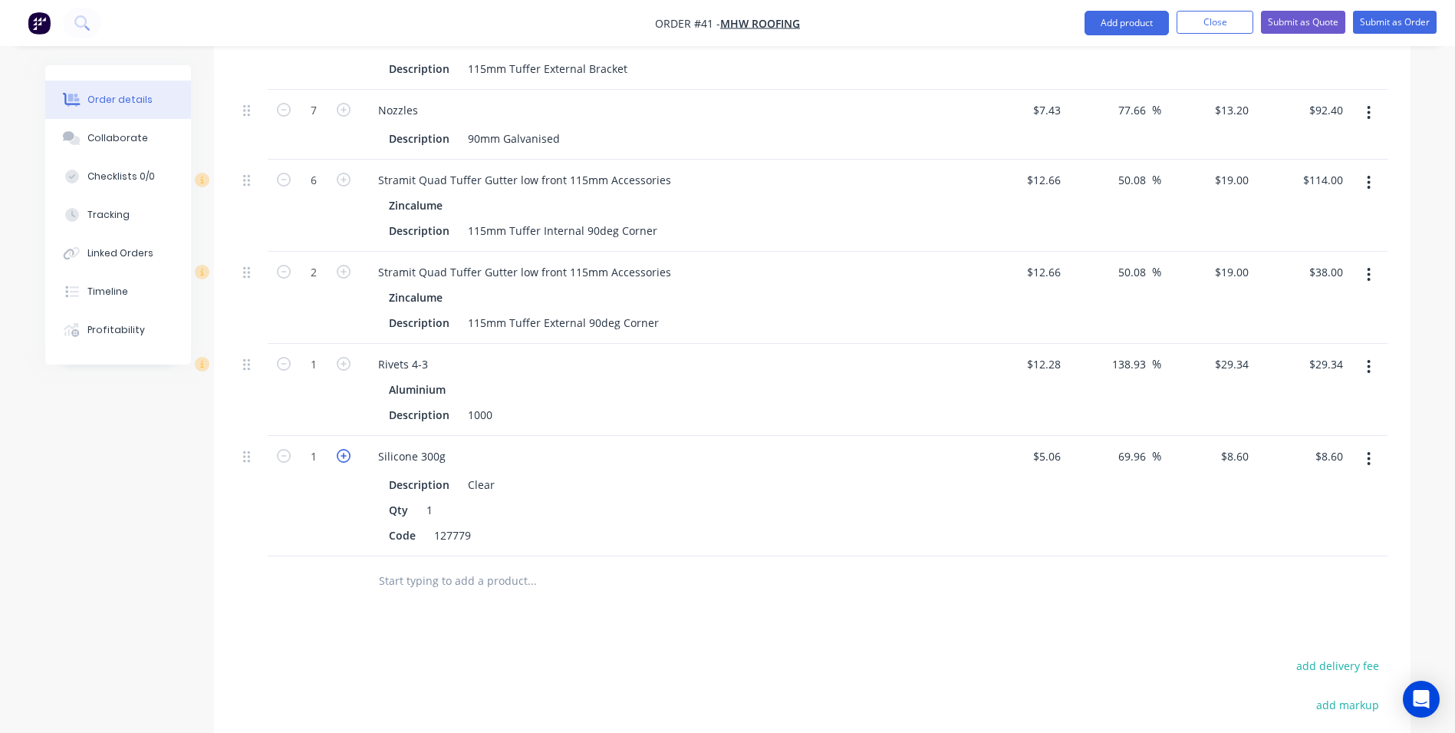
click at [342, 449] on icon "button" at bounding box center [344, 456] width 14 height 14
type input "2"
type input "$17.20"
click at [342, 449] on icon "button" at bounding box center [344, 456] width 14 height 14
type input "3"
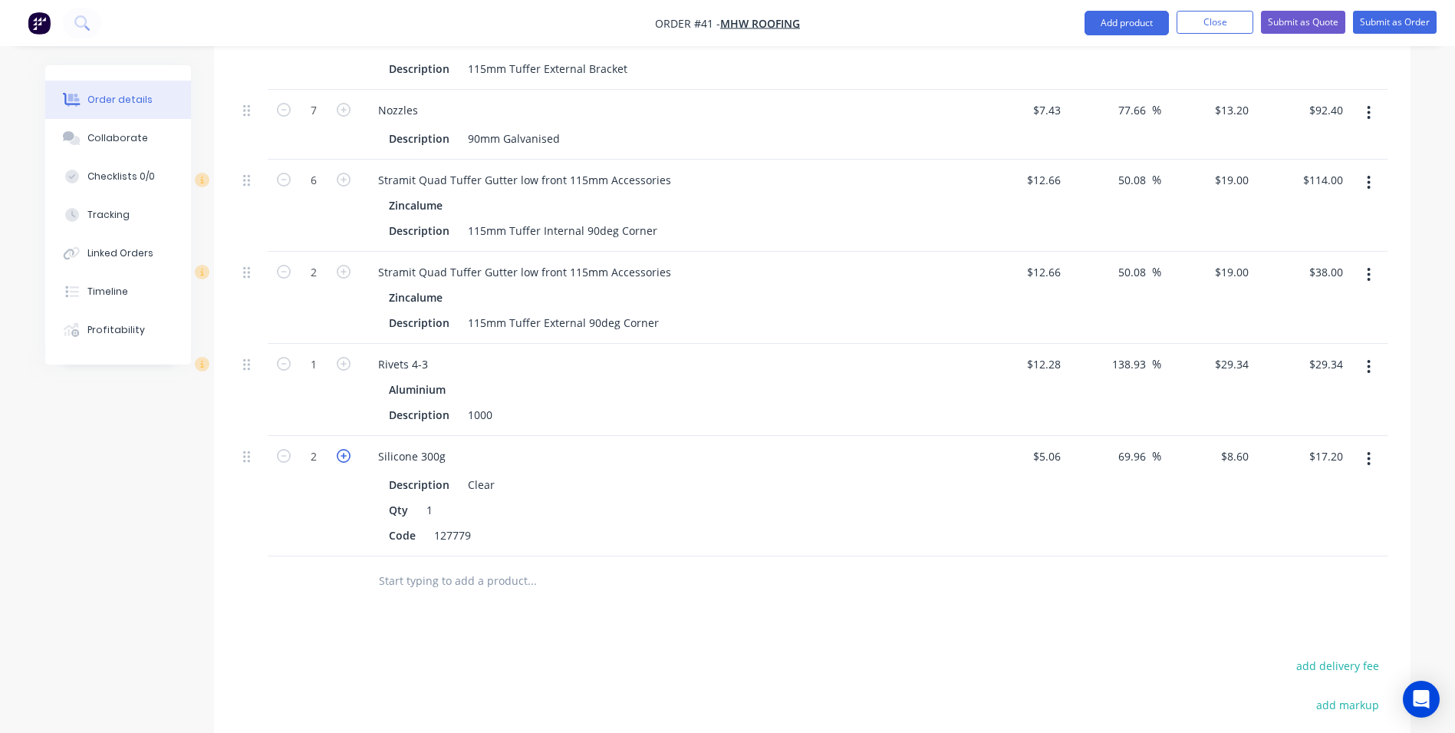
type input "$25.80"
click at [342, 449] on icon "button" at bounding box center [344, 456] width 14 height 14
type input "4"
type input "$34.40"
click at [342, 449] on icon "button" at bounding box center [344, 456] width 14 height 14
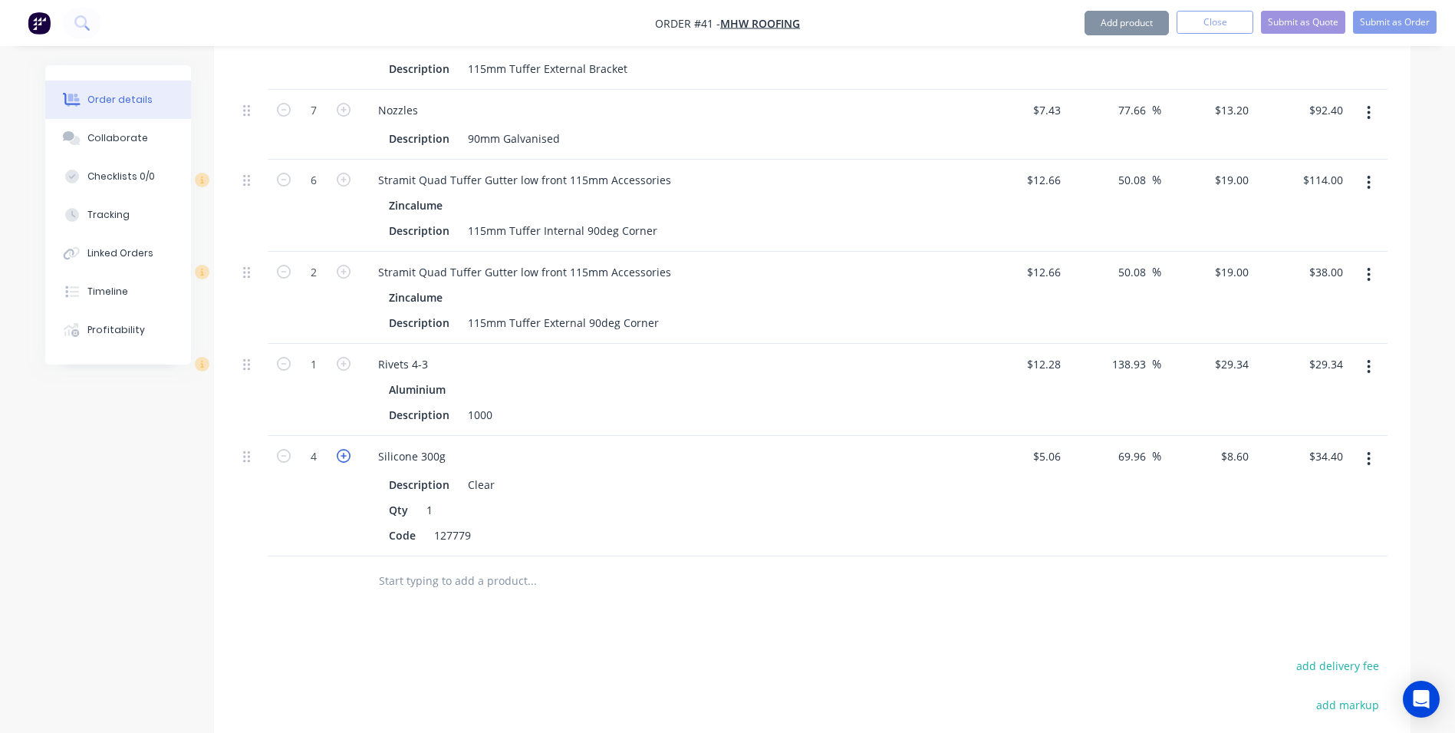
type input "5"
type input "$43.00"
click at [342, 449] on icon "button" at bounding box center [344, 456] width 14 height 14
type input "6"
type input "$51.60"
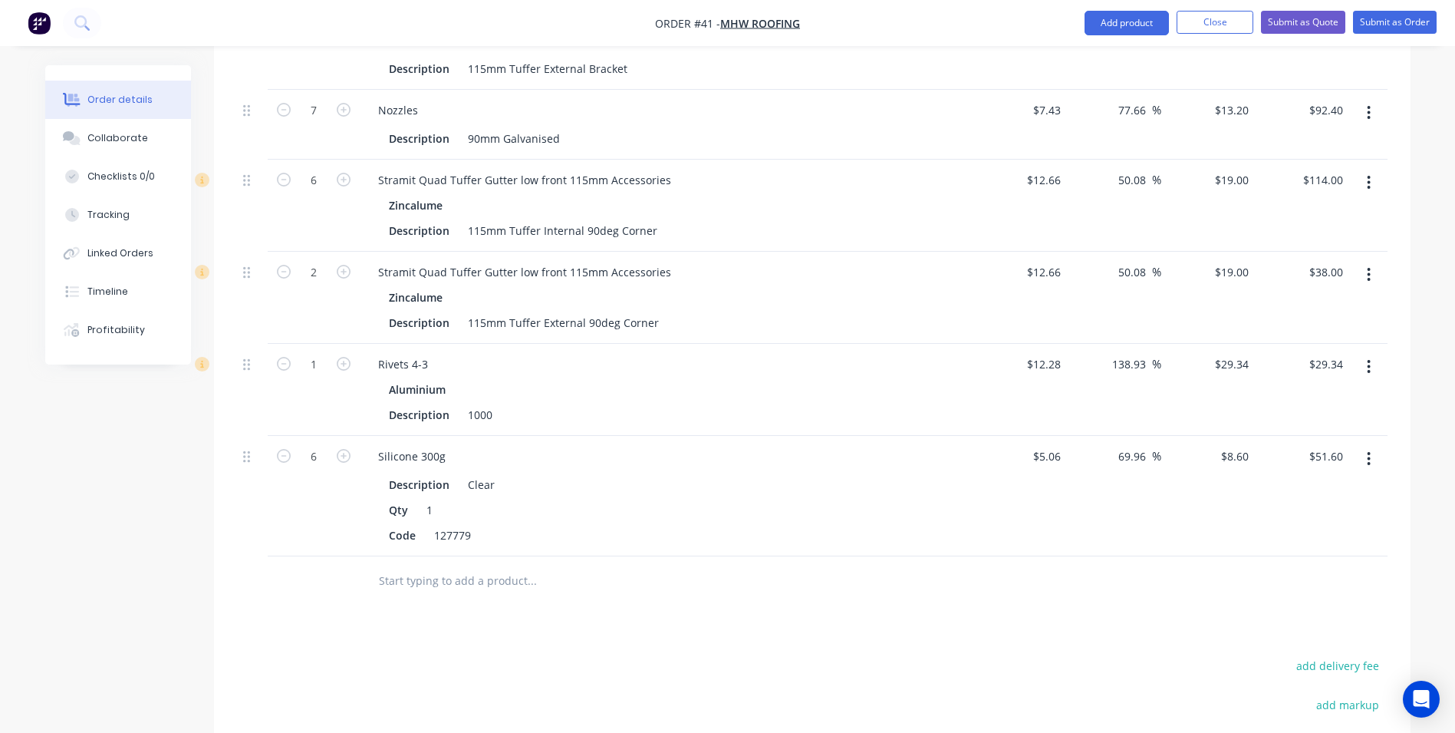
click at [338, 558] on div at bounding box center [314, 581] width 92 height 50
click at [435, 565] on input "text" at bounding box center [531, 580] width 307 height 31
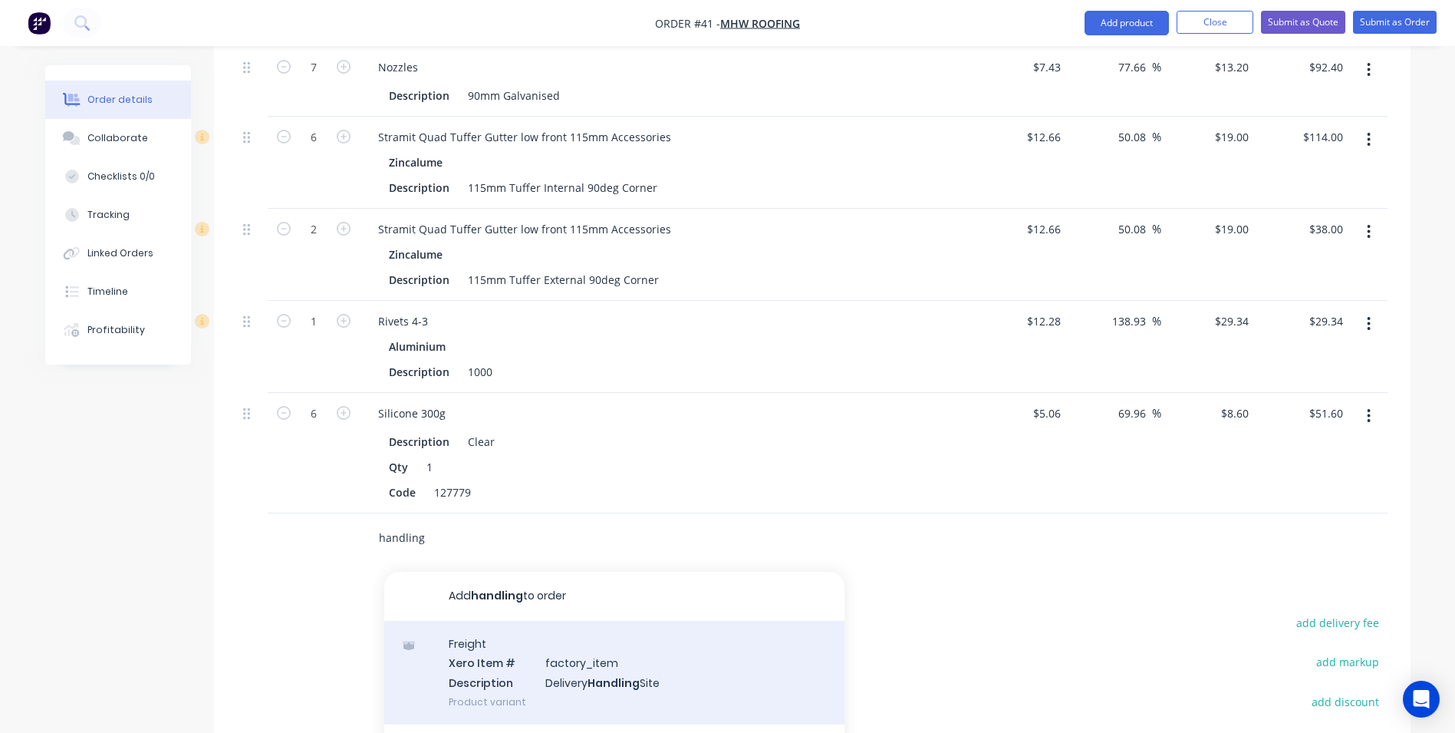
scroll to position [2462, 0]
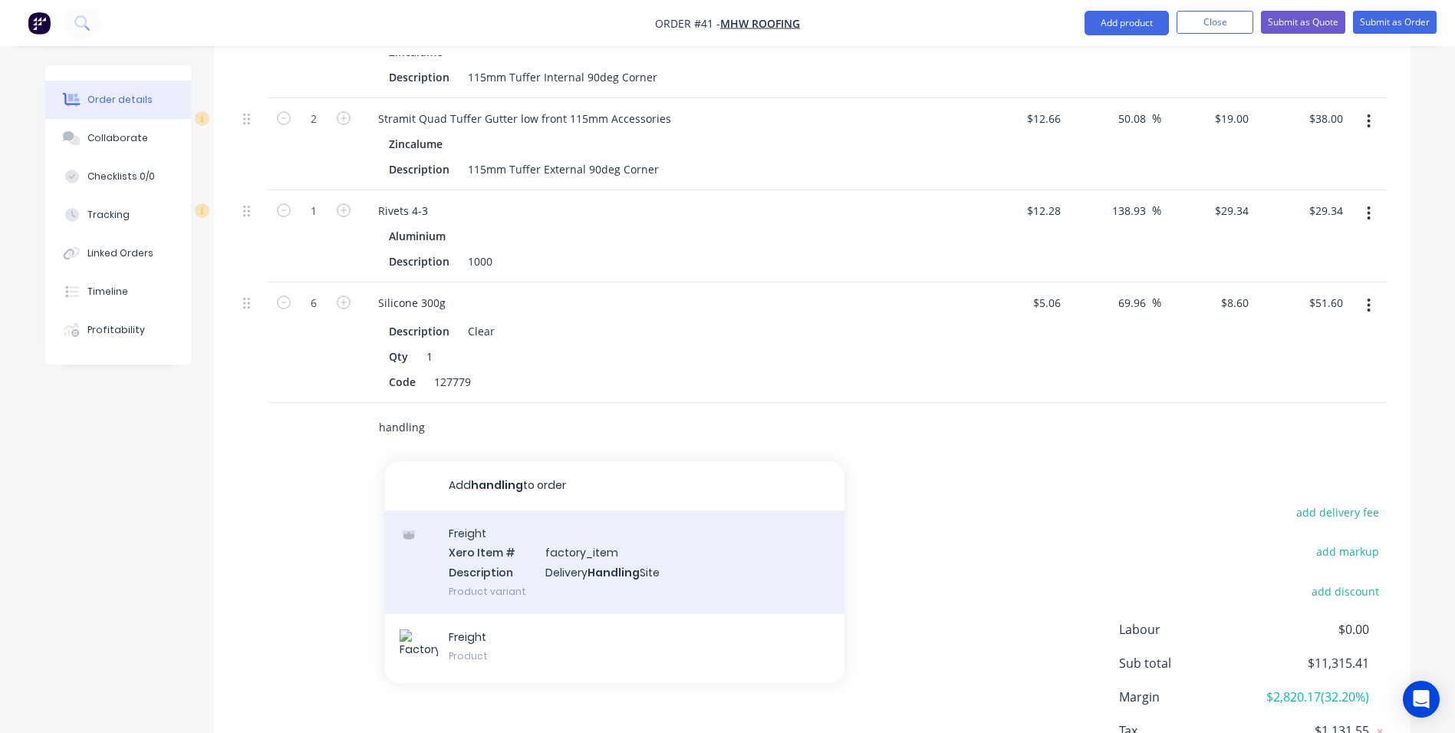
type input "handling"
click at [561, 541] on div "Freight Xero Item # factory_item Description Delivery Handling Site Product var…" at bounding box center [614, 562] width 460 height 104
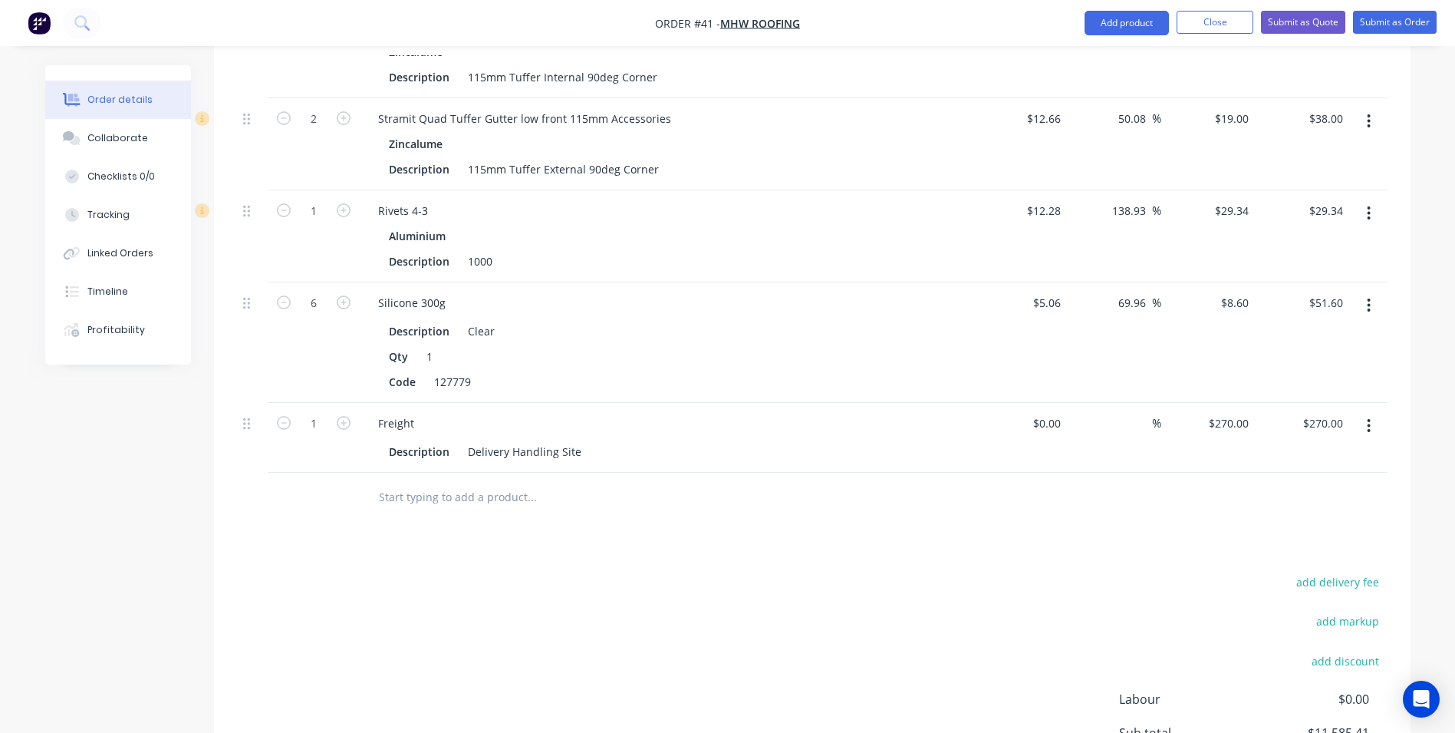
click at [482, 482] on input "text" at bounding box center [531, 497] width 307 height 31
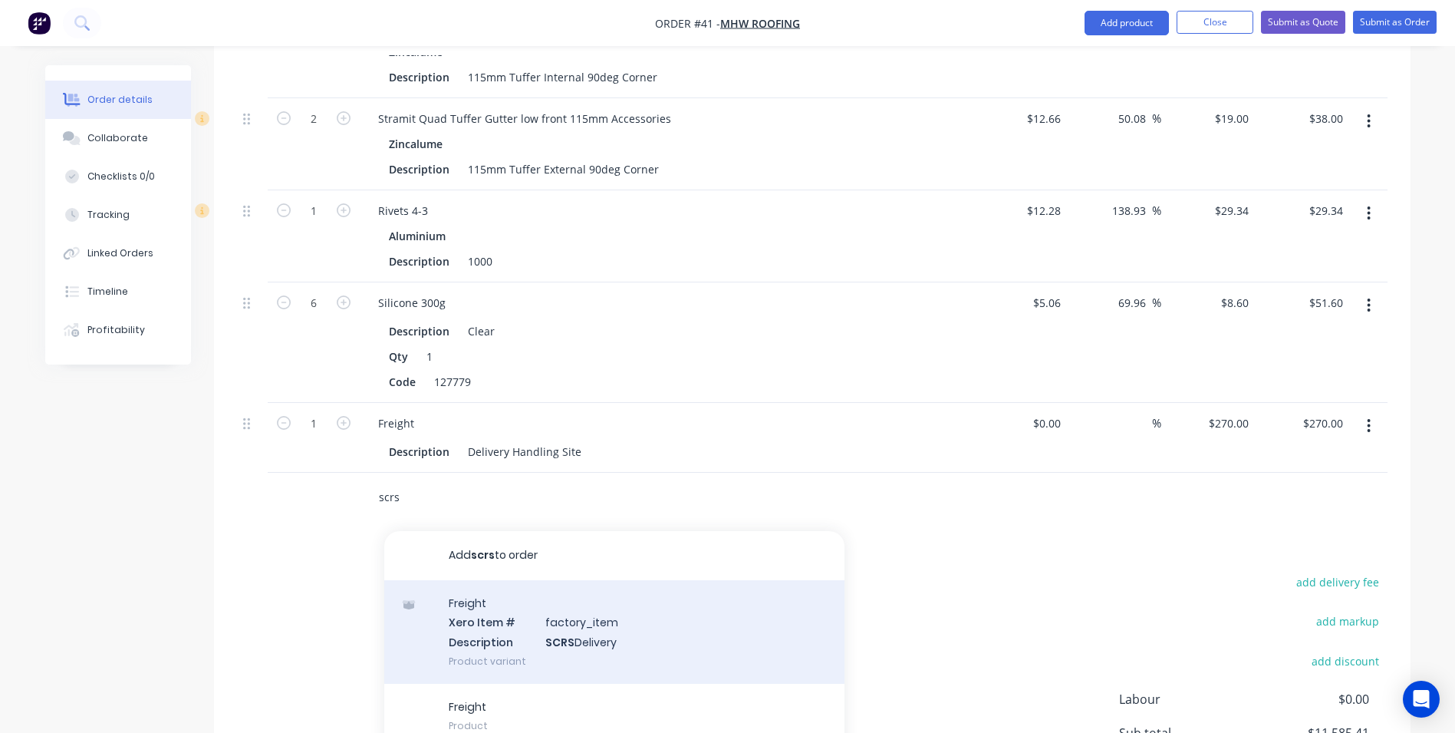
type input "scrs"
click at [482, 596] on div "Freight Xero Item # factory_item Description SCRS Delivery Product variant" at bounding box center [614, 632] width 460 height 104
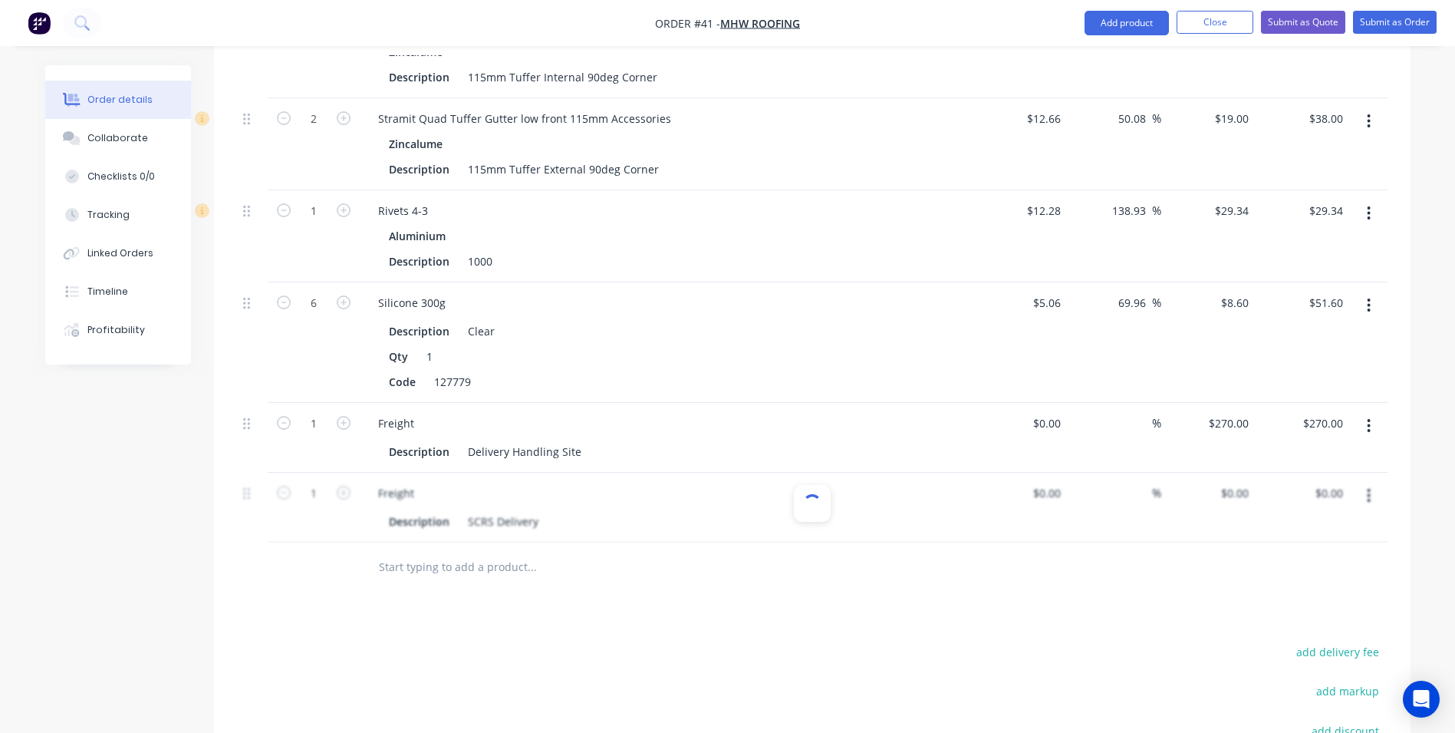
type input "$110.00"
click at [1045, 412] on div at bounding box center [1055, 423] width 24 height 22
type input "$240.00"
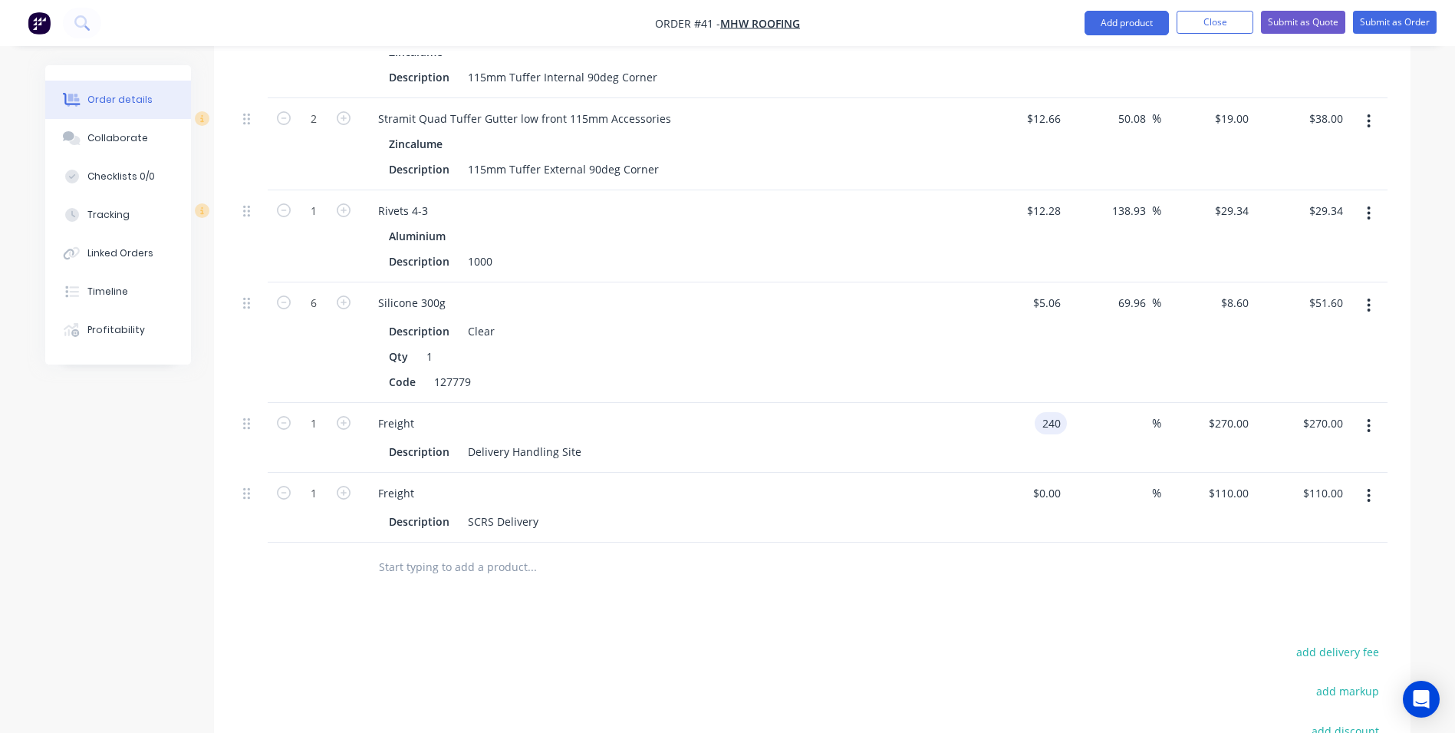
type input "$240.00"
type input "270"
type input "12.5"
type input "$270.00"
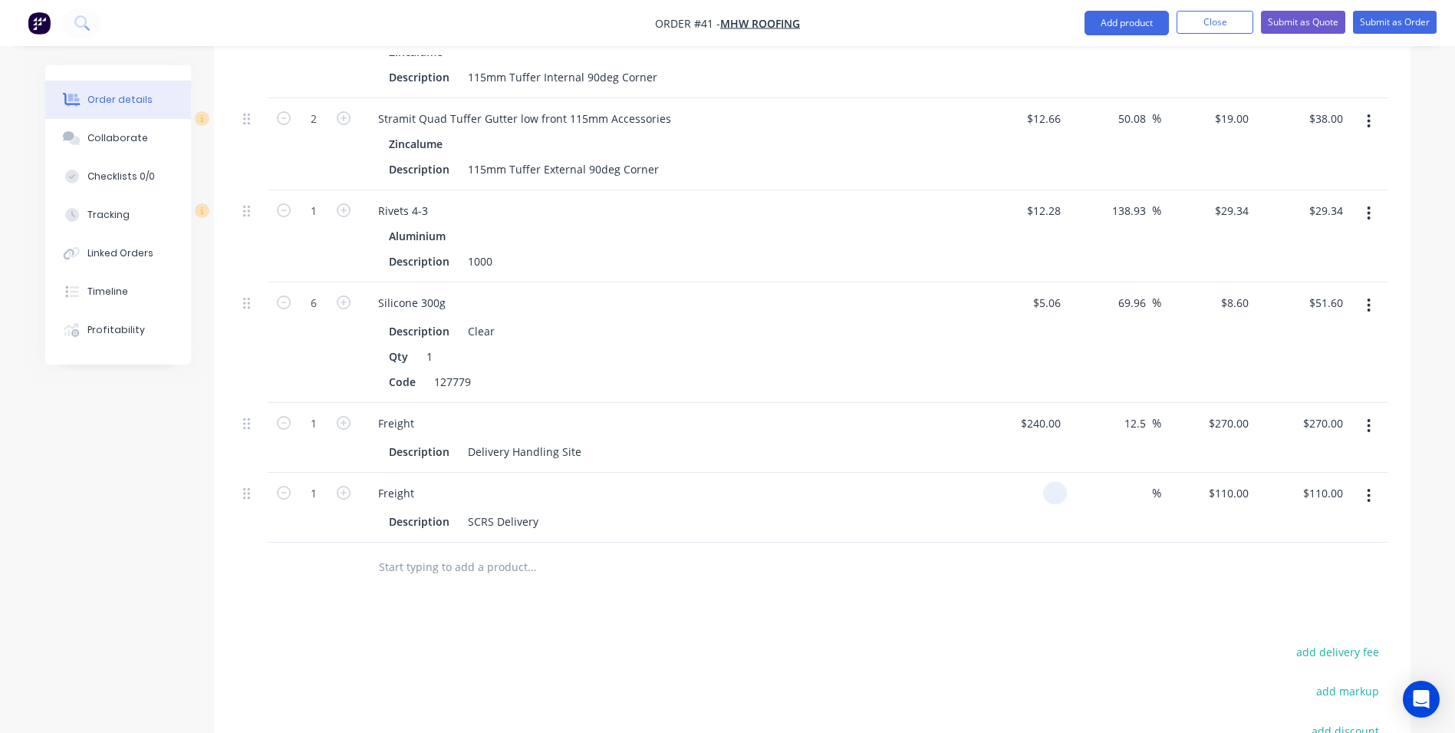
click at [1049, 482] on div at bounding box center [1055, 493] width 24 height 22
type input "$50.00"
type input "4"
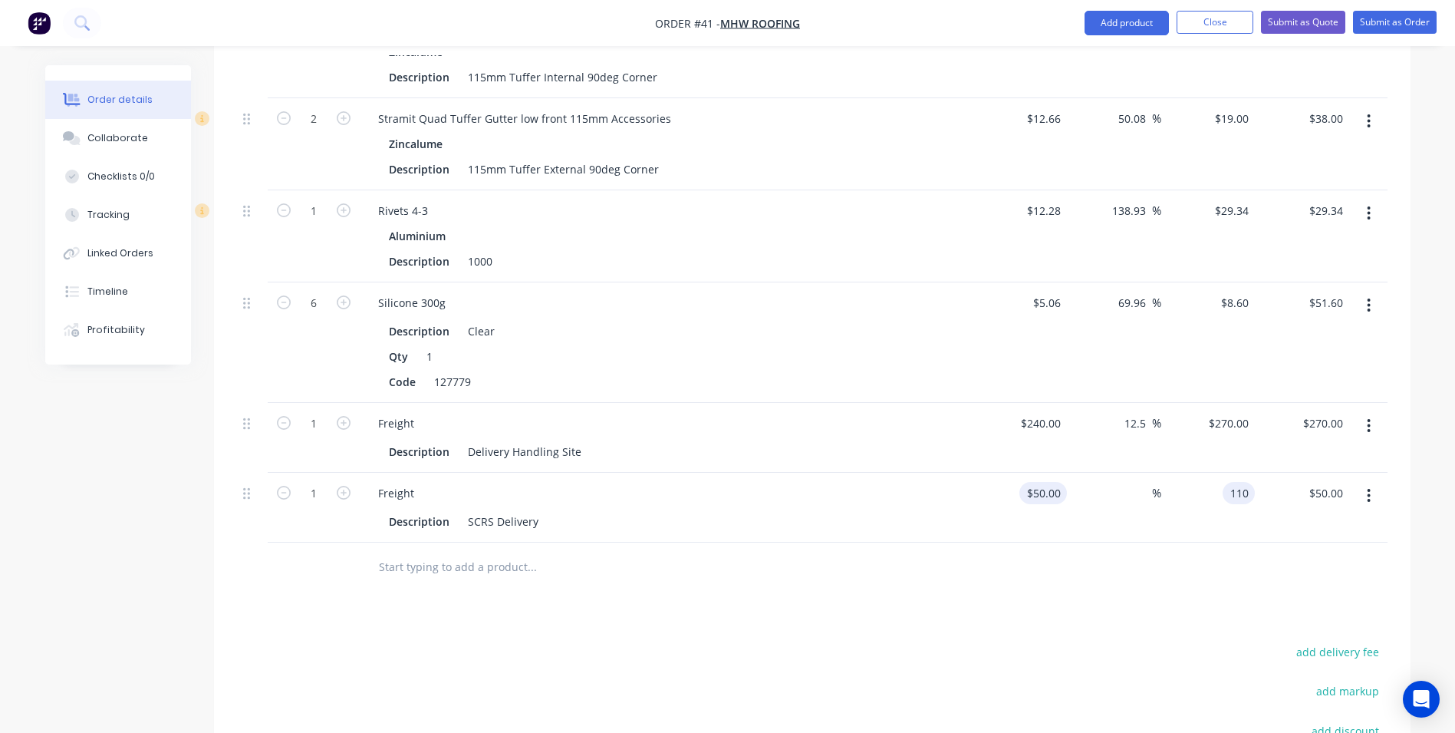
type input "110"
type input "120"
type input "$110.00"
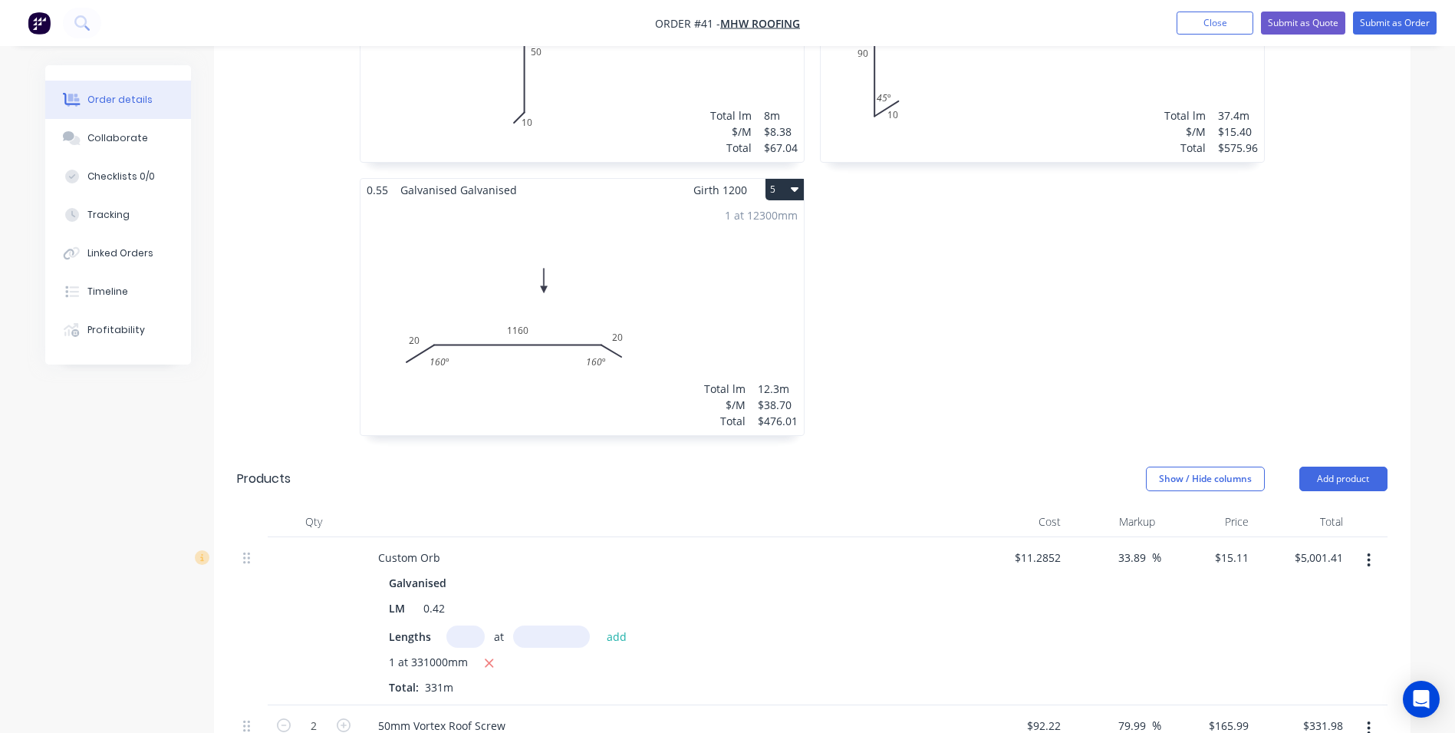
scroll to position [1003, 0]
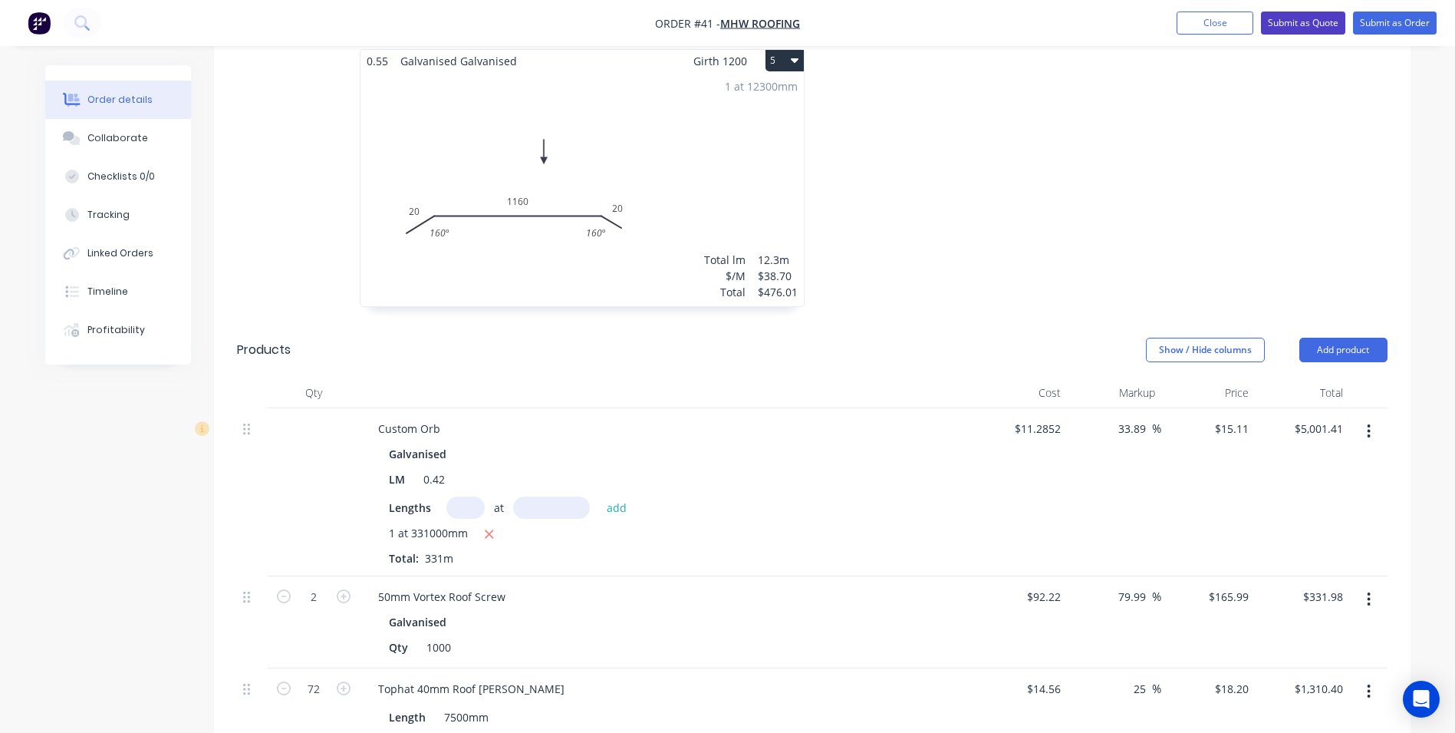
type input "$110.00"
click at [1308, 23] on button "Submit as Quote" at bounding box center [1303, 23] width 84 height 23
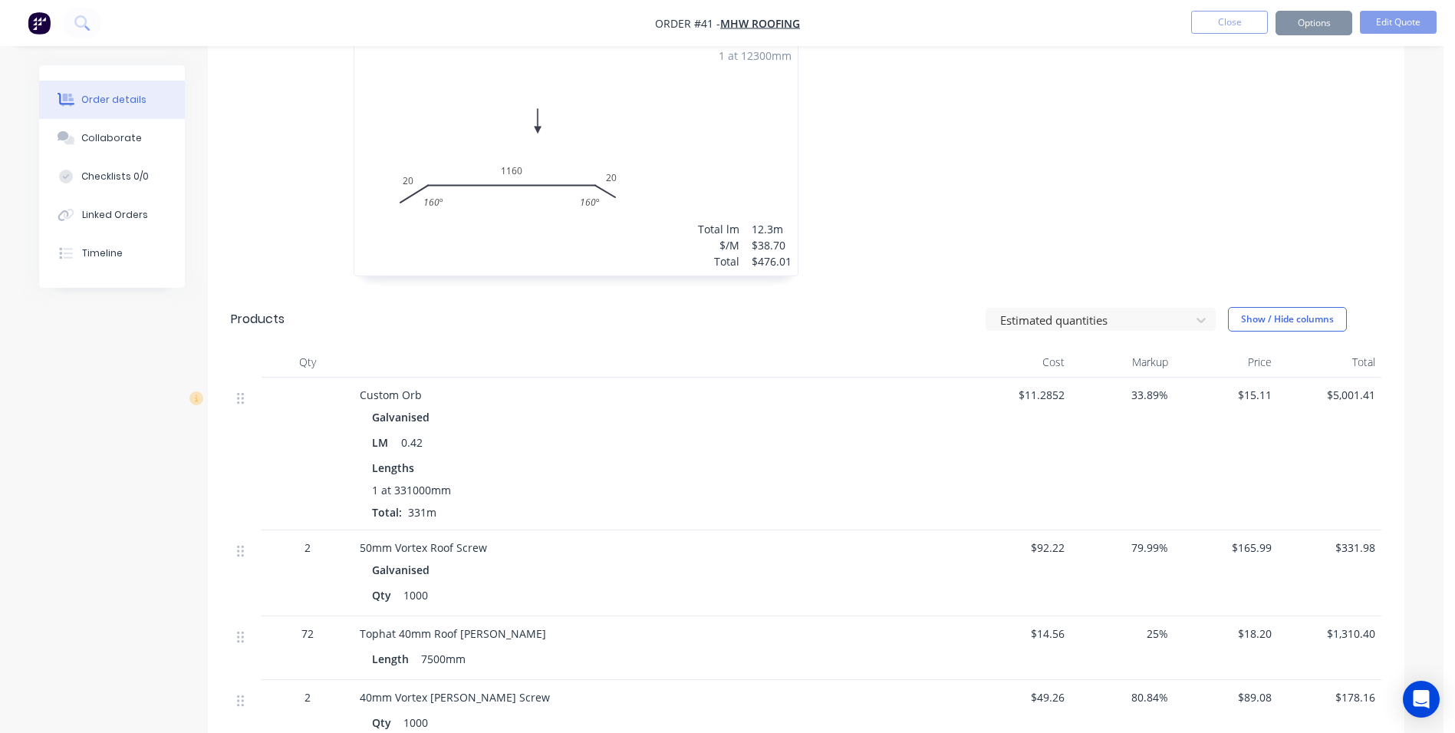
scroll to position [0, 0]
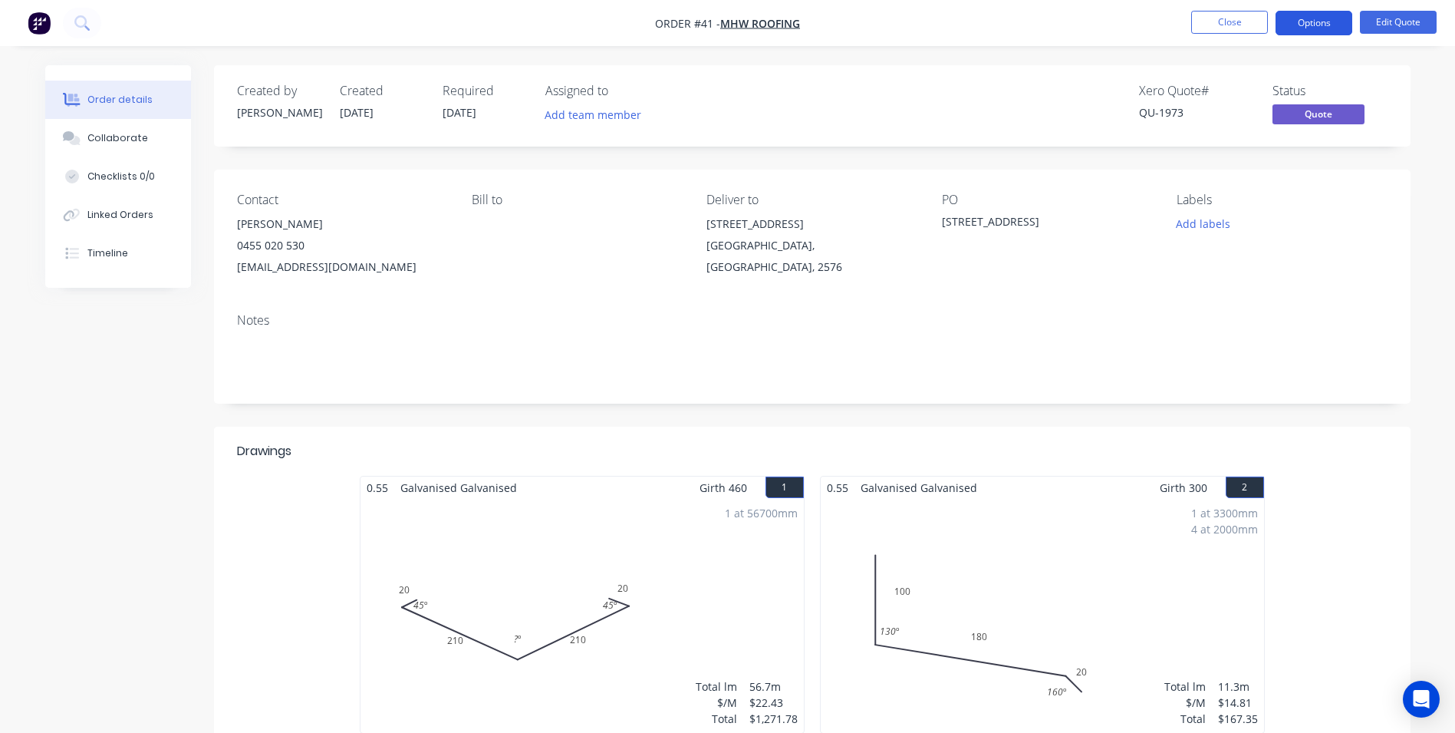
click at [1298, 25] on button "Options" at bounding box center [1314, 23] width 77 height 25
click at [1055, 285] on div "Contact [PERSON_NAME] 0455 020 530 [EMAIL_ADDRESS][DOMAIN_NAME] Bill to Deliver…" at bounding box center [812, 235] width 1197 height 131
click at [1386, 26] on button "Edit Quote" at bounding box center [1398, 22] width 77 height 23
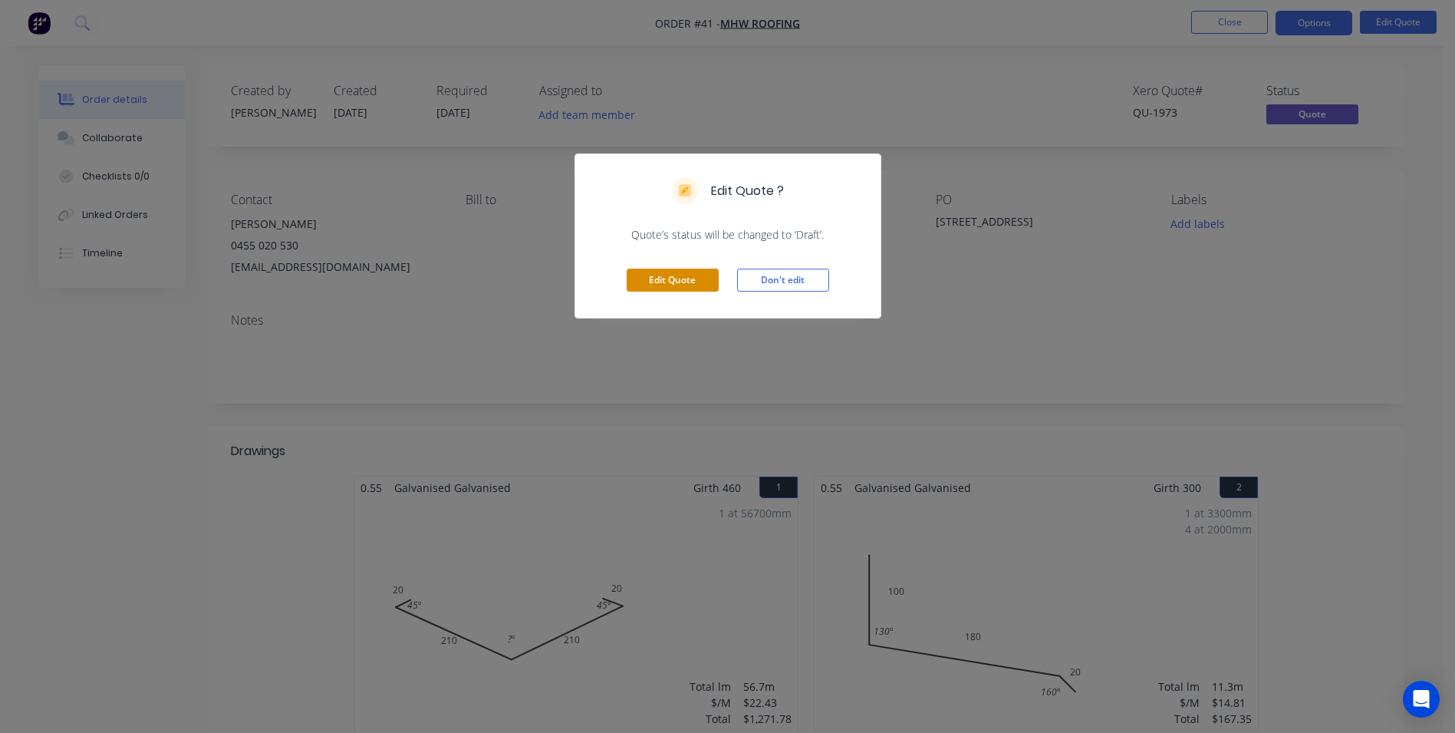
click at [680, 282] on button "Edit Quote" at bounding box center [673, 280] width 92 height 23
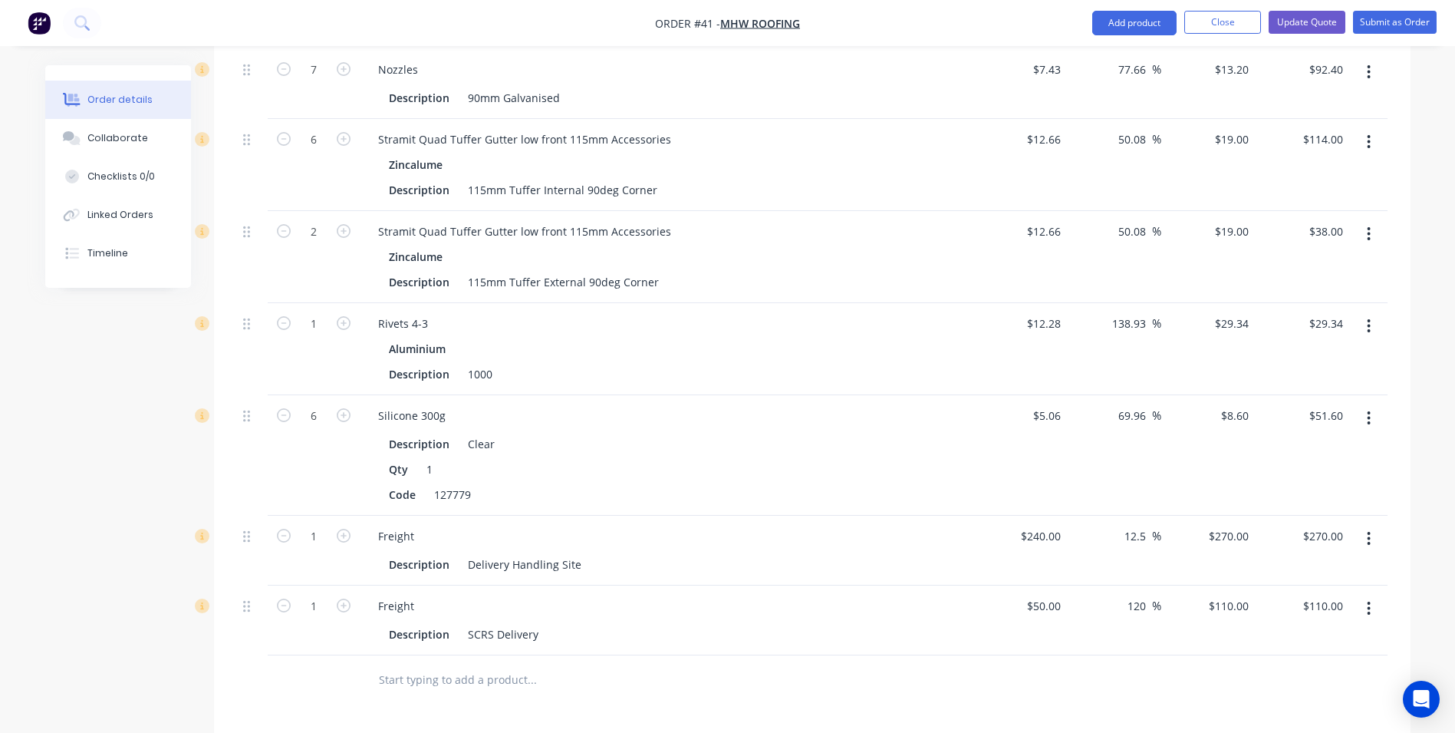
scroll to position [2532, 0]
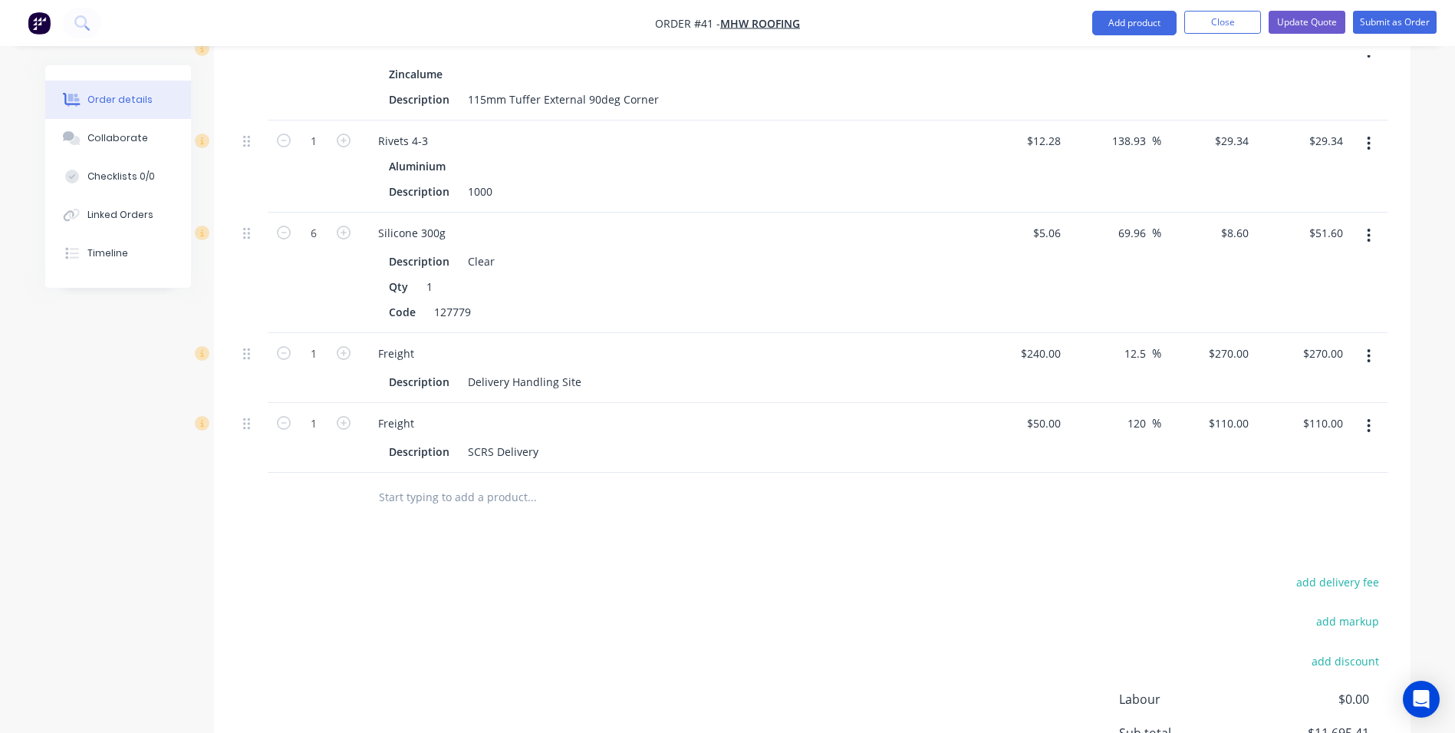
click at [406, 482] on input "text" at bounding box center [531, 497] width 307 height 31
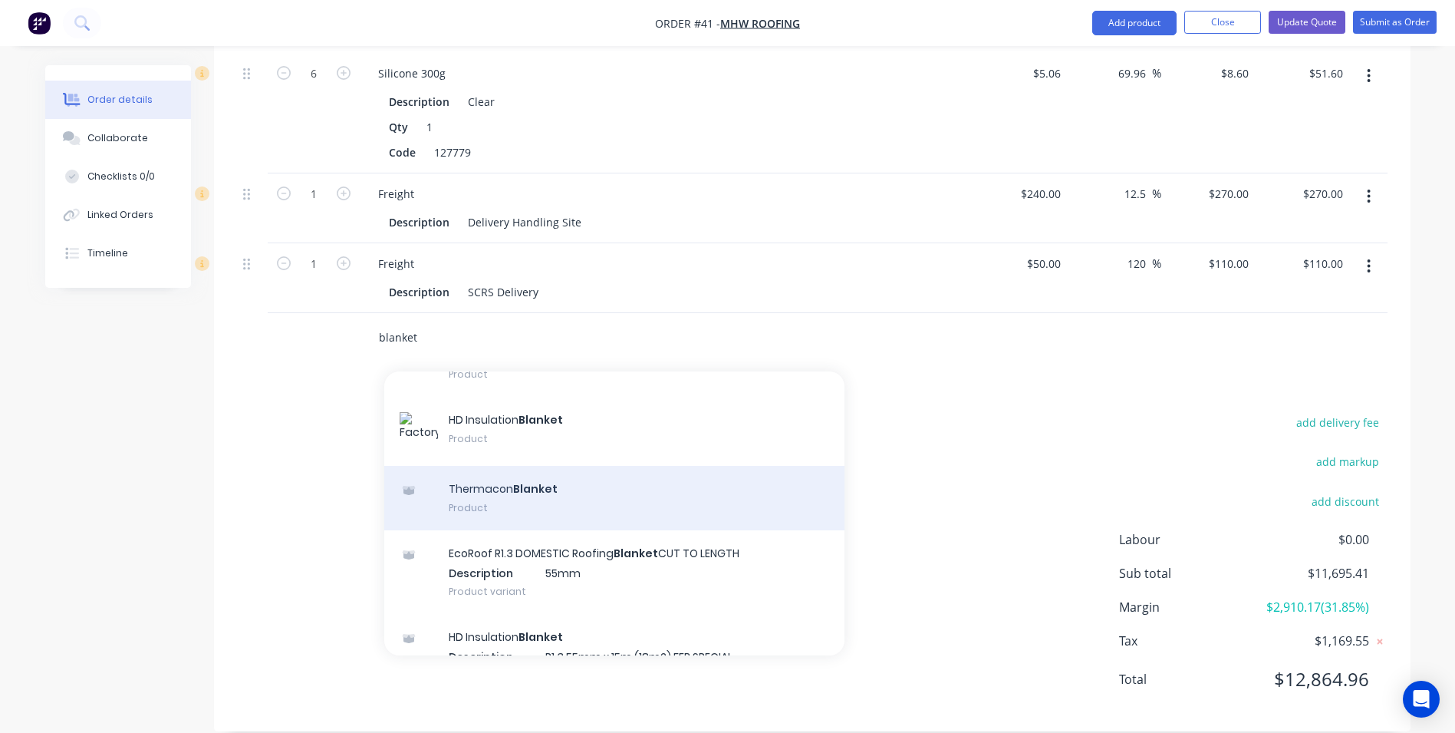
scroll to position [230, 0]
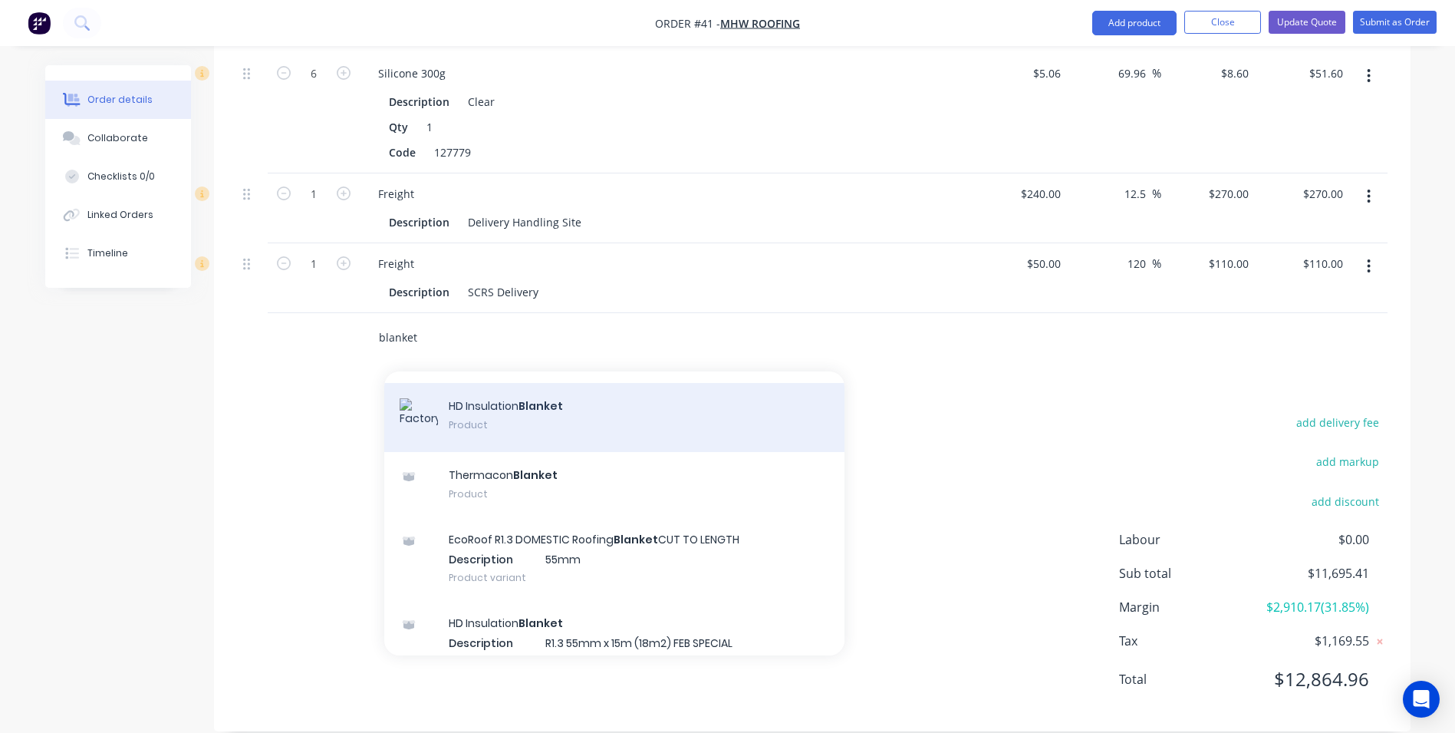
type input "blanket"
click at [509, 400] on div "HD Insulation Blanket Product" at bounding box center [614, 417] width 460 height 69
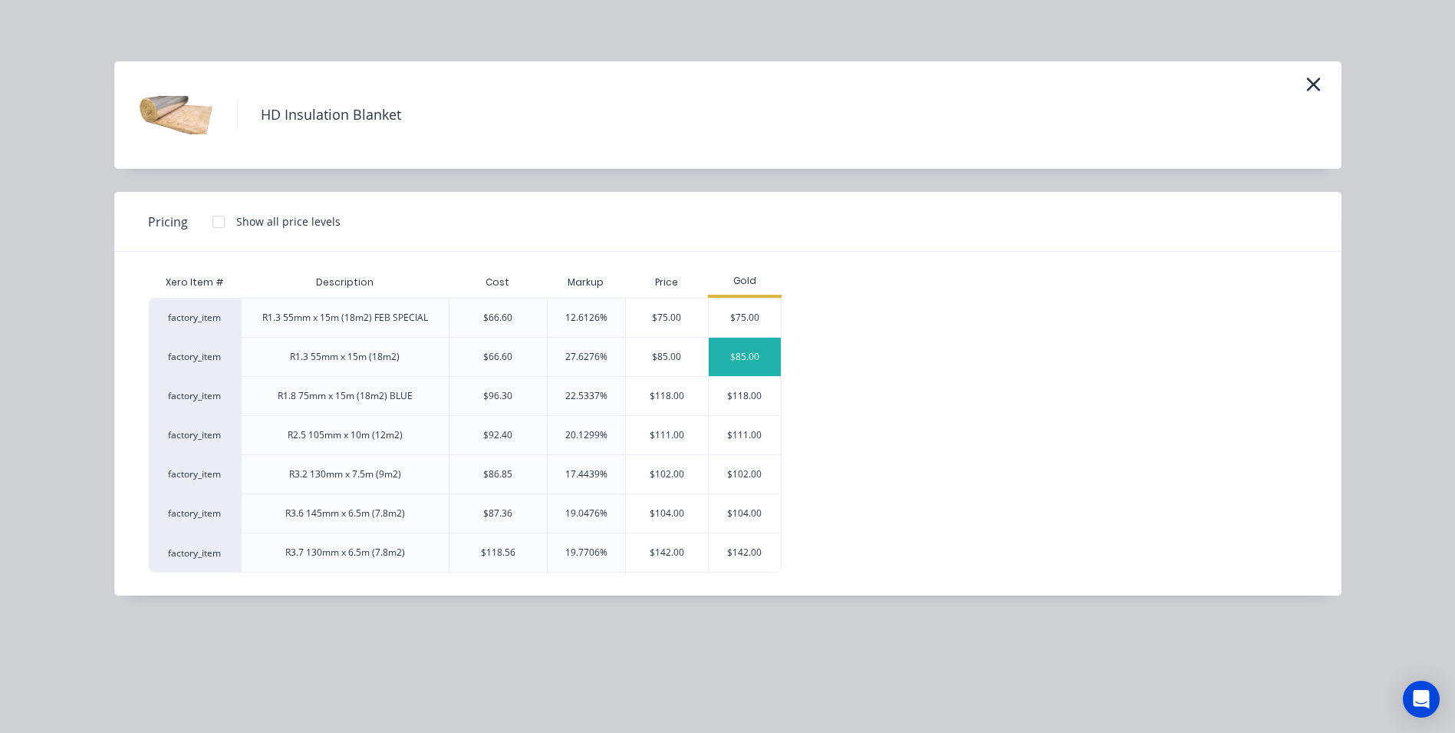
click at [733, 358] on div "$85.00" at bounding box center [745, 357] width 72 height 38
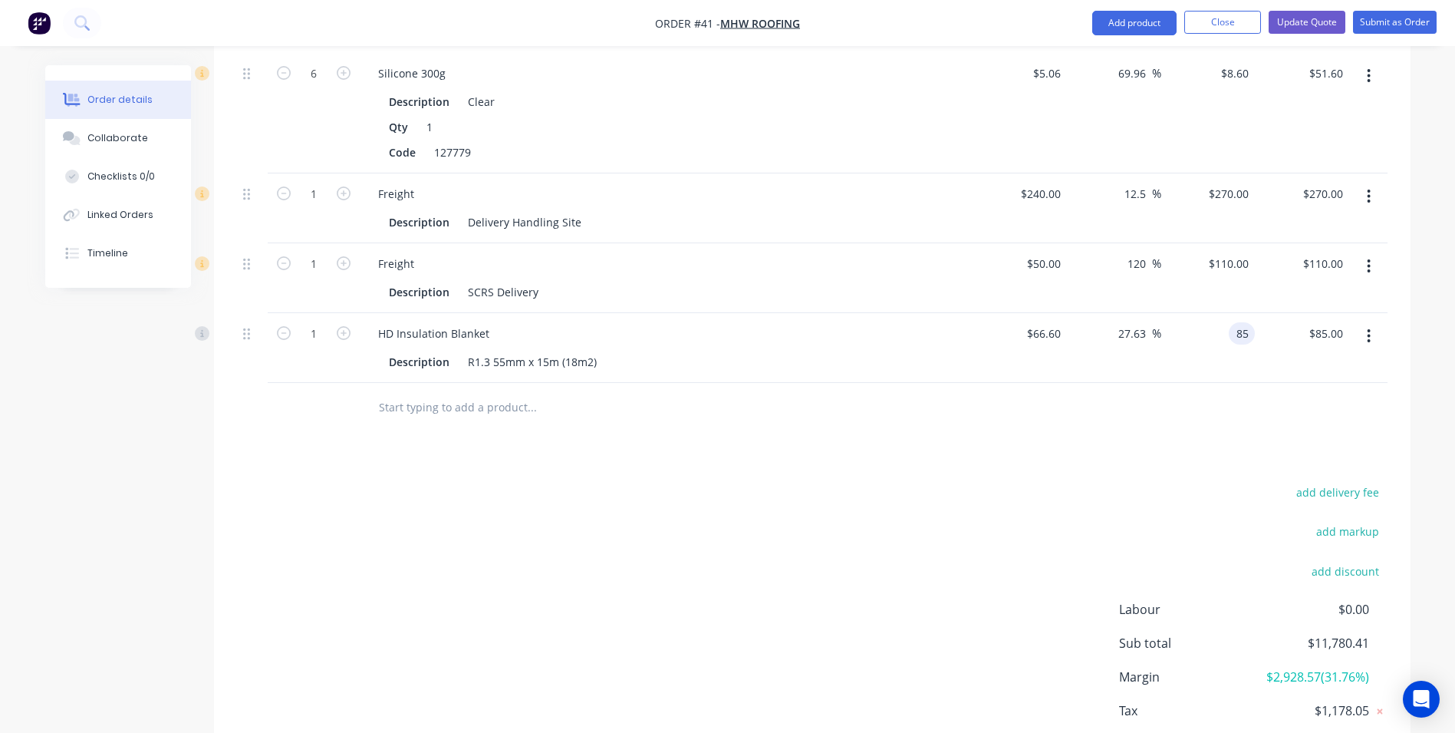
click at [1251, 322] on input "85" at bounding box center [1245, 333] width 20 height 22
type input "88.20"
type input "32.43"
type input "$88.20"
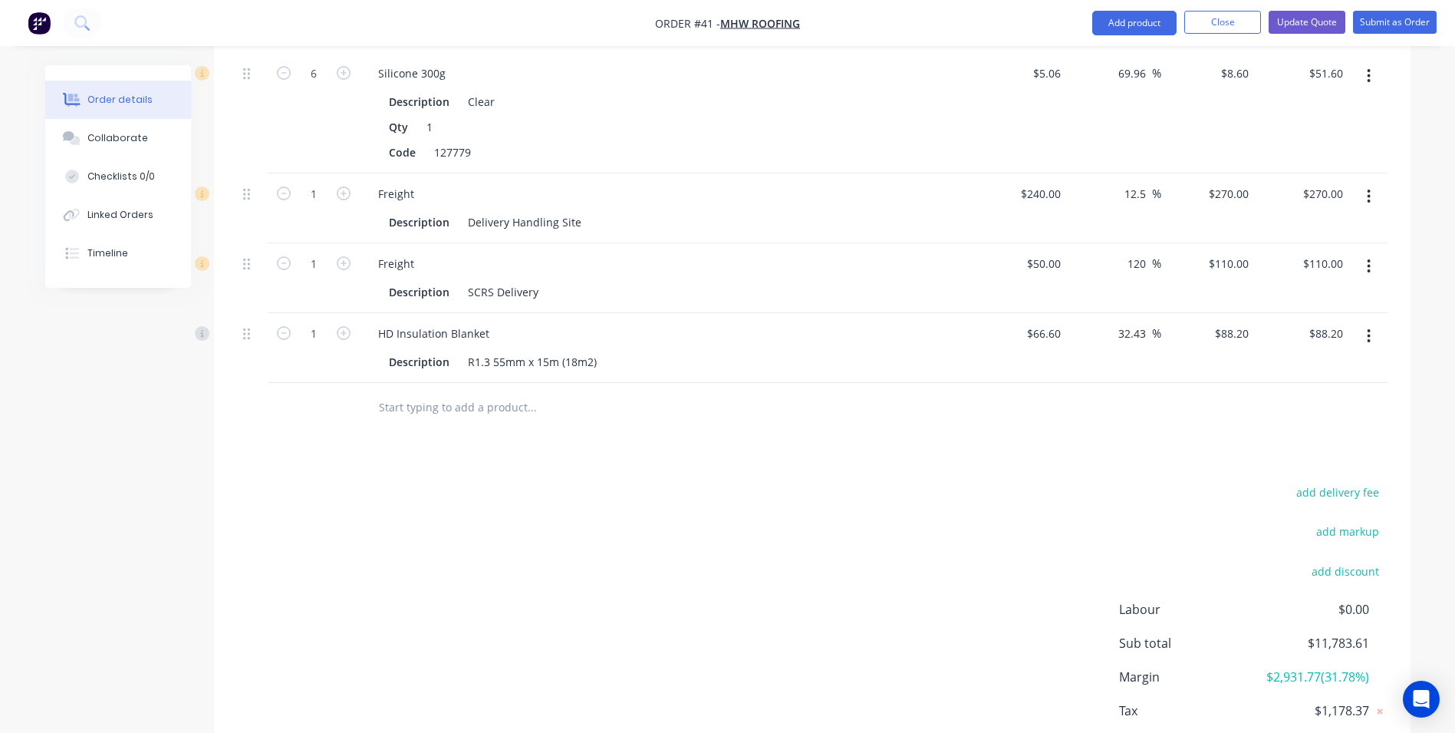
click at [1088, 345] on div "32.43 32.43 %" at bounding box center [1114, 348] width 94 height 70
click at [1063, 322] on input "66.6" at bounding box center [1052, 333] width 29 height 22
type input "$69.06"
type input "$91.4578"
type input "$91.46"
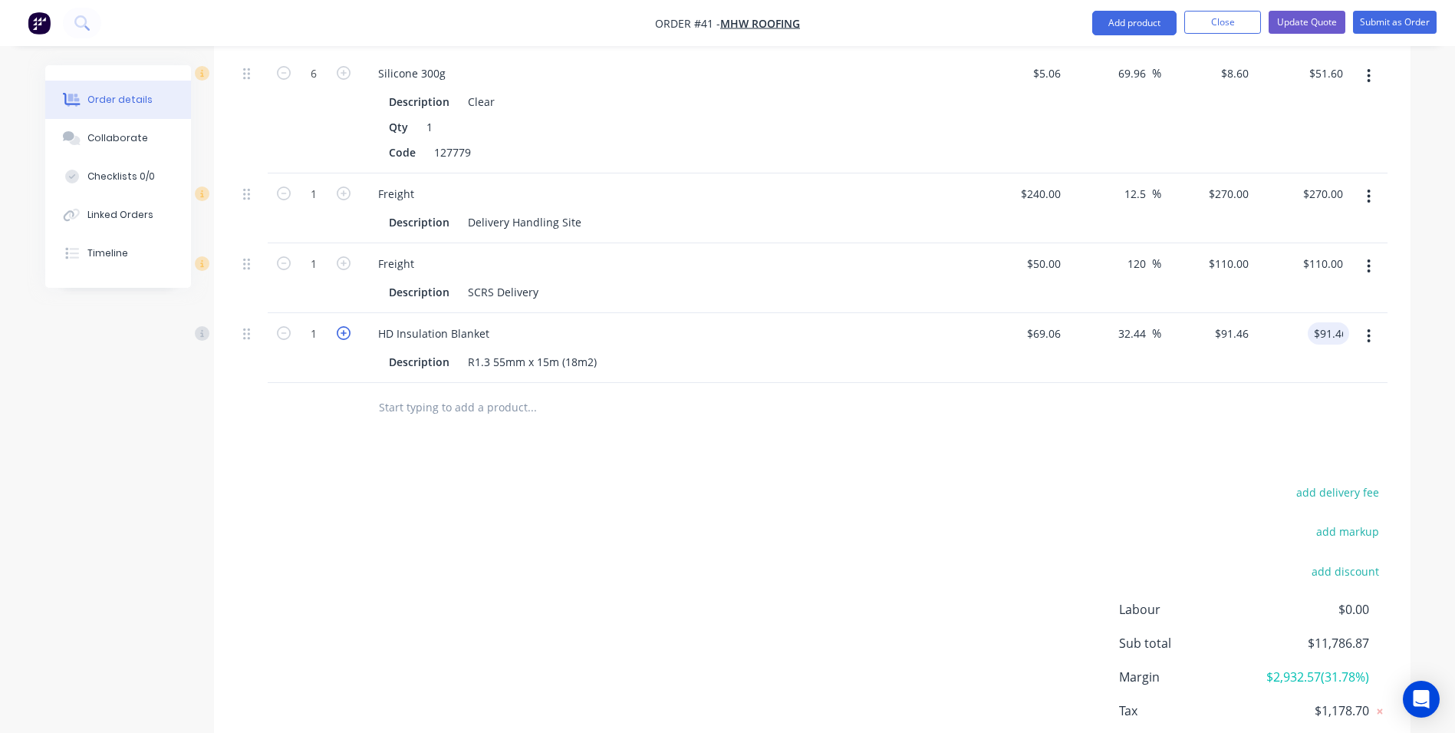
click at [341, 326] on icon "button" at bounding box center [344, 333] width 14 height 14
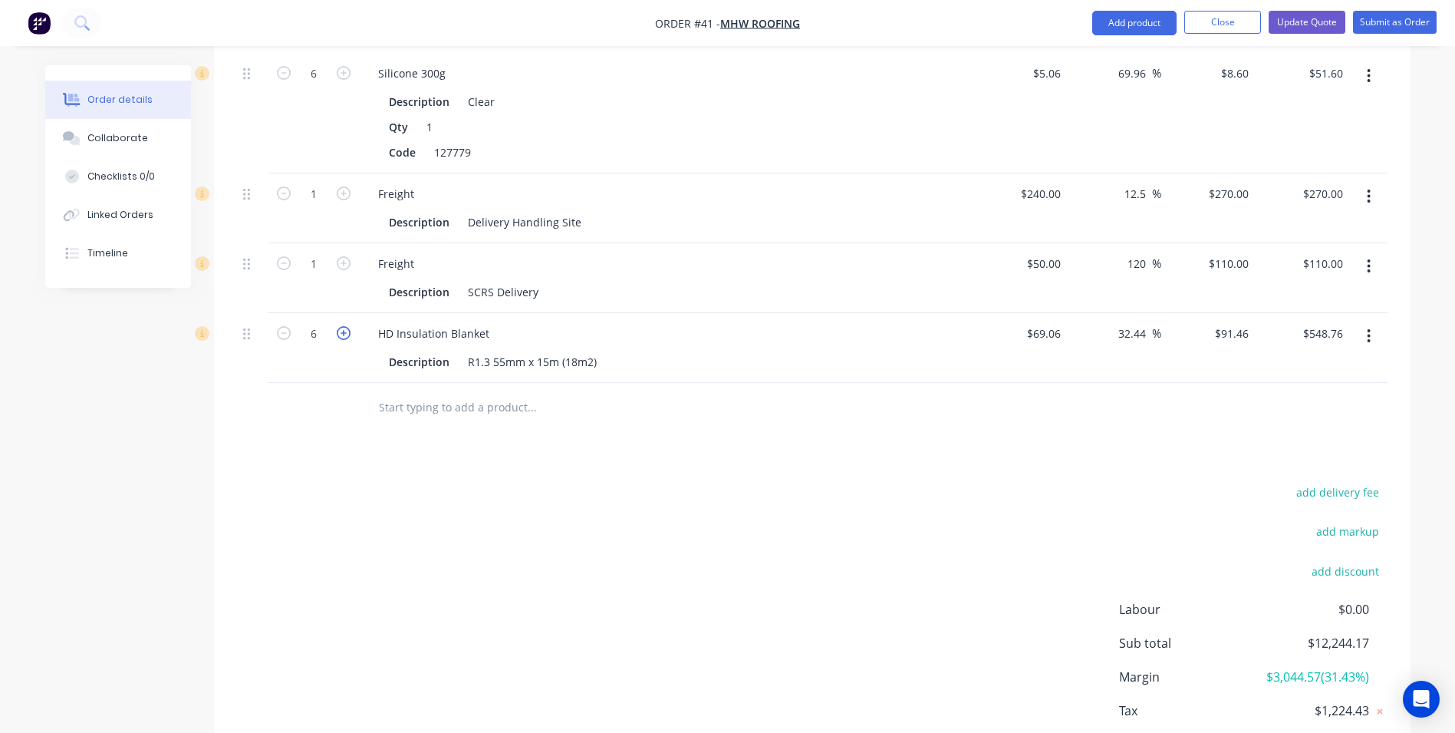
click at [341, 326] on icon "button" at bounding box center [344, 333] width 14 height 14
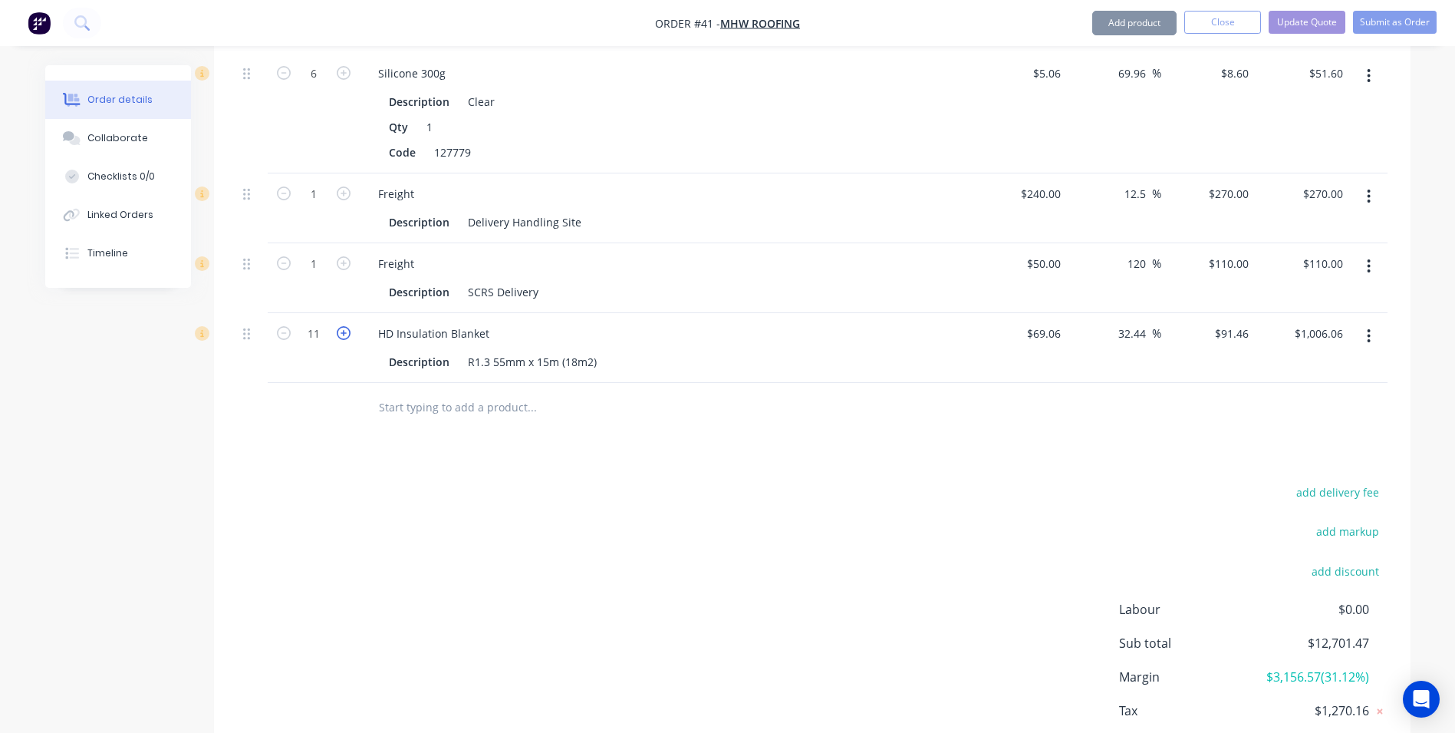
click at [341, 326] on icon "button" at bounding box center [344, 333] width 14 height 14
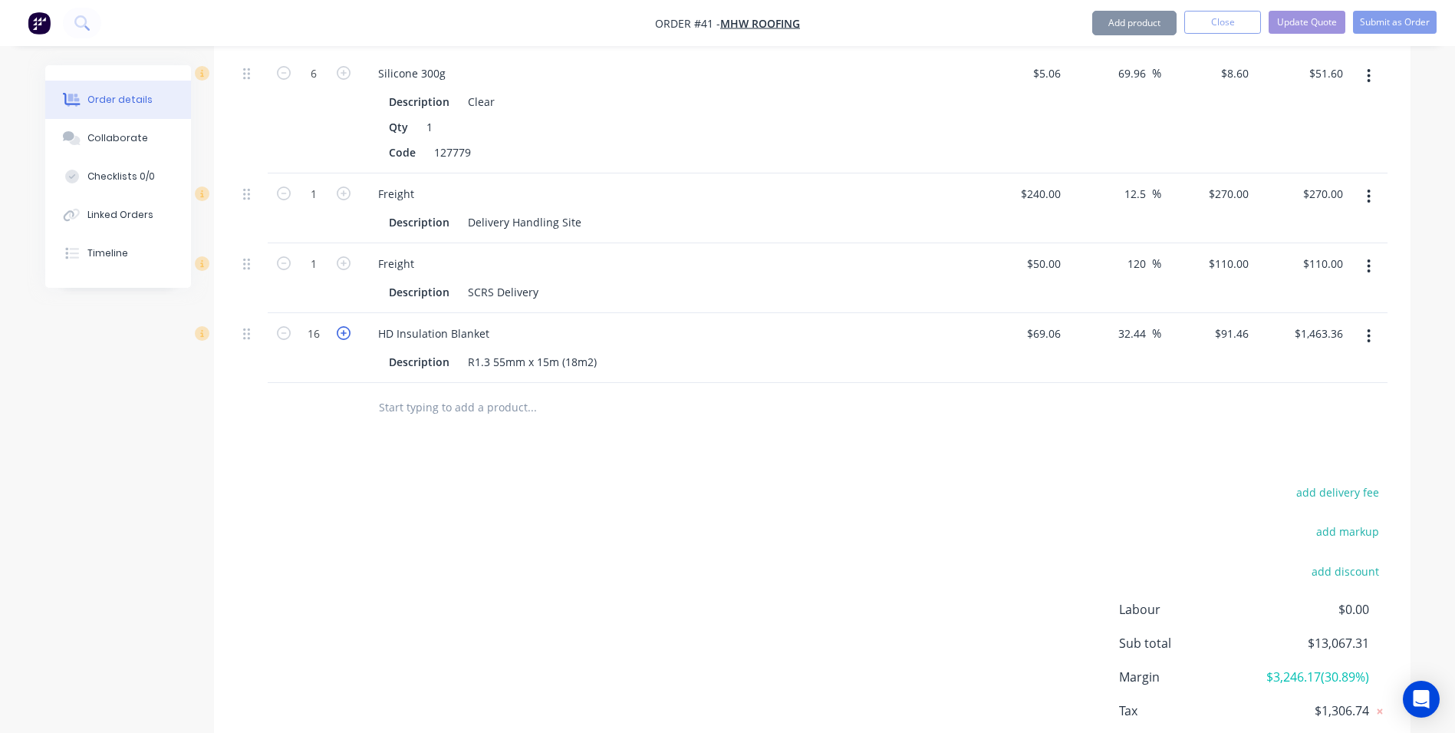
click at [341, 326] on icon "button" at bounding box center [344, 333] width 14 height 14
click at [284, 326] on icon "button" at bounding box center [284, 333] width 14 height 14
click at [302, 270] on div "1" at bounding box center [314, 278] width 92 height 70
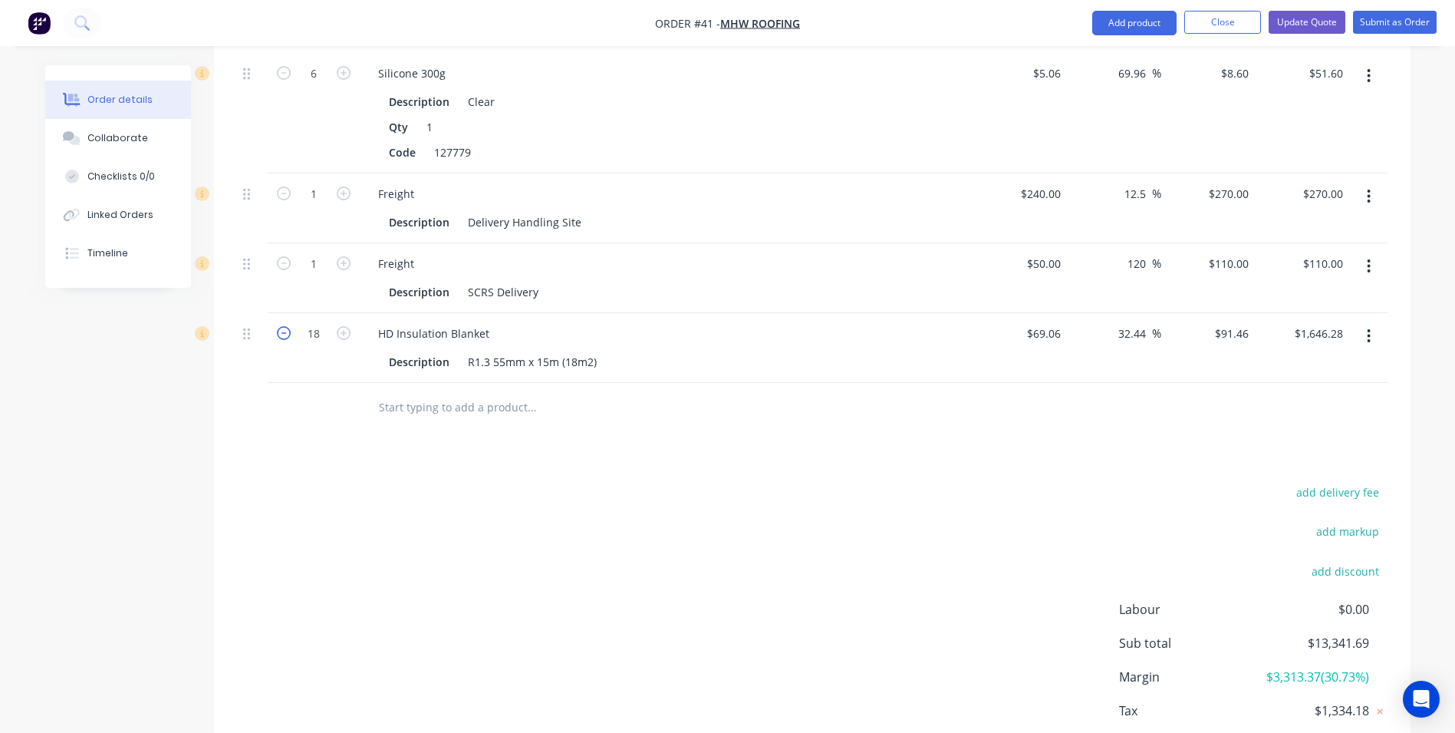
click at [285, 326] on icon "button" at bounding box center [284, 333] width 14 height 14
click at [426, 392] on input "text" at bounding box center [531, 407] width 307 height 31
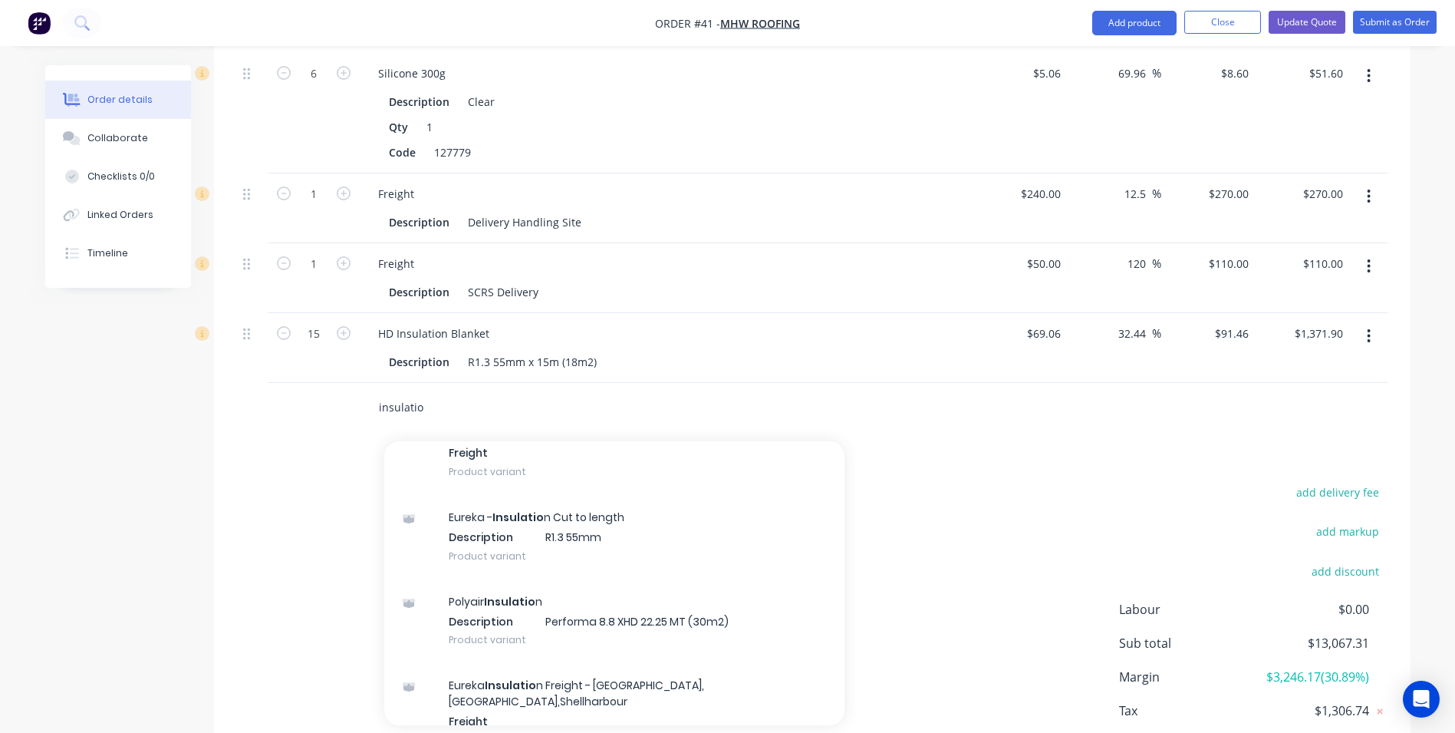
scroll to position [690, 0]
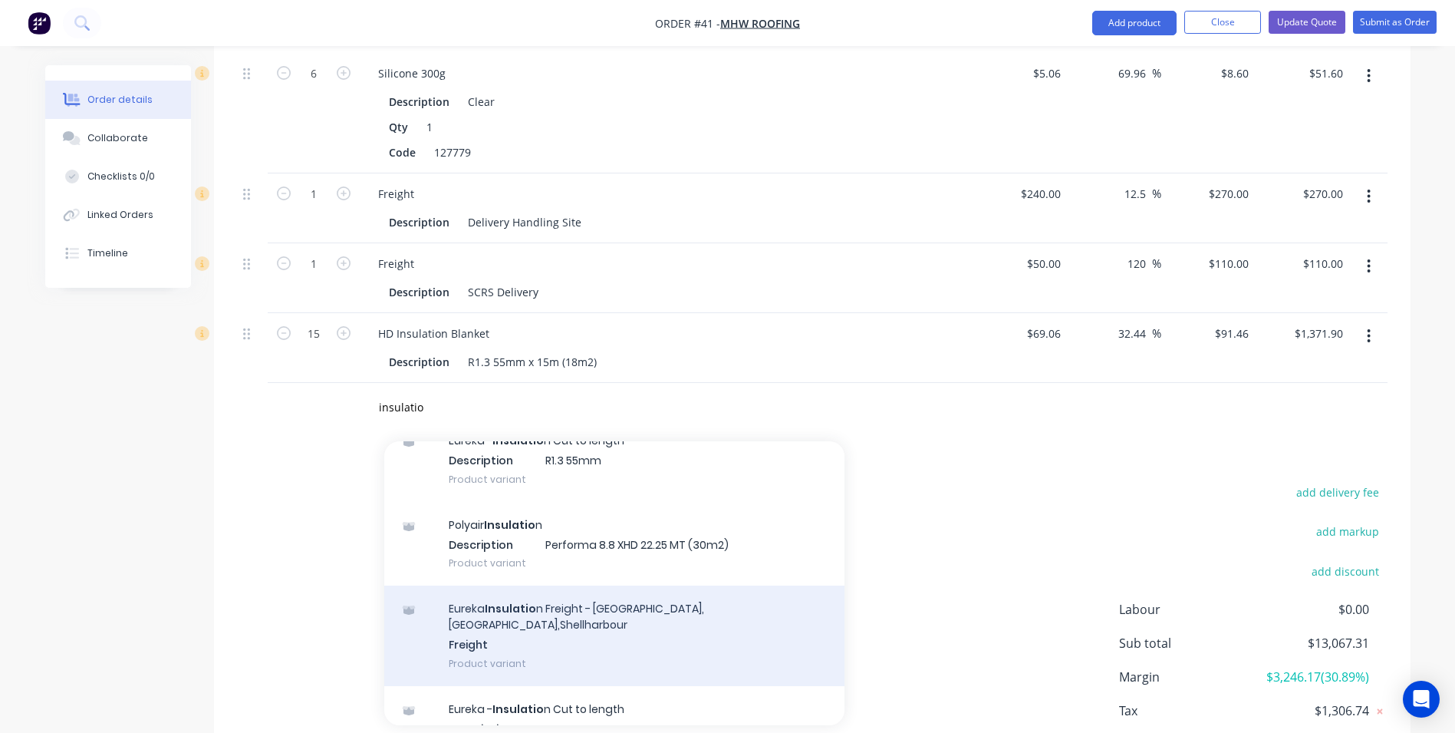
click at [528, 585] on div "Eureka Insulatio n Freight - [GEOGRAPHIC_DATA],[GEOGRAPHIC_DATA],Shellharbour F…" at bounding box center [614, 635] width 460 height 100
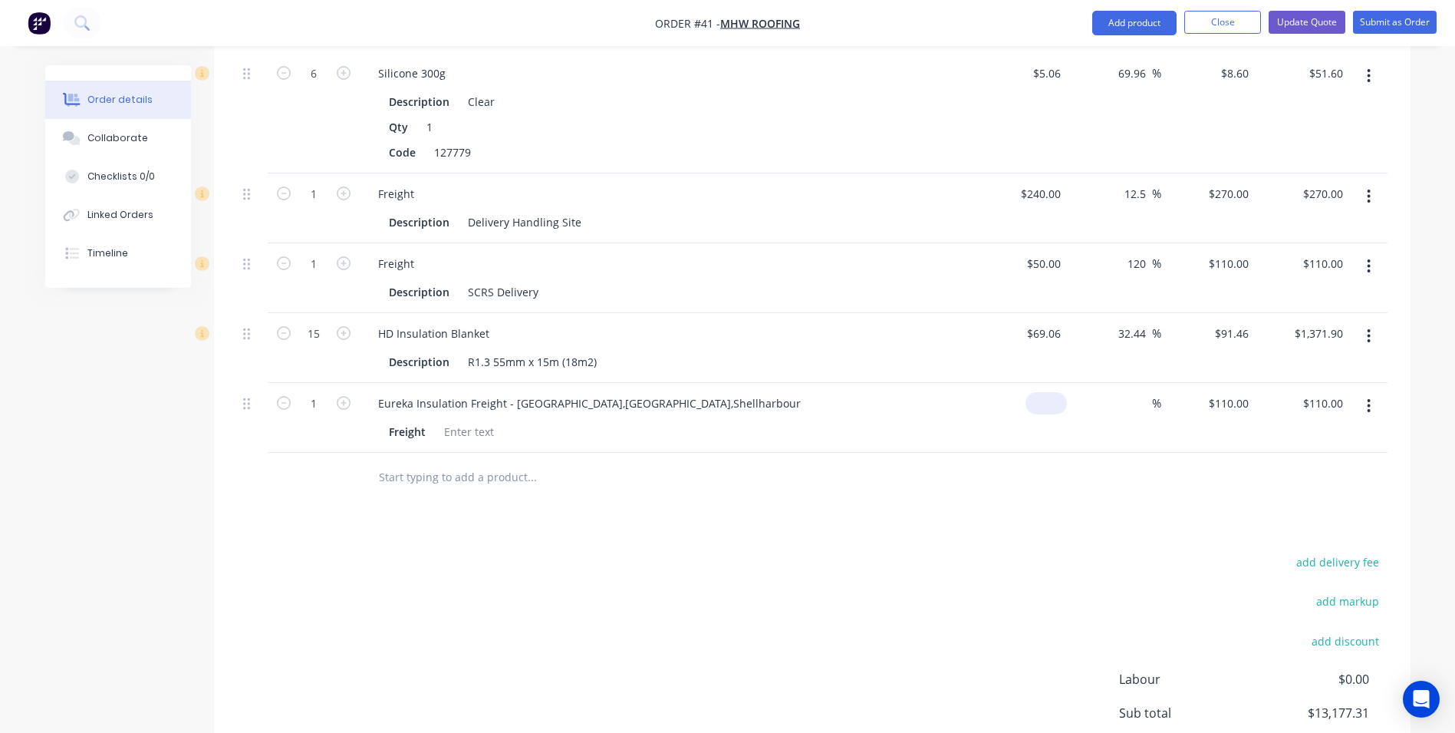
click at [1047, 392] on div "$0.00" at bounding box center [1046, 403] width 41 height 22
click at [1001, 478] on div at bounding box center [812, 478] width 1151 height 50
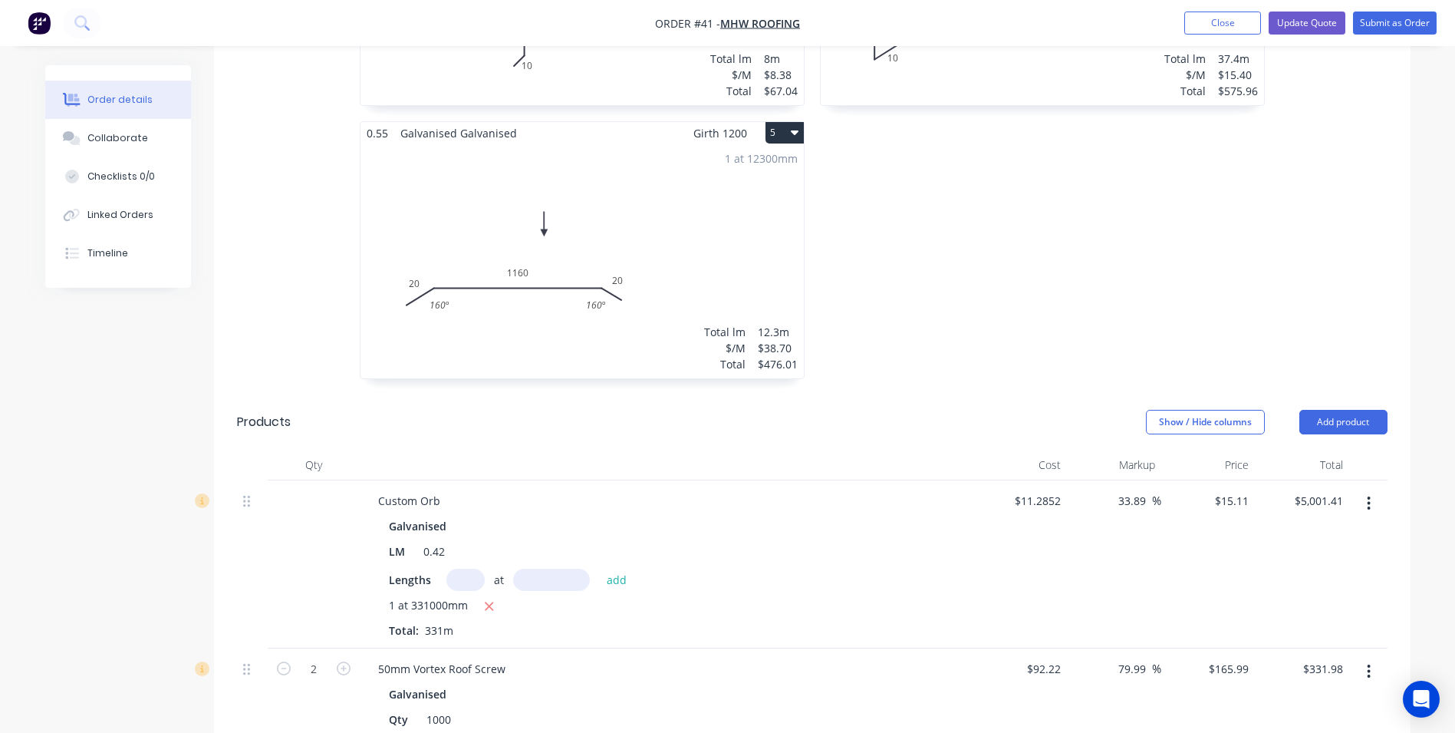
scroll to position [913, 0]
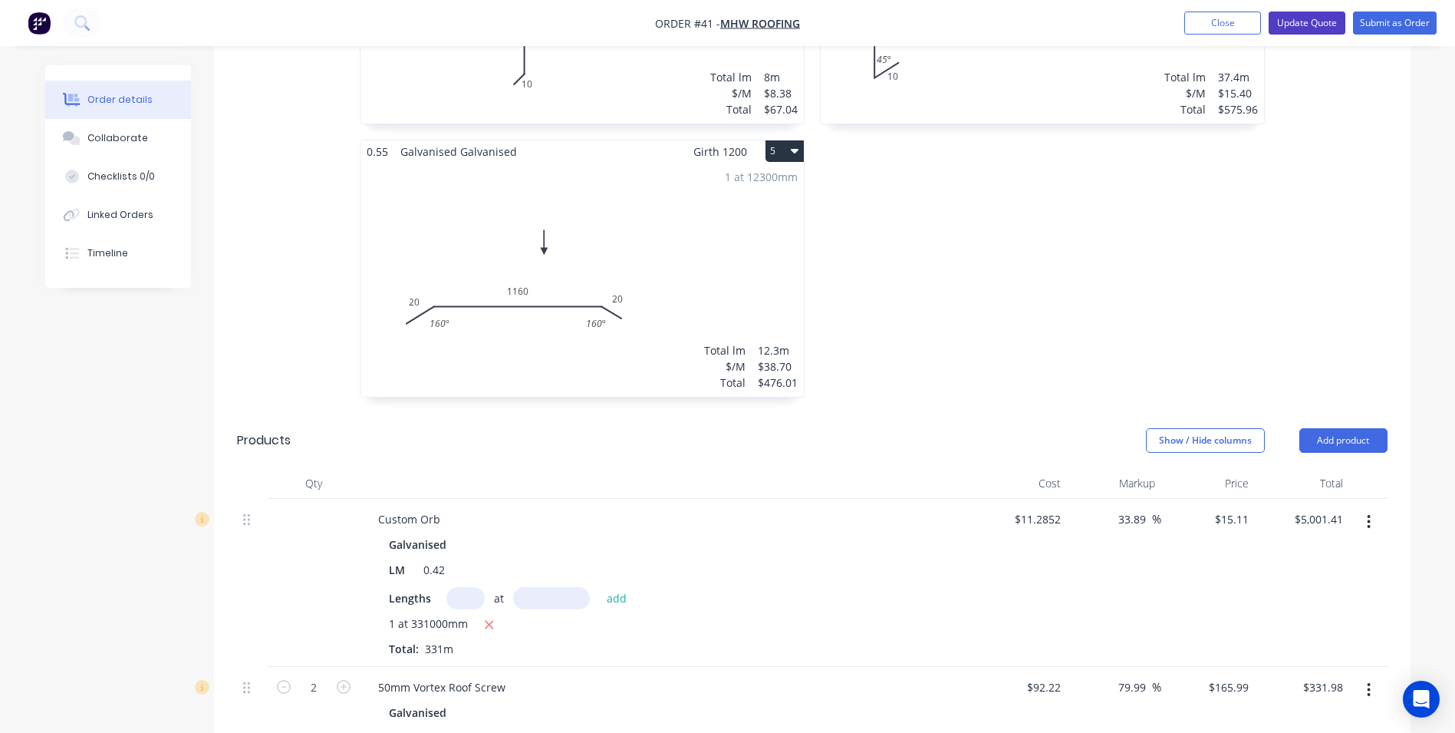
click at [1295, 22] on button "Update Quote" at bounding box center [1307, 23] width 77 height 23
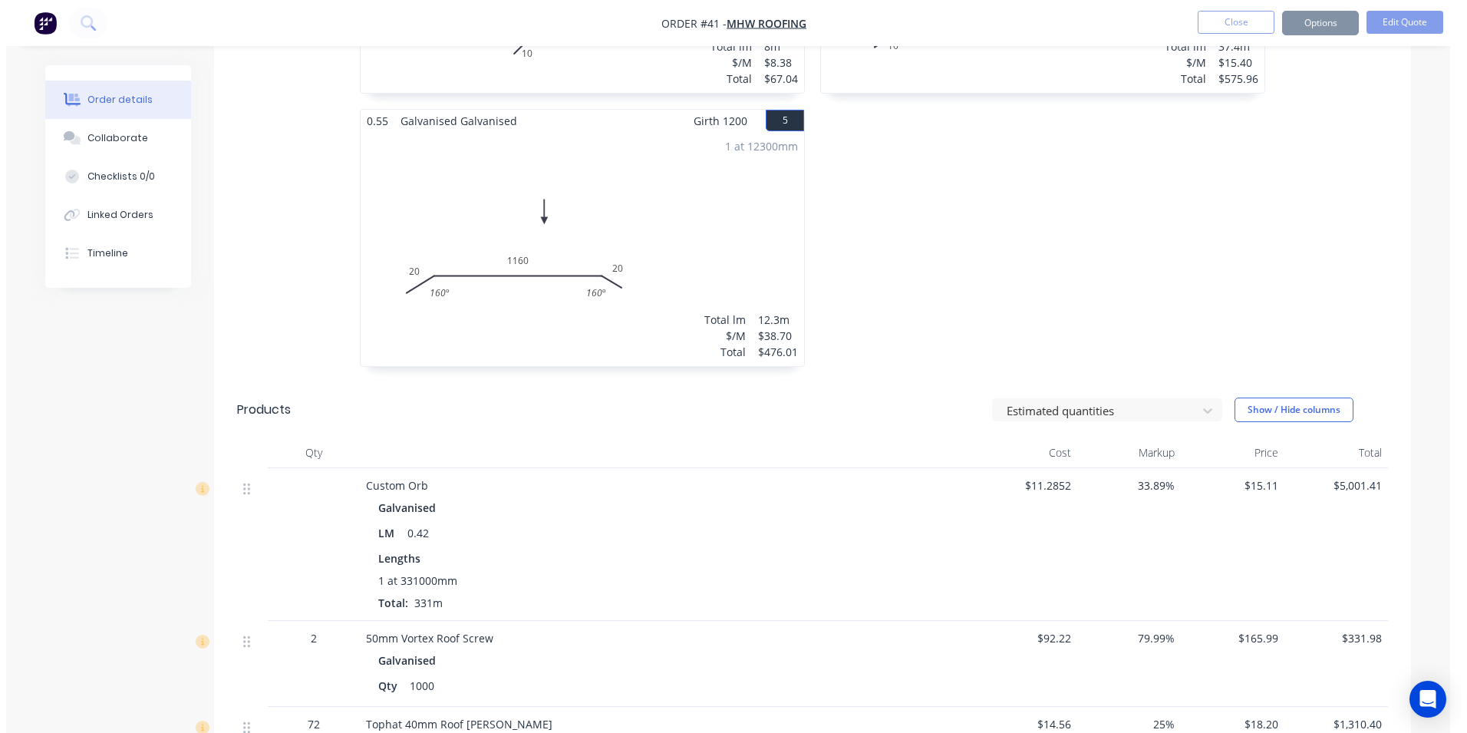
scroll to position [0, 0]
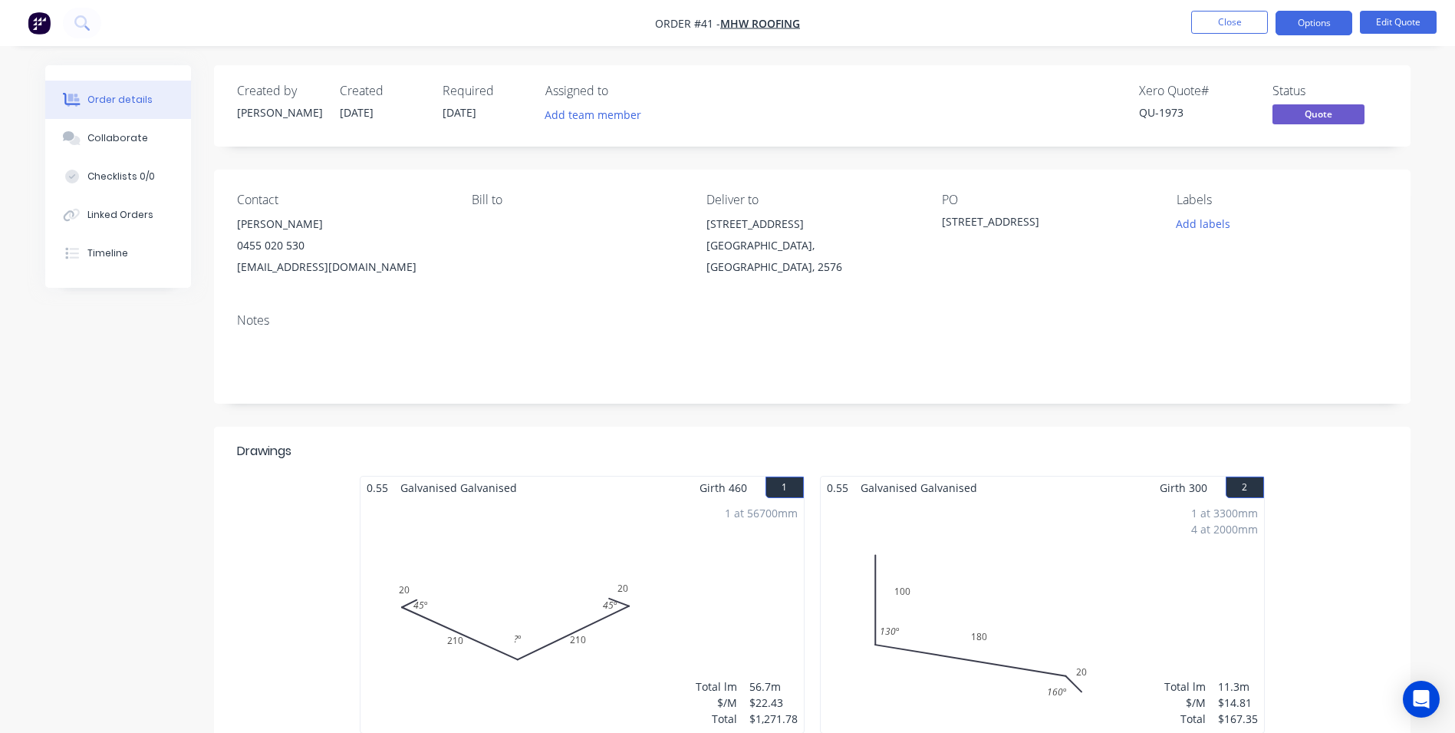
click at [1295, 22] on button "Options" at bounding box center [1314, 23] width 77 height 25
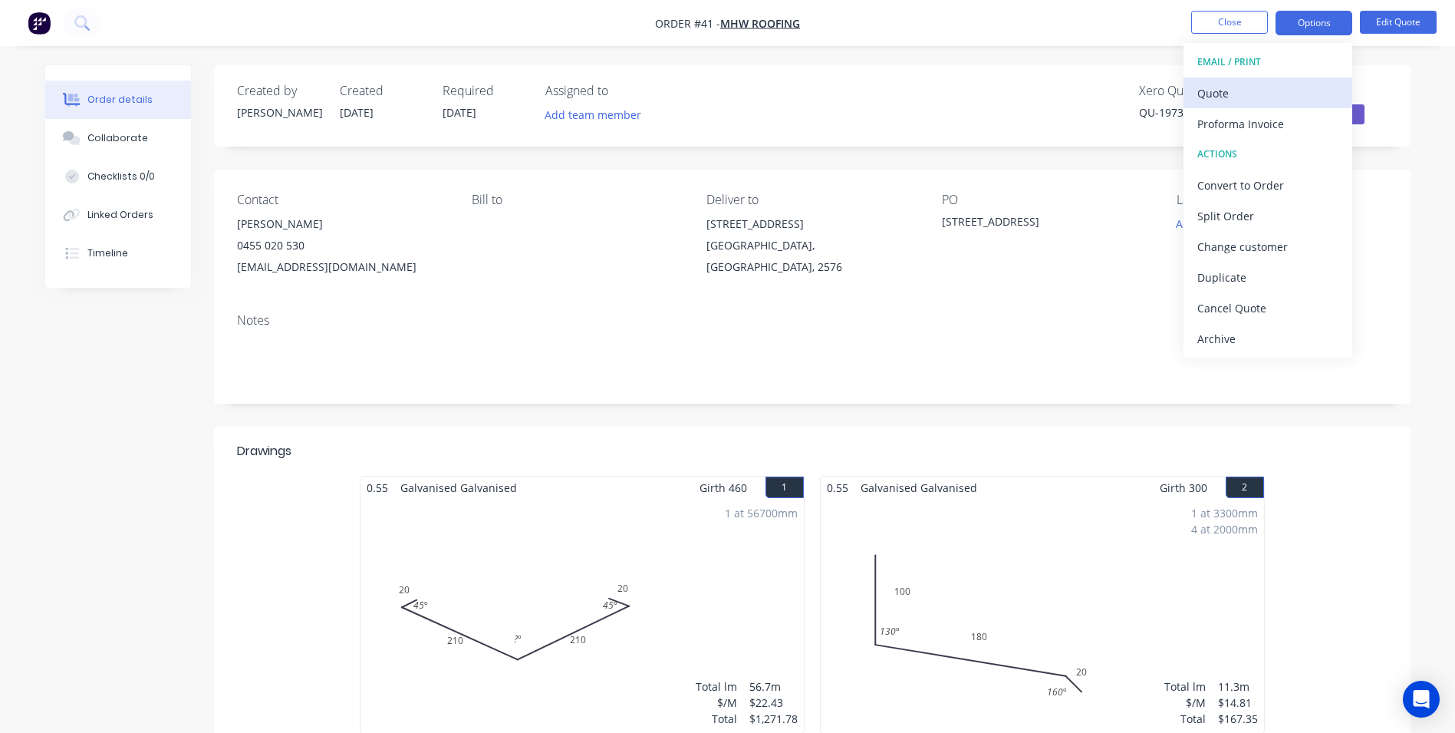
click at [1220, 97] on div "Quote" at bounding box center [1268, 93] width 141 height 22
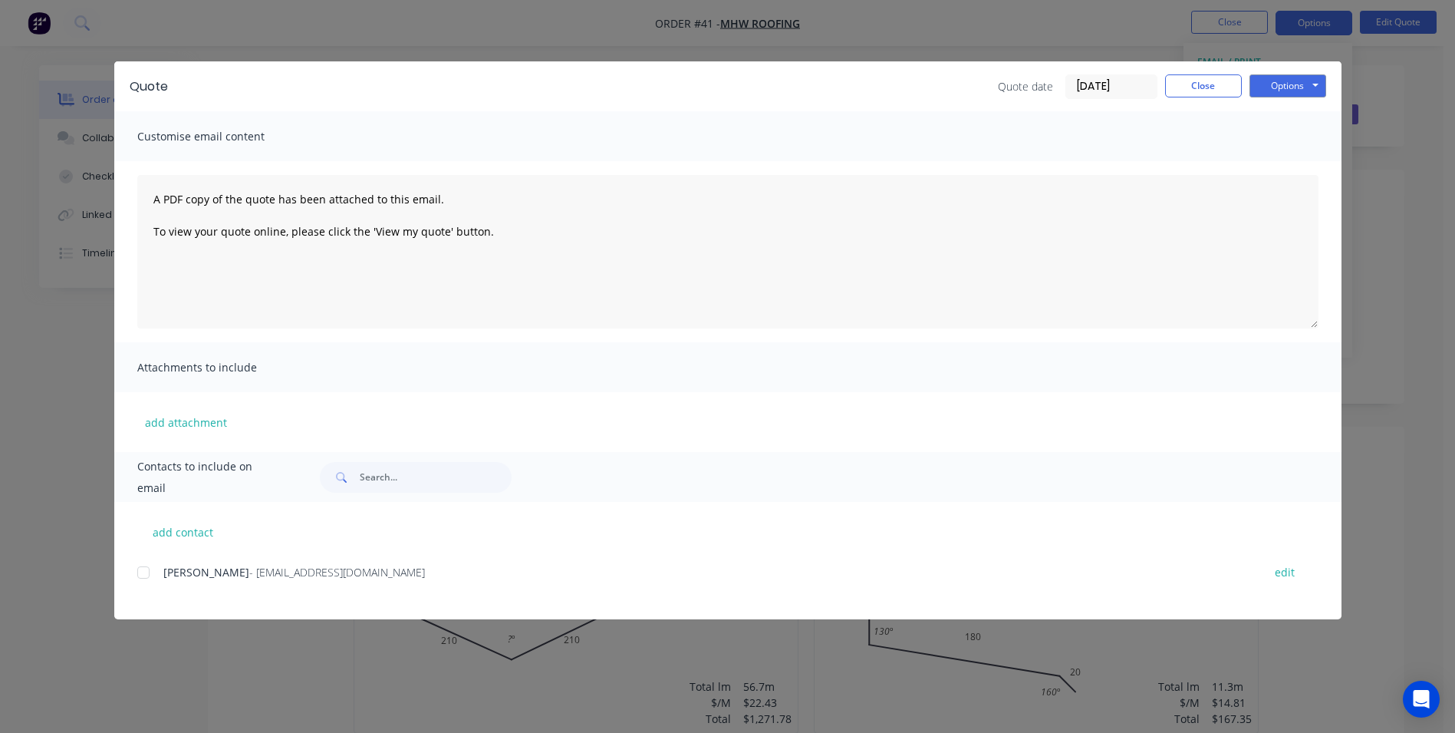
click at [147, 572] on div at bounding box center [143, 572] width 31 height 31
click at [1279, 87] on button "Options" at bounding box center [1288, 85] width 77 height 23
click at [1286, 163] on button "Email" at bounding box center [1299, 163] width 98 height 25
click at [124, 704] on icon "button" at bounding box center [128, 701] width 8 height 8
click at [1191, 86] on button "Close" at bounding box center [1203, 85] width 77 height 23
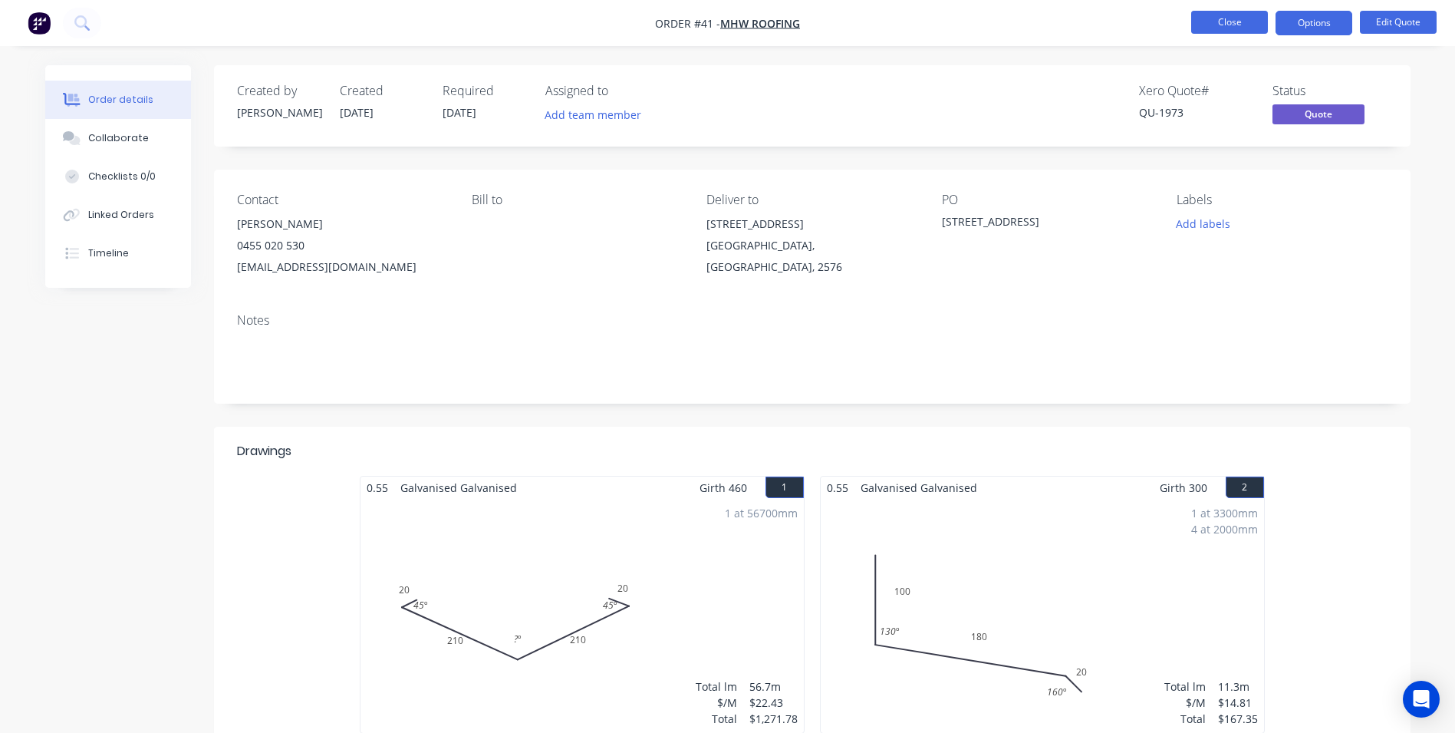
click at [1220, 26] on button "Close" at bounding box center [1229, 22] width 77 height 23
